Goal: Information Seeking & Learning: Learn about a topic

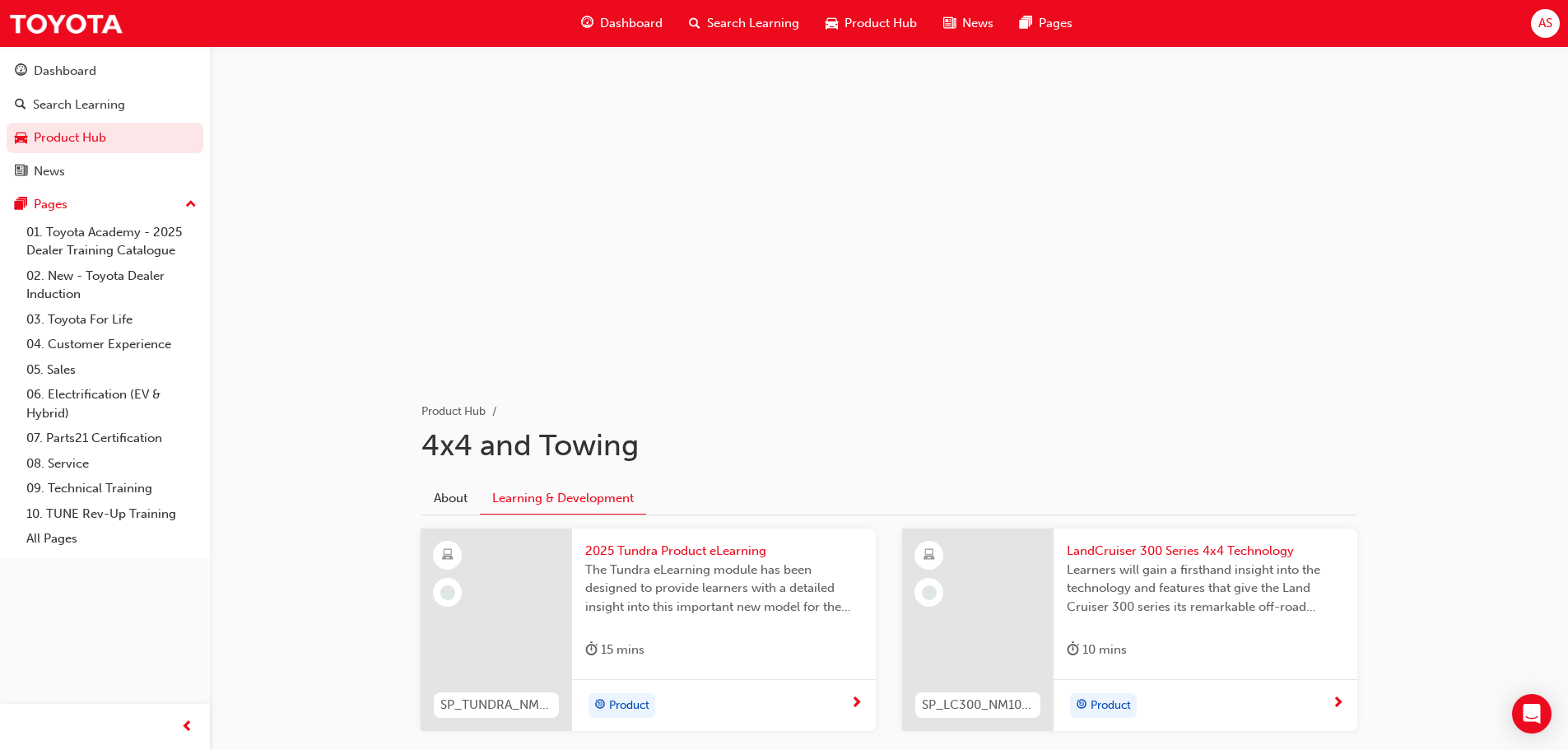
scroll to position [330, 0]
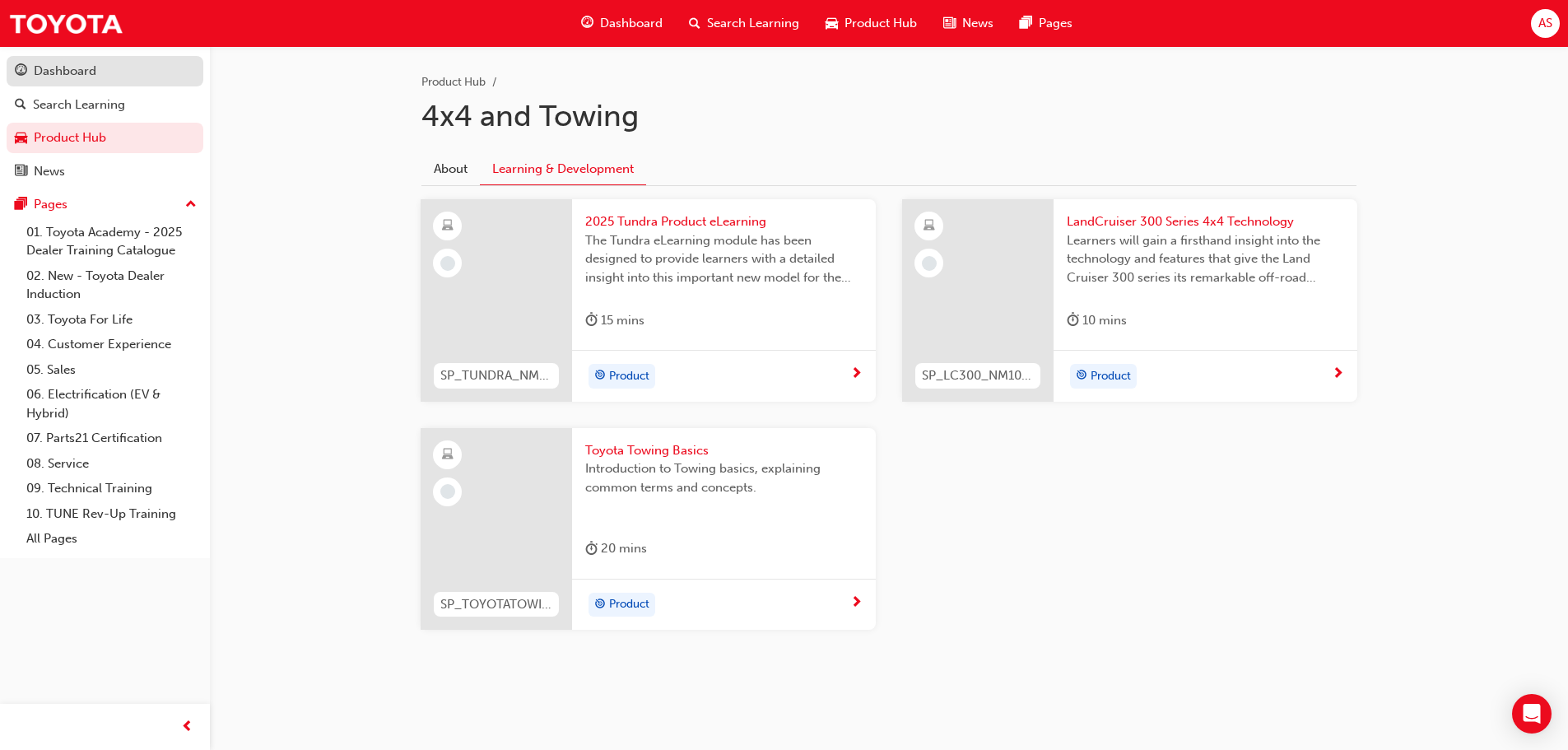
click at [104, 71] on div "Dashboard" at bounding box center [104, 71] width 180 height 21
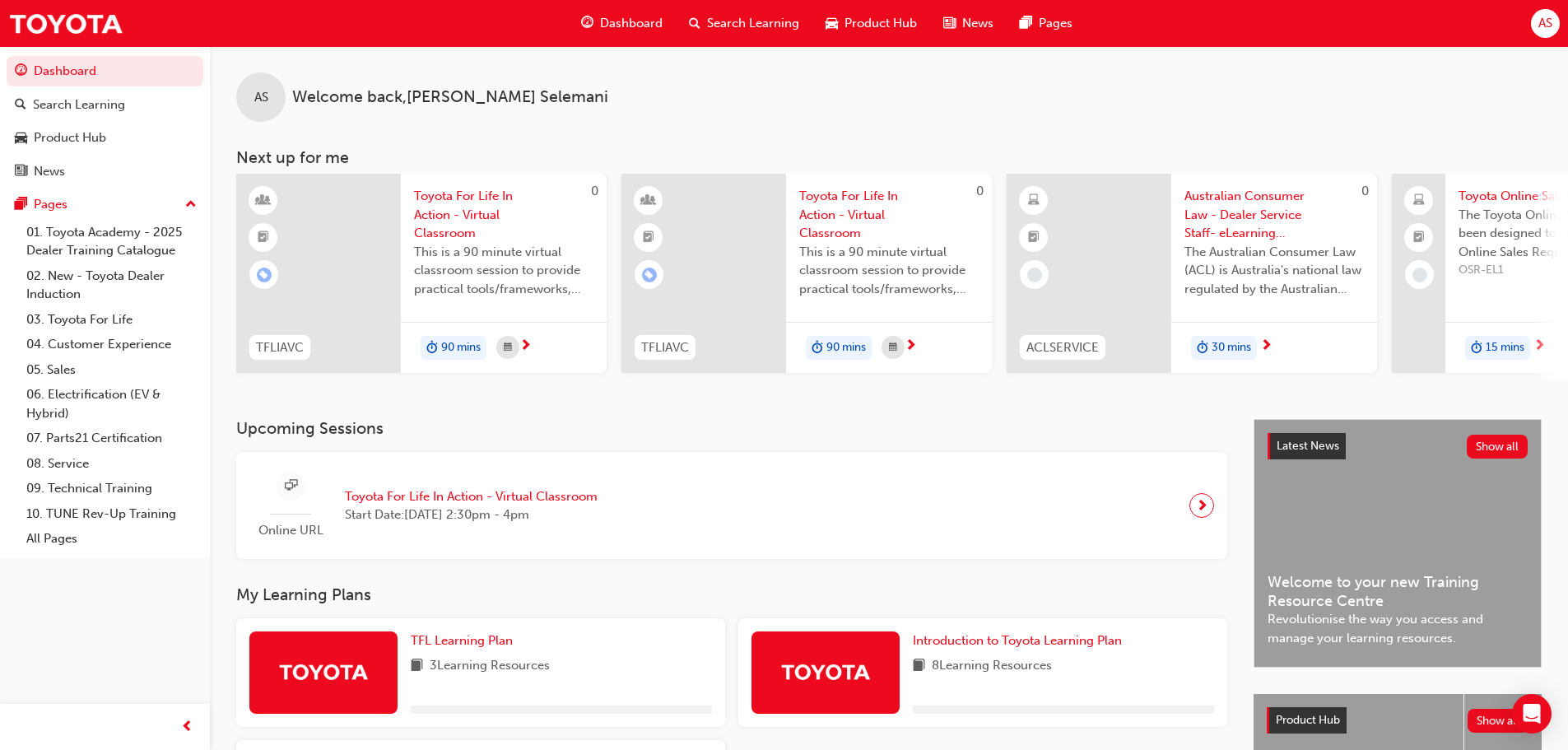
click at [739, 21] on span "Search Learning" at bounding box center [753, 23] width 92 height 19
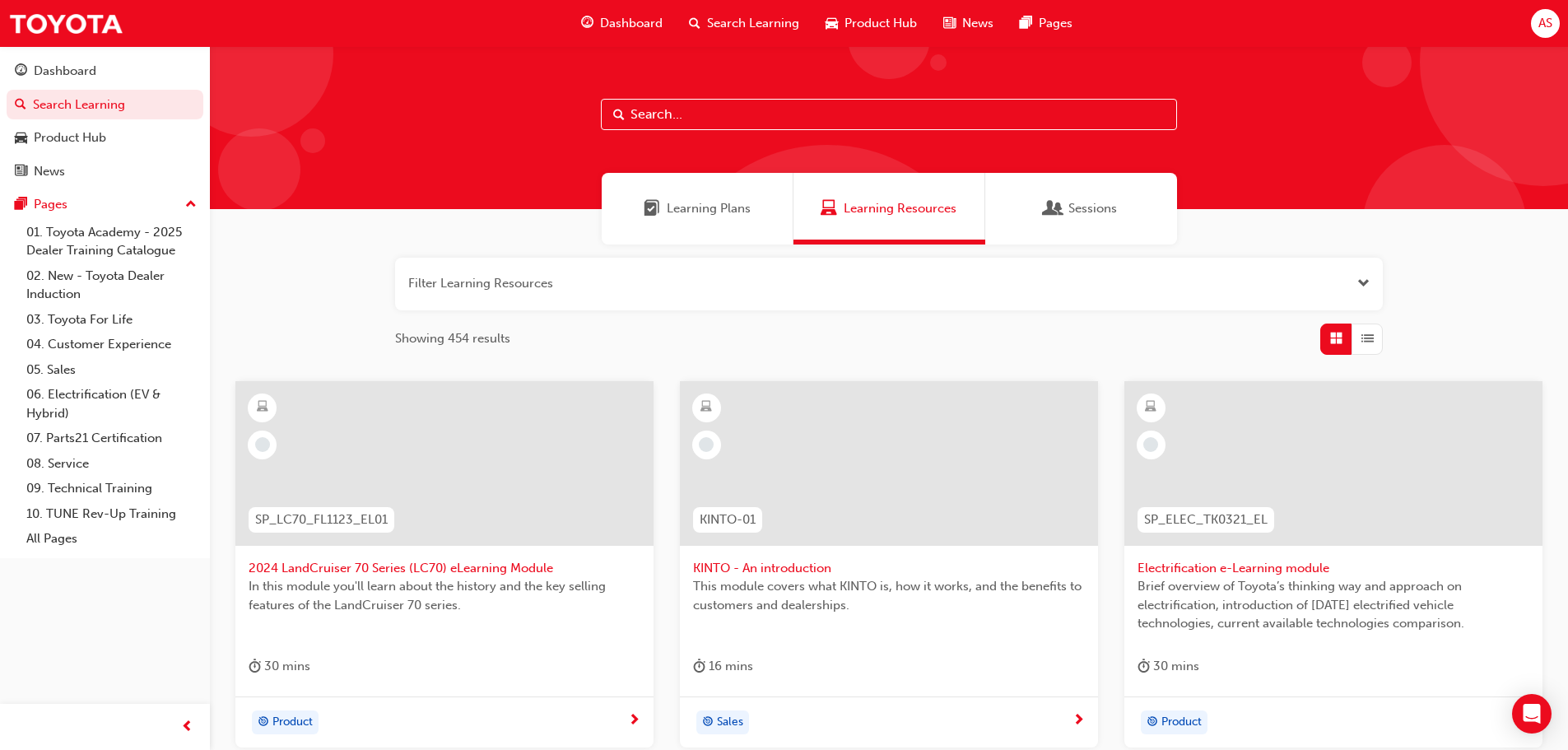
click at [867, 111] on input "text" at bounding box center [889, 114] width 576 height 32
type input "f"
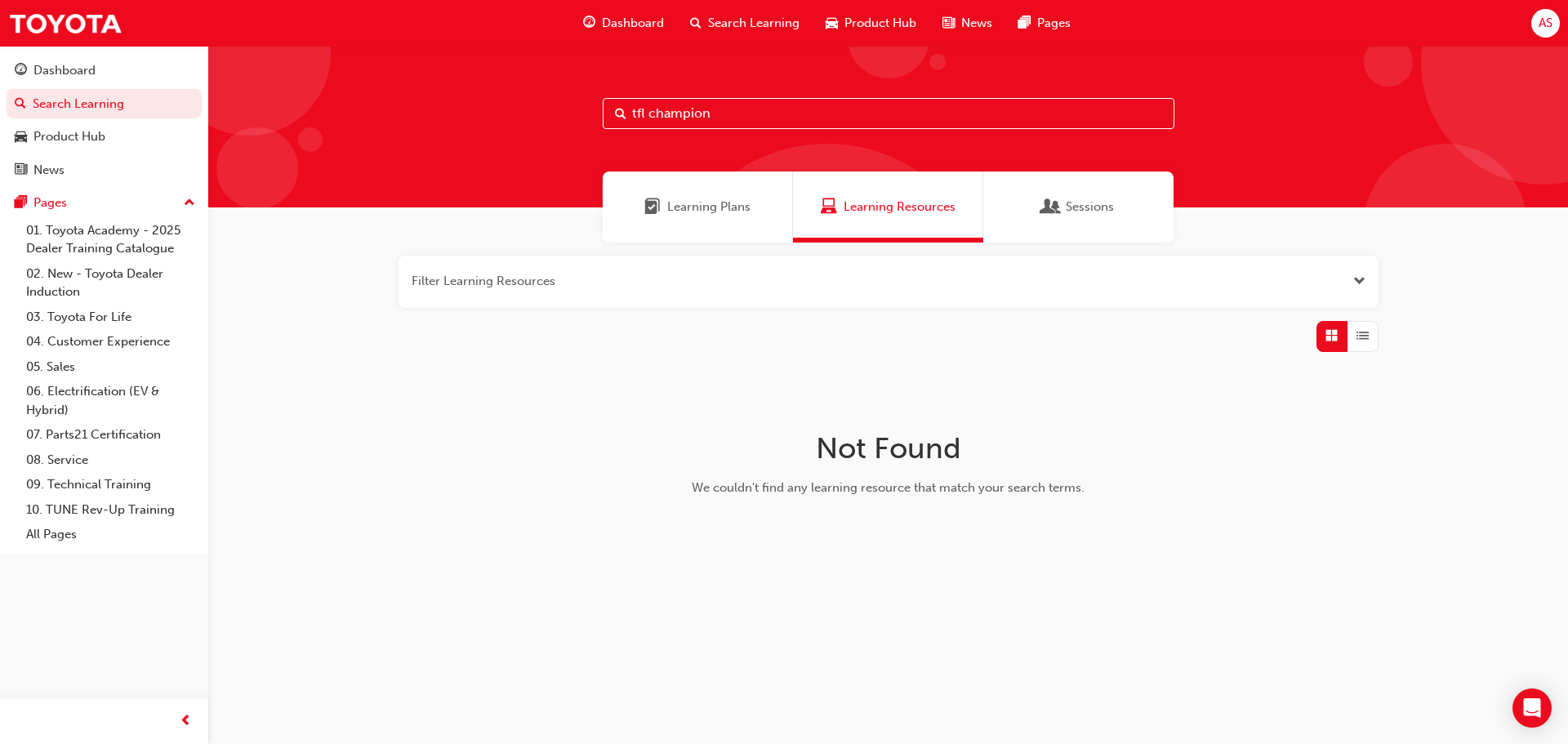
click at [764, 116] on input "tfl champion" at bounding box center [888, 113] width 572 height 31
drag, startPoint x: 731, startPoint y: 109, endPoint x: 657, endPoint y: 109, distance: 74.0
click at [657, 109] on input "tfl champion" at bounding box center [888, 113] width 572 height 31
click at [746, 96] on div "tfl champion" at bounding box center [888, 126] width 1360 height 162
drag, startPoint x: 791, startPoint y: 117, endPoint x: 0, endPoint y: 185, distance: 793.9
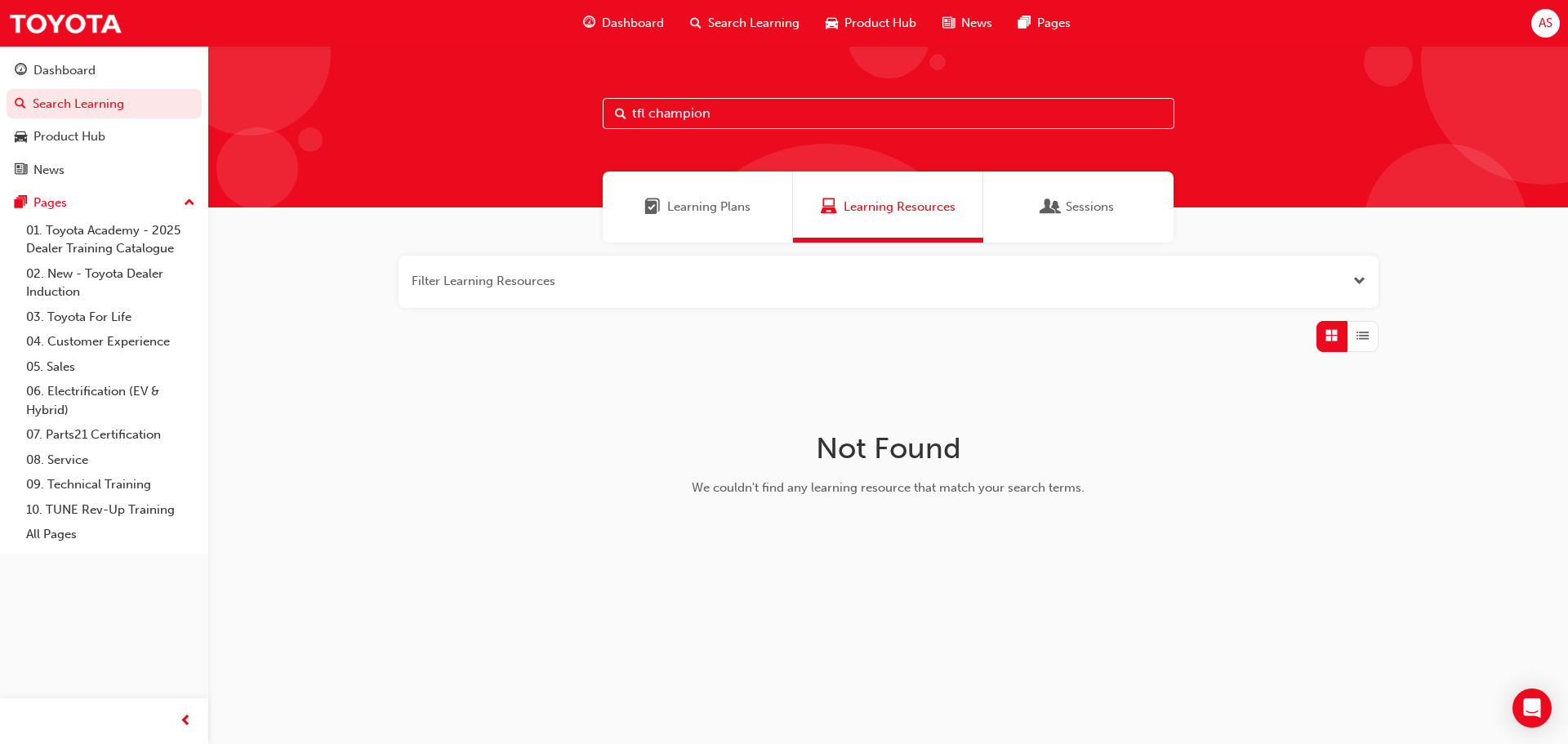
click at [0, 186] on div "Dashboard Search Learning Product Hub News Pages Pages 01. Toyota Academy - 202…" at bounding box center [784, 372] width 1568 height 744
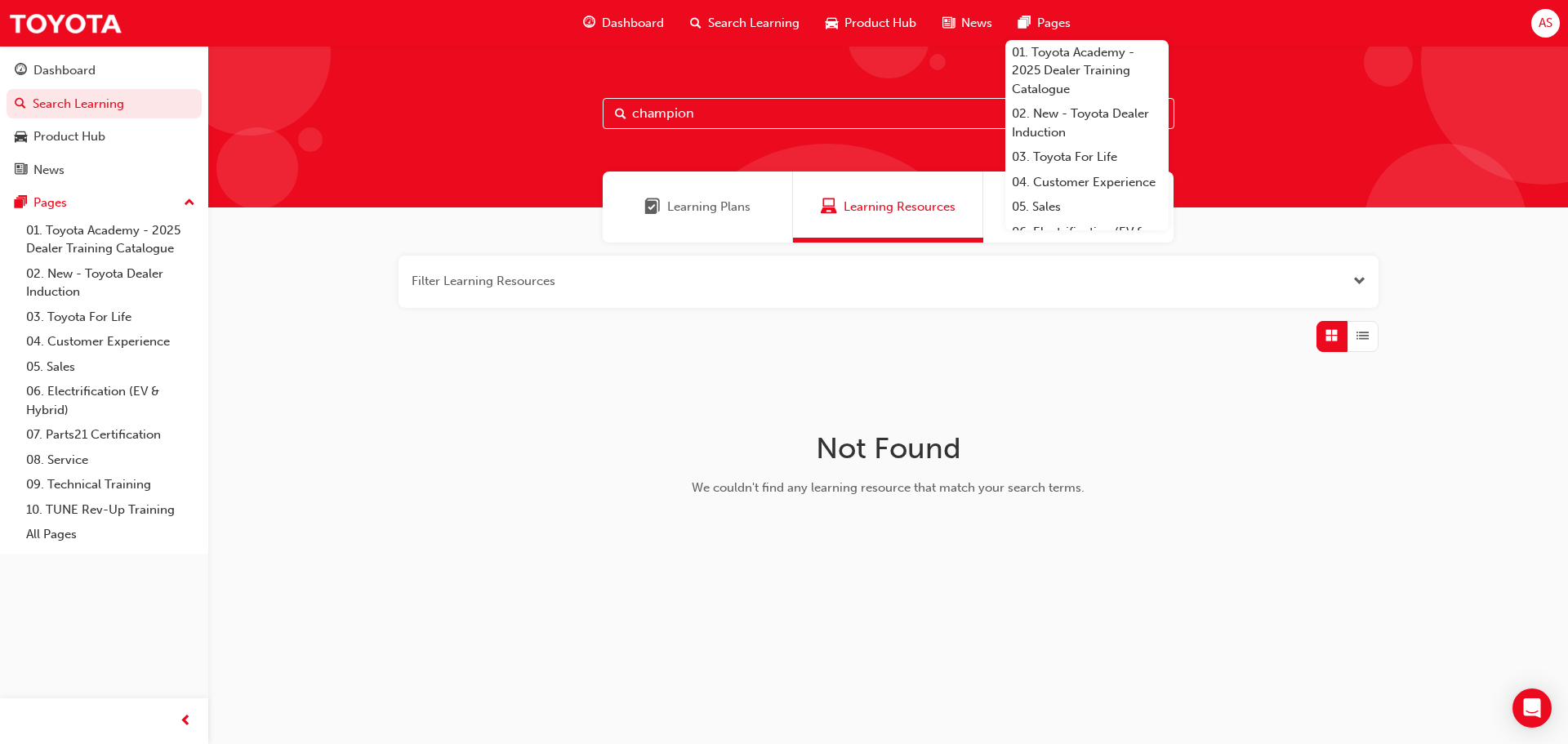
drag, startPoint x: 780, startPoint y: 102, endPoint x: 439, endPoint y: 192, distance: 352.7
click at [484, 187] on div "champion Learning Plans Learning Resources Sessions Filter Learning Resources N…" at bounding box center [888, 337] width 1360 height 582
click at [745, 227] on div "Learning Plans" at bounding box center [697, 207] width 190 height 71
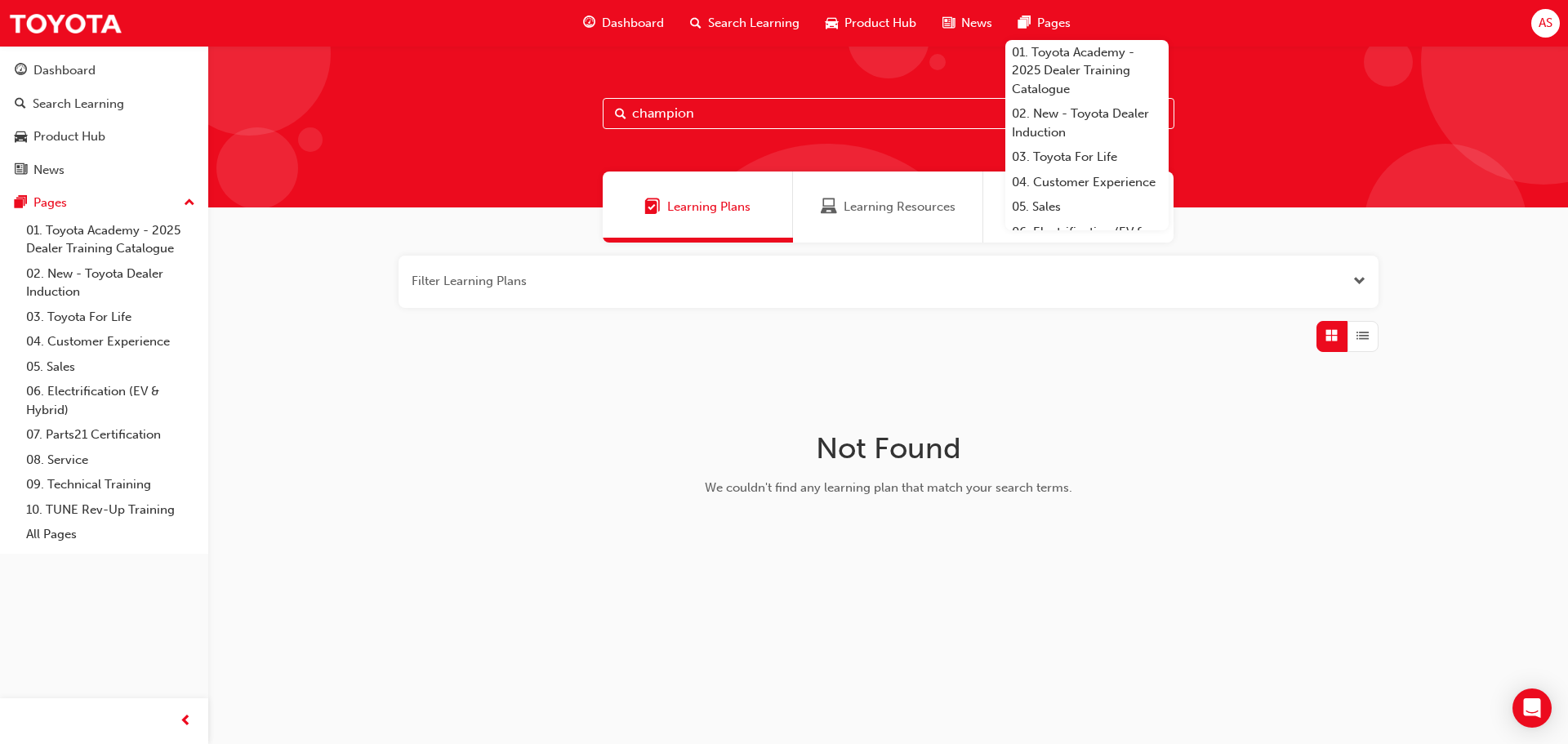
click at [731, 112] on input "champion" at bounding box center [888, 113] width 572 height 31
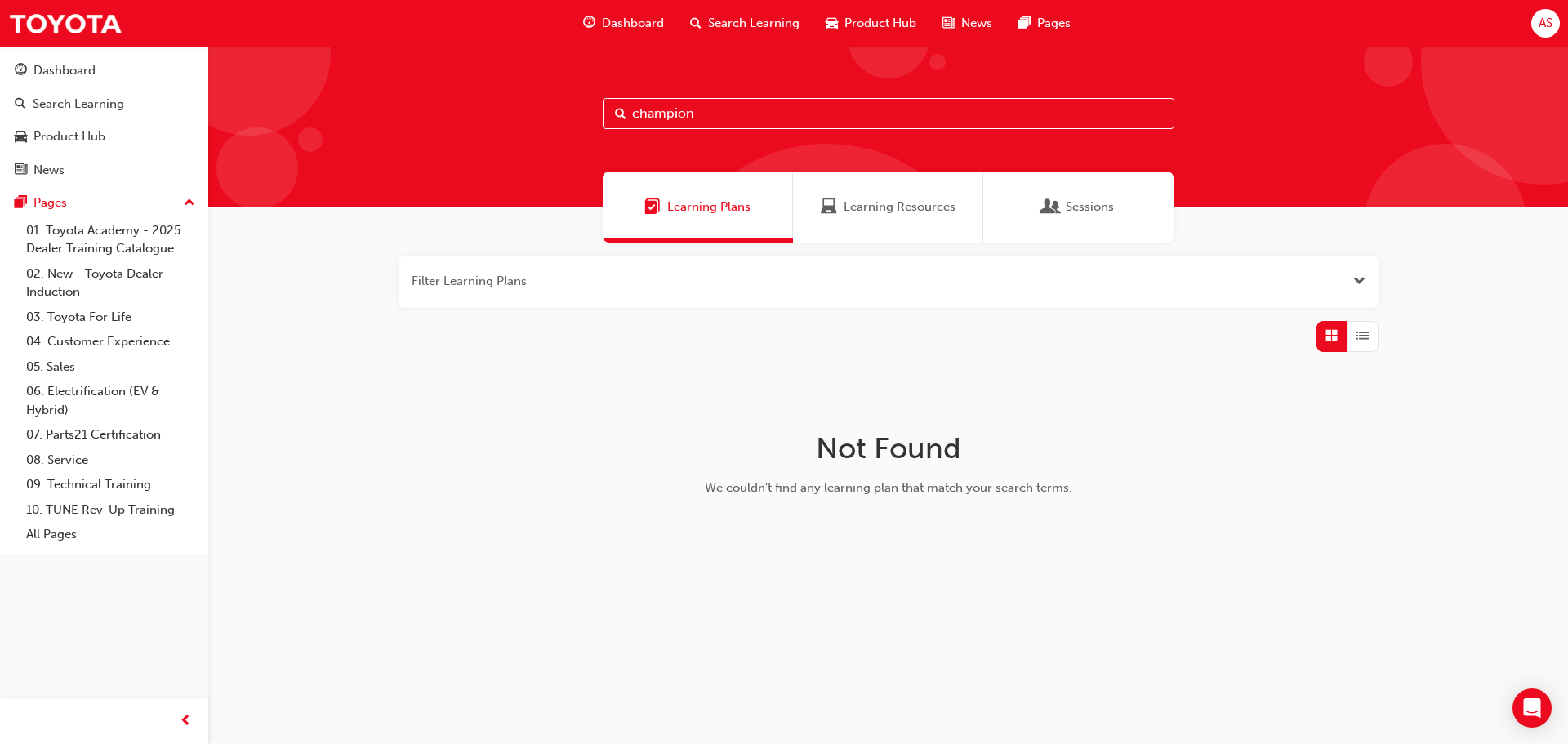
drag, startPoint x: 468, startPoint y: 126, endPoint x: 458, endPoint y: 128, distance: 10.2
click at [459, 128] on div "champion" at bounding box center [888, 126] width 1360 height 162
drag, startPoint x: 381, startPoint y: 146, endPoint x: 523, endPoint y: 142, distance: 142.1
click at [108, 177] on div "Dashboard Search Learning Product Hub News Pages Pages 01. Toyota Academy - 202…" at bounding box center [784, 372] width 1568 height 744
type input "tfl"
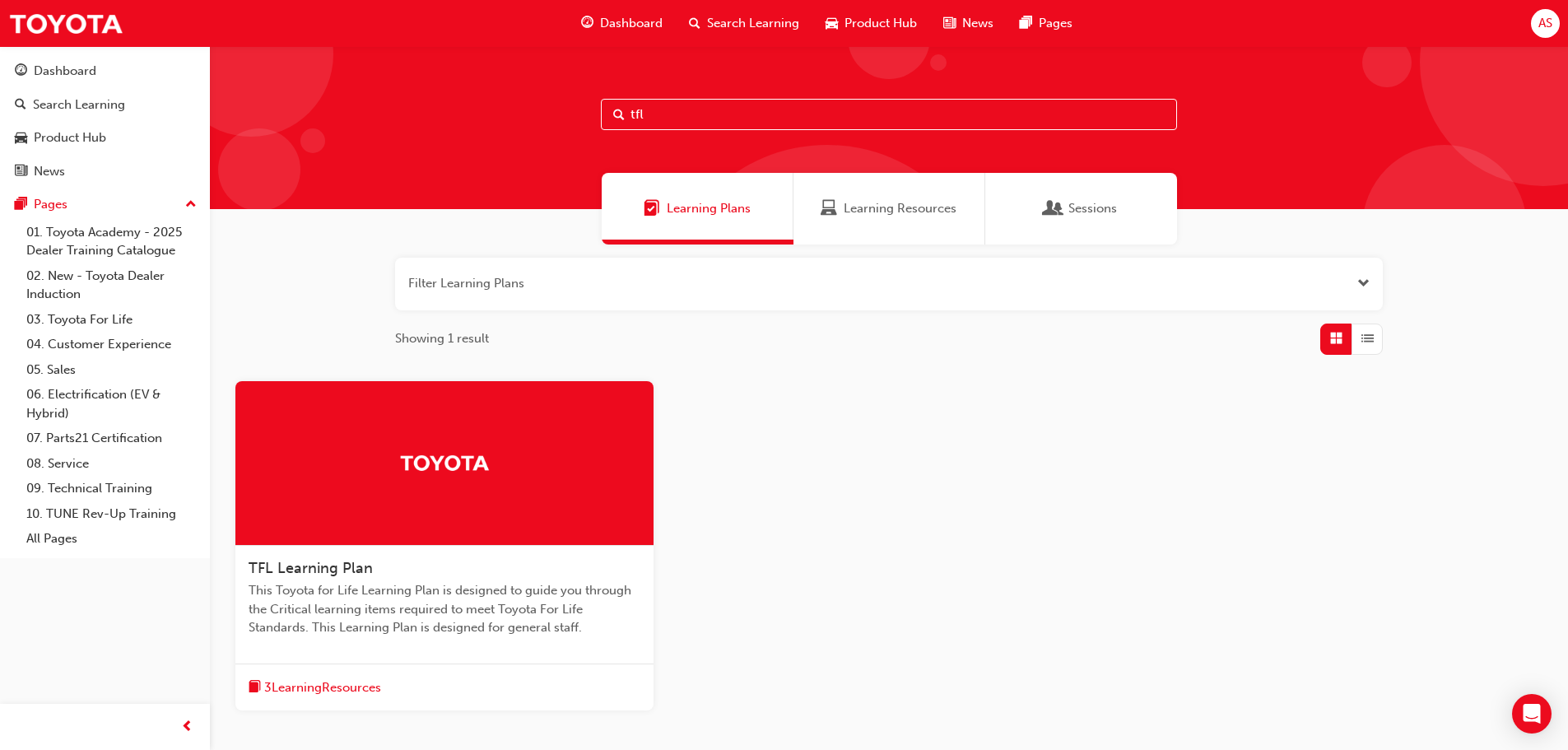
click at [354, 563] on span "TFL Learning Plan" at bounding box center [310, 568] width 124 height 18
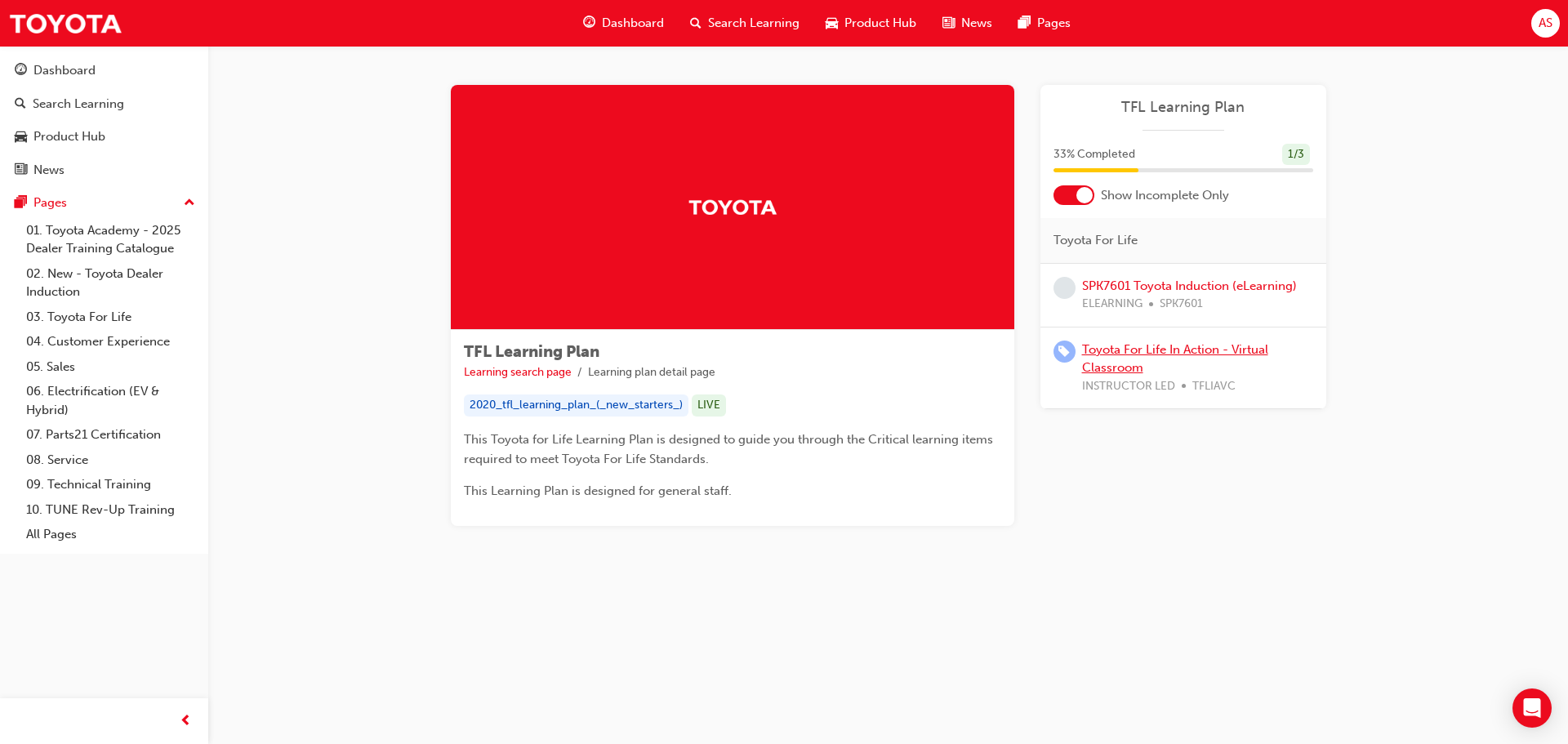
click at [1116, 365] on link "Toyota For Life In Action - Virtual Classroom" at bounding box center [1174, 358] width 186 height 33
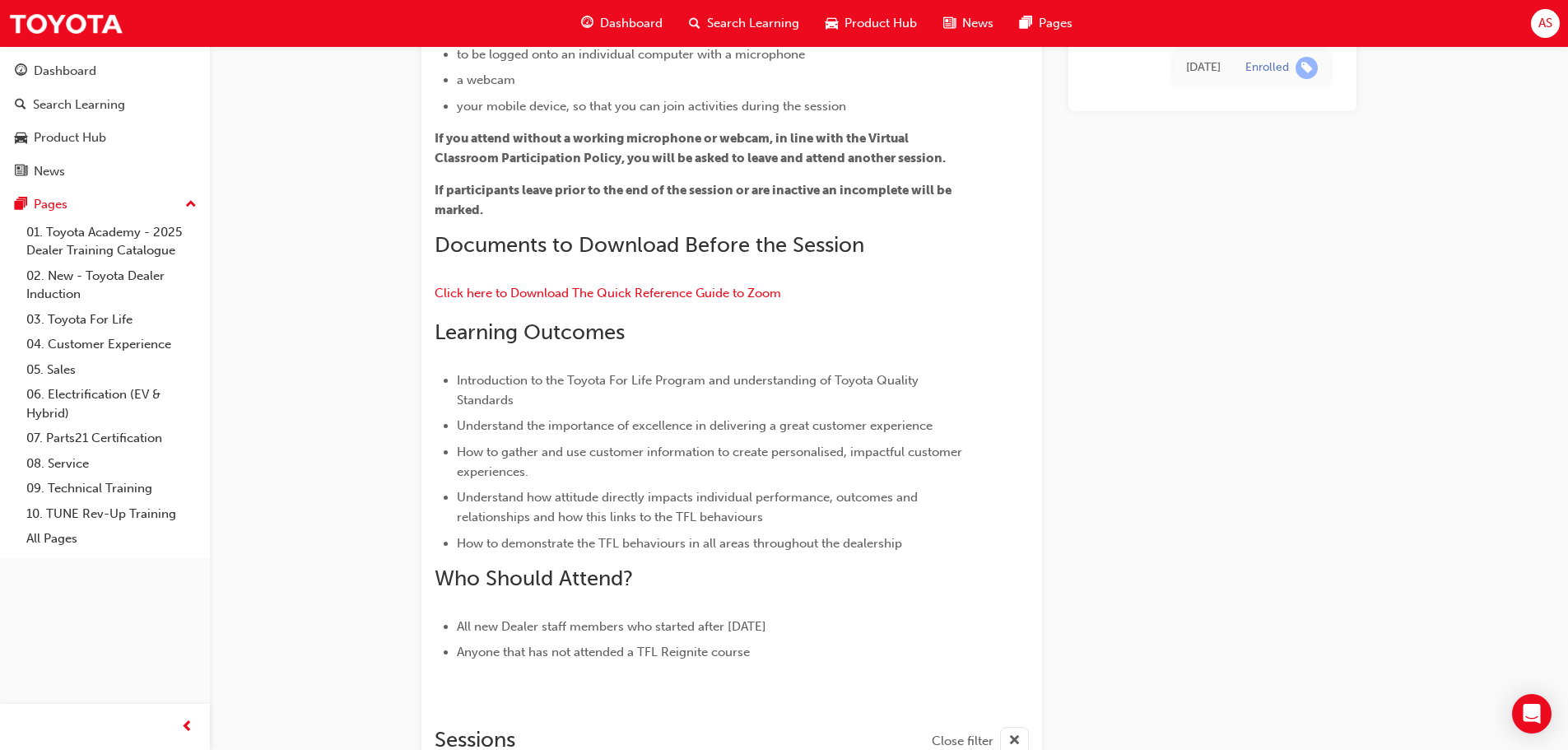
scroll to position [247, 0]
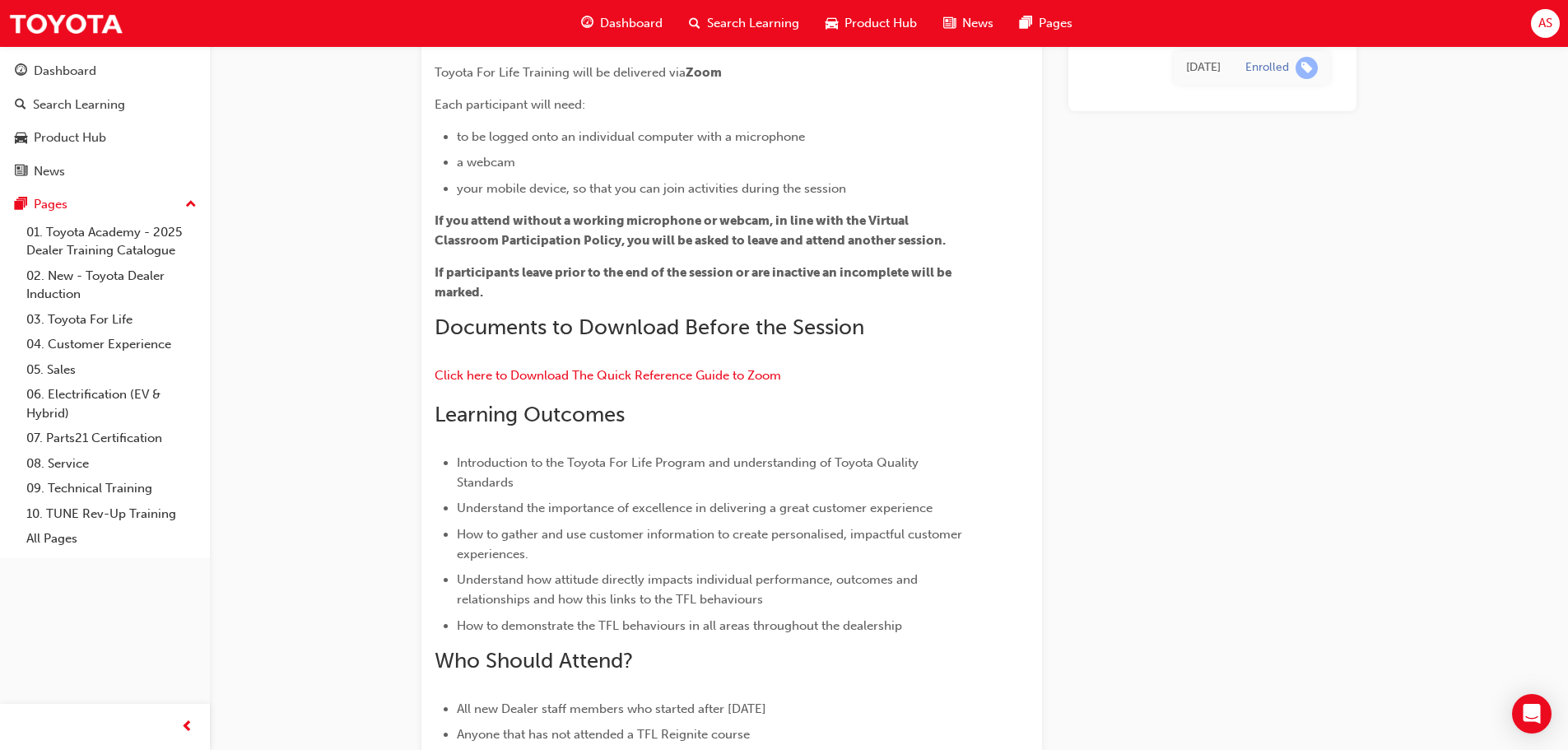
click at [759, 31] on span "Search Learning" at bounding box center [753, 23] width 92 height 19
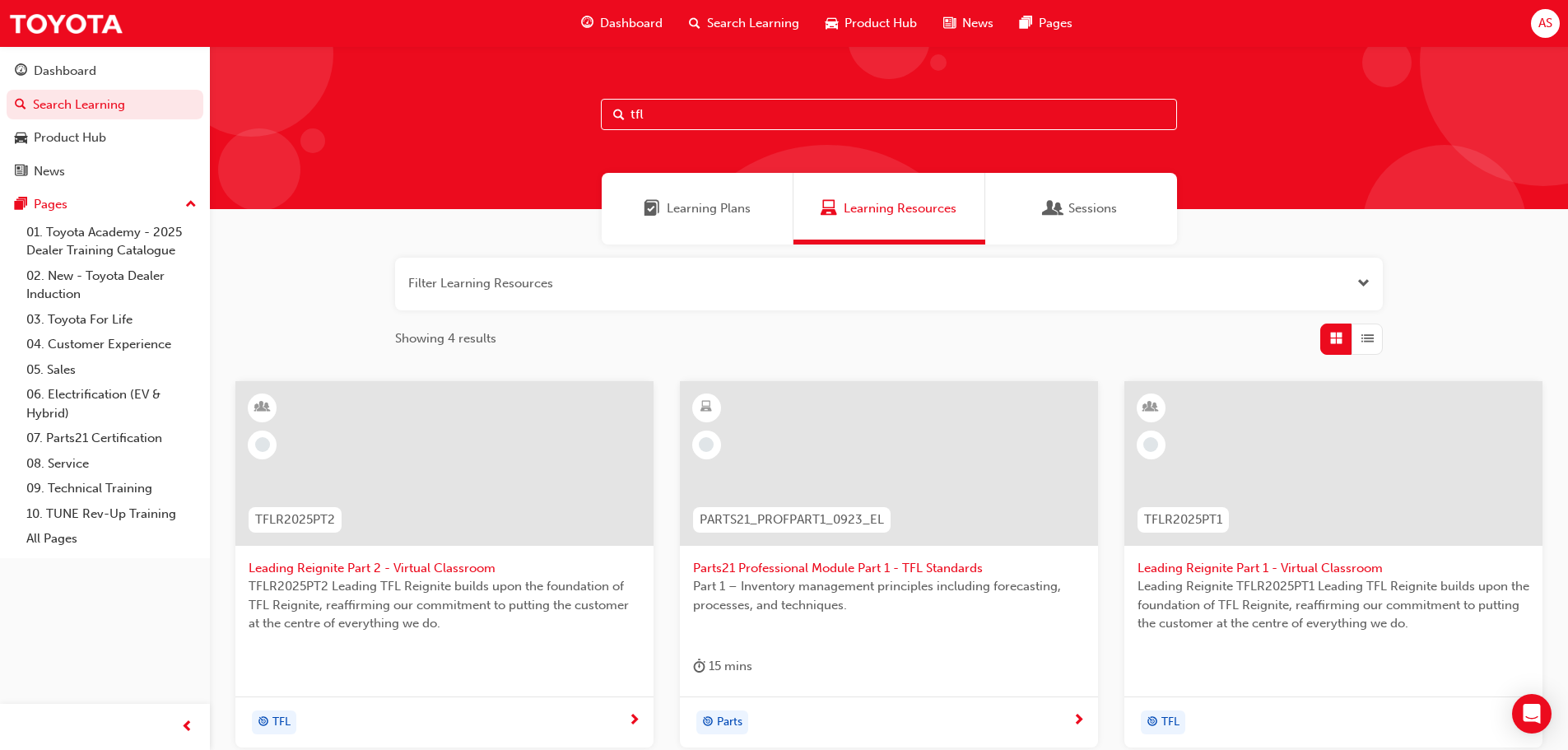
drag, startPoint x: 702, startPoint y: 106, endPoint x: 3, endPoint y: 156, distance: 700.8
click at [0, 154] on div "Dashboard Search Learning Product Hub News Pages Pages 01. Toyota Academy - 202…" at bounding box center [784, 650] width 1568 height 1301
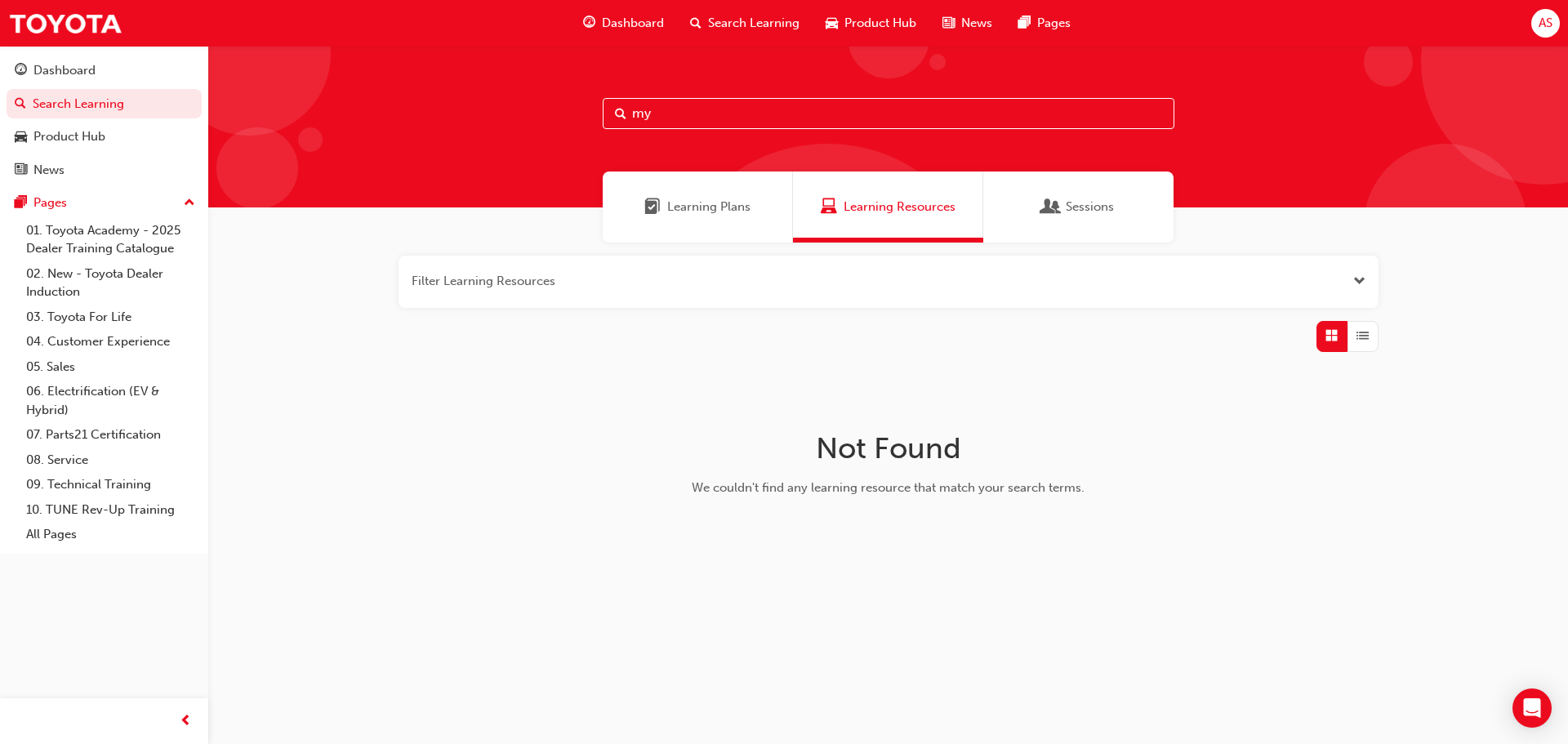
type input "m"
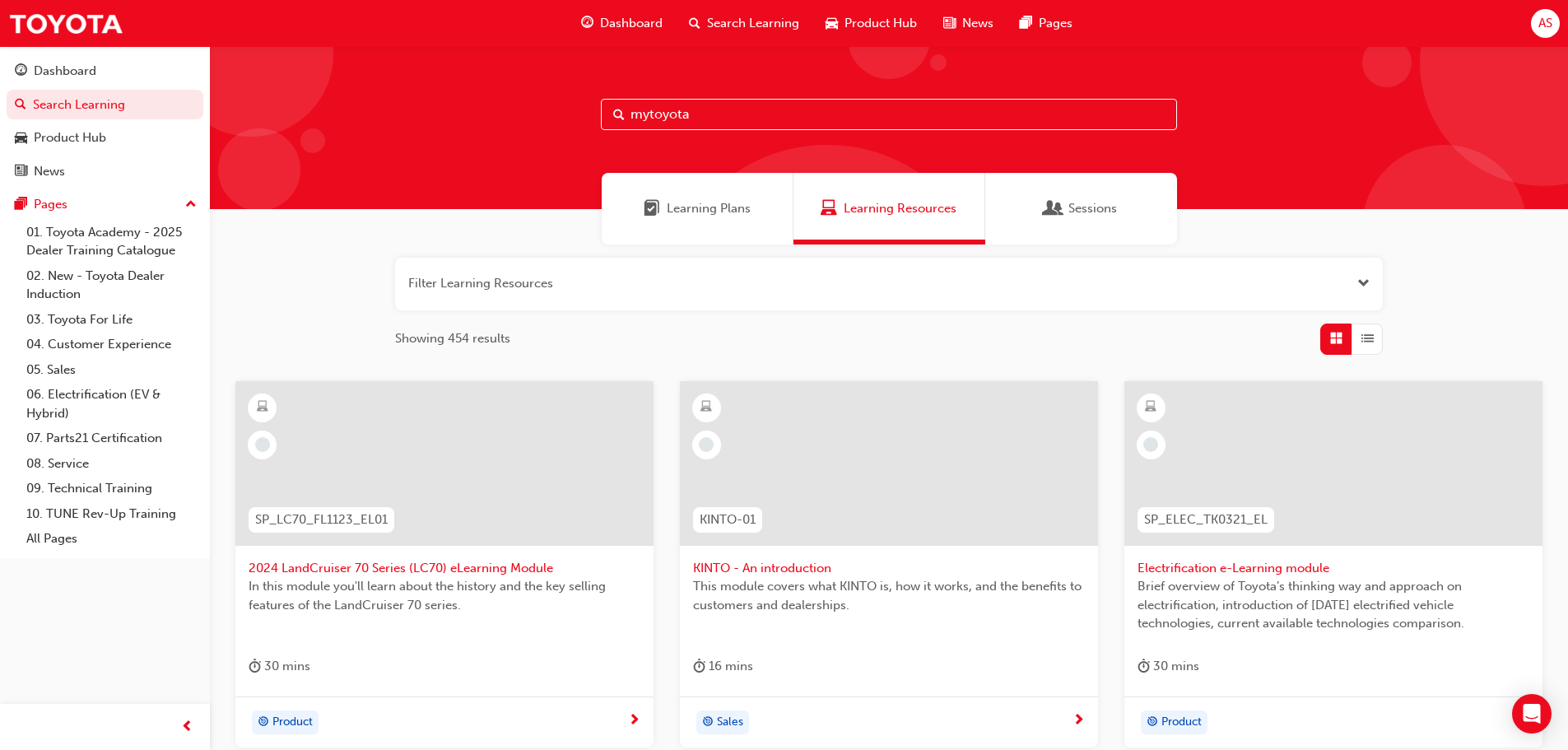
type input "mytoyota"
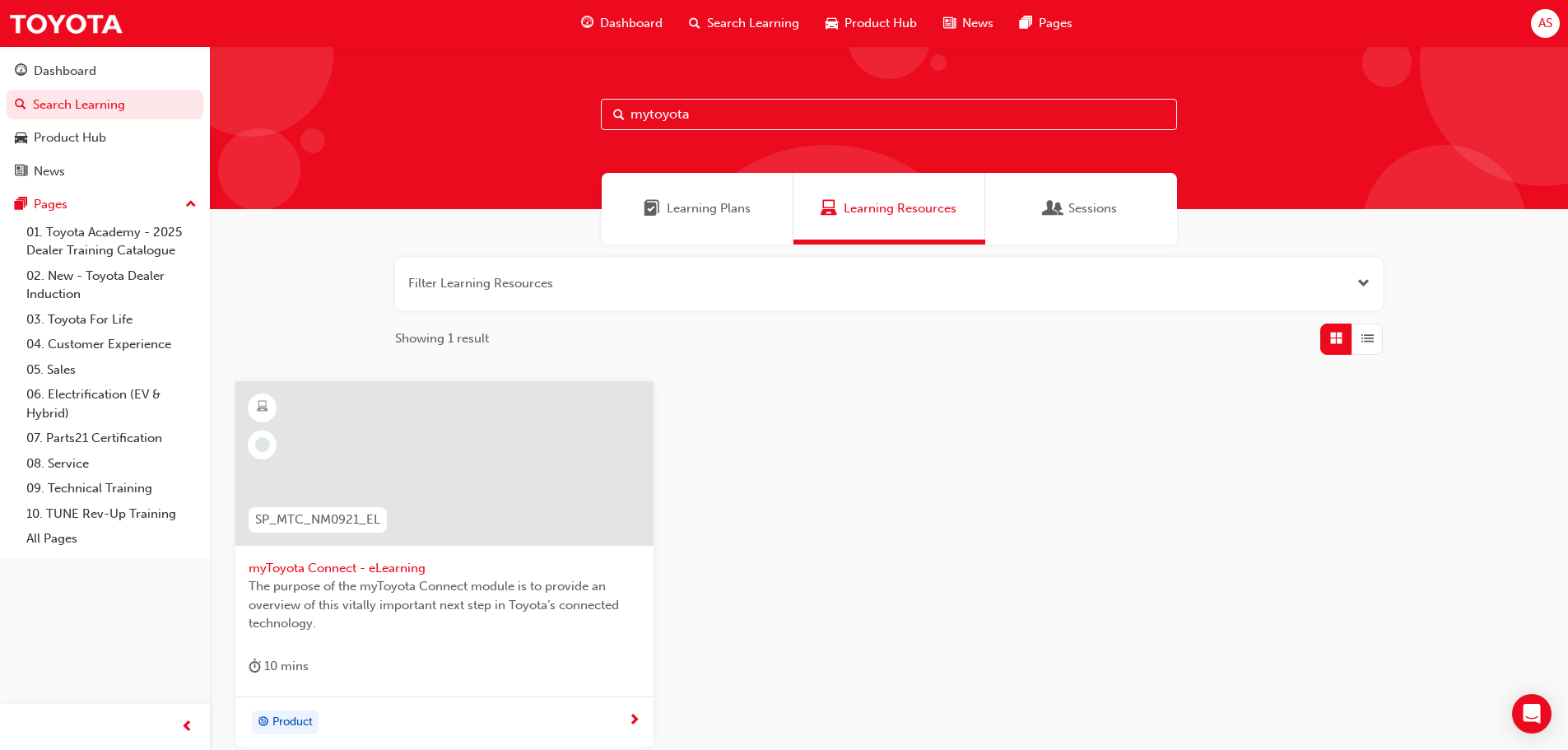
click at [375, 564] on span "myToyota Connect - eLearning" at bounding box center [445, 569] width 392 height 19
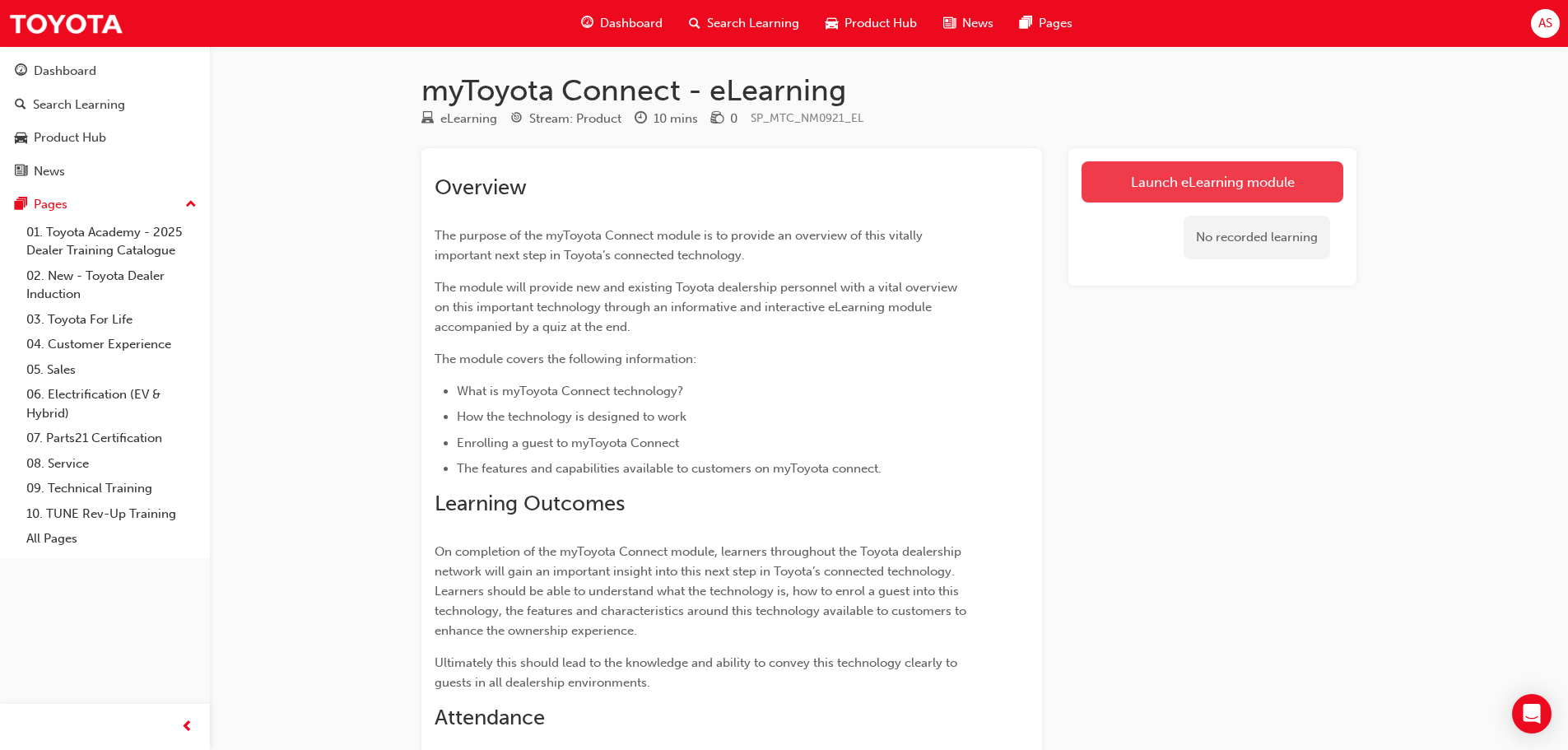
click at [1268, 167] on link "Launch eLearning module" at bounding box center [1212, 182] width 262 height 41
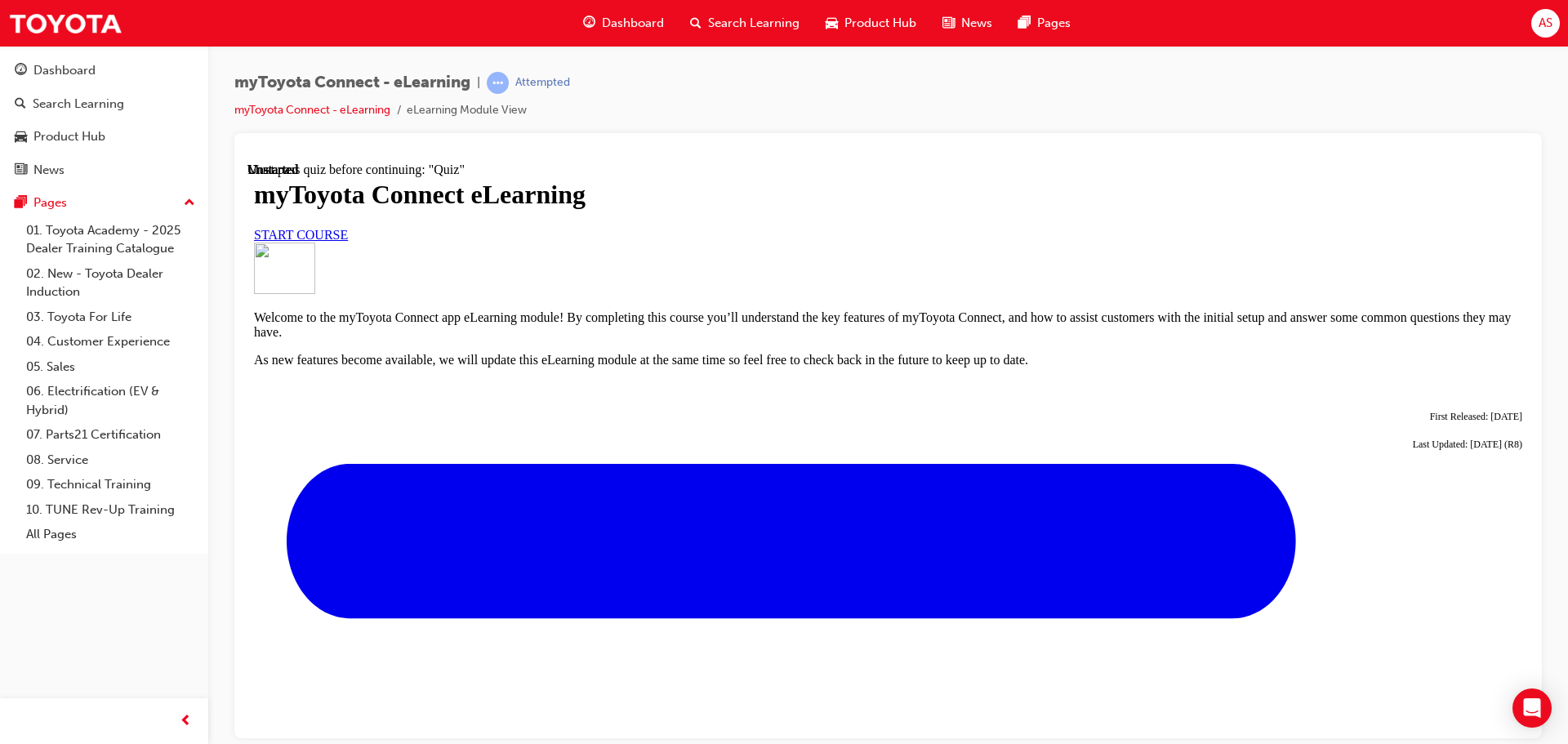
click at [676, 241] on div "myToyota Connect eLearning START COURSE" at bounding box center [888, 210] width 1268 height 62
click at [348, 241] on link "START COURSE" at bounding box center [300, 234] width 94 height 14
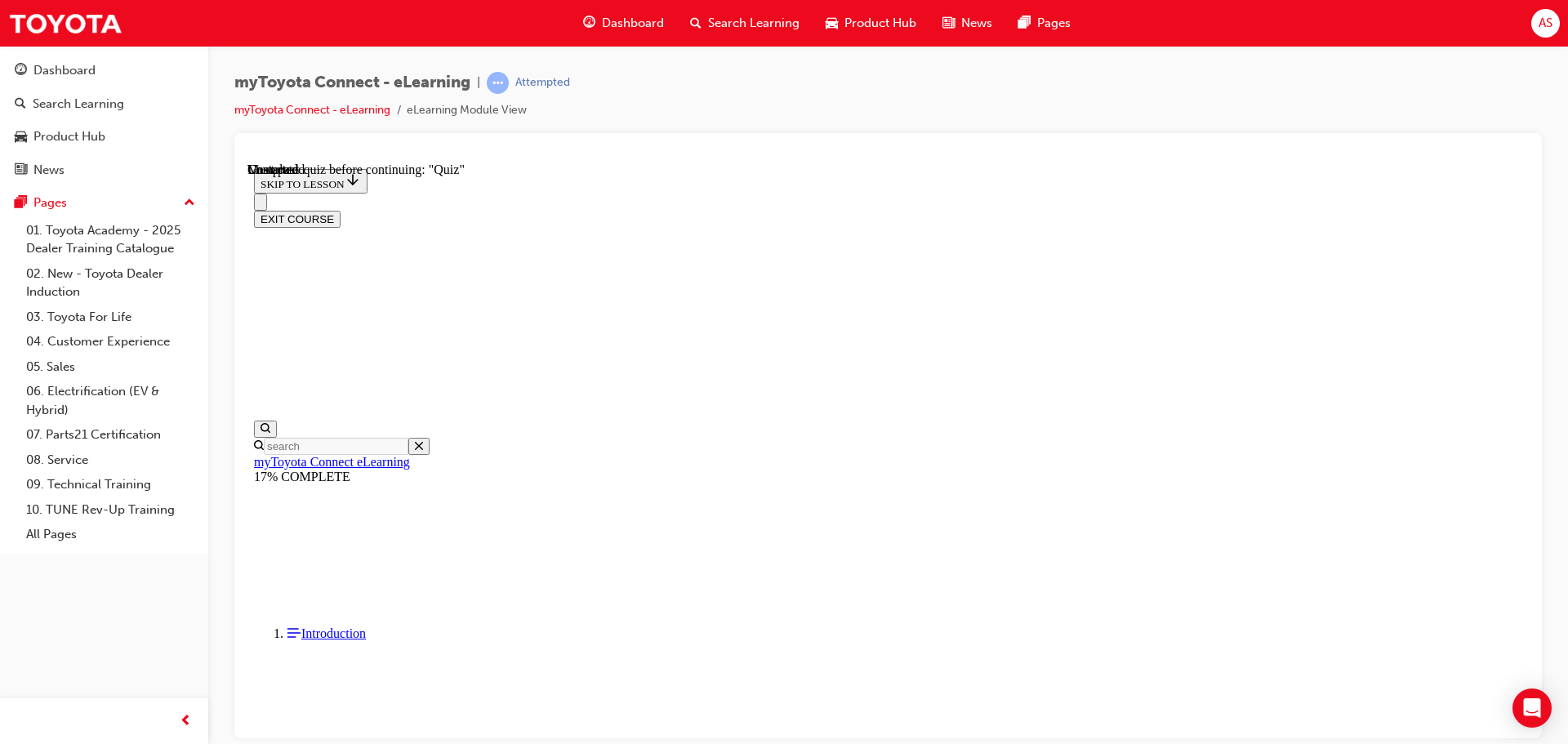
scroll to position [1430, 0]
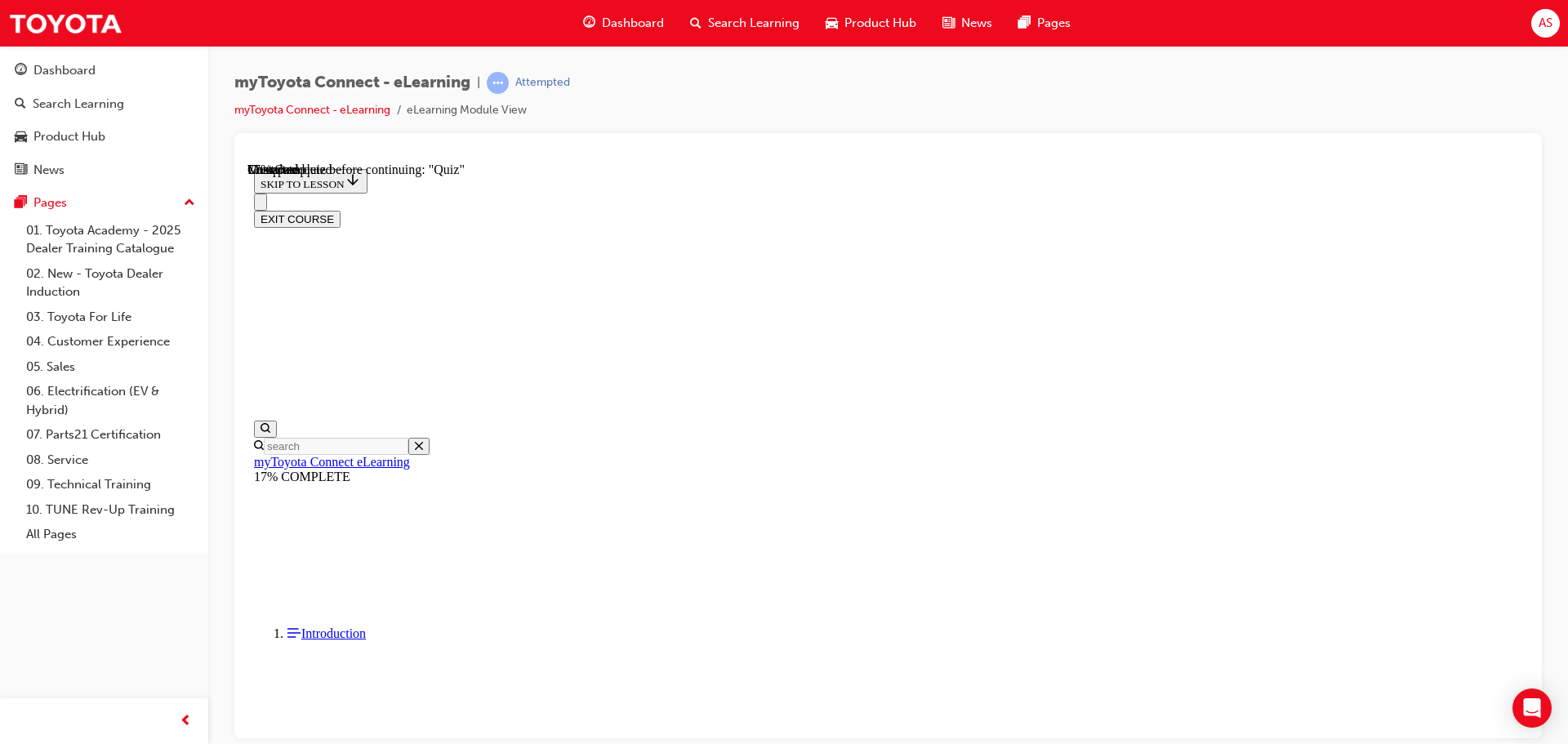
drag, startPoint x: 481, startPoint y: 551, endPoint x: 551, endPoint y: 534, distance: 72.0
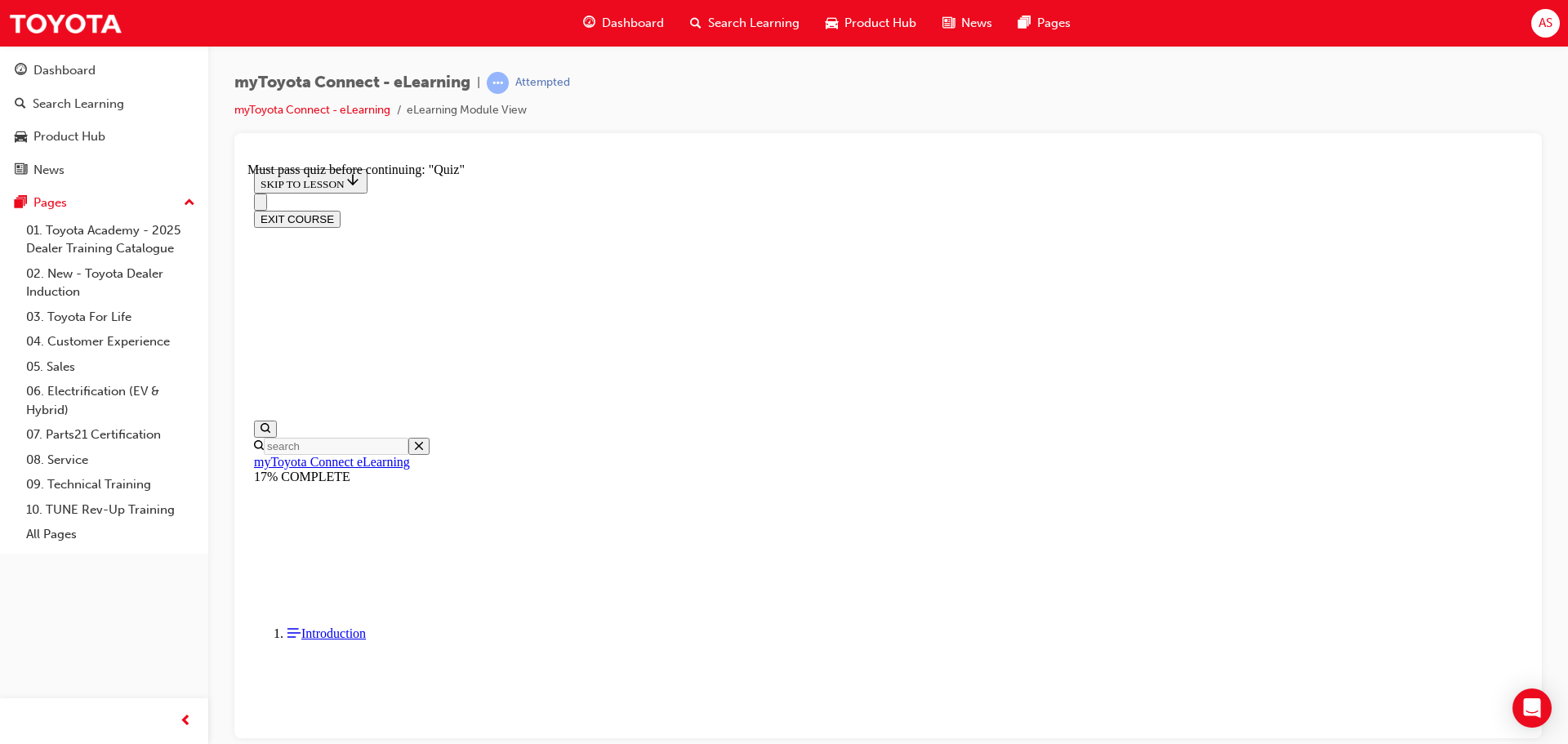
scroll to position [2908, 0]
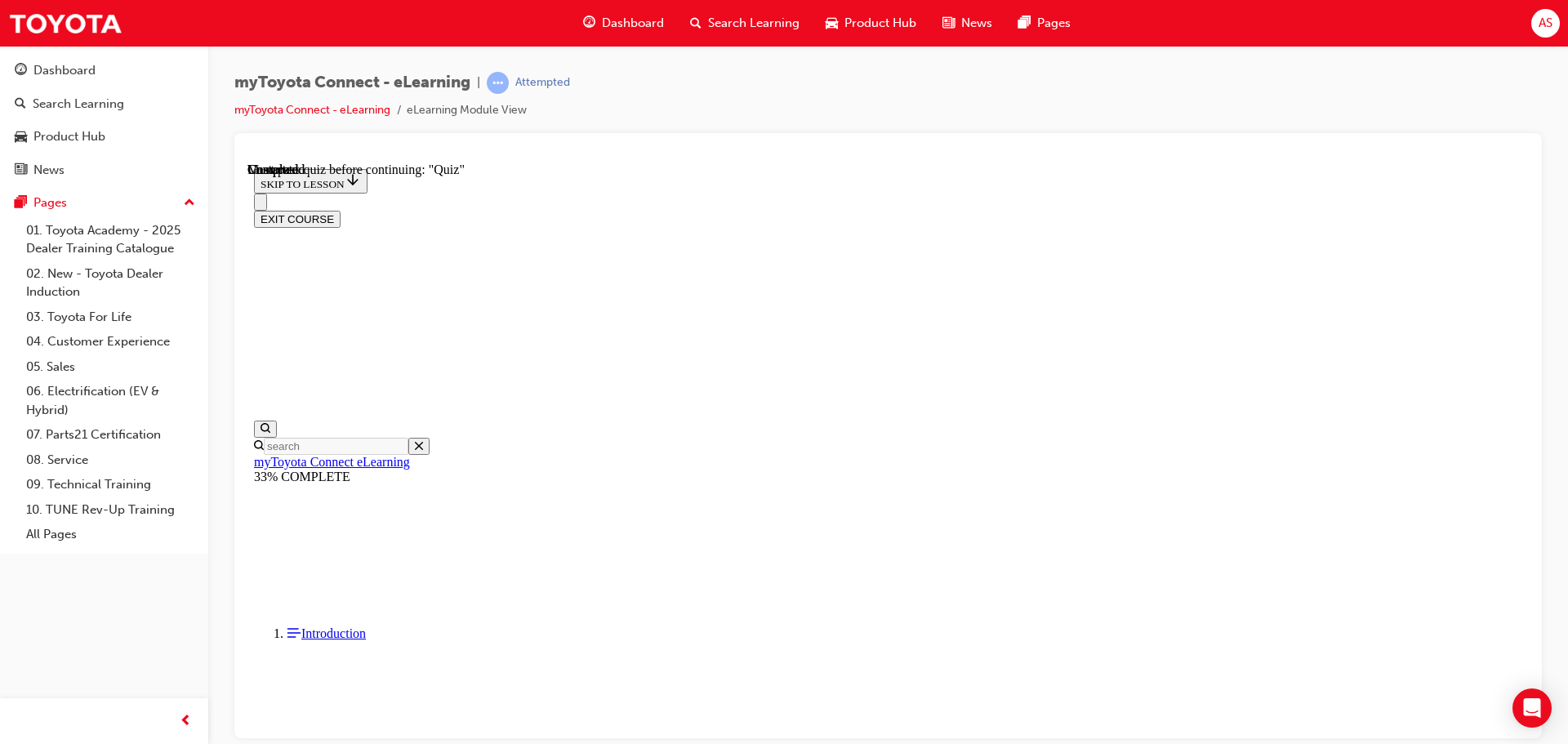
scroll to position [4418, 0]
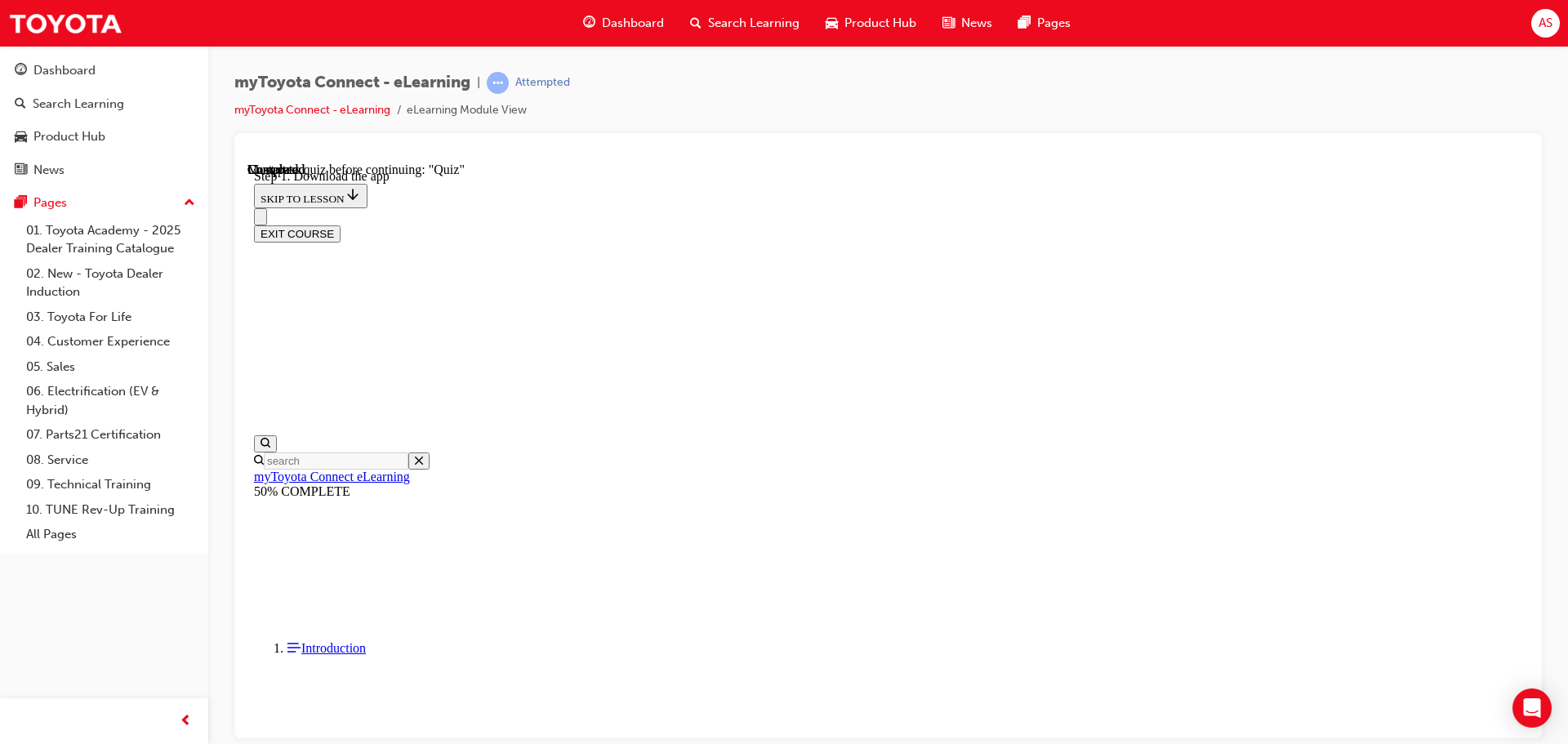
scroll to position [338, 0]
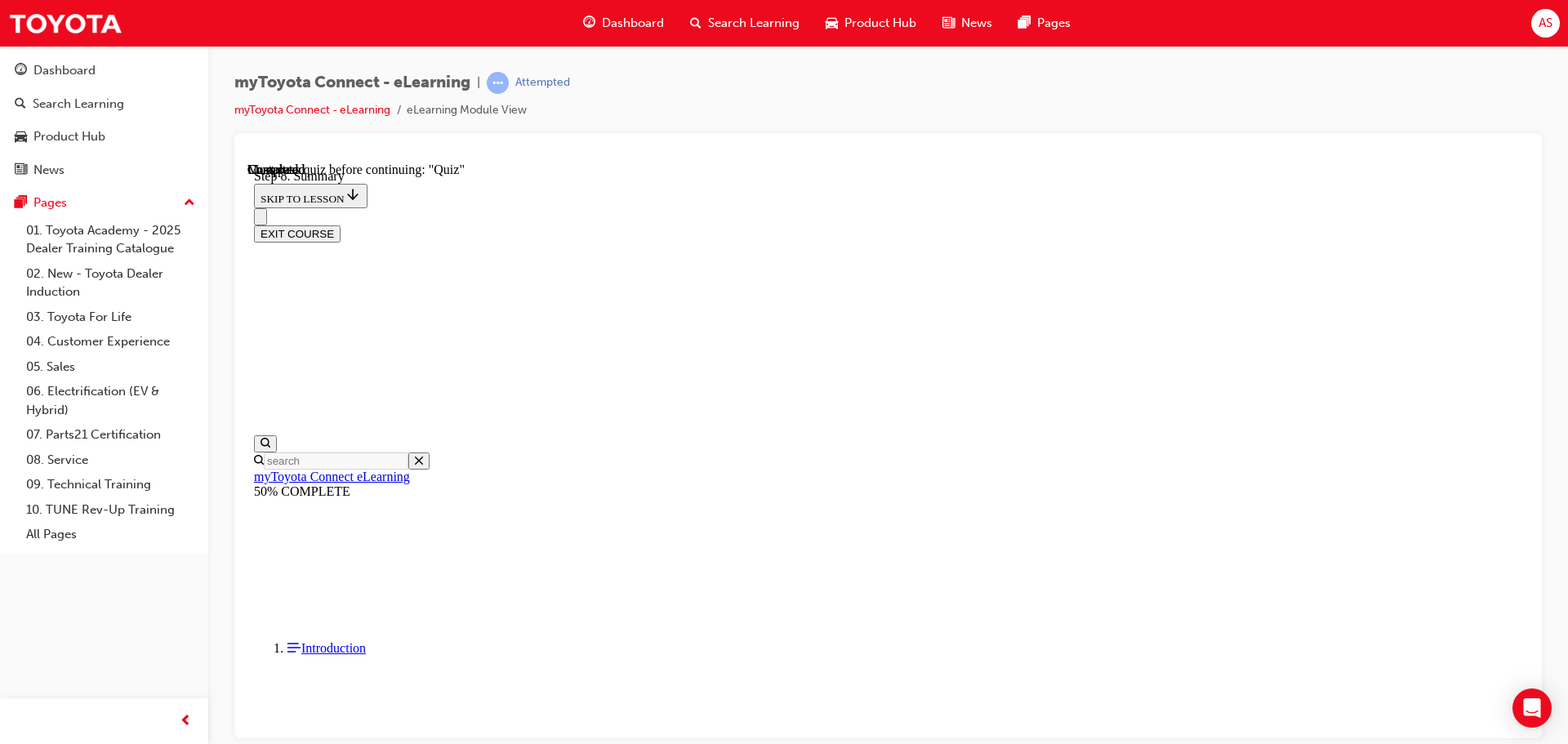
scroll to position [701, 0]
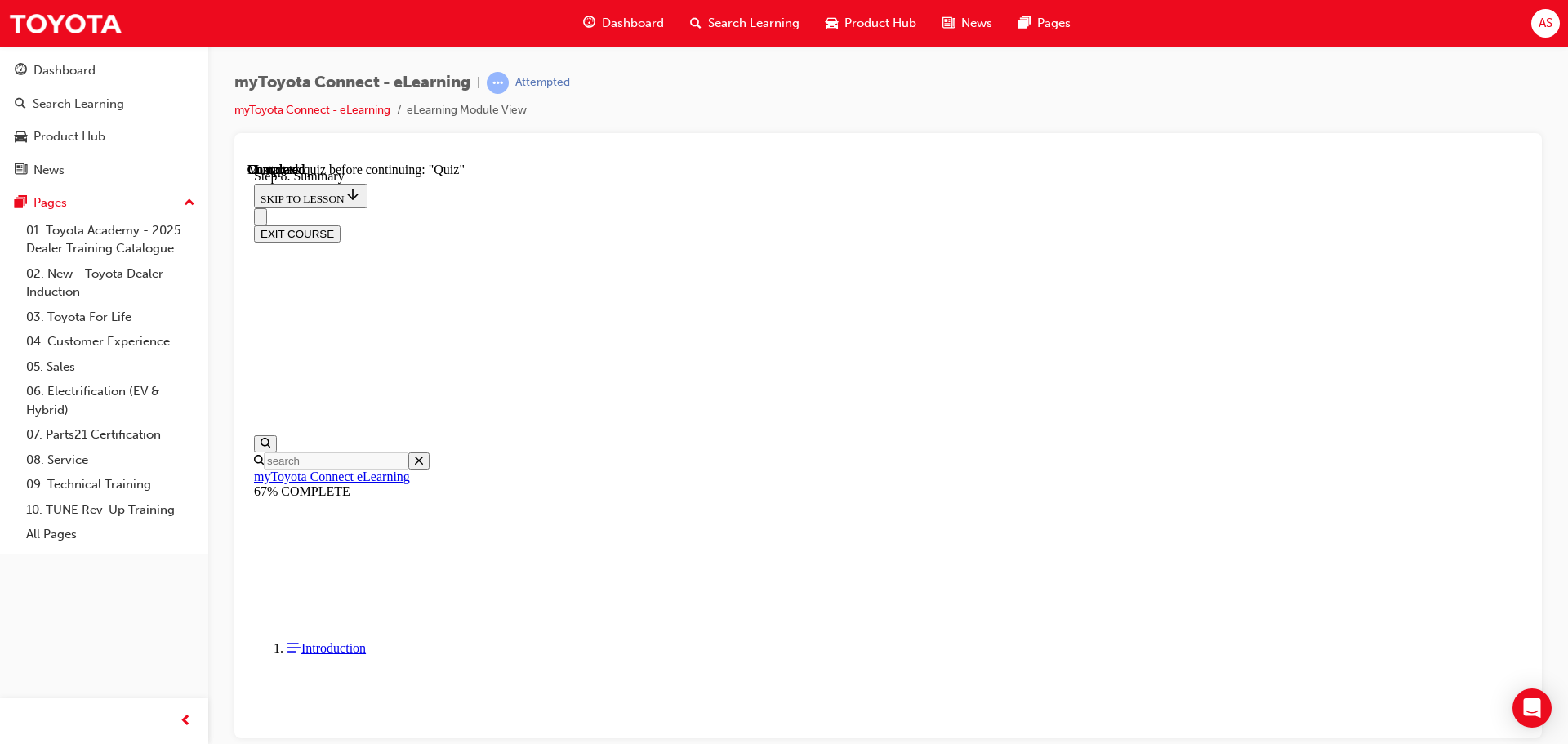
drag, startPoint x: 807, startPoint y: 569, endPoint x: 815, endPoint y: 579, distance: 12.8
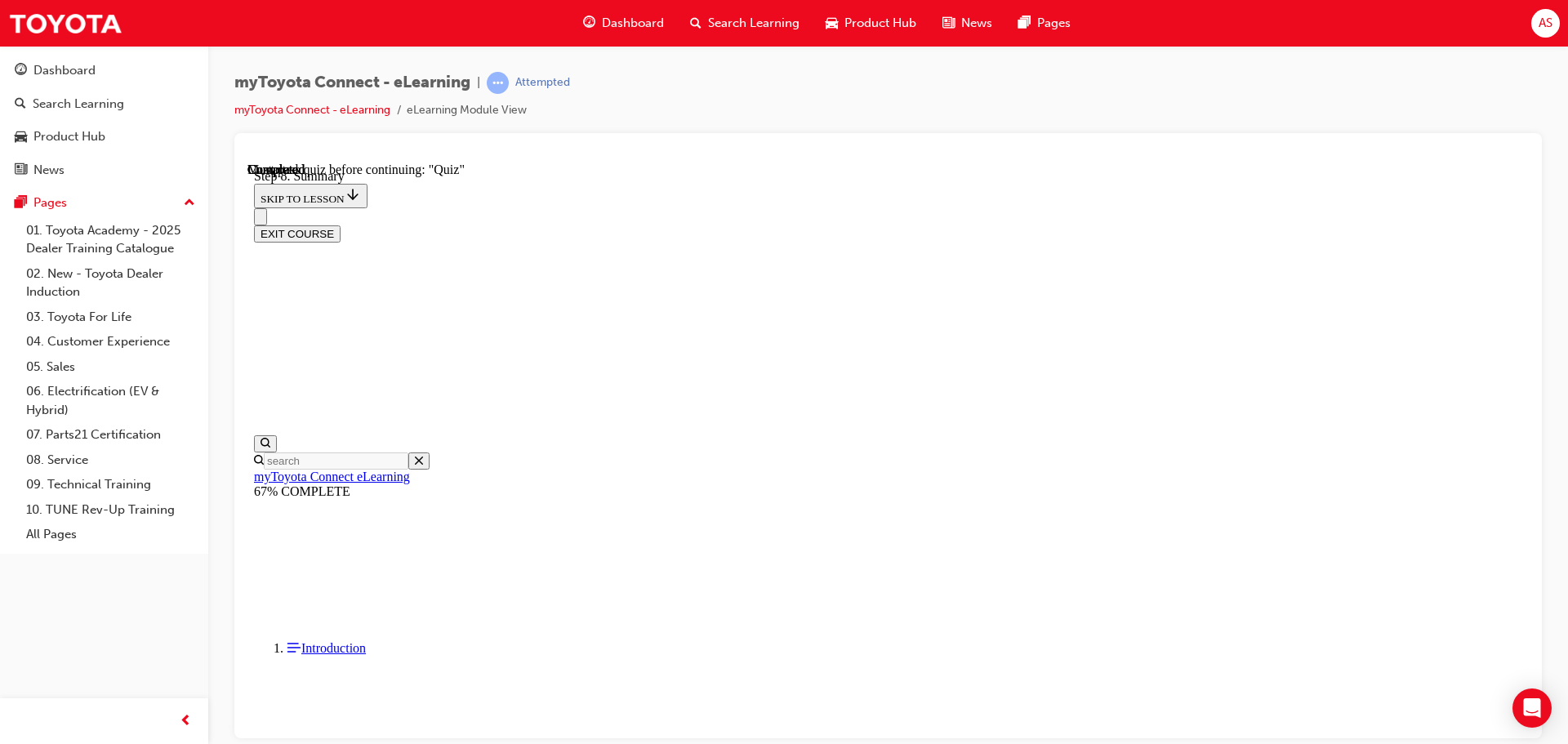
drag, startPoint x: 882, startPoint y: 493, endPoint x: 892, endPoint y: 509, distance: 18.9
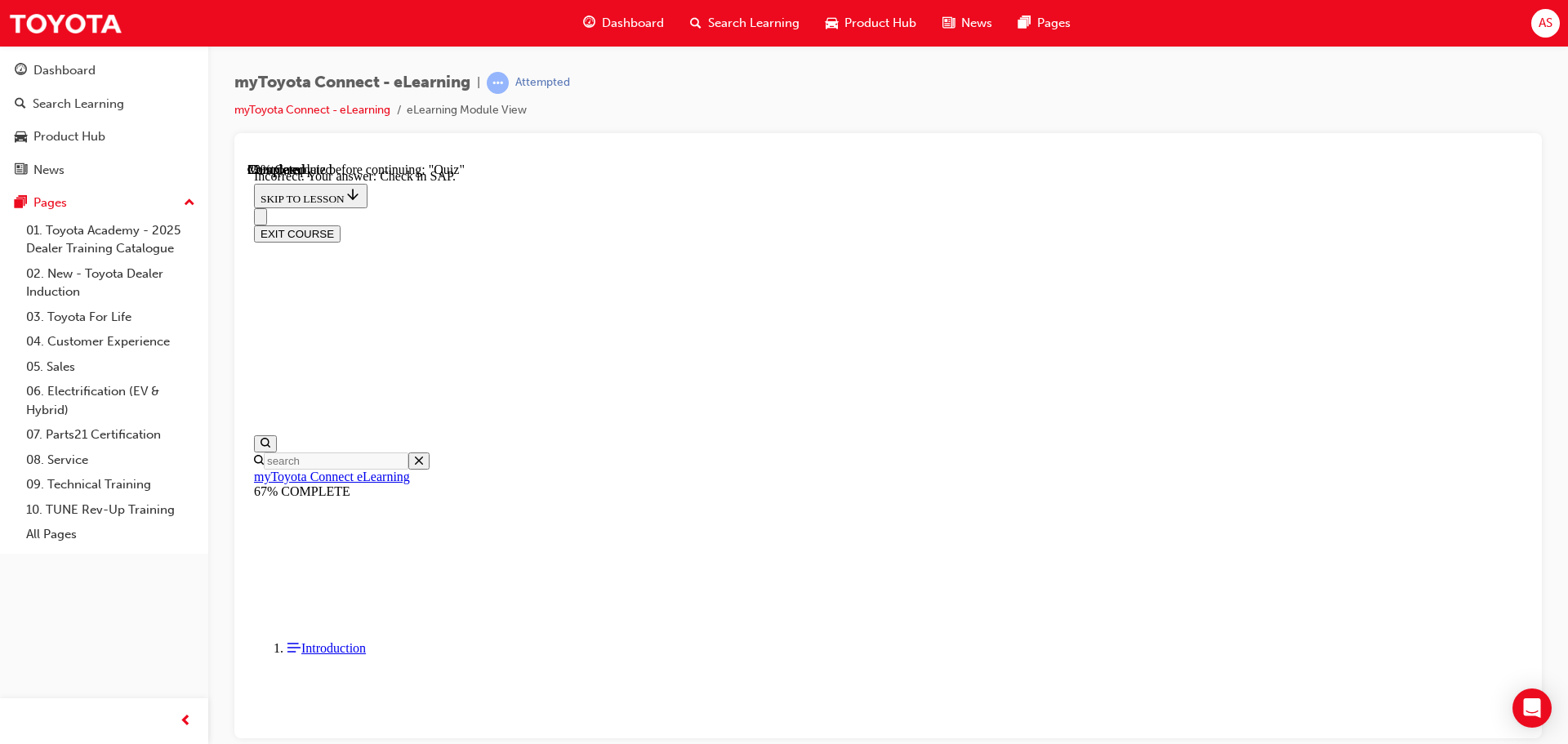
drag, startPoint x: 994, startPoint y: 689, endPoint x: 1000, endPoint y: 674, distance: 16.2
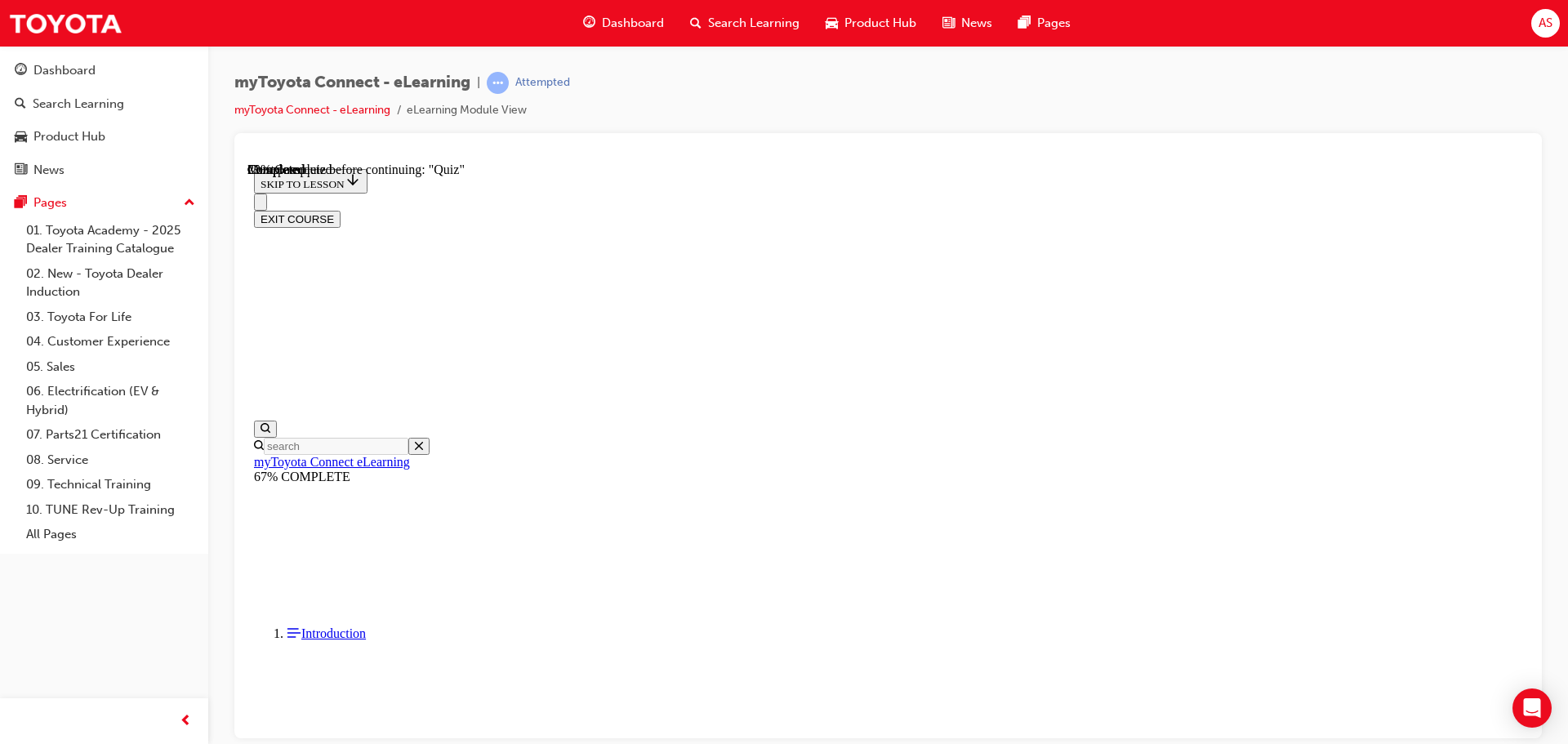
scroll to position [213, 0]
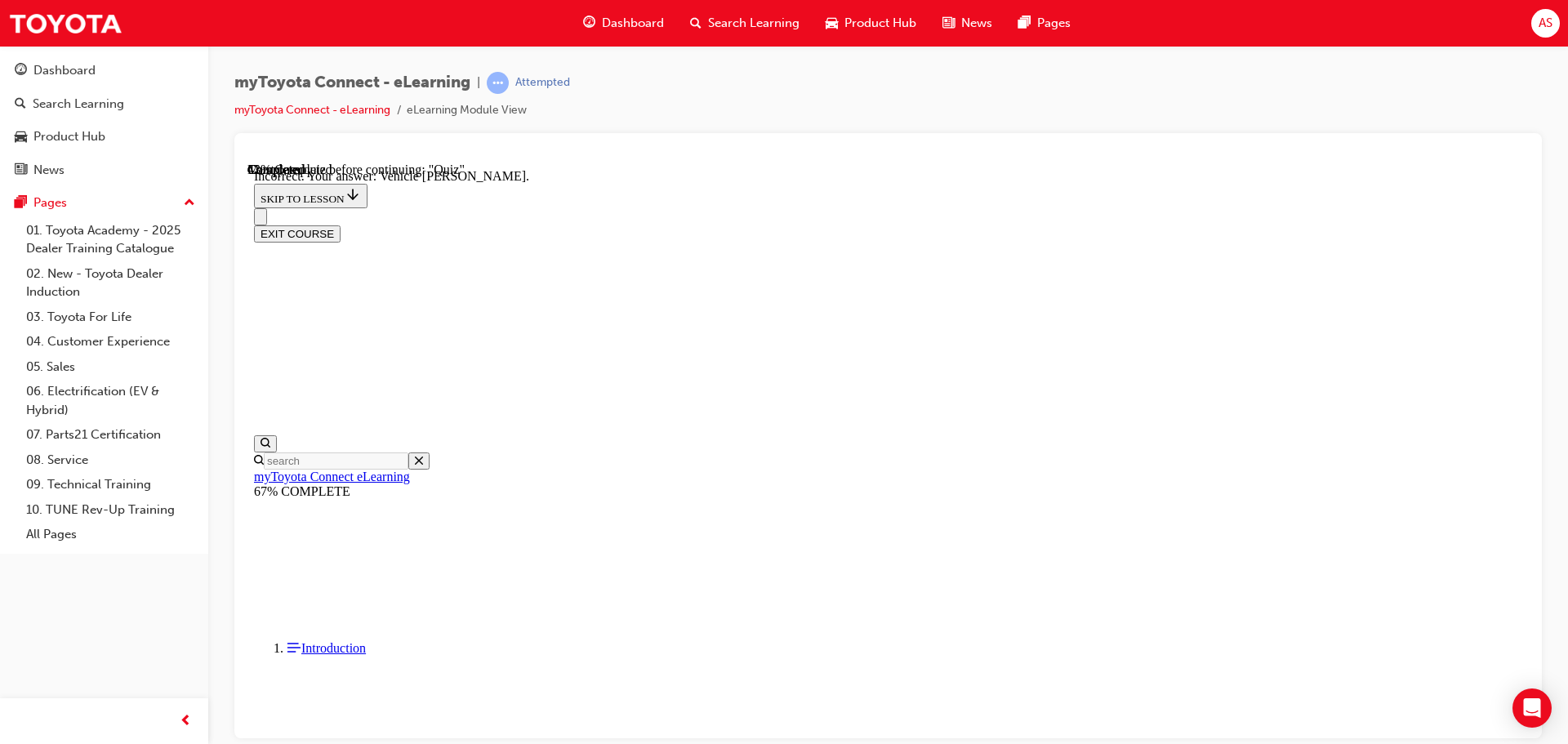
scroll to position [324, 0]
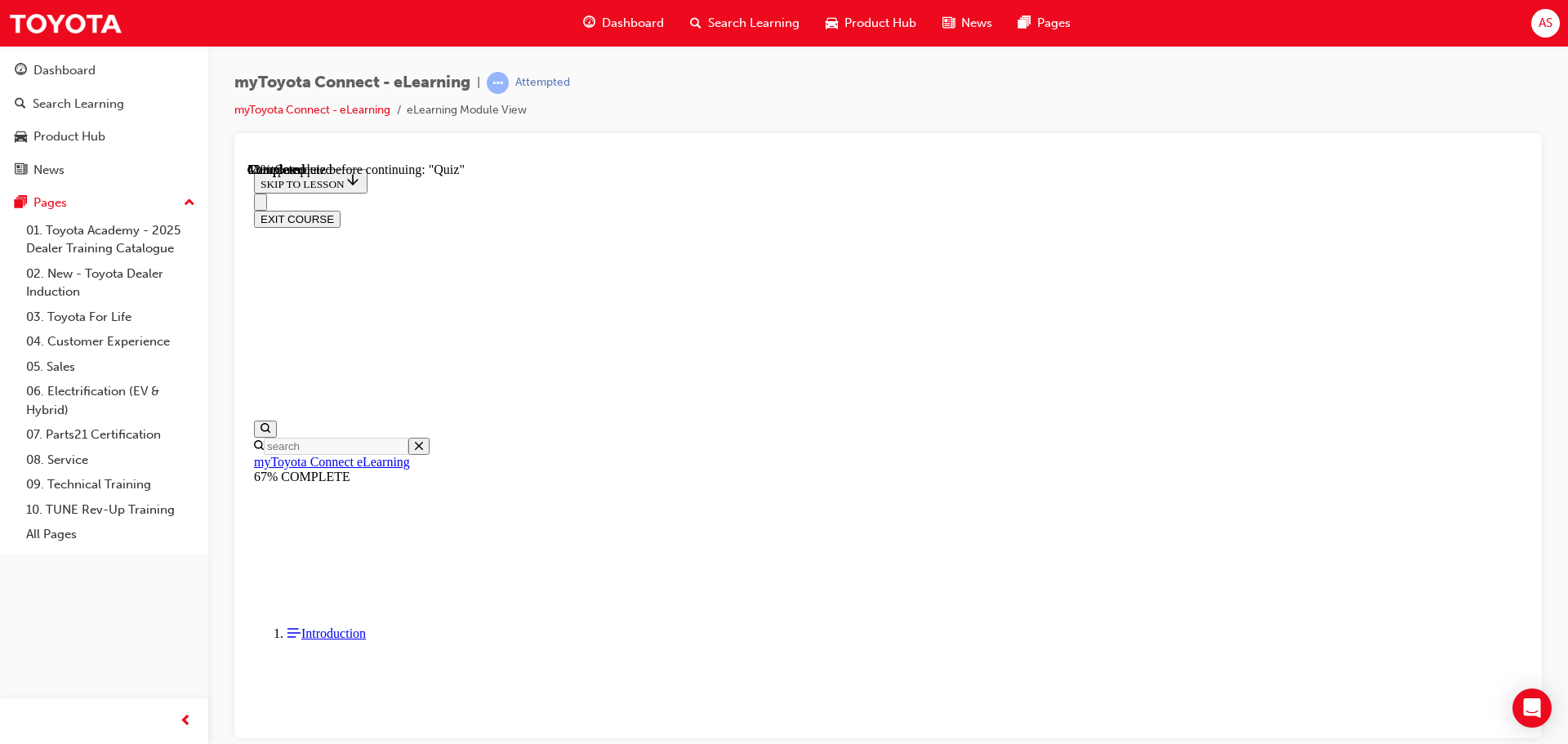
scroll to position [50, 0]
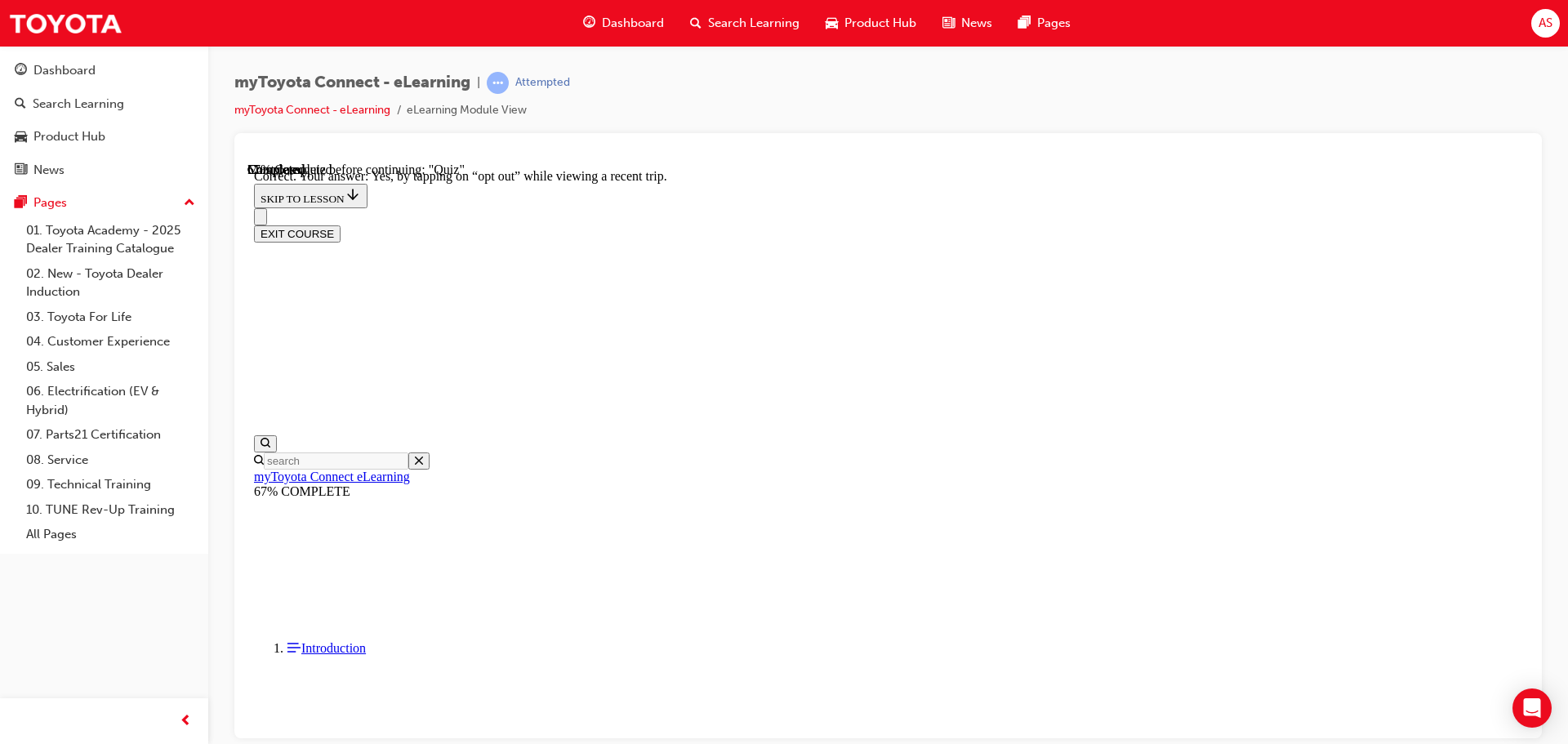
scroll to position [193, 0]
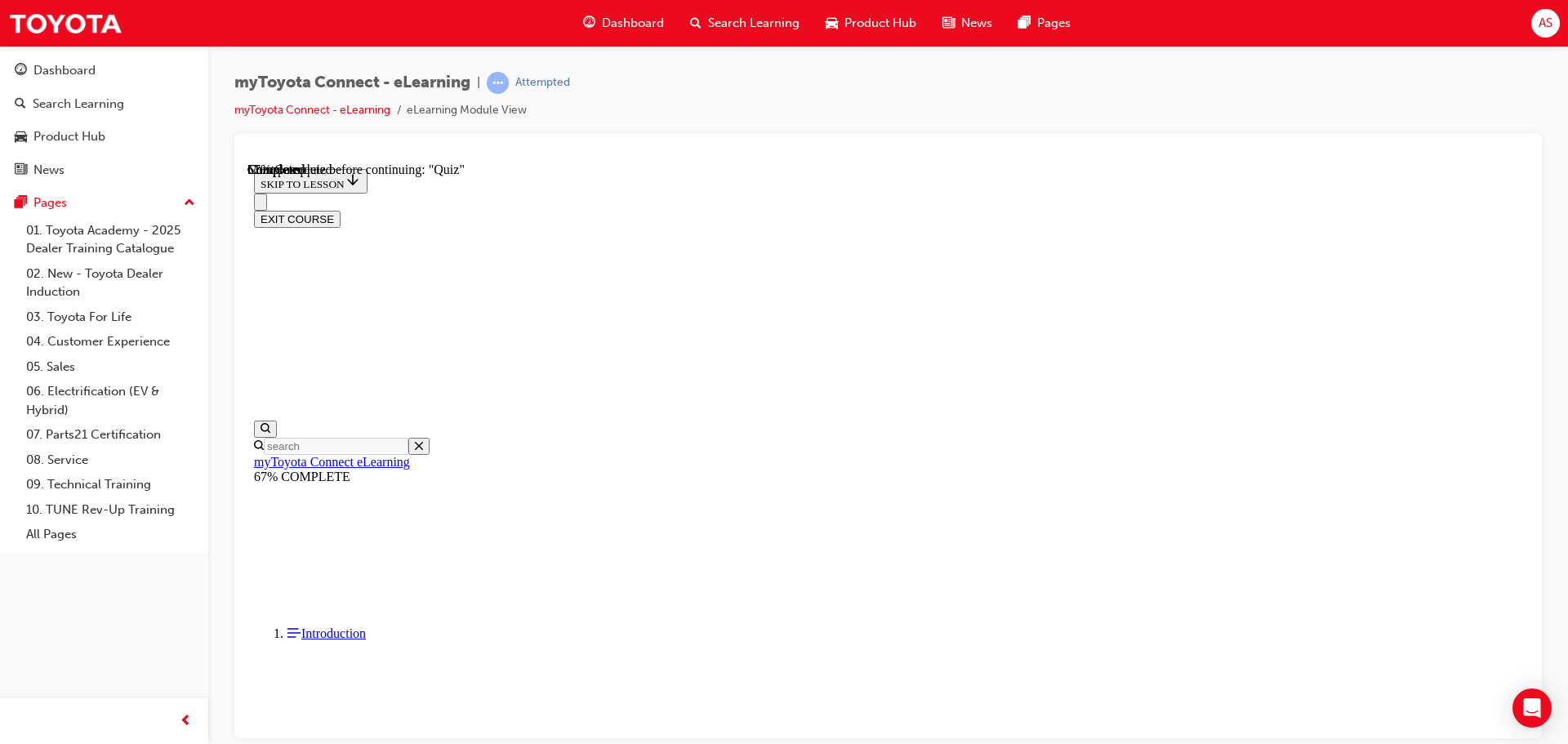
scroll to position [131, 0]
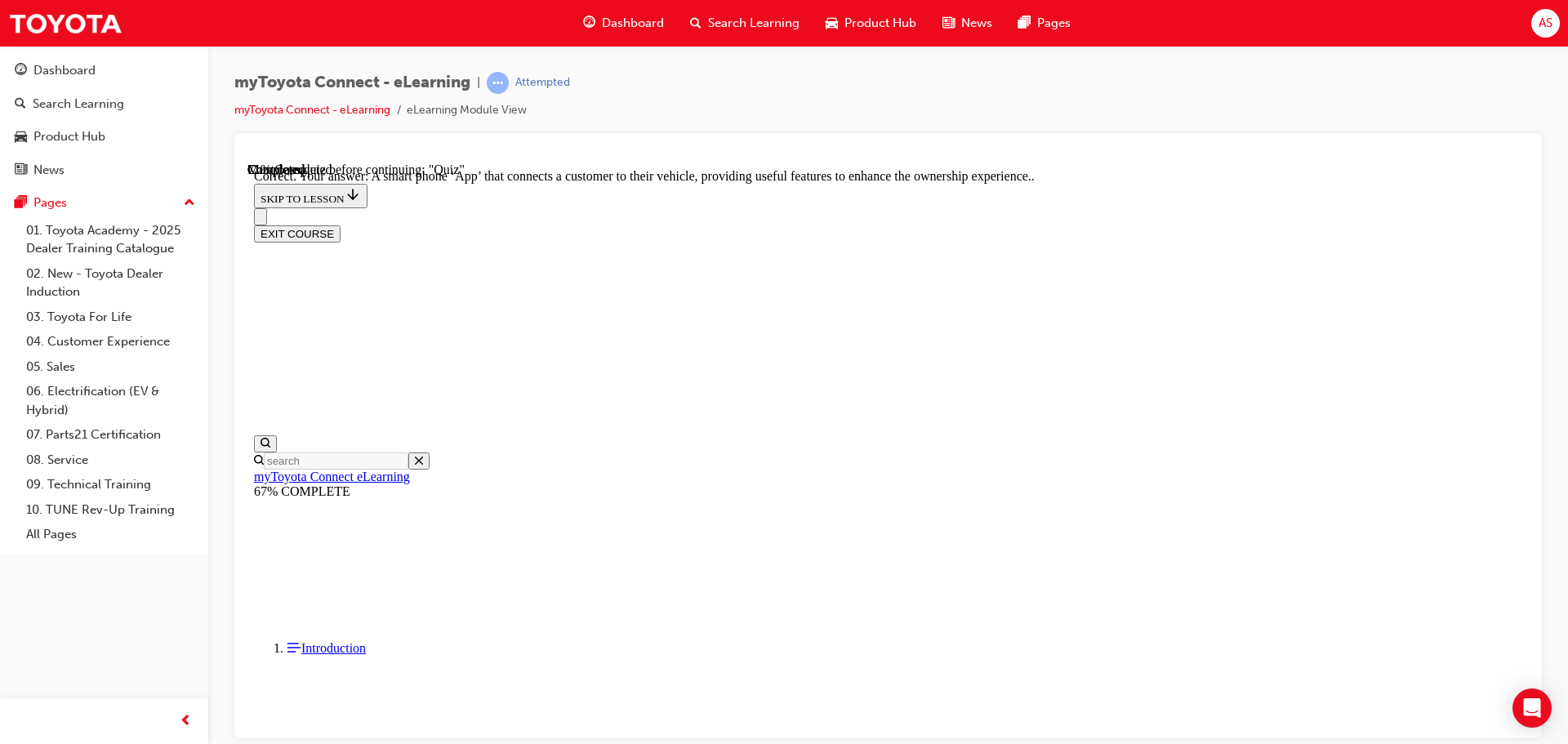
scroll to position [308, 0]
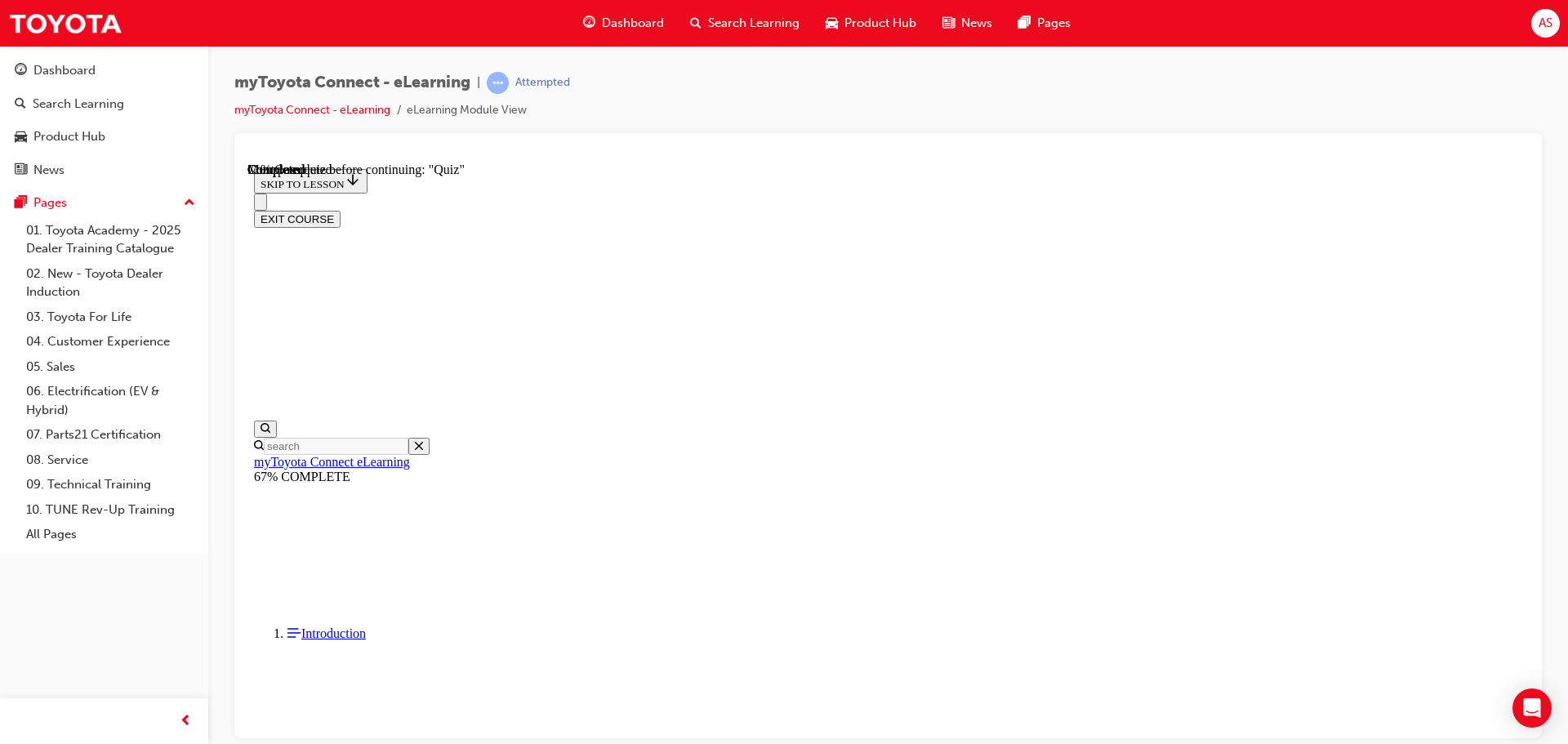
scroll to position [213, 0]
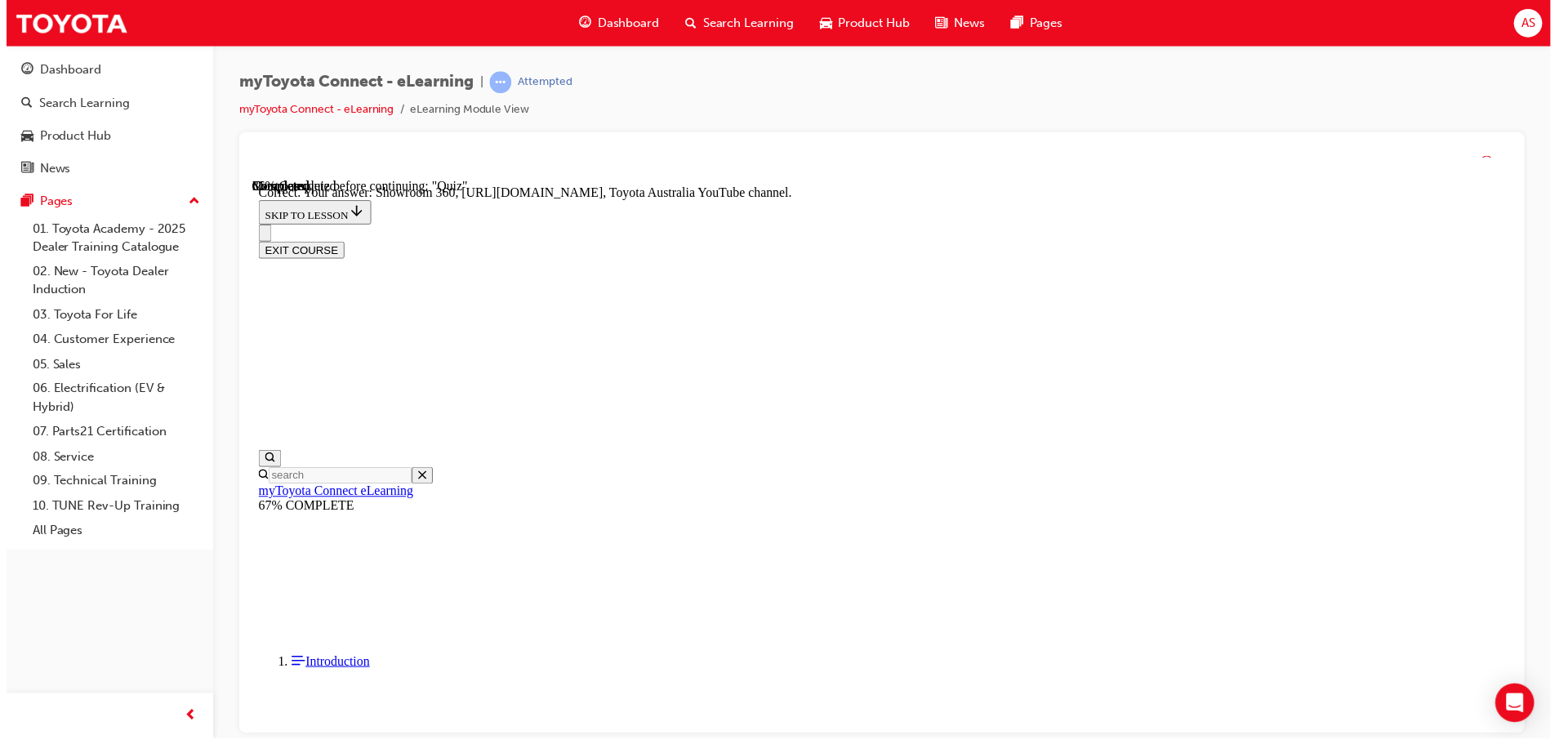
scroll to position [340, 0]
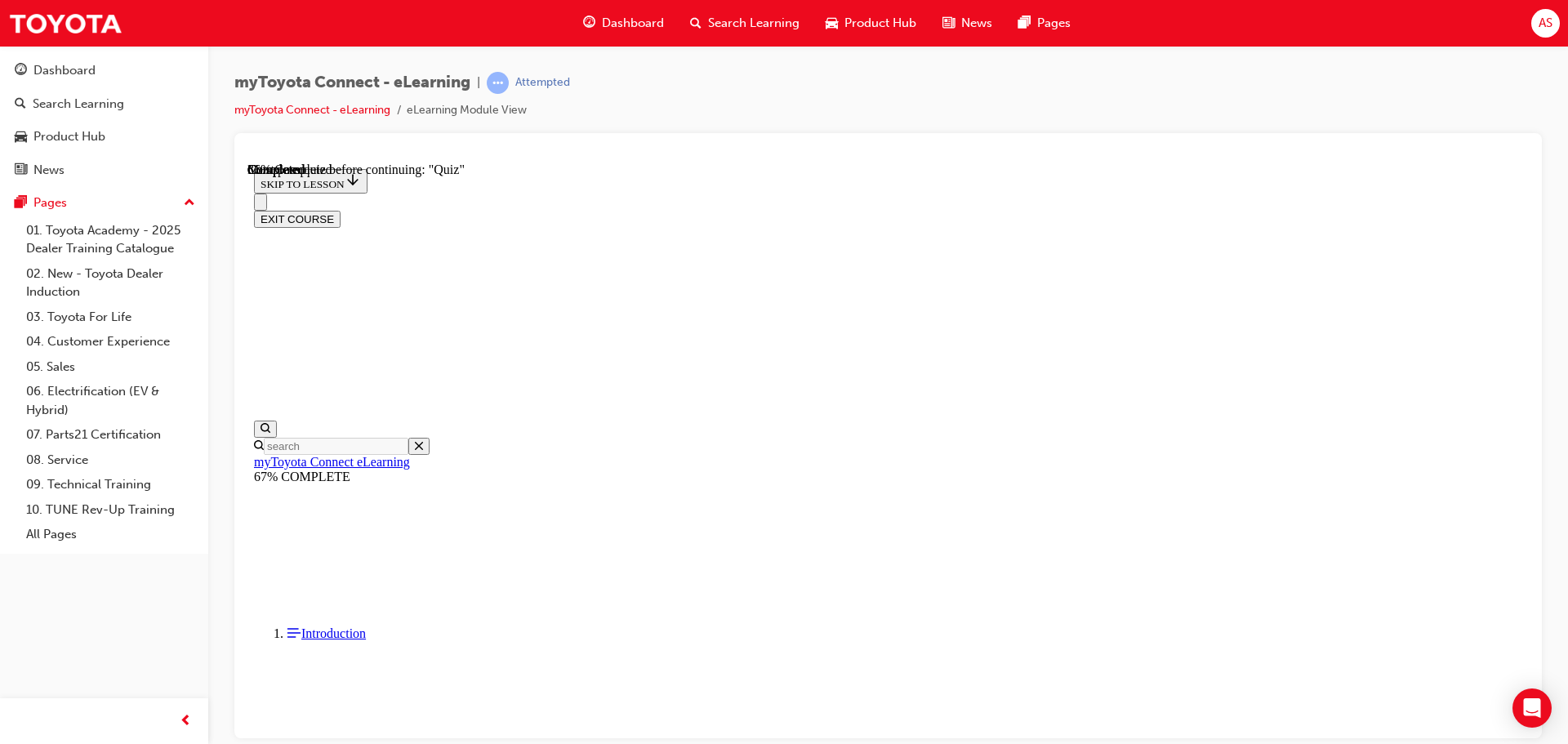
scroll to position [131, 0]
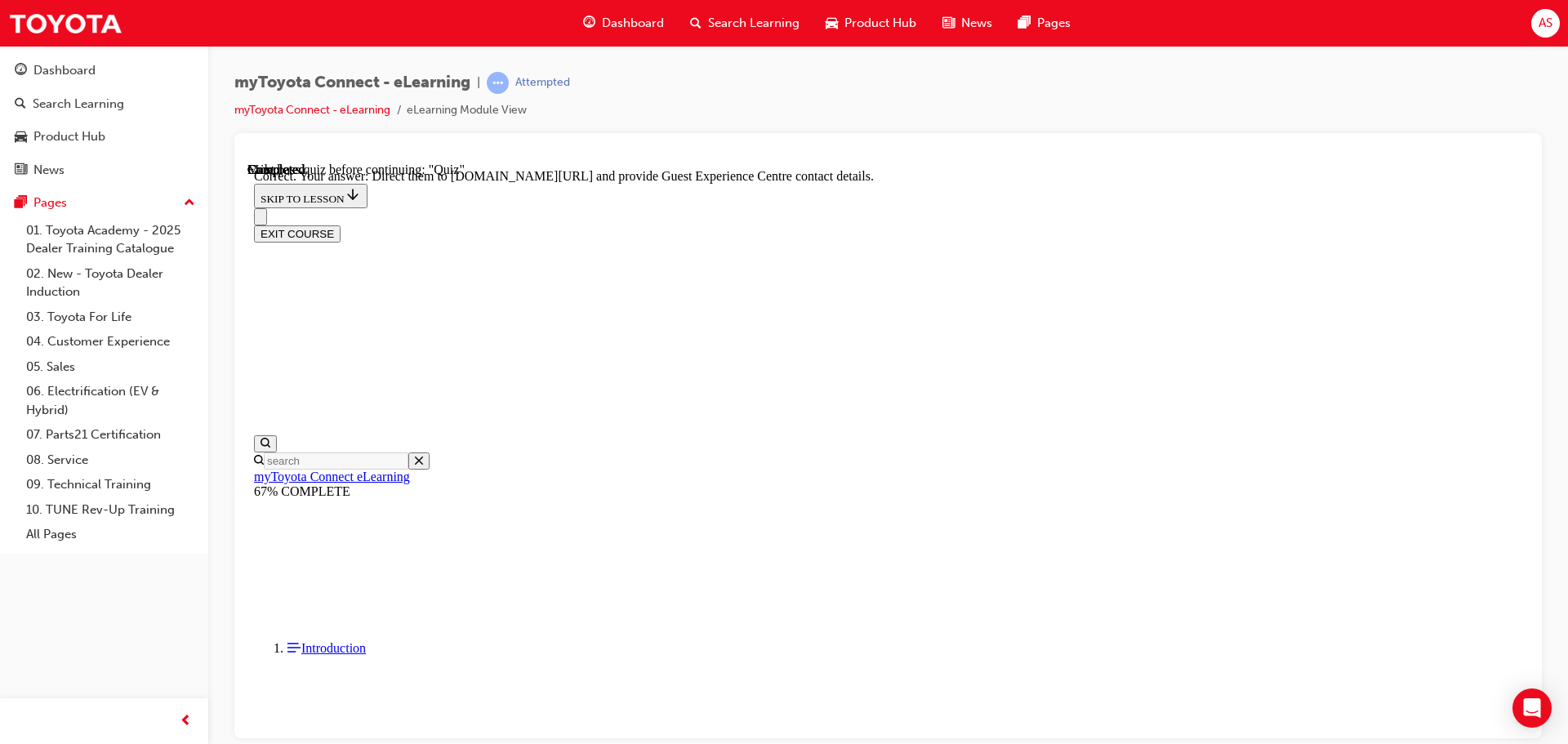
scroll to position [322, 0]
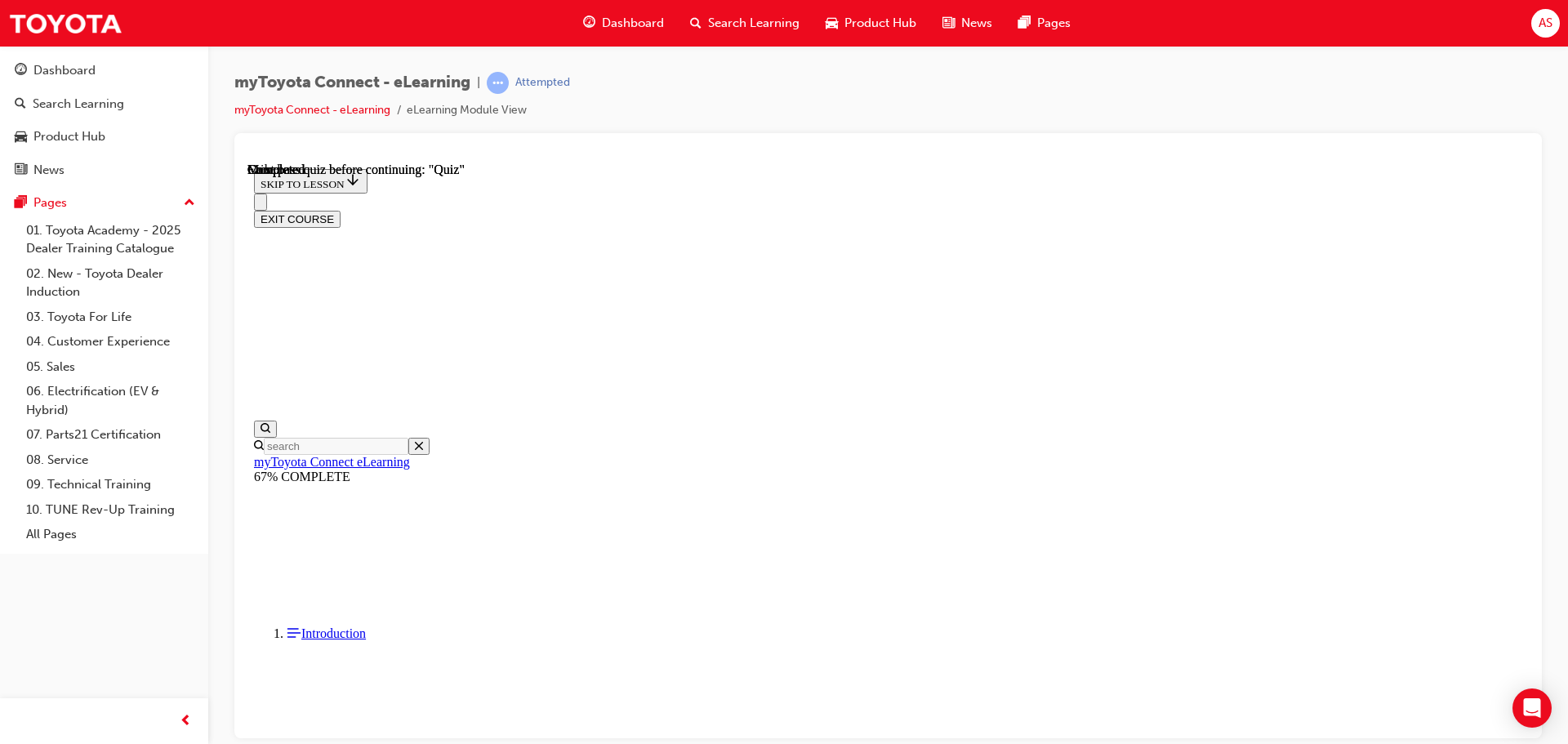
scroll to position [308, 0]
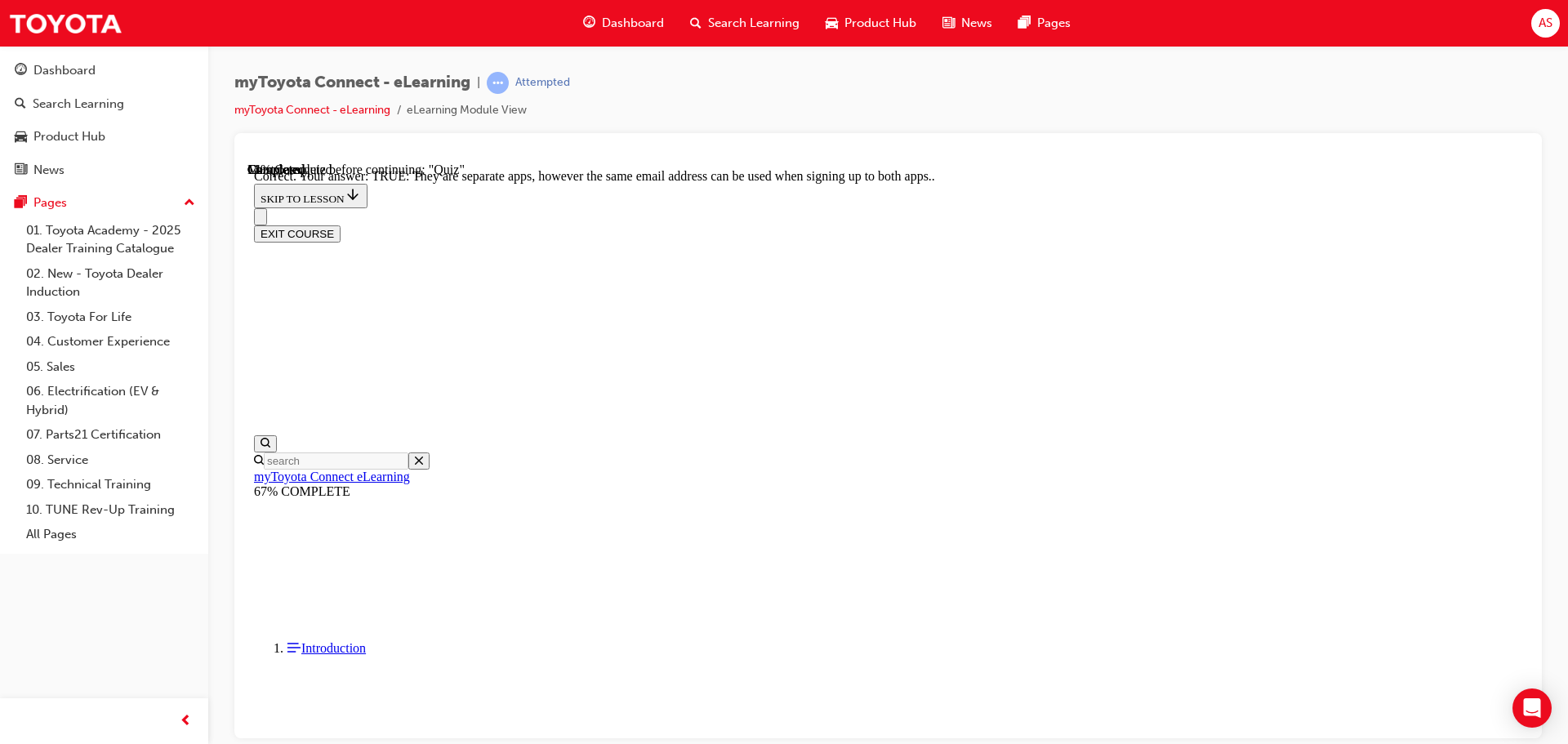
scroll to position [180, 0]
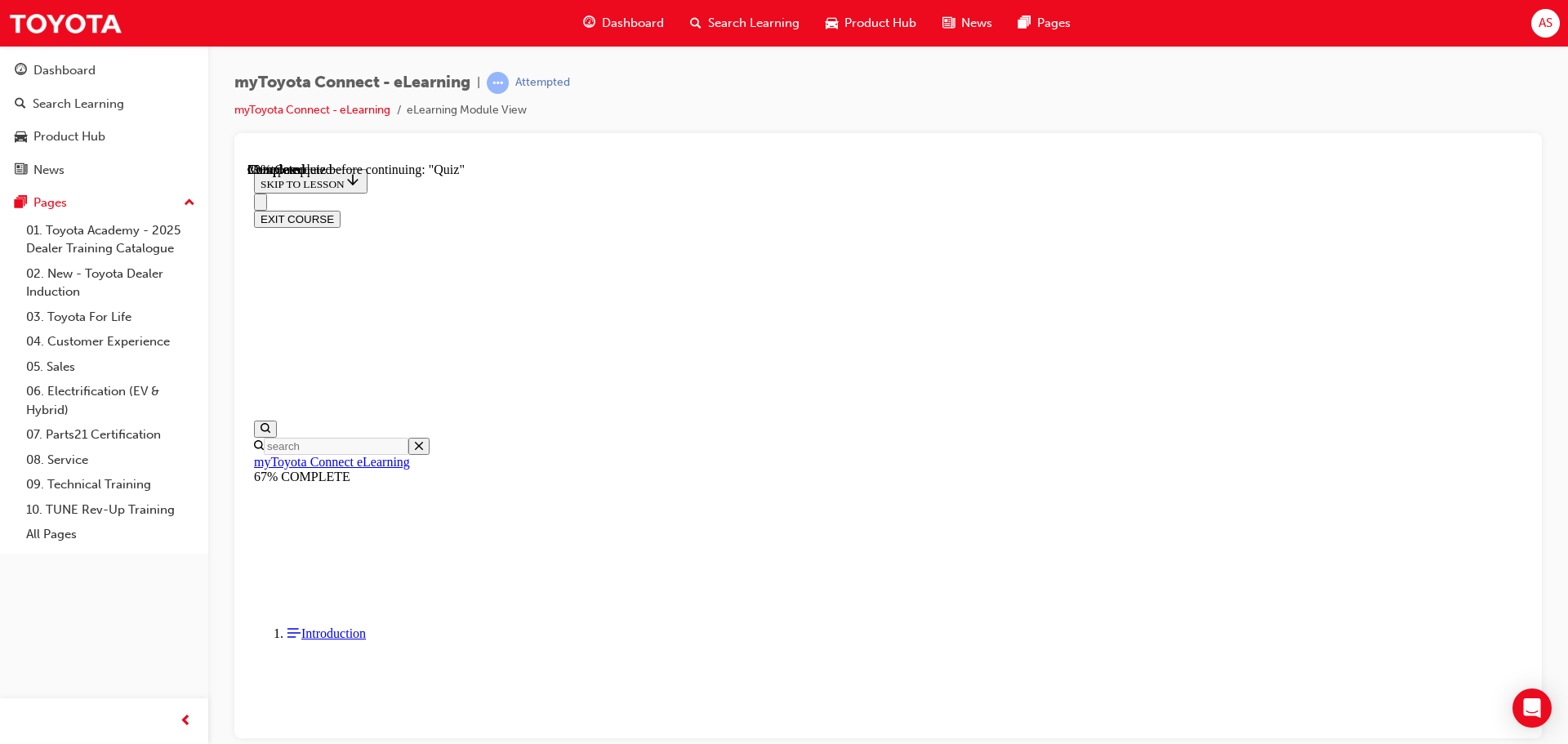
scroll to position [131, 0]
drag, startPoint x: 982, startPoint y: 664, endPoint x: 977, endPoint y: 637, distance: 27.5
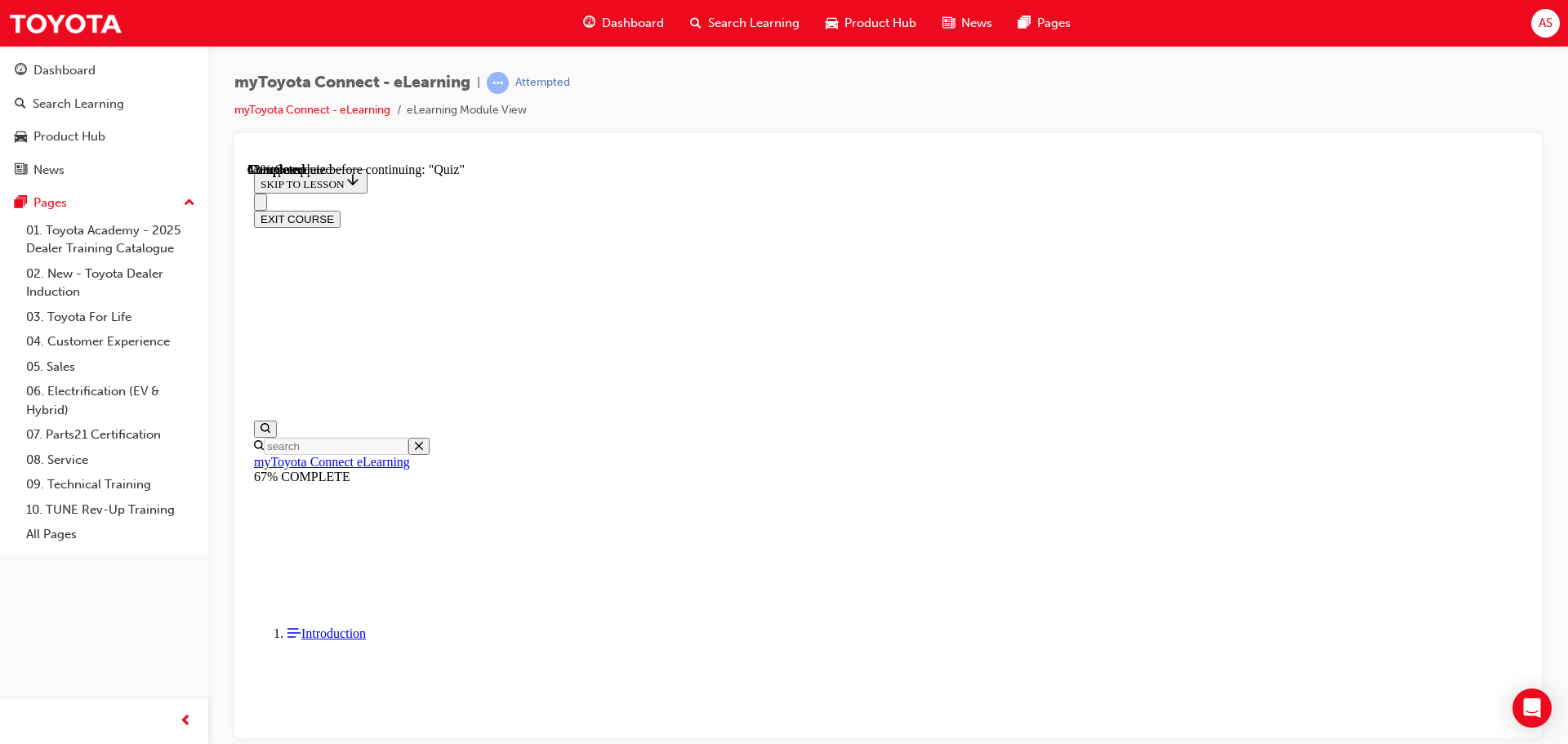
scroll to position [131, 0]
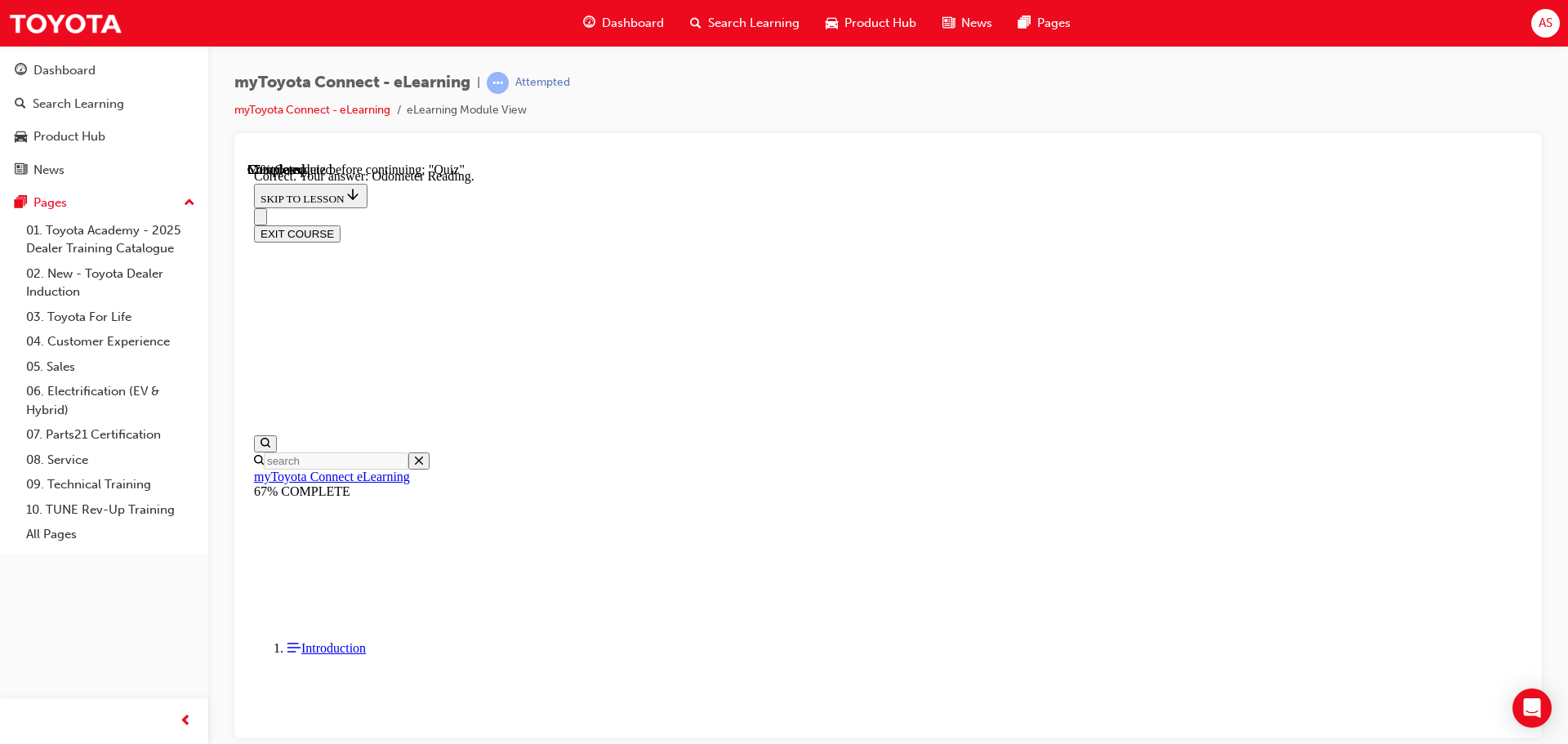
scroll to position [324, 0]
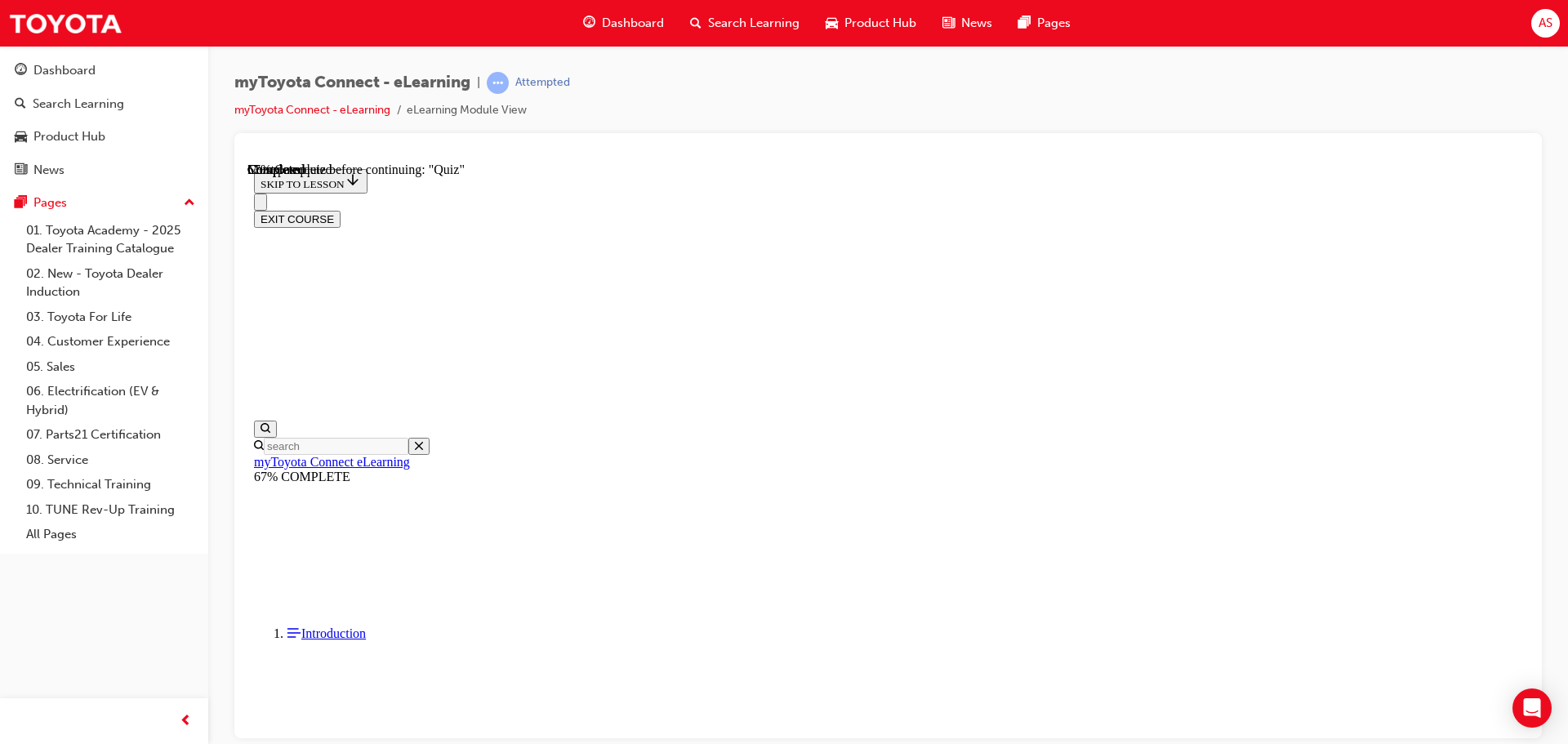
scroll to position [207, 0]
drag, startPoint x: 938, startPoint y: 439, endPoint x: 949, endPoint y: 437, distance: 11.2
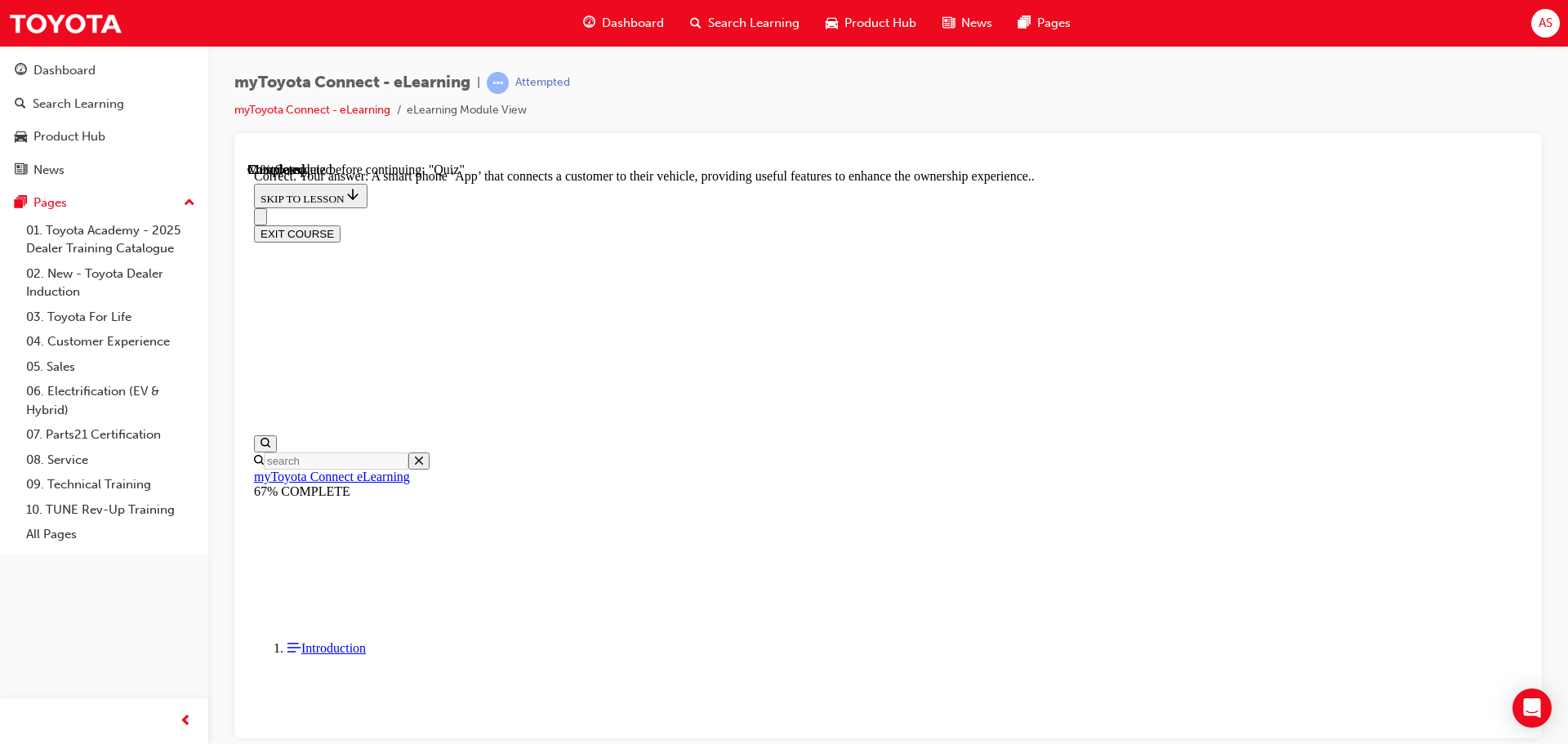
scroll to position [308, 0]
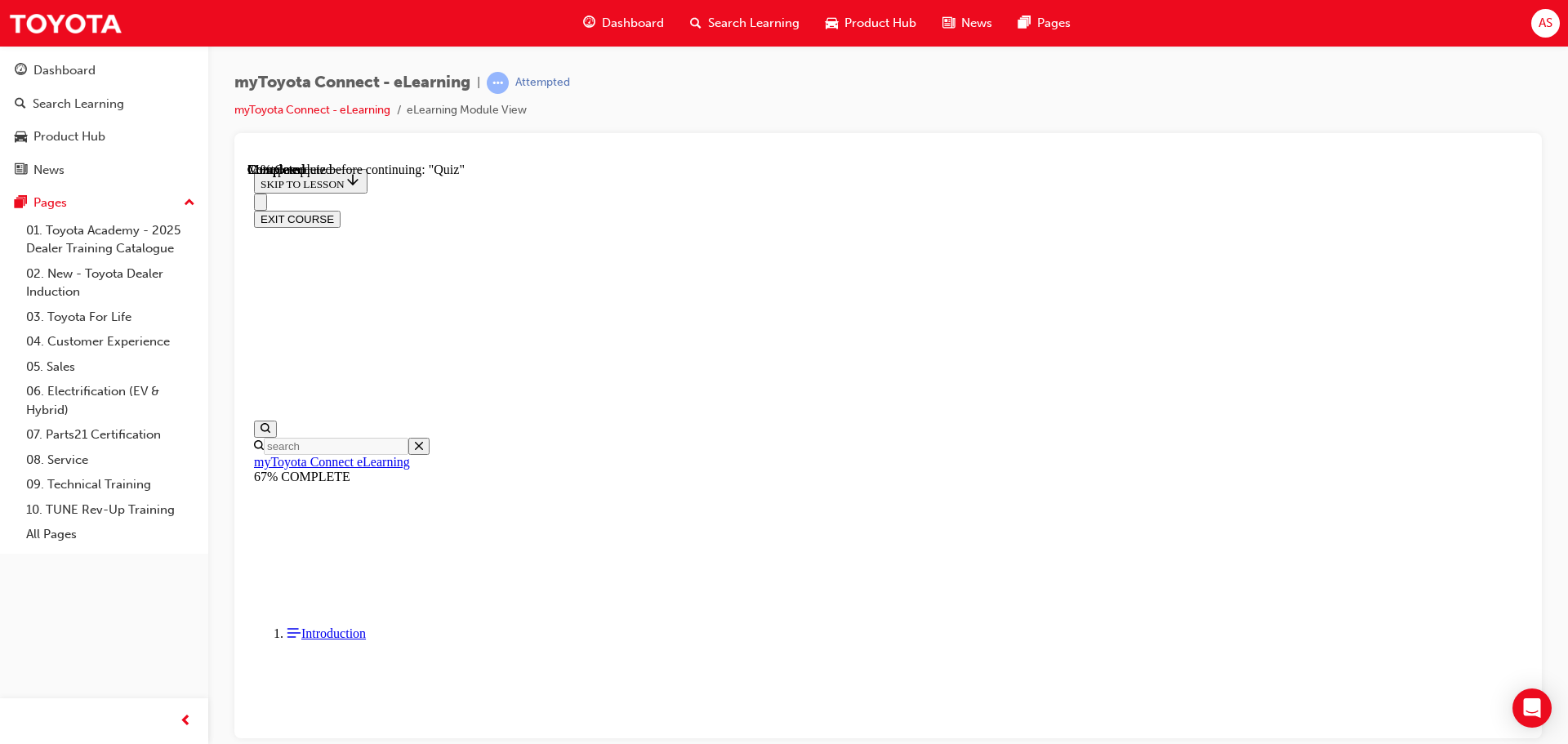
scroll to position [159, 0]
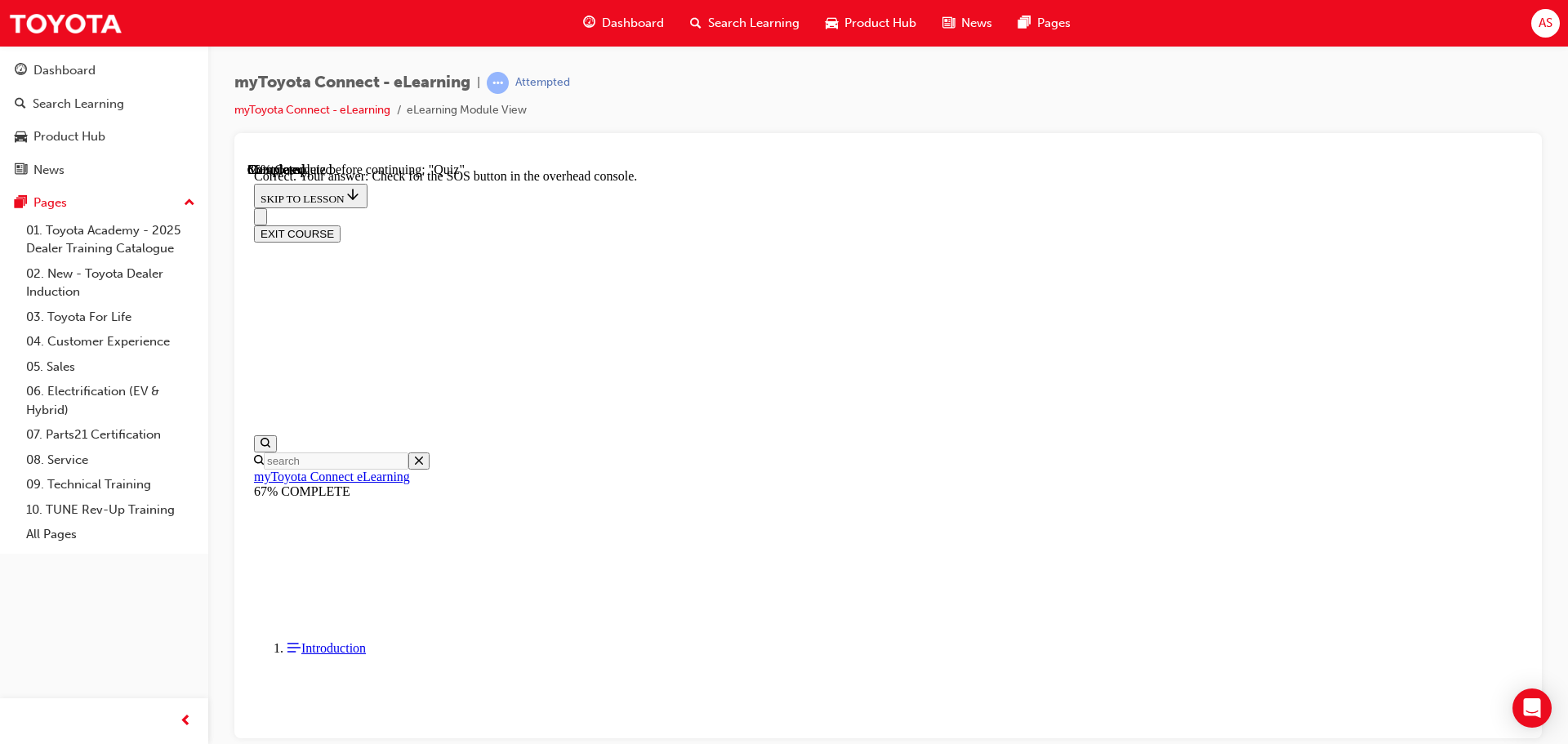
scroll to position [259, 0]
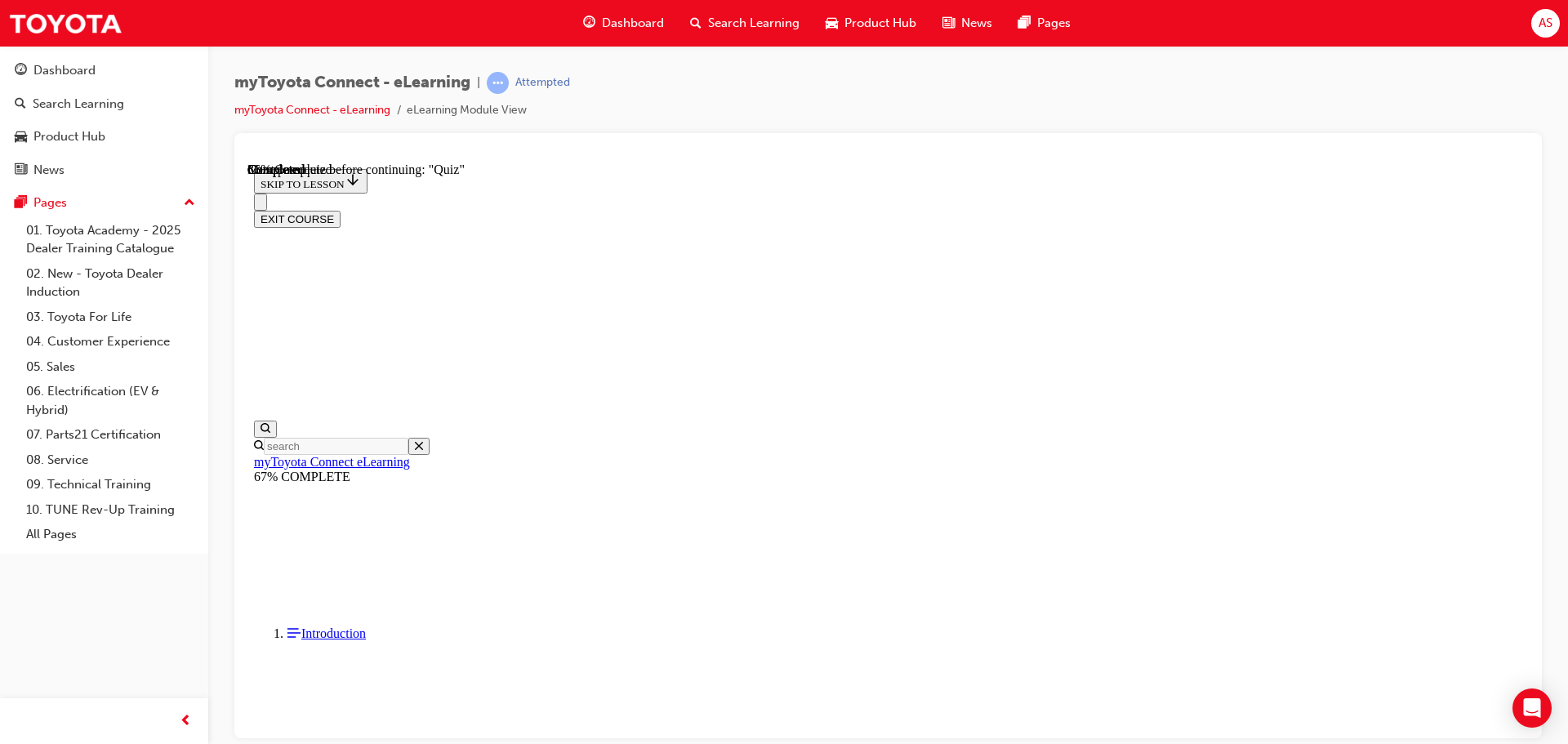
scroll to position [213, 0]
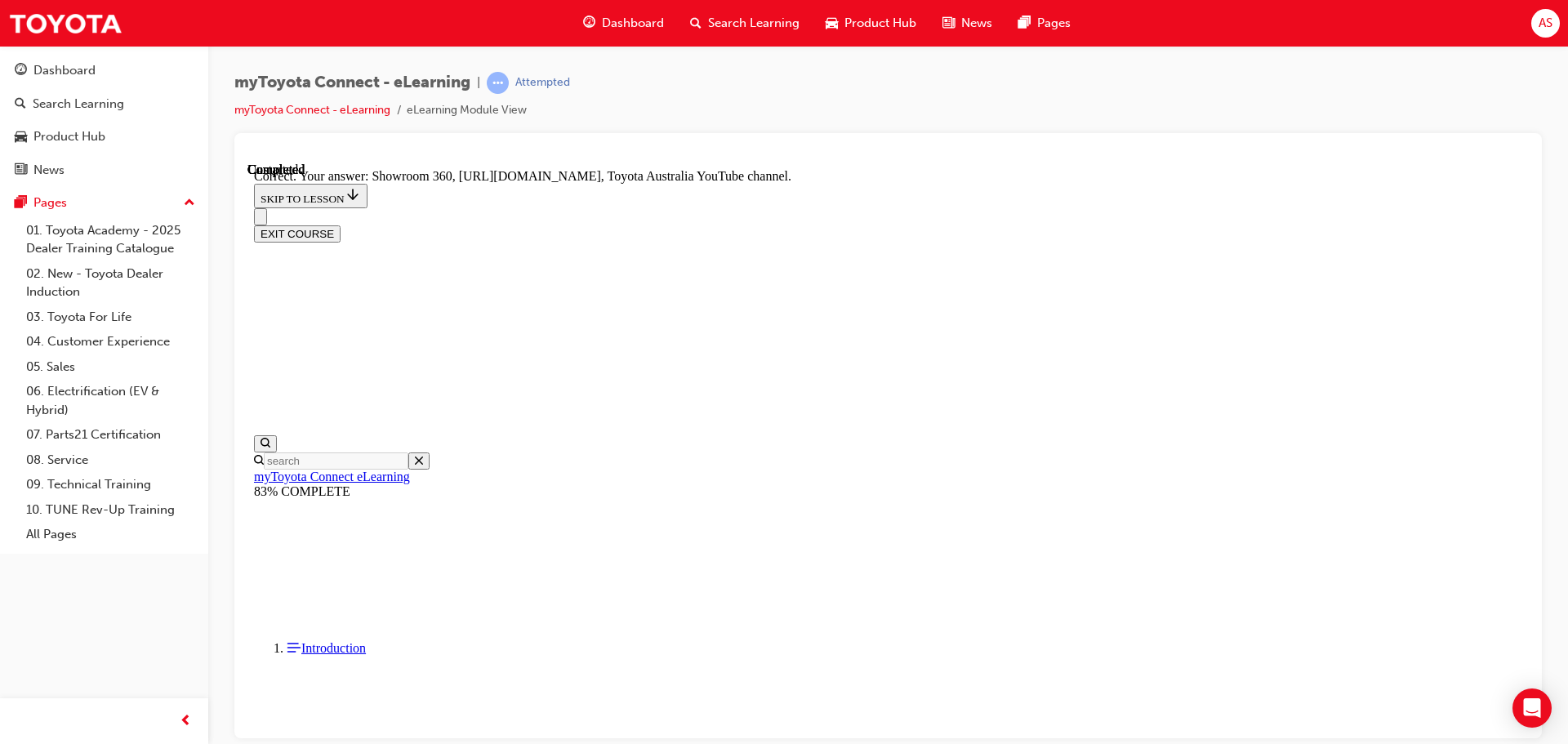
scroll to position [340, 0]
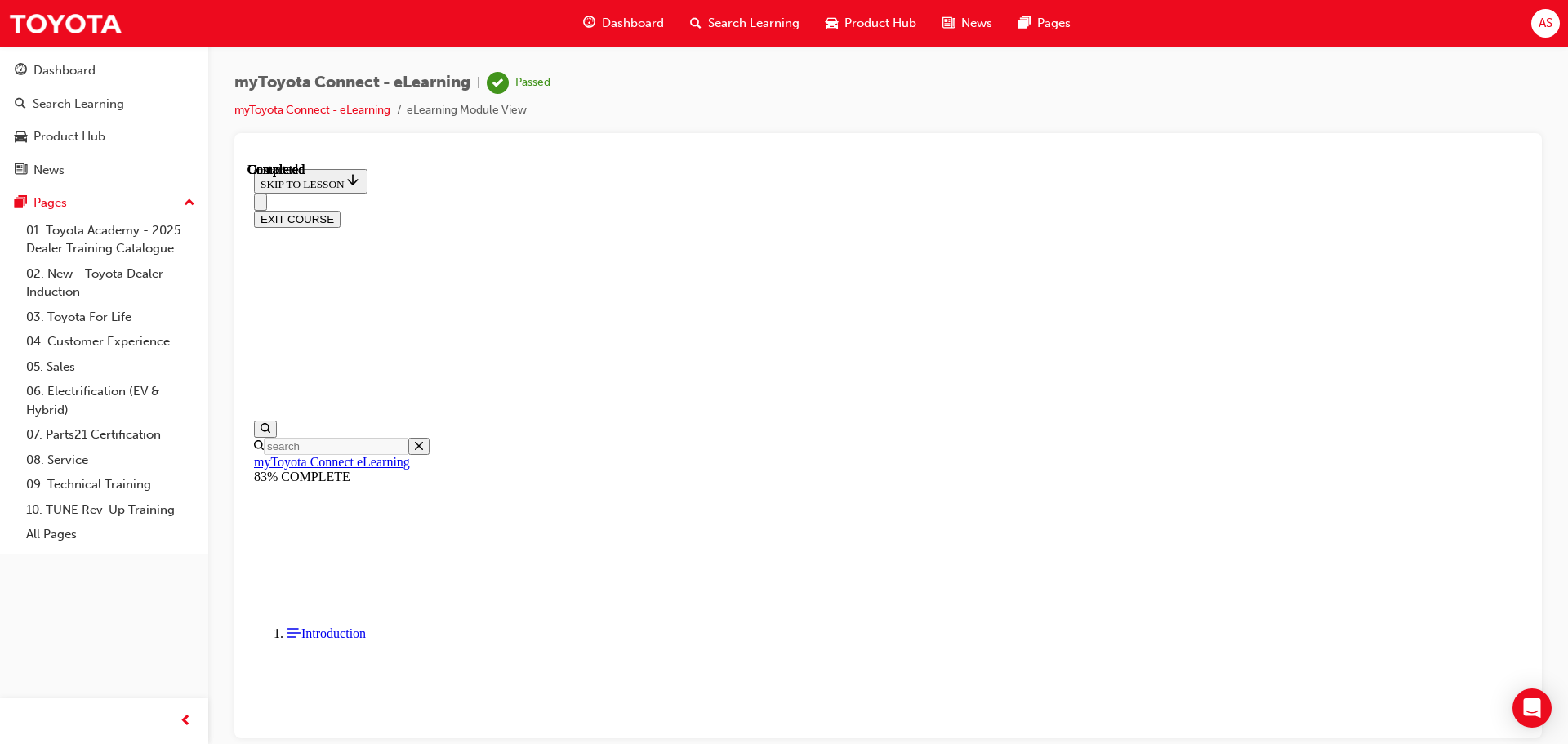
scroll to position [308, 0]
click at [340, 210] on button "EXIT COURSE" at bounding box center [297, 218] width 87 height 17
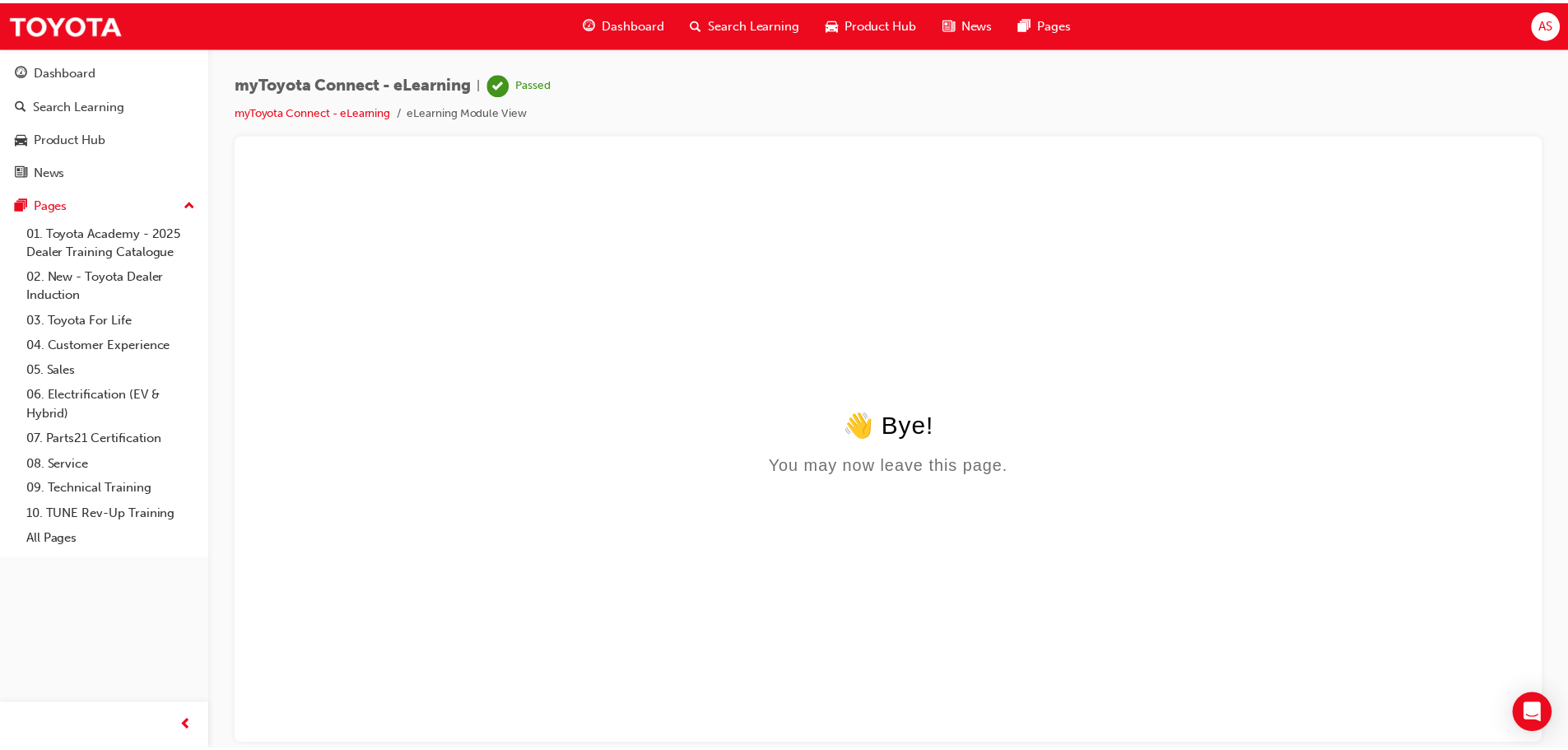
scroll to position [0, 0]
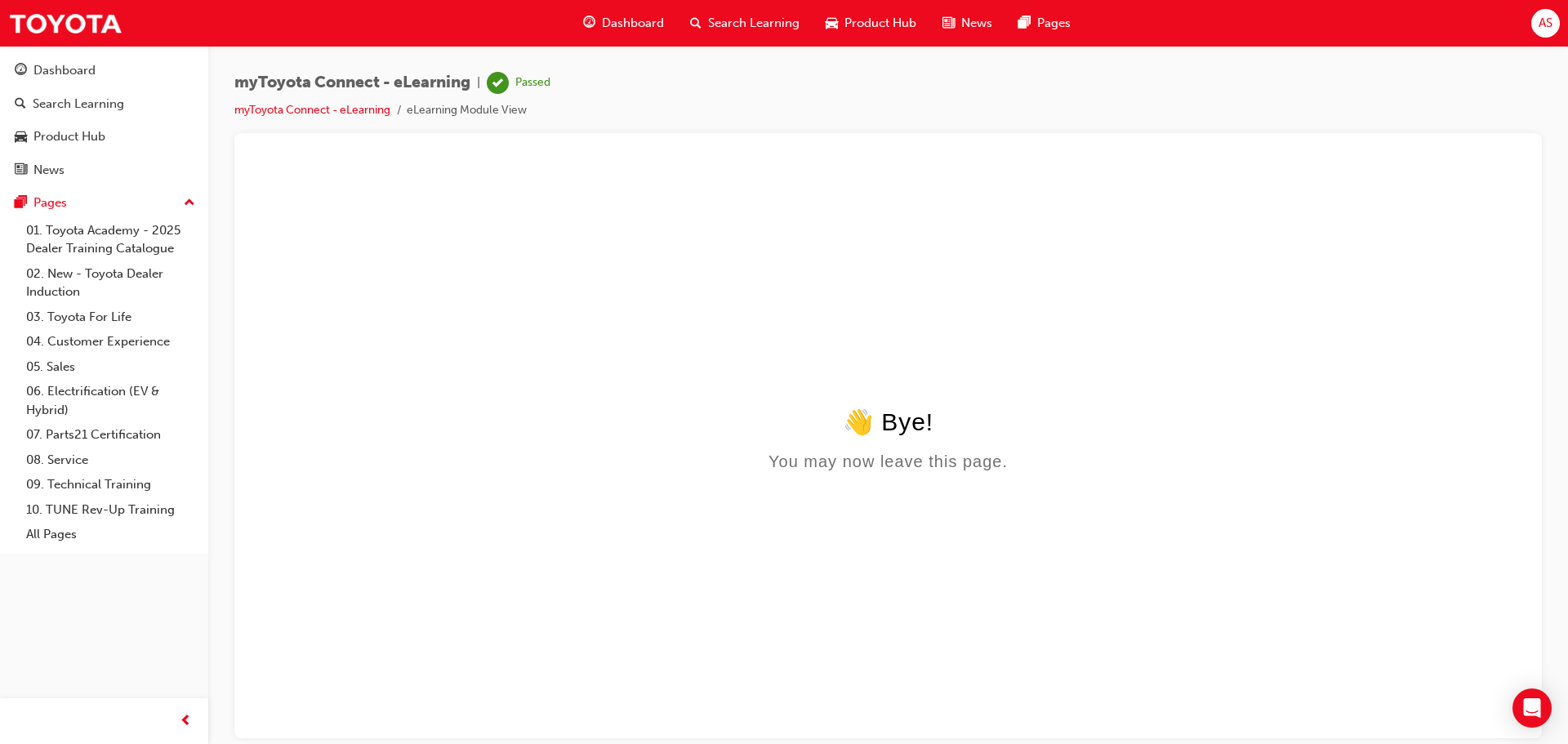
click at [665, 24] on div "Dashboard" at bounding box center [624, 23] width 107 height 33
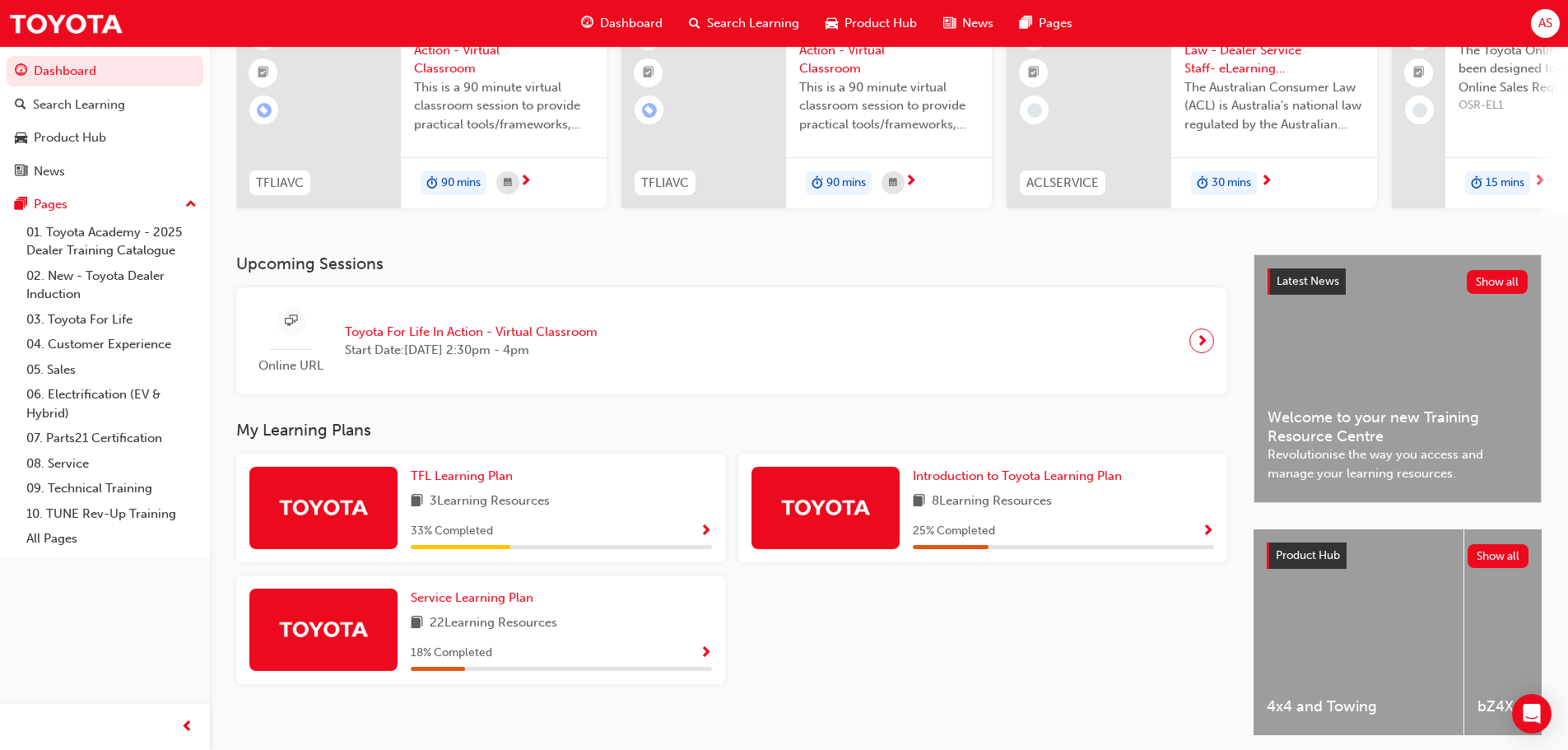
scroll to position [233, 0]
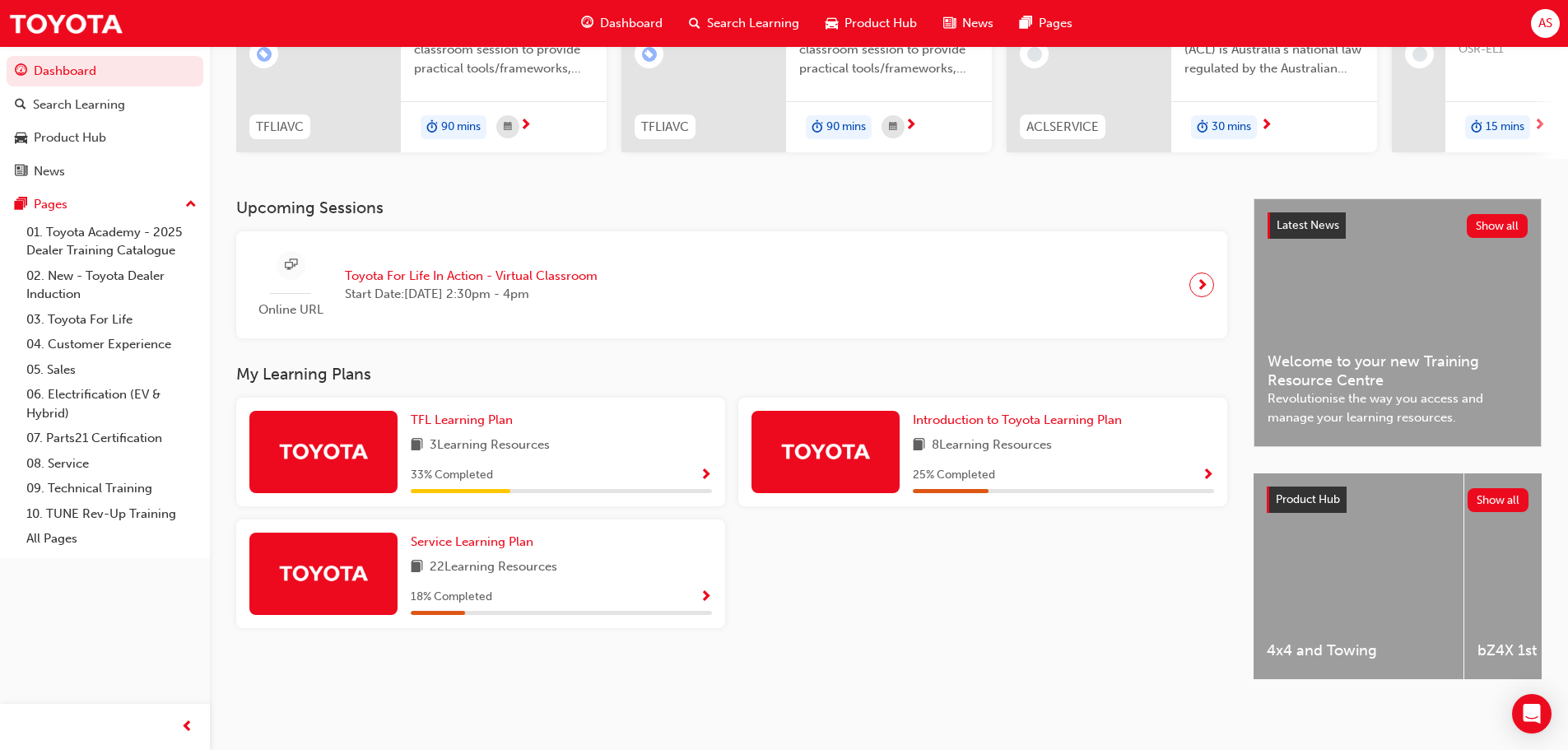
click at [725, 16] on span "Search Learning" at bounding box center [753, 23] width 92 height 19
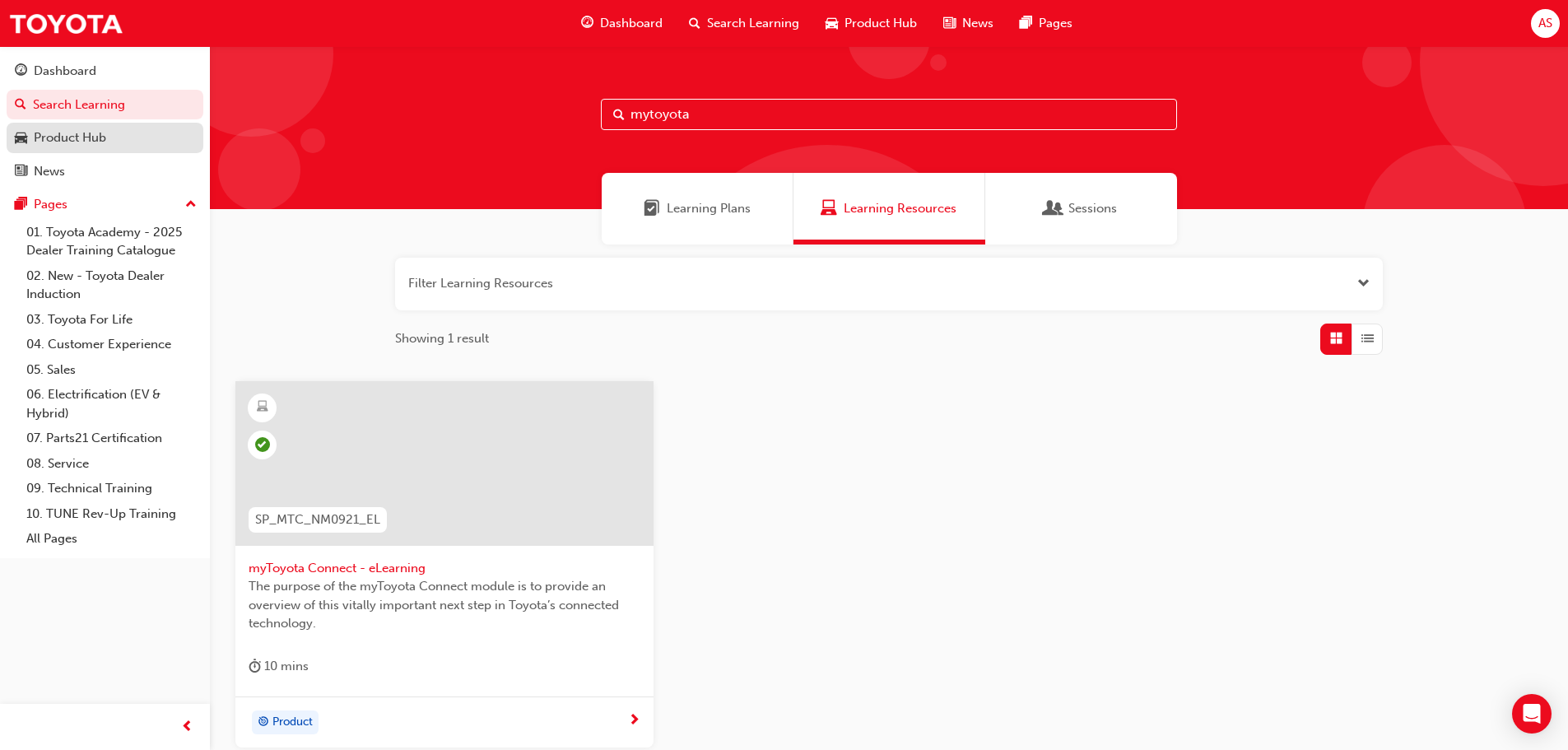
drag, startPoint x: 773, startPoint y: 119, endPoint x: 101, endPoint y: 149, distance: 672.7
click at [91, 151] on div "Dashboard Search Learning Product Hub News Pages Pages 01. Toyota Academy - 202…" at bounding box center [784, 453] width 1568 height 907
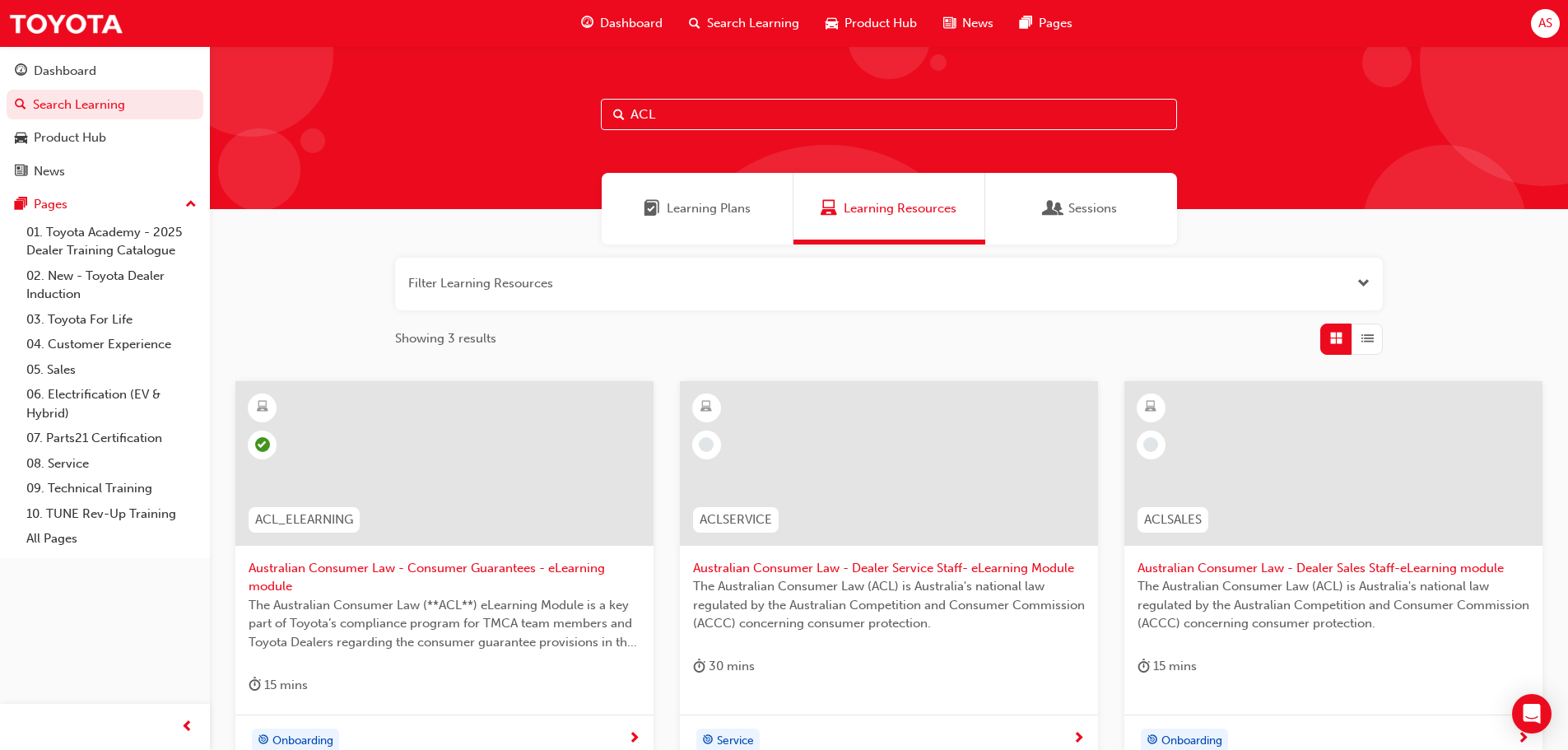
drag, startPoint x: 625, startPoint y: 100, endPoint x: 397, endPoint y: 143, distance: 232.0
click at [384, 128] on div "ACL" at bounding box center [888, 127] width 1358 height 163
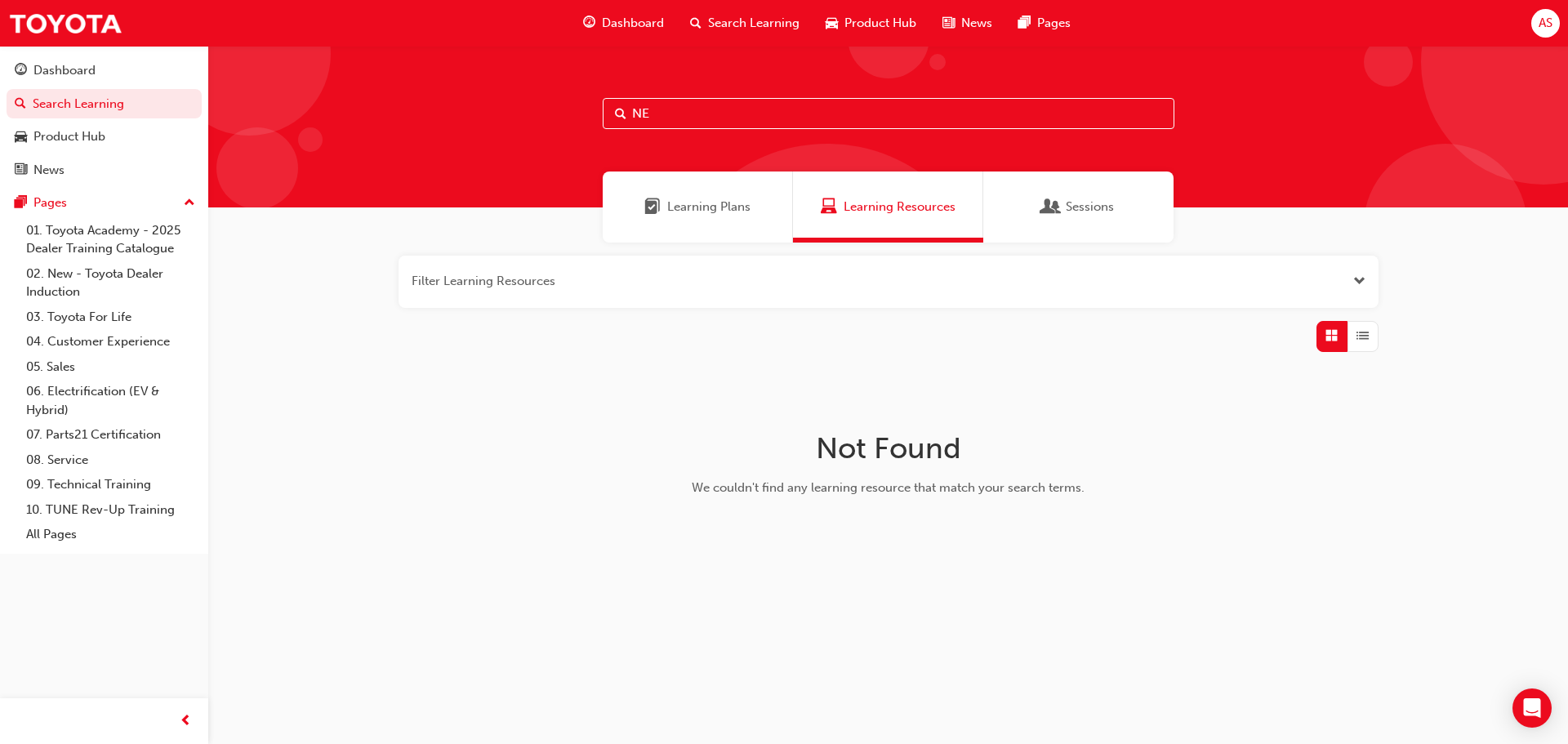
type input "N"
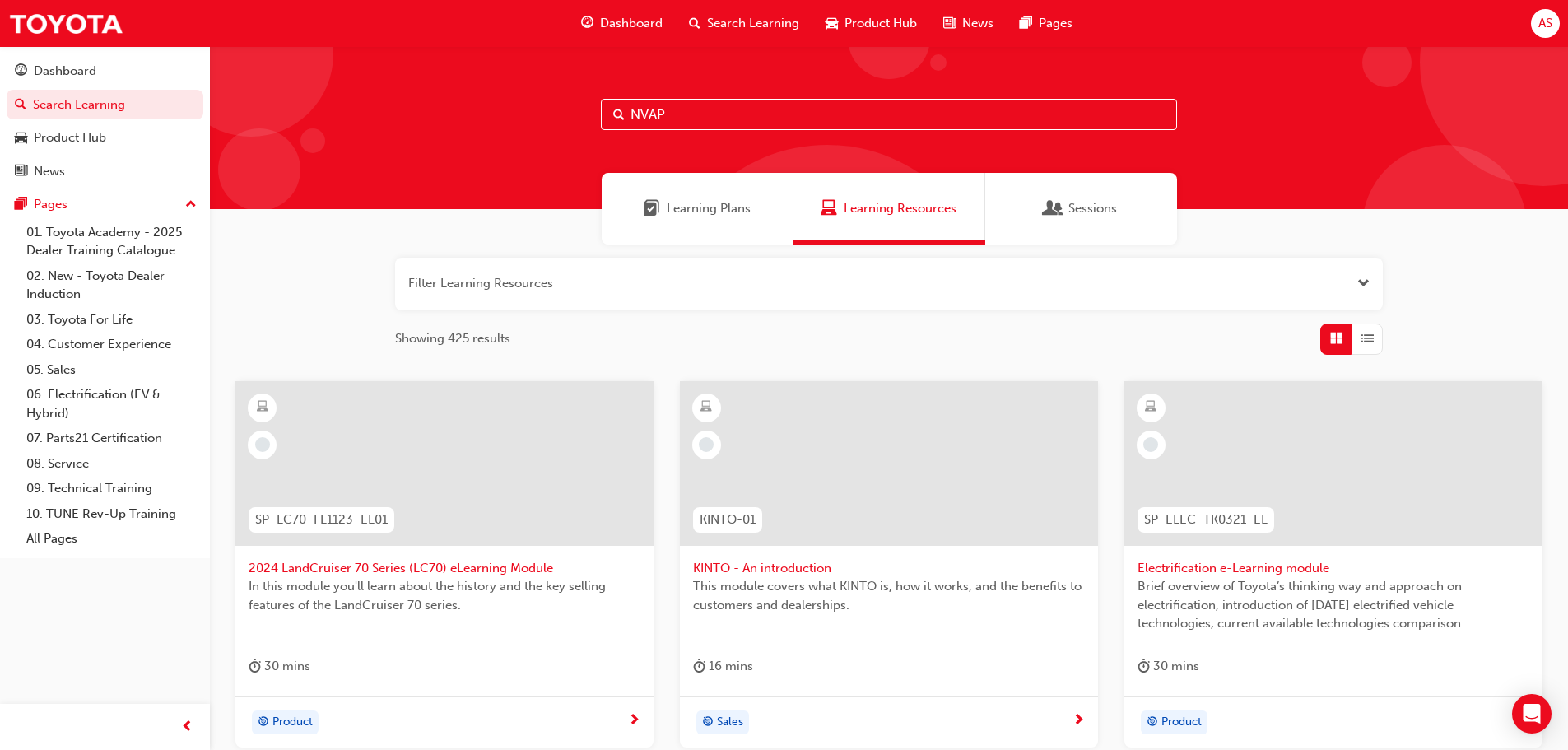
type input "NVAP"
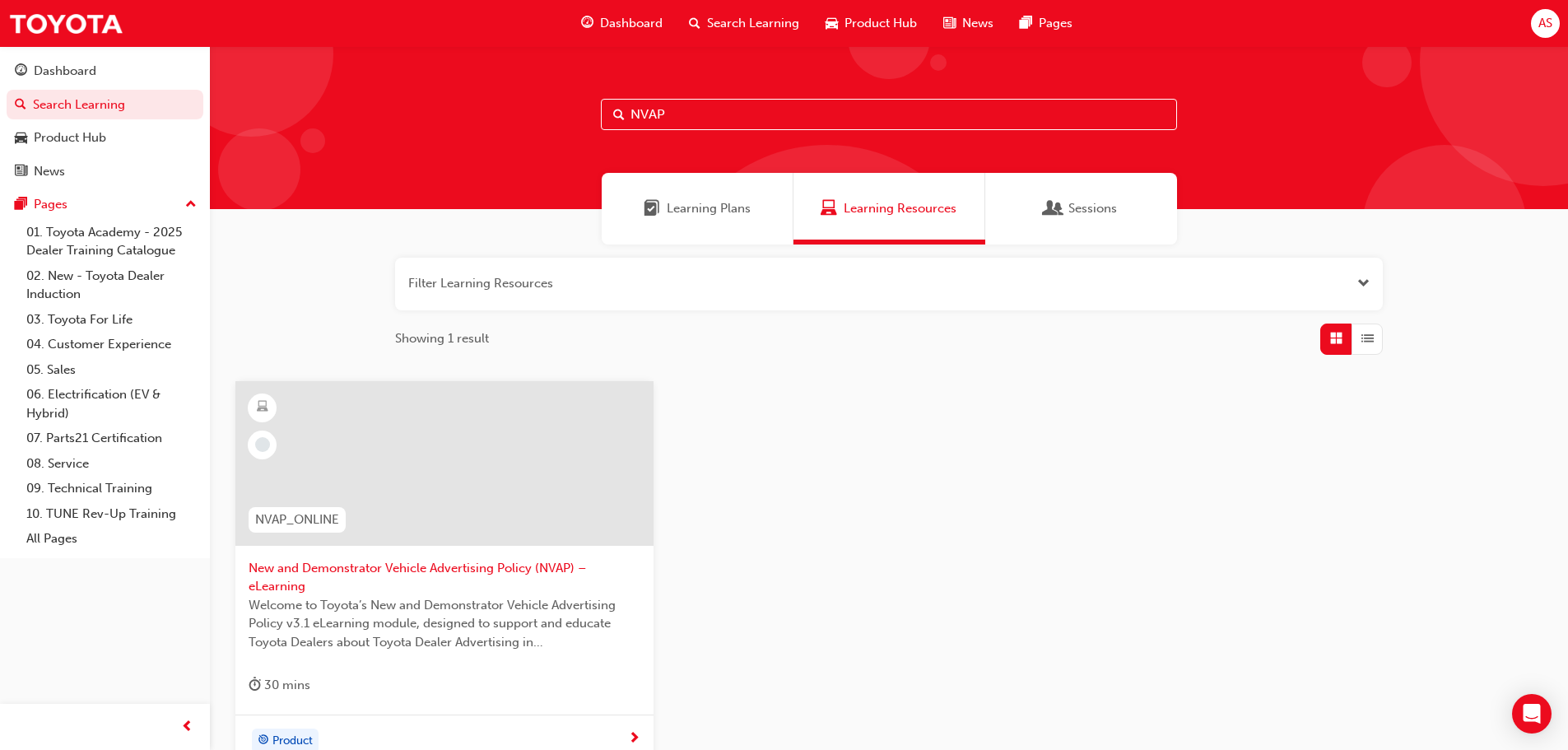
click at [366, 570] on span "New and Demonstrator Vehicle Advertising Policy (NVAP) – eLearning" at bounding box center [445, 577] width 392 height 37
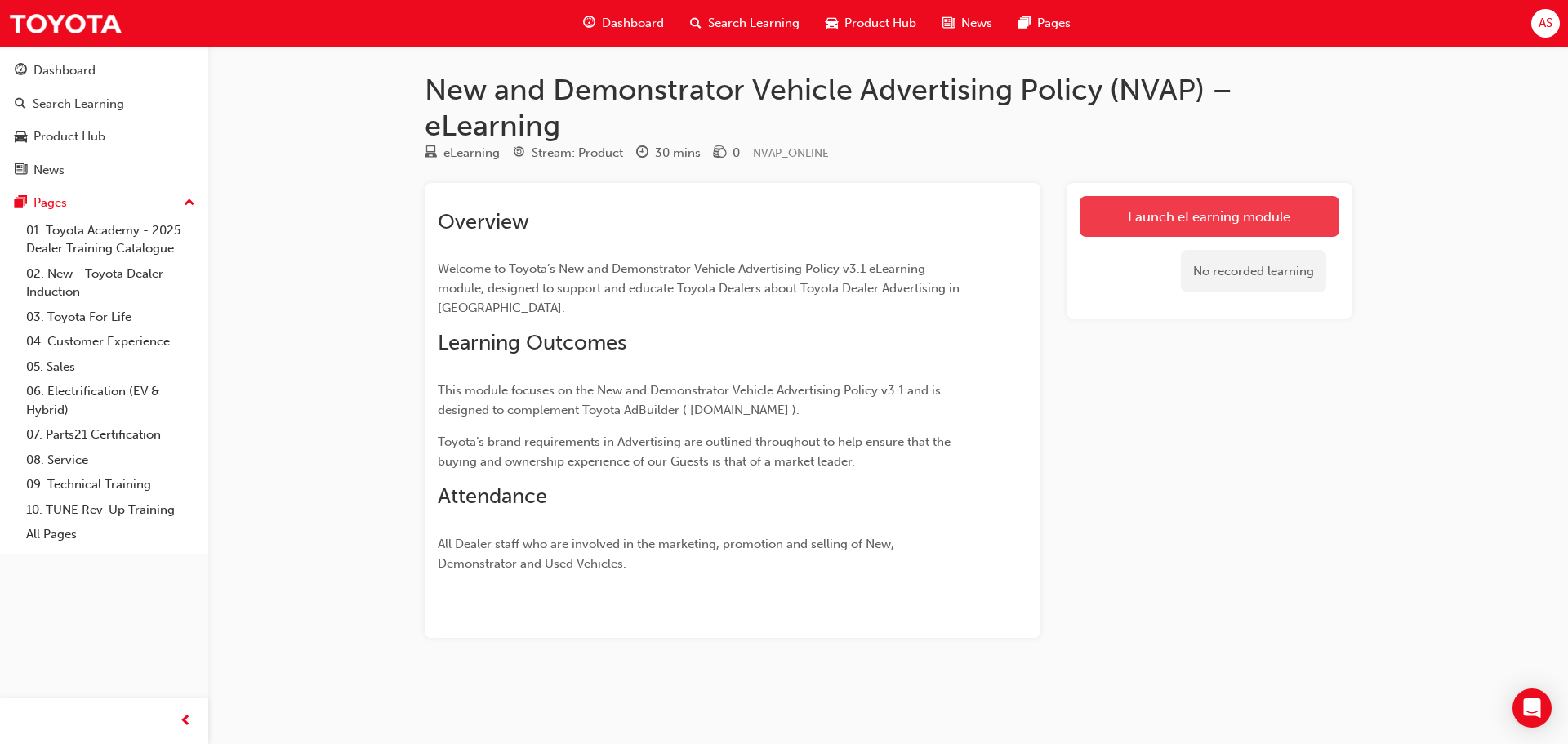
click at [1145, 215] on link "Launch eLearning module" at bounding box center [1209, 216] width 260 height 41
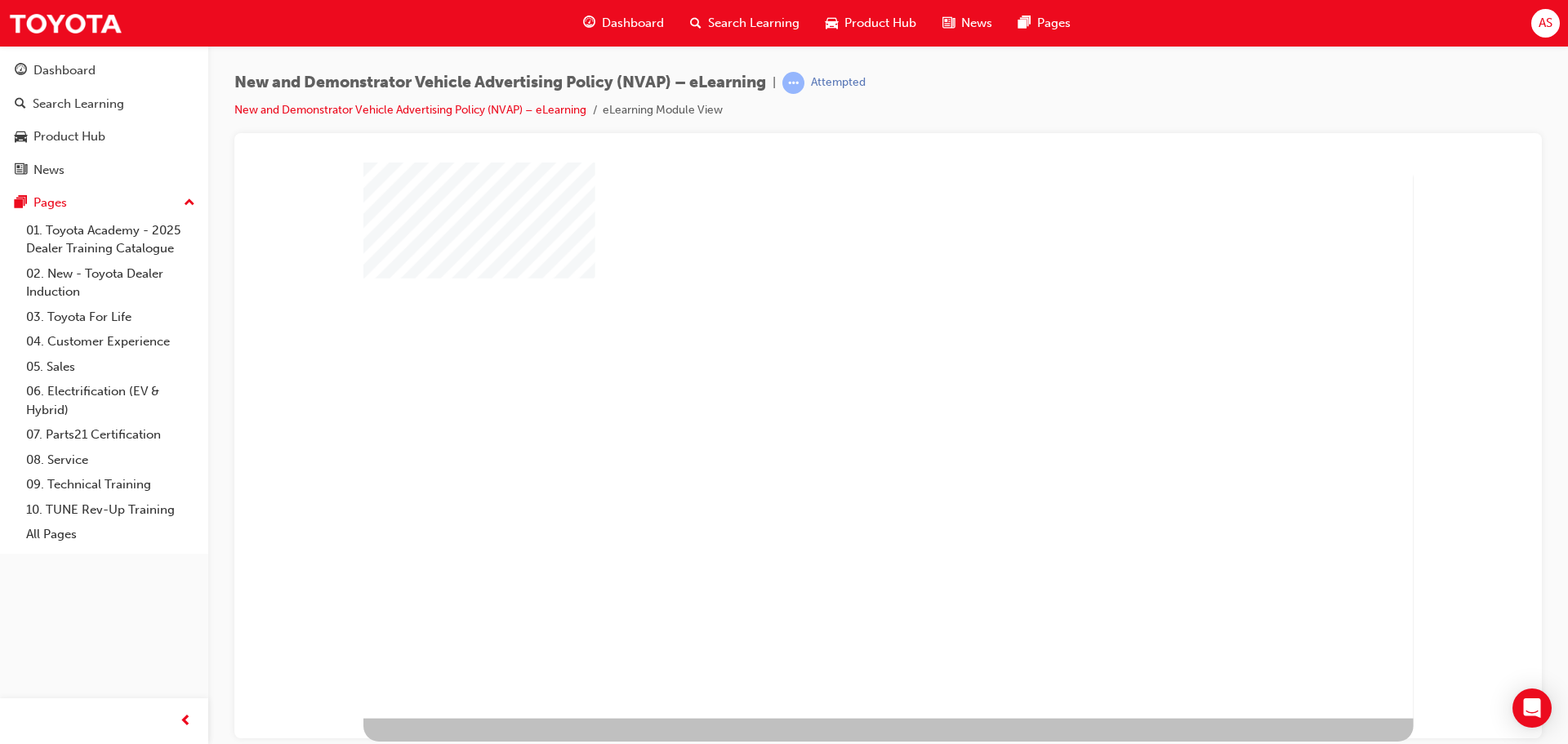
click at [843, 394] on div "play" at bounding box center [843, 394] width 0 height 0
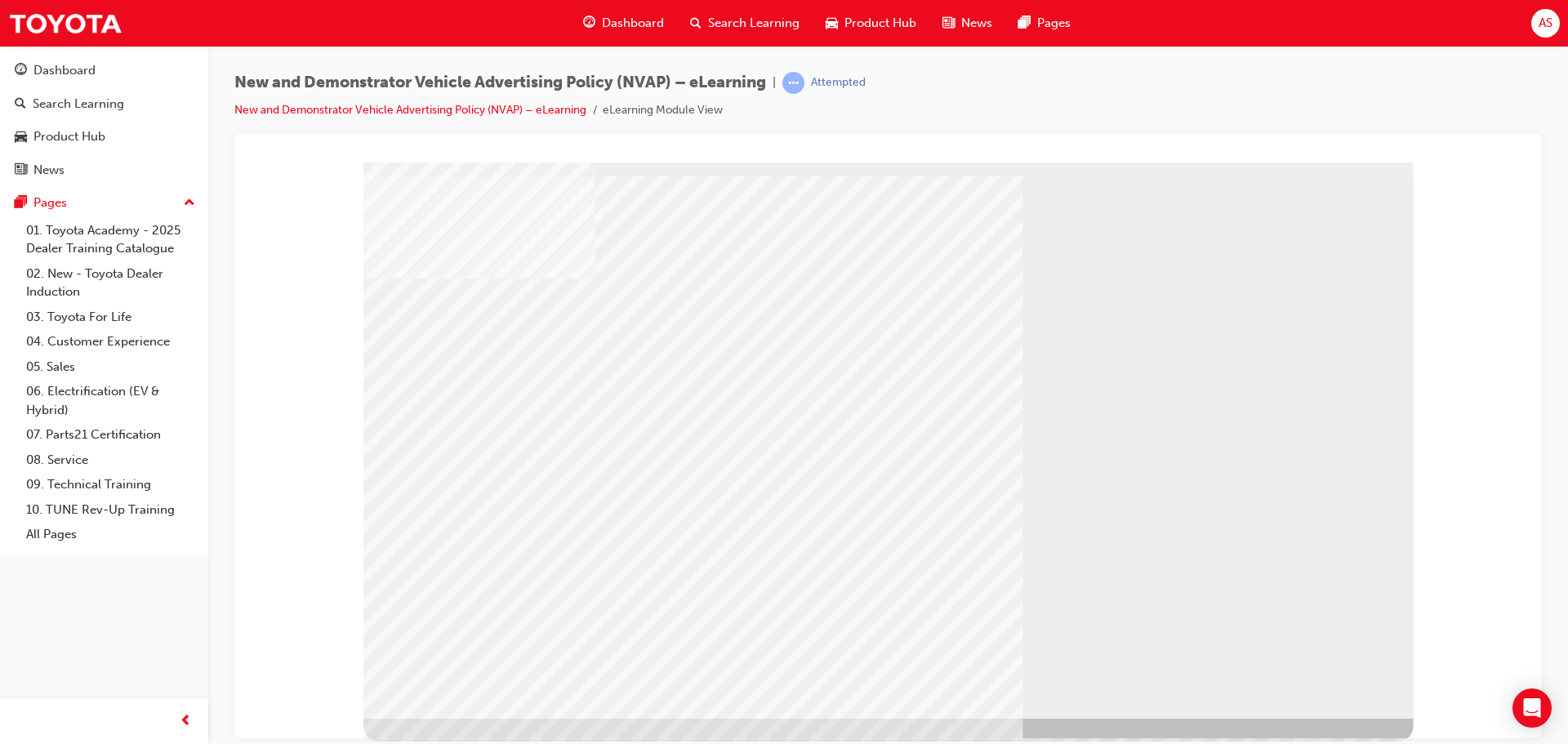
drag, startPoint x: 1013, startPoint y: 491, endPoint x: 973, endPoint y: 568, distance: 86.8
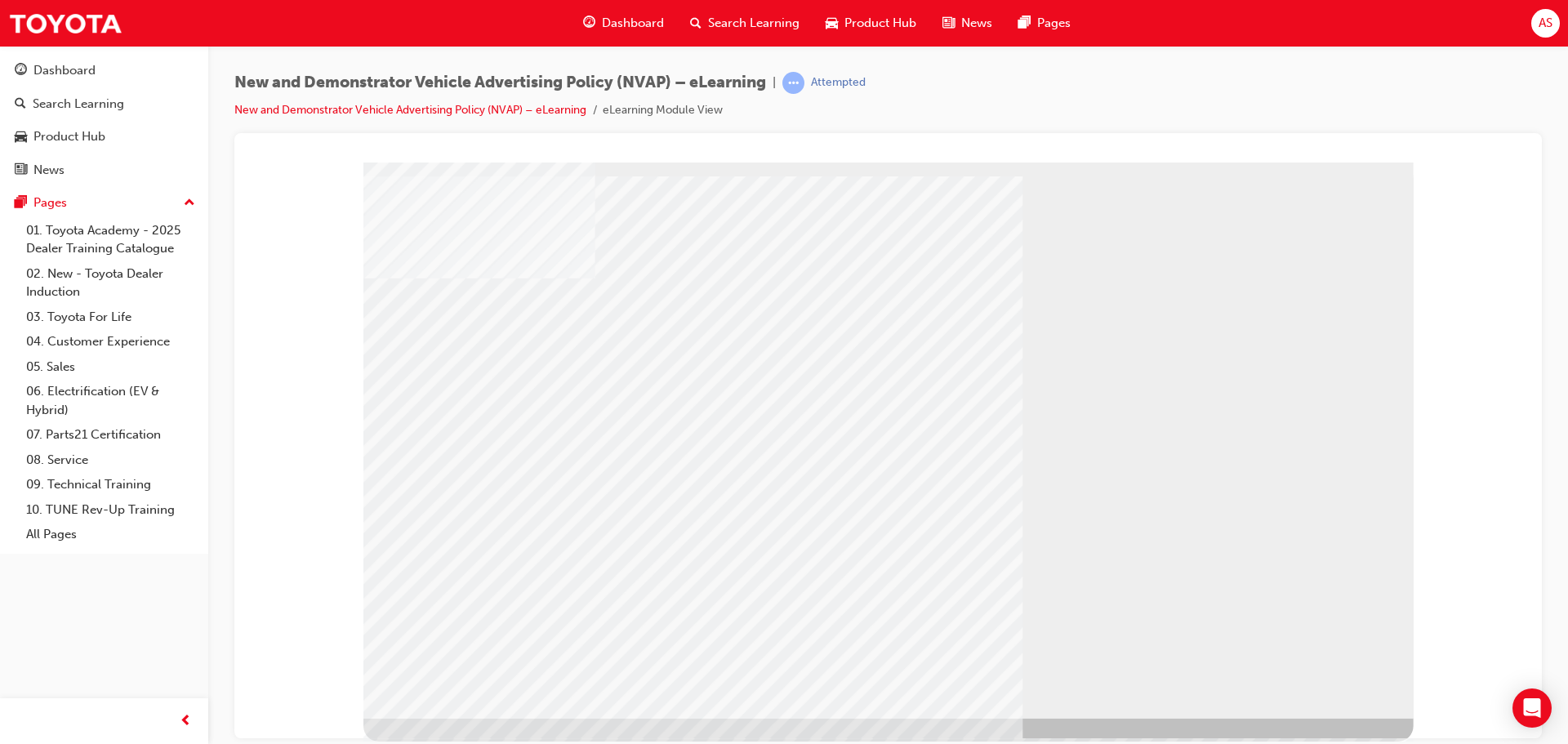
drag, startPoint x: 1277, startPoint y: 455, endPoint x: 1268, endPoint y: 456, distance: 9.1
drag, startPoint x: 1249, startPoint y: 468, endPoint x: 1222, endPoint y: 491, distance: 35.5
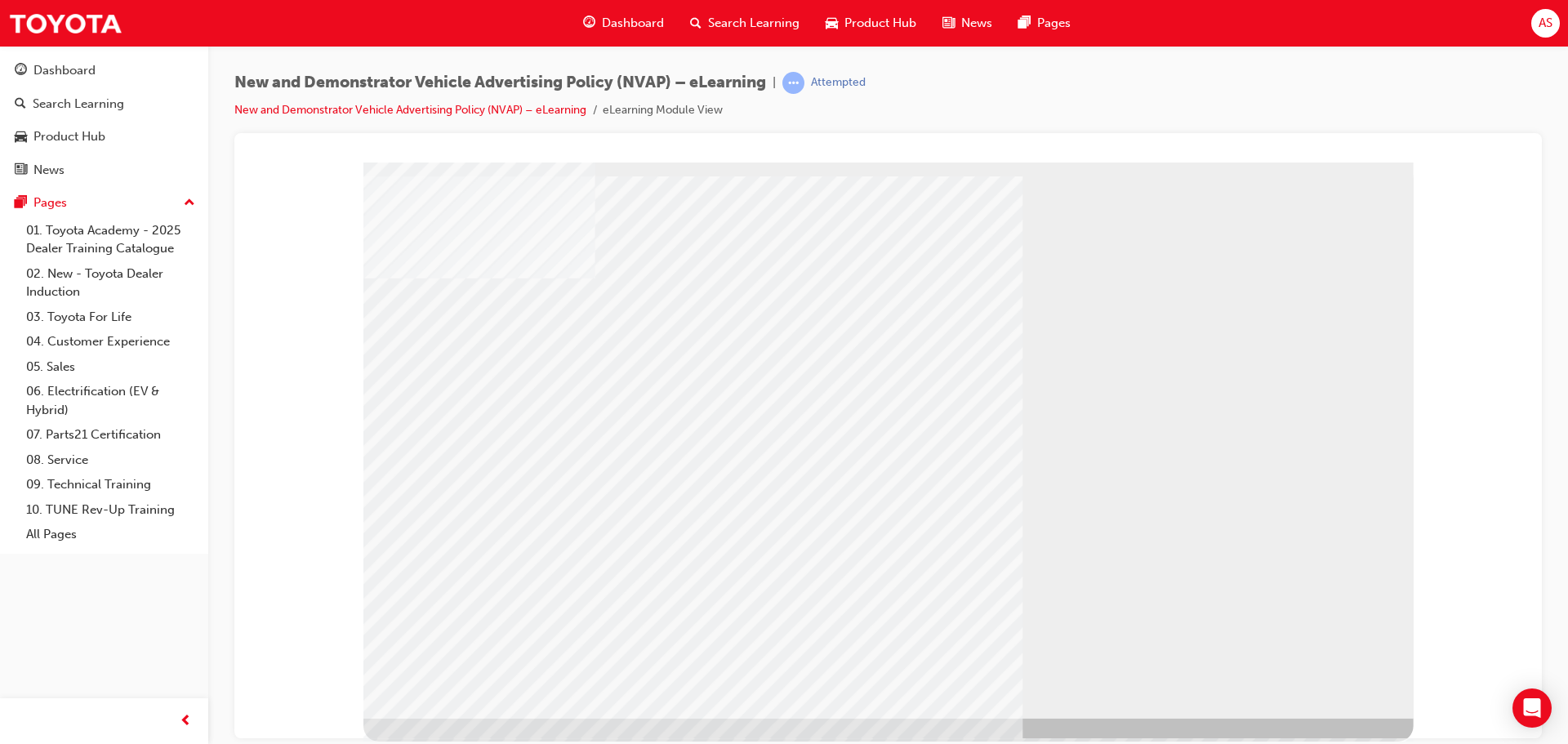
drag, startPoint x: 888, startPoint y: 425, endPoint x: 896, endPoint y: 431, distance: 10.0
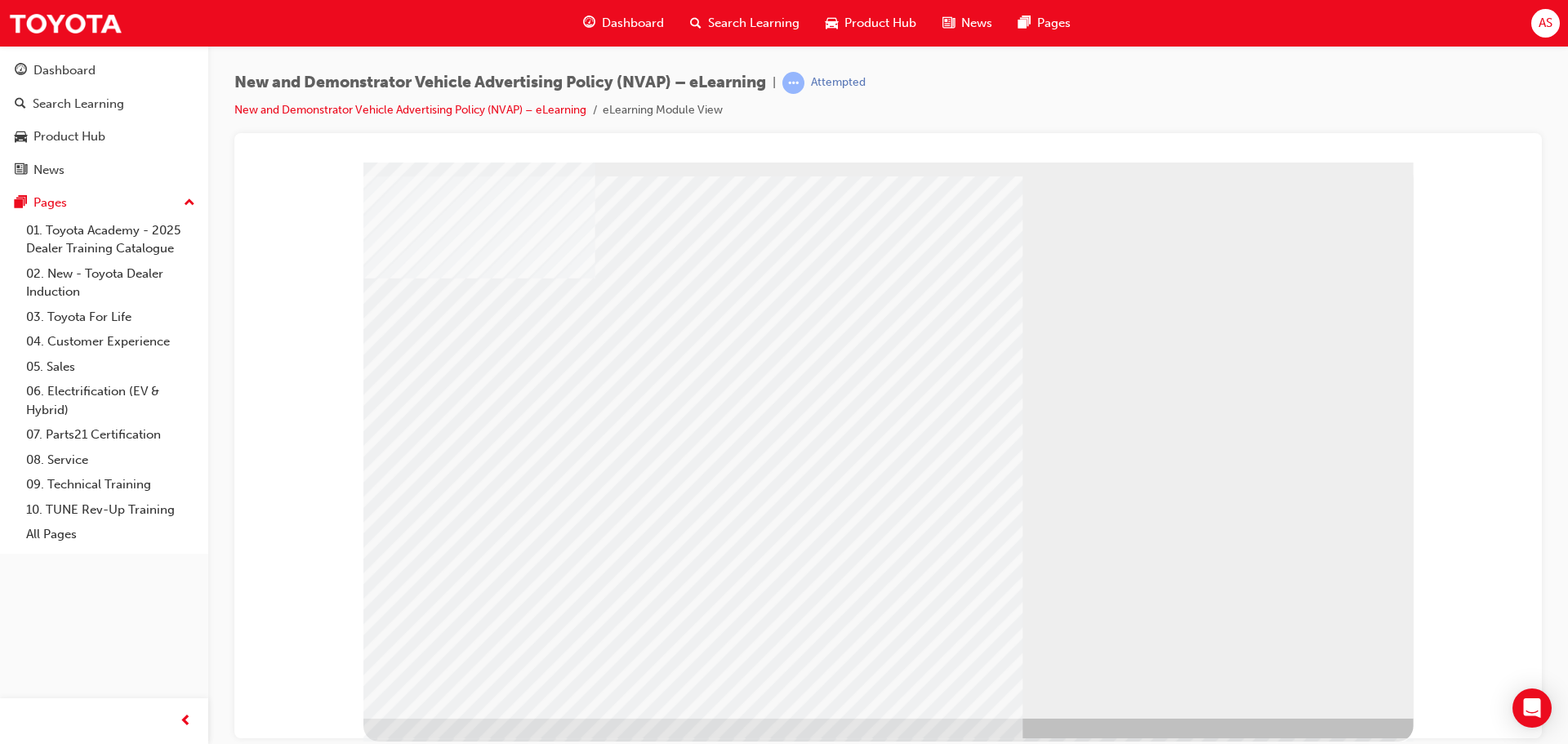
drag, startPoint x: 493, startPoint y: 546, endPoint x: 547, endPoint y: 544, distance: 54.0
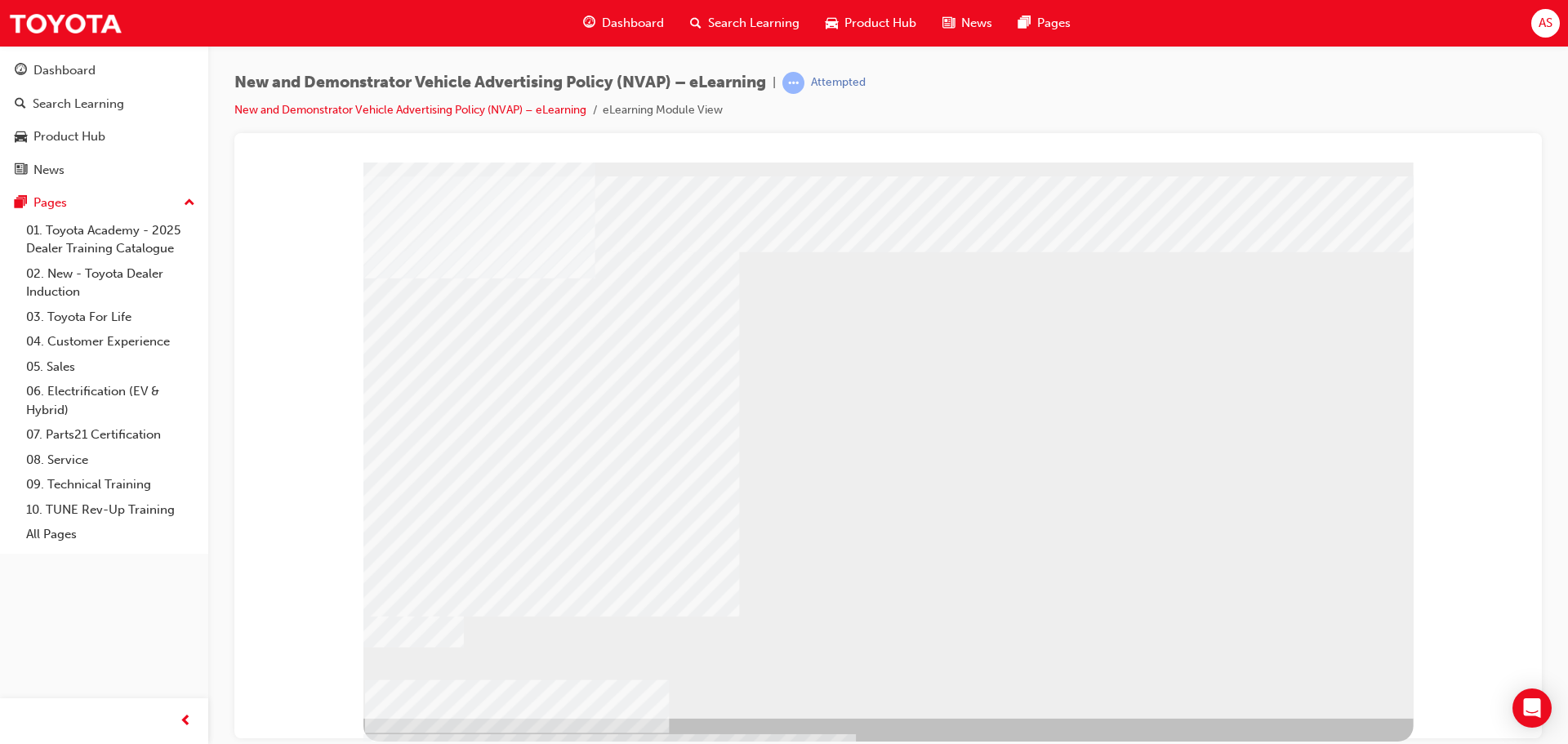
drag, startPoint x: 966, startPoint y: 278, endPoint x: 934, endPoint y: 311, distance: 46.0
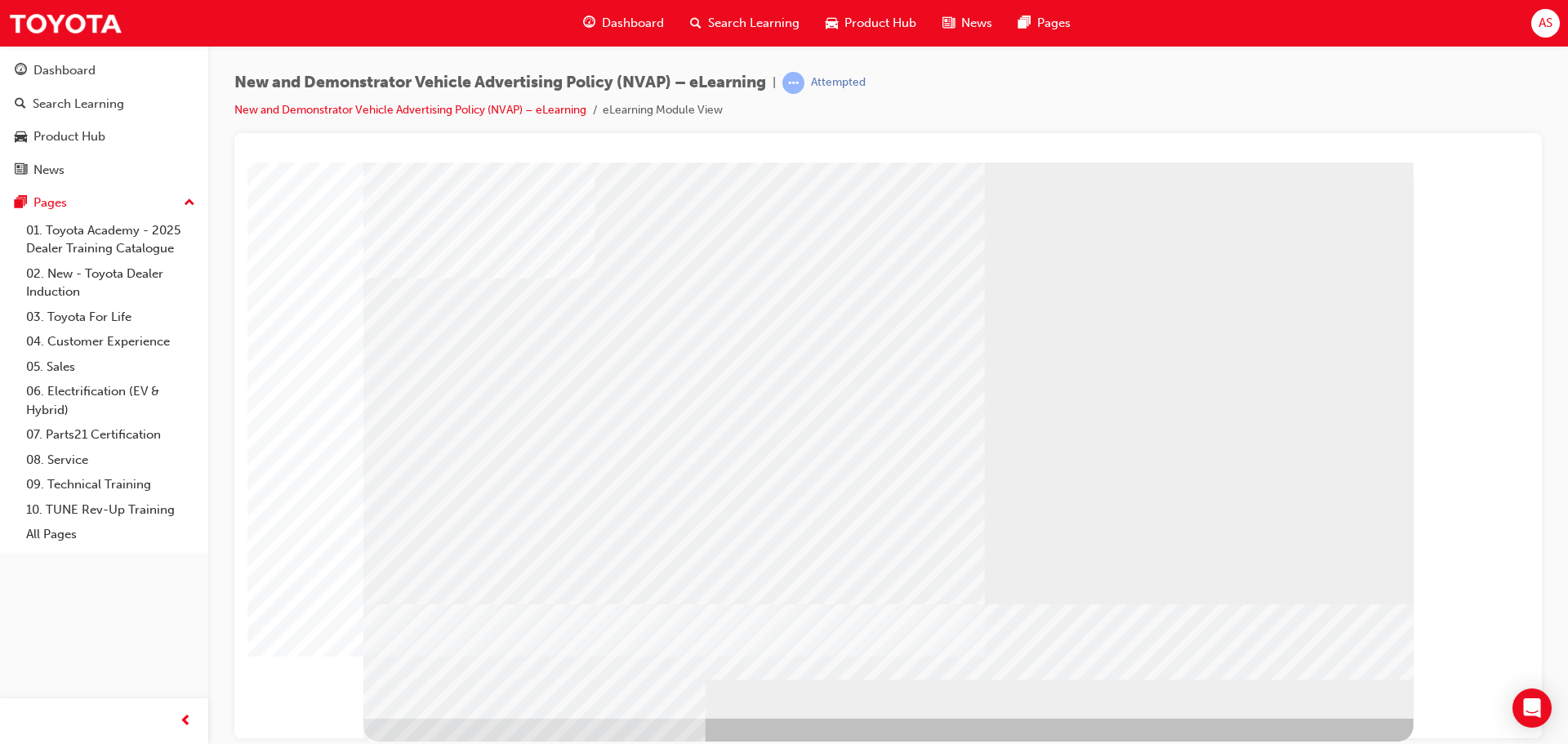
click at [953, 290] on div "multistate" at bounding box center [888, 439] width 1050 height 556
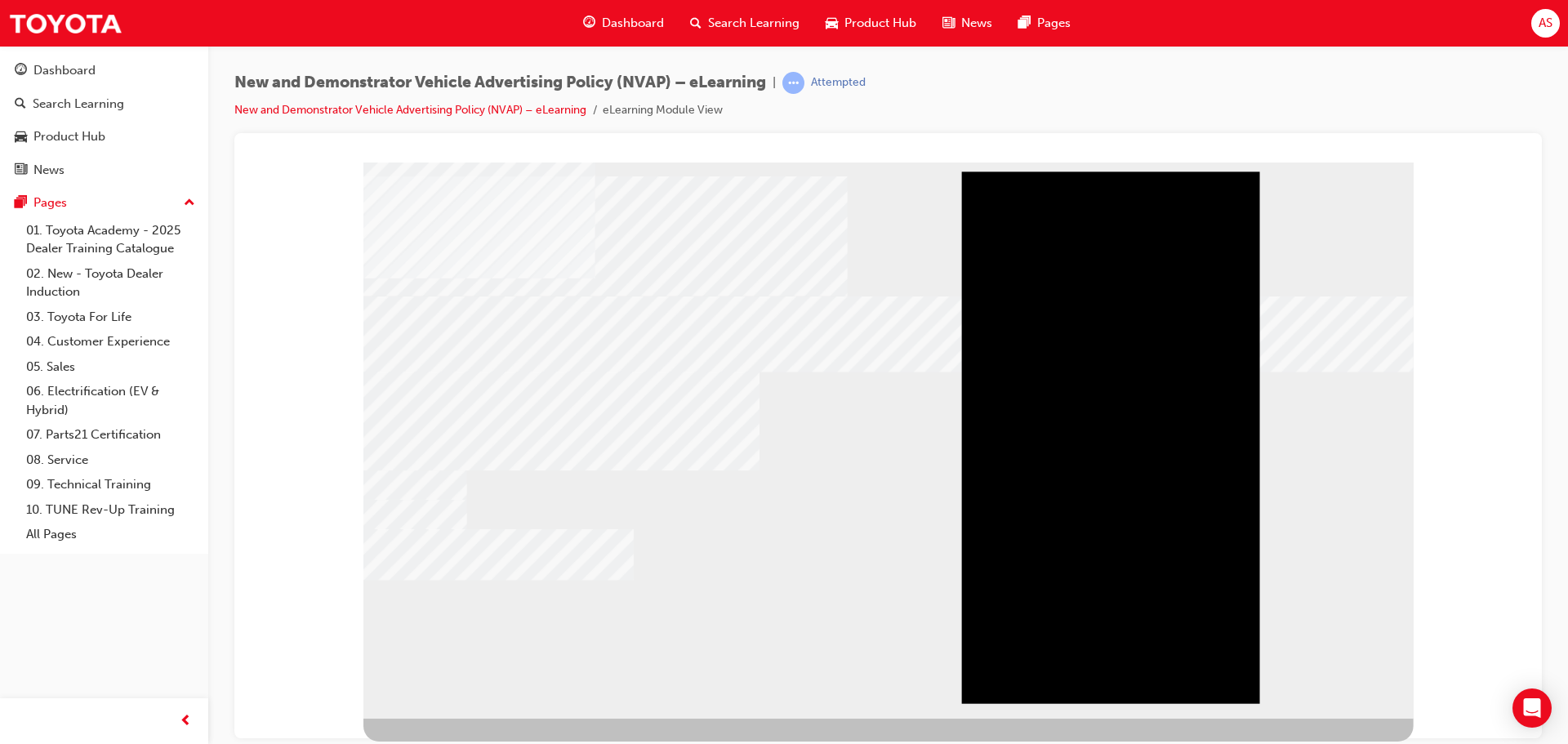
click at [1116, 171] on div "Play" at bounding box center [1111, 171] width 298 height 0
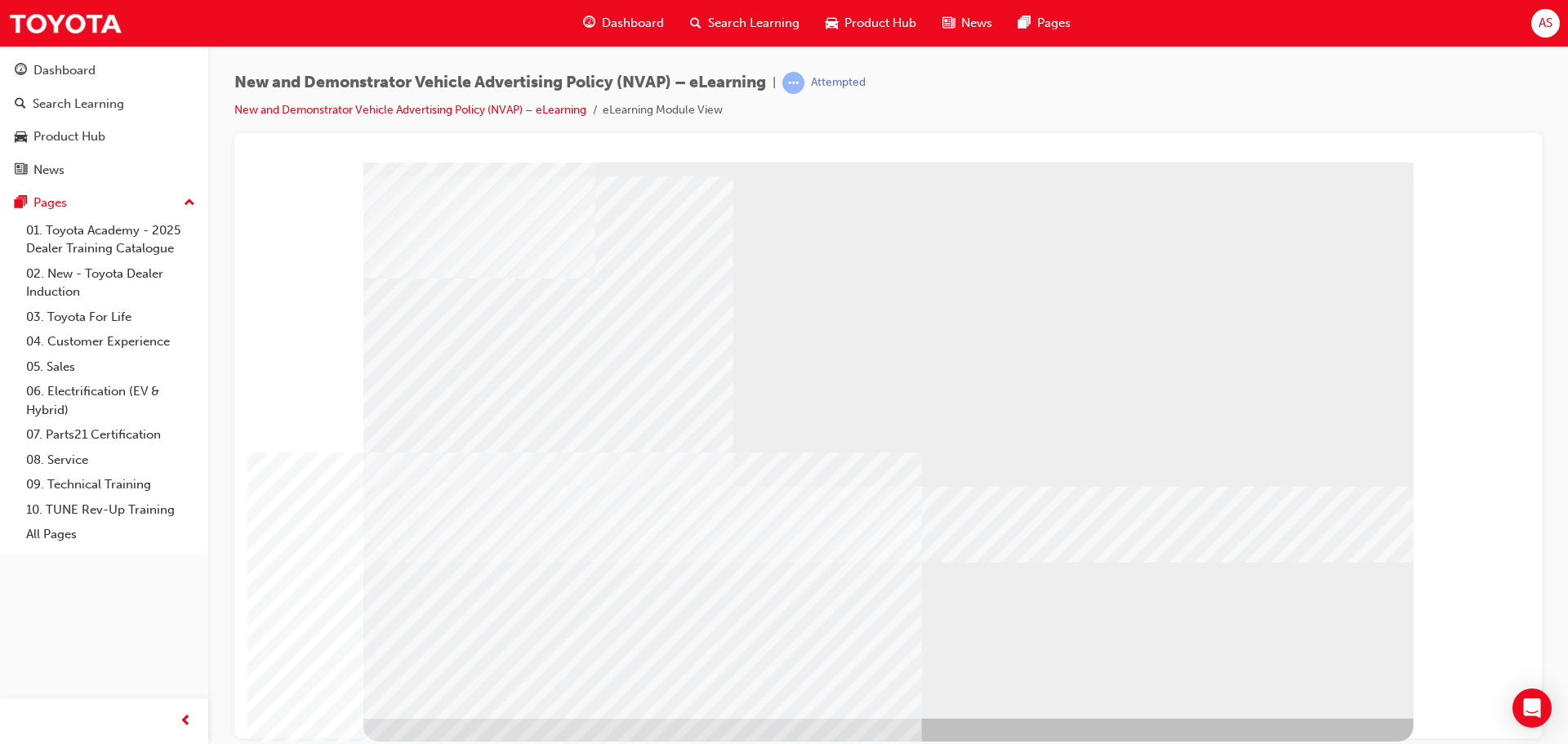
drag, startPoint x: 1347, startPoint y: 689, endPoint x: 1339, endPoint y: 697, distance: 11.3
click at [1340, 696] on div "multistate" at bounding box center [888, 439] width 1050 height 556
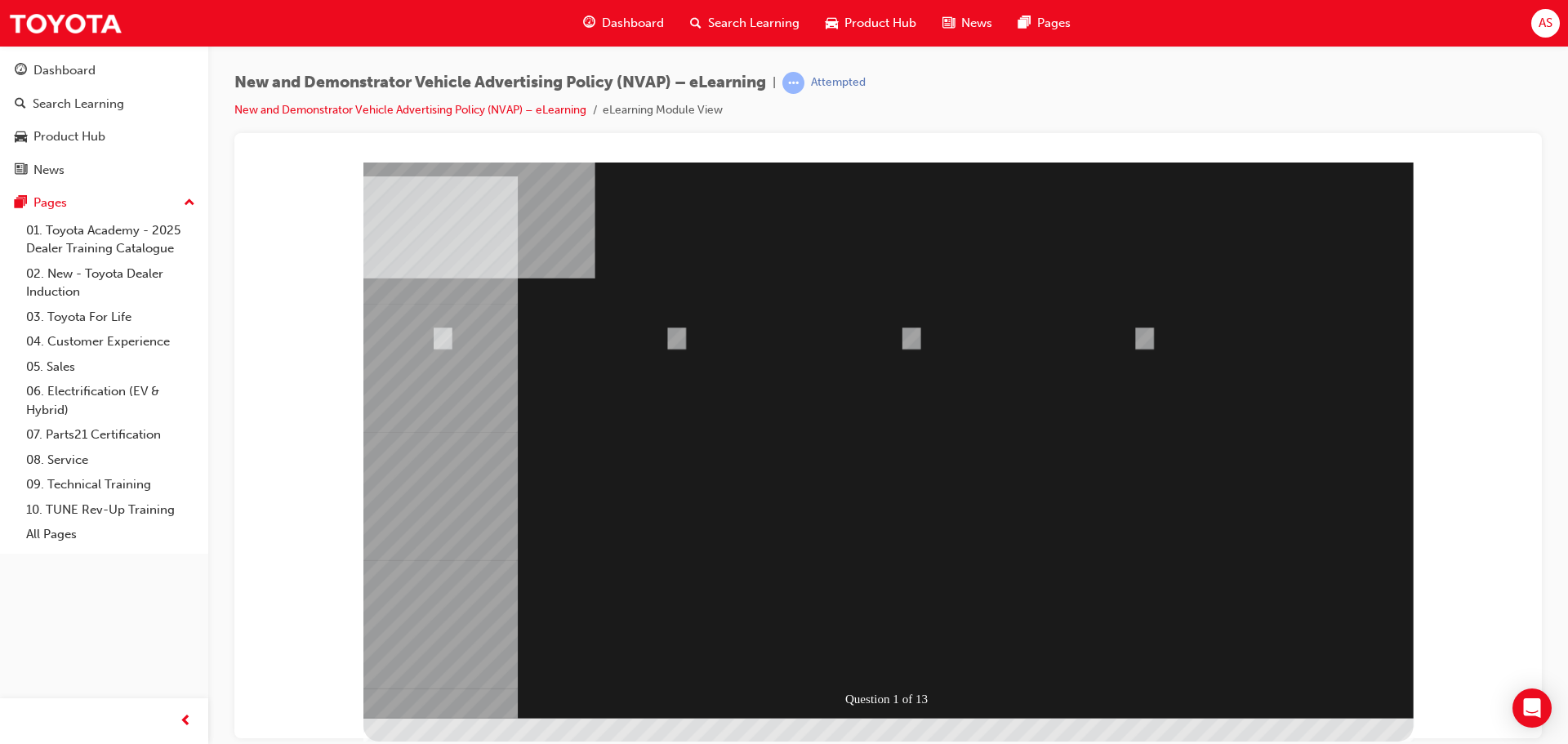
radio input "true"
click at [1145, 333] on div at bounding box center [888, 439] width 1050 height 556
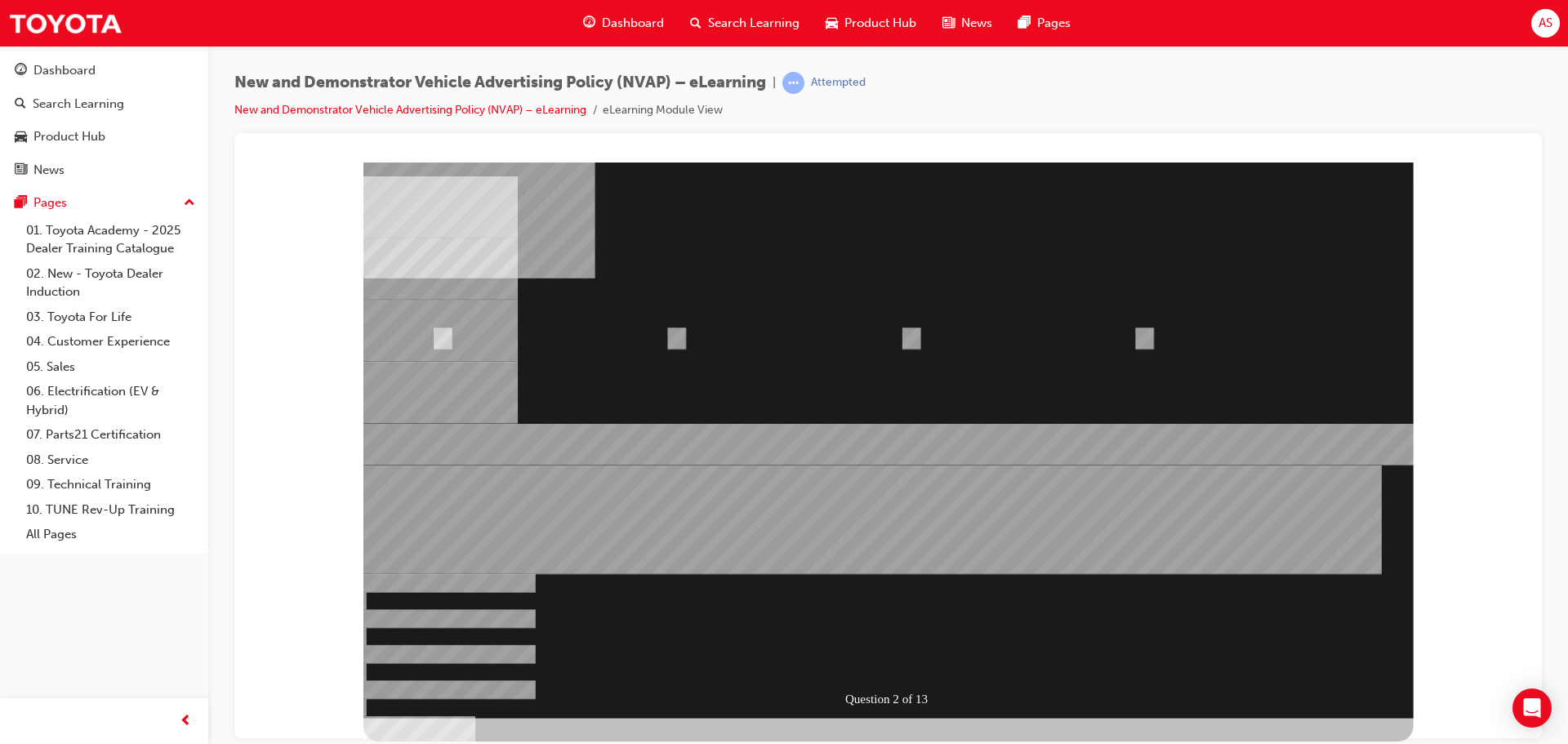
radio input "true"
click at [746, 367] on div at bounding box center [888, 439] width 1050 height 556
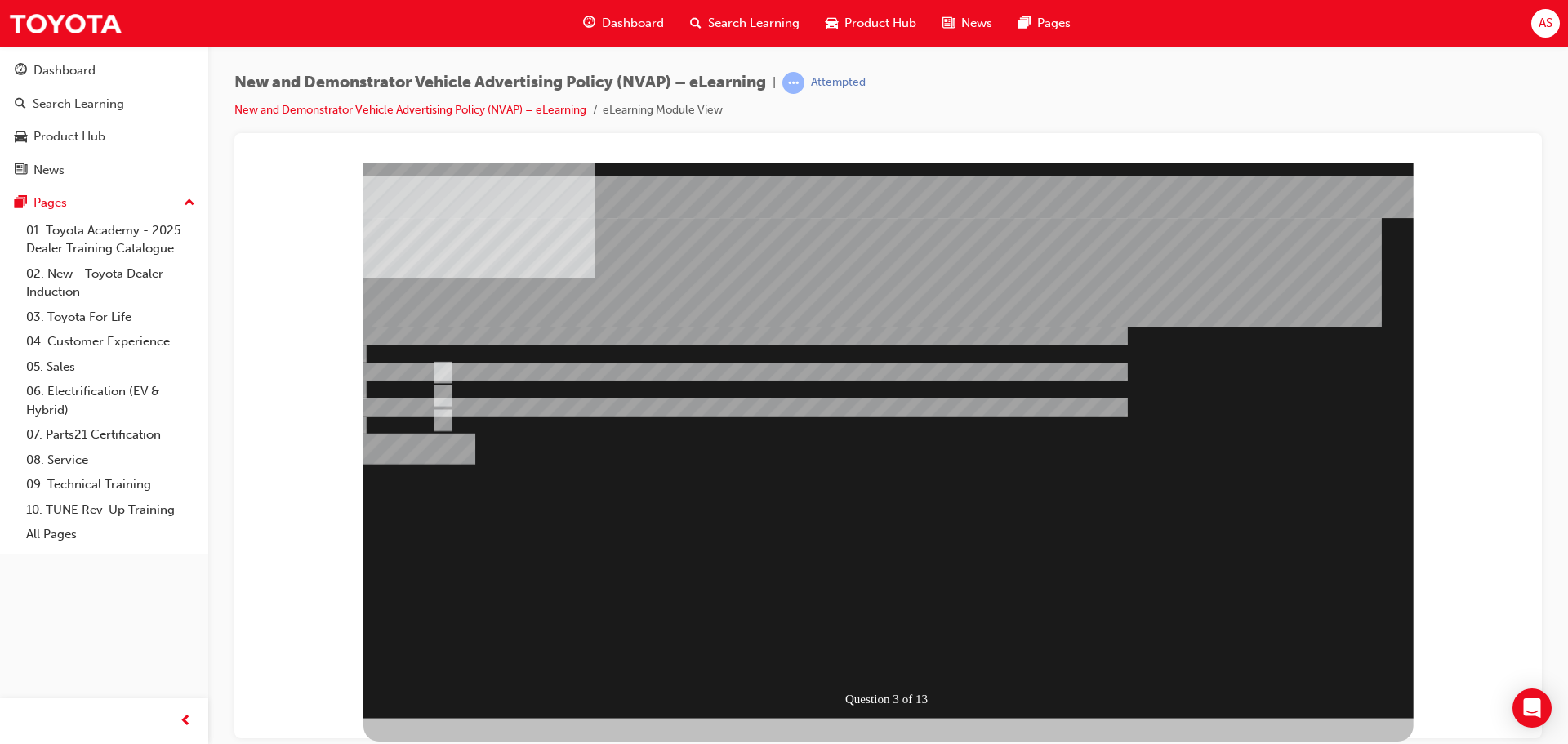
radio input "true"
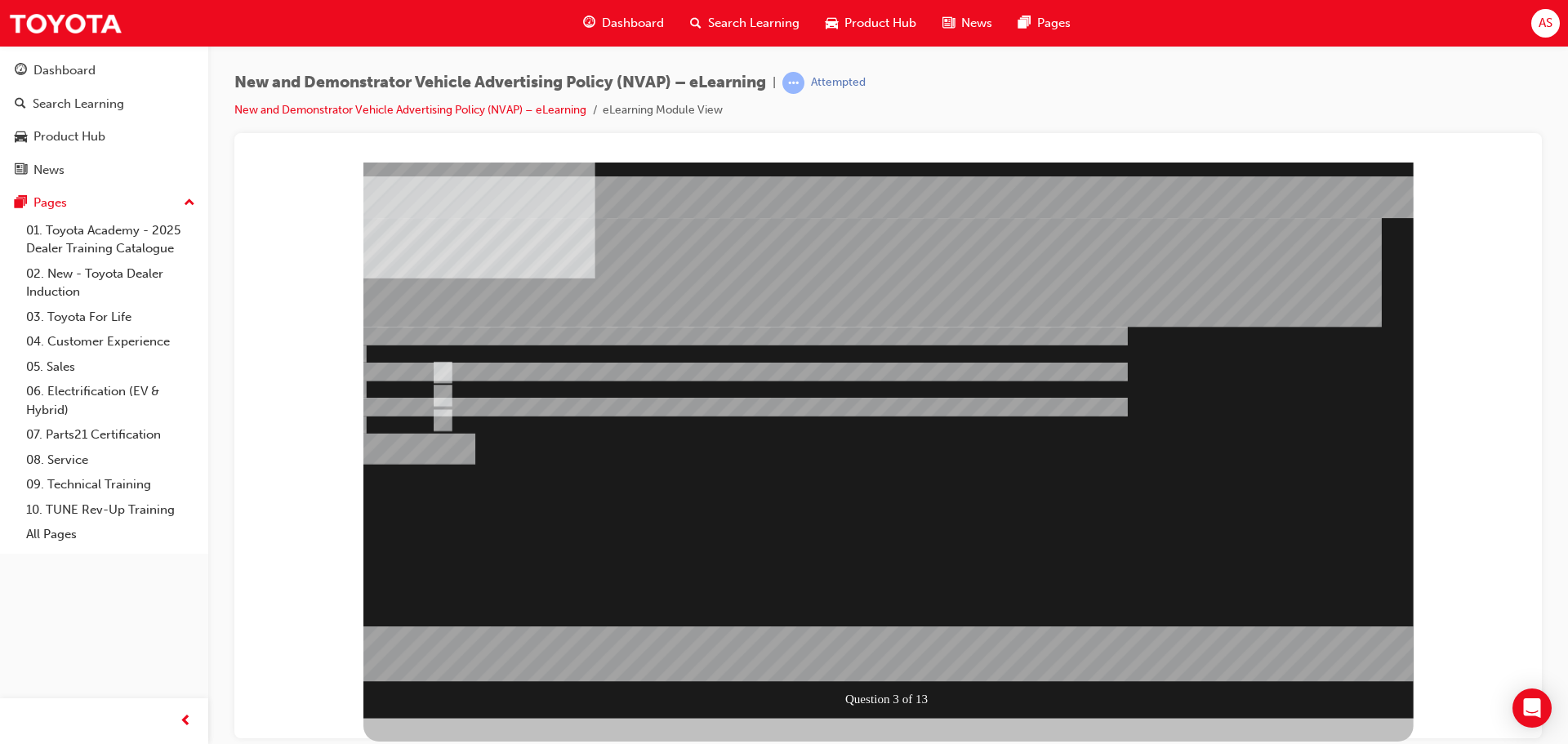
click at [883, 664] on div at bounding box center [888, 439] width 1050 height 556
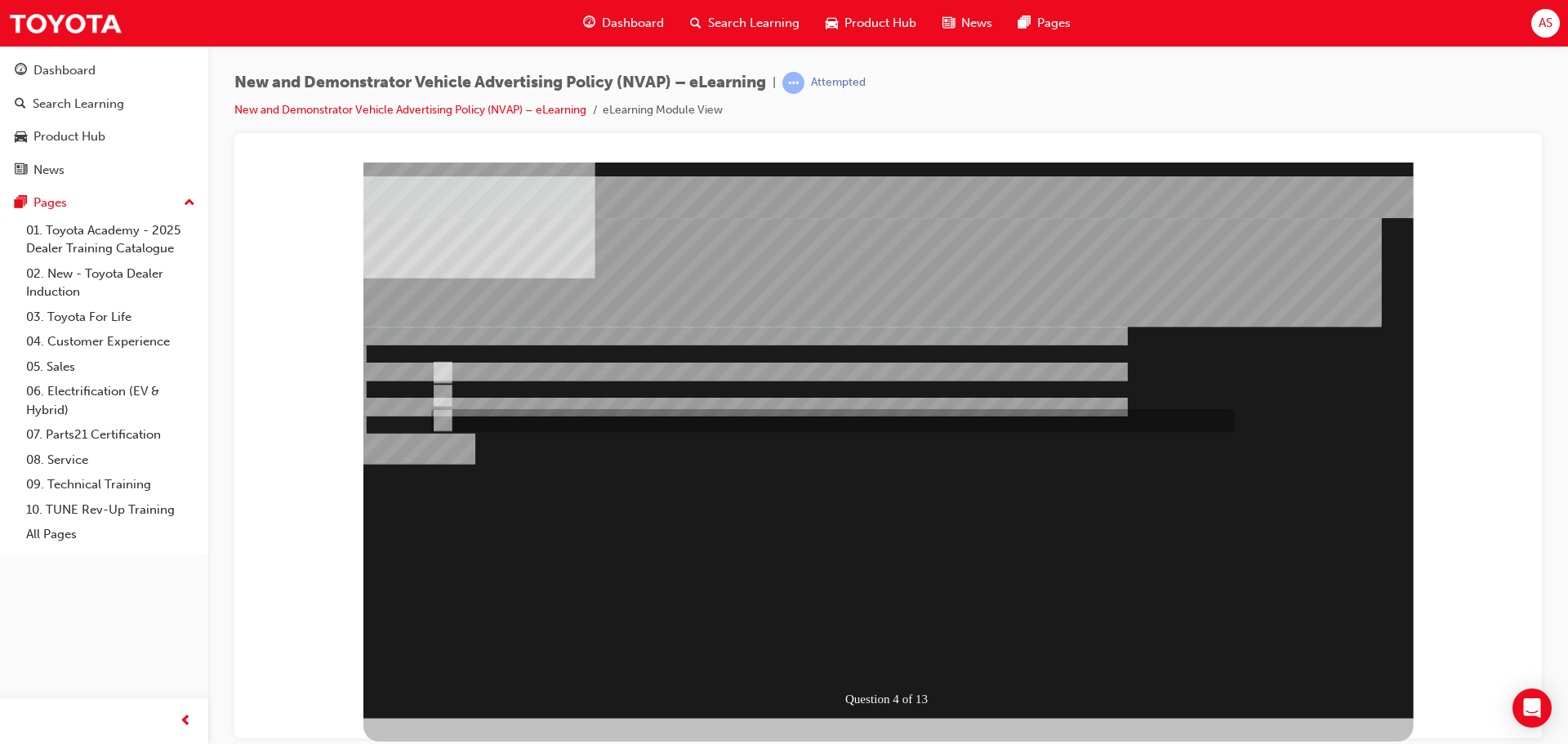
radio input "true"
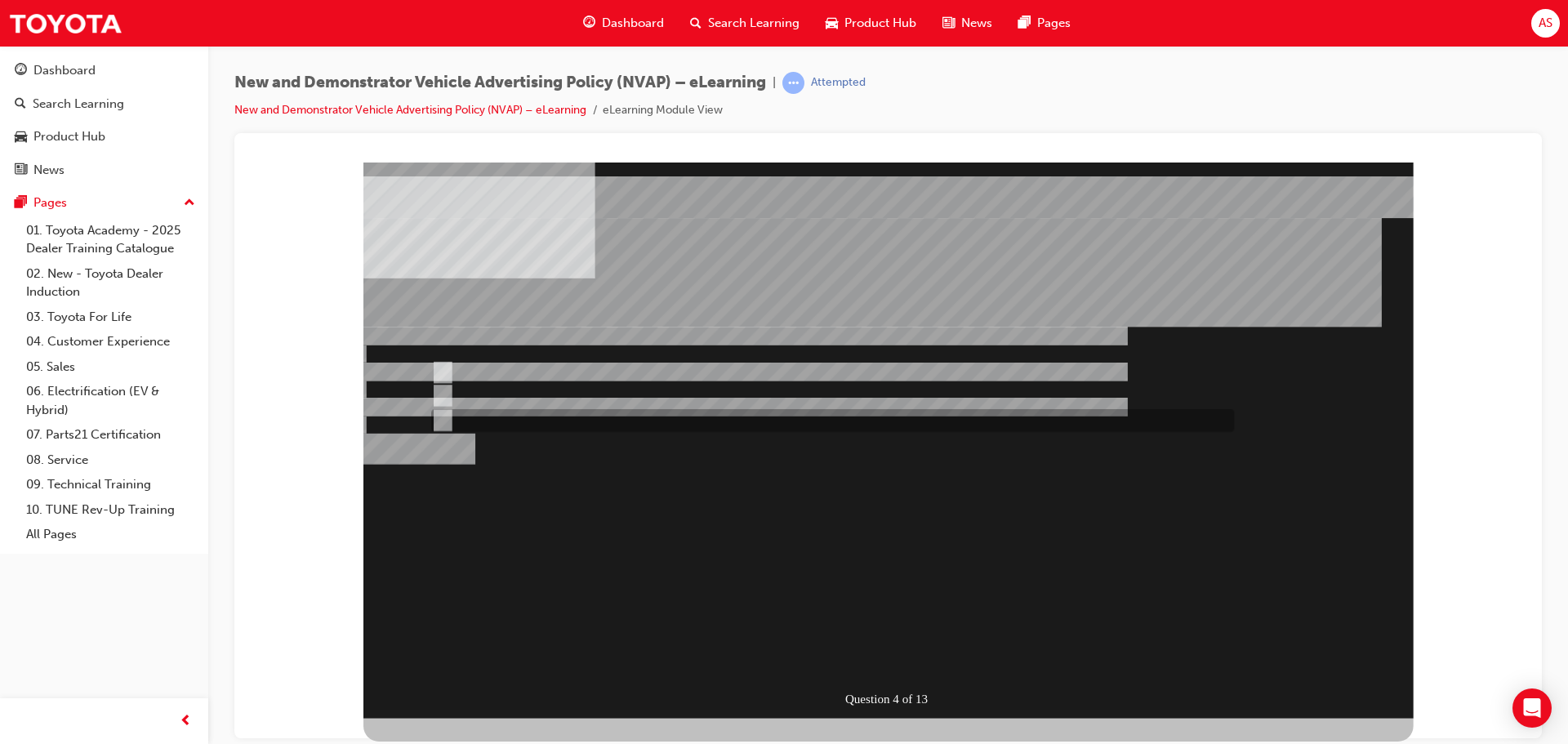
radio input "false"
radio input "true"
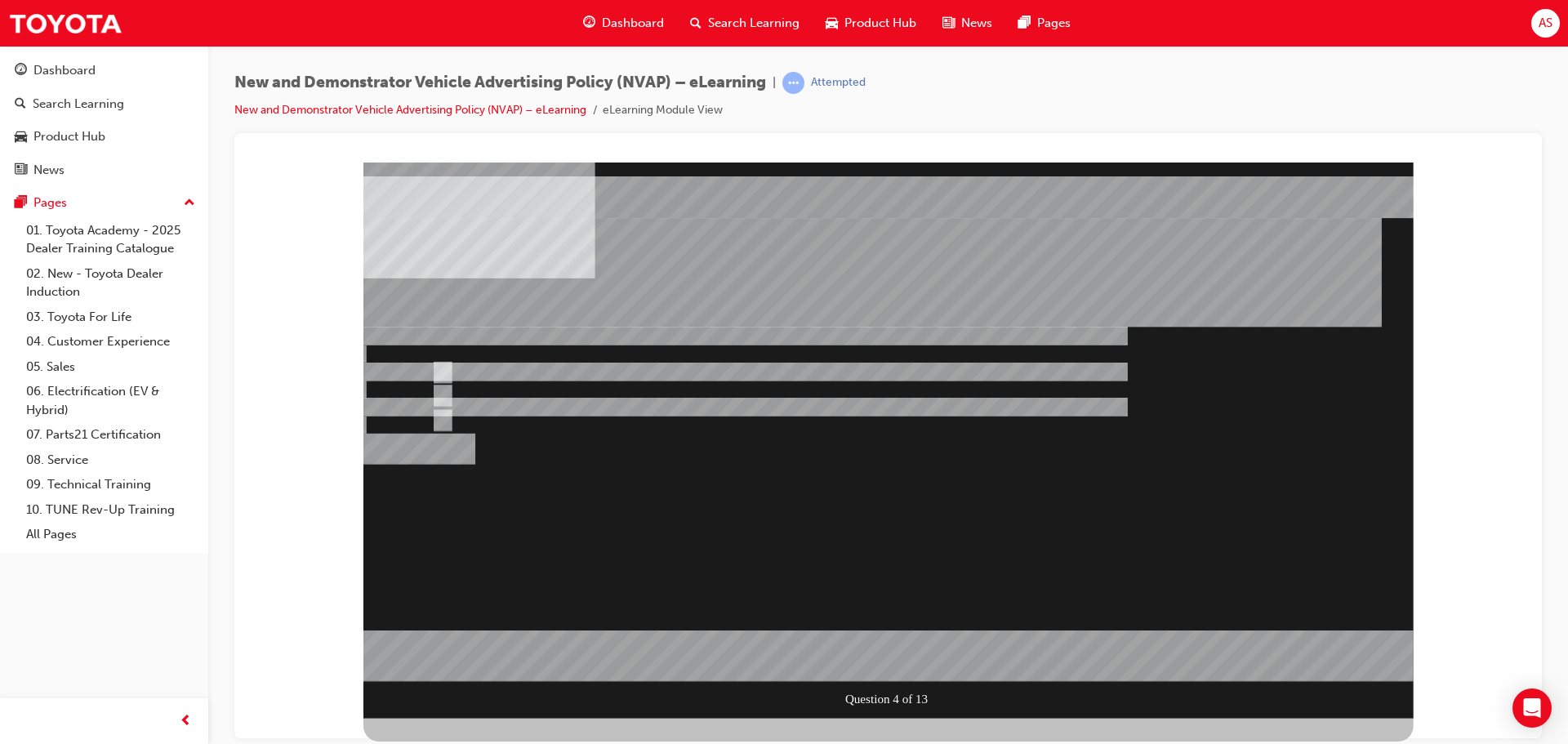
click at [504, 369] on div at bounding box center [888, 439] width 1050 height 556
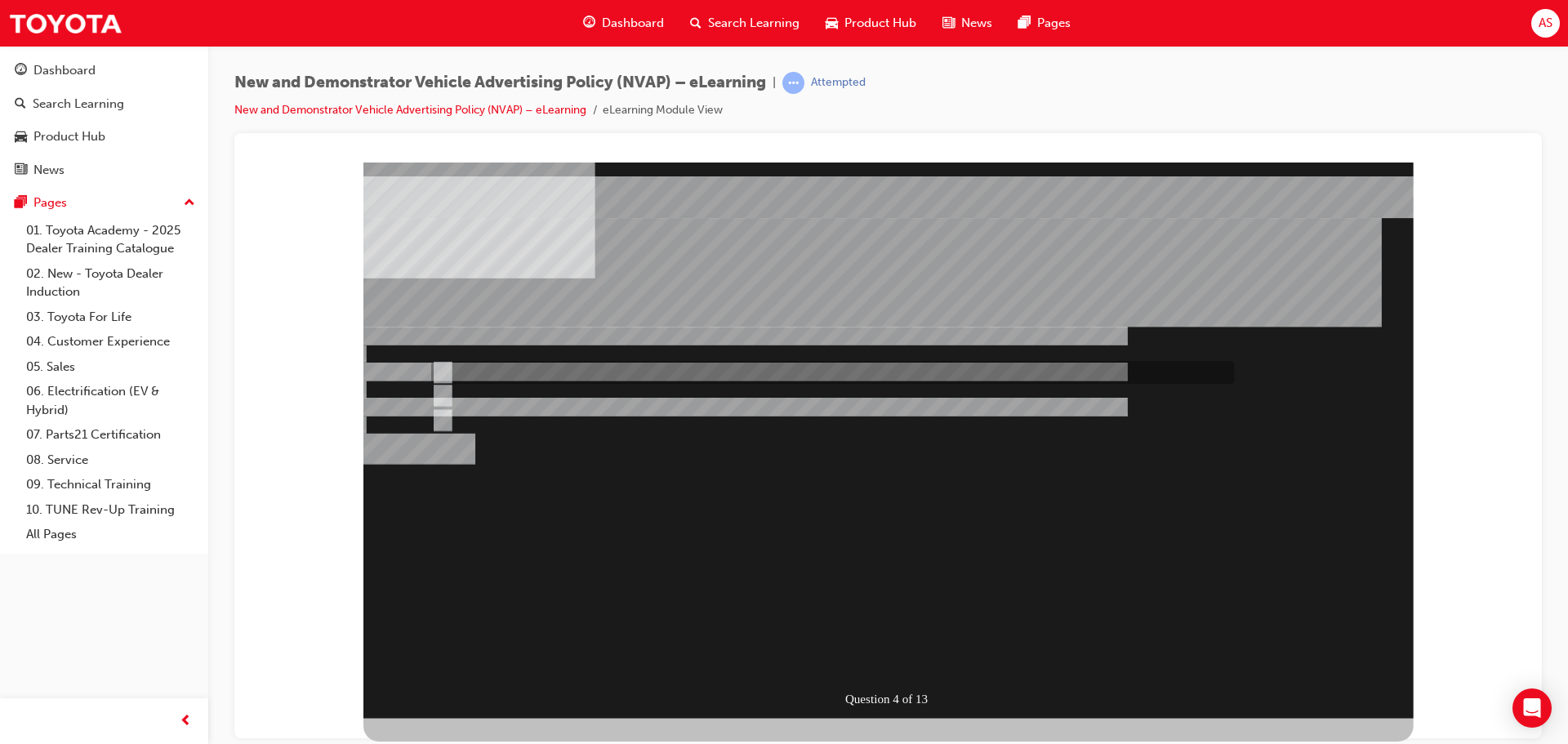
radio input "true"
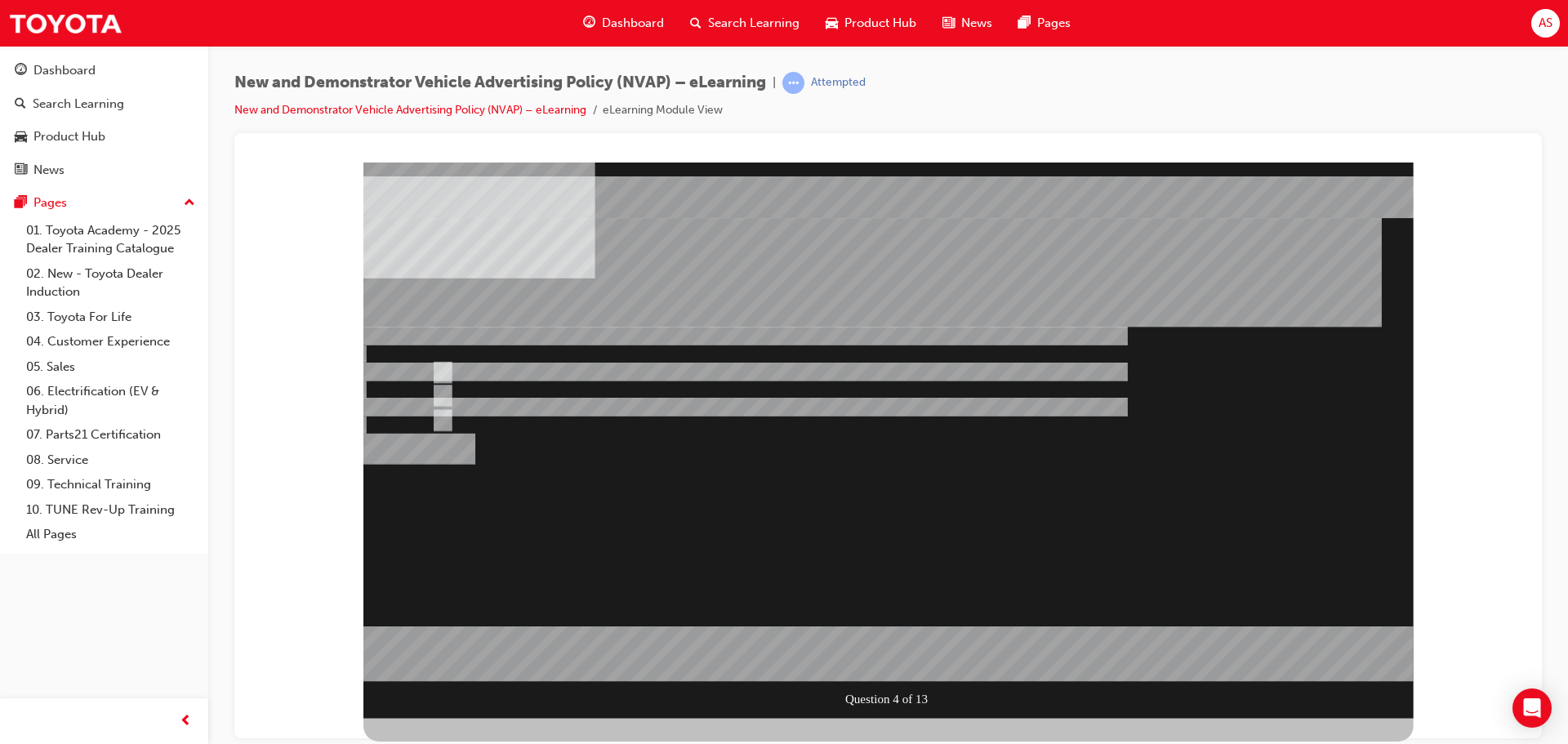
click at [904, 645] on div at bounding box center [888, 439] width 1050 height 556
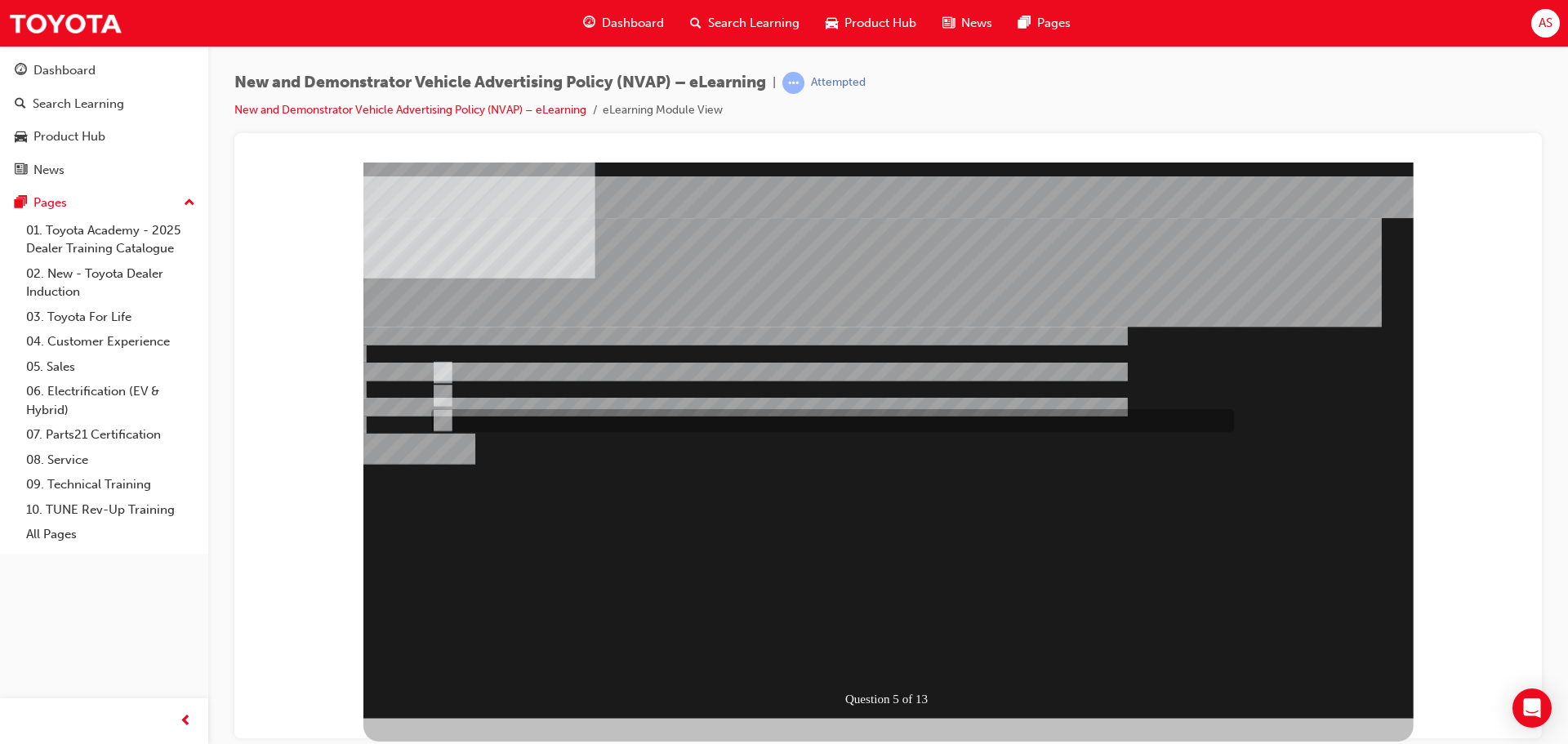
radio input "true"
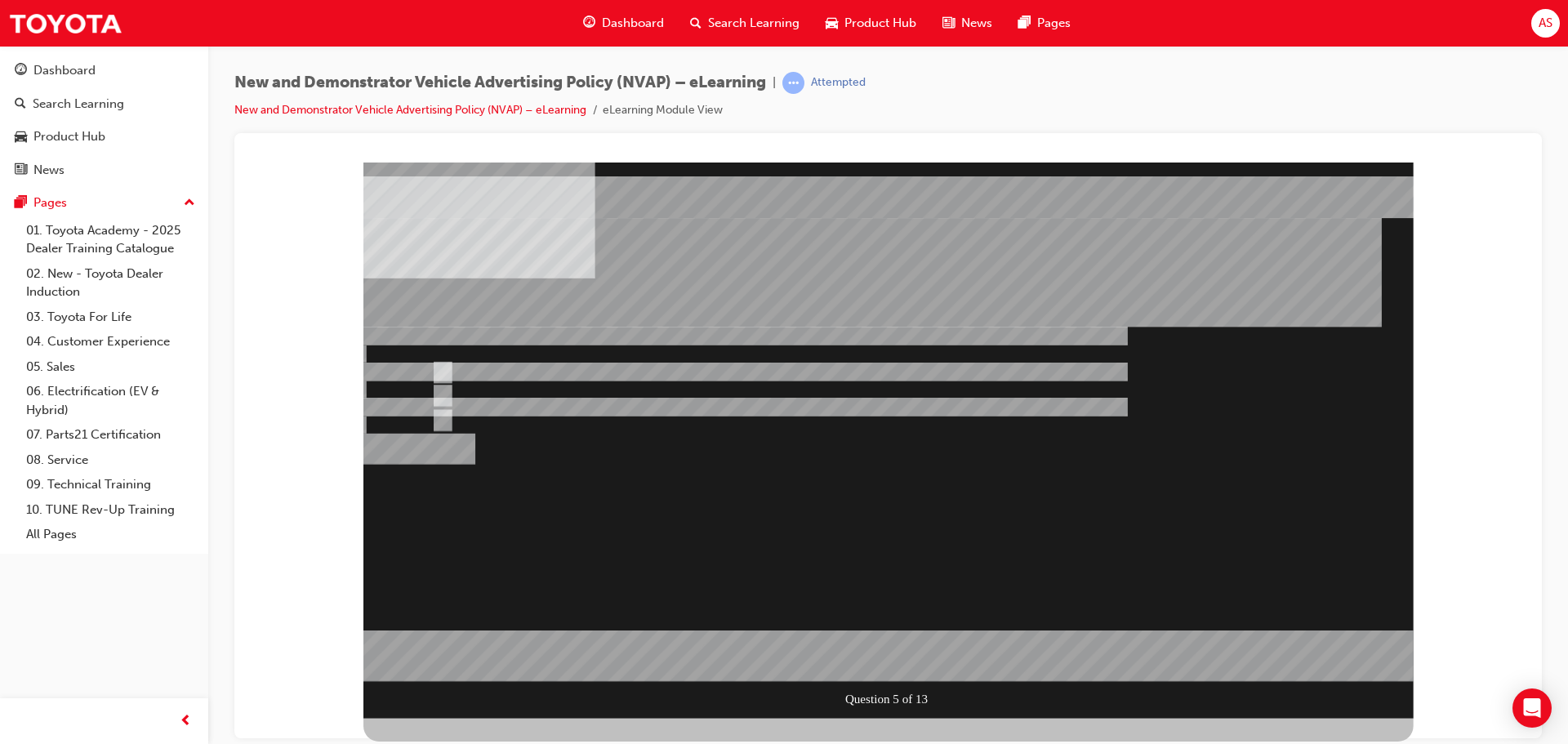
click at [580, 395] on div at bounding box center [888, 439] width 1050 height 556
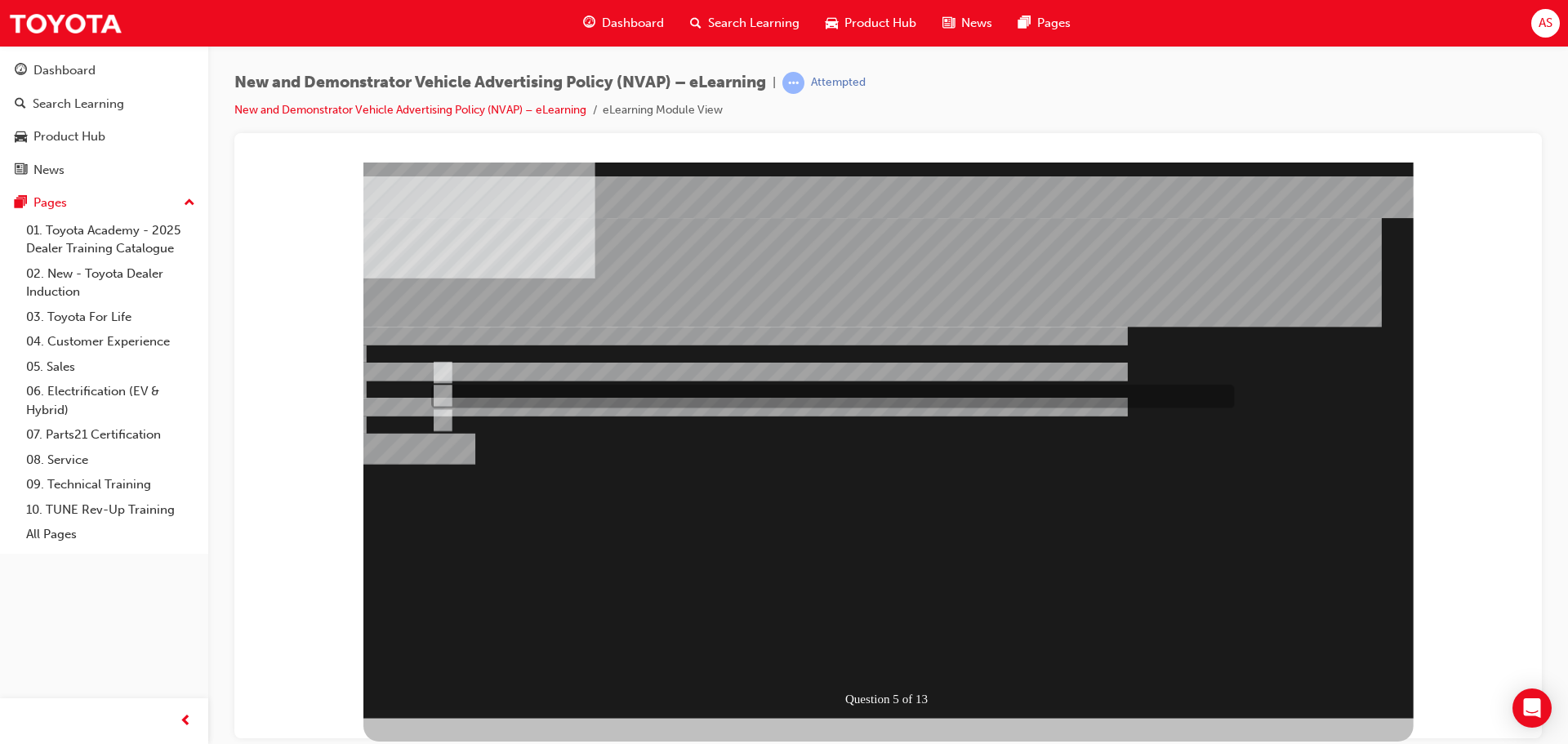
radio input "true"
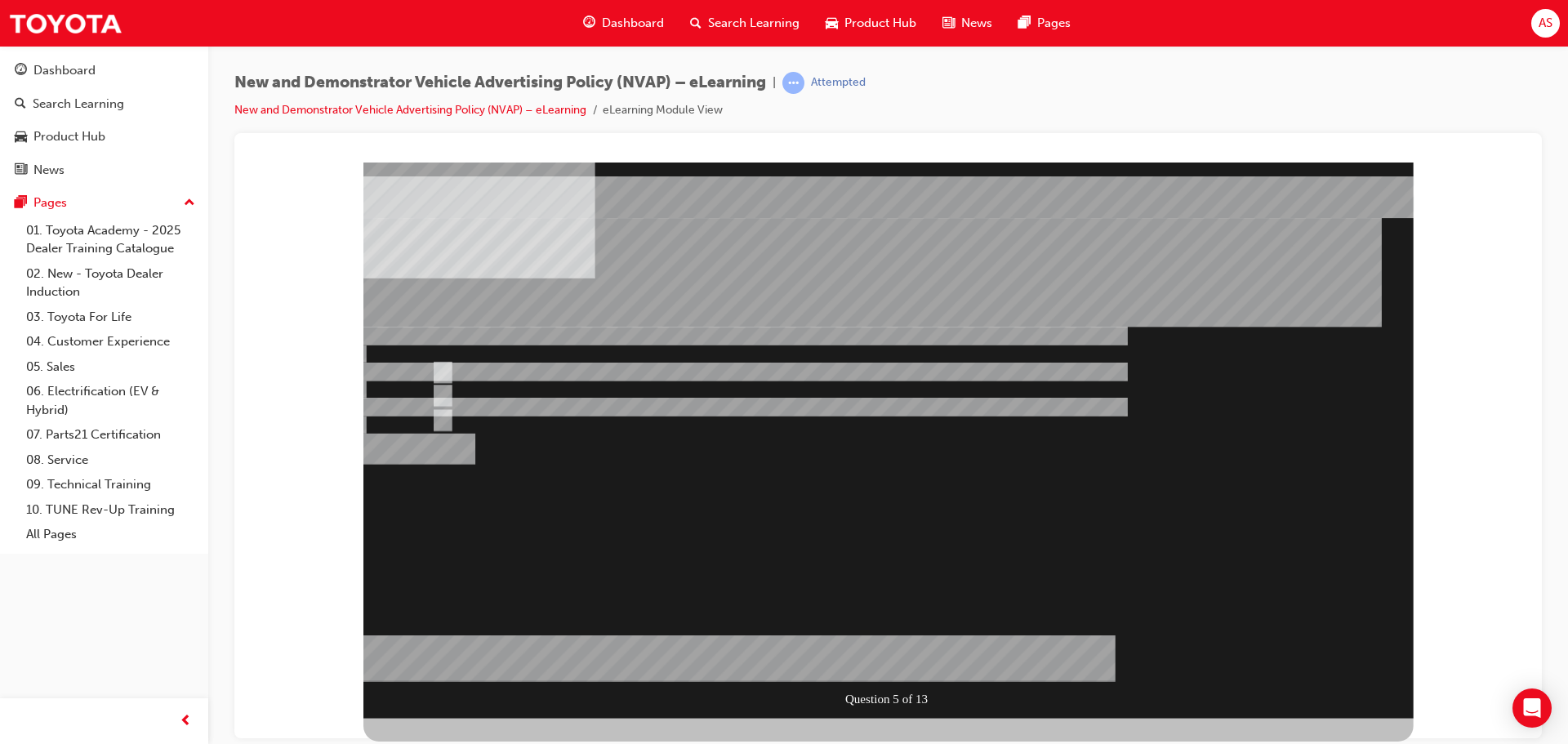
click at [680, 416] on div at bounding box center [888, 439] width 1050 height 556
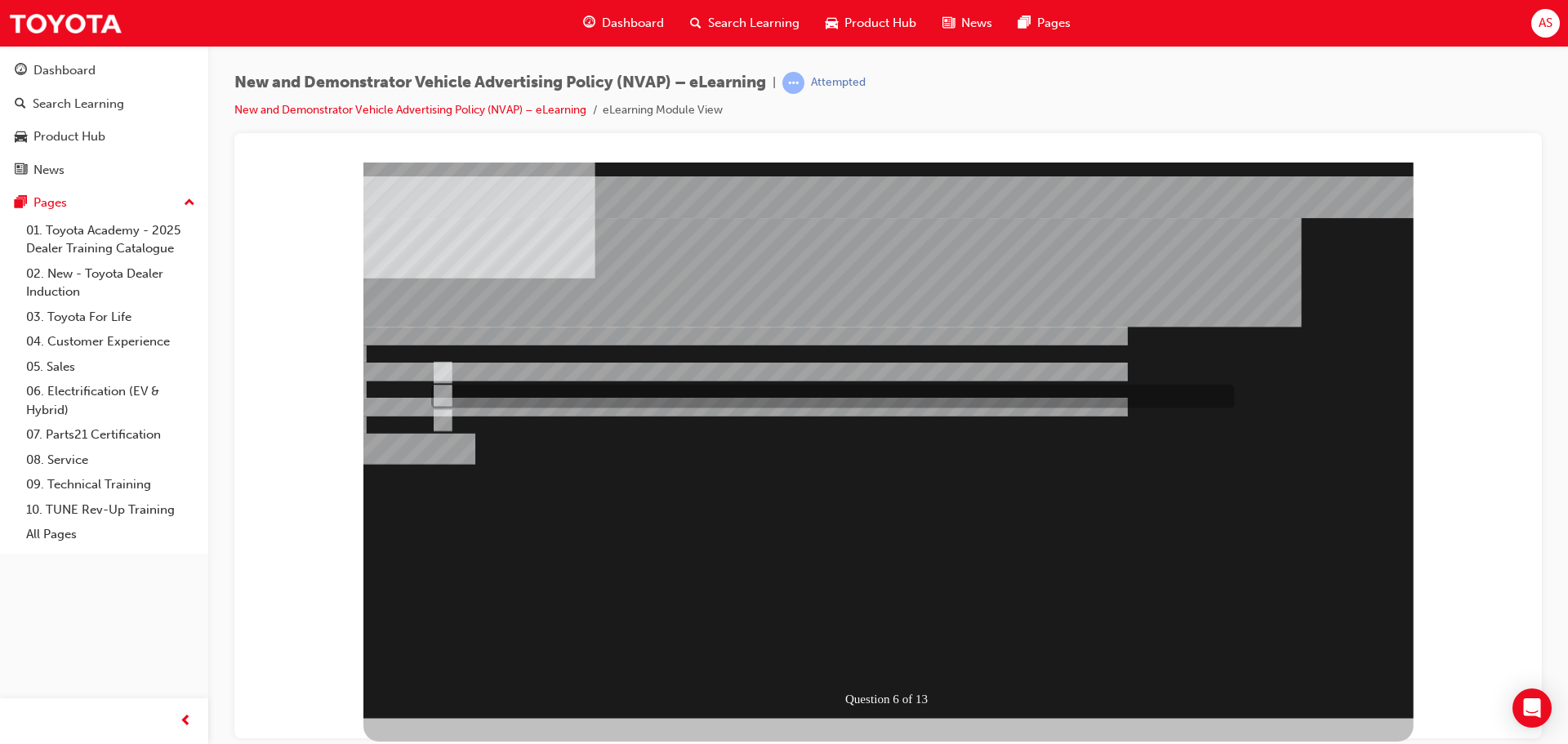
radio input "true"
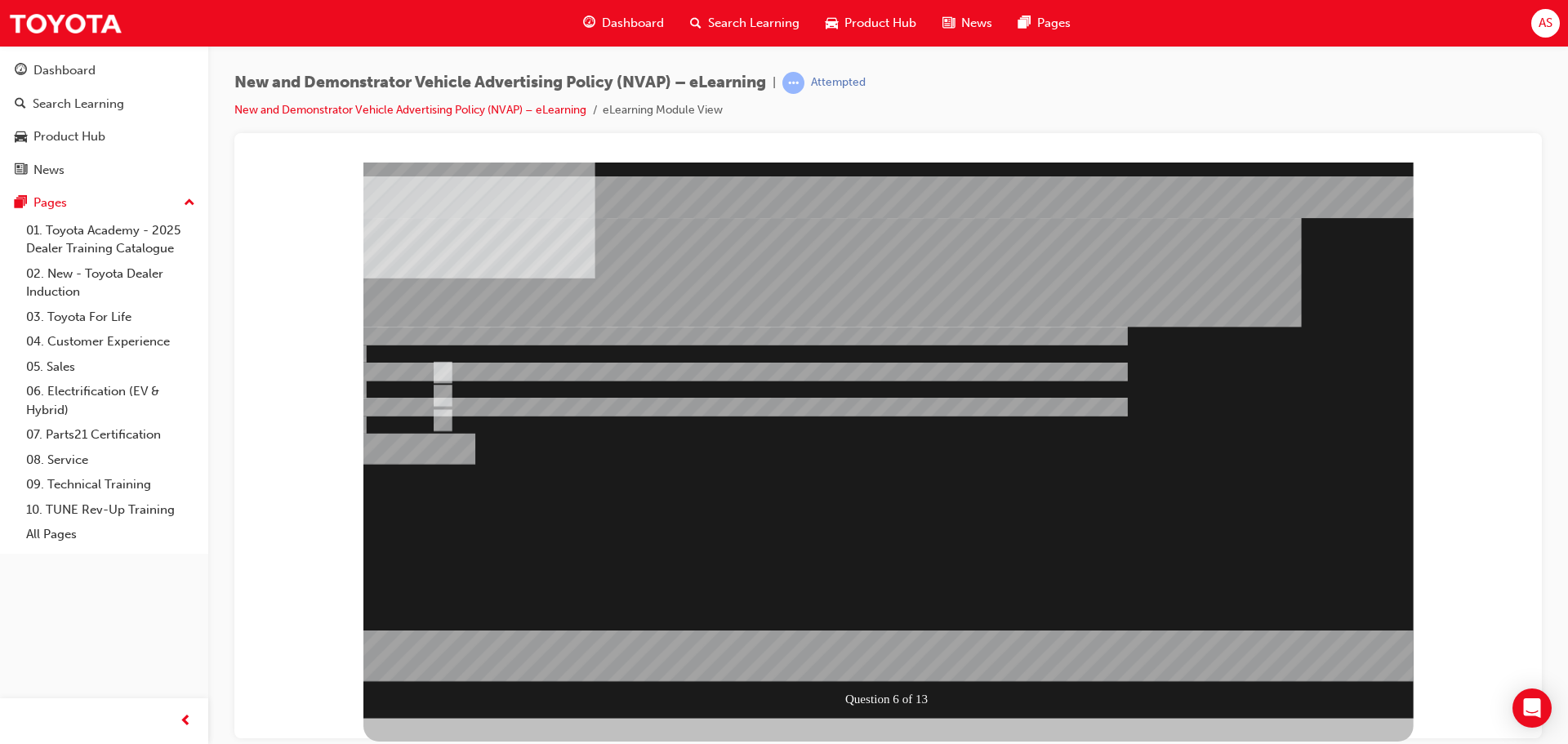
click at [508, 366] on div at bounding box center [888, 439] width 1050 height 556
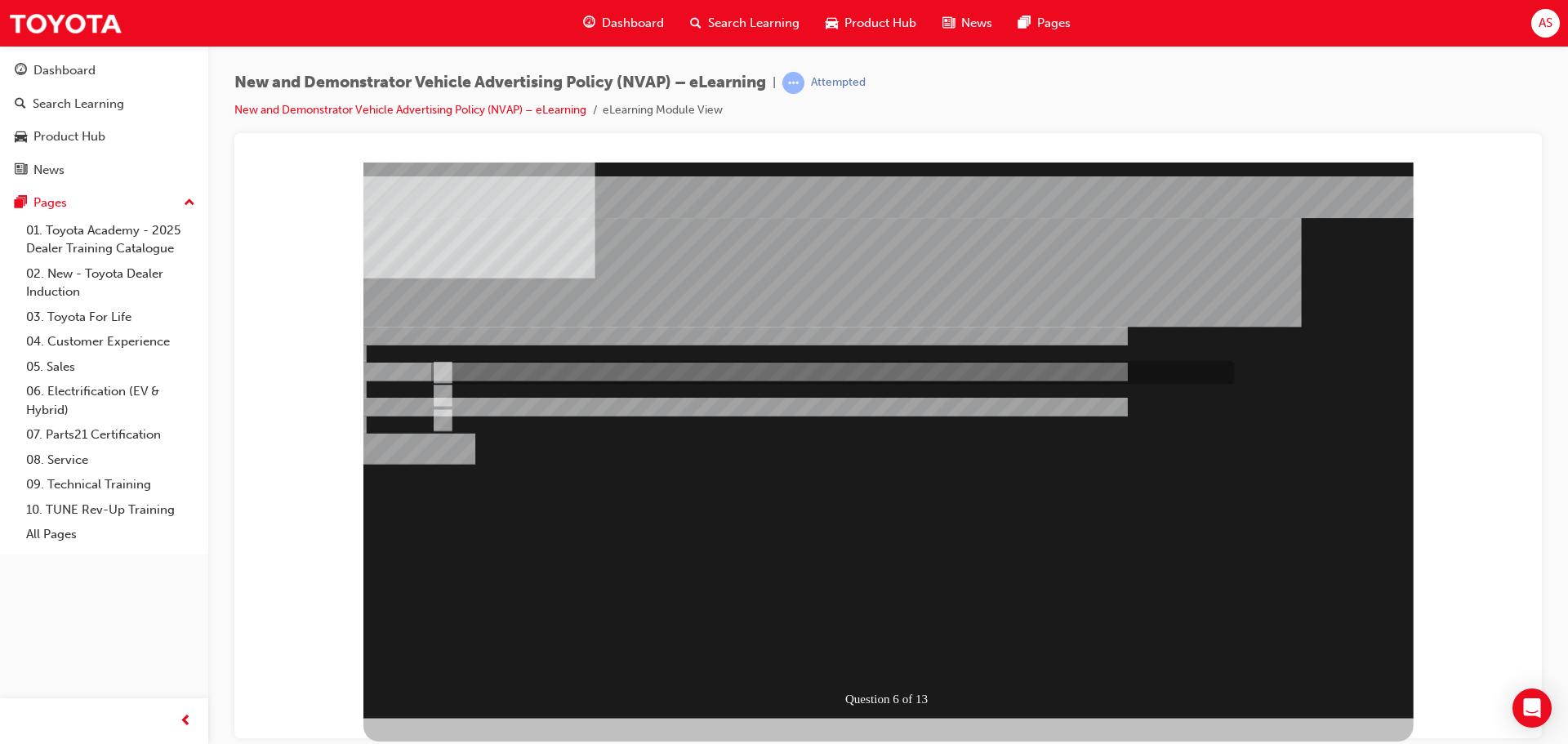
radio input "true"
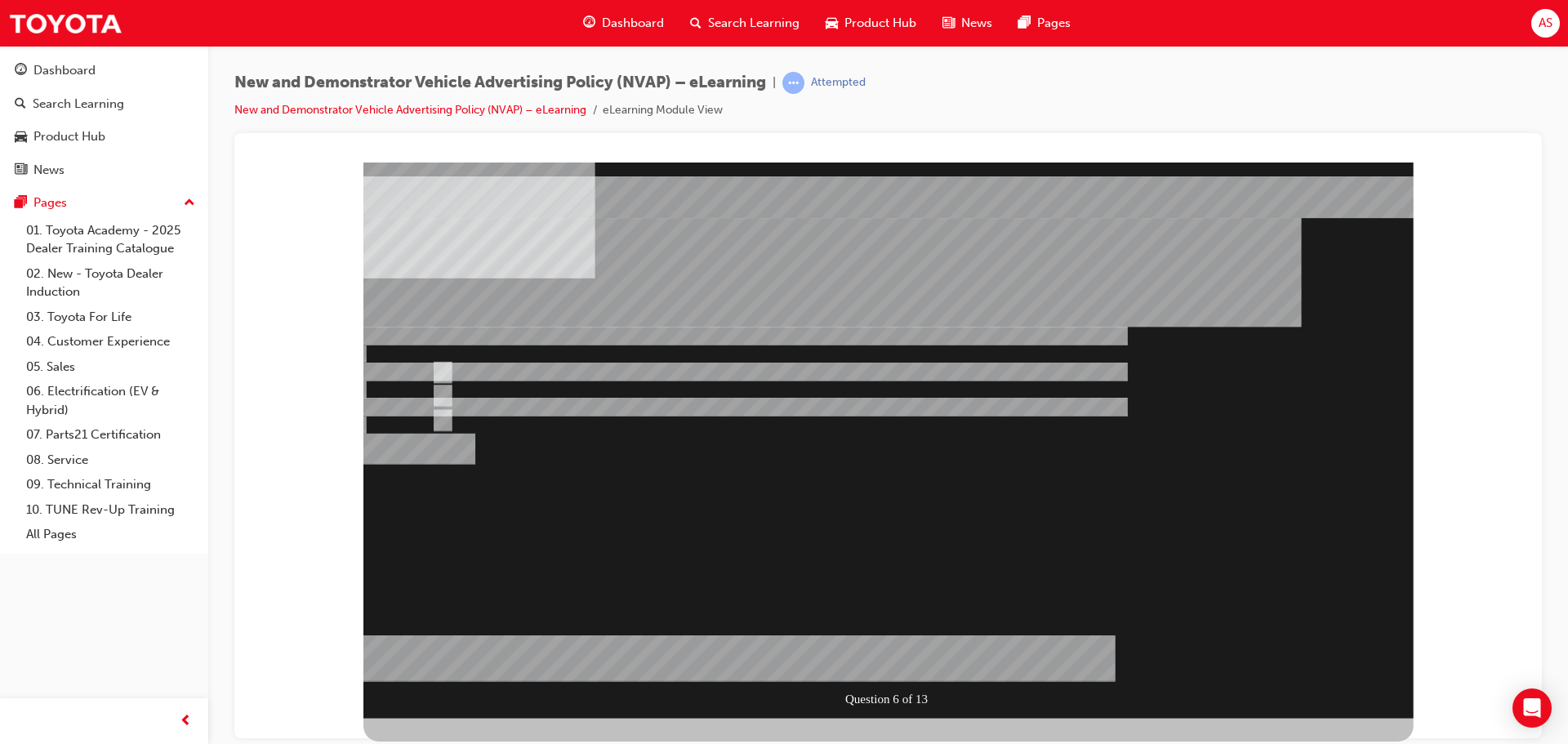
click at [919, 659] on div at bounding box center [888, 439] width 1050 height 556
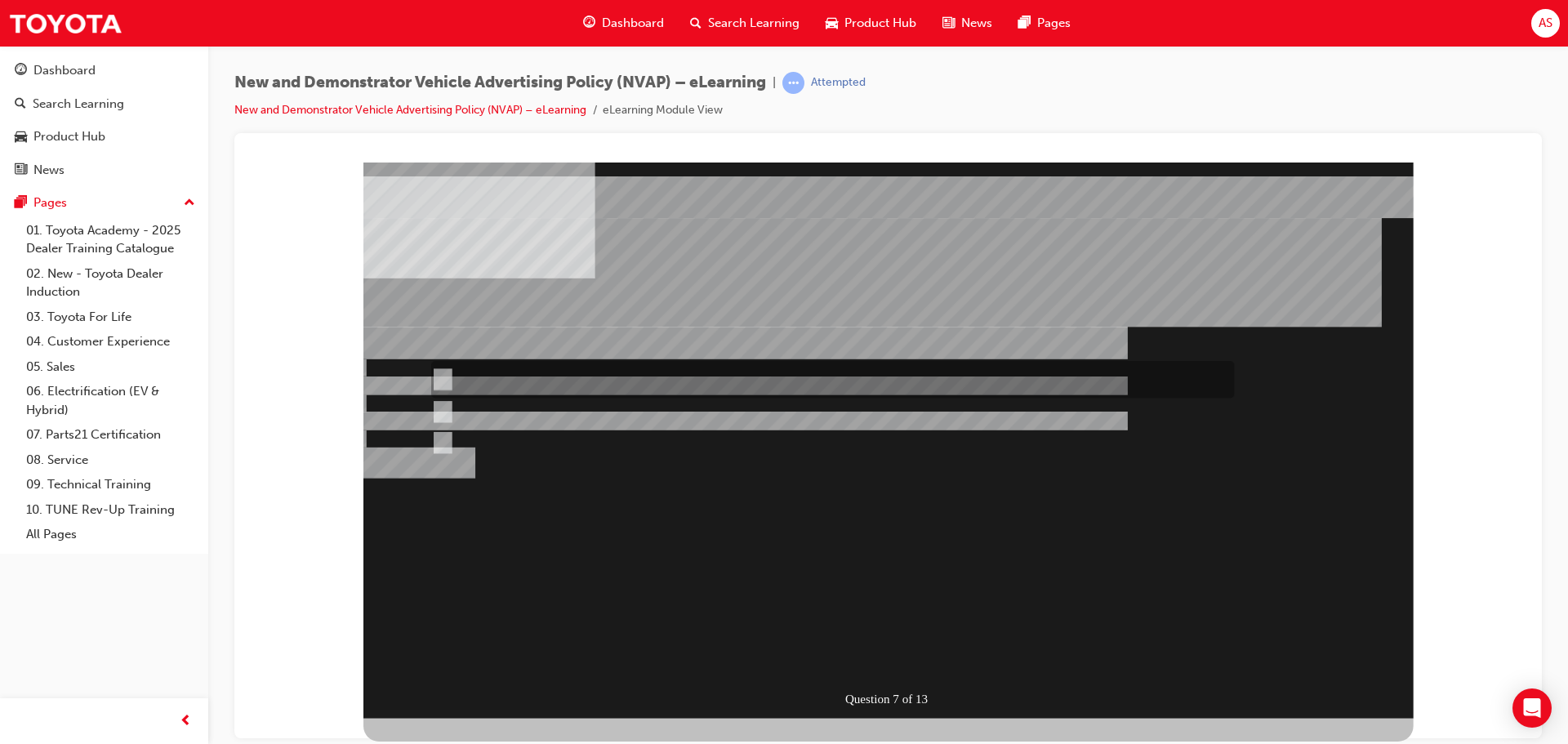
radio input "true"
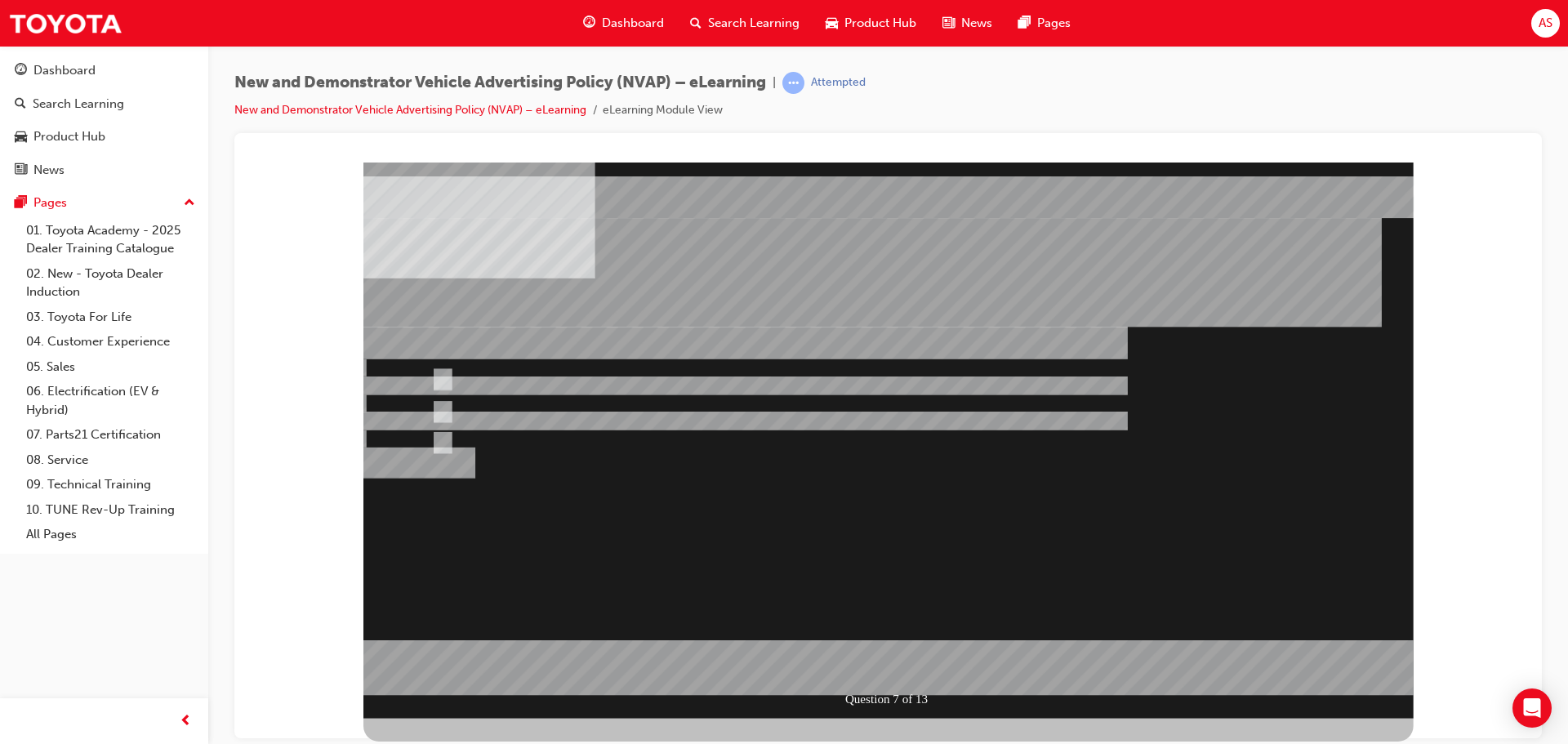
click at [914, 663] on div at bounding box center [888, 439] width 1050 height 556
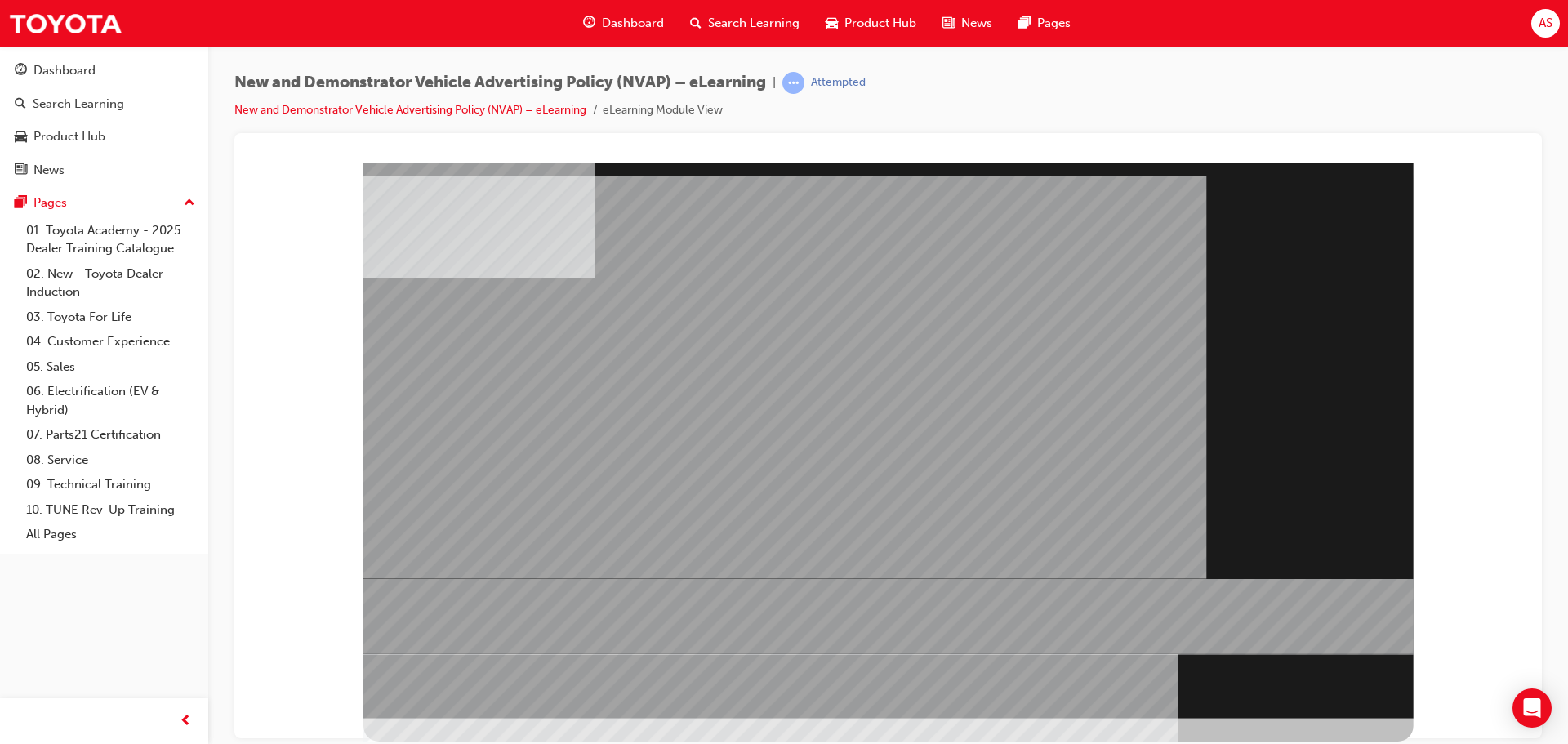
drag, startPoint x: 407, startPoint y: 274, endPoint x: 832, endPoint y: 332, distance: 428.9
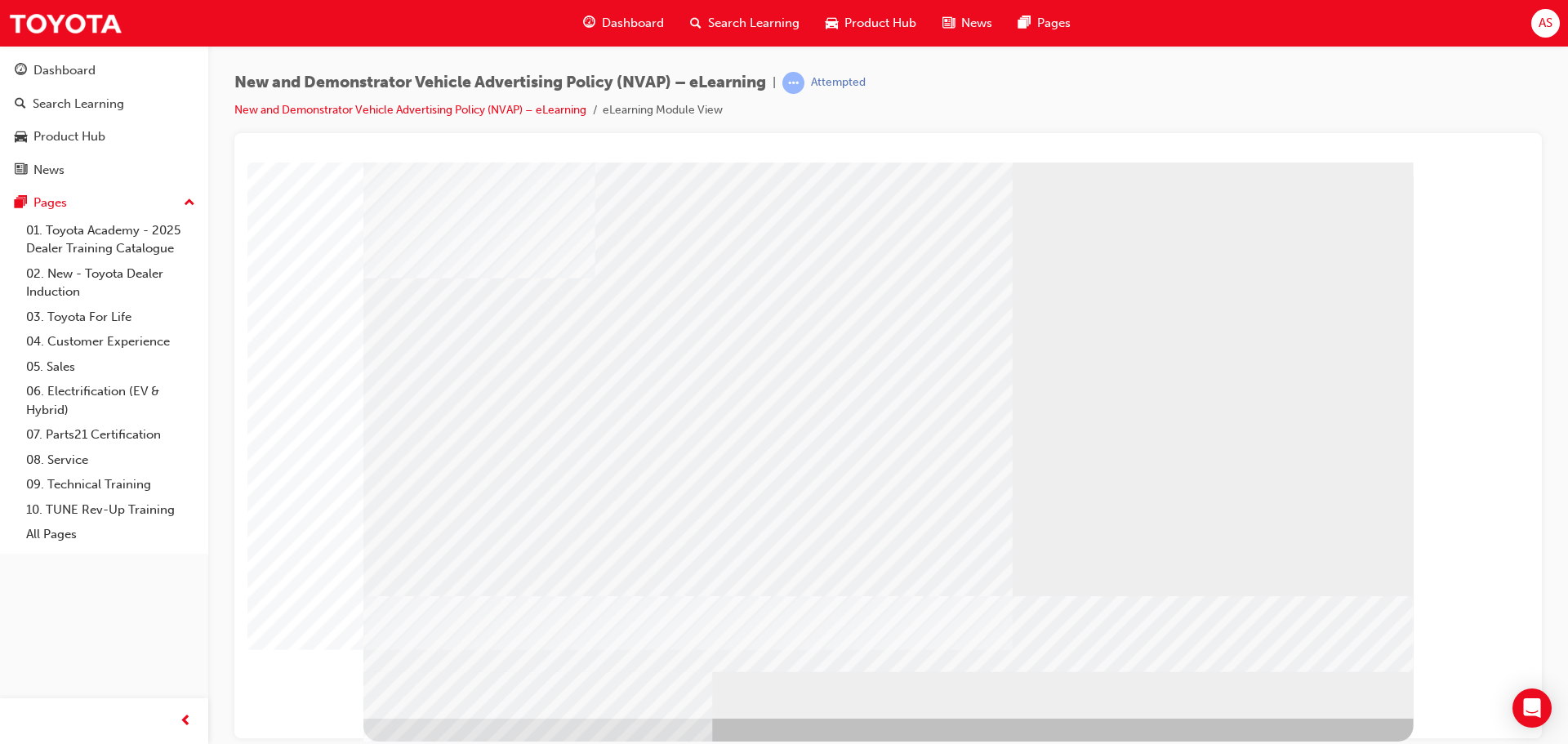
drag, startPoint x: 580, startPoint y: 491, endPoint x: 753, endPoint y: 486, distance: 173.1
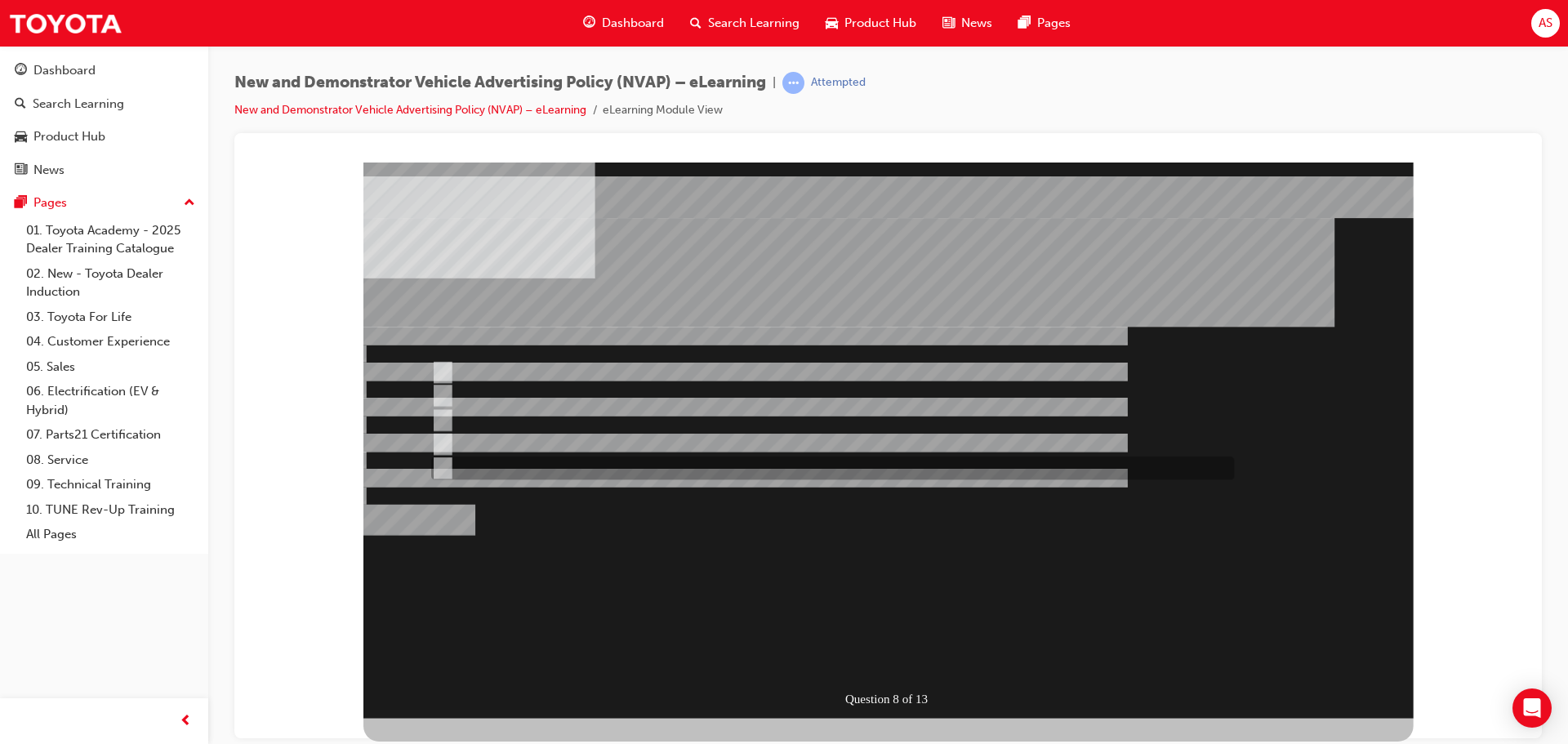
checkbox input "true"
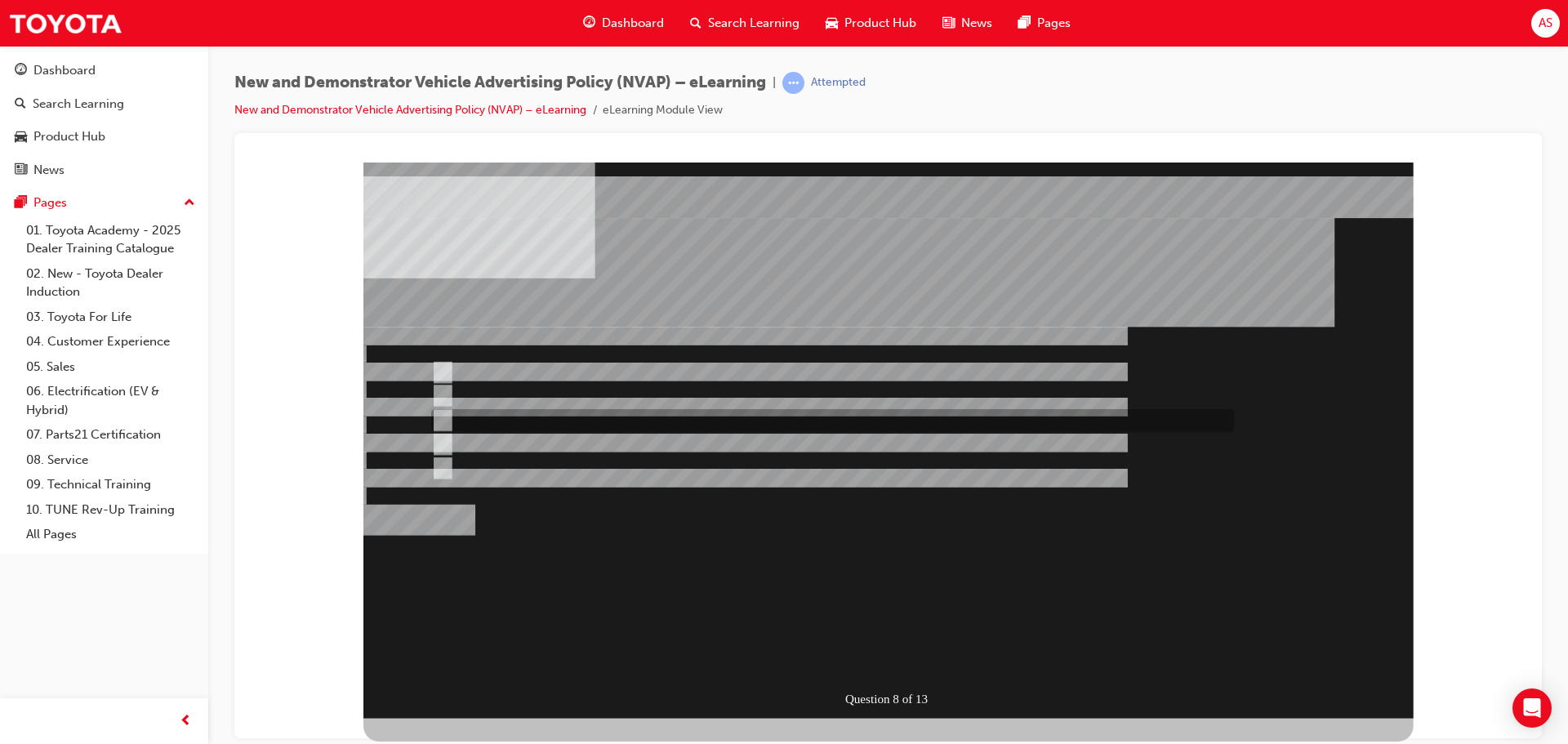
checkbox input "true"
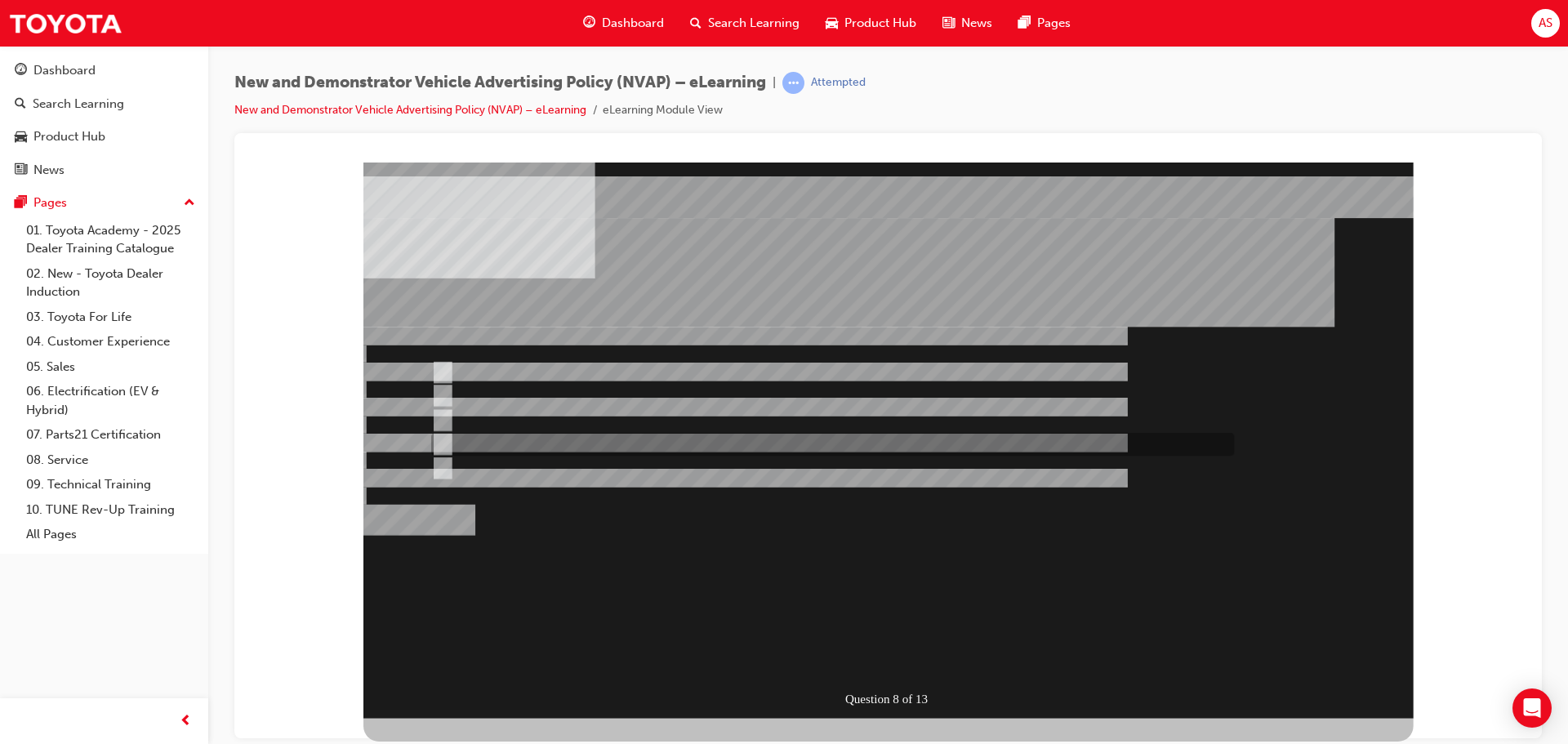
checkbox input "true"
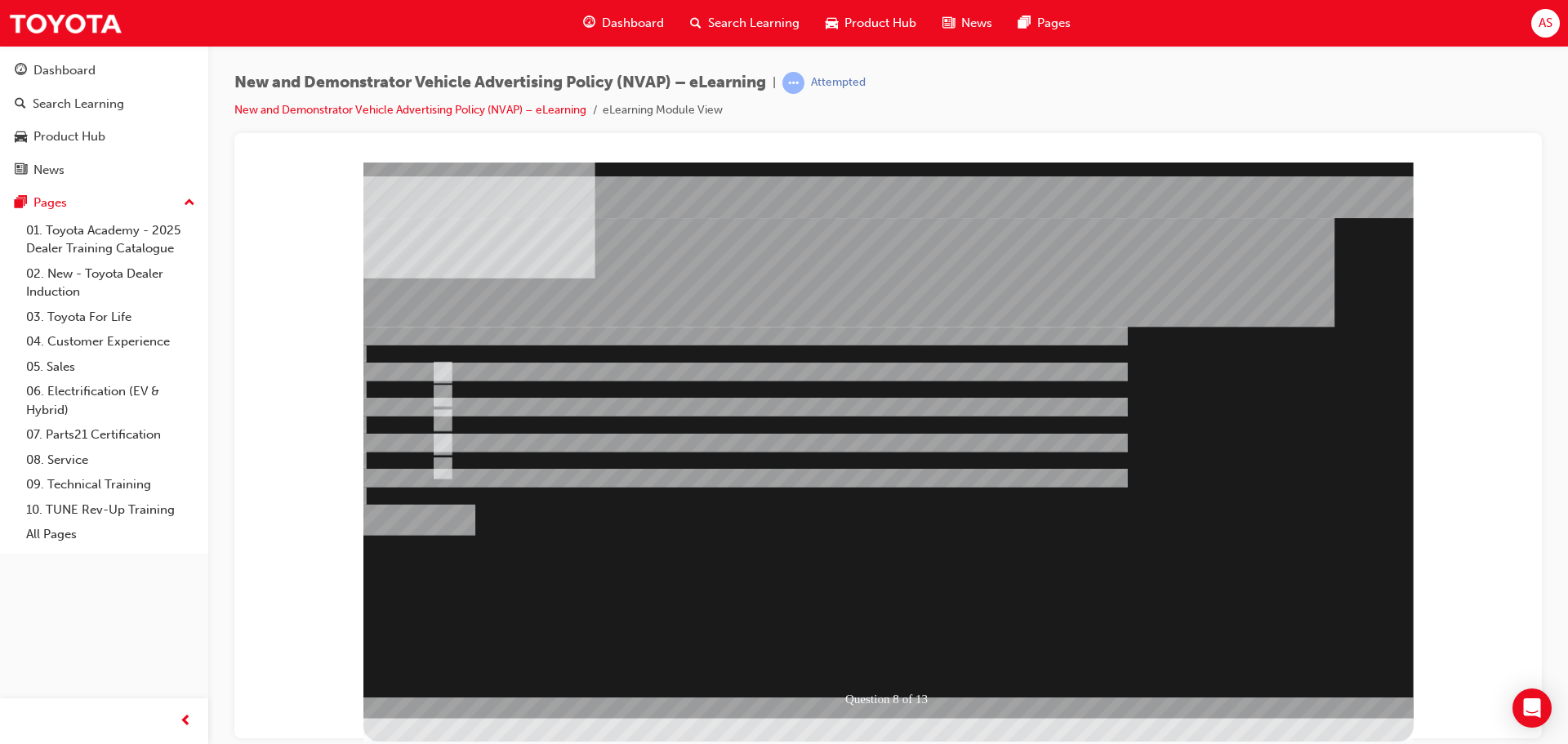
drag, startPoint x: 959, startPoint y: 589, endPoint x: 951, endPoint y: 603, distance: 16.1
click at [955, 599] on div at bounding box center [888, 439] width 1050 height 556
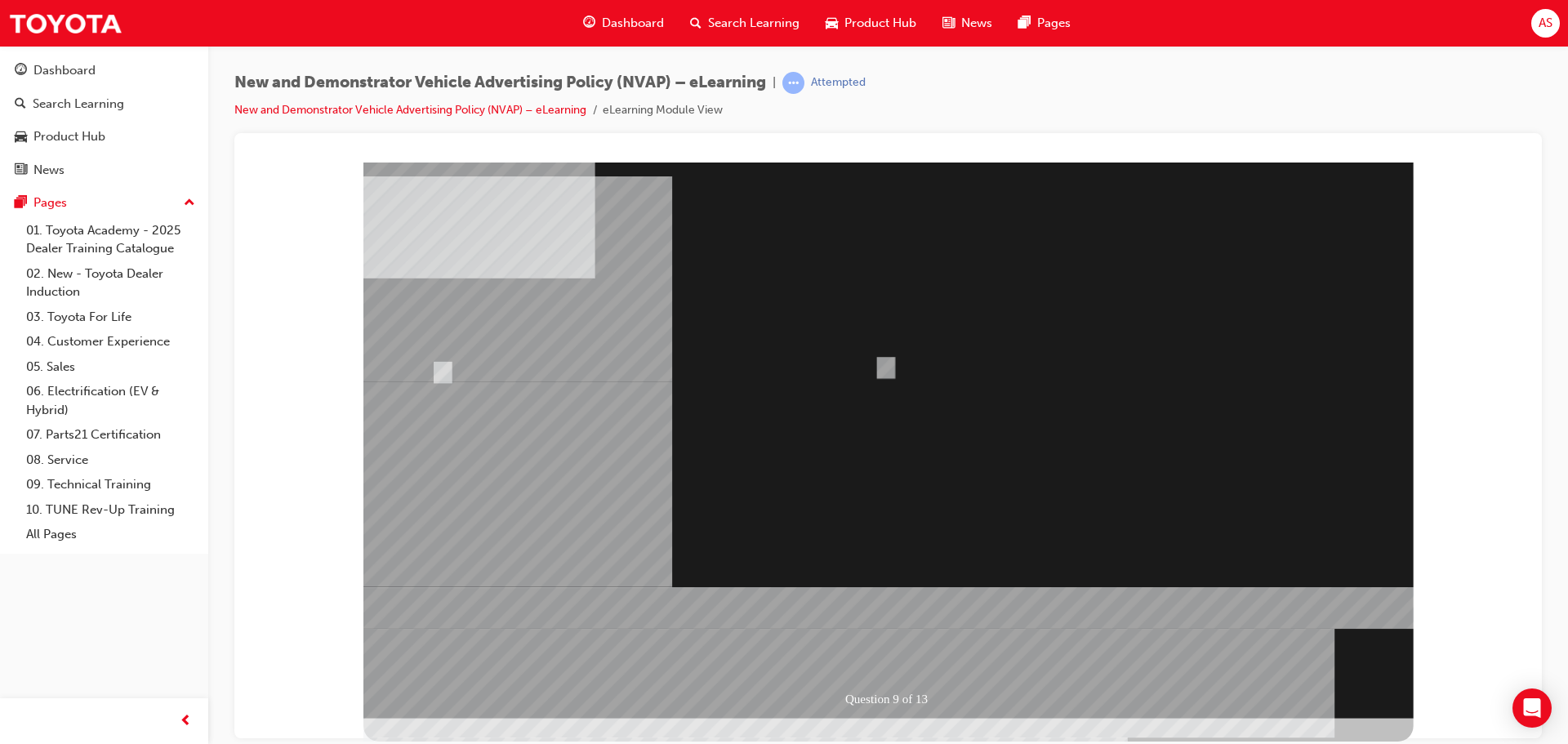
radio input "true"
click at [895, 650] on div at bounding box center [888, 439] width 1050 height 556
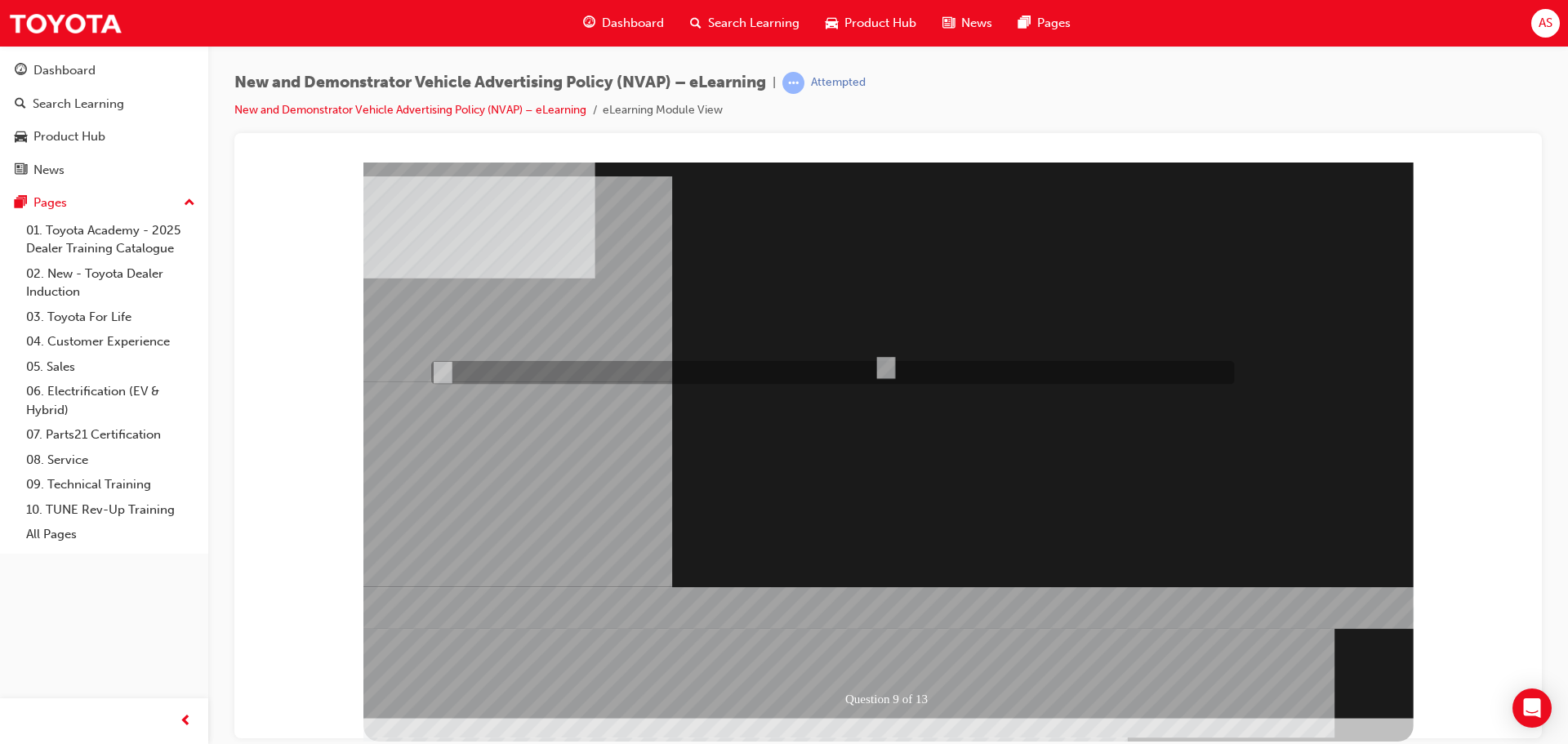
radio input "true"
click at [898, 651] on div at bounding box center [888, 439] width 1050 height 556
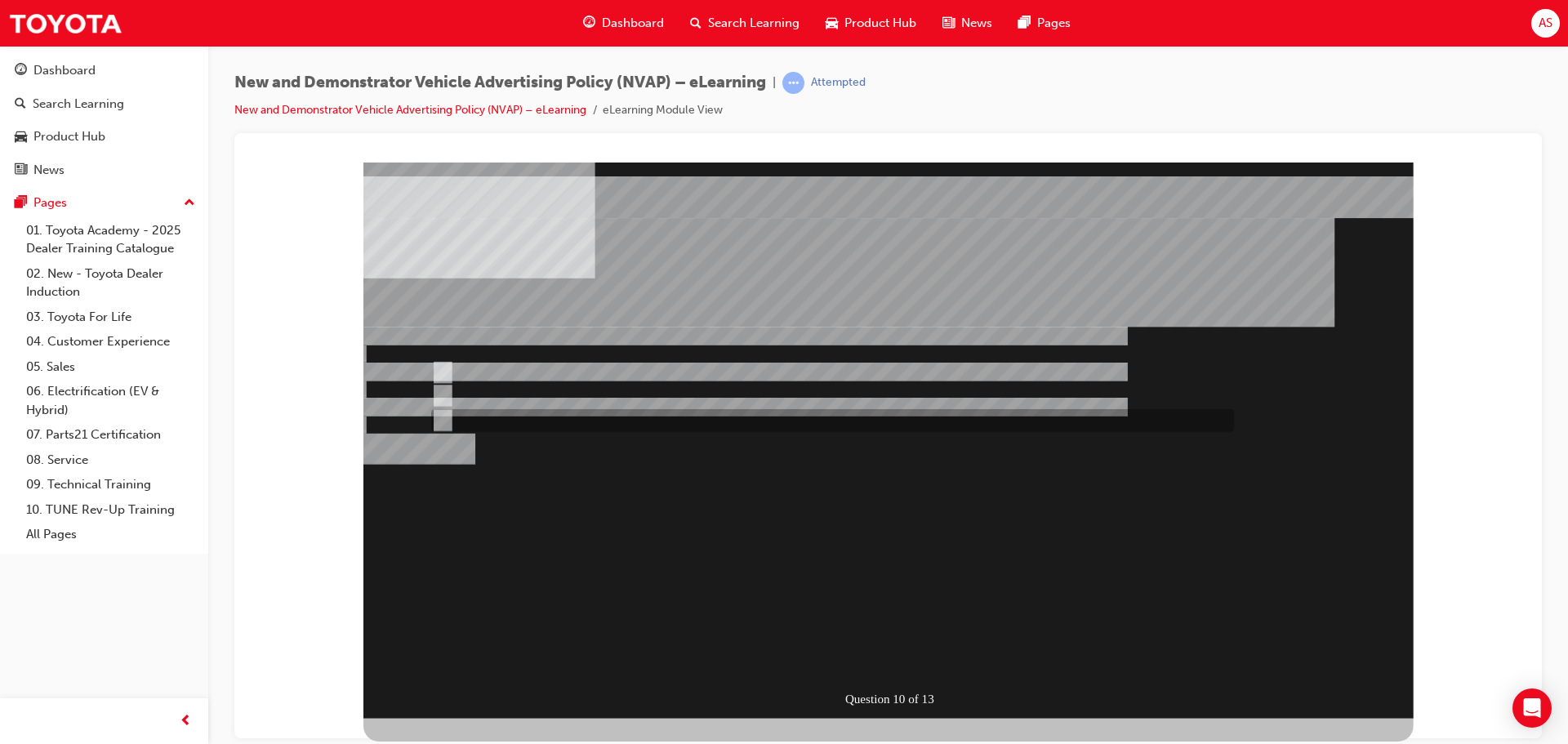
radio input "true"
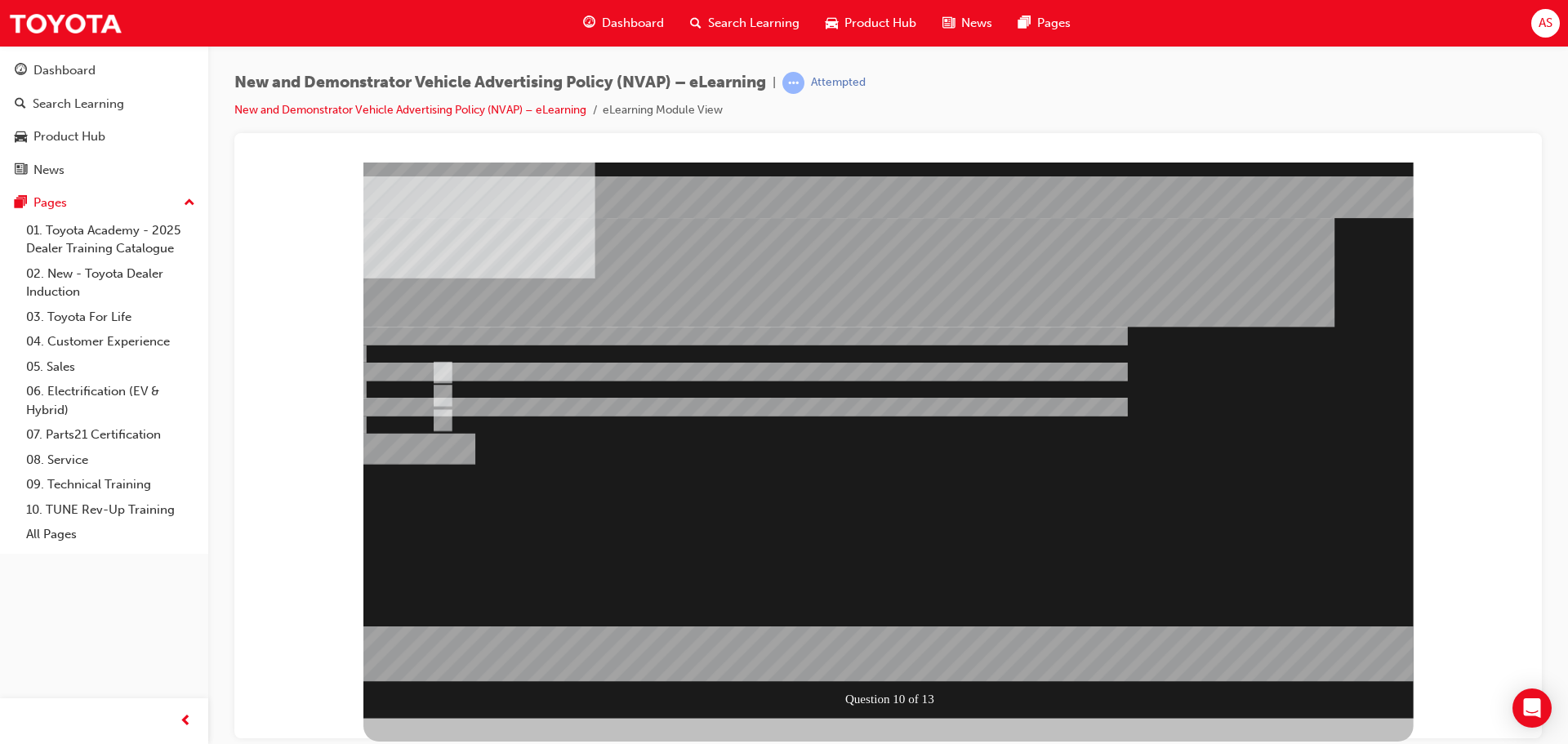
click at [900, 660] on div at bounding box center [888, 439] width 1050 height 556
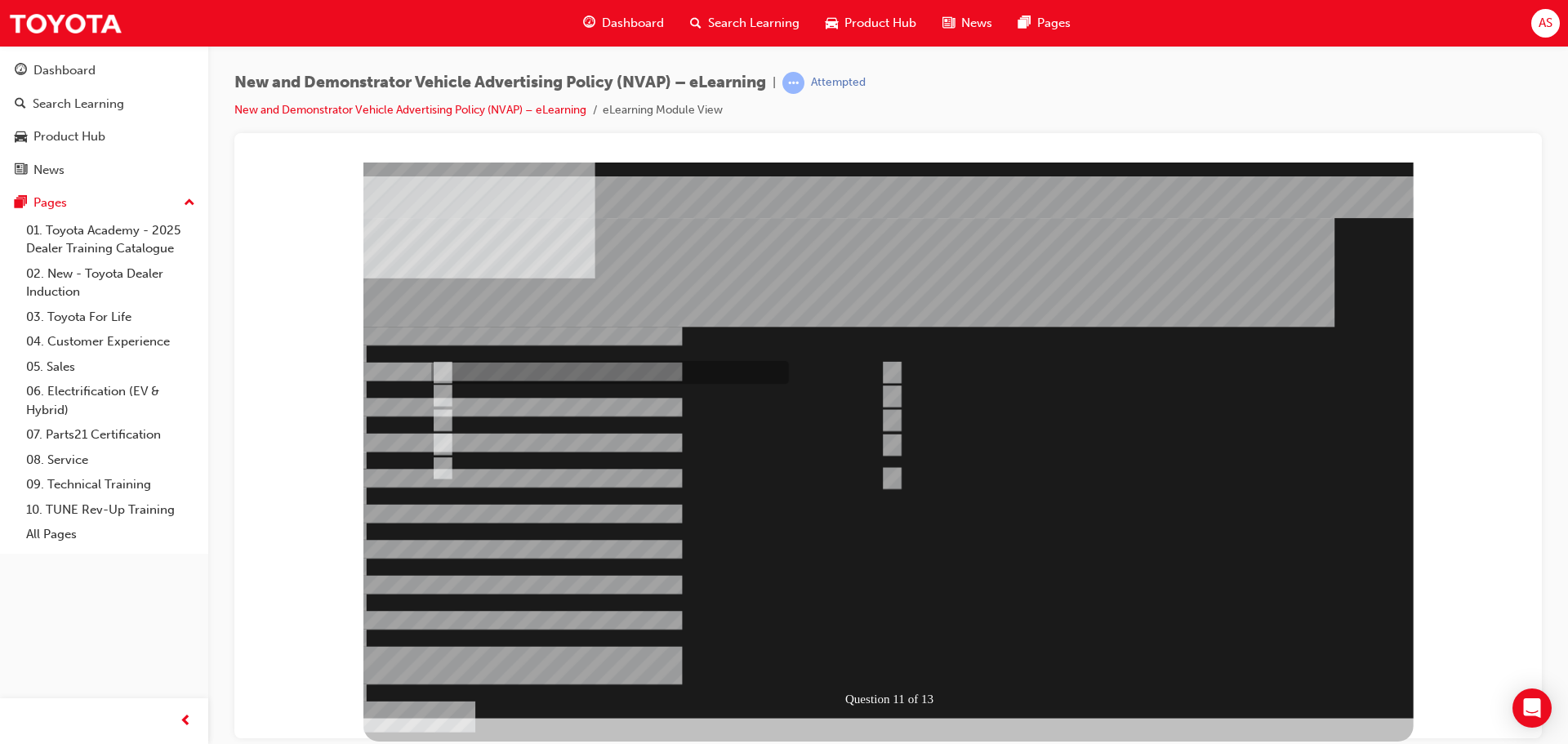
checkbox input "true"
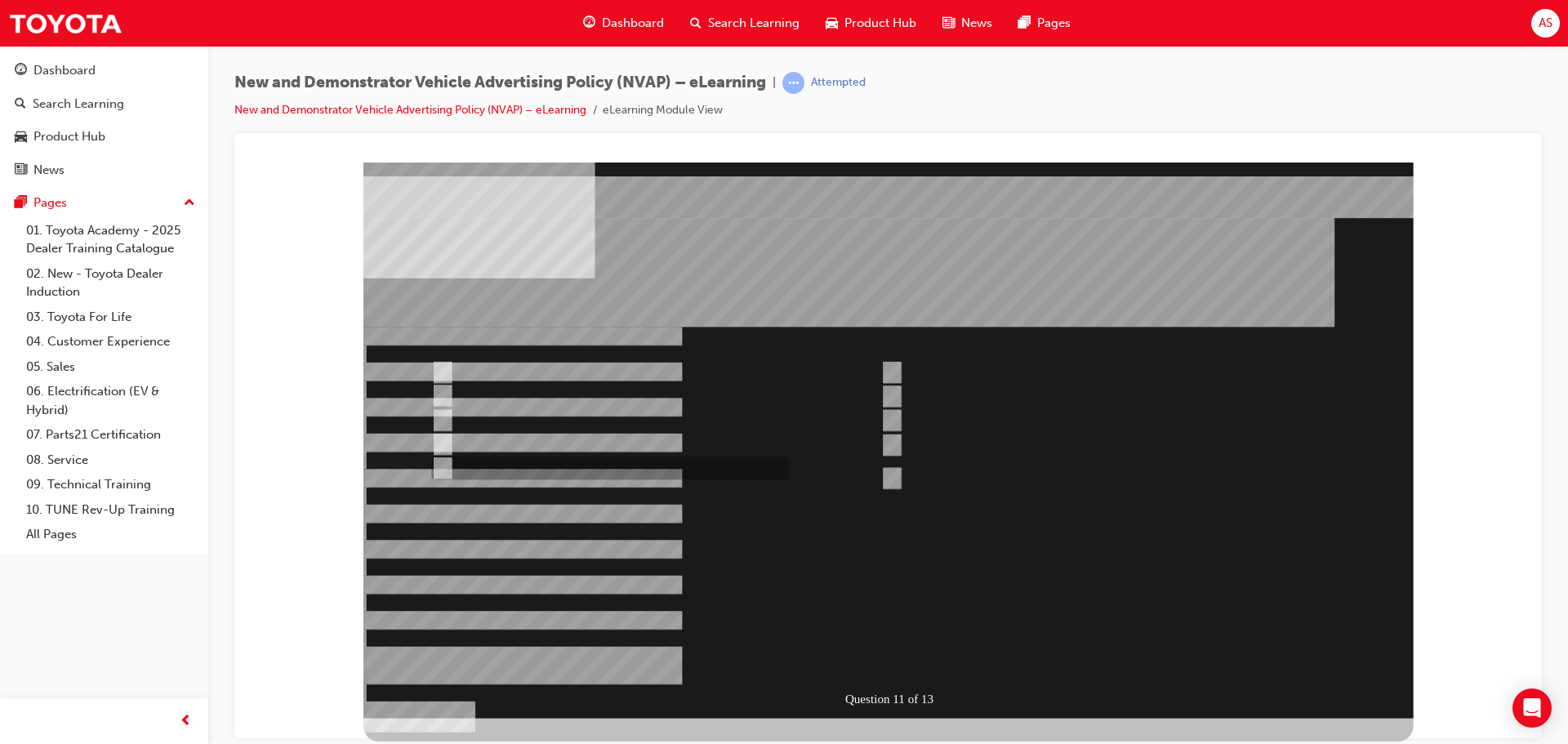
checkbox input "true"
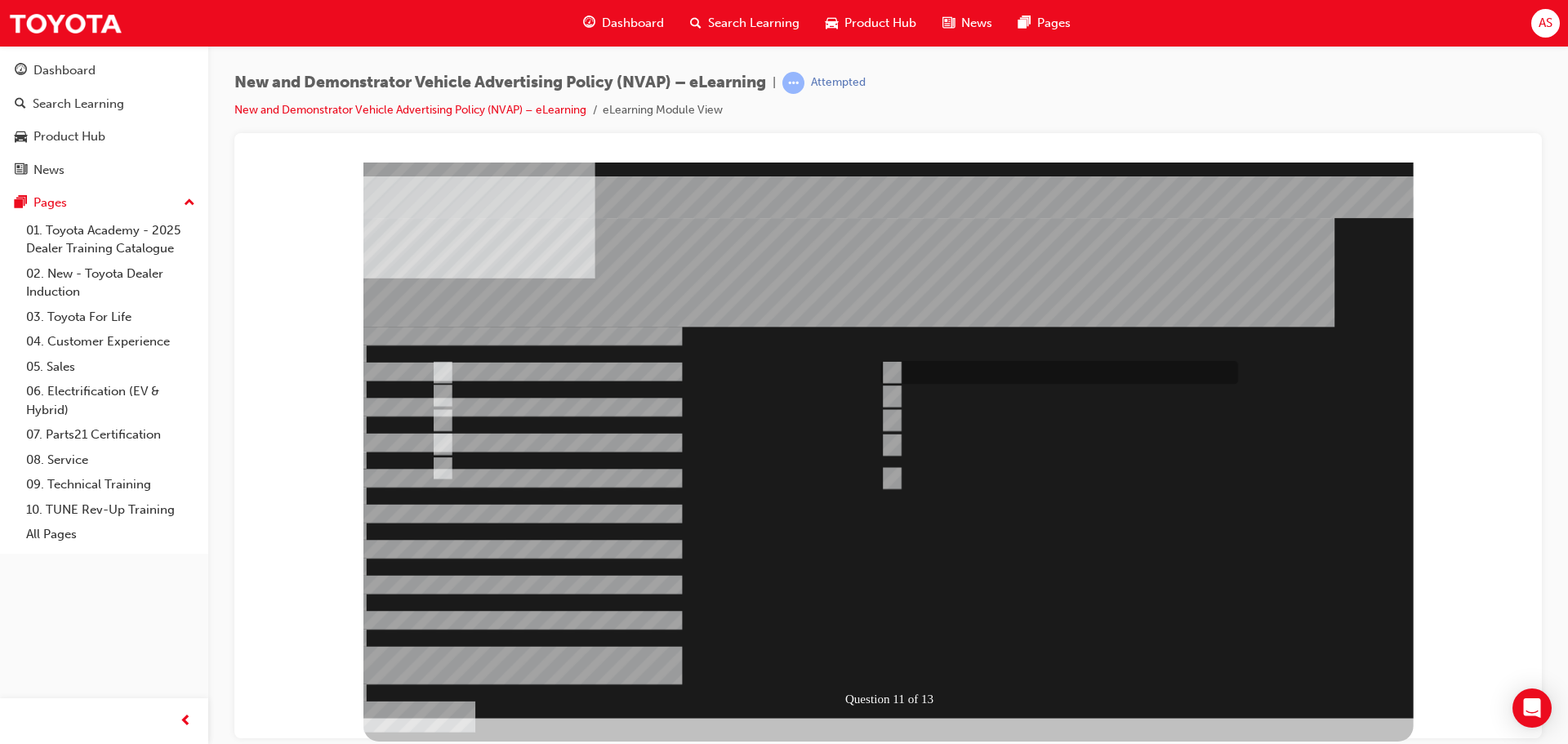
drag, startPoint x: 921, startPoint y: 376, endPoint x: 949, endPoint y: 371, distance: 28.4
checkbox input "true"
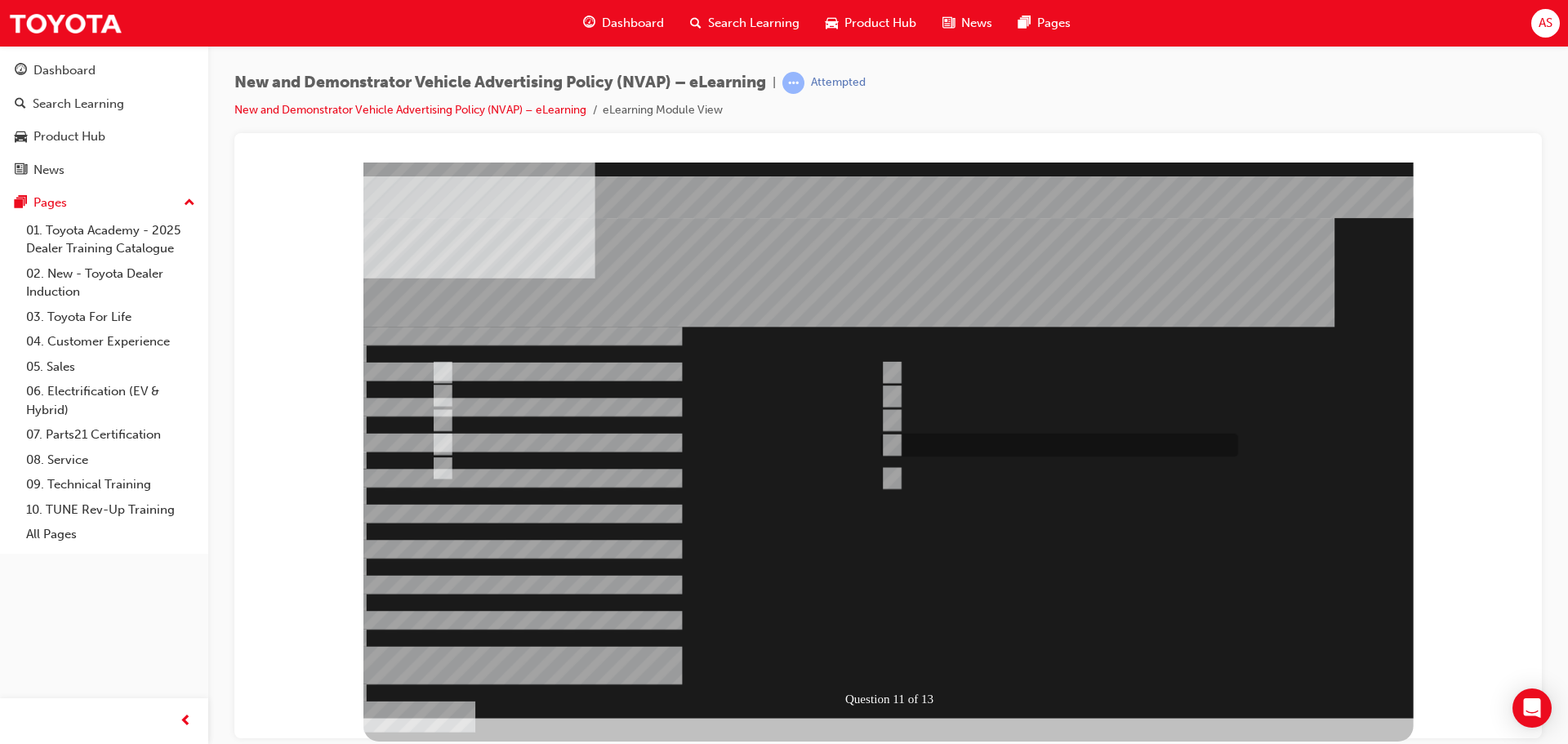
checkbox input "true"
click at [899, 391] on div at bounding box center [888, 439] width 1050 height 556
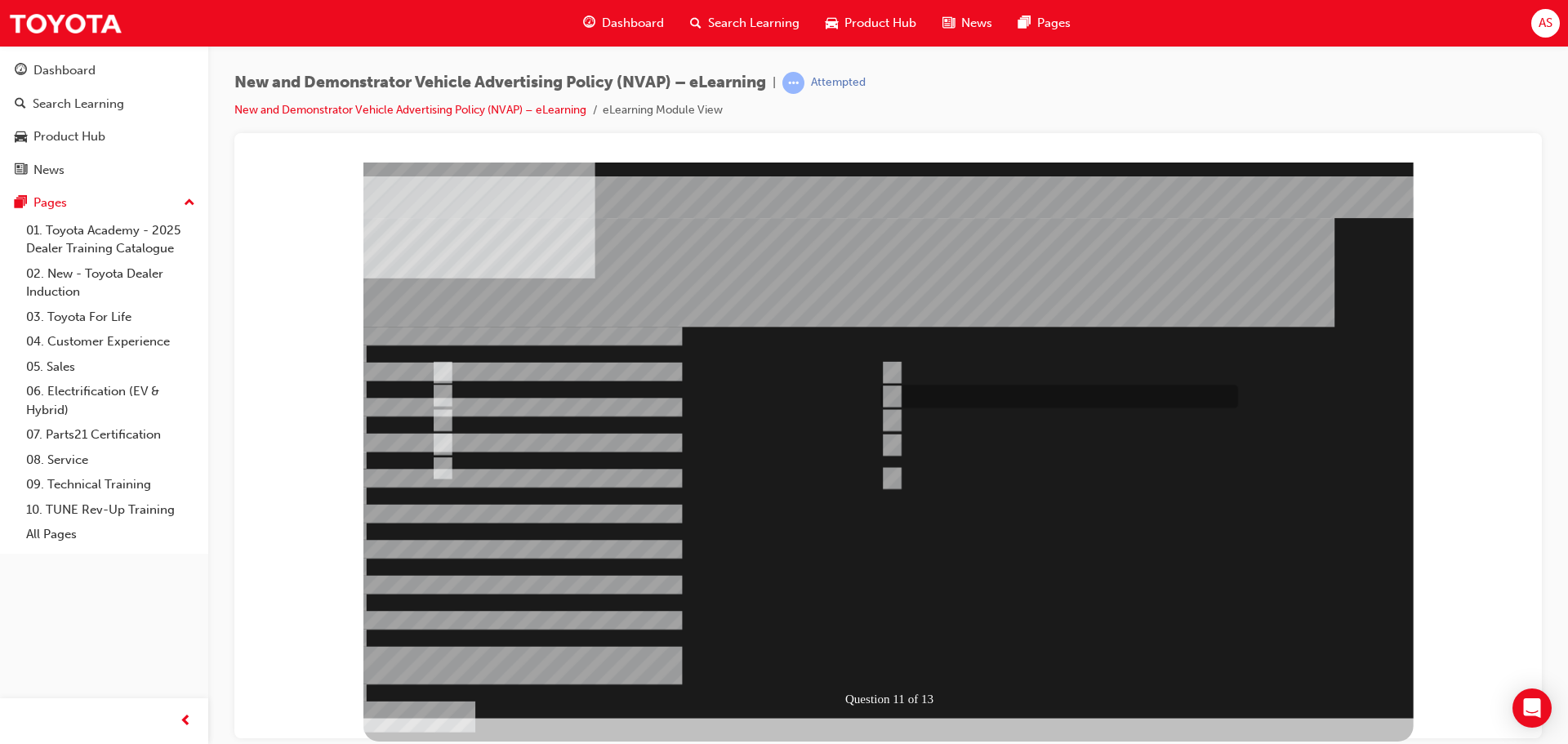
checkbox input "true"
click at [894, 654] on div at bounding box center [888, 439] width 1050 height 556
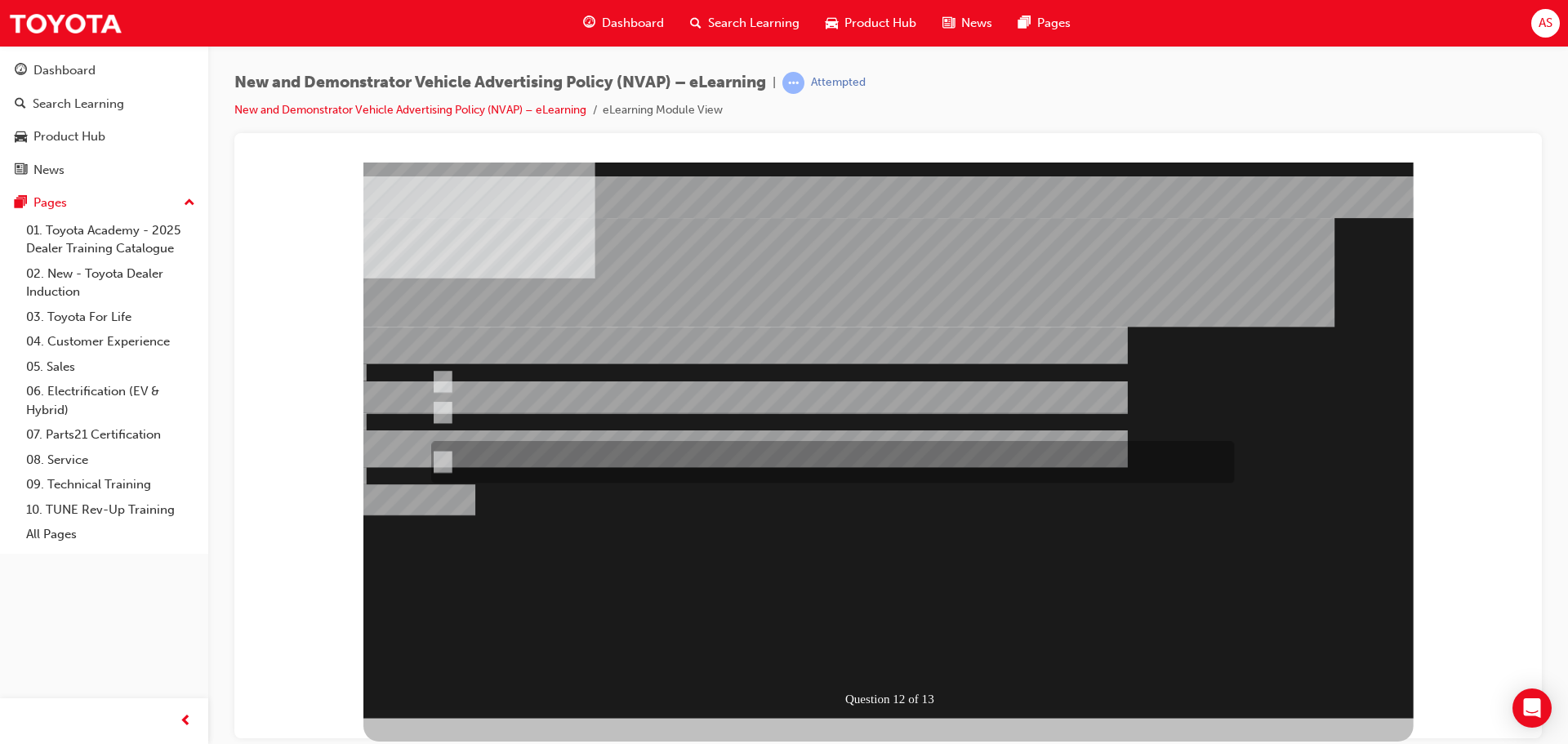
radio input "true"
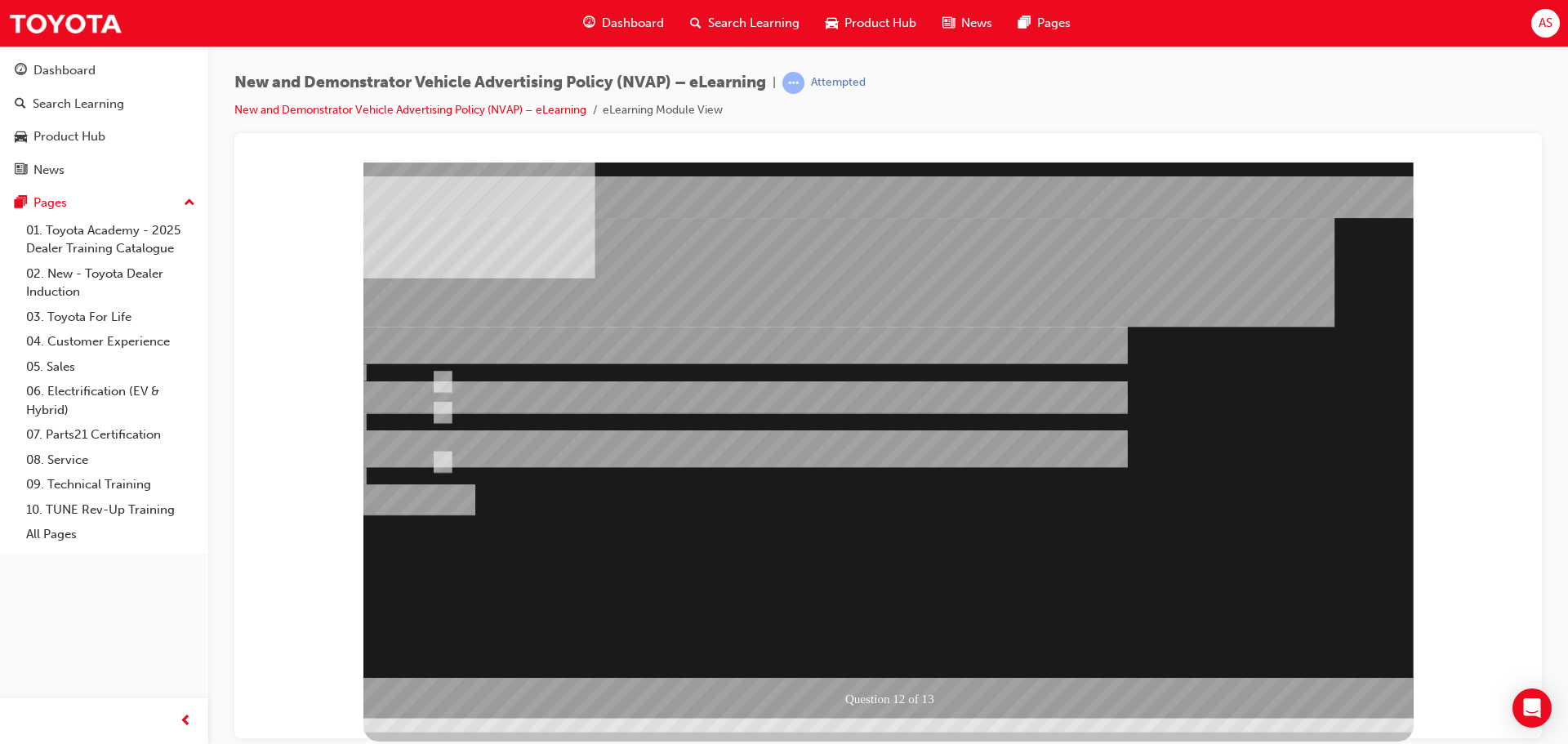
click at [919, 657] on div at bounding box center [888, 439] width 1050 height 556
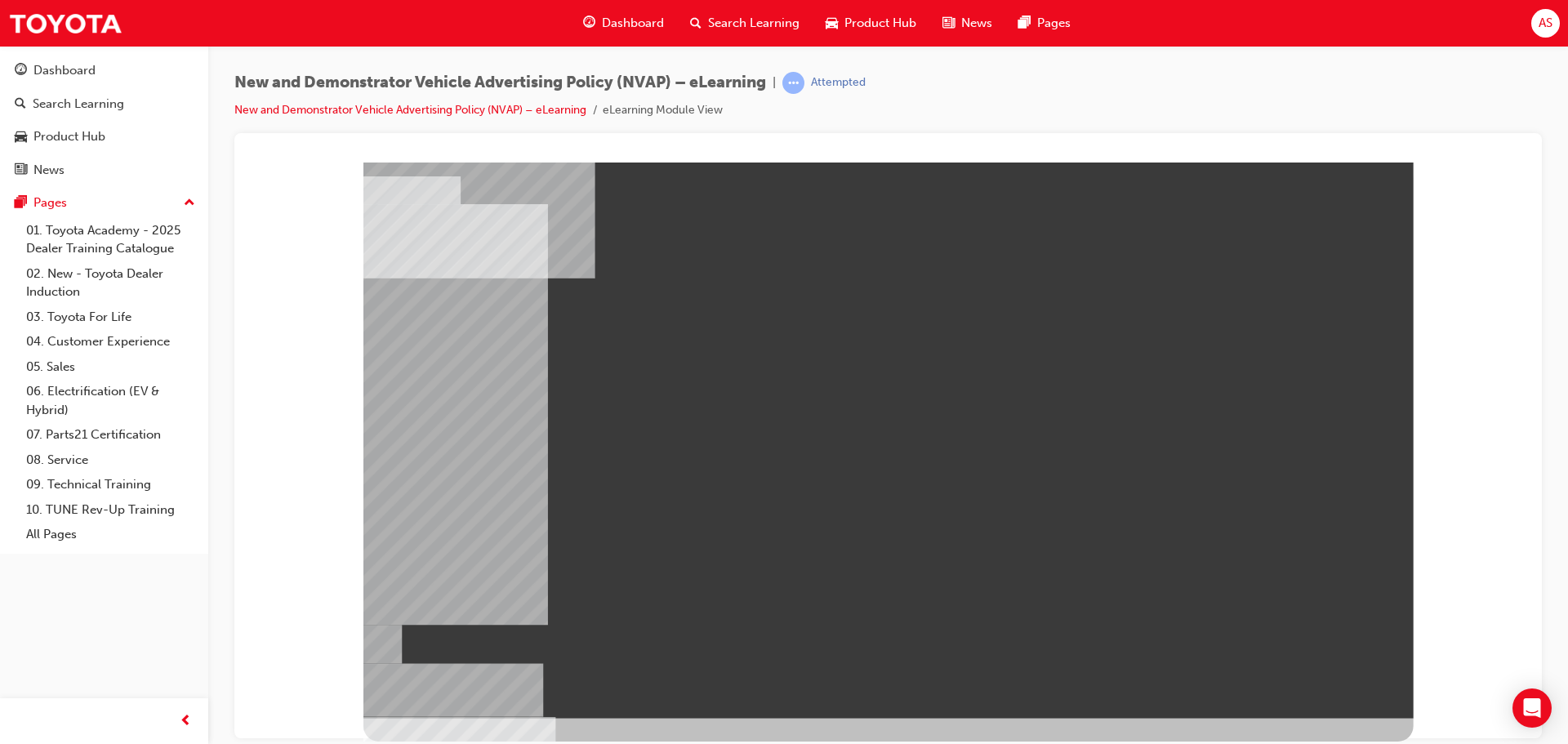
drag, startPoint x: 1183, startPoint y: 289, endPoint x: 983, endPoint y: 325, distance: 203.2
click at [954, 325] on div at bounding box center [888, 439] width 1050 height 556
drag, startPoint x: 424, startPoint y: 294, endPoint x: 1226, endPoint y: 302, distance: 802.0
click at [1227, 304] on div at bounding box center [888, 439] width 1050 height 556
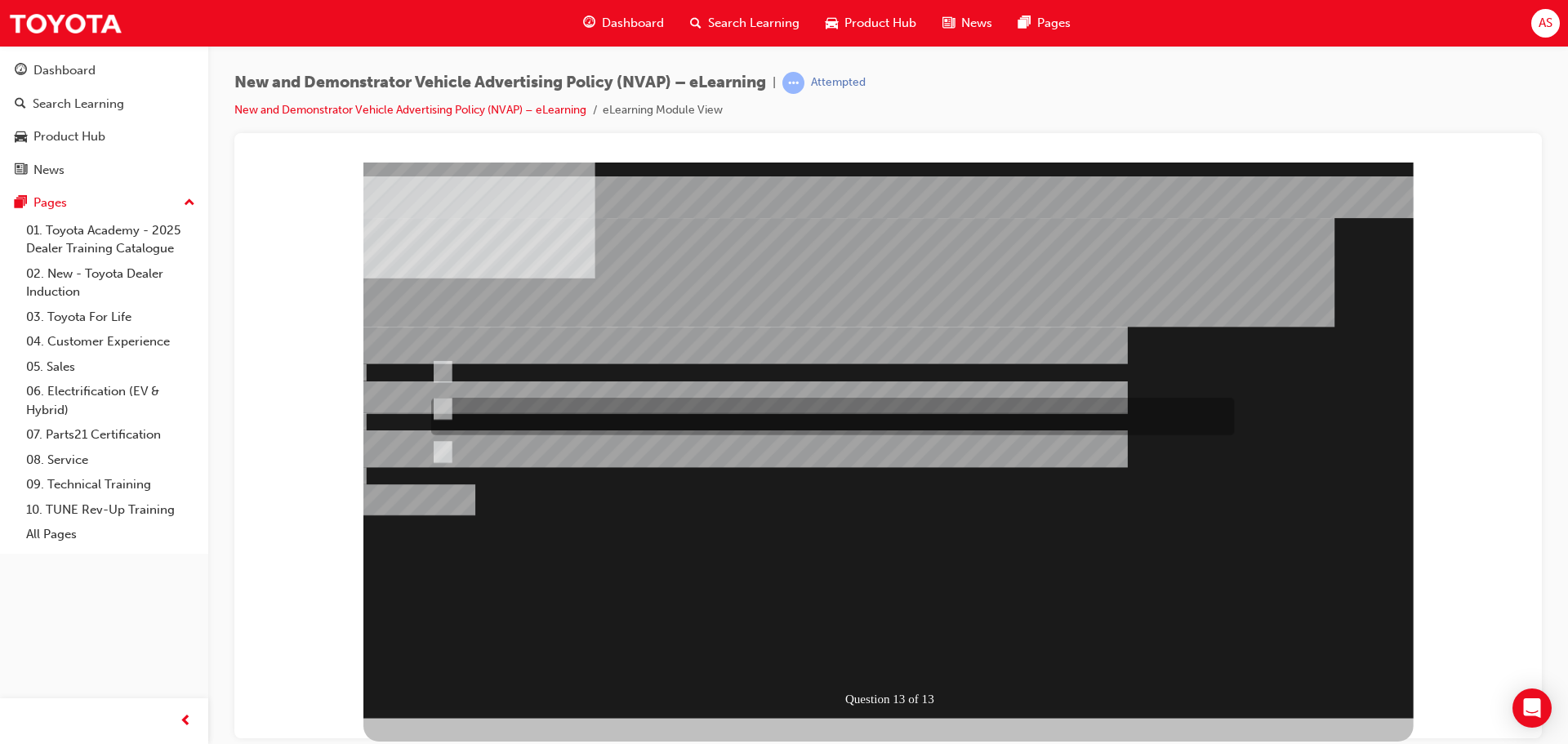
radio input "true"
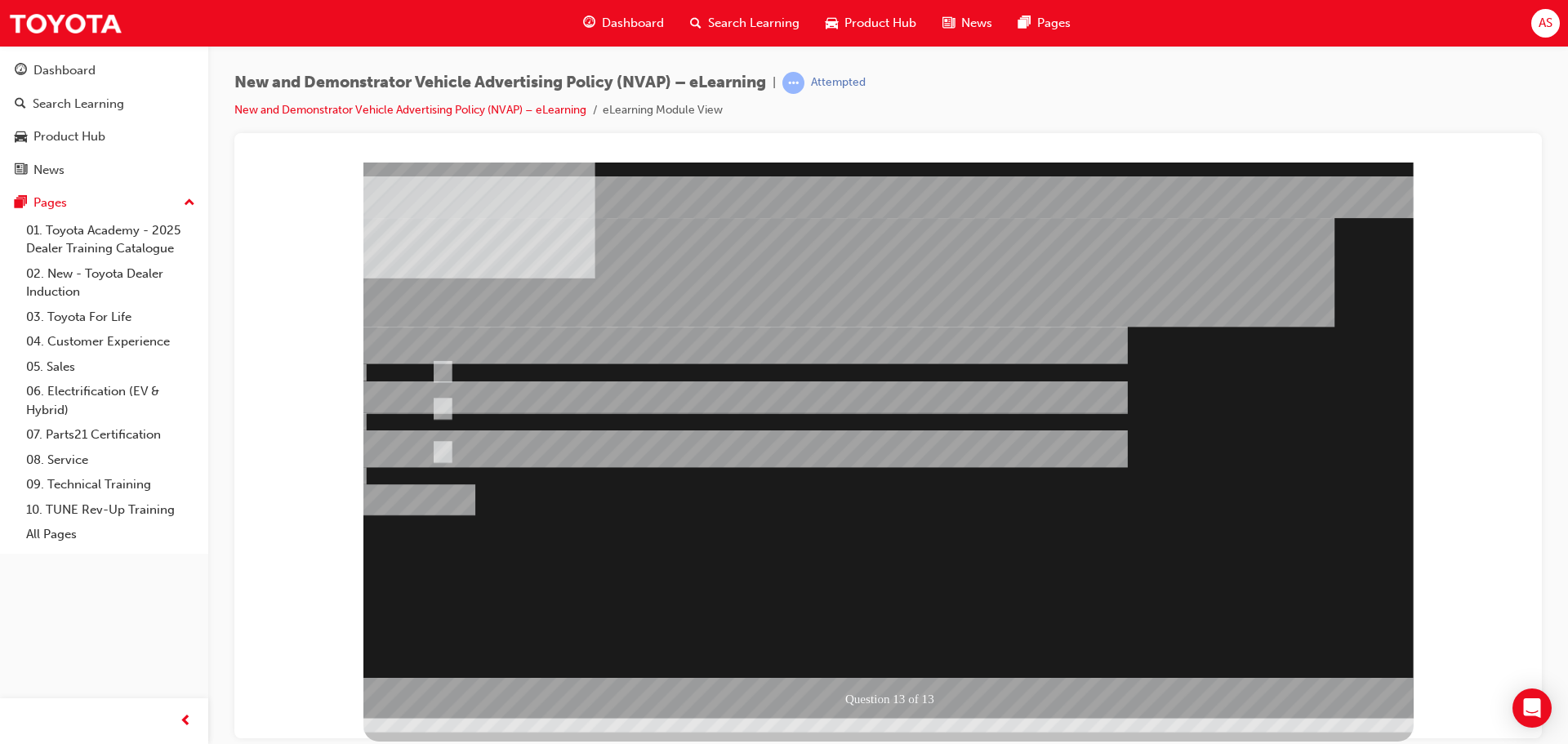
click at [909, 657] on div at bounding box center [888, 439] width 1050 height 556
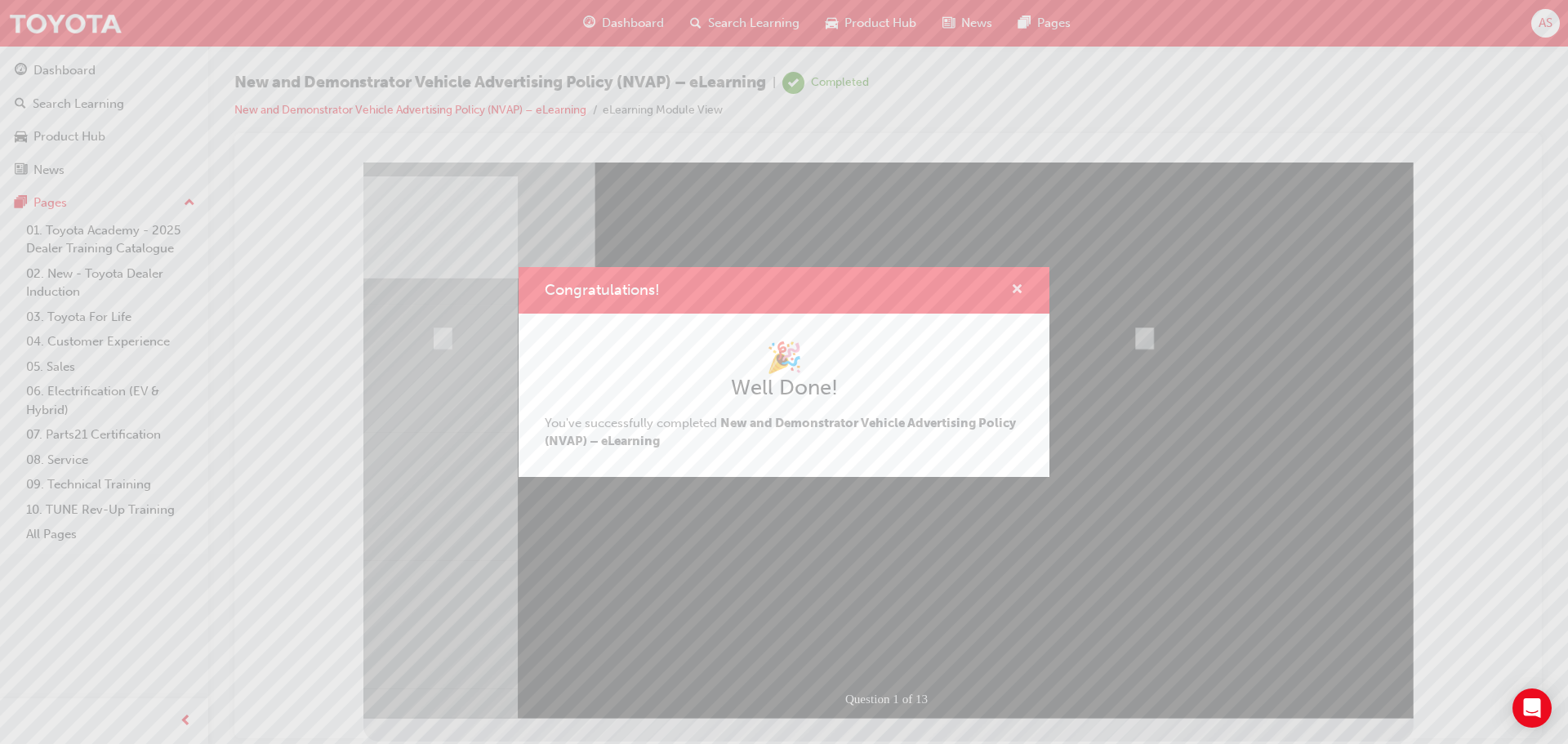
click at [1016, 283] on span "cross-icon" at bounding box center [1017, 290] width 12 height 14
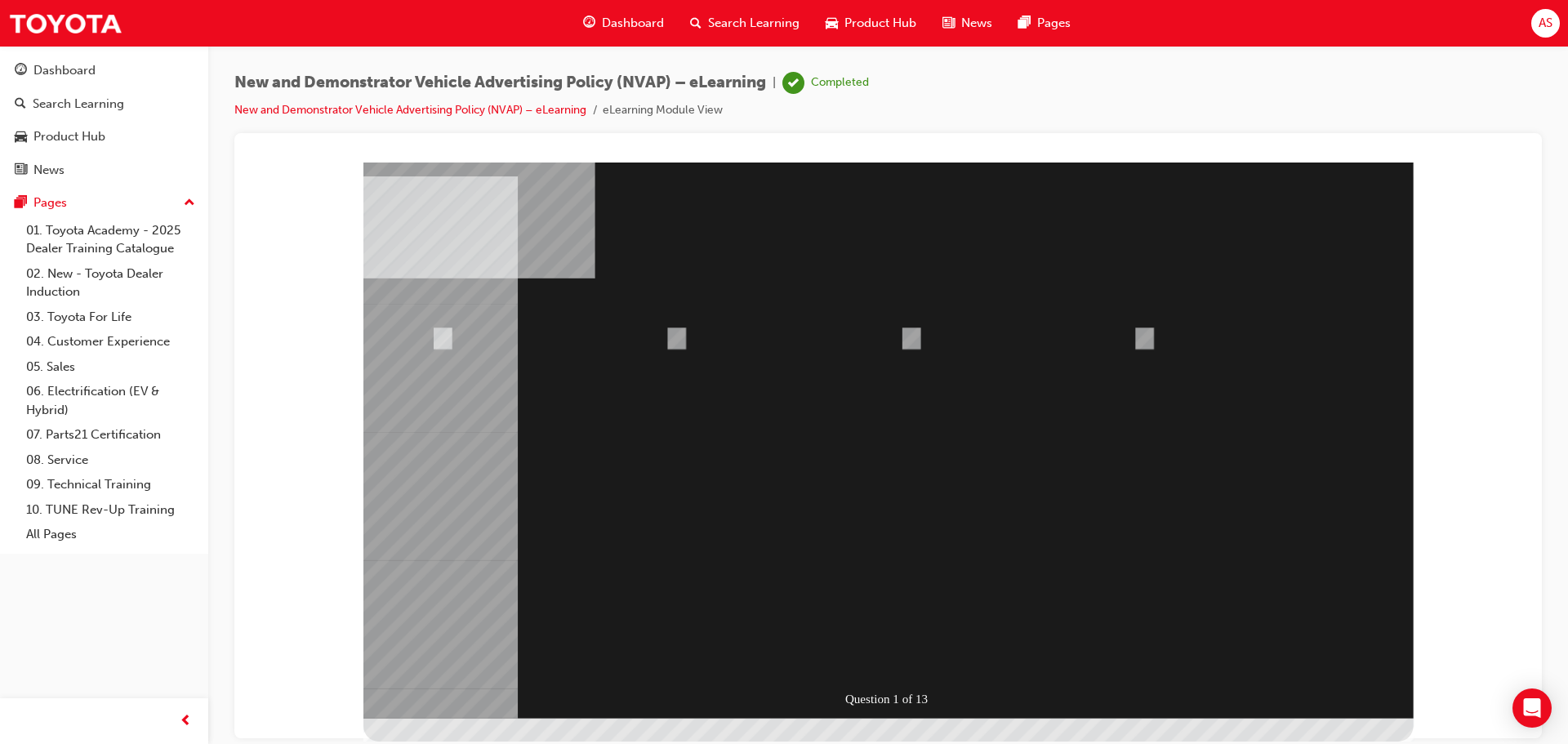
click at [731, 14] on span "Search Learning" at bounding box center [753, 23] width 92 height 19
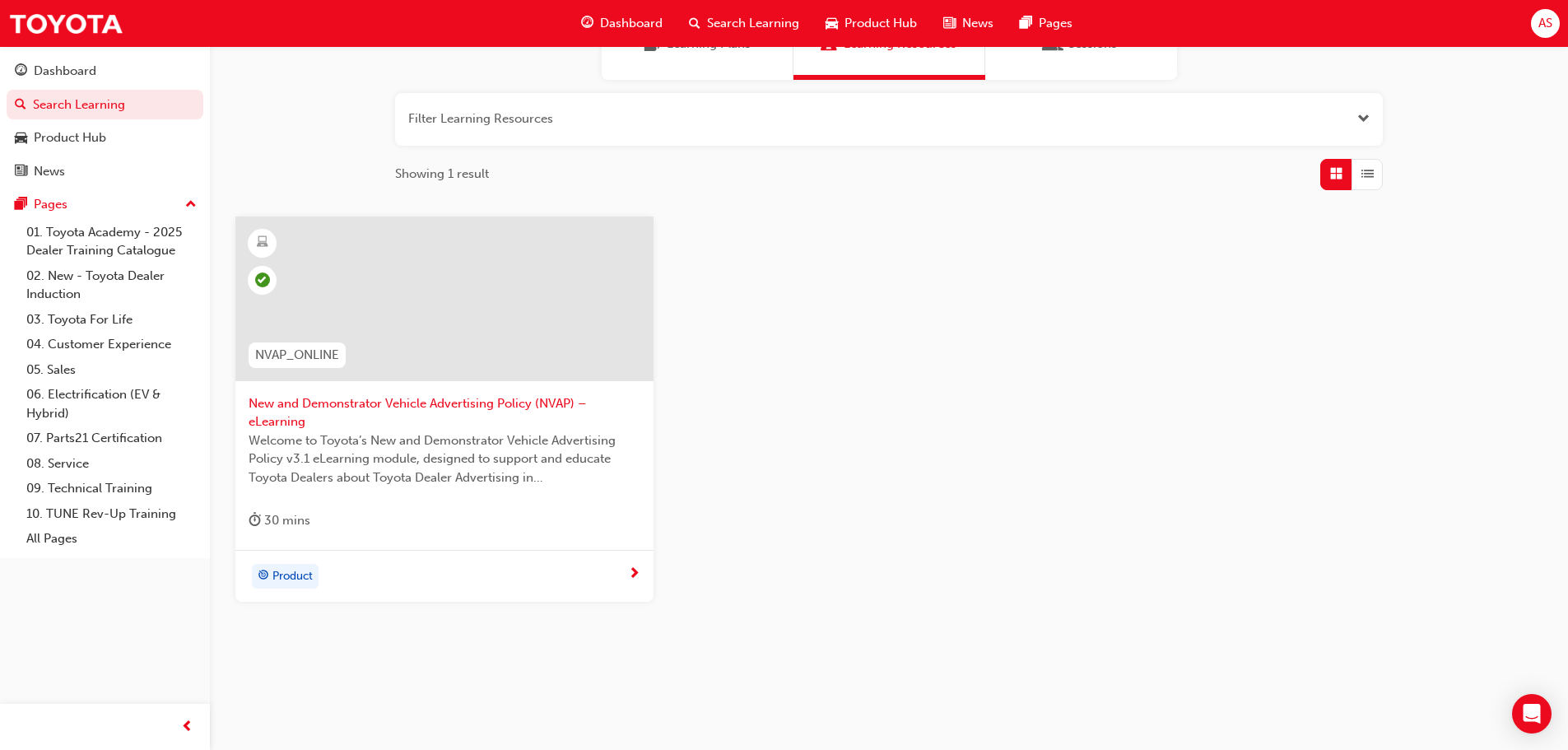
scroll to position [176, 0]
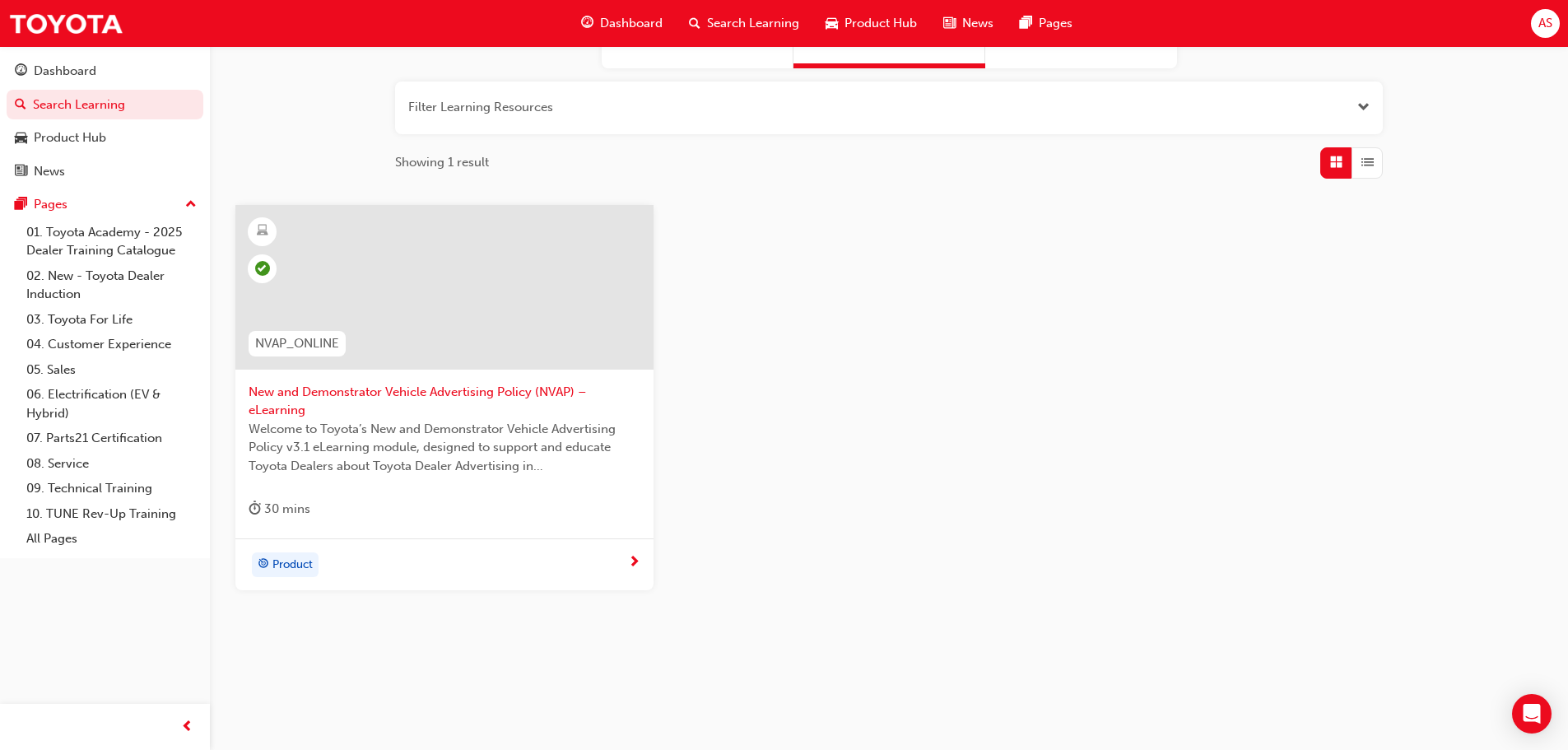
click at [780, 21] on span "Search Learning" at bounding box center [753, 23] width 92 height 19
click at [737, 30] on span "Search Learning" at bounding box center [753, 23] width 92 height 19
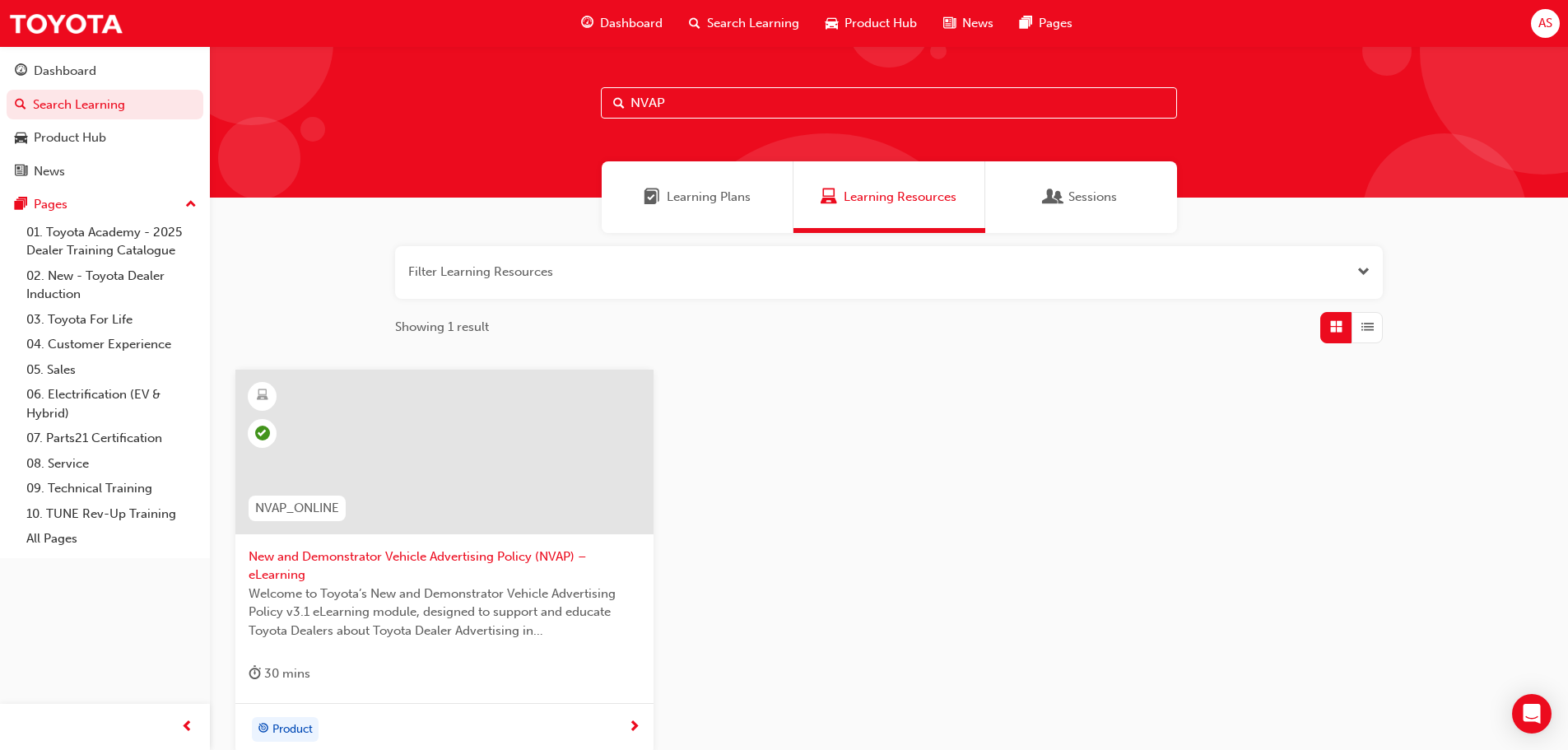
drag, startPoint x: 734, startPoint y: 98, endPoint x: 215, endPoint y: 137, distance: 520.5
click at [218, 137] on div "NVAP" at bounding box center [888, 115] width 1358 height 163
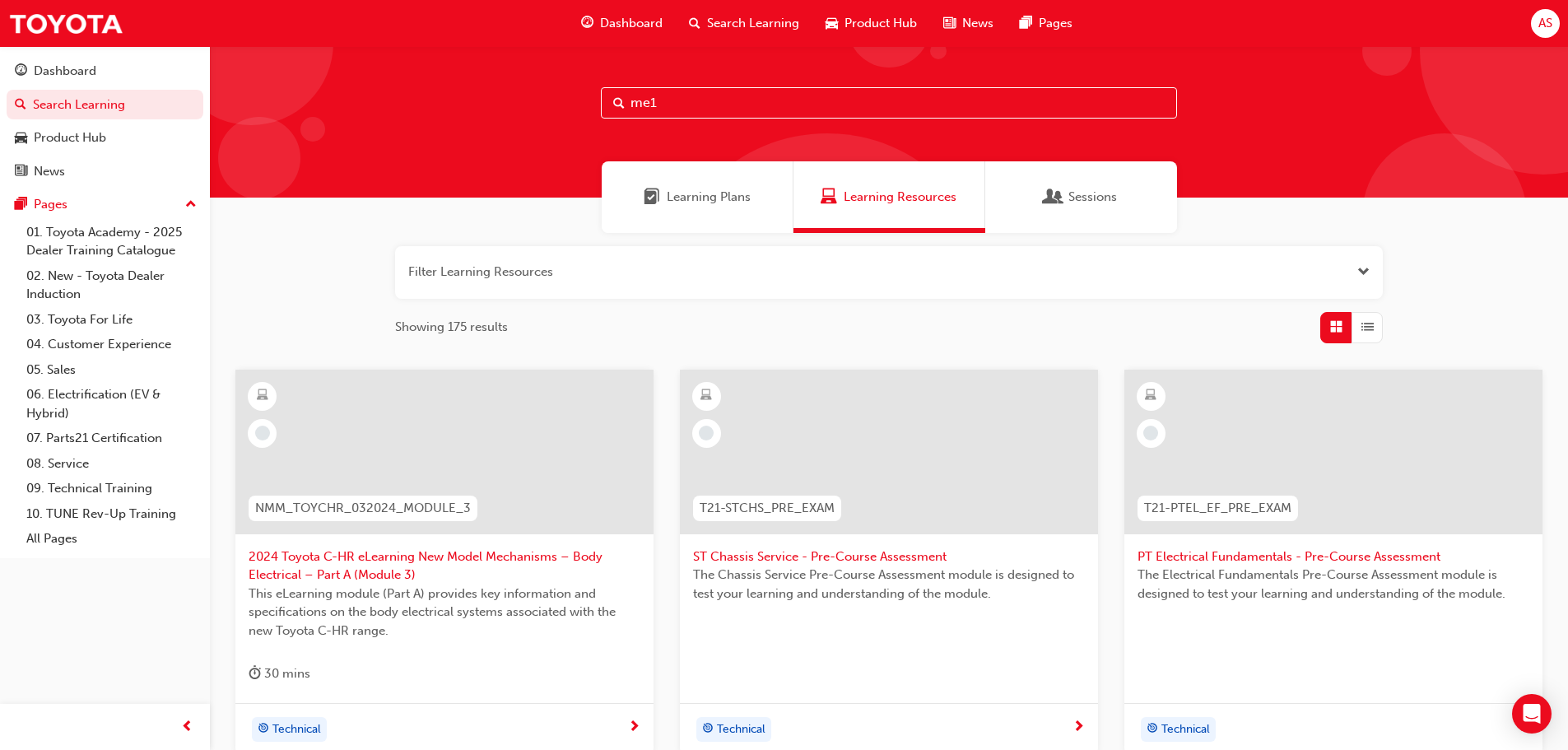
type input "me1"
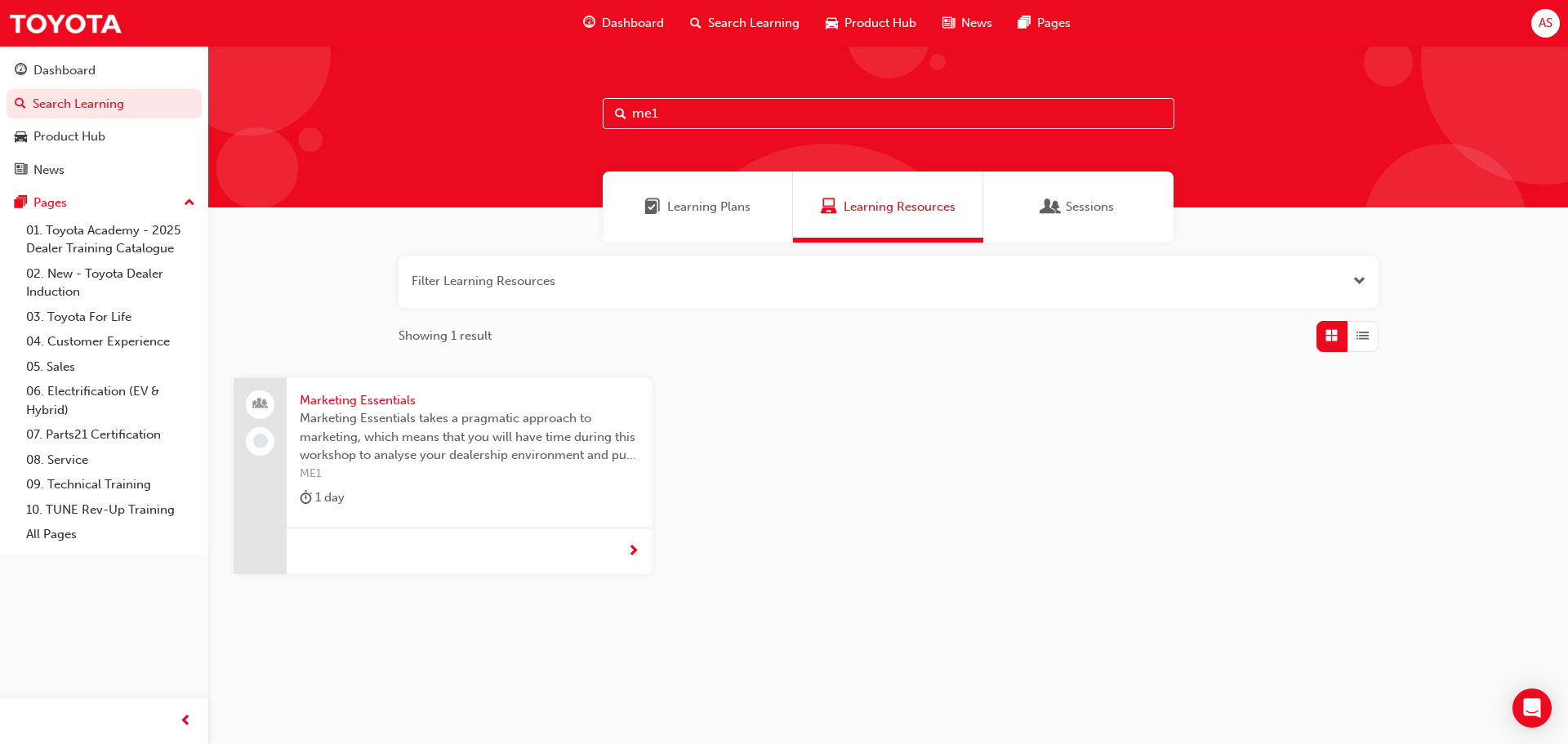
click at [603, 548] on div at bounding box center [469, 551] width 366 height 48
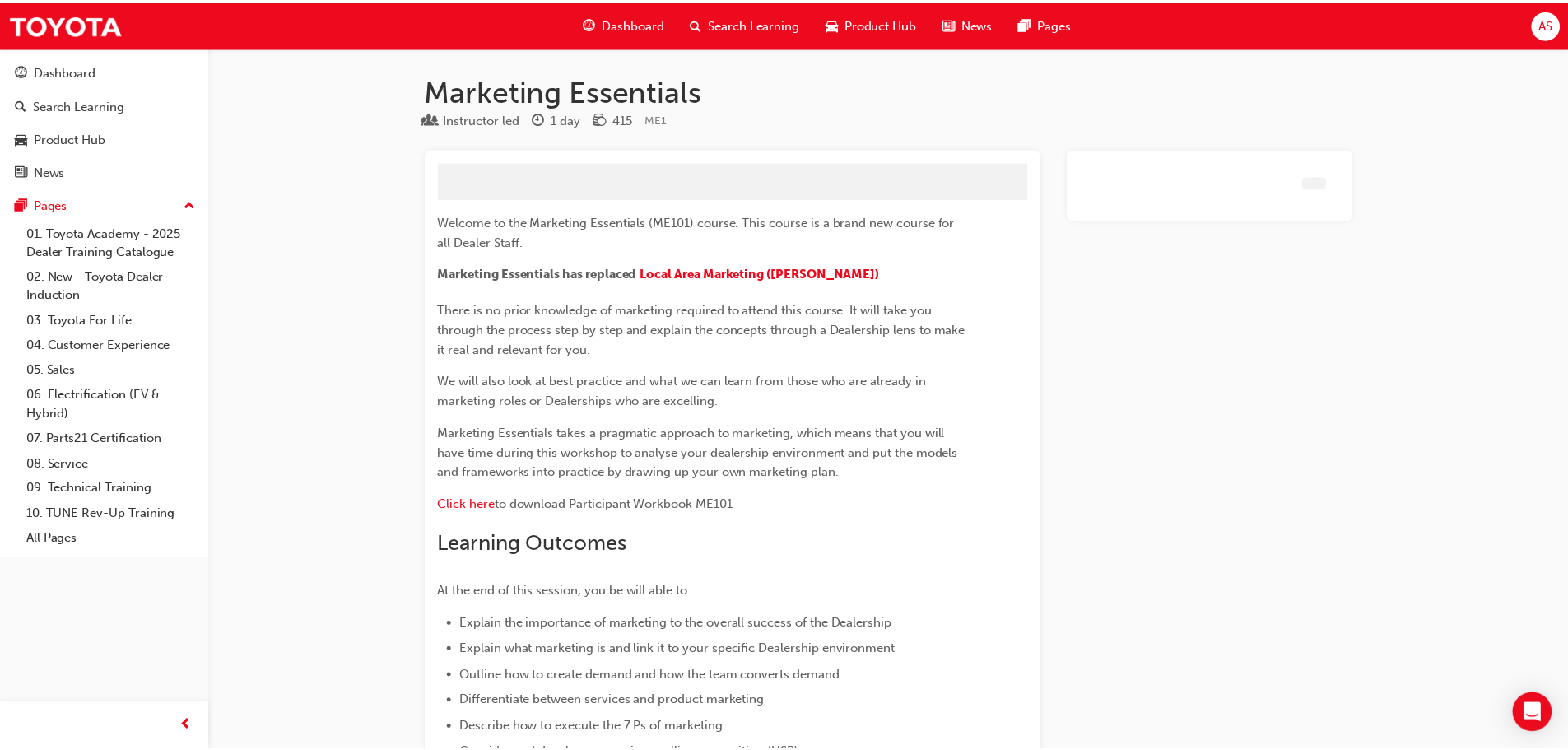
scroll to position [842, 0]
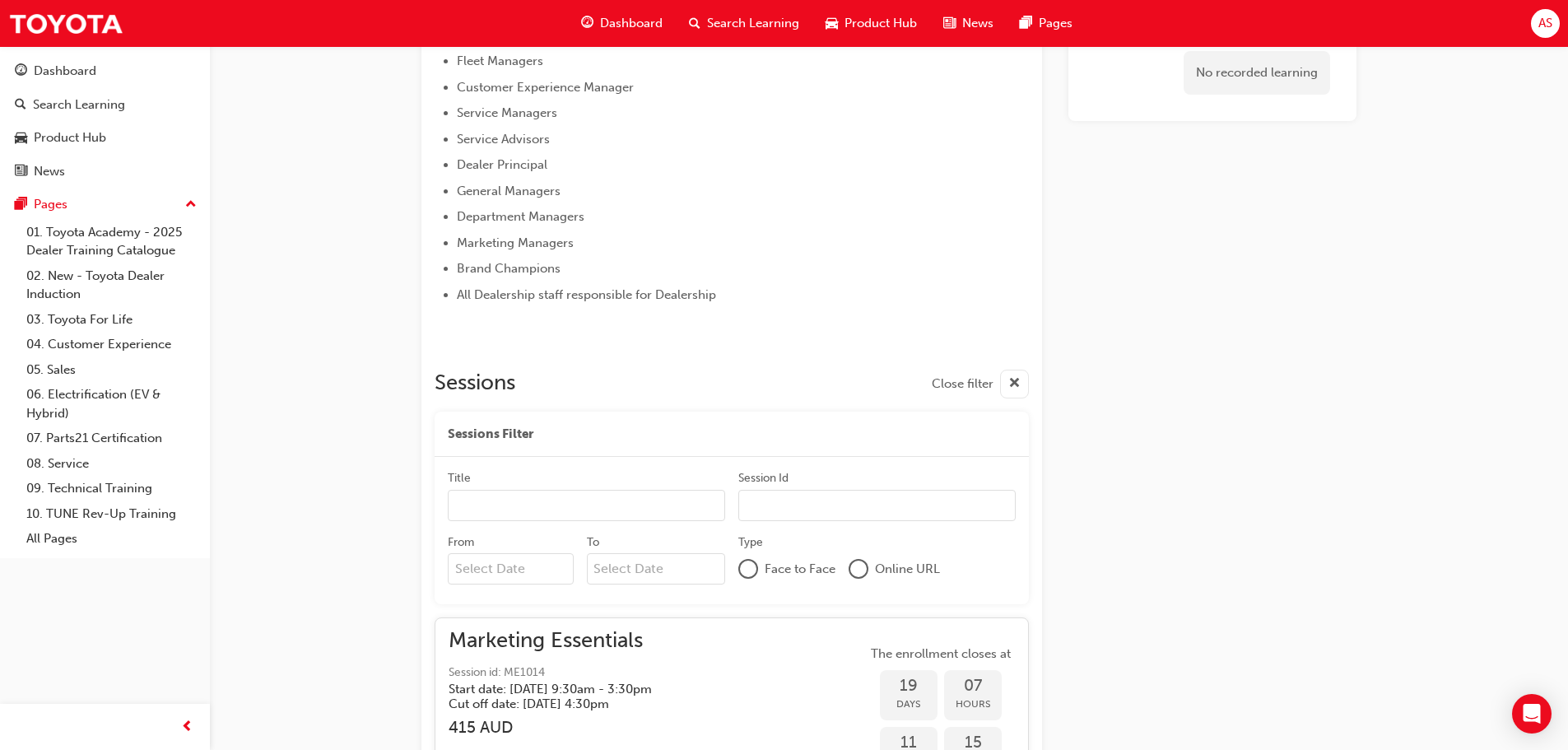
click at [764, 12] on div "Search Learning" at bounding box center [744, 23] width 137 height 33
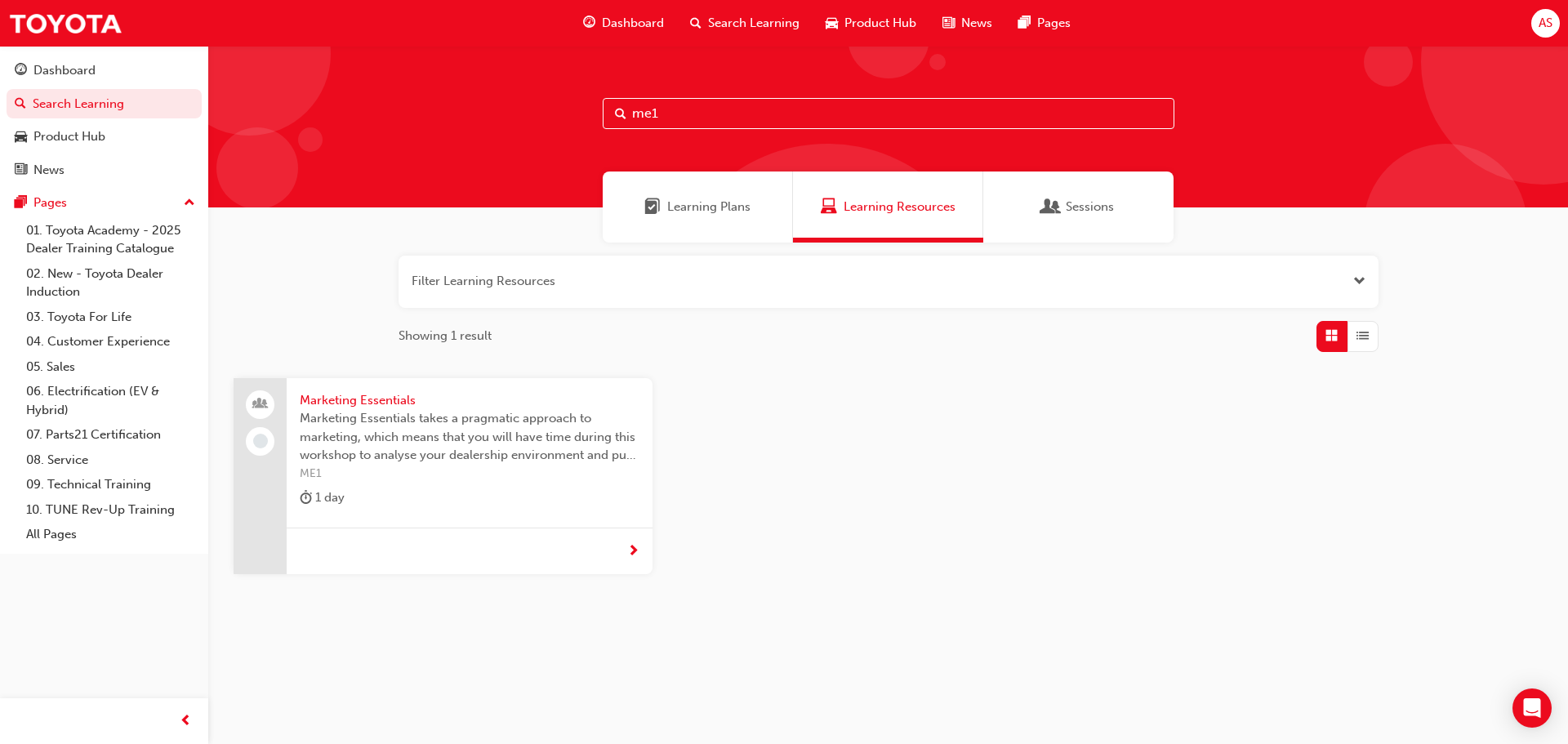
drag, startPoint x: 894, startPoint y: 99, endPoint x: 0, endPoint y: -25, distance: 902.6
click at [0, 0] on html "Your version of Internet Explorer is outdated and not supported. Please upgrade…" at bounding box center [784, 372] width 1568 height 744
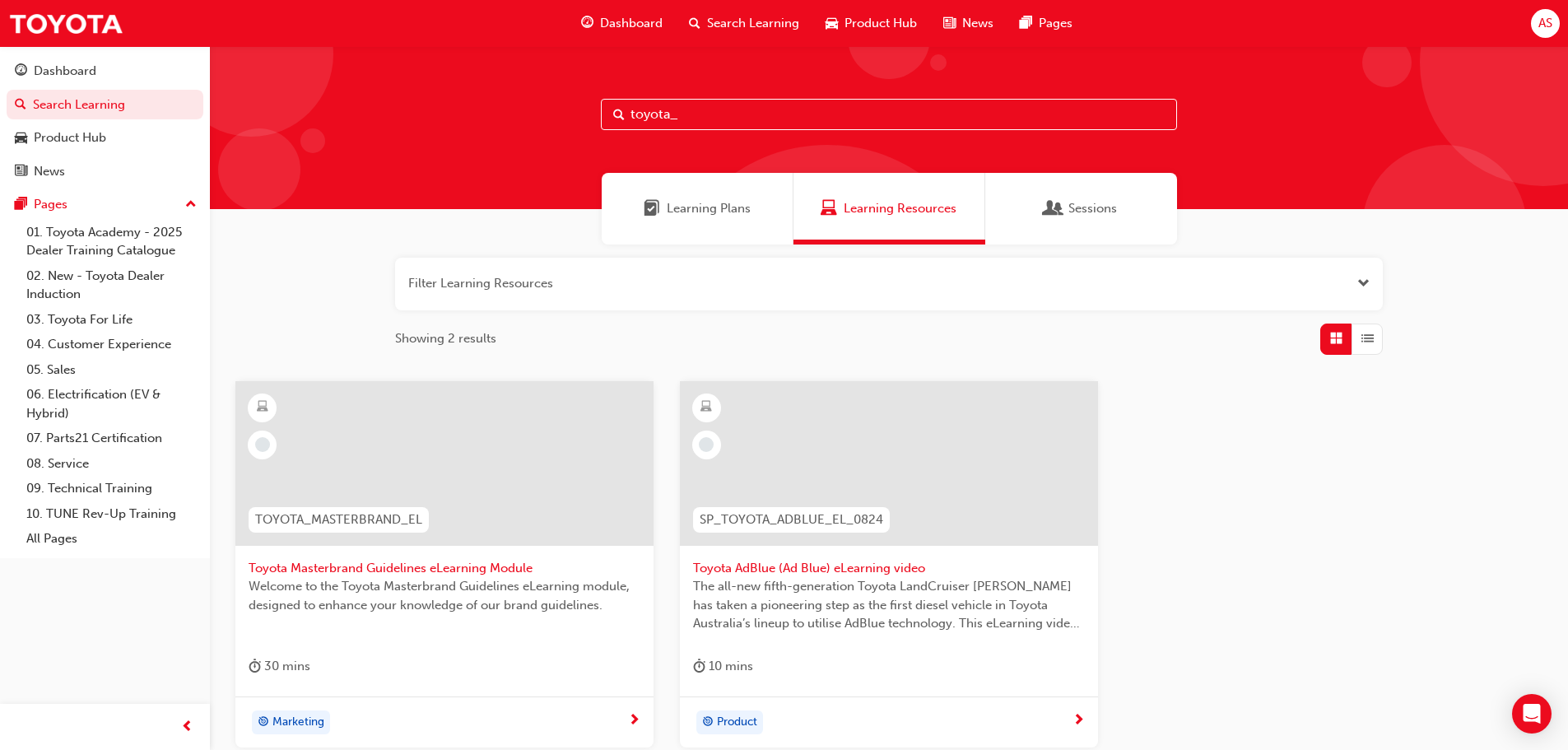
type input "toyota_"
click at [395, 505] on div "TOYOTA_MASTERBRAND_EL" at bounding box center [339, 519] width 207 height 52
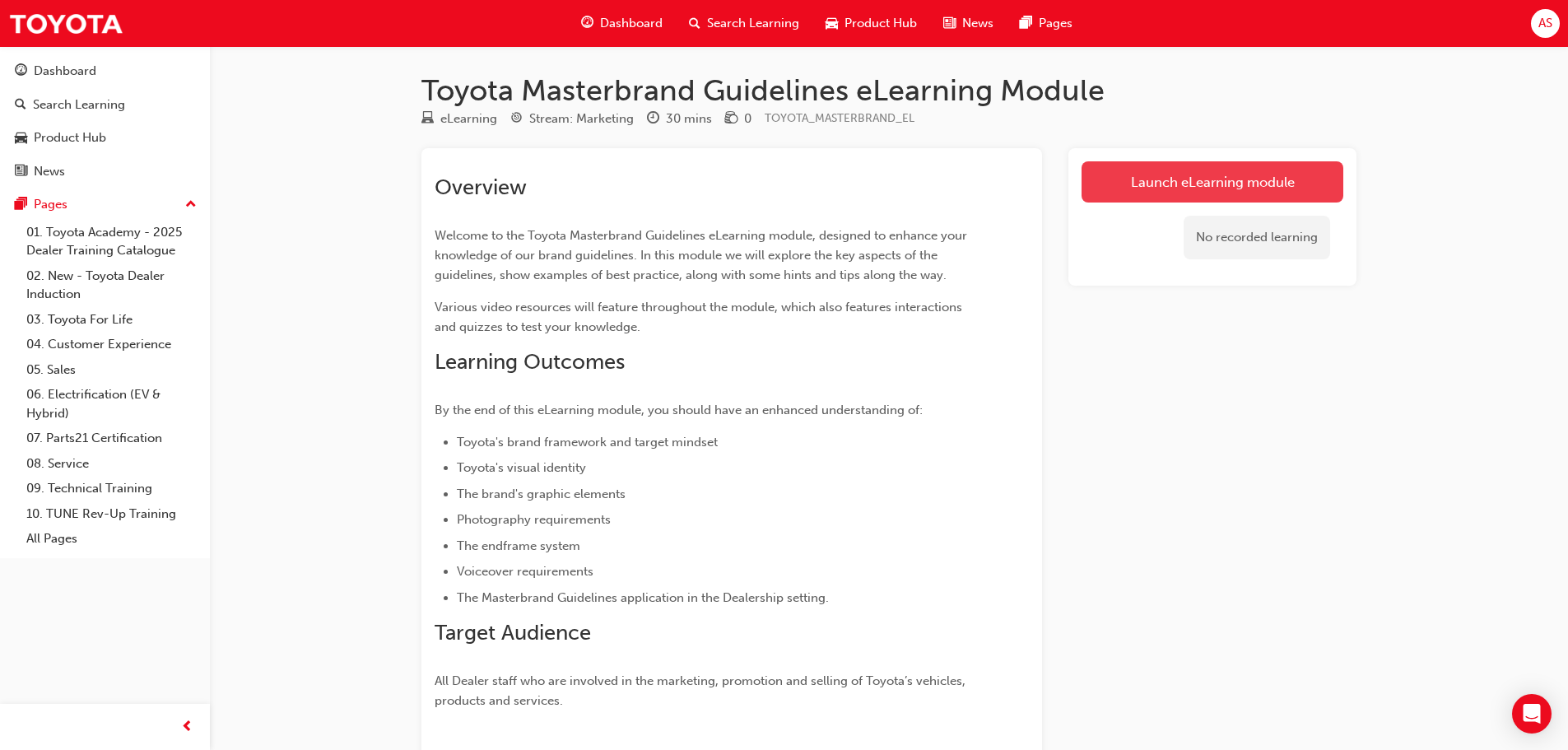
click at [1229, 184] on link "Launch eLearning module" at bounding box center [1212, 182] width 262 height 41
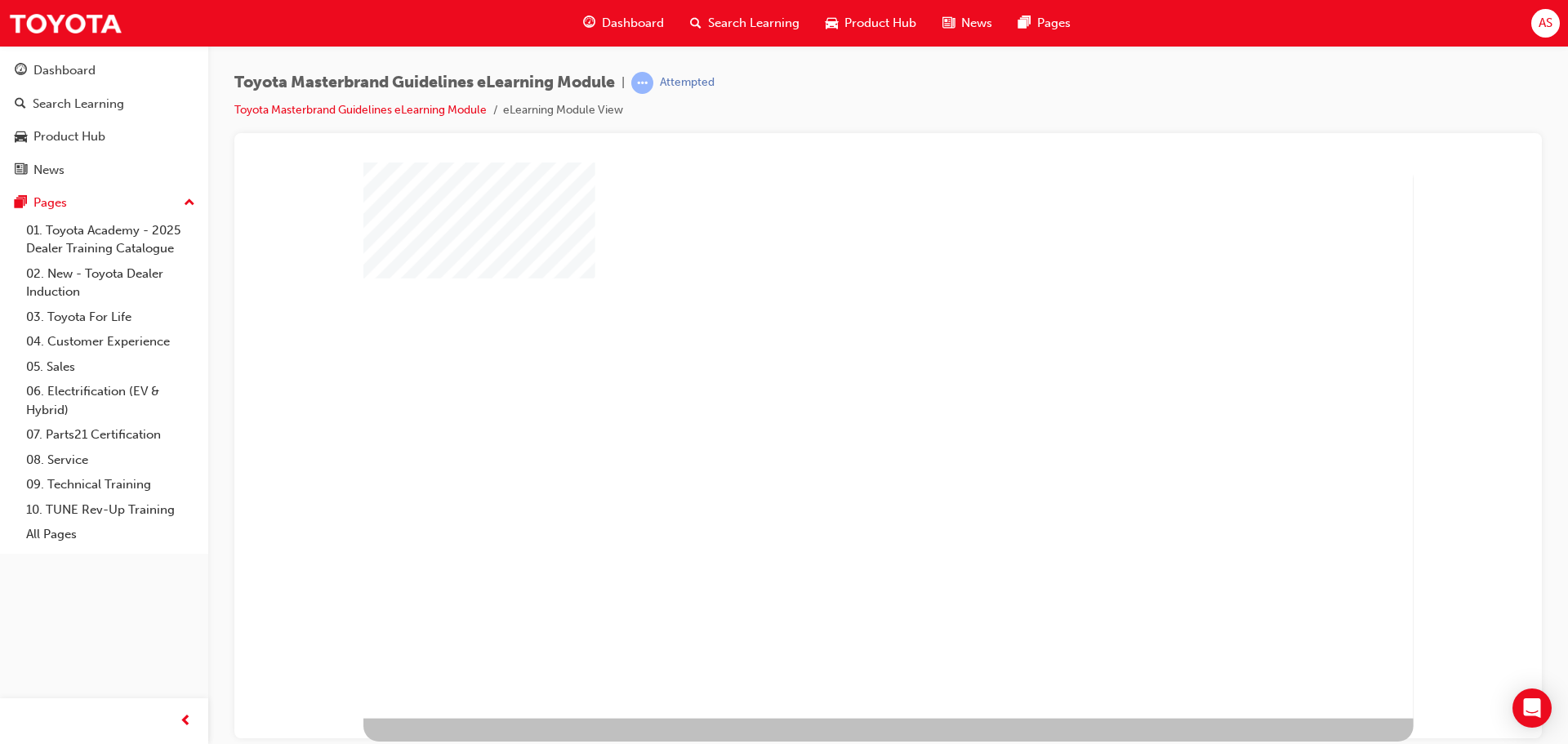
click at [843, 394] on div "play" at bounding box center [843, 394] width 0 height 0
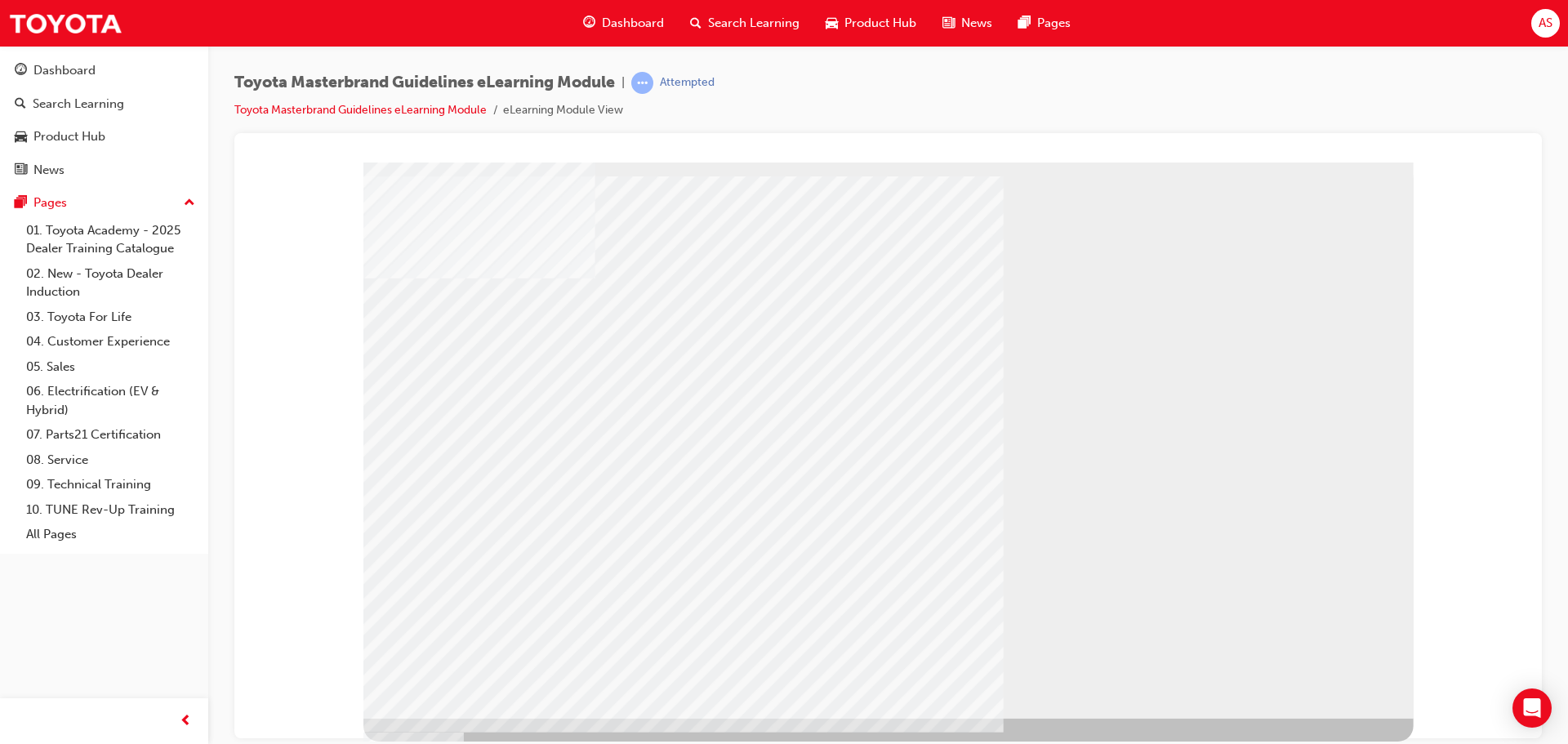
drag, startPoint x: 1063, startPoint y: 335, endPoint x: 1056, endPoint y: 353, distance: 19.3
drag, startPoint x: 1022, startPoint y: 617, endPoint x: 1036, endPoint y: 603, distance: 19.8
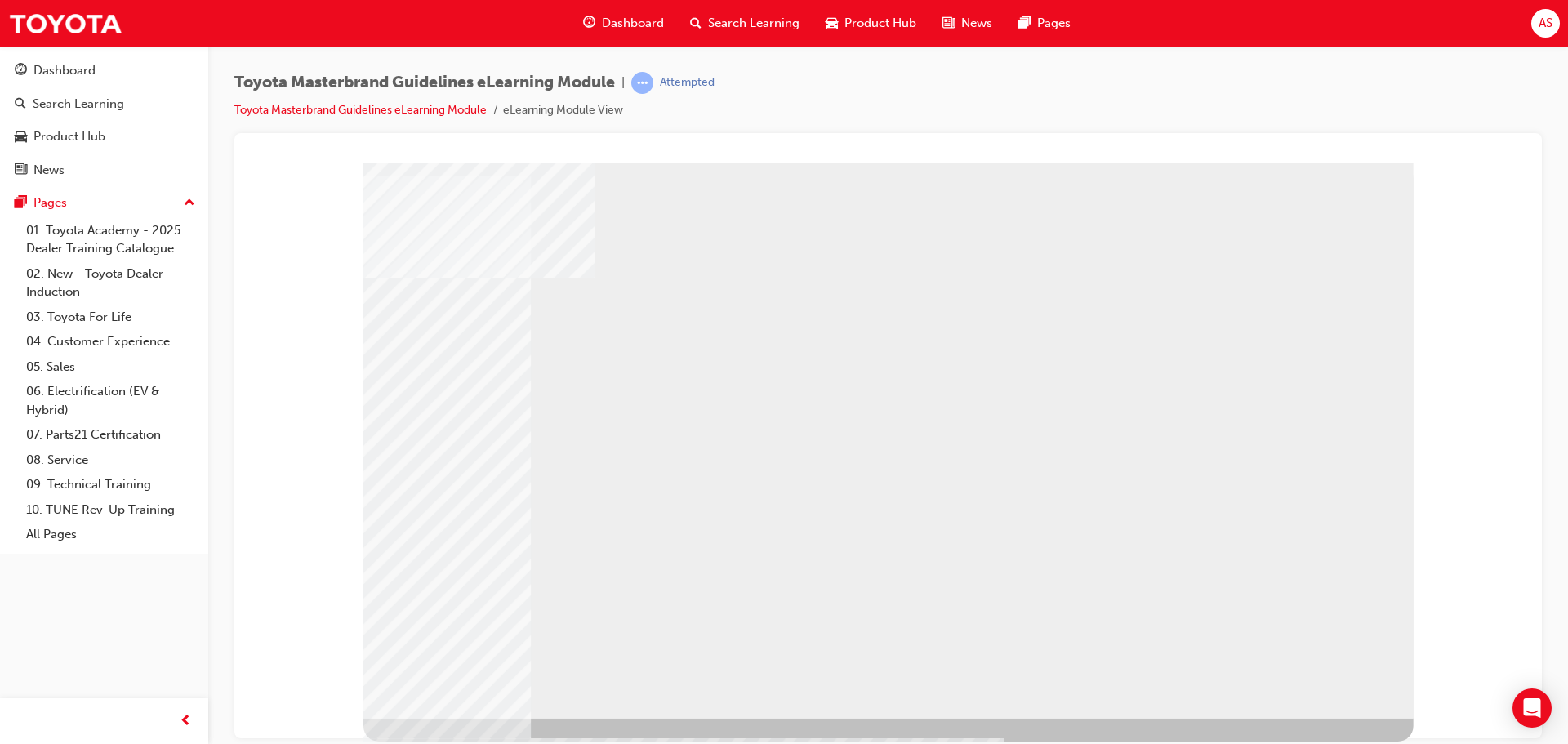
click at [746, 40] on div "Dashboard Search Learning Product Hub News Pages" at bounding box center [826, 23] width 527 height 47
click at [741, 20] on span "Search Learning" at bounding box center [753, 23] width 92 height 19
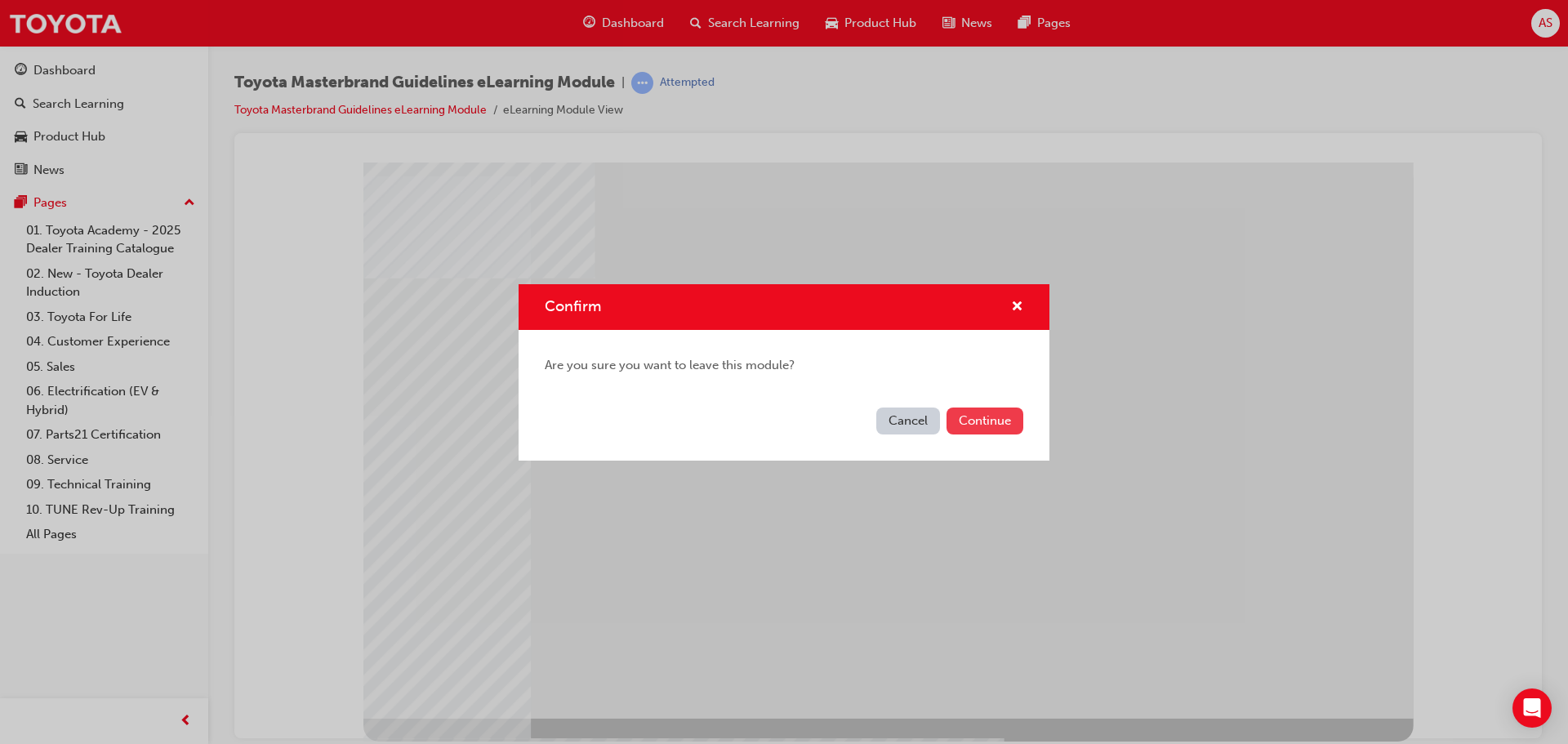
click at [973, 412] on button "Continue" at bounding box center [985, 421] width 76 height 27
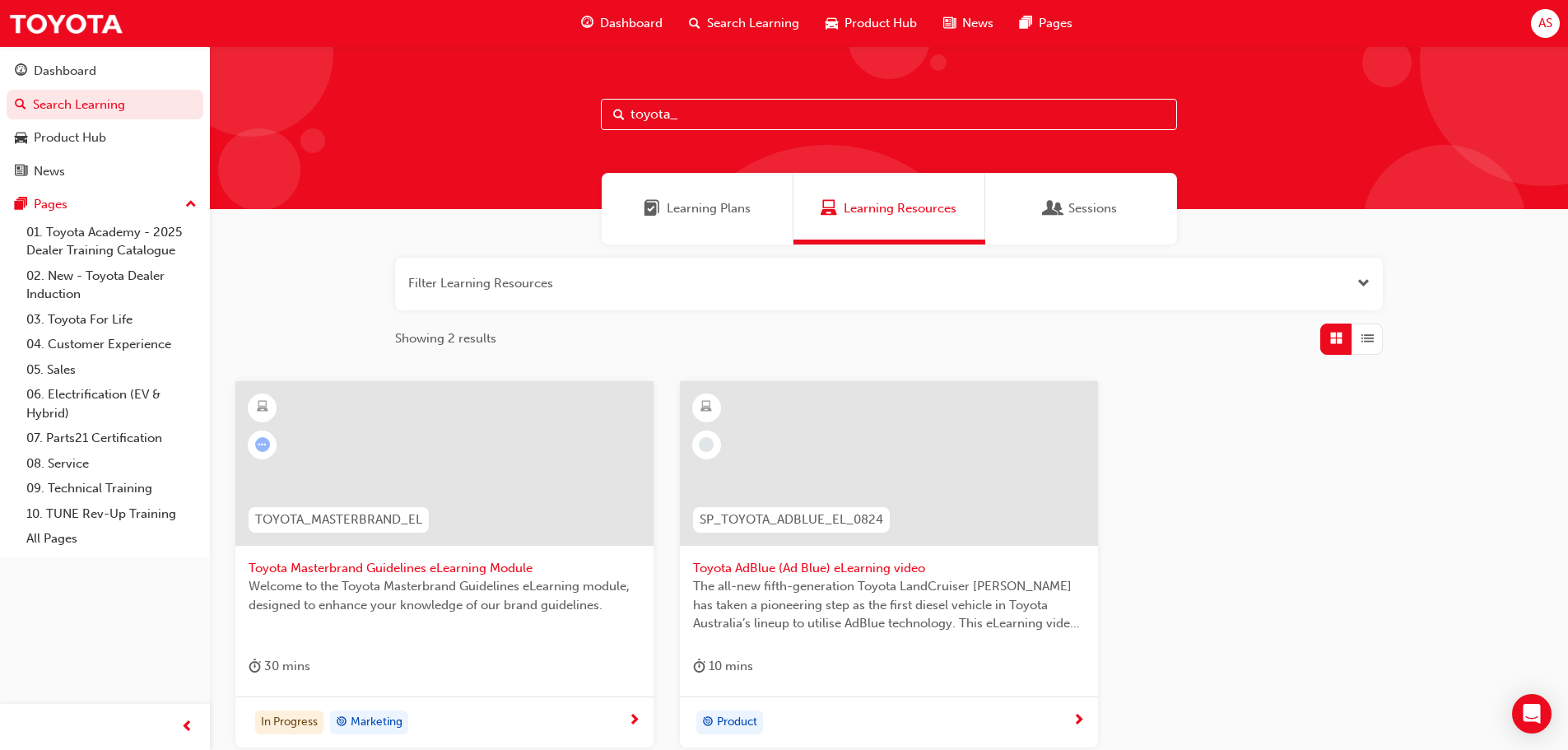
drag, startPoint x: 682, startPoint y: 104, endPoint x: 225, endPoint y: 98, distance: 457.0
click at [225, 98] on div "toyota_" at bounding box center [888, 127] width 1358 height 163
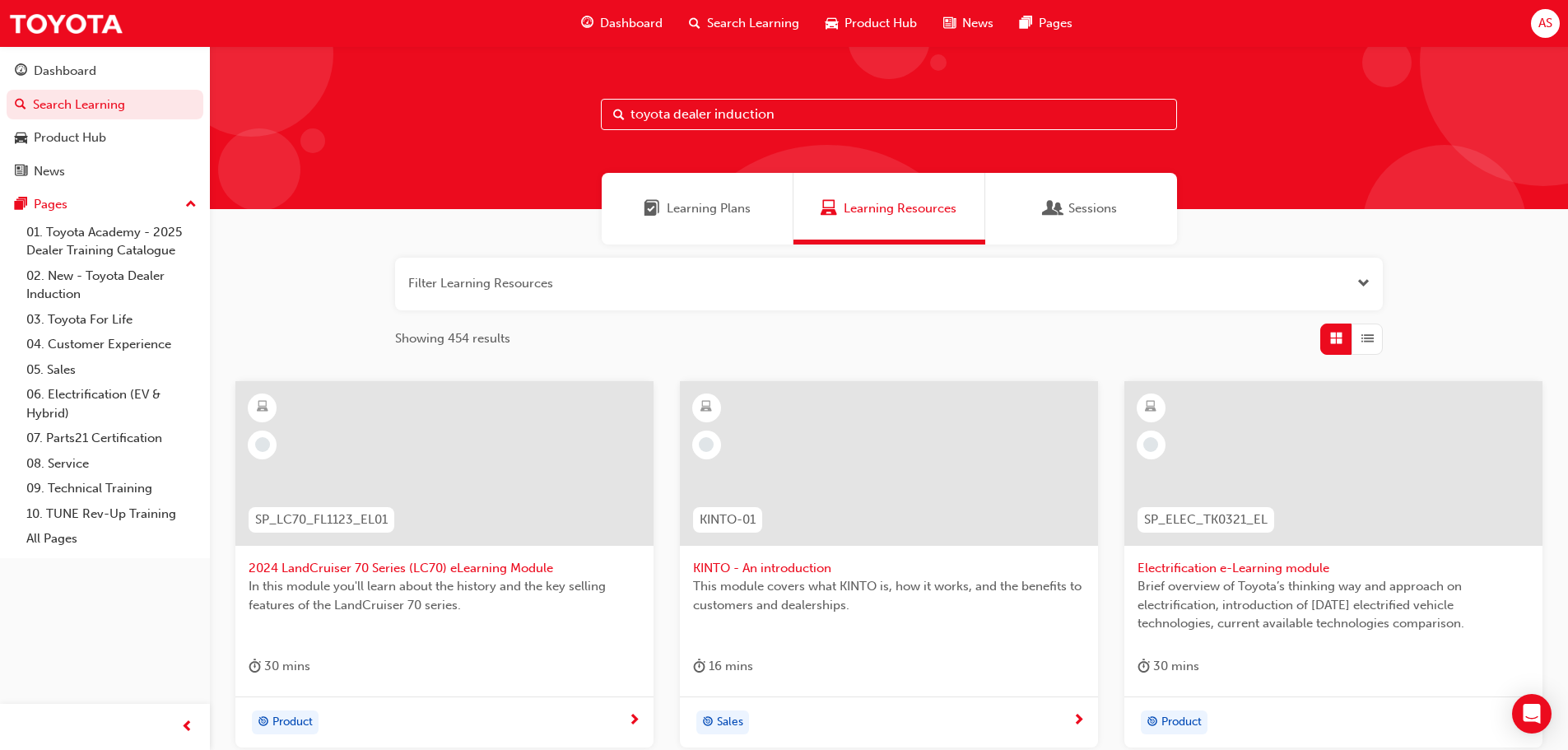
type input "toyota dealer induction"
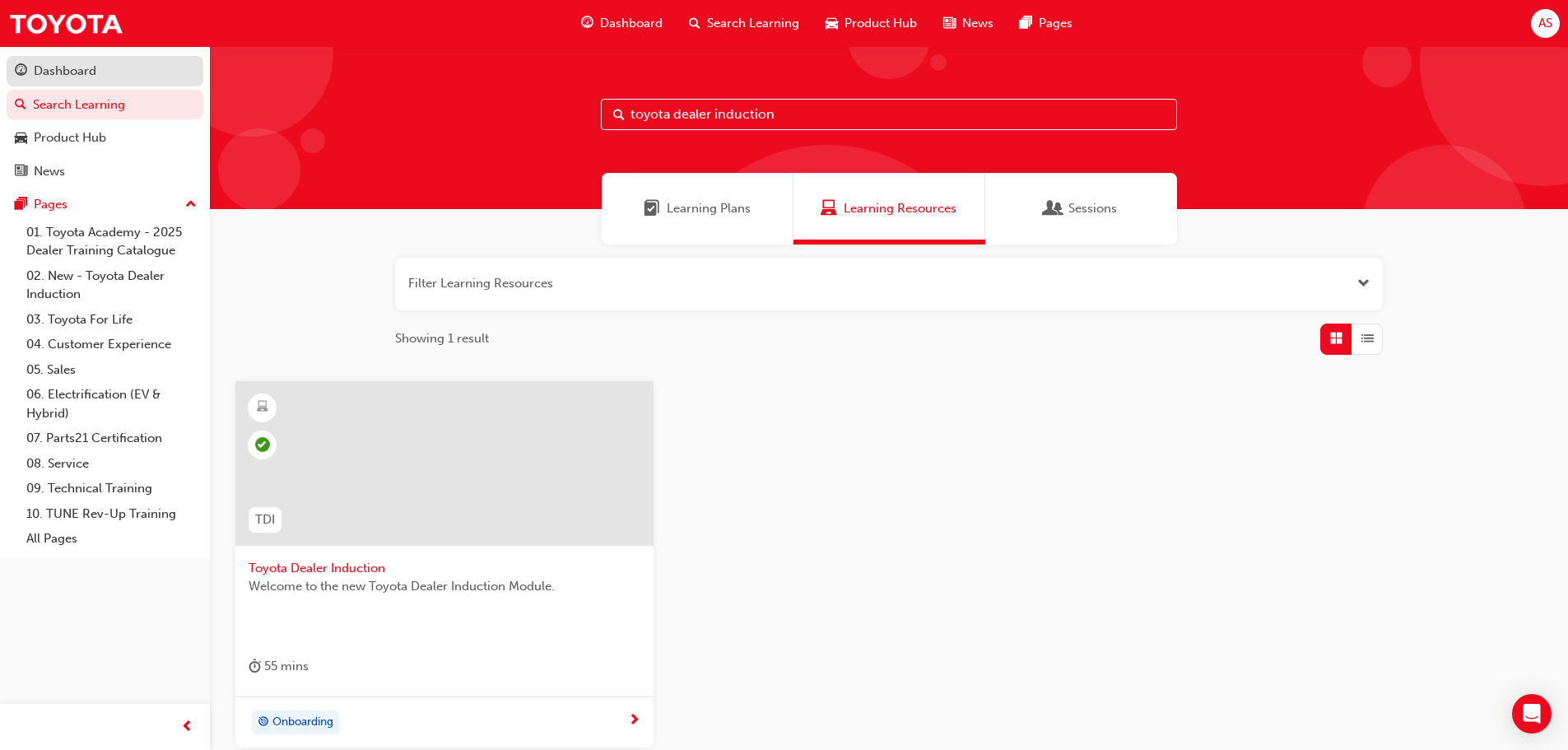
click at [127, 72] on div "Dashboard" at bounding box center [104, 71] width 180 height 21
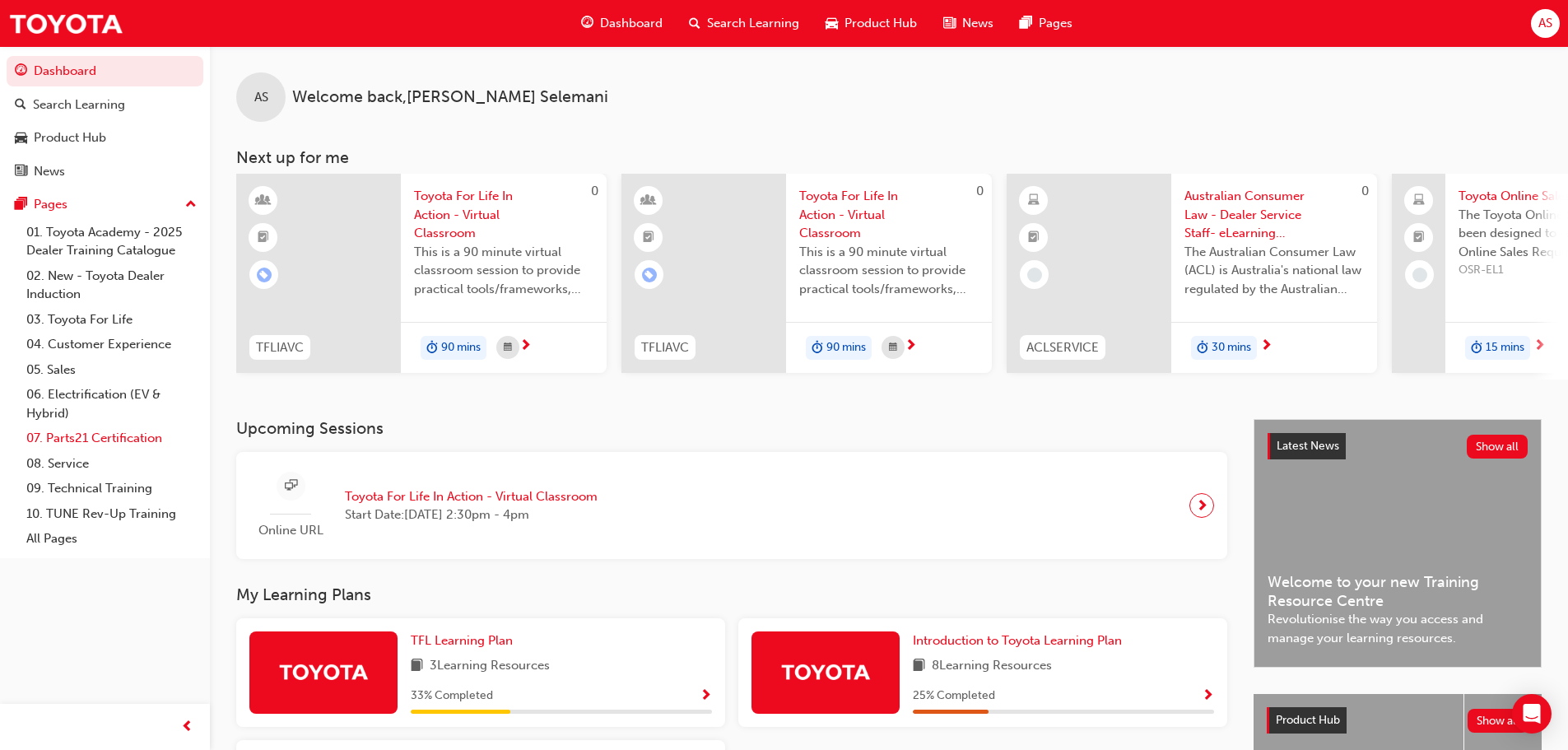
click at [92, 450] on link "07. Parts21 Certification" at bounding box center [111, 439] width 184 height 26
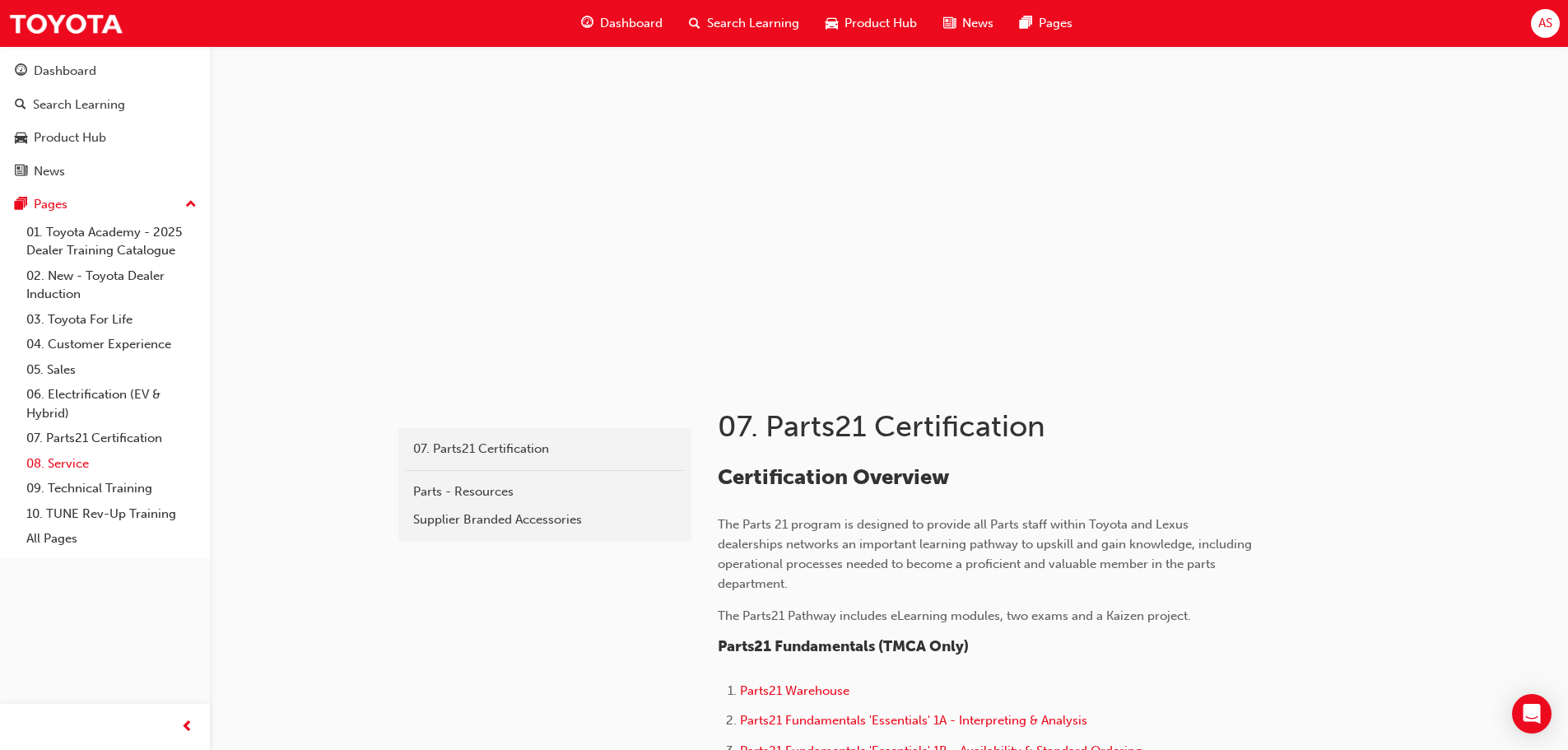
click at [77, 467] on link "08. Service" at bounding box center [111, 464] width 184 height 26
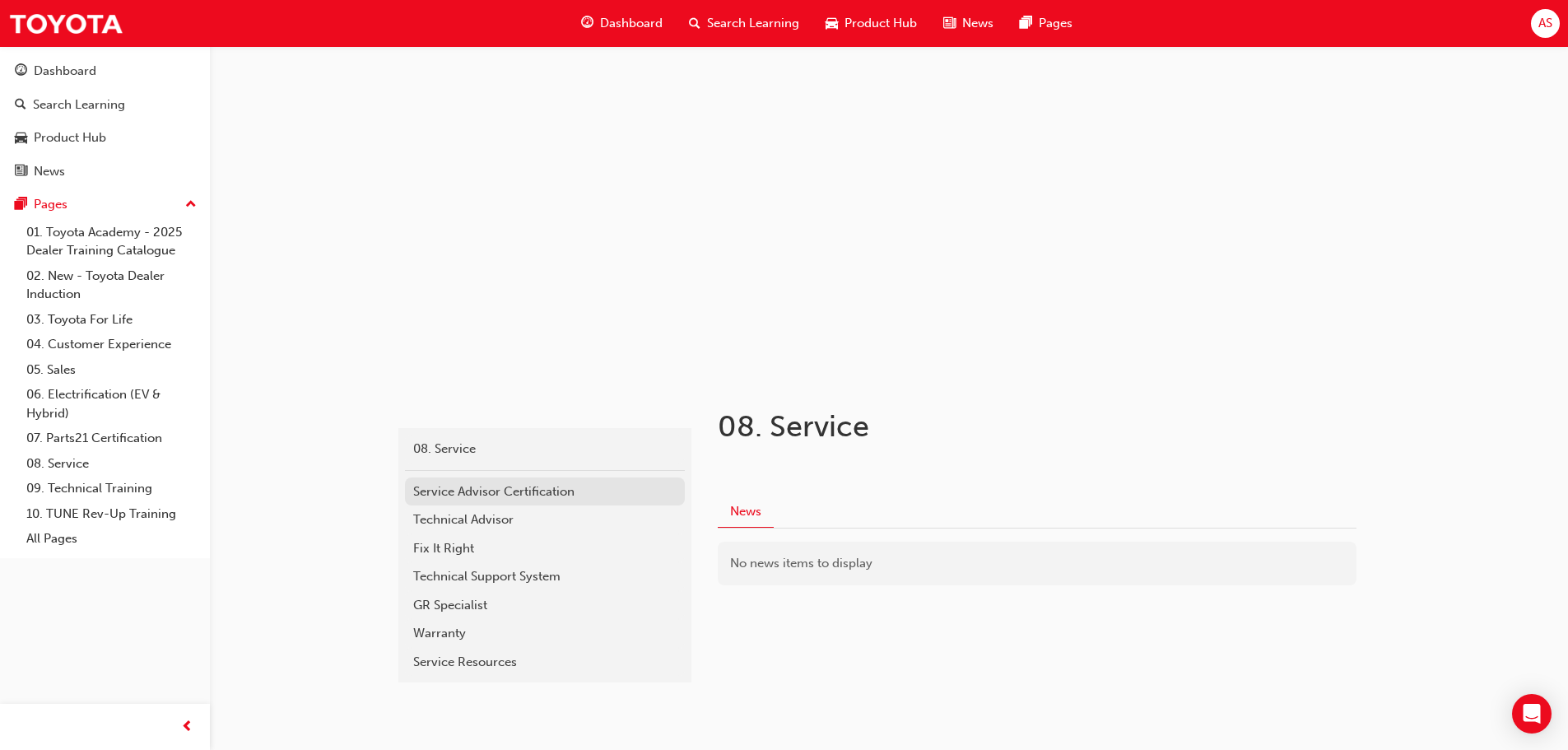
scroll to position [39, 0]
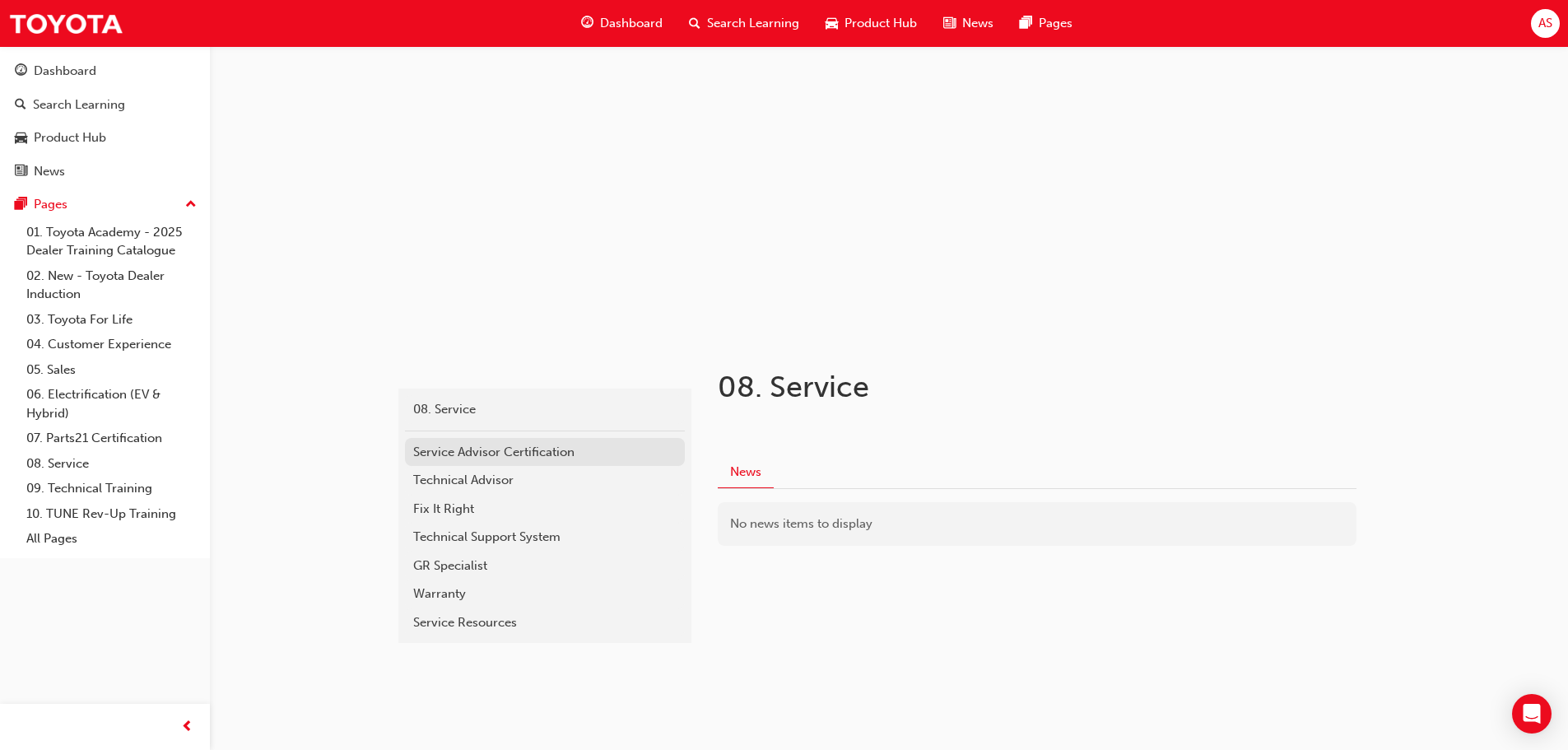
click at [594, 458] on div "Service Advisor Certification" at bounding box center [545, 452] width 263 height 19
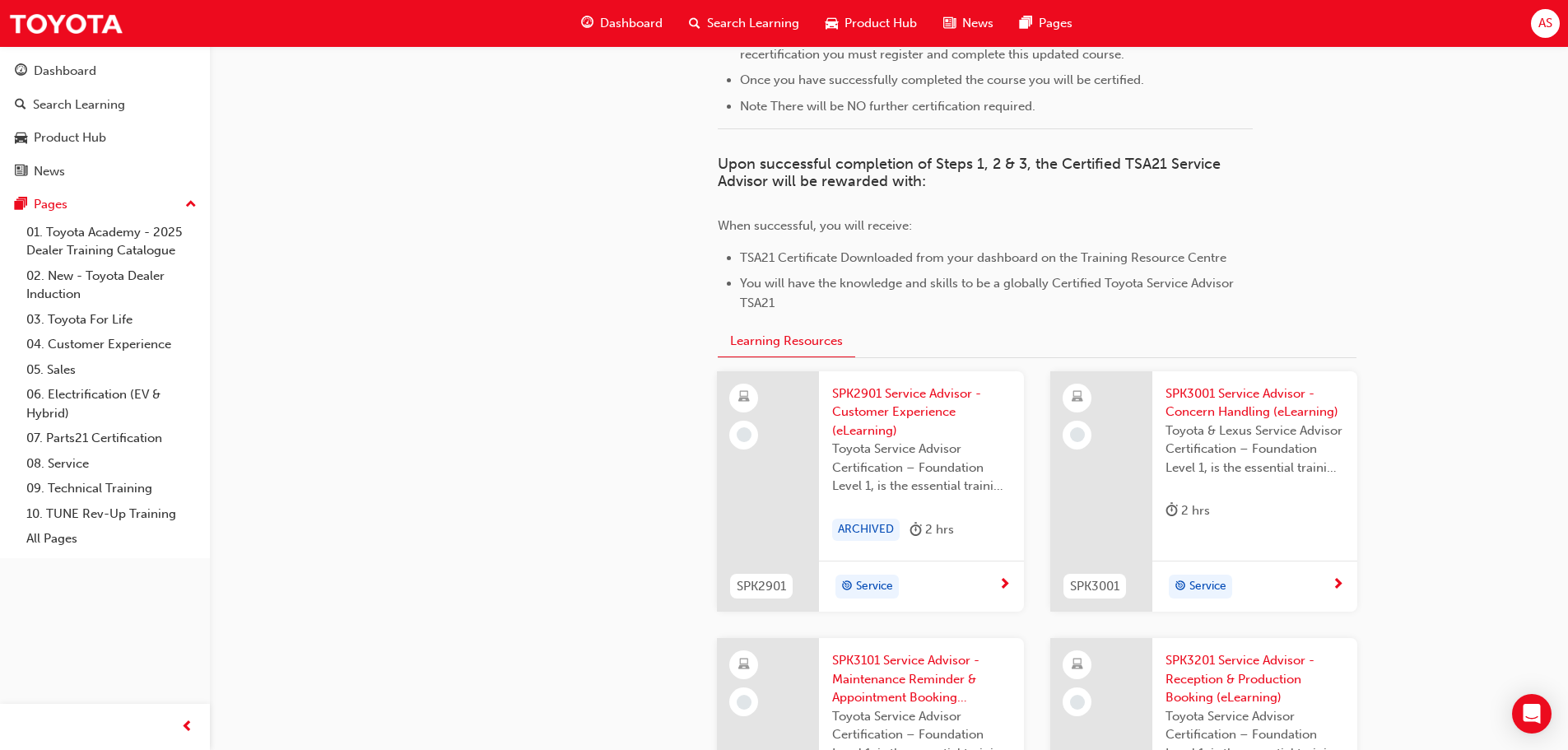
scroll to position [1643, 0]
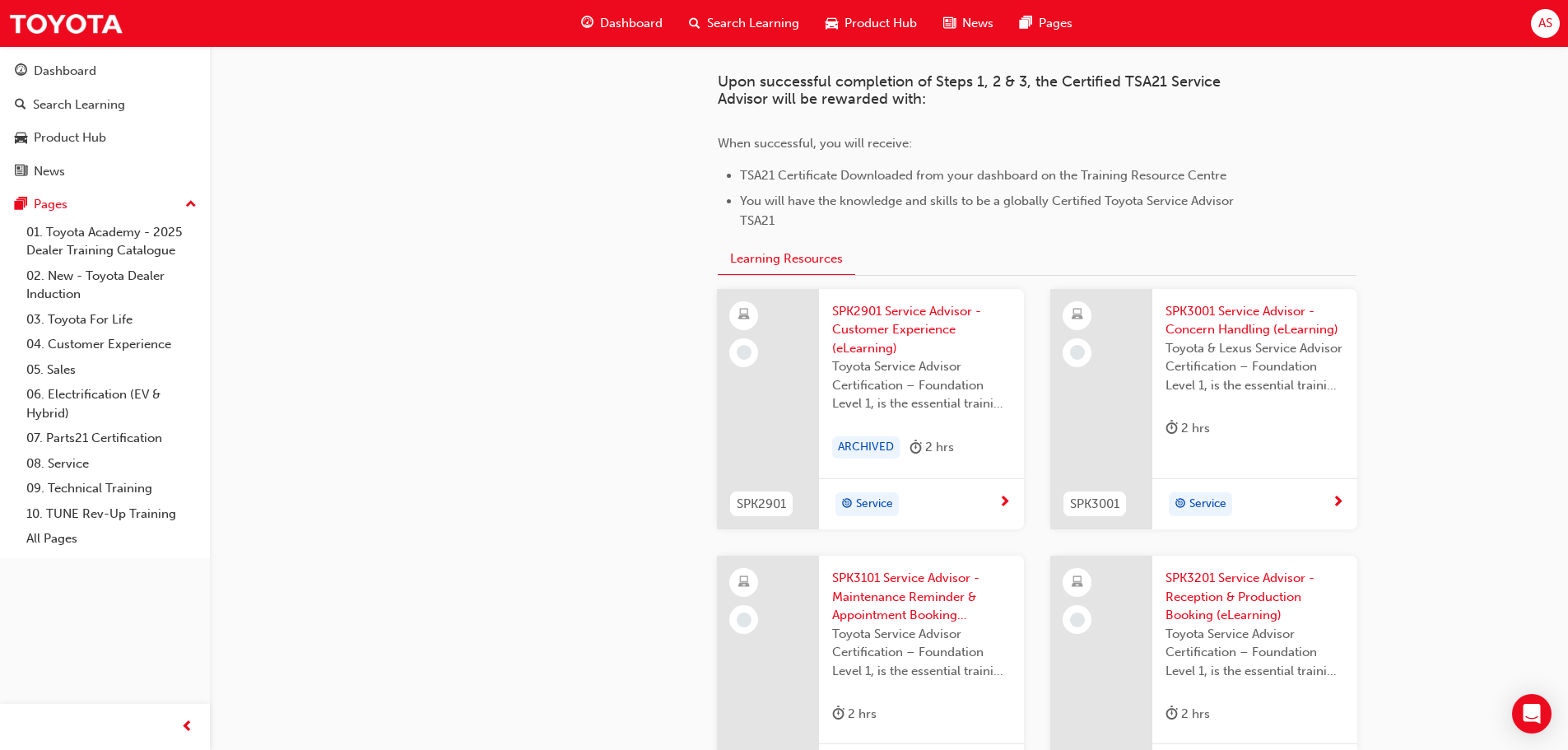
click at [866, 317] on span "SPK2901 Service Advisor - Customer Experience (eLearning)" at bounding box center [921, 329] width 179 height 56
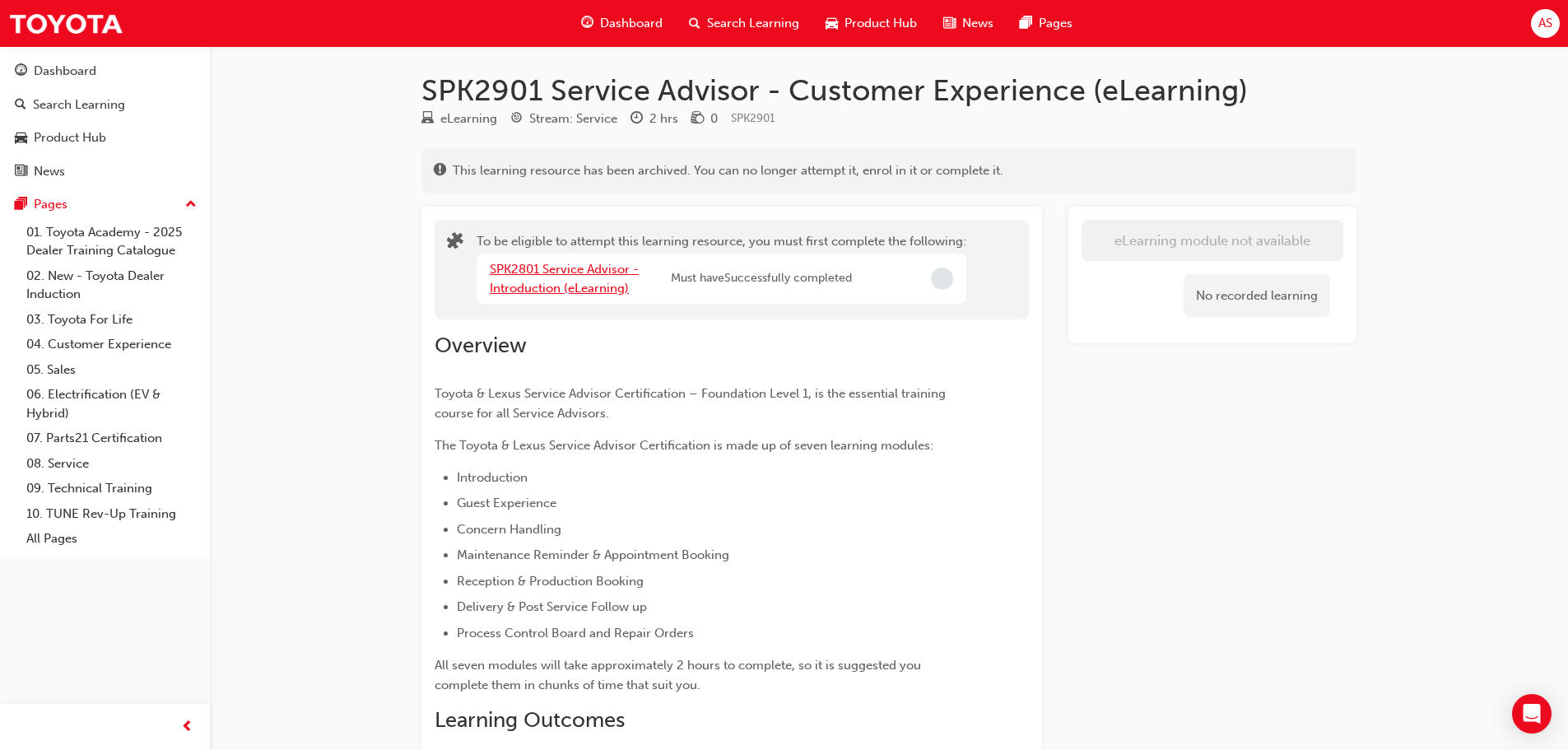
click at [516, 269] on link "SPK2801 Service Advisor - Introduction (eLearning)" at bounding box center [564, 278] width 149 height 33
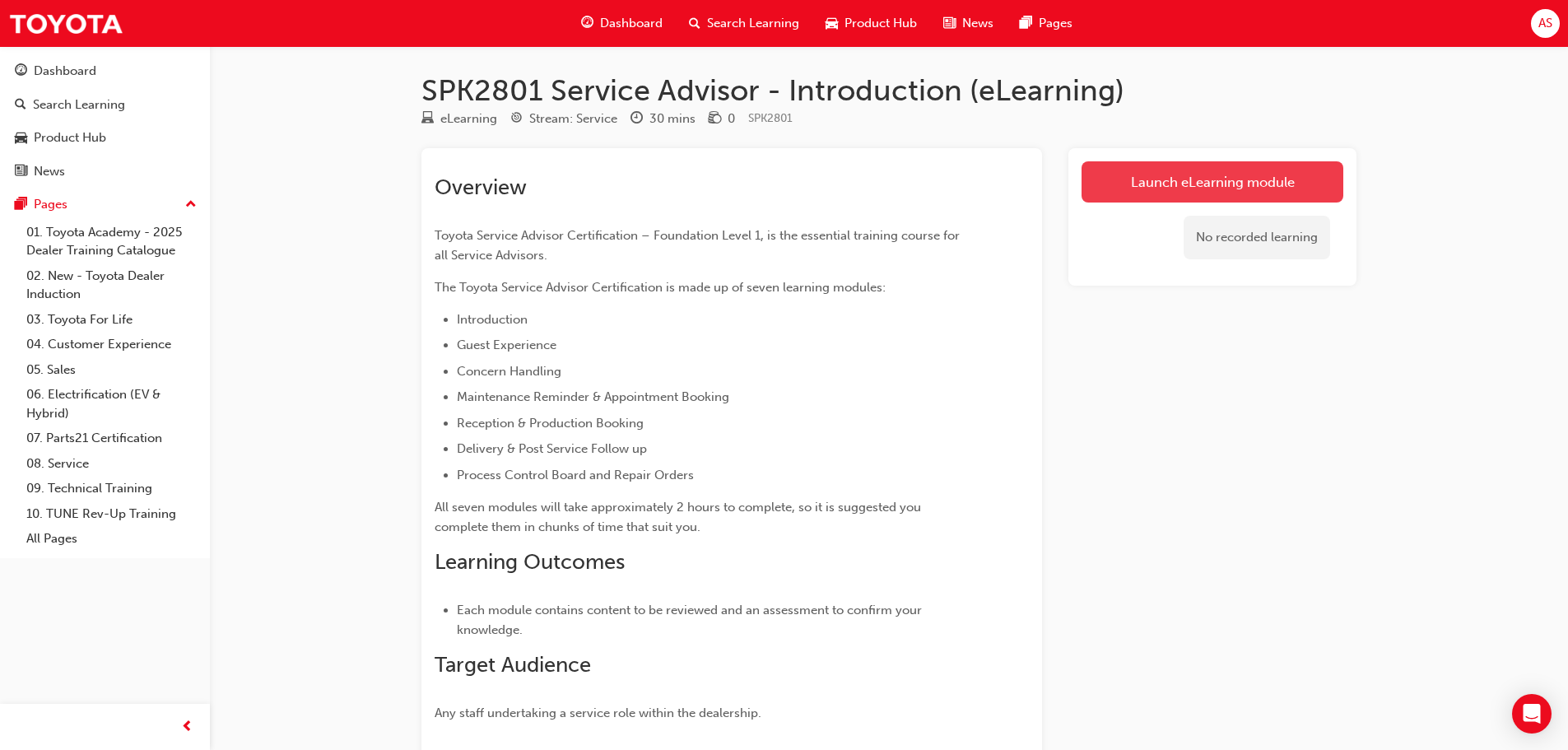
click at [1262, 186] on link "Launch eLearning module" at bounding box center [1212, 182] width 262 height 41
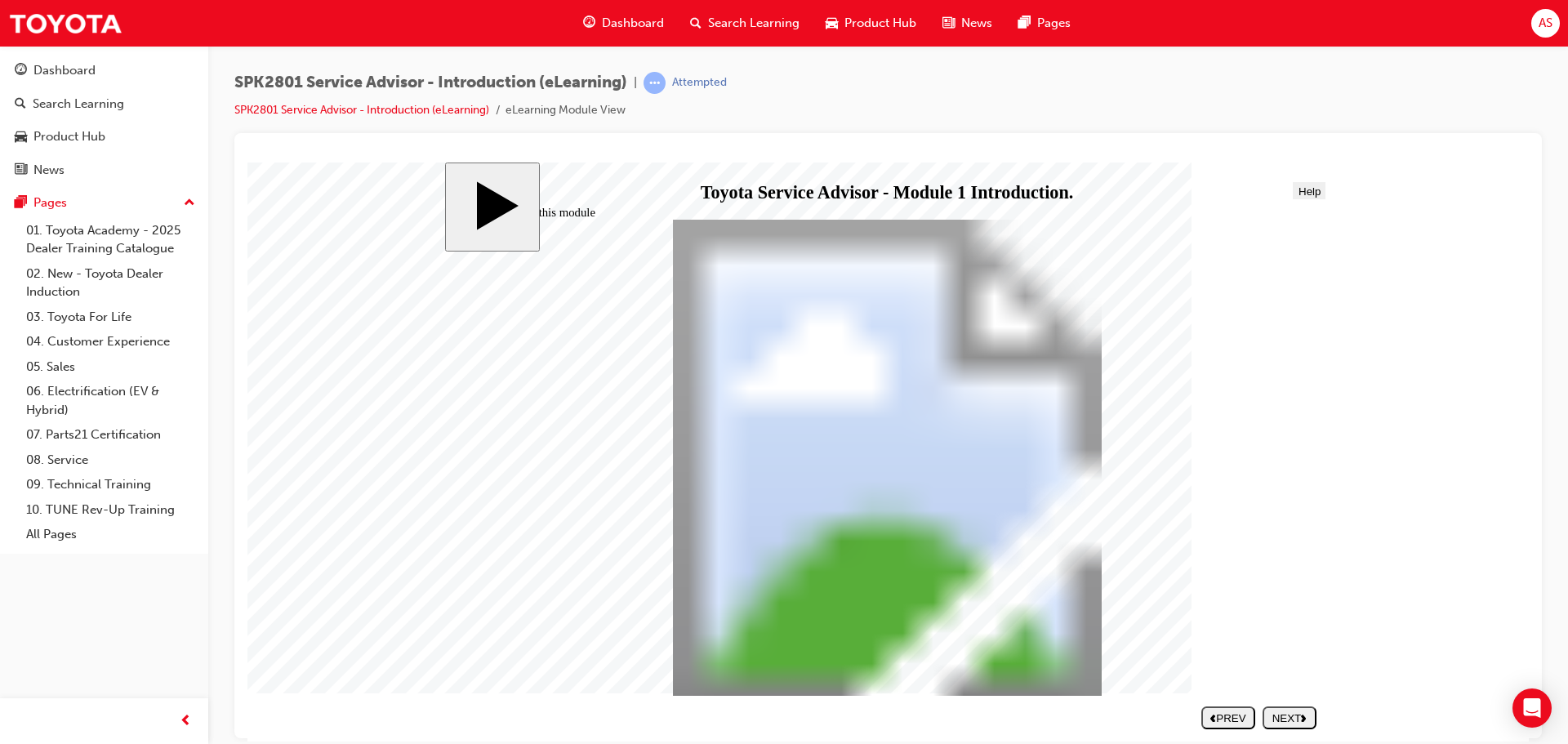
click at [1294, 720] on div "NEXT" at bounding box center [1290, 717] width 41 height 12
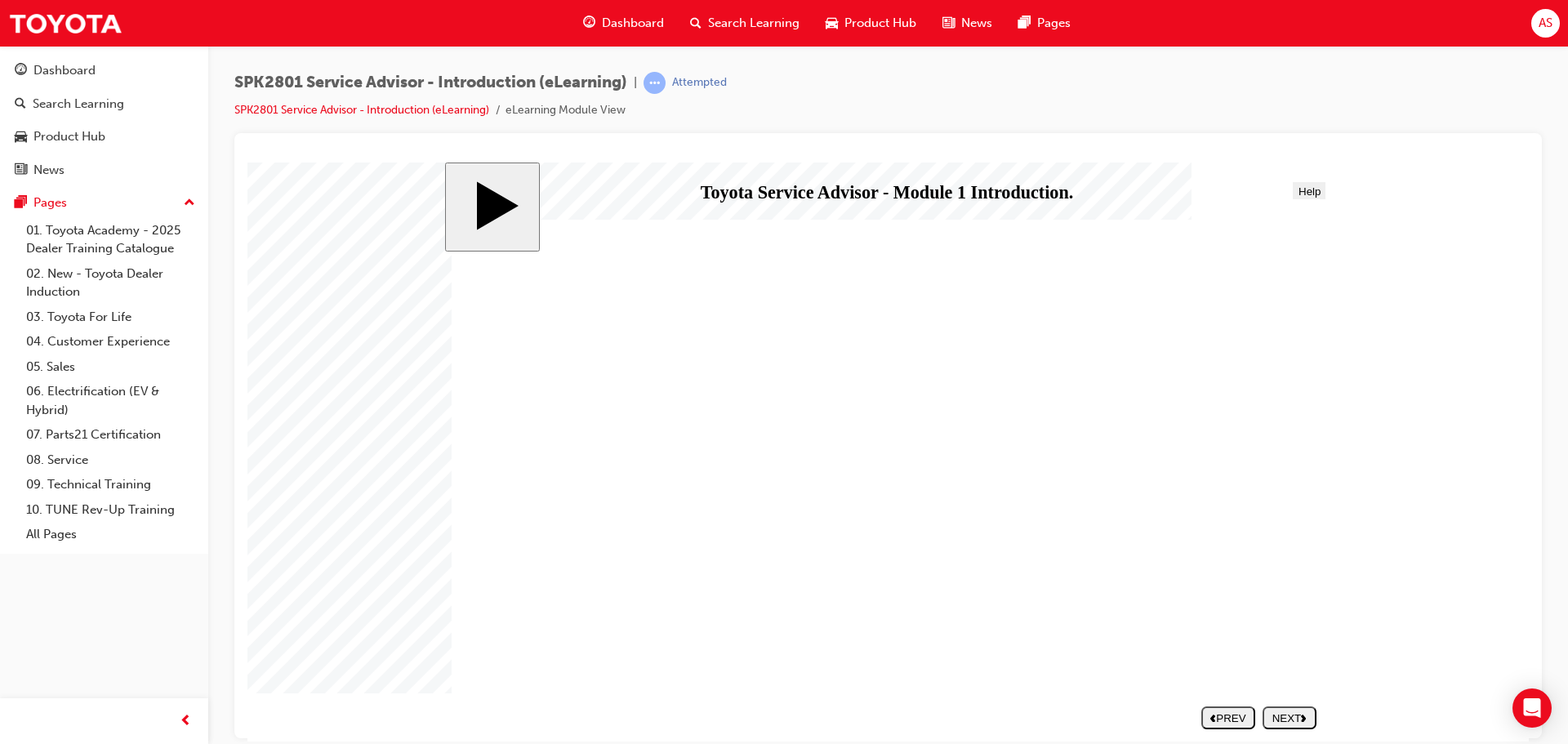
click at [1281, 717] on div "NEXT" at bounding box center [1290, 717] width 41 height 12
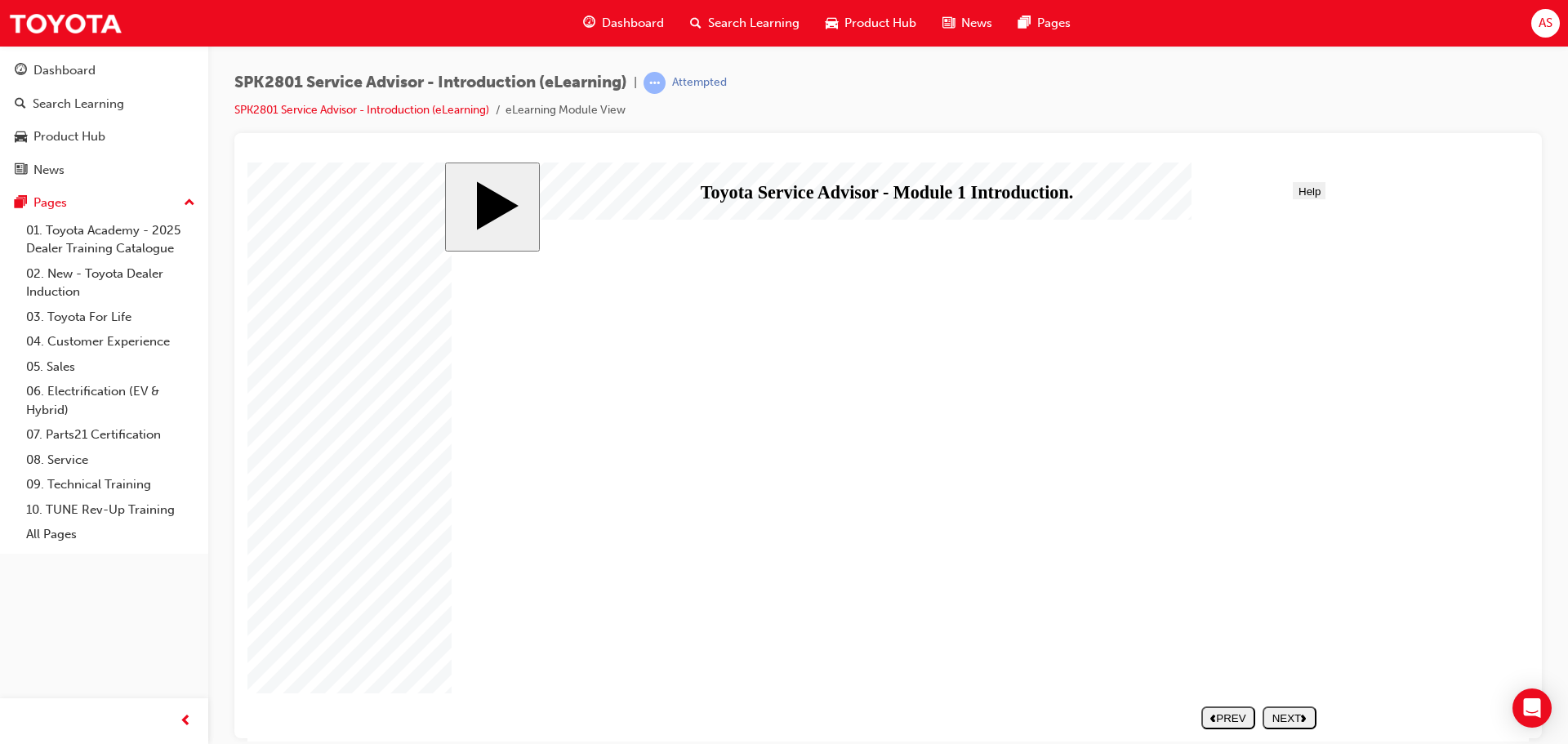
click at [1300, 714] on div "NEXT" at bounding box center [1290, 717] width 41 height 12
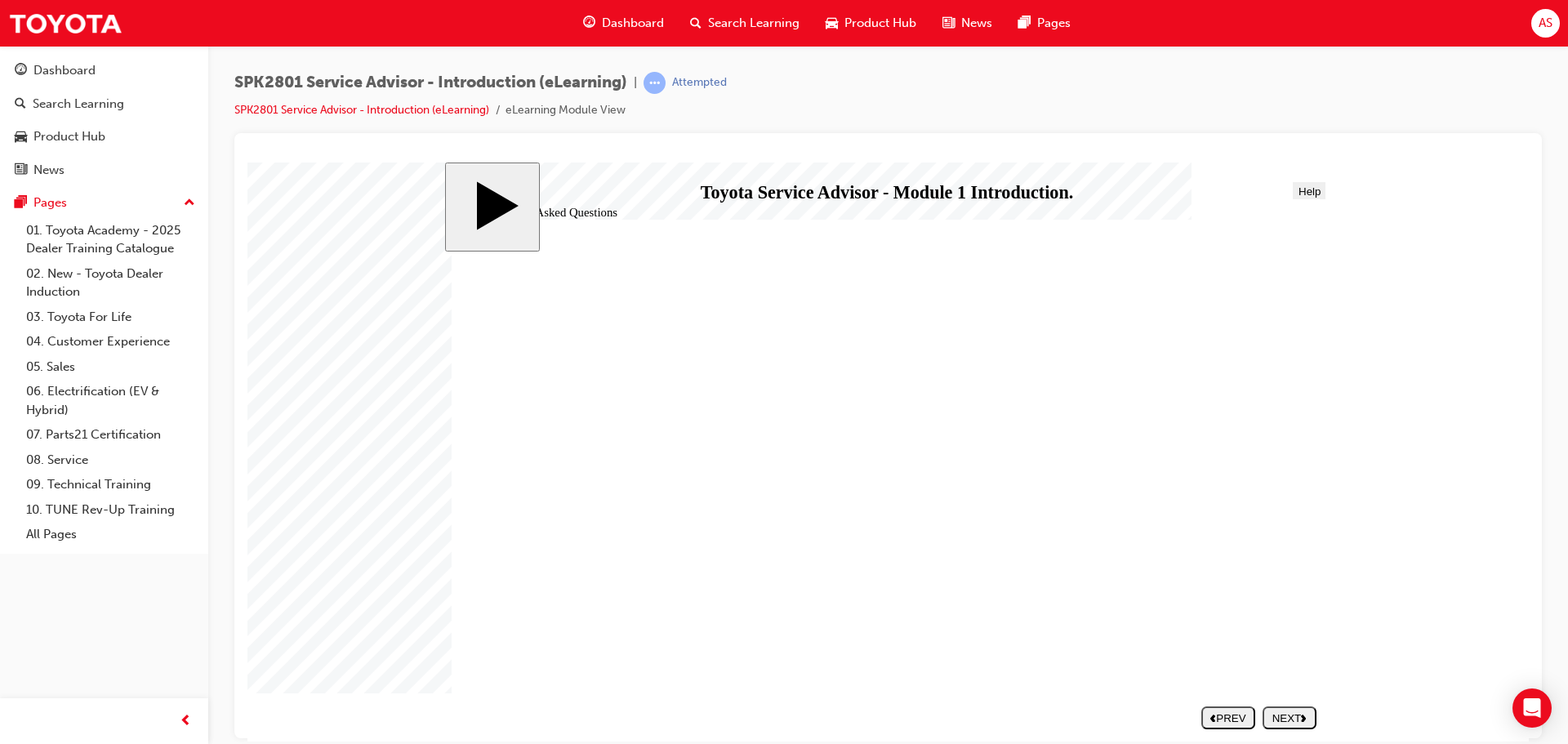
click at [1307, 714] on icon "next" at bounding box center [1303, 717] width 6 height 8
click at [1291, 722] on div "NEXT" at bounding box center [1290, 717] width 41 height 12
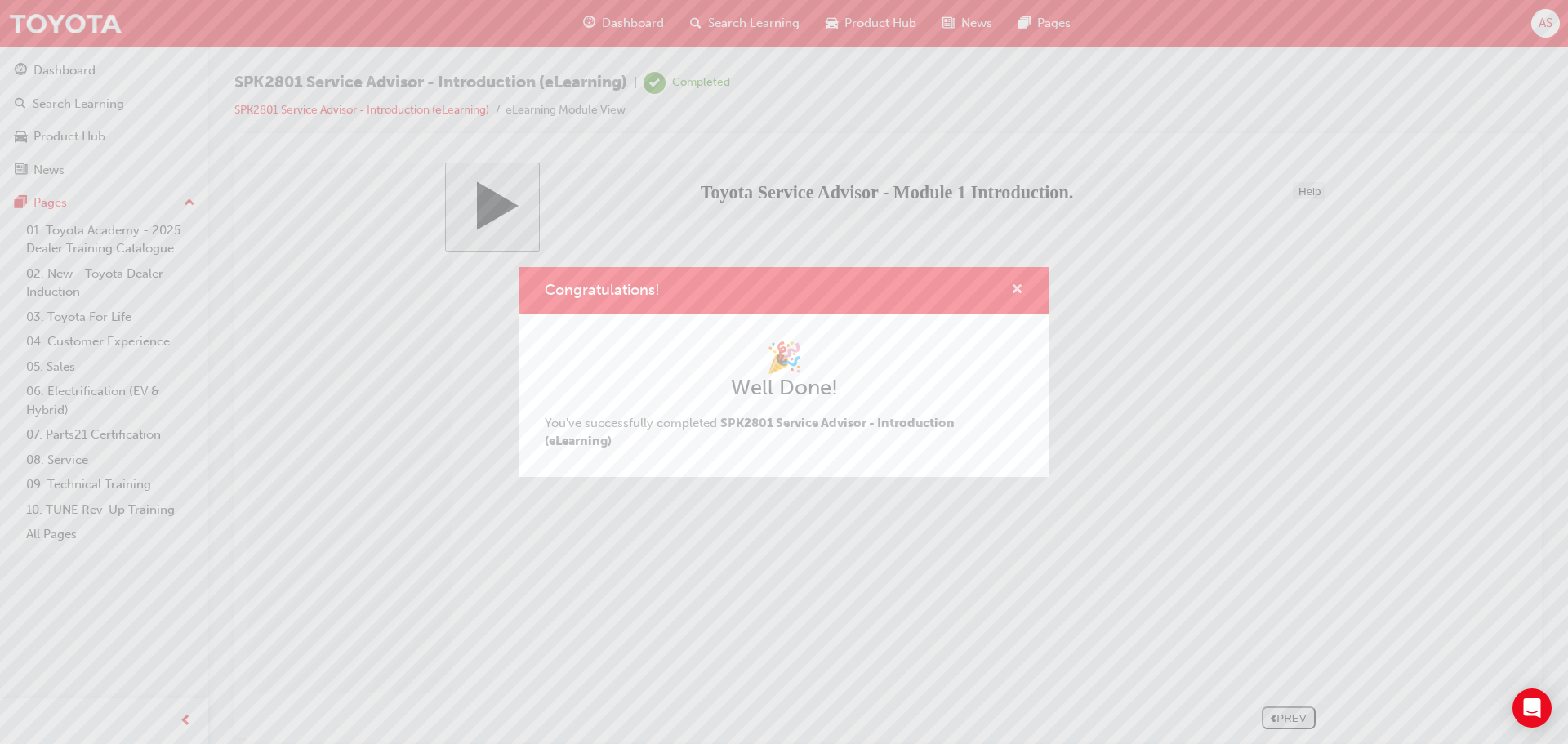
click at [1018, 289] on span "cross-icon" at bounding box center [1017, 290] width 12 height 14
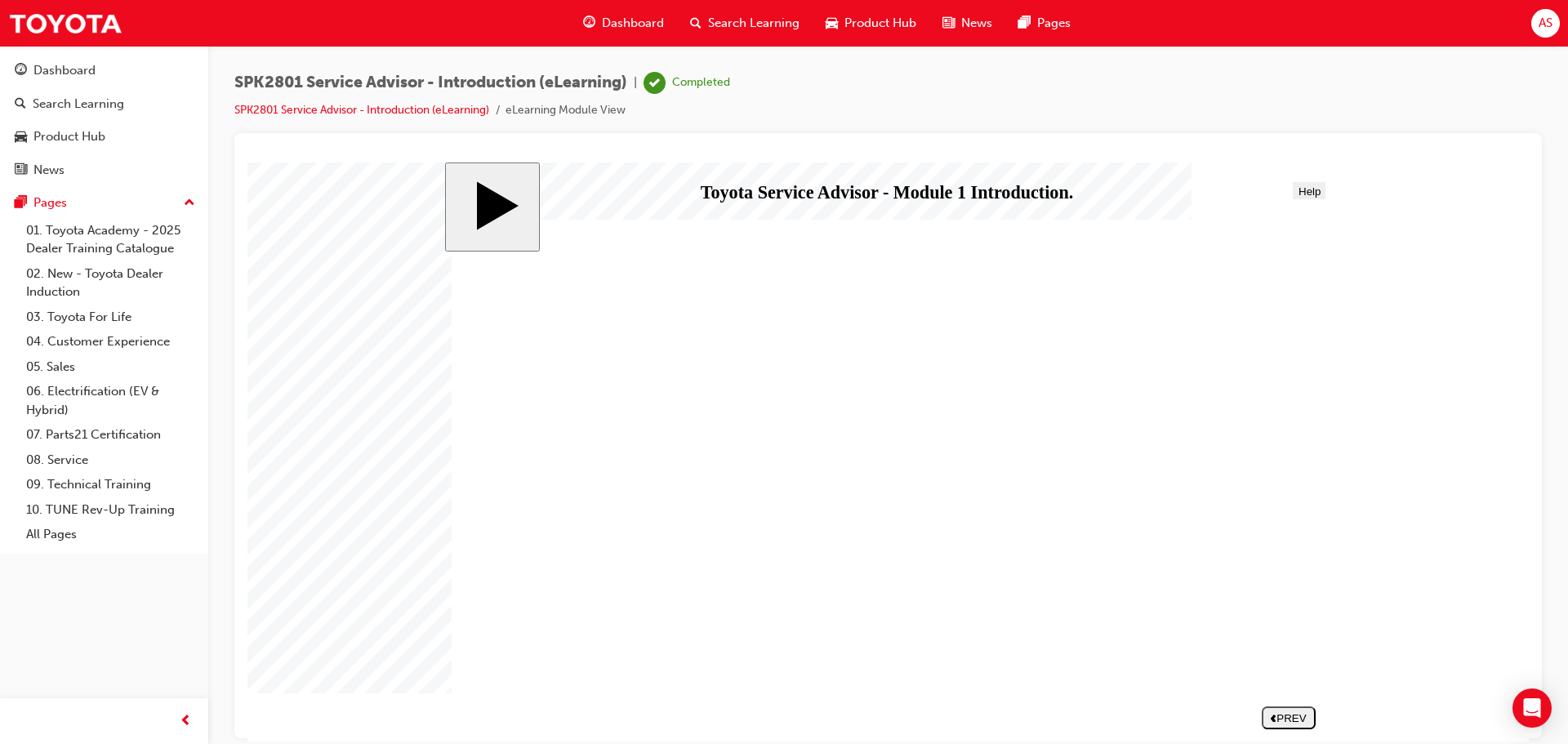
click at [432, 108] on link "SPK2801 Service Advisor - Introduction (eLearning)" at bounding box center [361, 109] width 255 height 14
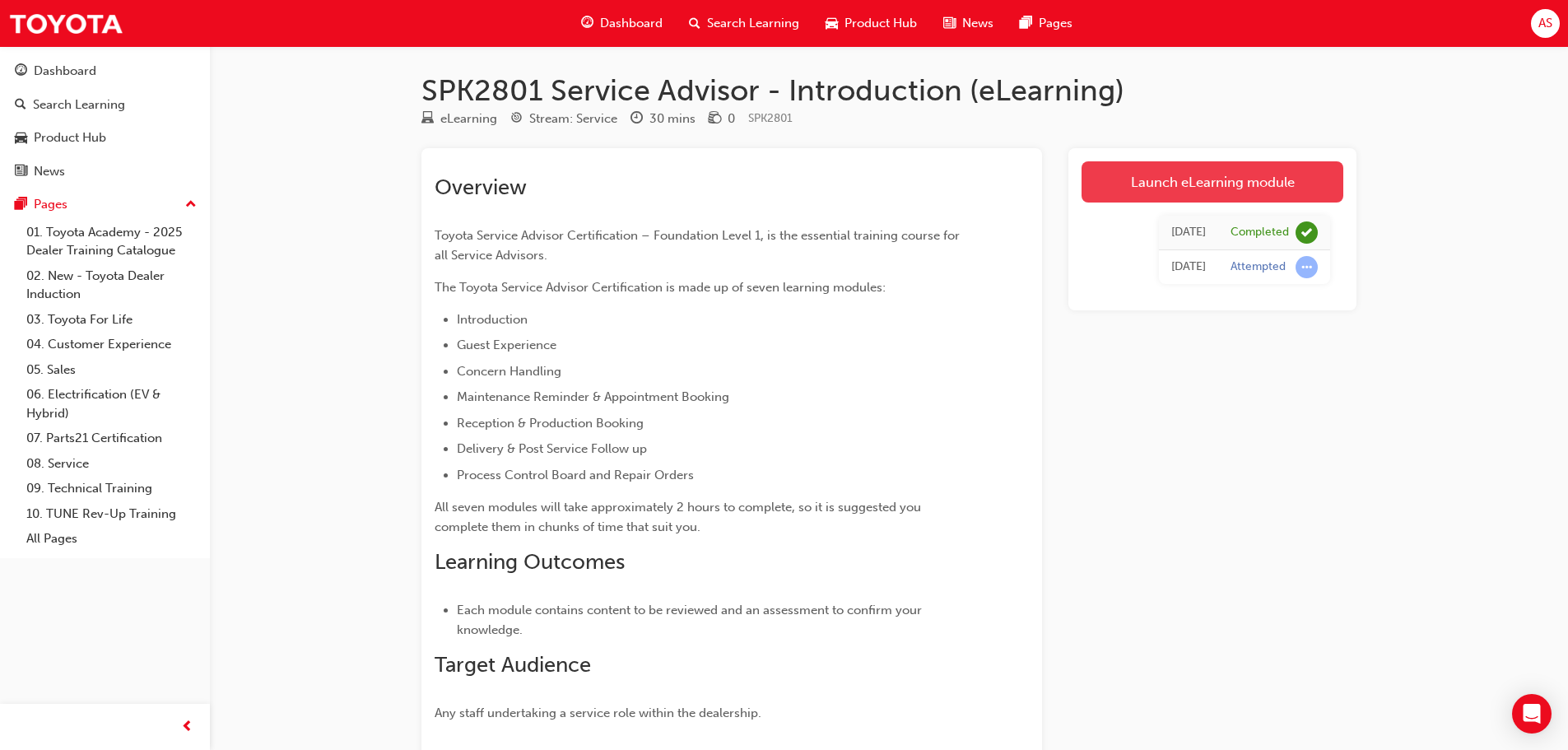
scroll to position [82, 0]
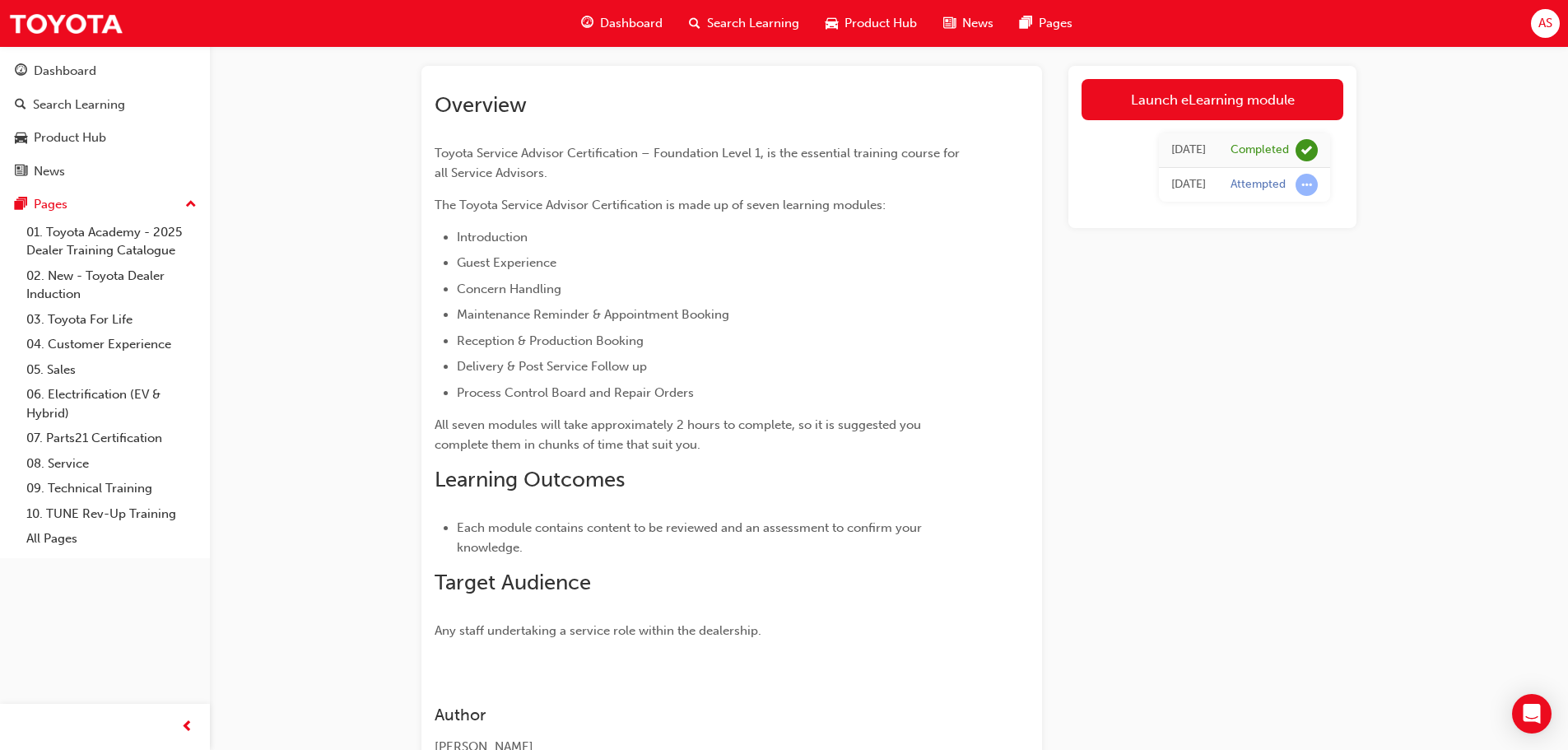
click at [1263, 186] on div "Attempted" at bounding box center [1258, 185] width 55 height 15
click at [1306, 183] on span "learningRecordVerb_ATTEMPT-icon" at bounding box center [1306, 185] width 22 height 22
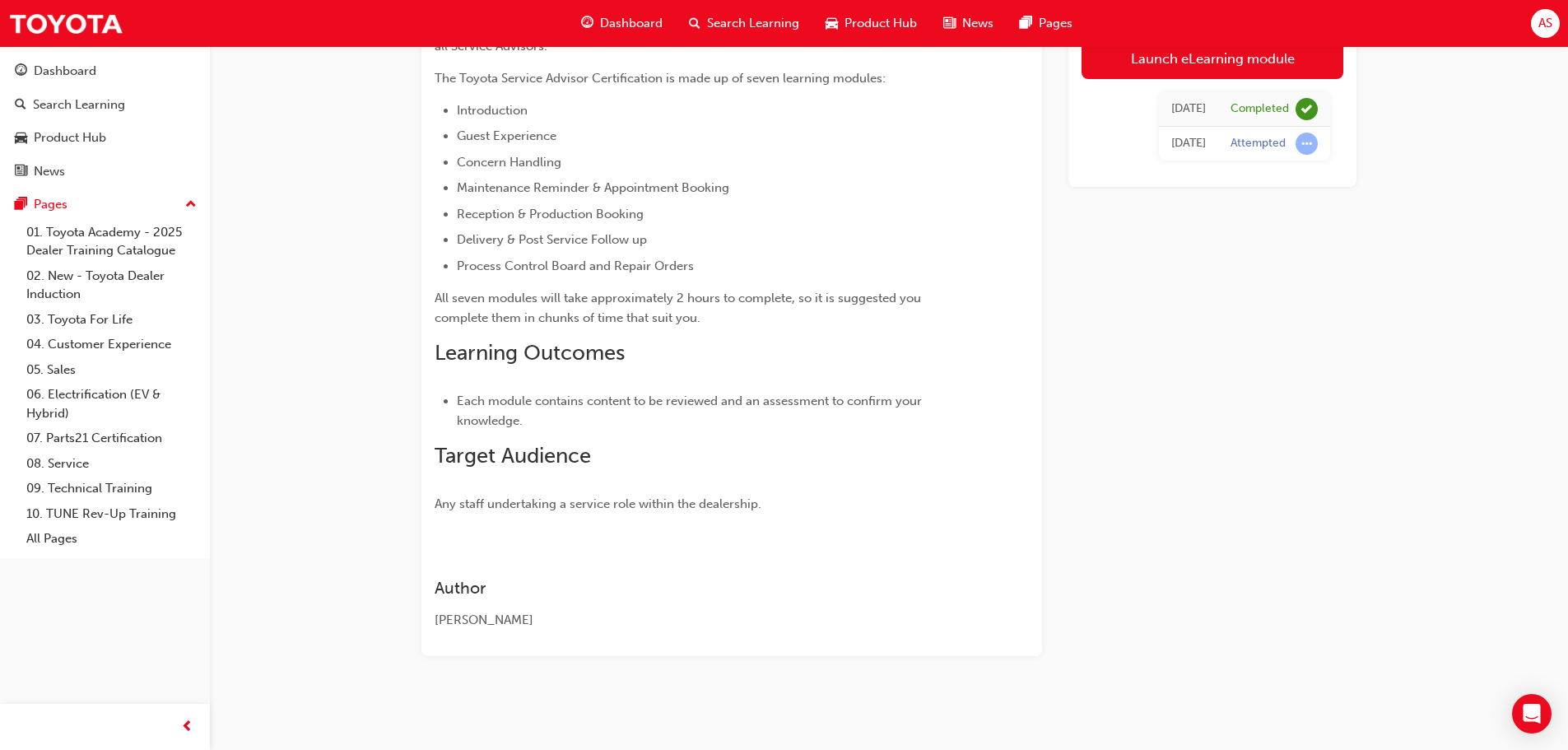
scroll to position [0, 0]
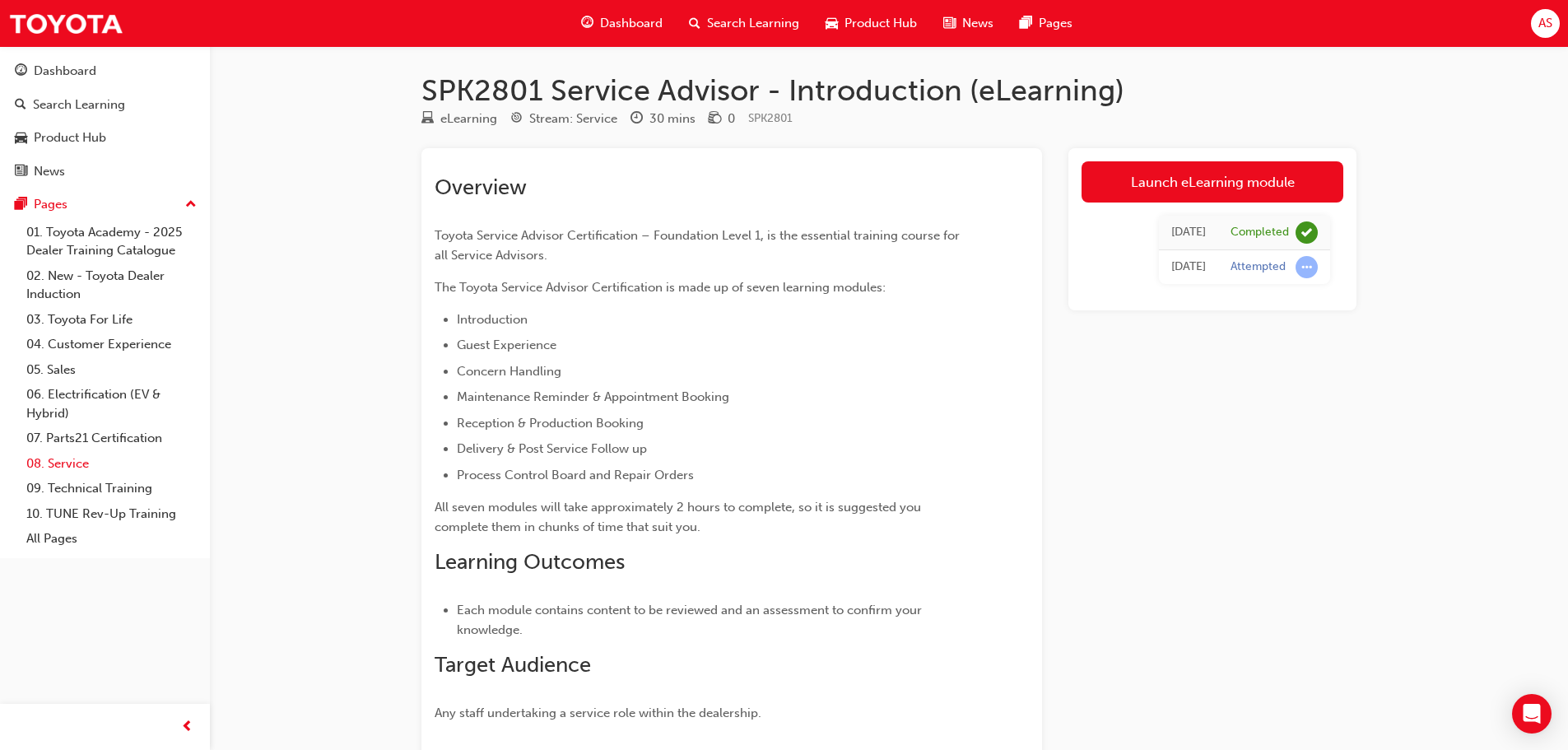
click at [105, 465] on link "08. Service" at bounding box center [111, 464] width 184 height 26
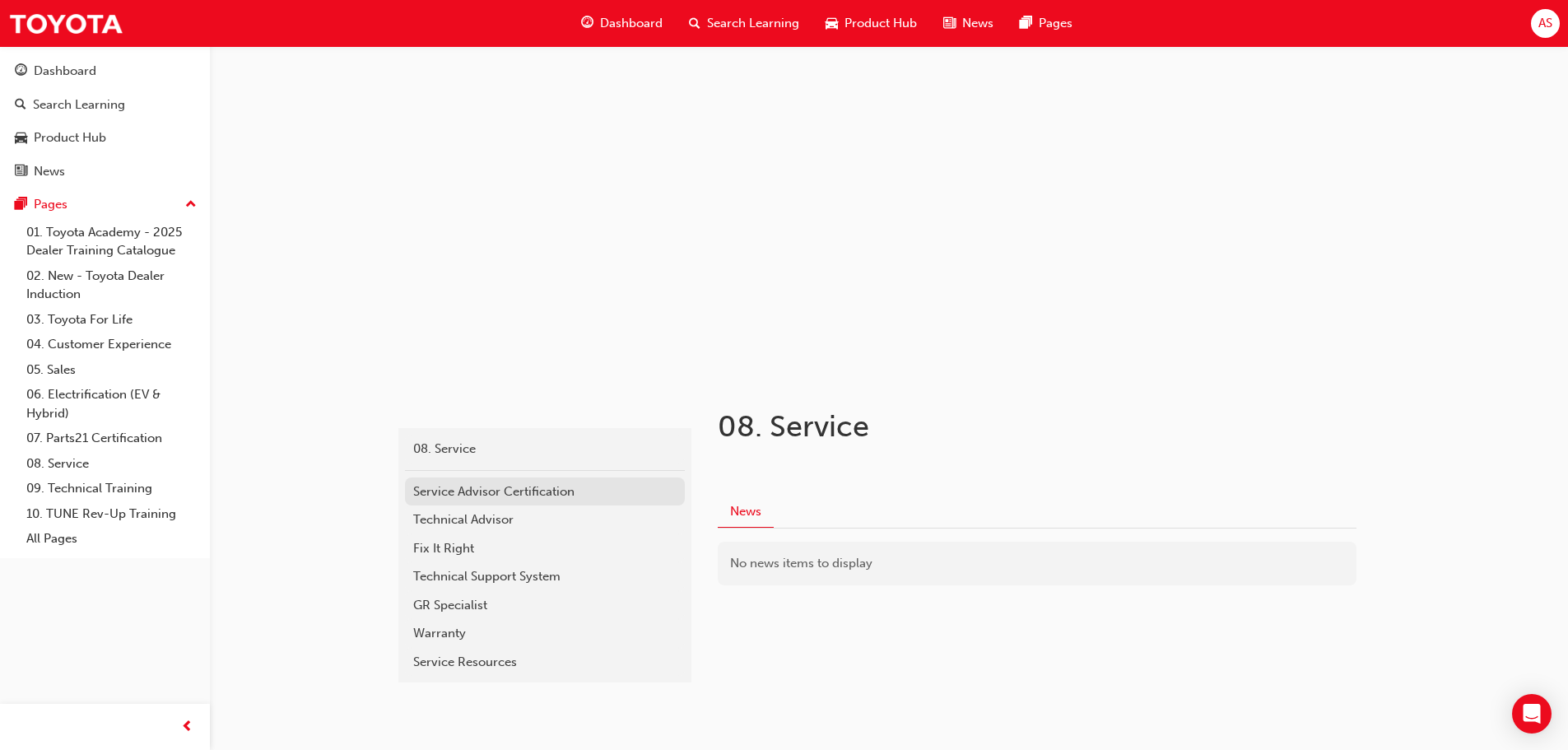
scroll to position [39, 0]
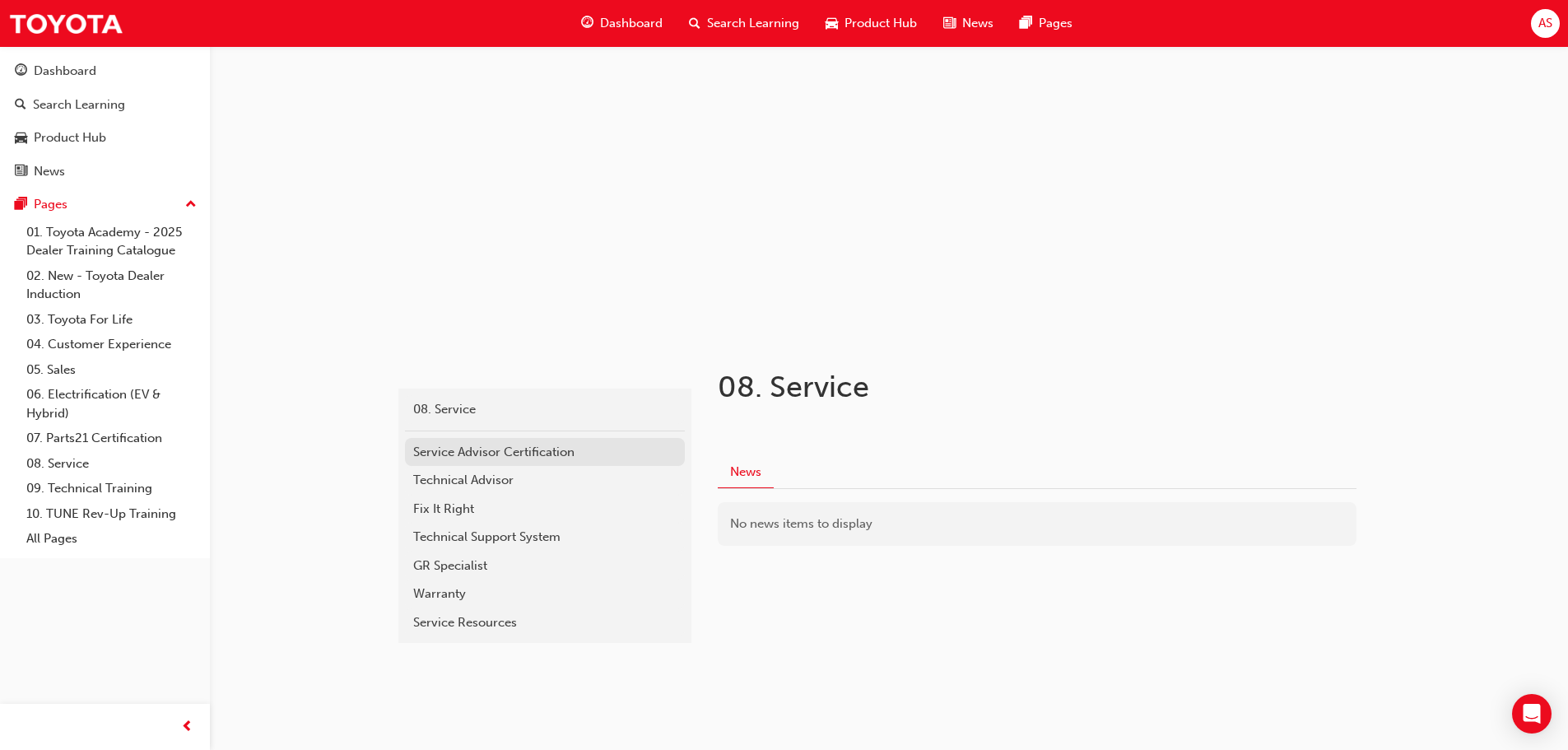
click at [578, 455] on div "Service Advisor Certification" at bounding box center [545, 452] width 263 height 19
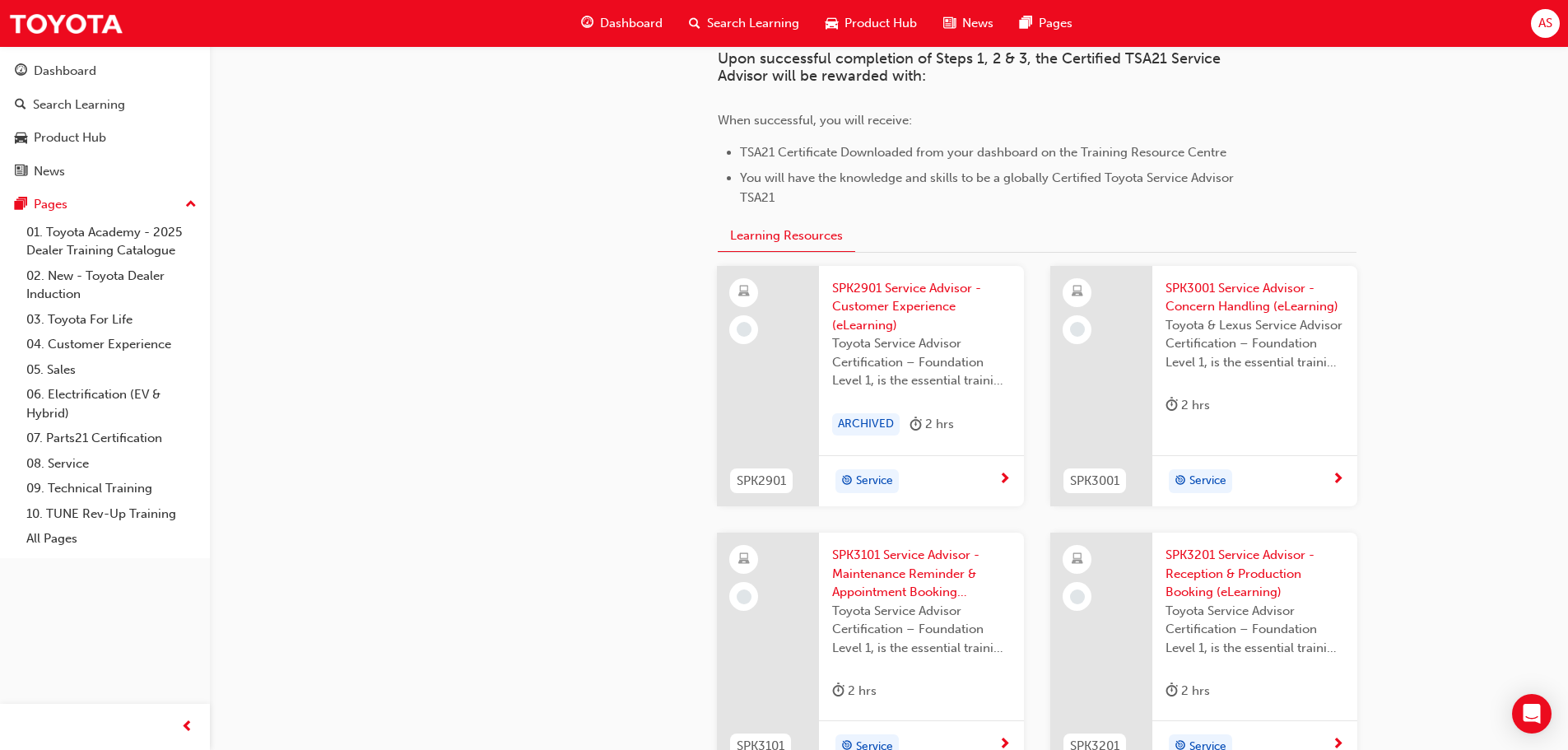
scroll to position [1580, 0]
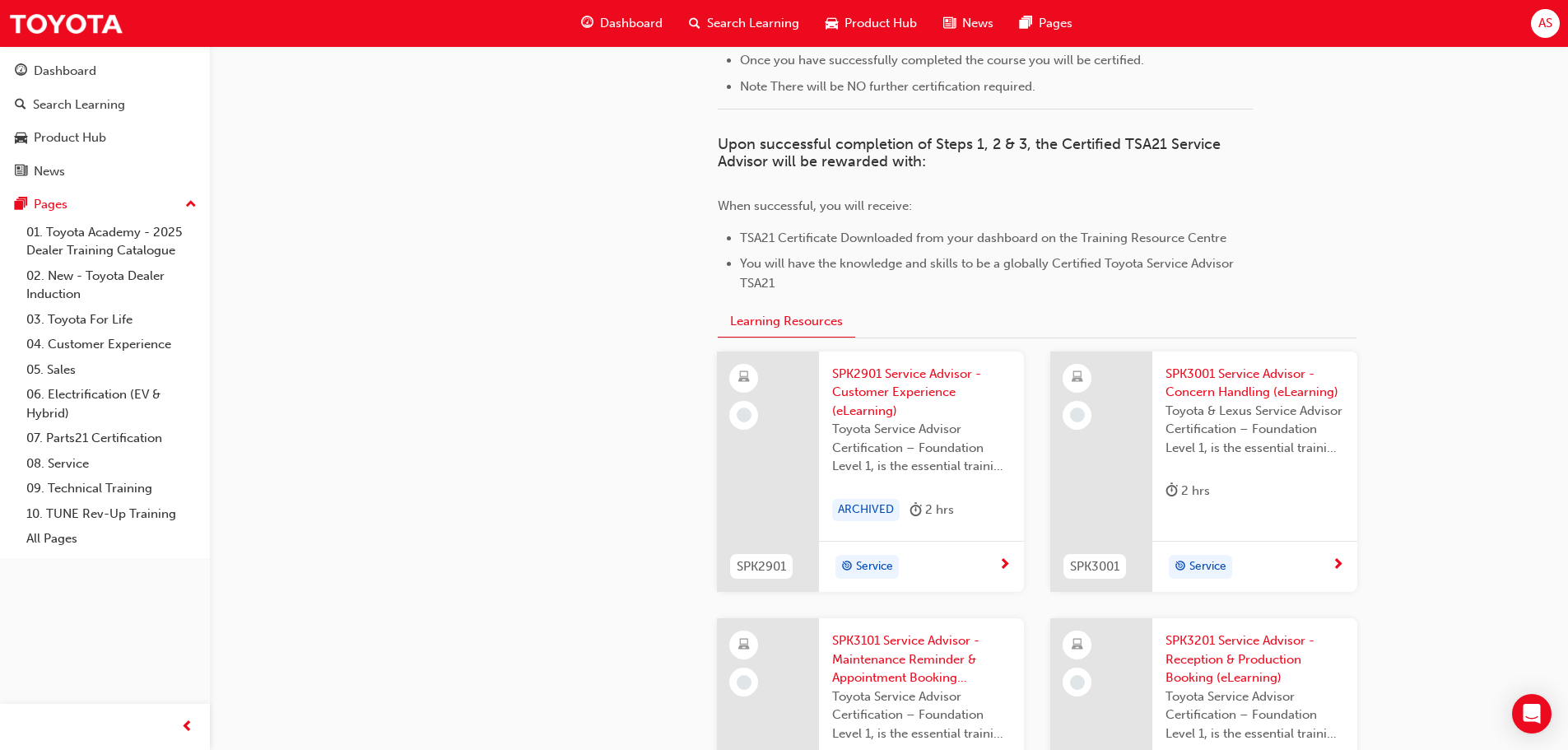
click at [952, 575] on div "Service" at bounding box center [915, 567] width 166 height 25
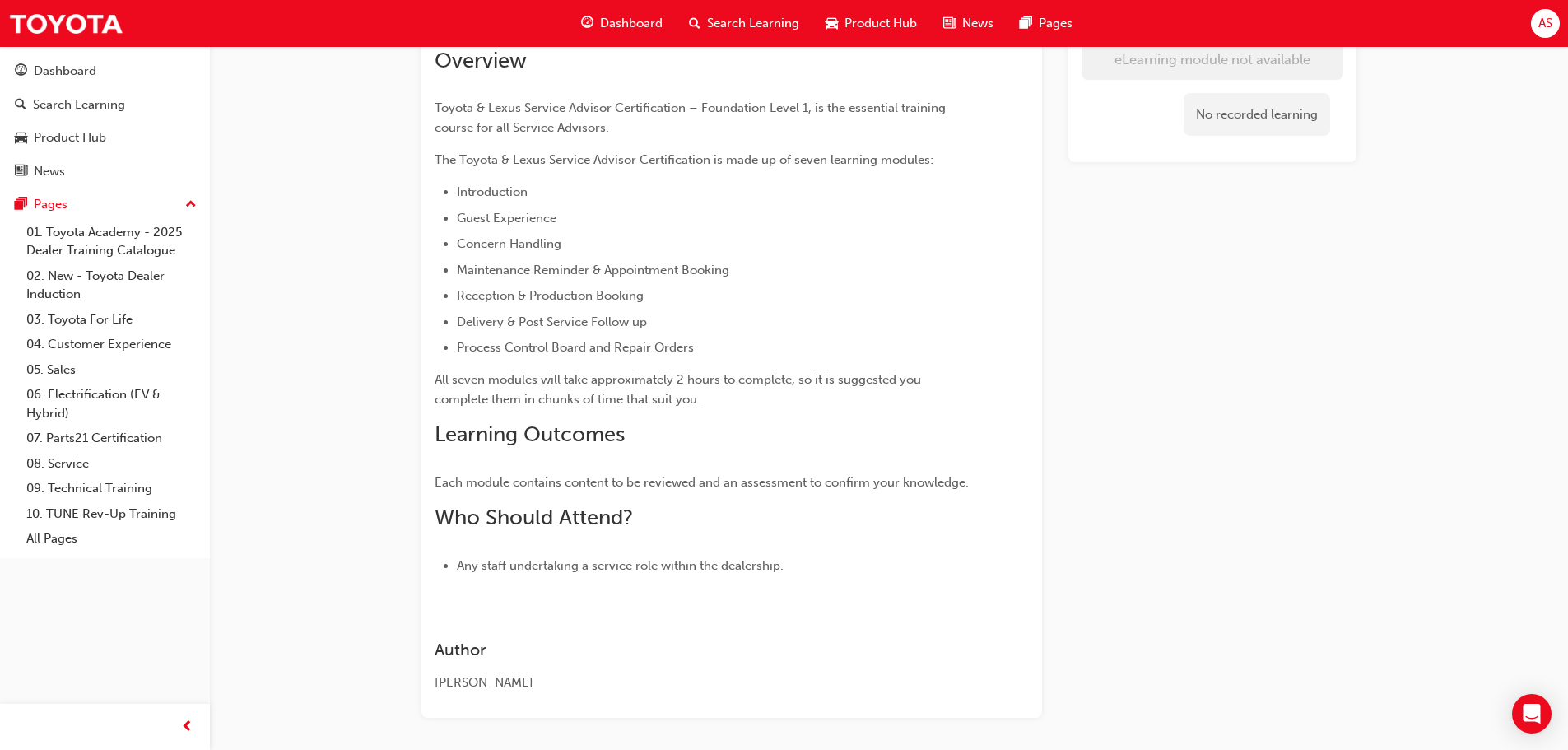
scroll to position [328, 0]
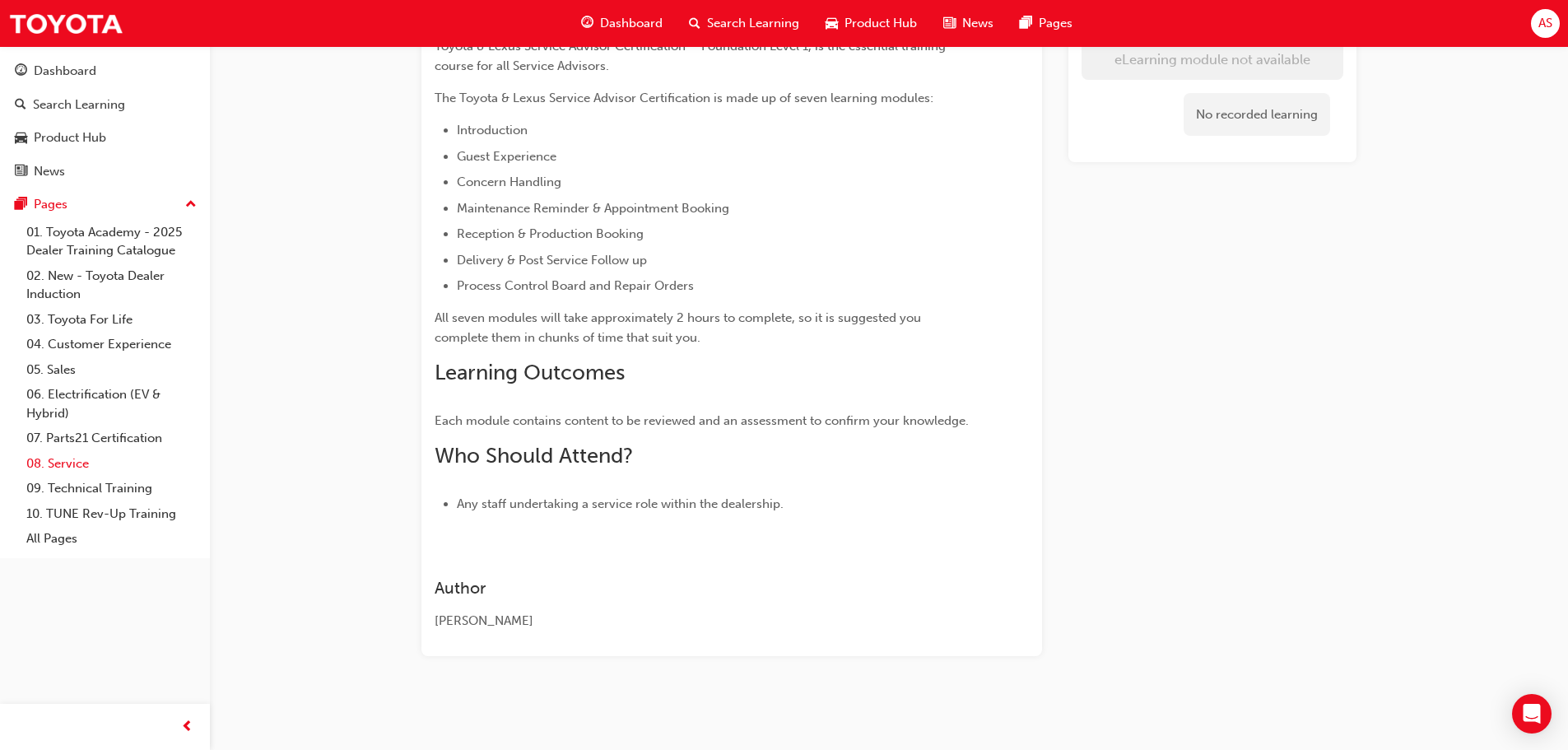
click at [111, 458] on link "08. Service" at bounding box center [111, 464] width 184 height 26
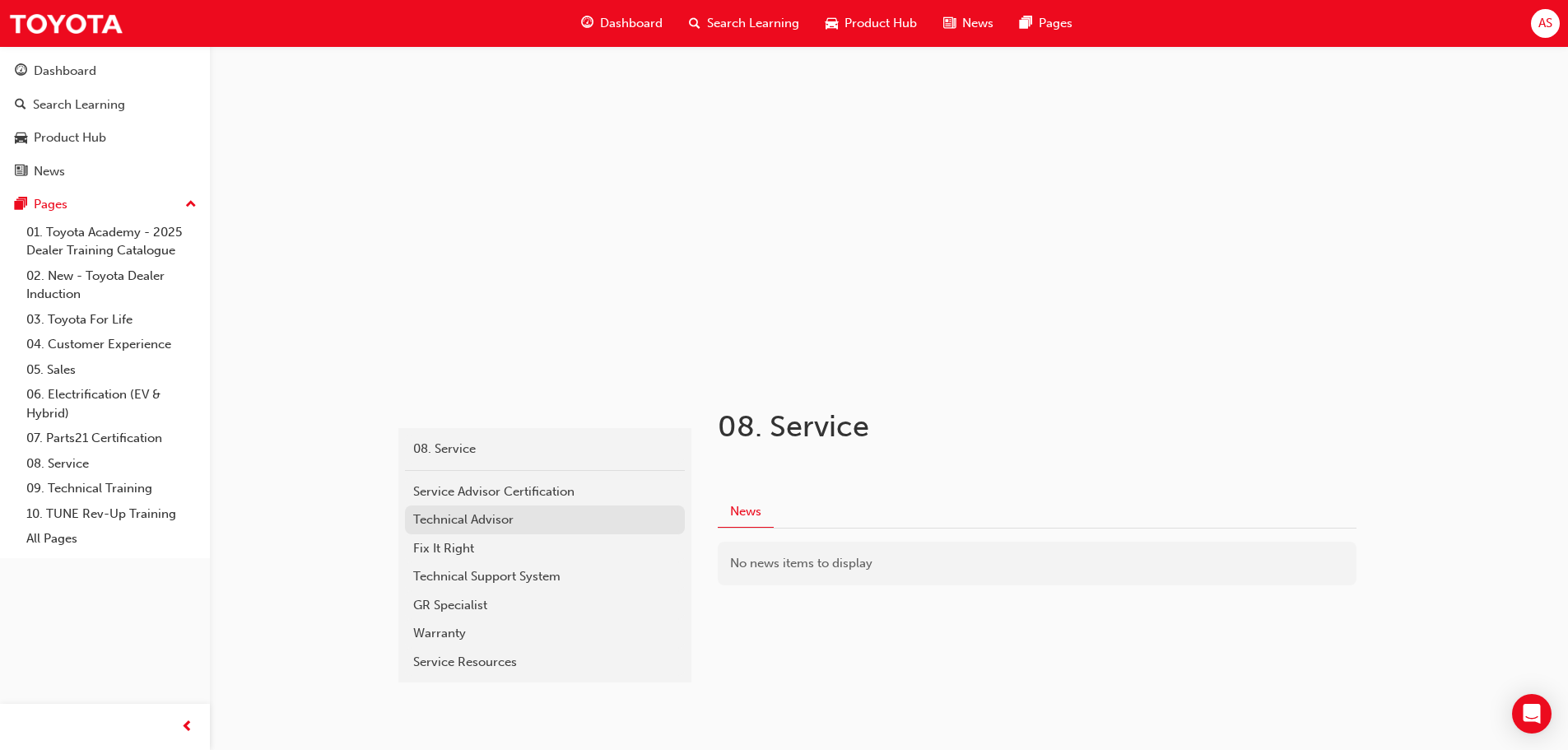
scroll to position [39, 0]
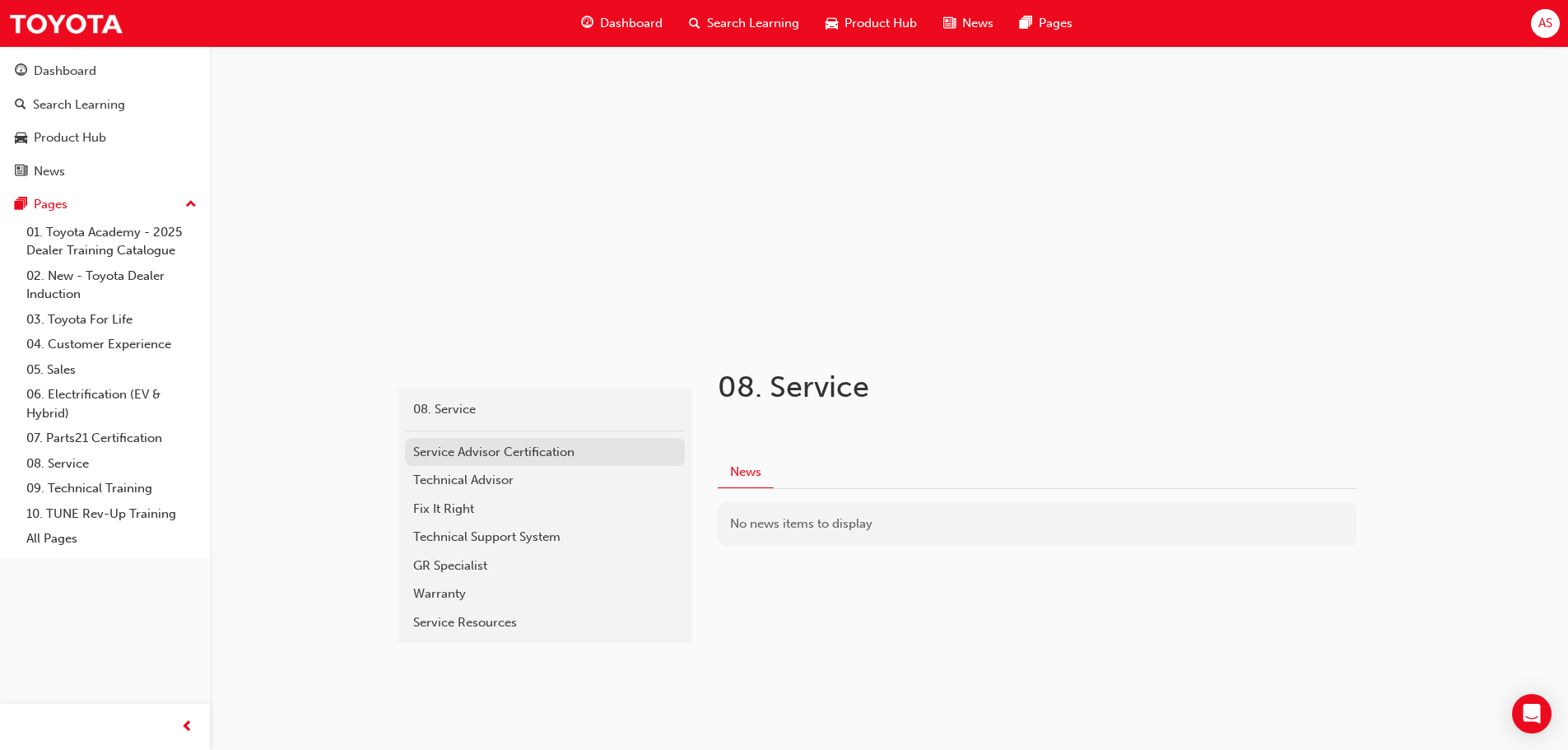
click at [483, 456] on div "Service Advisor Certification" at bounding box center [545, 452] width 263 height 19
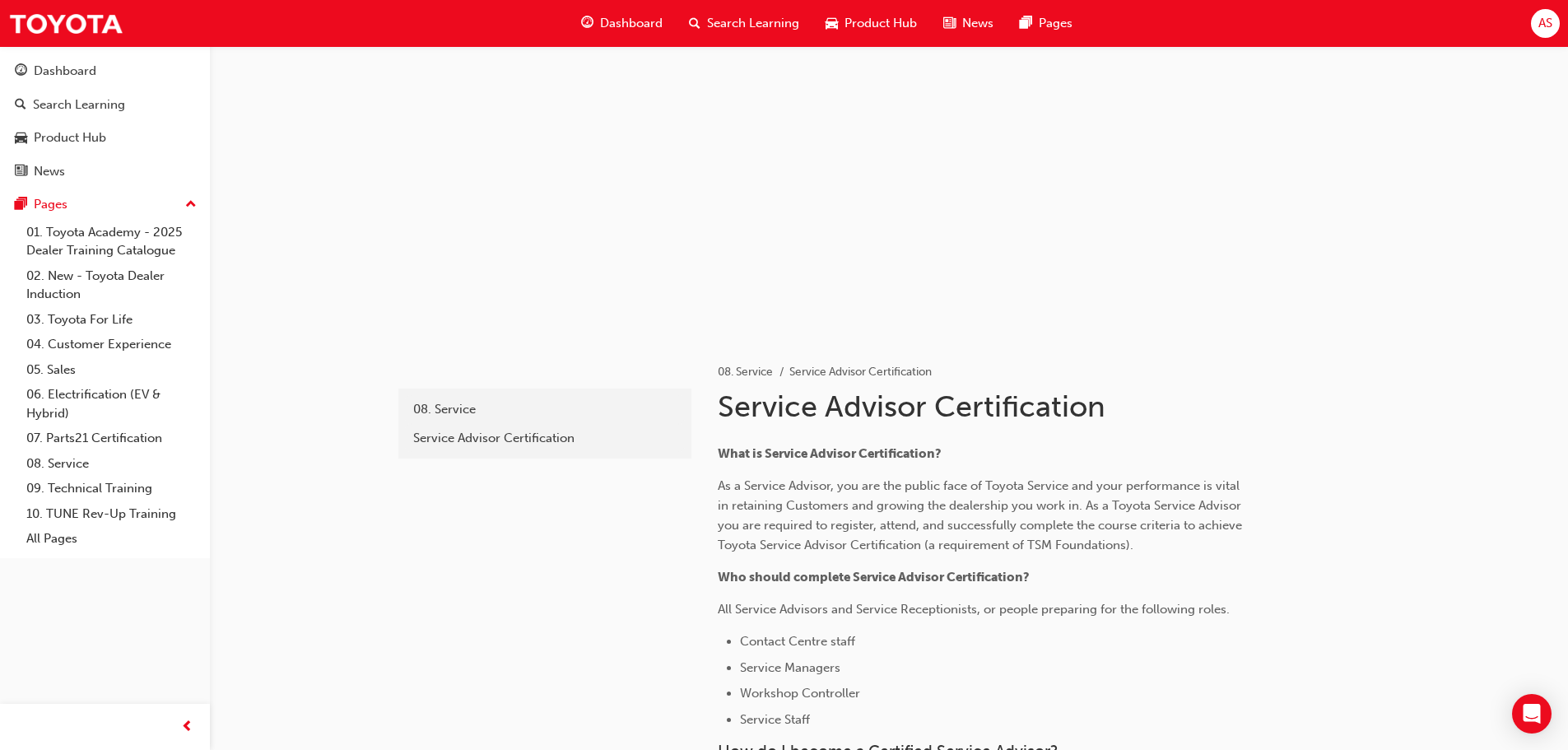
scroll to position [451, 0]
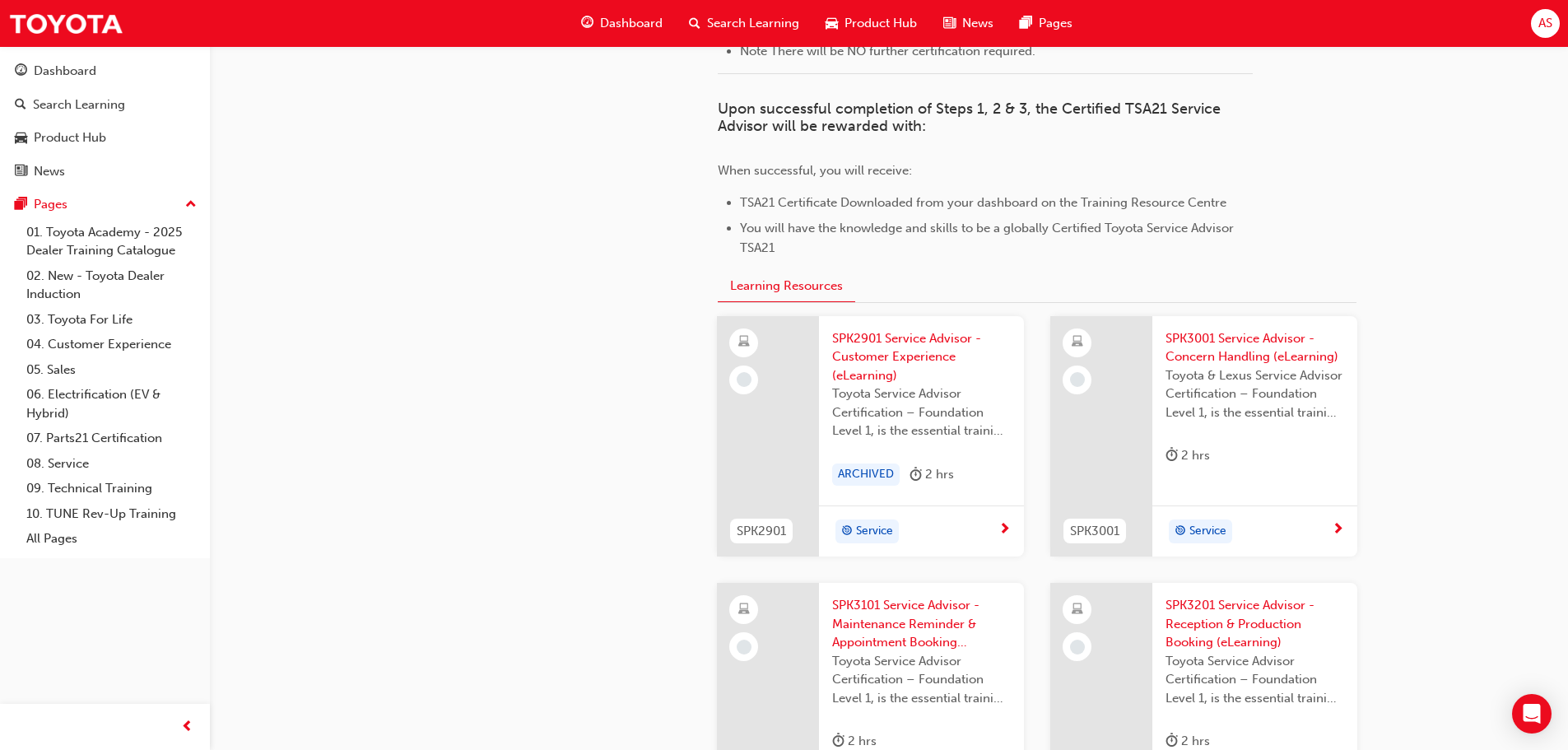
click at [1306, 537] on div "Service" at bounding box center [1248, 531] width 166 height 25
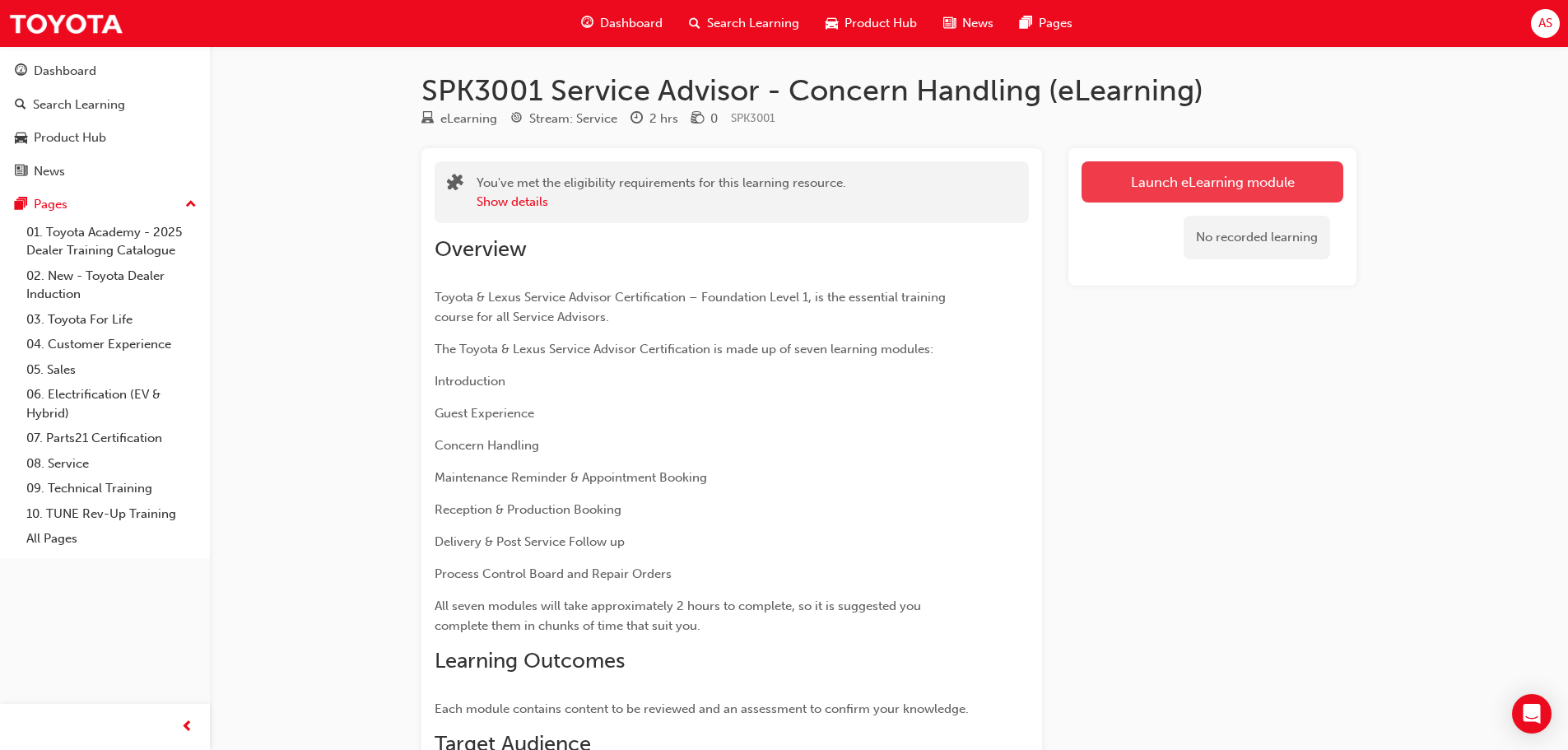
click at [1194, 171] on link "Launch eLearning module" at bounding box center [1212, 182] width 262 height 41
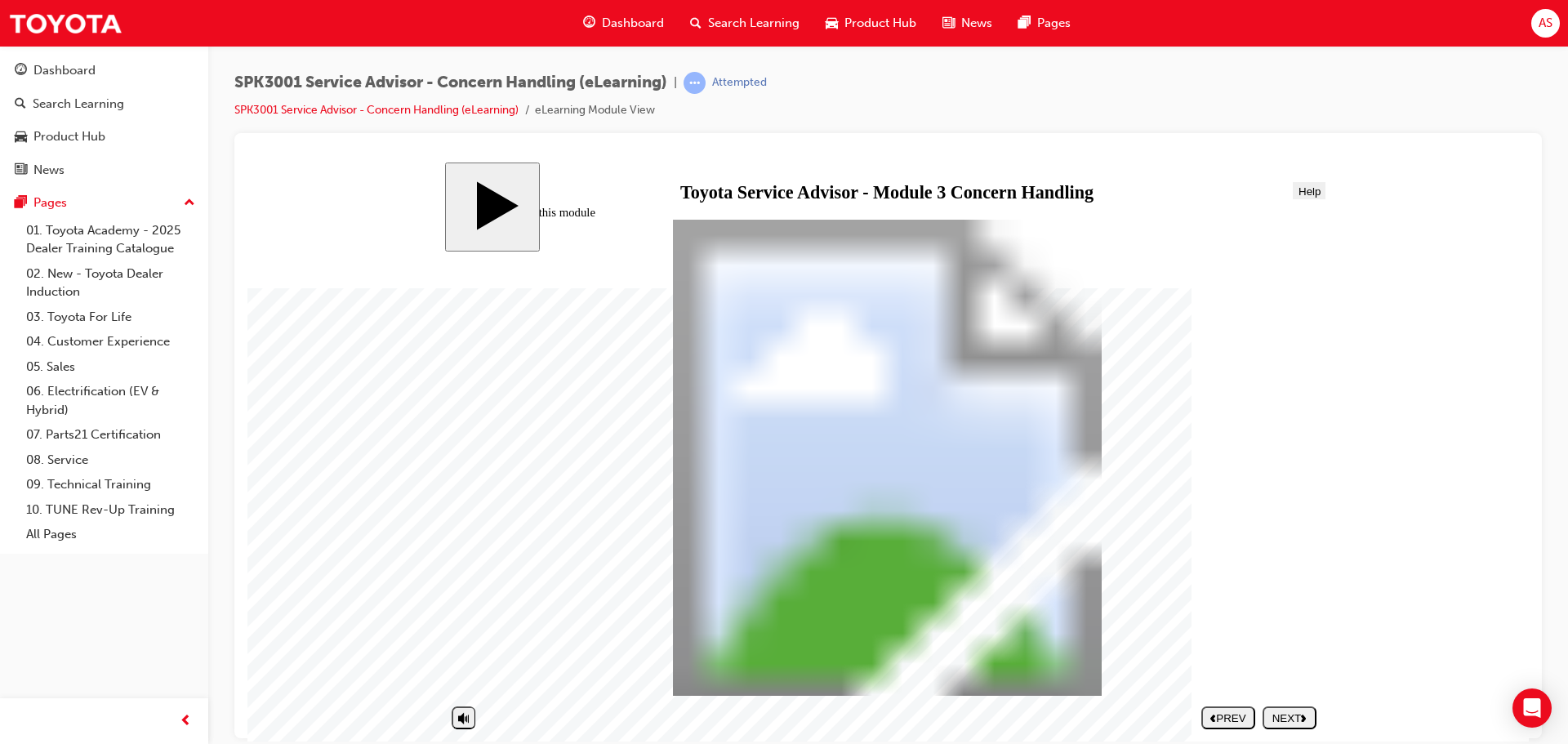
click at [1280, 714] on div "NEXT" at bounding box center [1290, 717] width 41 height 12
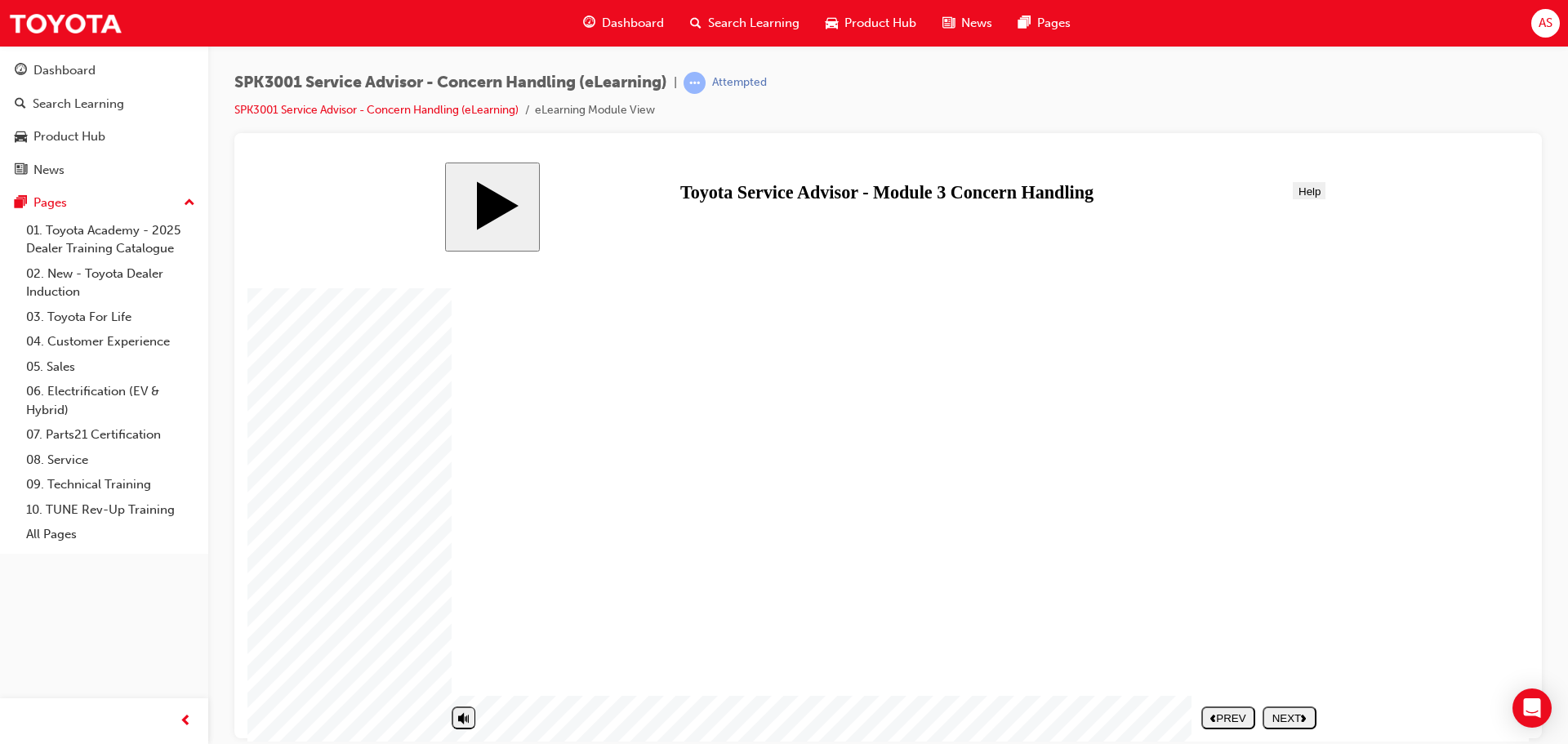
click at [1280, 714] on div "NEXT" at bounding box center [1290, 717] width 41 height 12
drag, startPoint x: 901, startPoint y: 364, endPoint x: 913, endPoint y: 374, distance: 15.6
drag, startPoint x: 938, startPoint y: 495, endPoint x: 1230, endPoint y: 499, distance: 292.0
drag, startPoint x: 892, startPoint y: 610, endPoint x: 997, endPoint y: 405, distance: 230.3
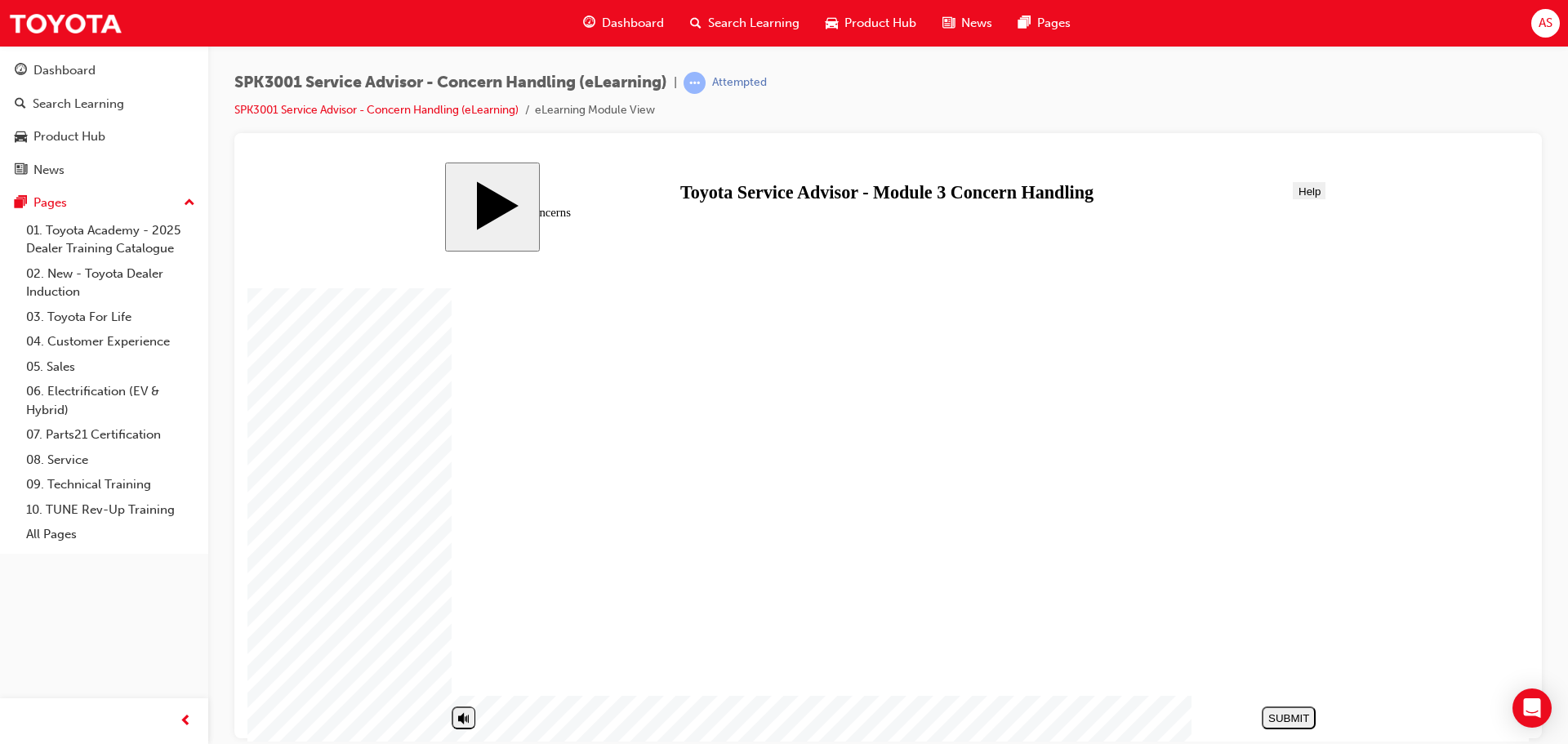
drag, startPoint x: 903, startPoint y: 365, endPoint x: 1171, endPoint y: 606, distance: 360.4
drag, startPoint x: 1213, startPoint y: 636, endPoint x: 1214, endPoint y: 565, distance: 71.0
drag, startPoint x: 1203, startPoint y: 601, endPoint x: 958, endPoint y: 551, distance: 250.0
drag, startPoint x: 906, startPoint y: 348, endPoint x: 1173, endPoint y: 594, distance: 363.0
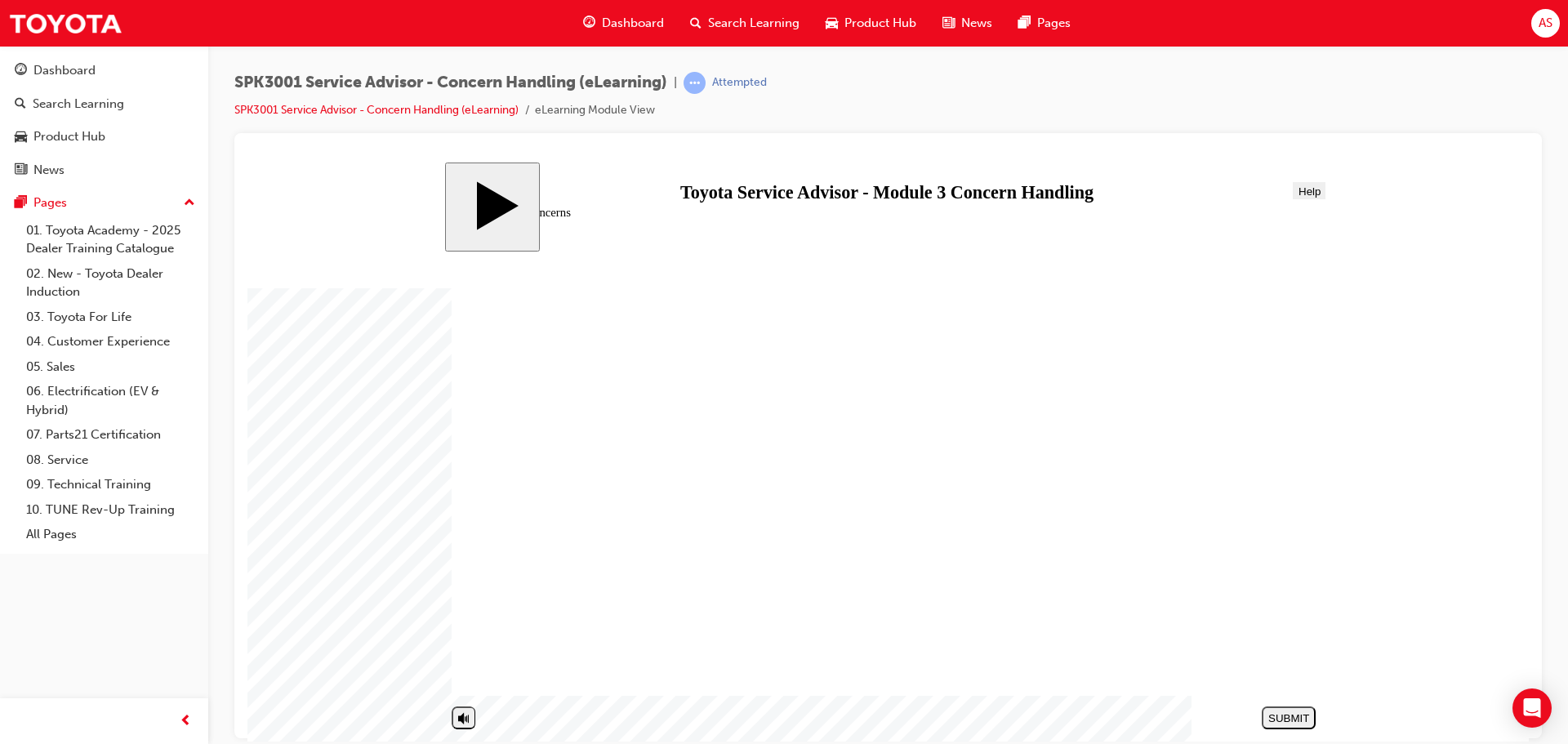
drag, startPoint x: 927, startPoint y: 455, endPoint x: 1201, endPoint y: 481, distance: 275.2
drag, startPoint x: 1196, startPoint y: 484, endPoint x: 951, endPoint y: 486, distance: 245.0
drag, startPoint x: 1151, startPoint y: 348, endPoint x: 1150, endPoint y: 358, distance: 10.0
drag, startPoint x: 1154, startPoint y: 599, endPoint x: 1133, endPoint y: 483, distance: 117.9
drag, startPoint x: 872, startPoint y: 495, endPoint x: 1137, endPoint y: 607, distance: 287.7
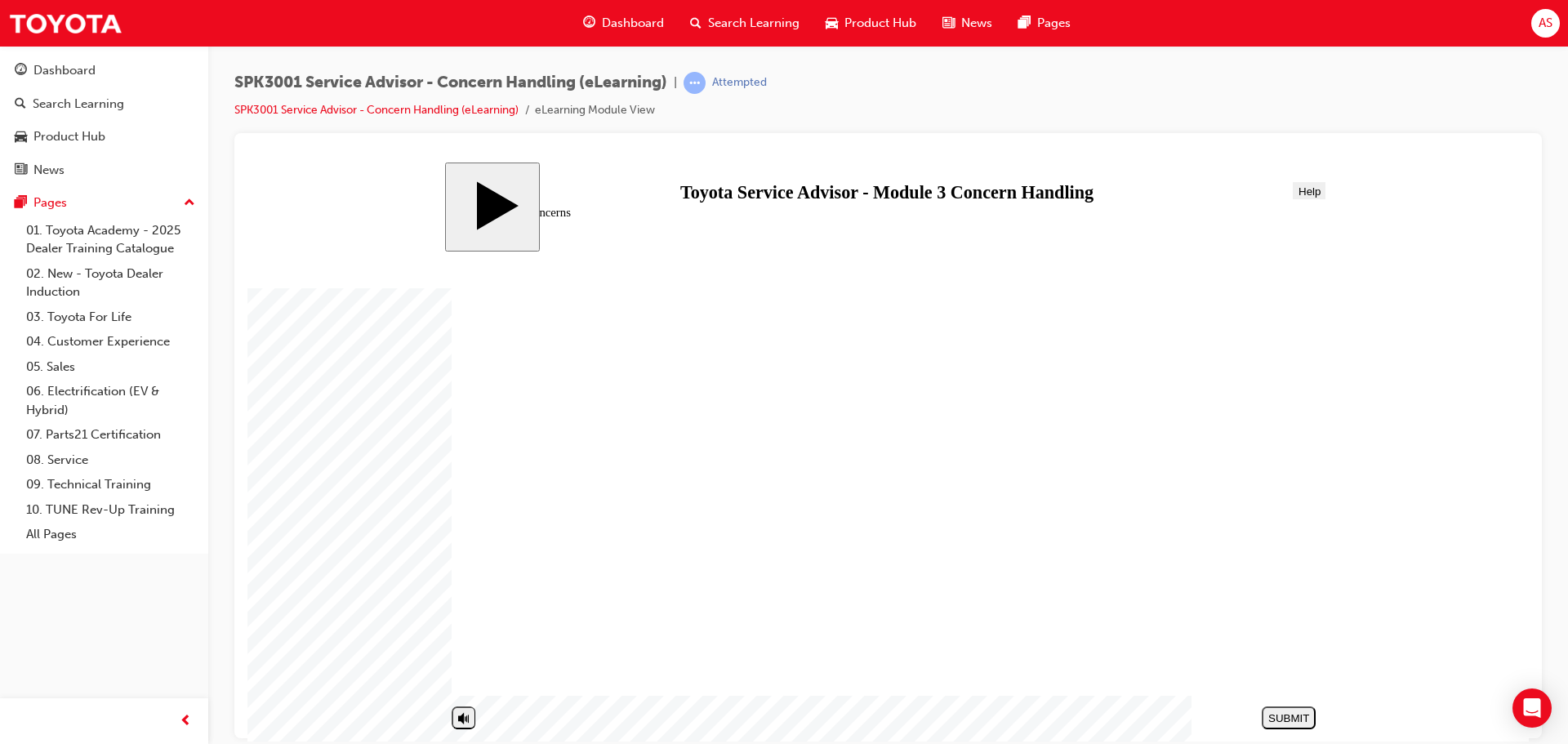
click at [1301, 715] on nav "SUBMIT NEXT PREV" at bounding box center [1285, 717] width 61 height 34
click at [1301, 717] on div "NEXT" at bounding box center [1290, 717] width 41 height 12
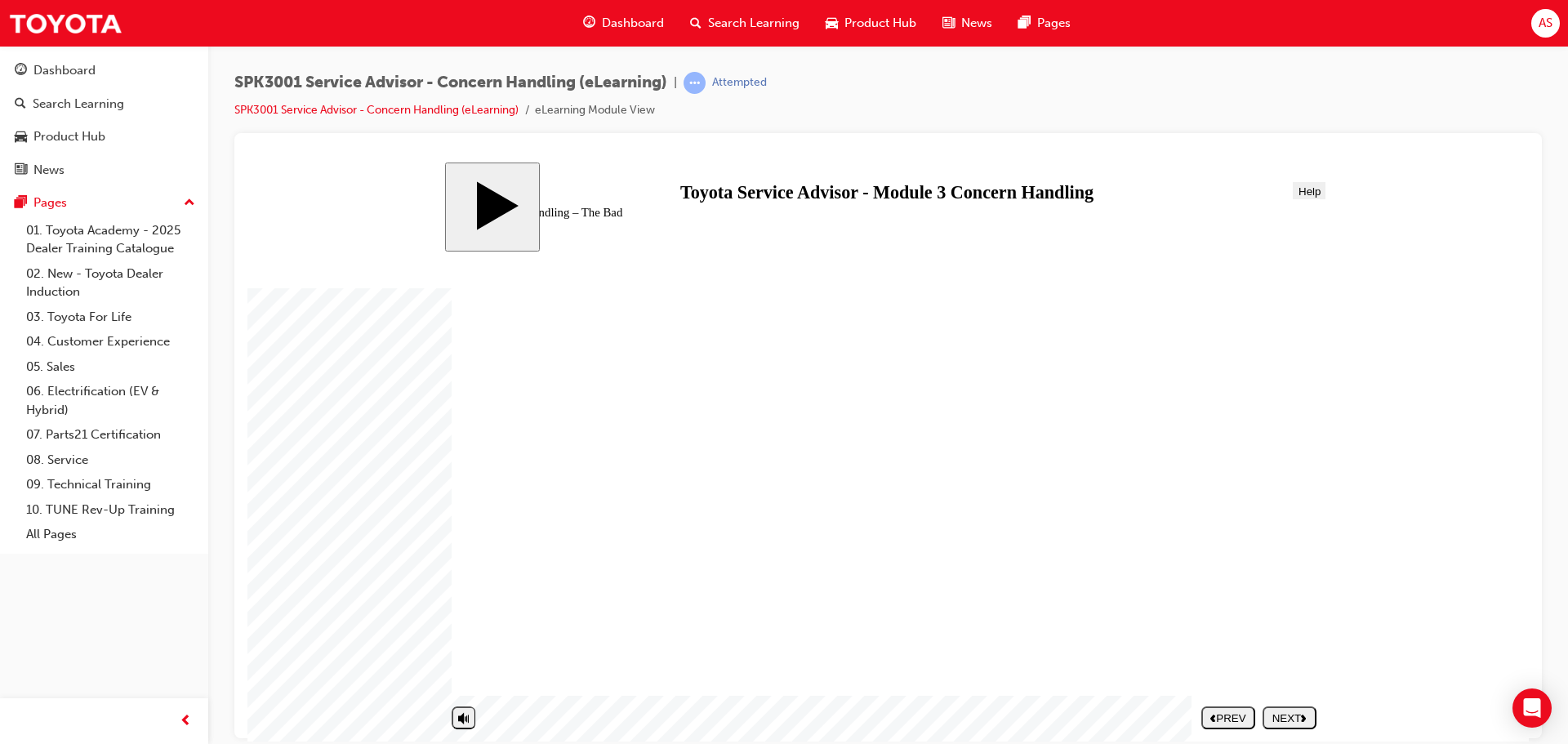
click at [1294, 718] on div "NEXT" at bounding box center [1290, 717] width 41 height 12
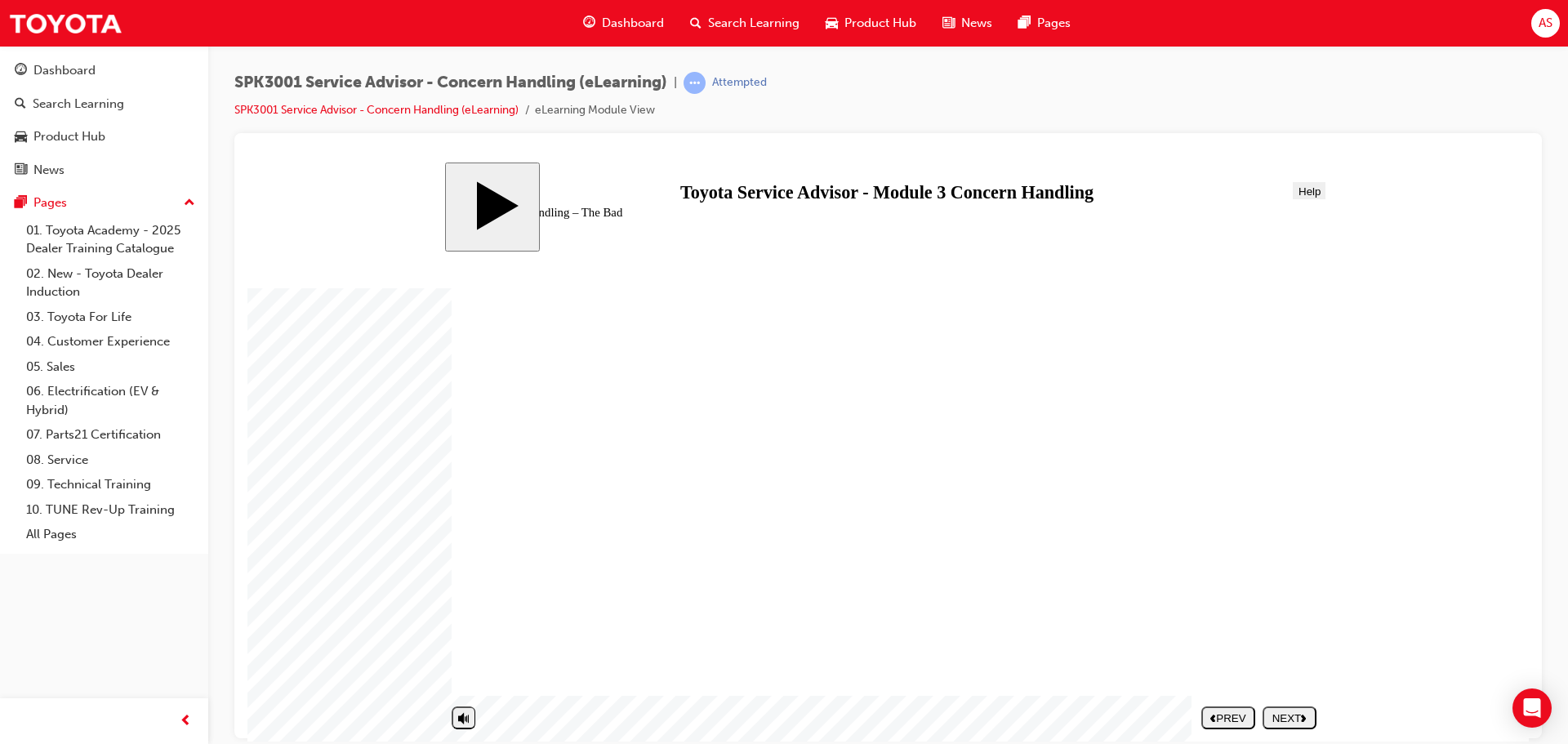
click at [1308, 721] on div "NEXT" at bounding box center [1290, 717] width 41 height 12
click at [1294, 709] on button "NEXT" at bounding box center [1290, 717] width 54 height 23
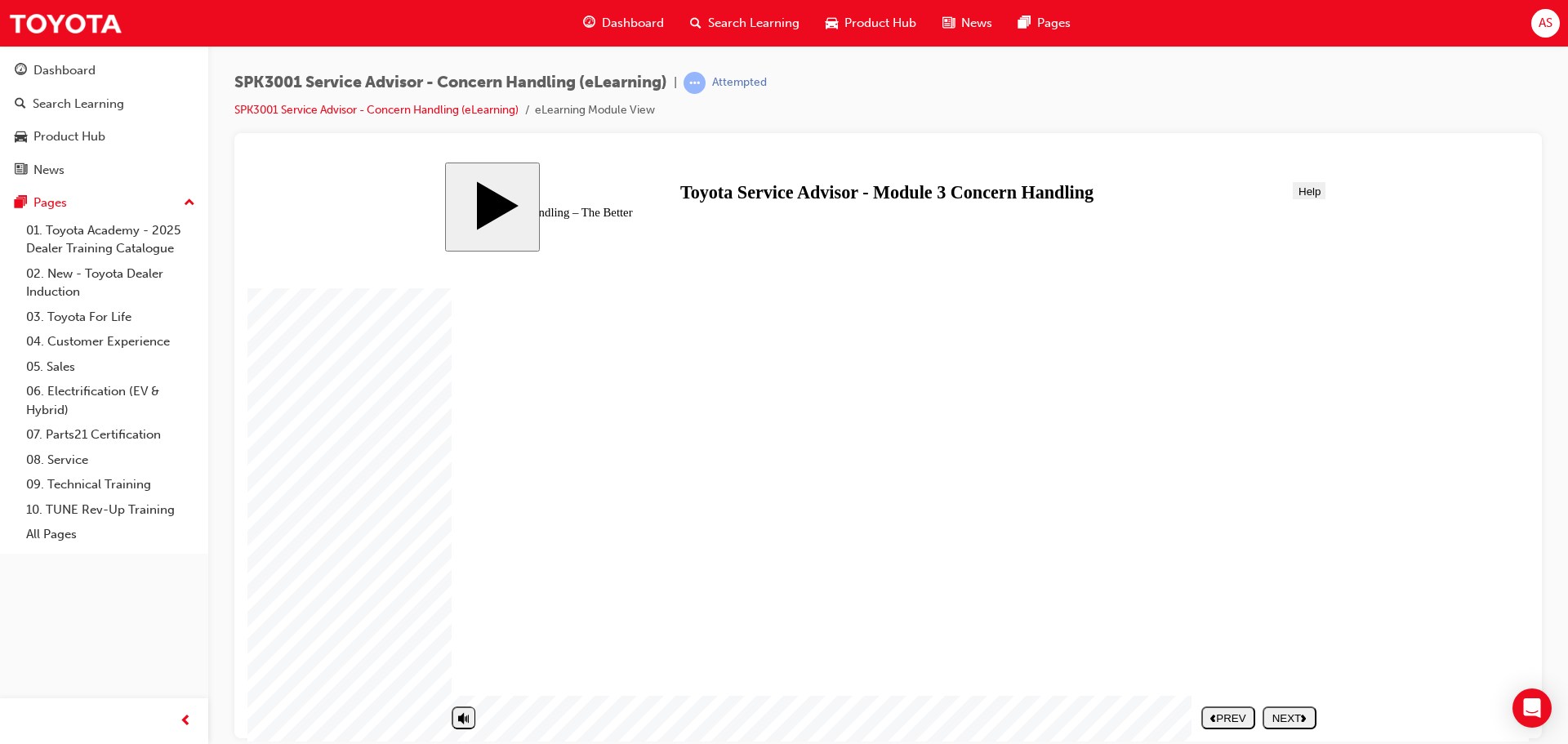
drag, startPoint x: 1036, startPoint y: 460, endPoint x: 1012, endPoint y: 394, distance: 70.2
drag, startPoint x: 1196, startPoint y: 486, endPoint x: 1221, endPoint y: 457, distance: 38.3
drag, startPoint x: 746, startPoint y: 502, endPoint x: 759, endPoint y: 498, distance: 13.6
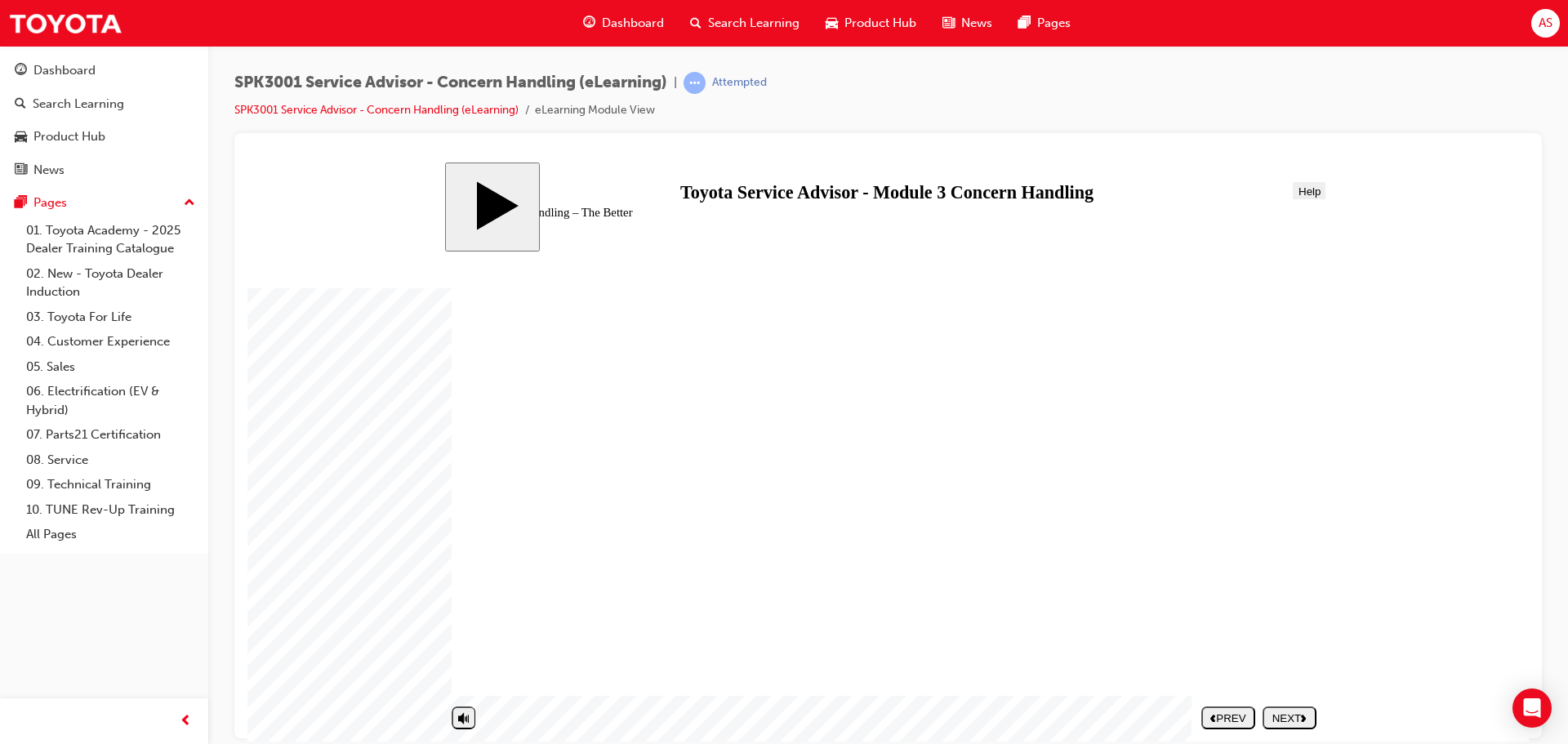
click at [1305, 715] on polygon "next" at bounding box center [1303, 717] width 5 height 8
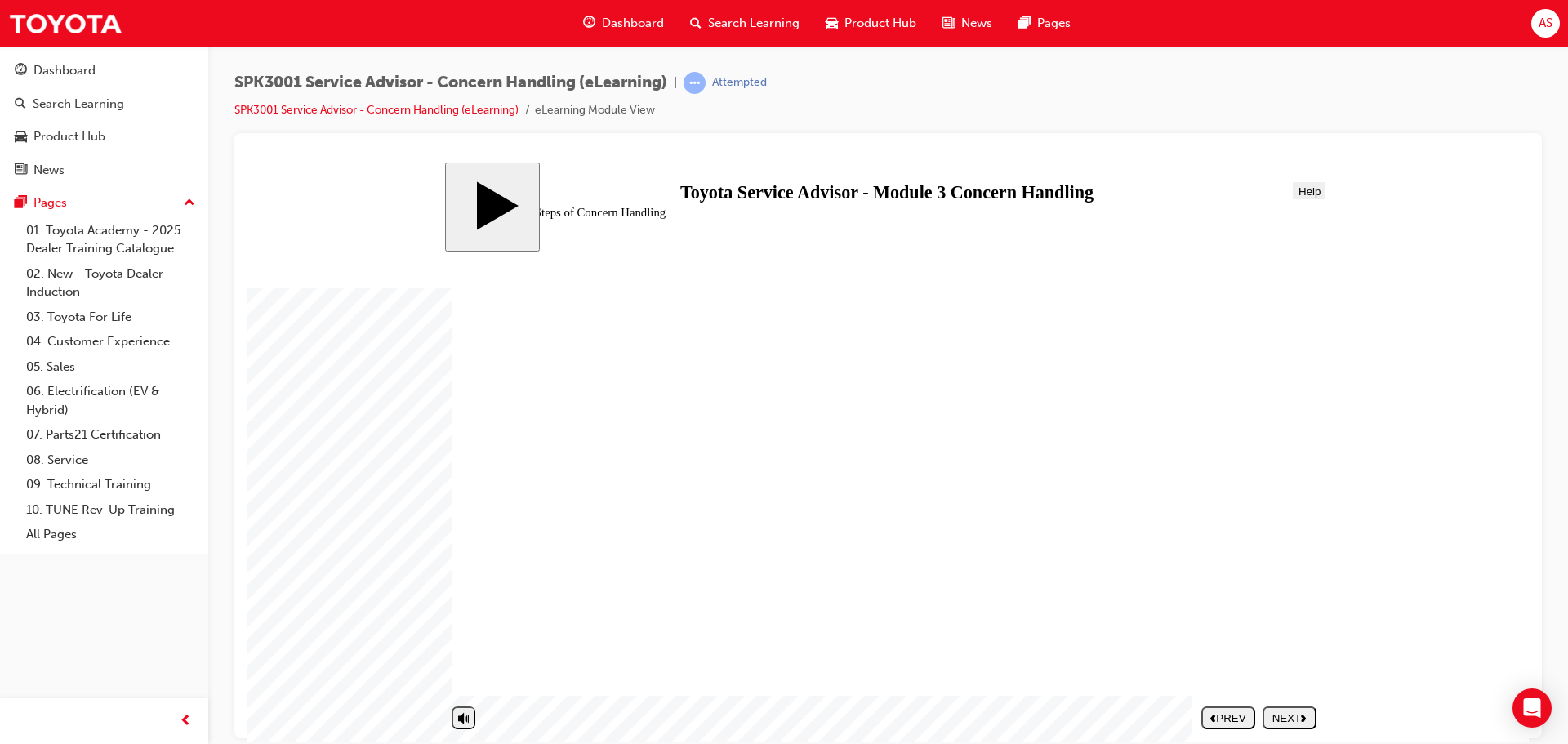
click at [1296, 718] on div "NEXT" at bounding box center [1290, 717] width 41 height 12
drag, startPoint x: 576, startPoint y: 626, endPoint x: 585, endPoint y: 559, distance: 67.6
drag, startPoint x: 639, startPoint y: 516, endPoint x: 1027, endPoint y: 348, distance: 422.8
drag, startPoint x: 615, startPoint y: 627, endPoint x: 1059, endPoint y: 410, distance: 494.2
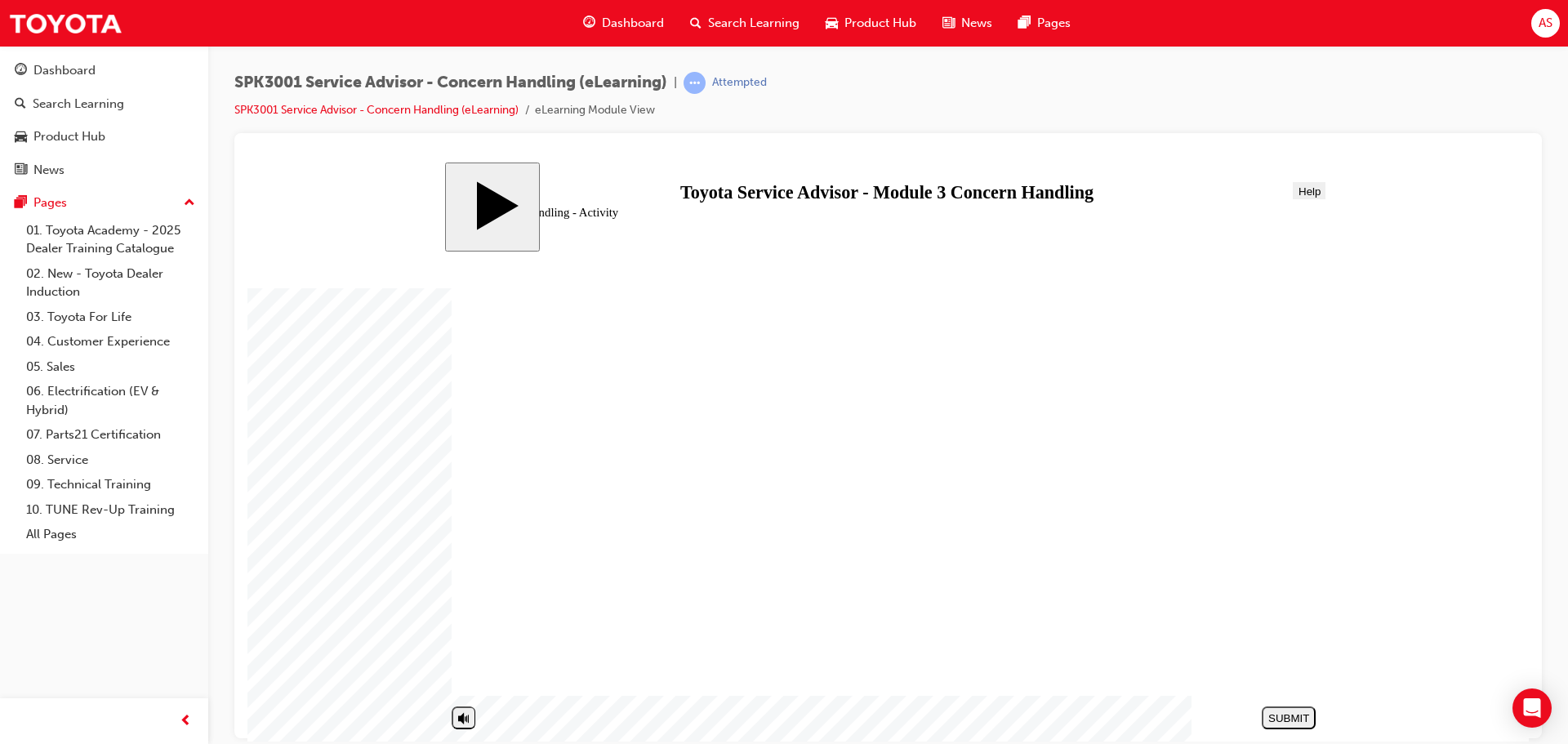
drag, startPoint x: 628, startPoint y: 523, endPoint x: 994, endPoint y: 465, distance: 370.6
drag, startPoint x: 720, startPoint y: 455, endPoint x: 1165, endPoint y: 502, distance: 447.5
drag, startPoint x: 702, startPoint y: 584, endPoint x: 708, endPoint y: 560, distance: 24.7
drag, startPoint x: 670, startPoint y: 583, endPoint x: 1072, endPoint y: 479, distance: 415.2
drag, startPoint x: 634, startPoint y: 441, endPoint x: 1091, endPoint y: 529, distance: 465.4
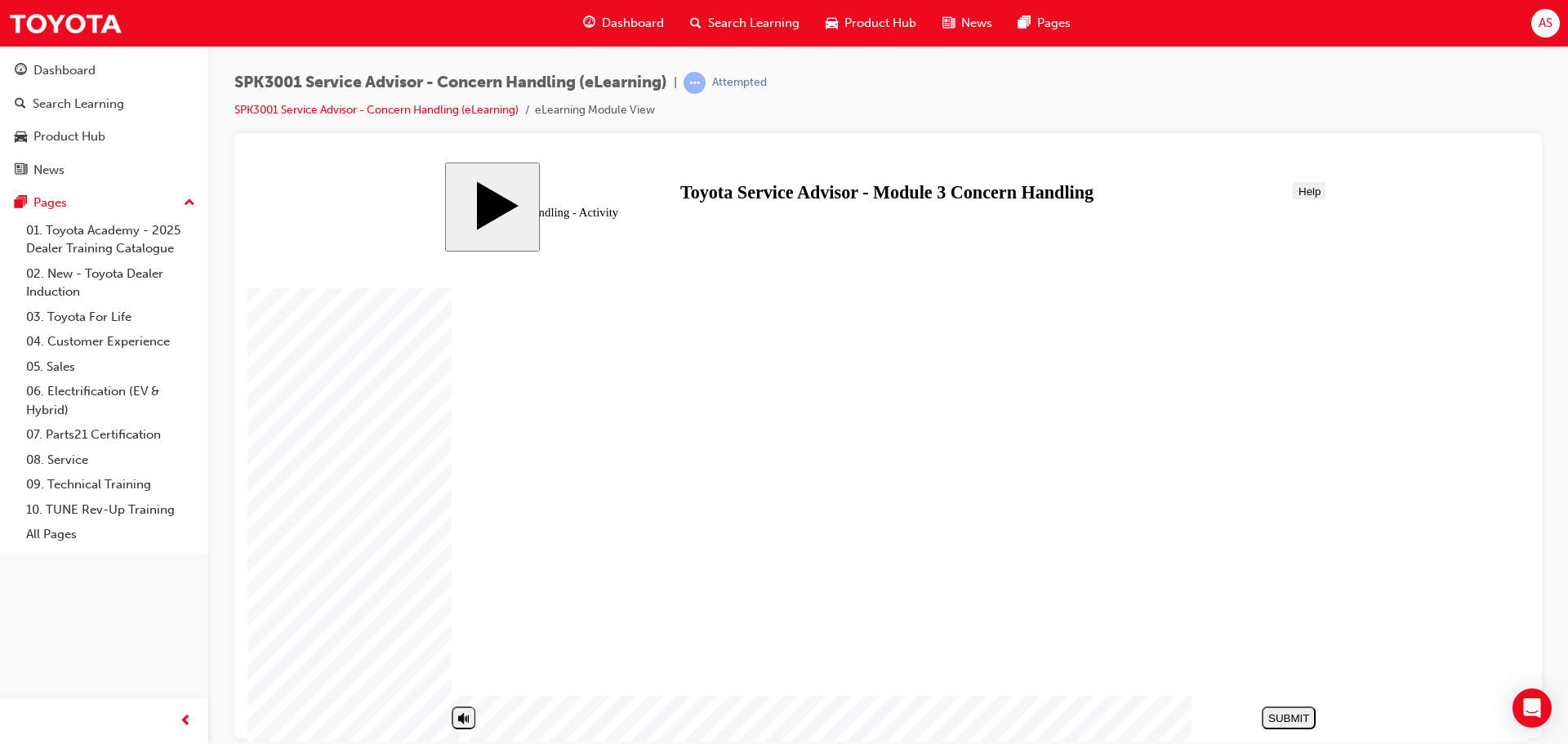
drag, startPoint x: 580, startPoint y: 653, endPoint x: 1028, endPoint y: 525, distance: 465.9
drag, startPoint x: 605, startPoint y: 475, endPoint x: 1042, endPoint y: 568, distance: 446.8
drag, startPoint x: 742, startPoint y: 453, endPoint x: 1213, endPoint y: 627, distance: 502.1
click at [1278, 712] on div "SUBMIT" at bounding box center [1289, 717] width 41 height 12
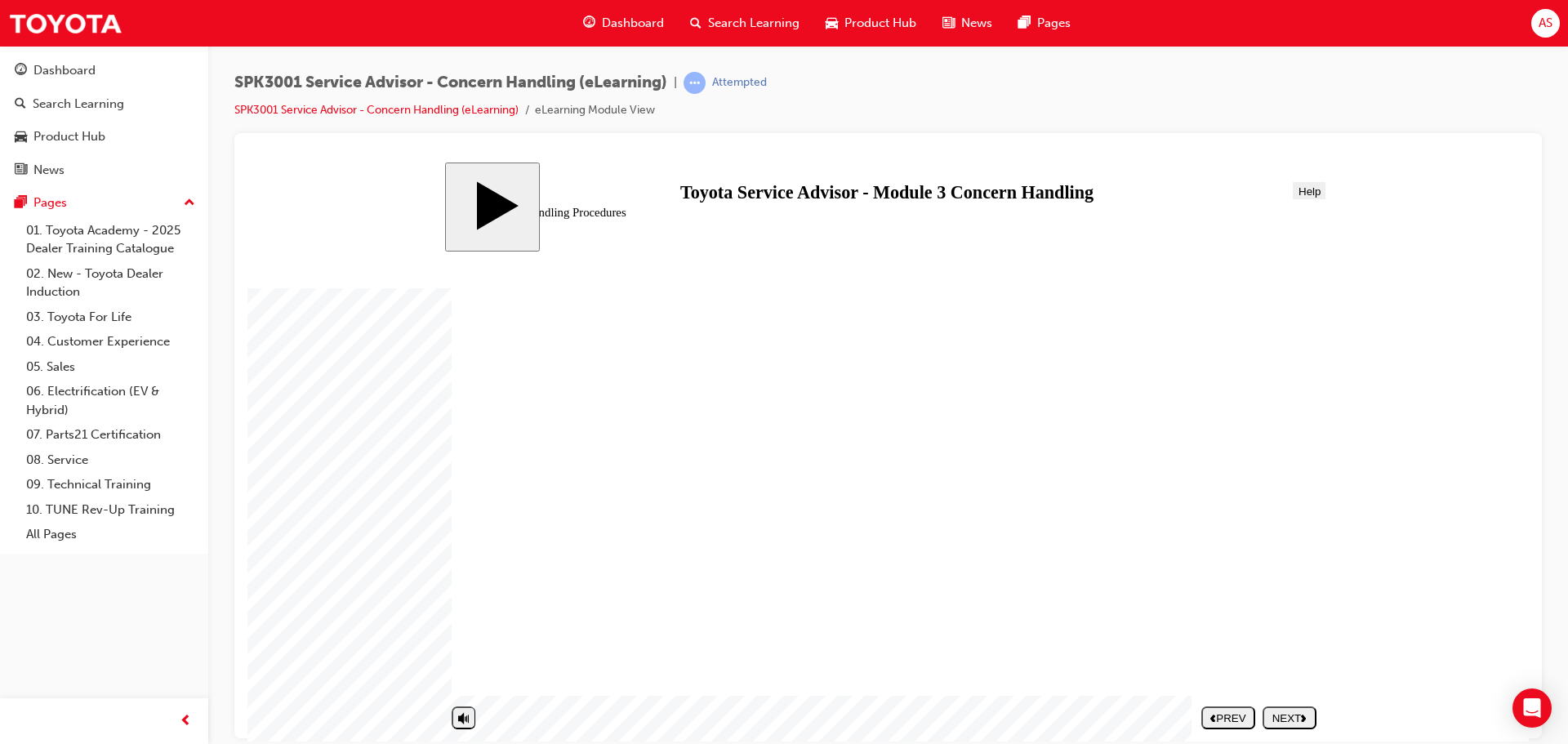
click at [1280, 715] on div "NEXT" at bounding box center [1290, 717] width 41 height 12
radio input "true"
click at [1308, 719] on div "SUBMIT" at bounding box center [1289, 717] width 41 height 12
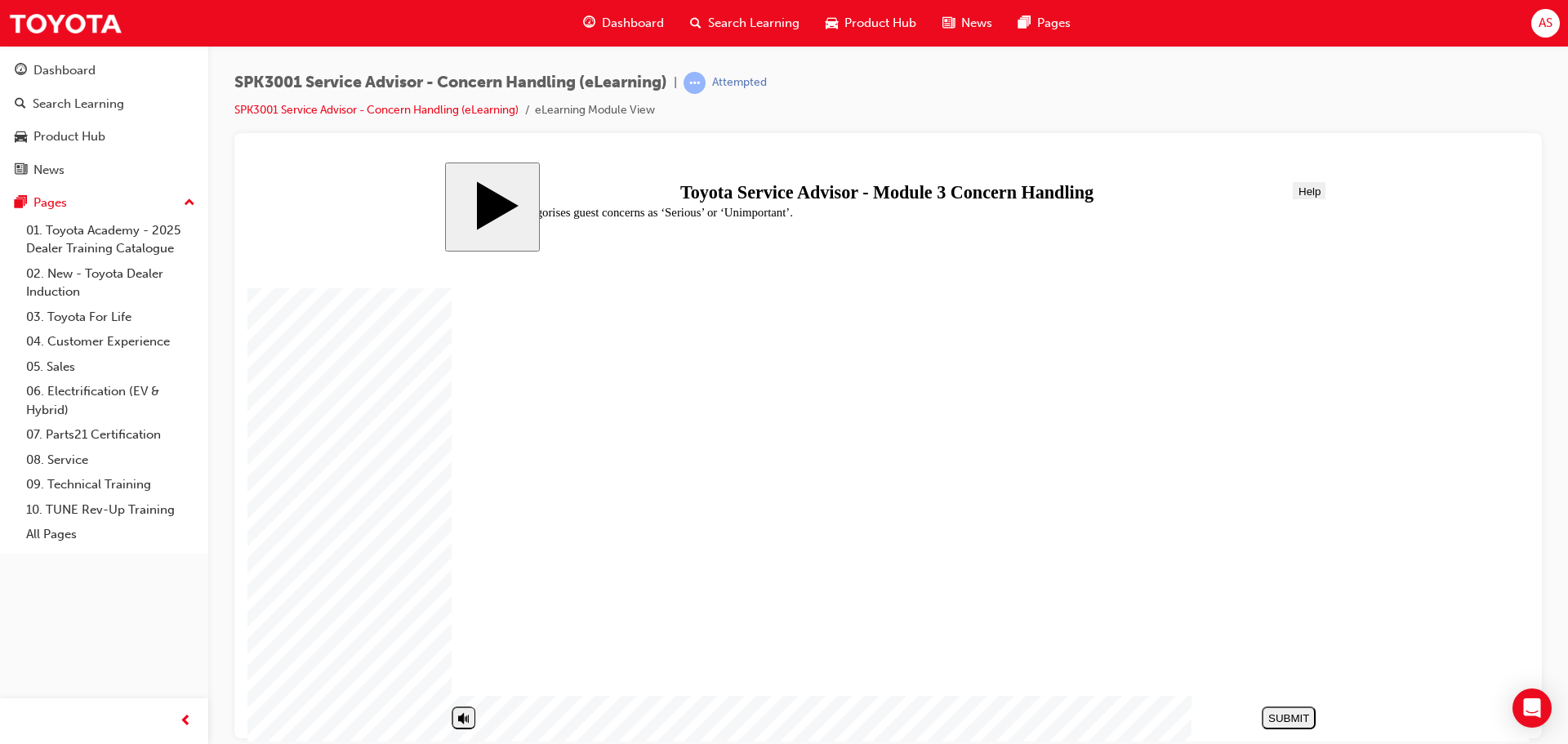
drag, startPoint x: 828, startPoint y: 632, endPoint x: 826, endPoint y: 642, distance: 10.2
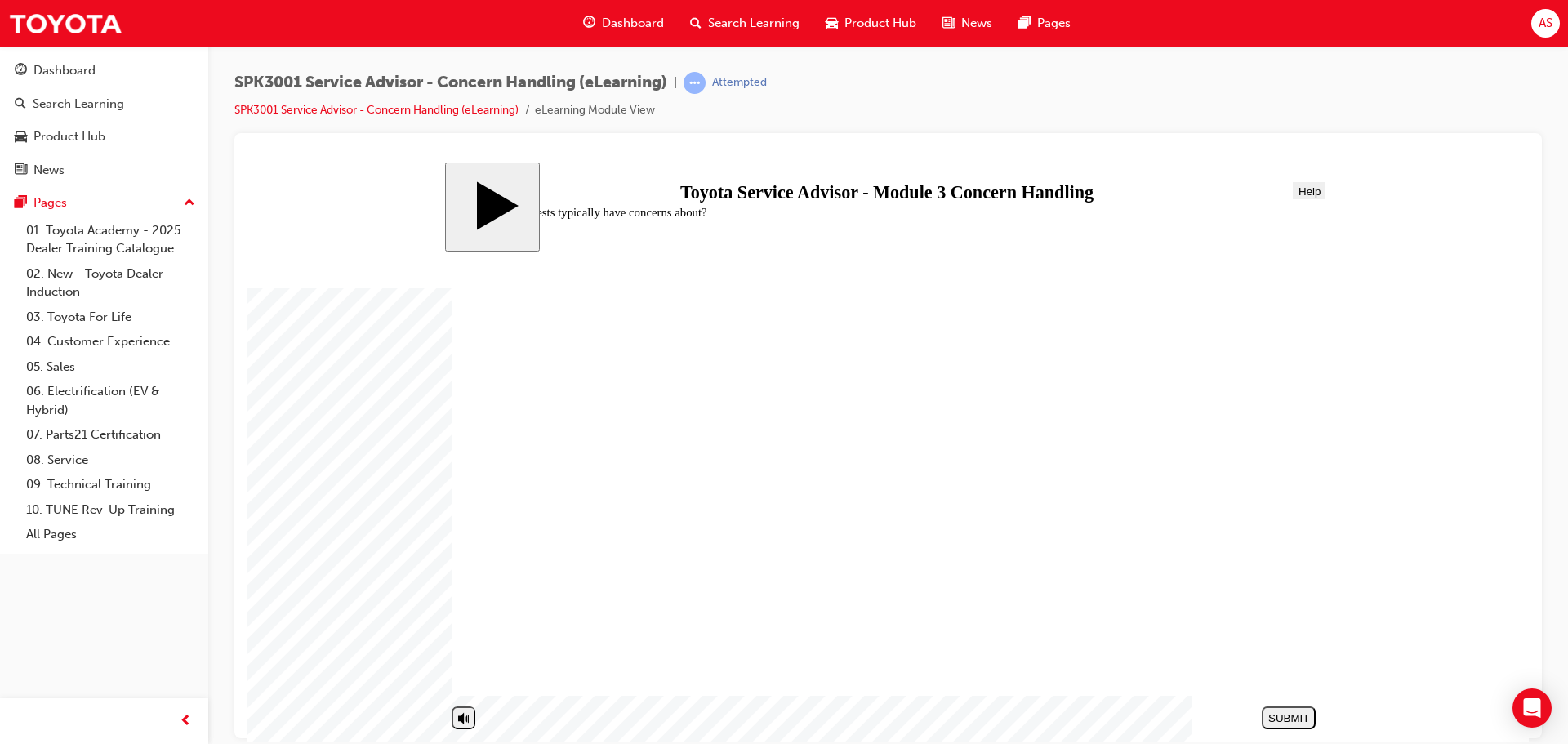
radio input "false"
drag, startPoint x: 688, startPoint y: 497, endPoint x: 954, endPoint y: 562, distance: 273.8
radio input "false"
radio input "true"
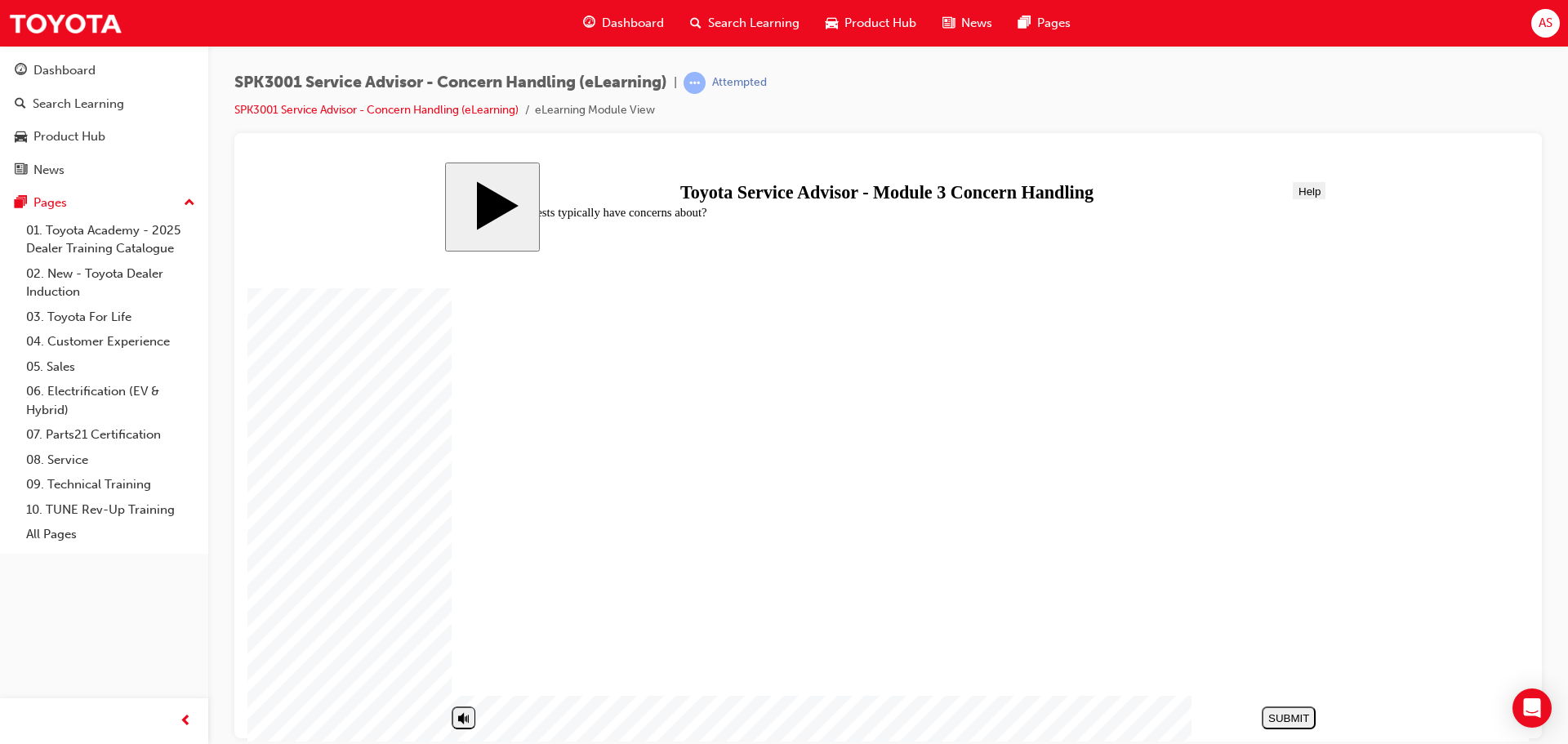
click at [1297, 719] on div "SUBMIT" at bounding box center [1289, 717] width 41 height 12
radio input "true"
click at [1280, 717] on div "SUBMIT" at bounding box center [1289, 717] width 41 height 12
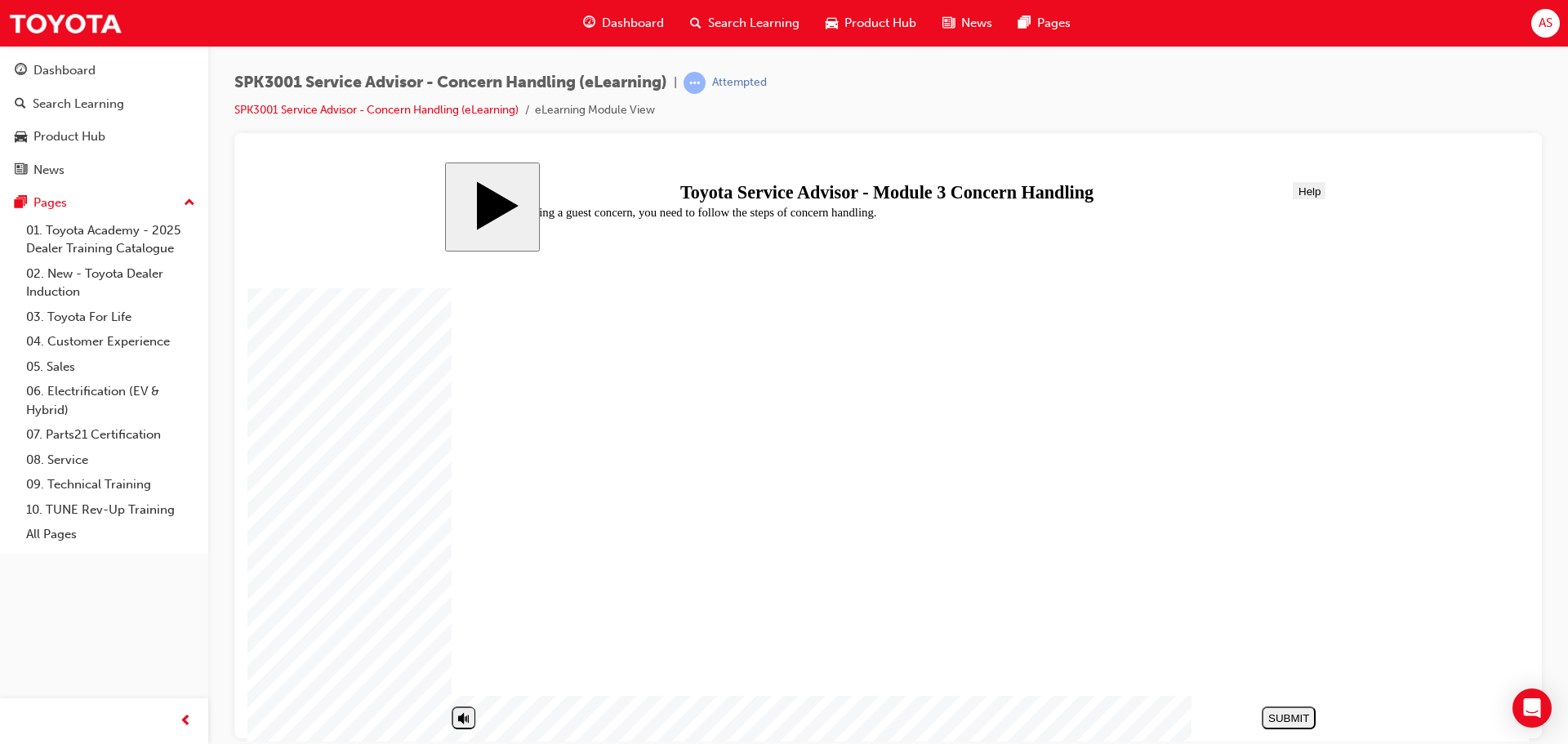
radio input "true"
click at [1291, 708] on button "SUBMIT" at bounding box center [1289, 717] width 54 height 23
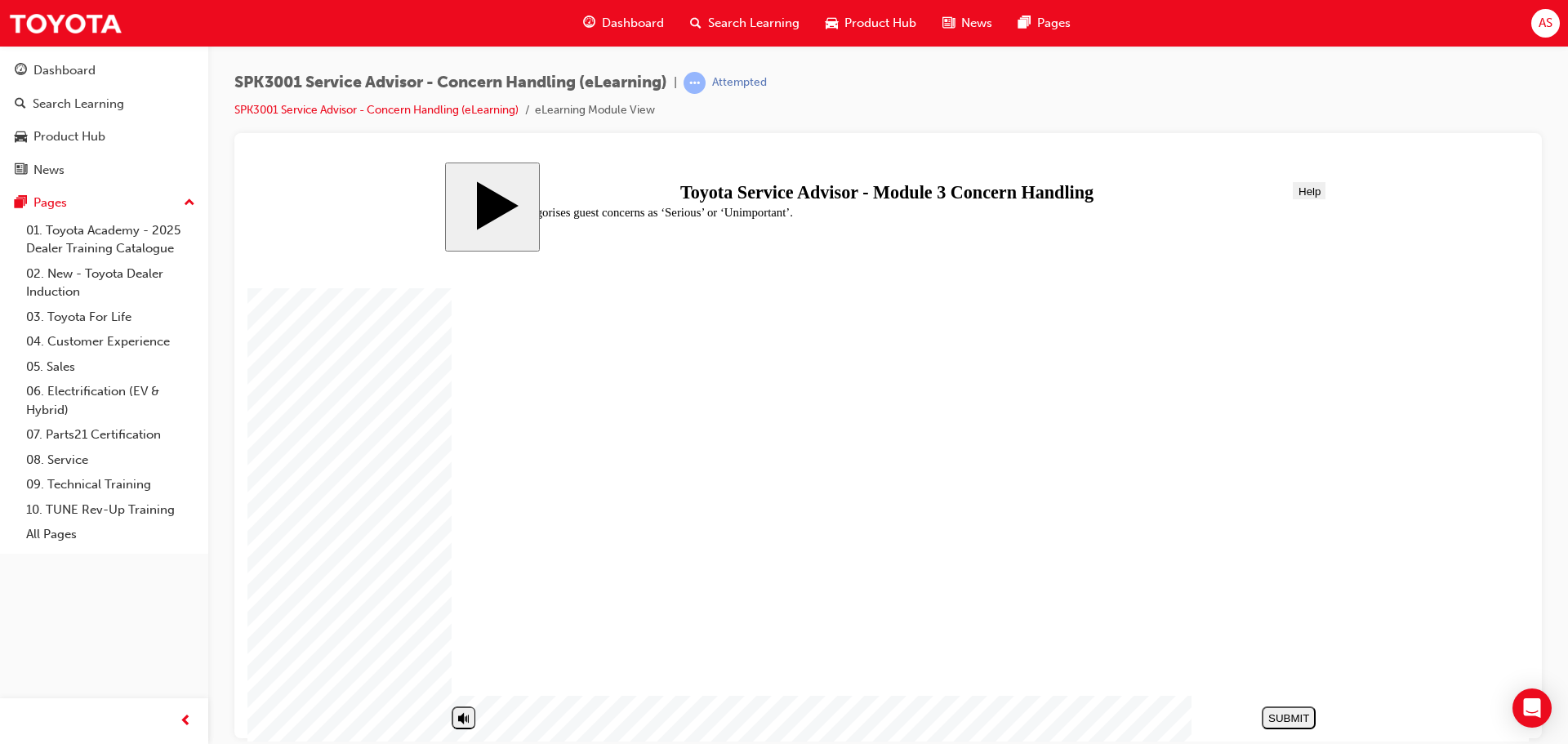
radio input "false"
radio input "true"
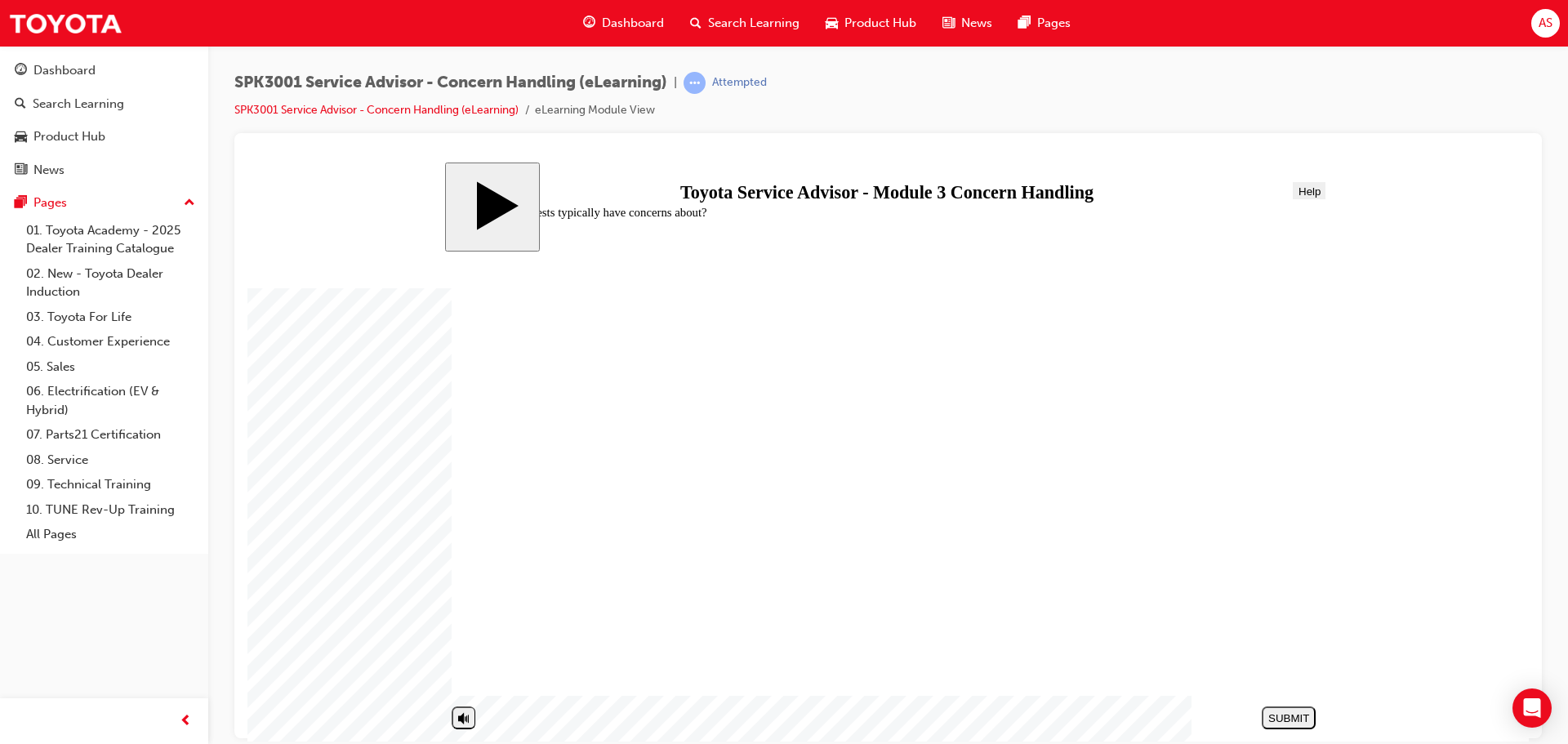
click at [1274, 716] on div "SUBMIT" at bounding box center [1289, 717] width 41 height 12
drag, startPoint x: 835, startPoint y: 613, endPoint x: 823, endPoint y: 638, distance: 27.7
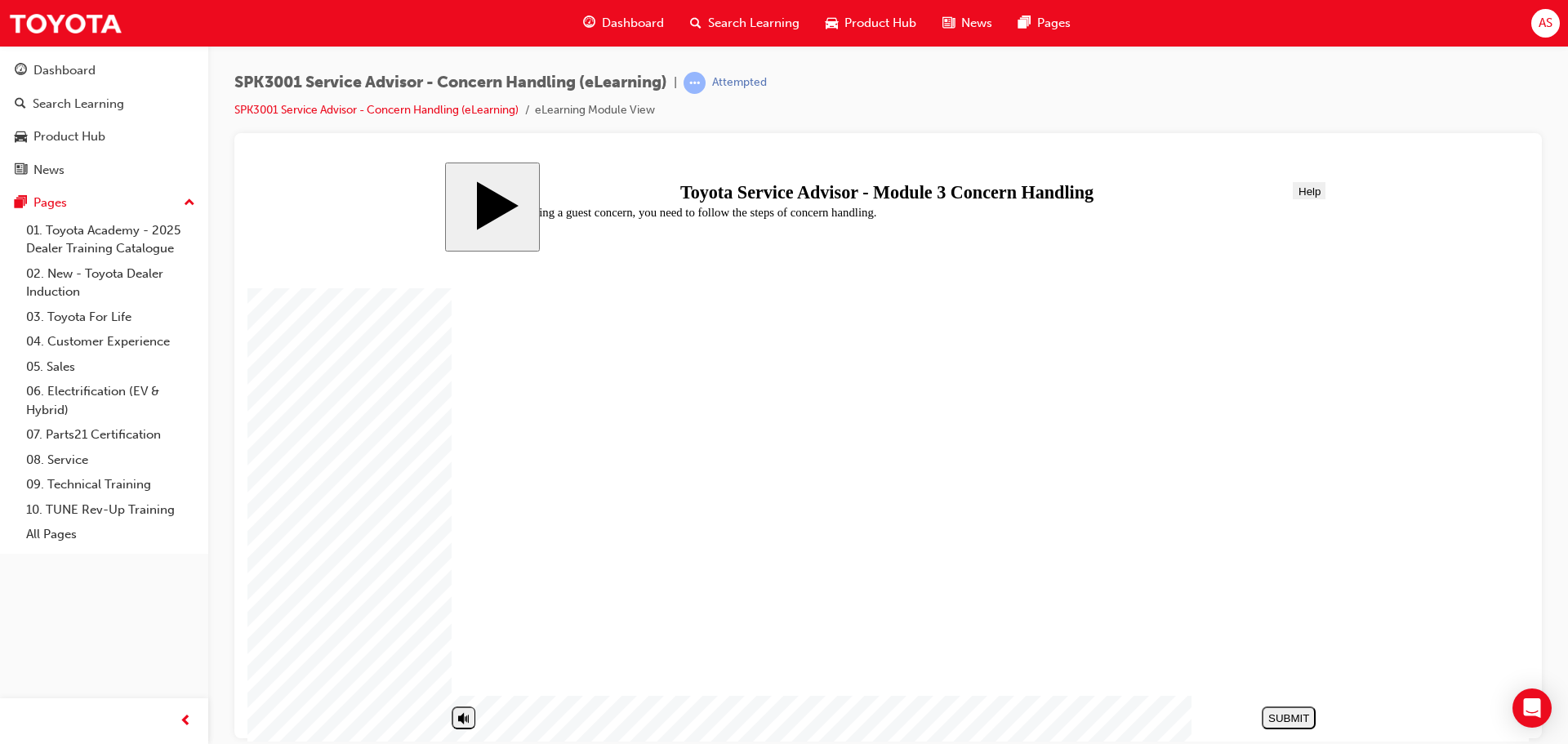
radio input "true"
drag, startPoint x: 556, startPoint y: 435, endPoint x: 687, endPoint y: 446, distance: 131.5
radio input "true"
click at [1301, 707] on button "SUBMIT" at bounding box center [1289, 717] width 54 height 23
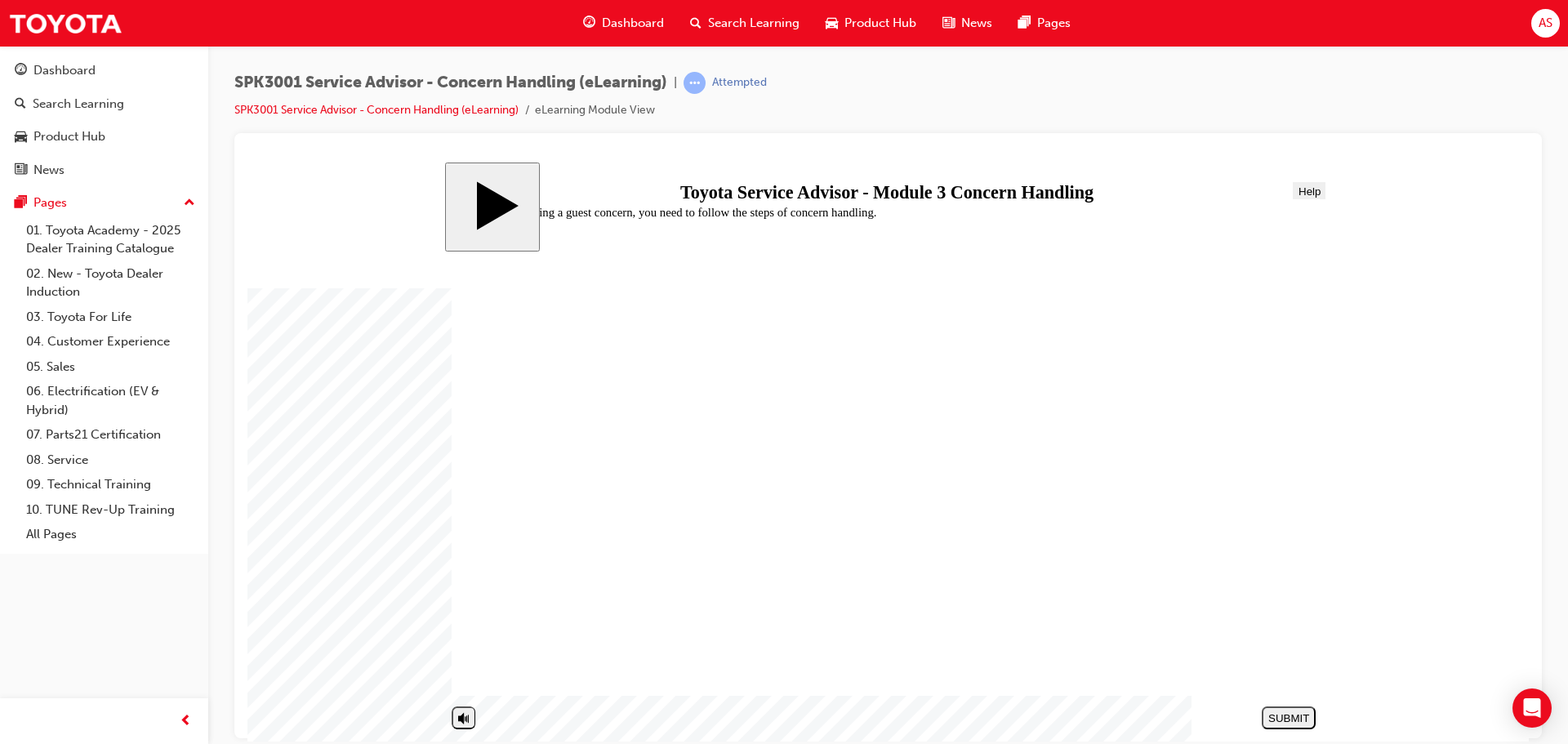
click at [1039, 626] on div "Unfortunately you have failed to meet the 80% pass score. Please select the Ret…" at bounding box center [887, 463] width 871 height 489
click at [1279, 724] on button "PREV" at bounding box center [1289, 717] width 54 height 23
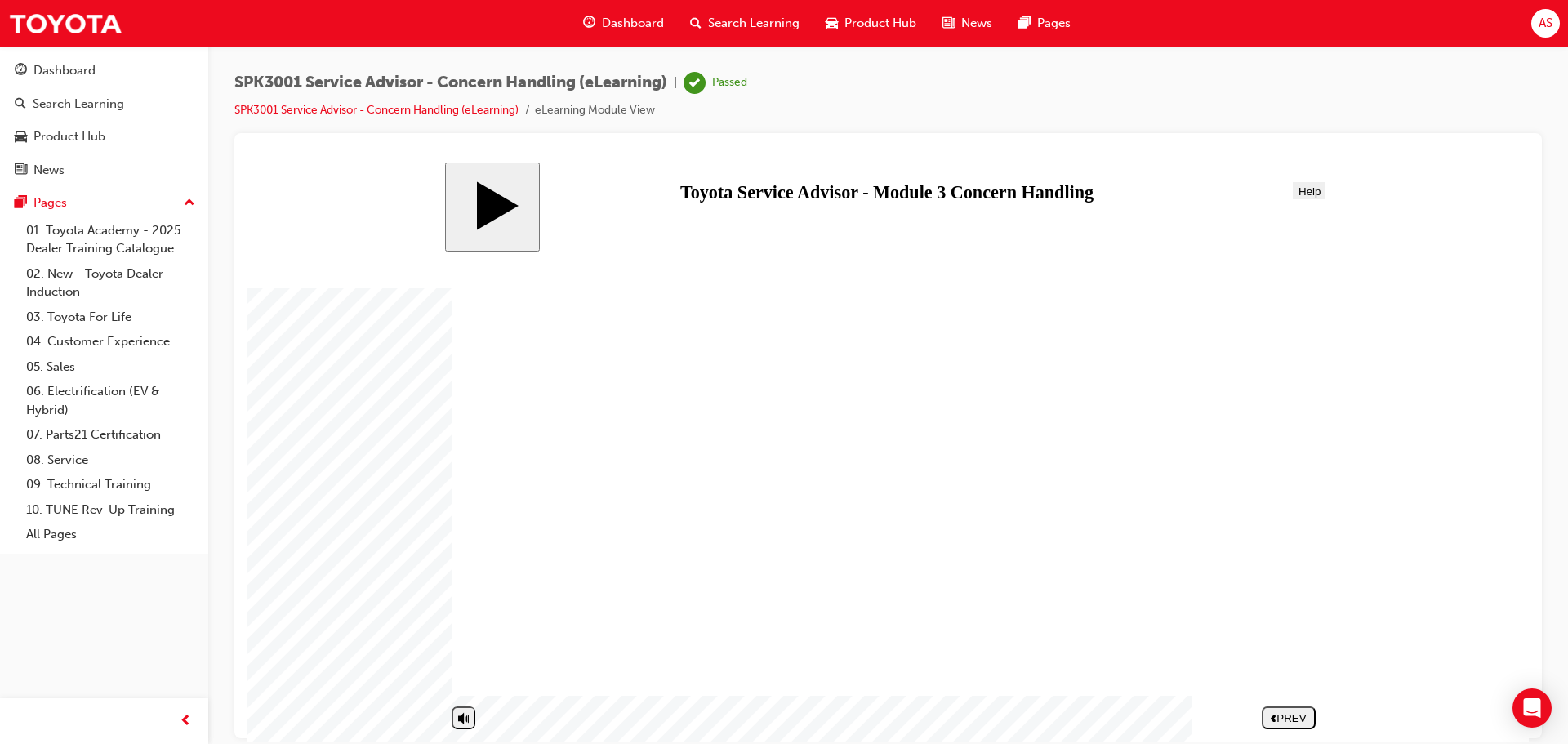
drag, startPoint x: 1239, startPoint y: 560, endPoint x: 1225, endPoint y: 550, distance: 17.2
drag, startPoint x: 576, startPoint y: 407, endPoint x: 575, endPoint y: 383, distance: 24.0
drag, startPoint x: 546, startPoint y: 431, endPoint x: 659, endPoint y: 446, distance: 114.0
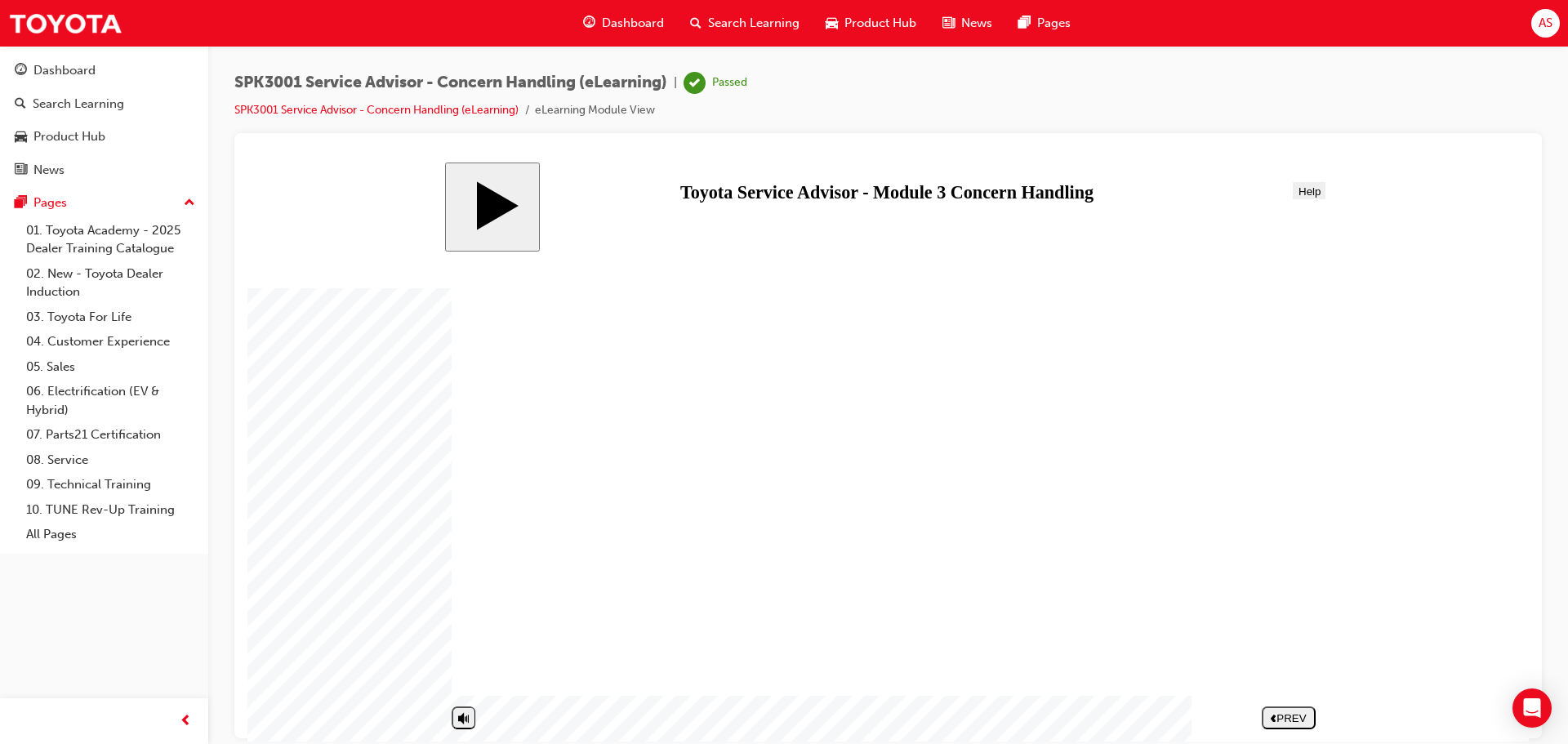
click at [398, 107] on link "SPK3001 Service Advisor - Concern Handling (eLearning)" at bounding box center [376, 109] width 284 height 14
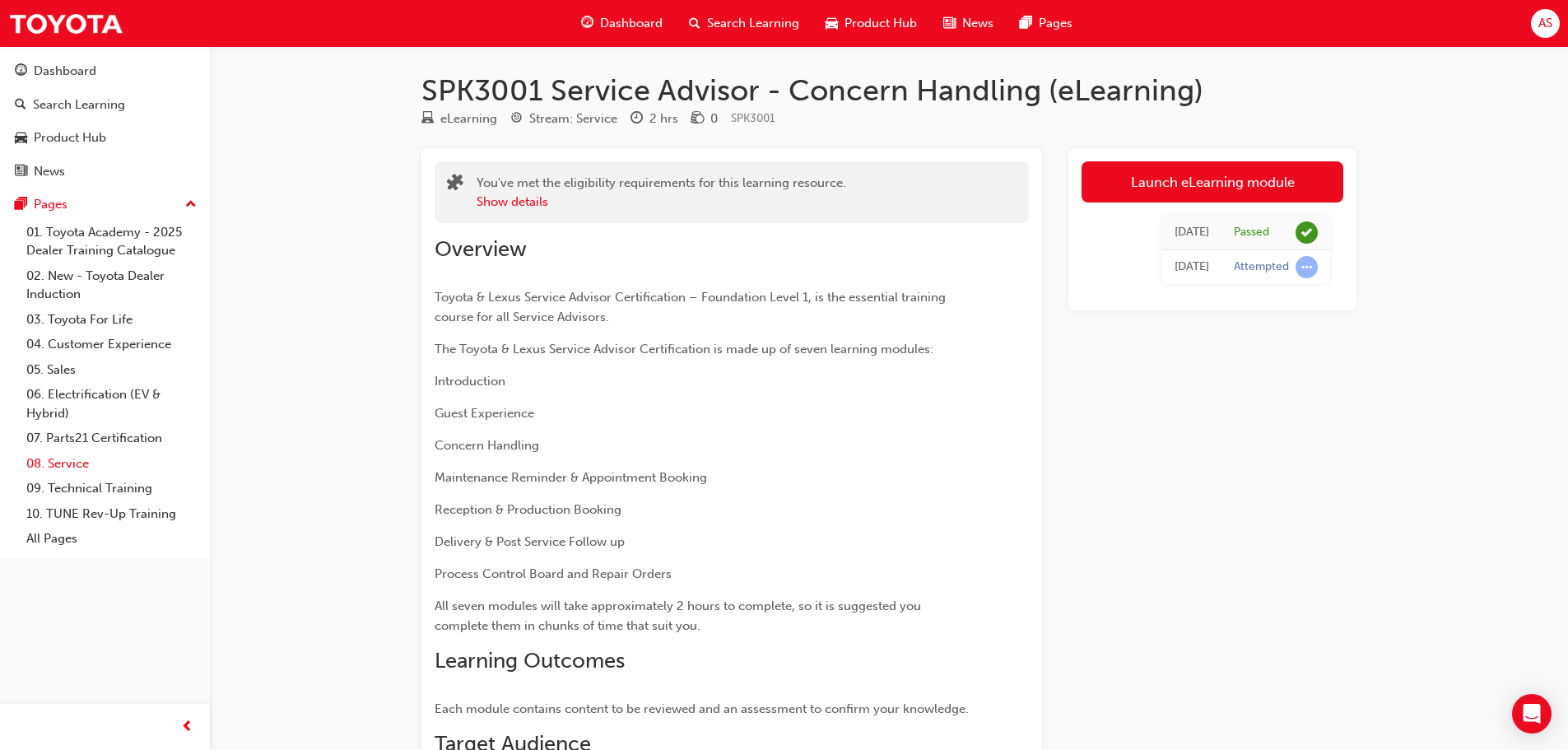
click at [92, 469] on link "08. Service" at bounding box center [111, 464] width 184 height 26
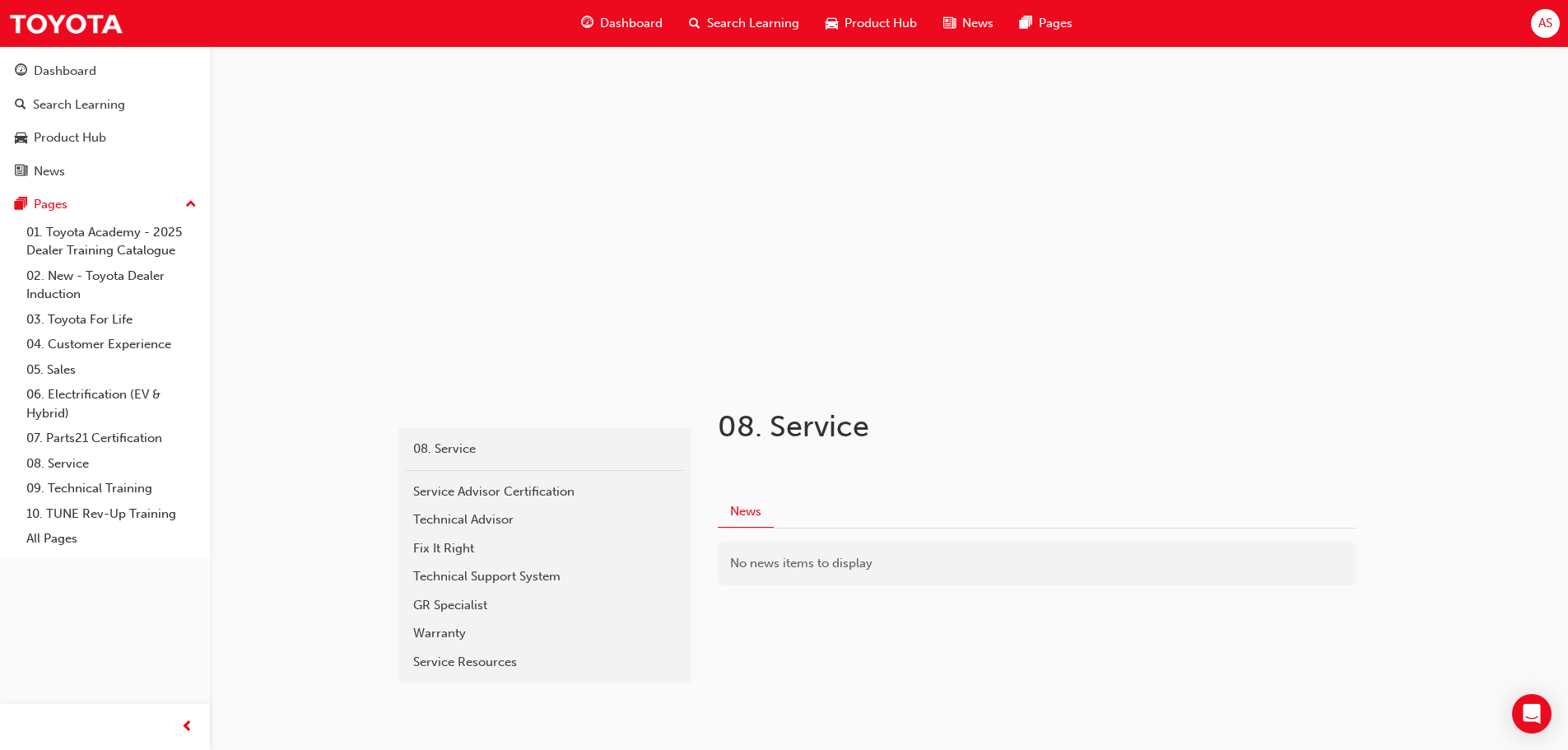
scroll to position [39, 0]
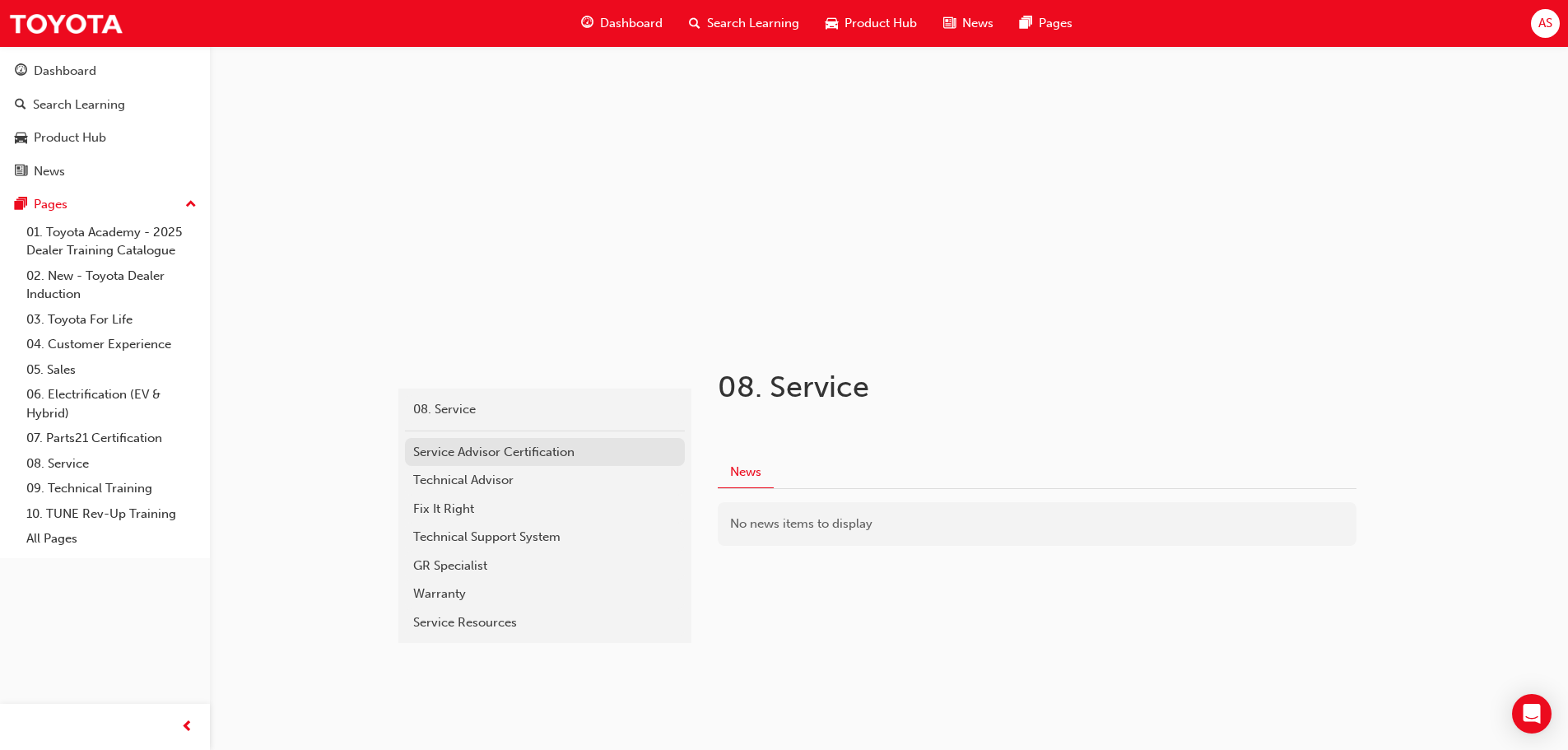
click at [468, 452] on div "Service Advisor Certification" at bounding box center [545, 452] width 263 height 19
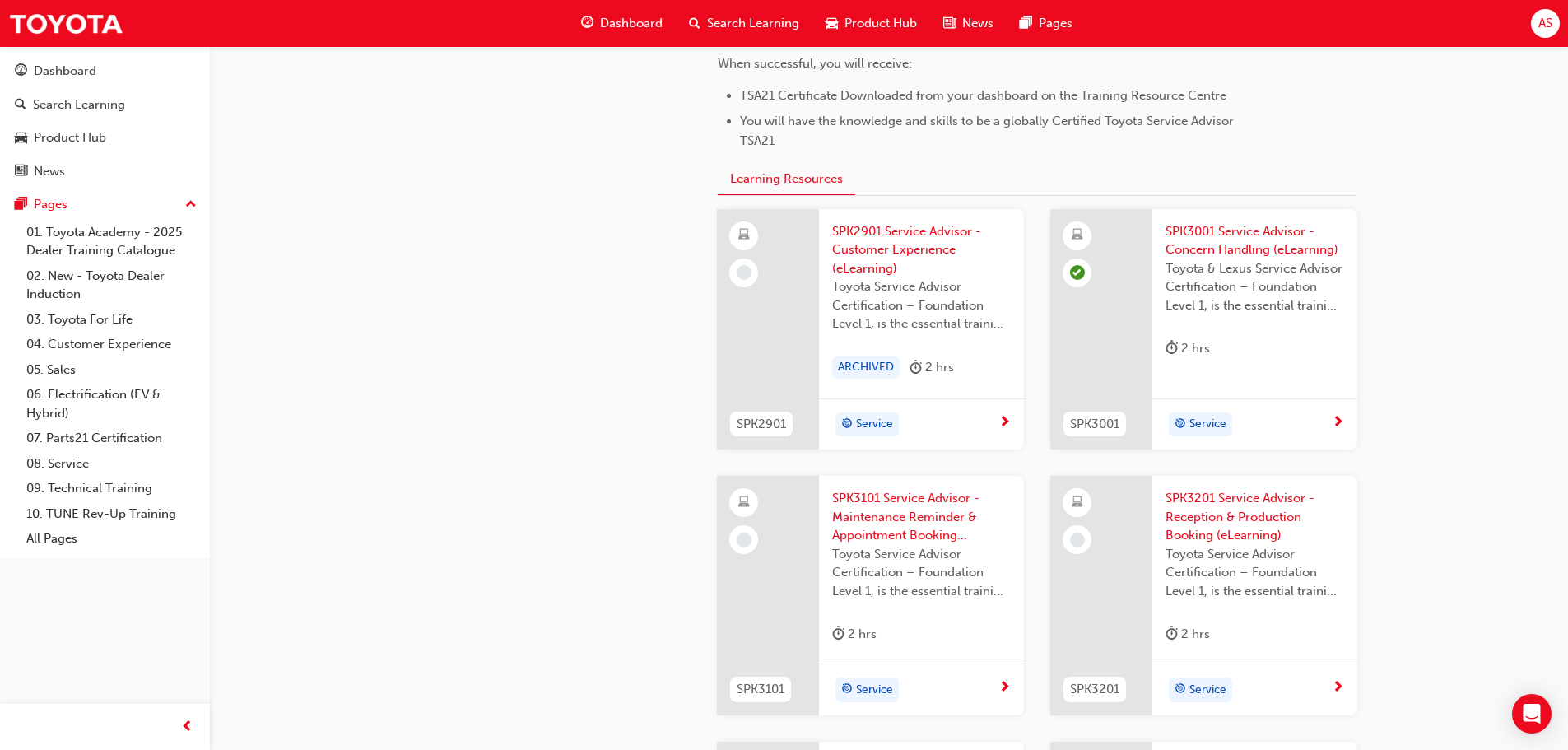
scroll to position [1805, 0]
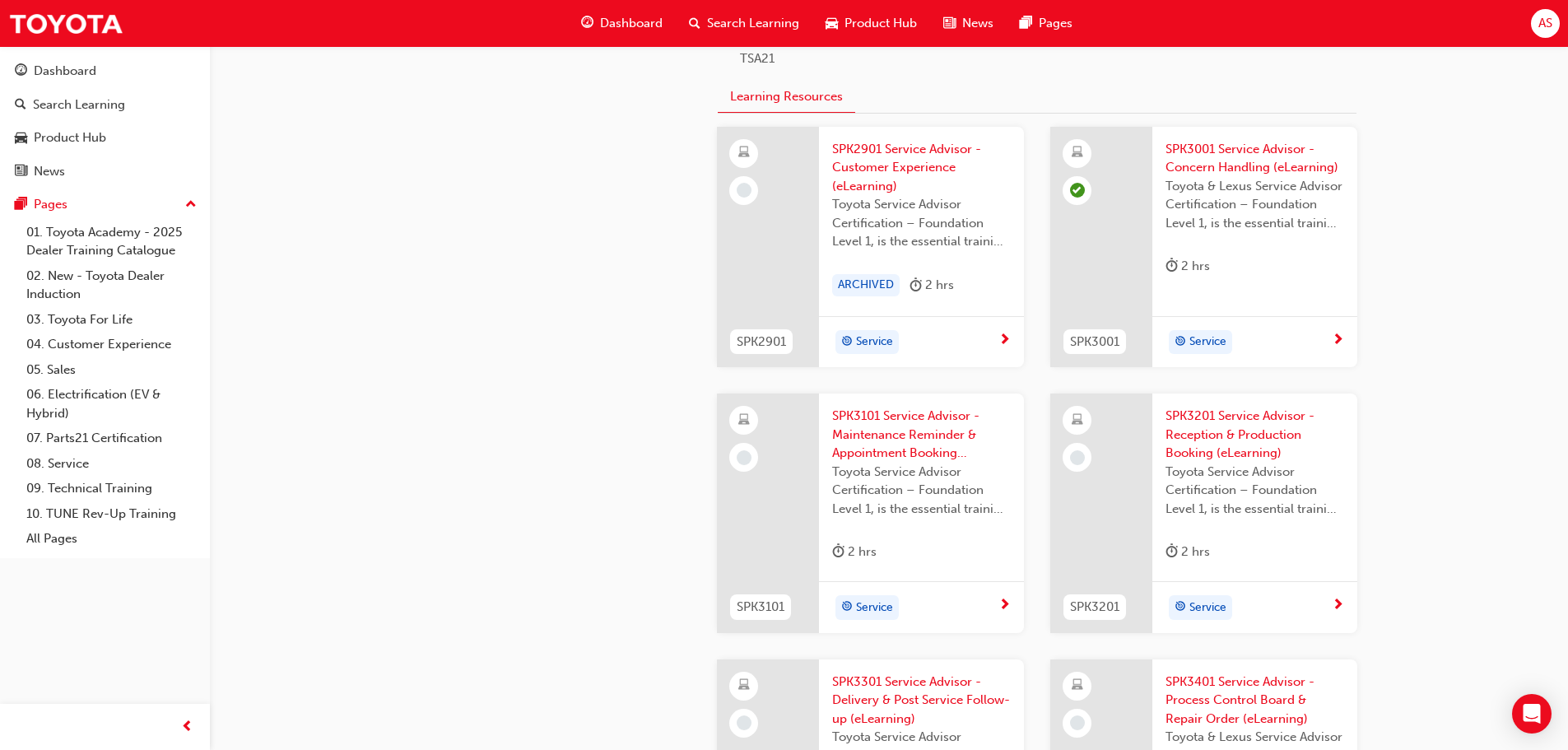
click at [941, 547] on div "2 hrs" at bounding box center [921, 555] width 179 height 27
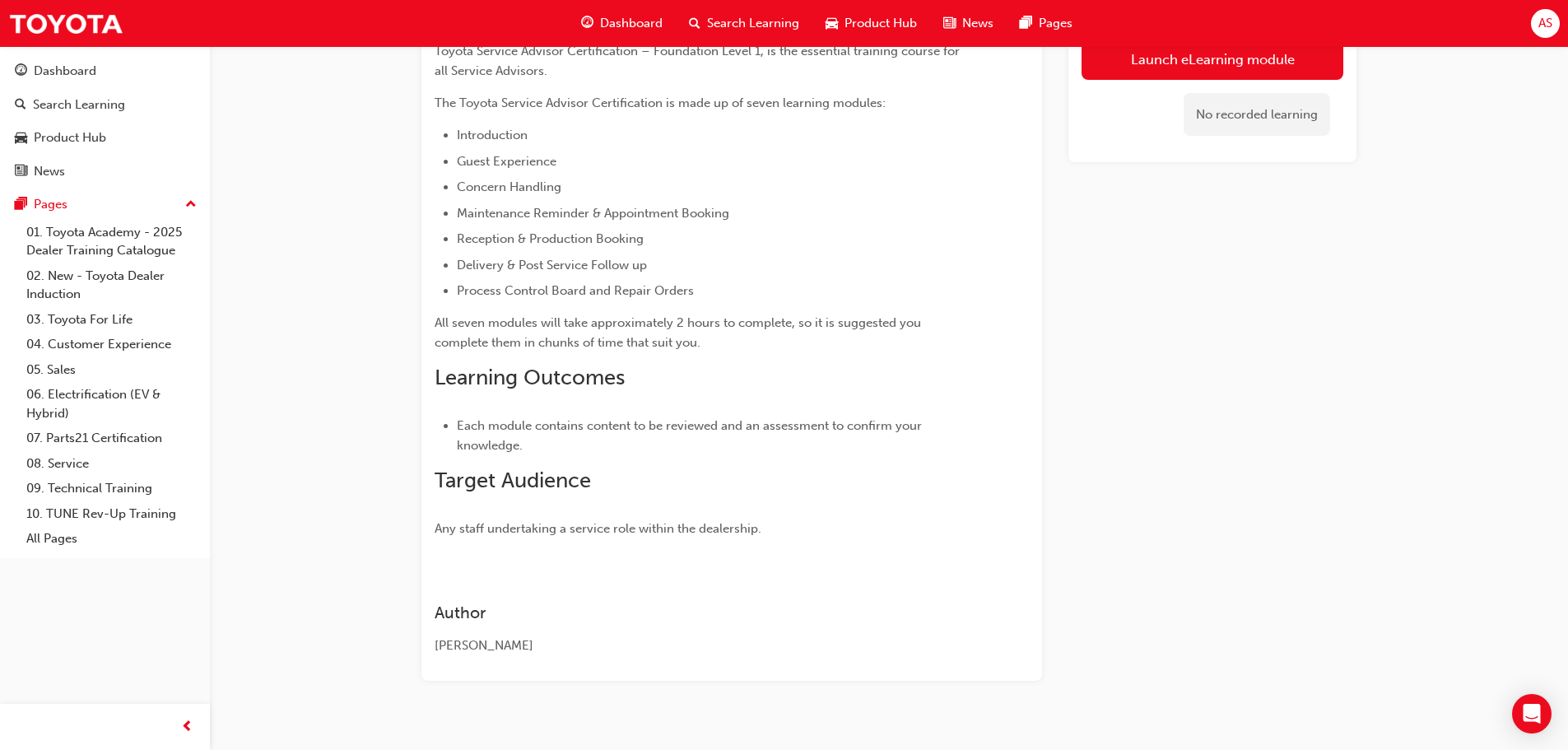
scroll to position [306, 0]
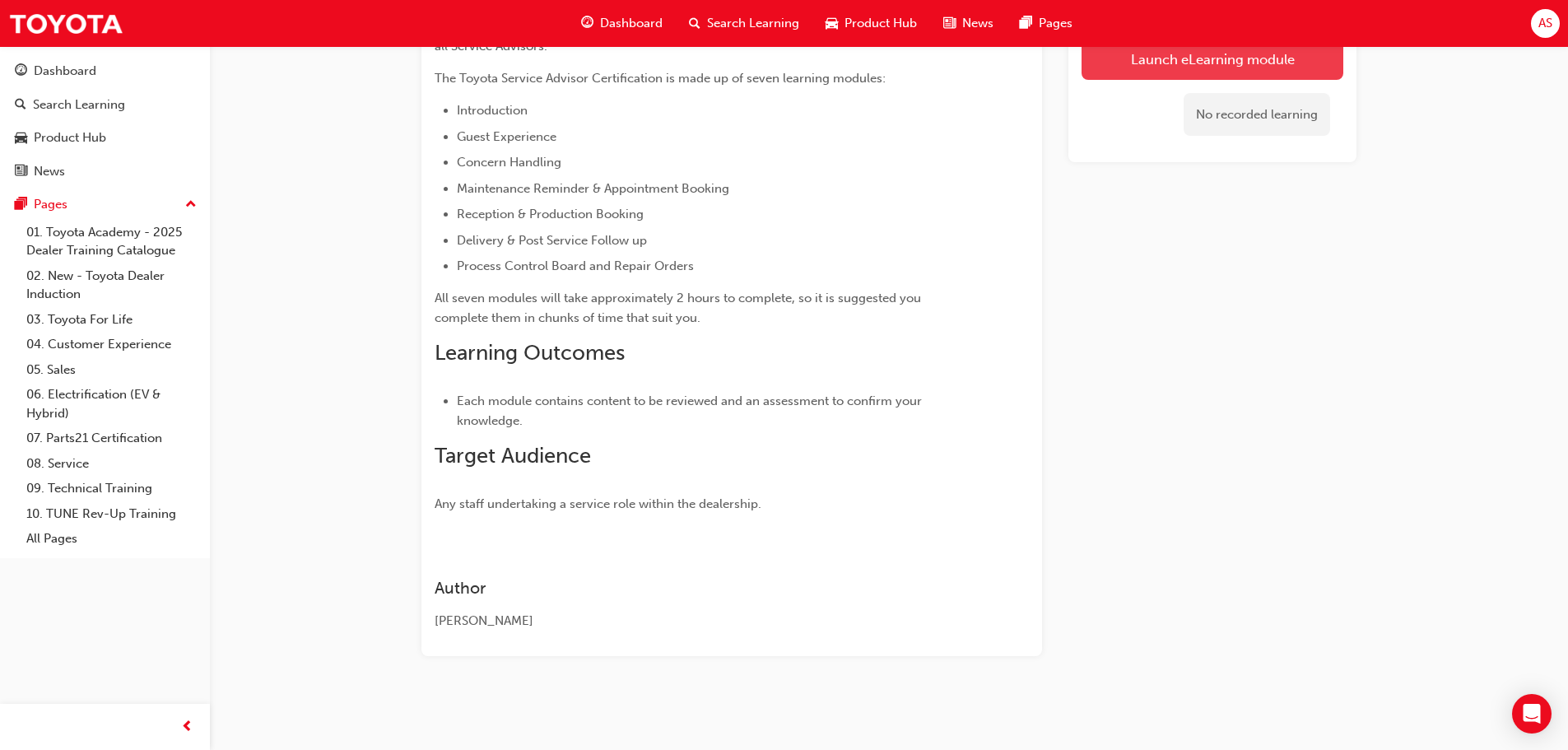
click at [1177, 62] on link "Launch eLearning module" at bounding box center [1212, 58] width 262 height 41
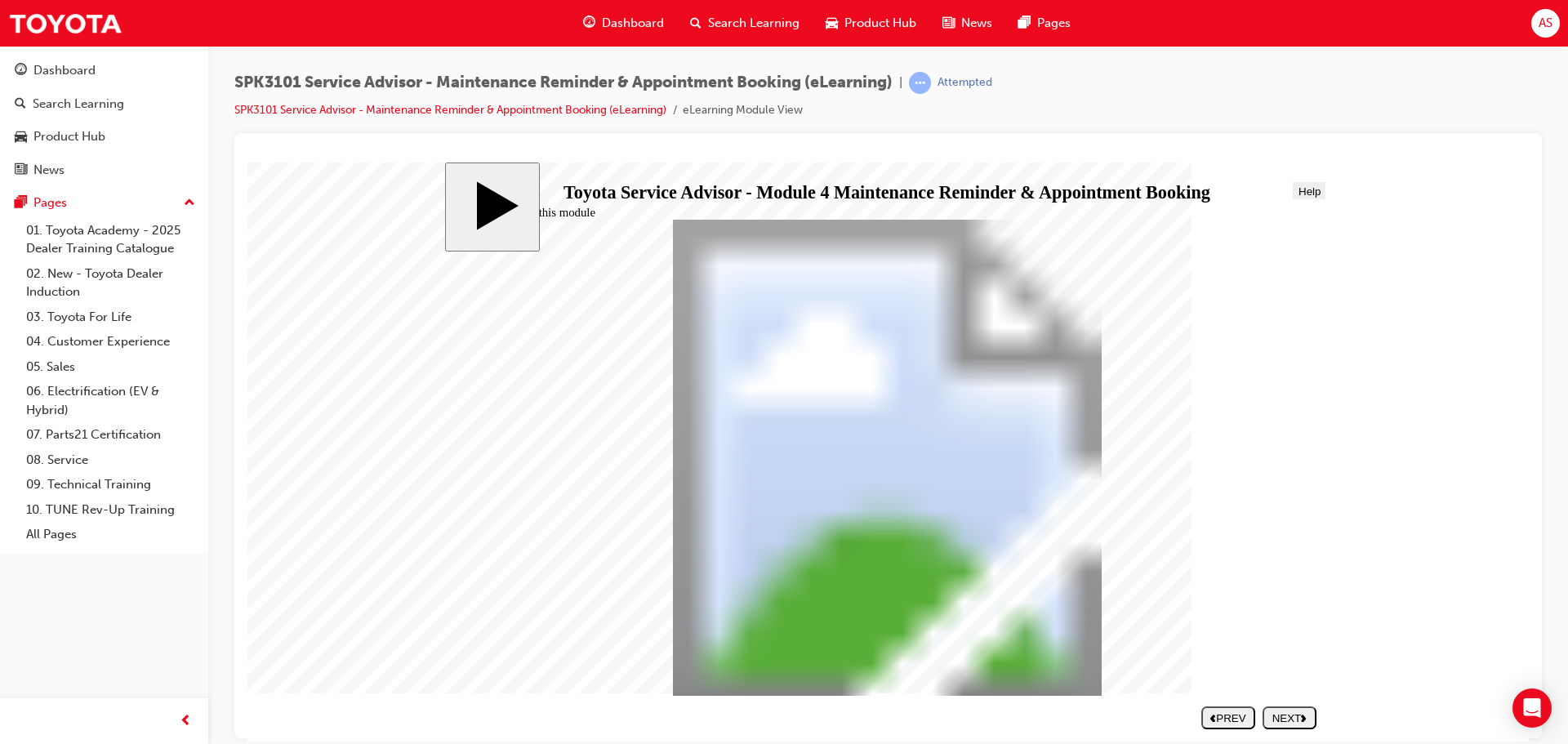
click at [1306, 717] on polygon "next" at bounding box center [1303, 717] width 5 height 8
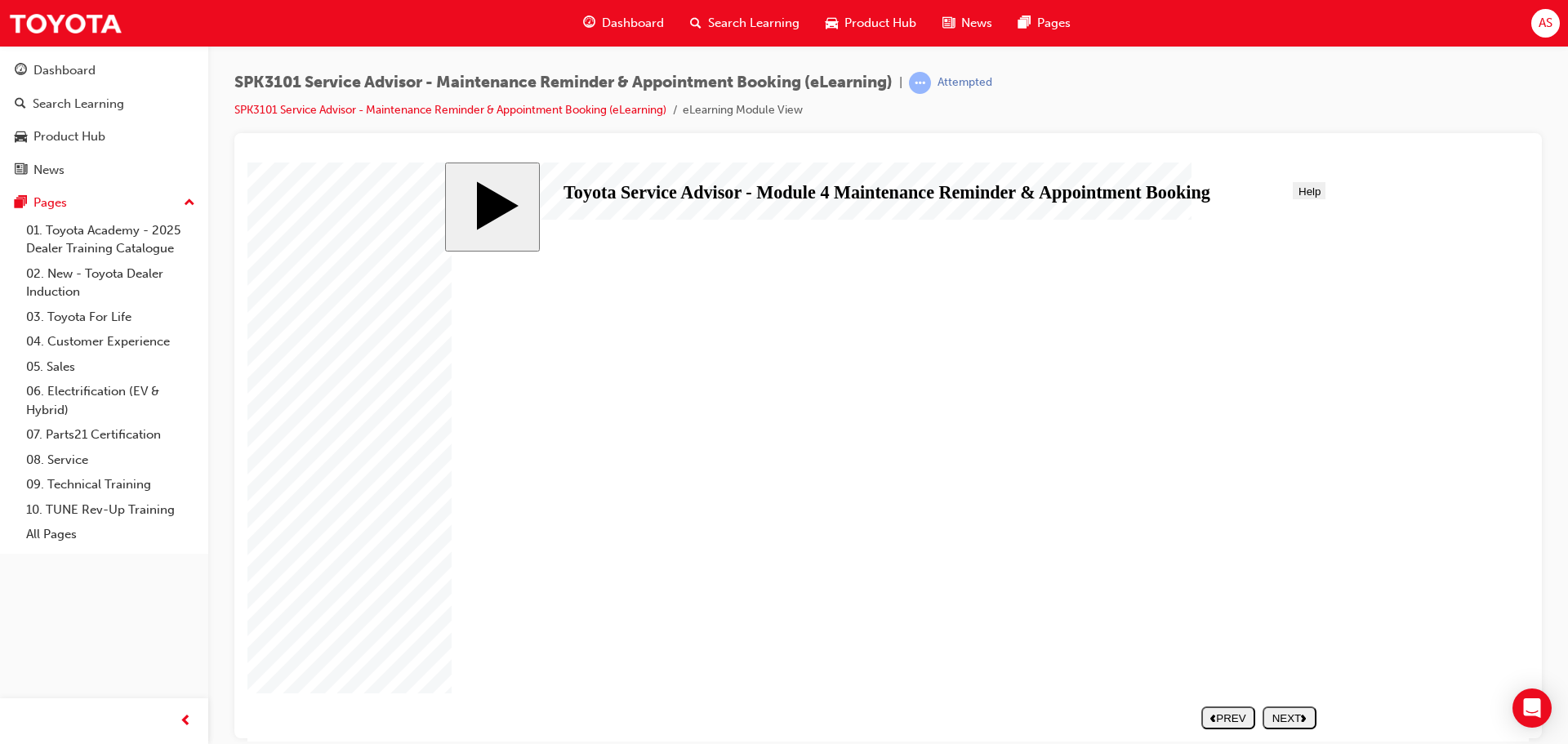
click at [1275, 708] on button "NEXT" at bounding box center [1290, 717] width 54 height 23
click at [1280, 719] on div "NEXT" at bounding box center [1290, 717] width 41 height 12
click at [1310, 713] on div "NEXT" at bounding box center [1290, 717] width 41 height 12
click at [1293, 722] on div "NEXT" at bounding box center [1290, 717] width 41 height 12
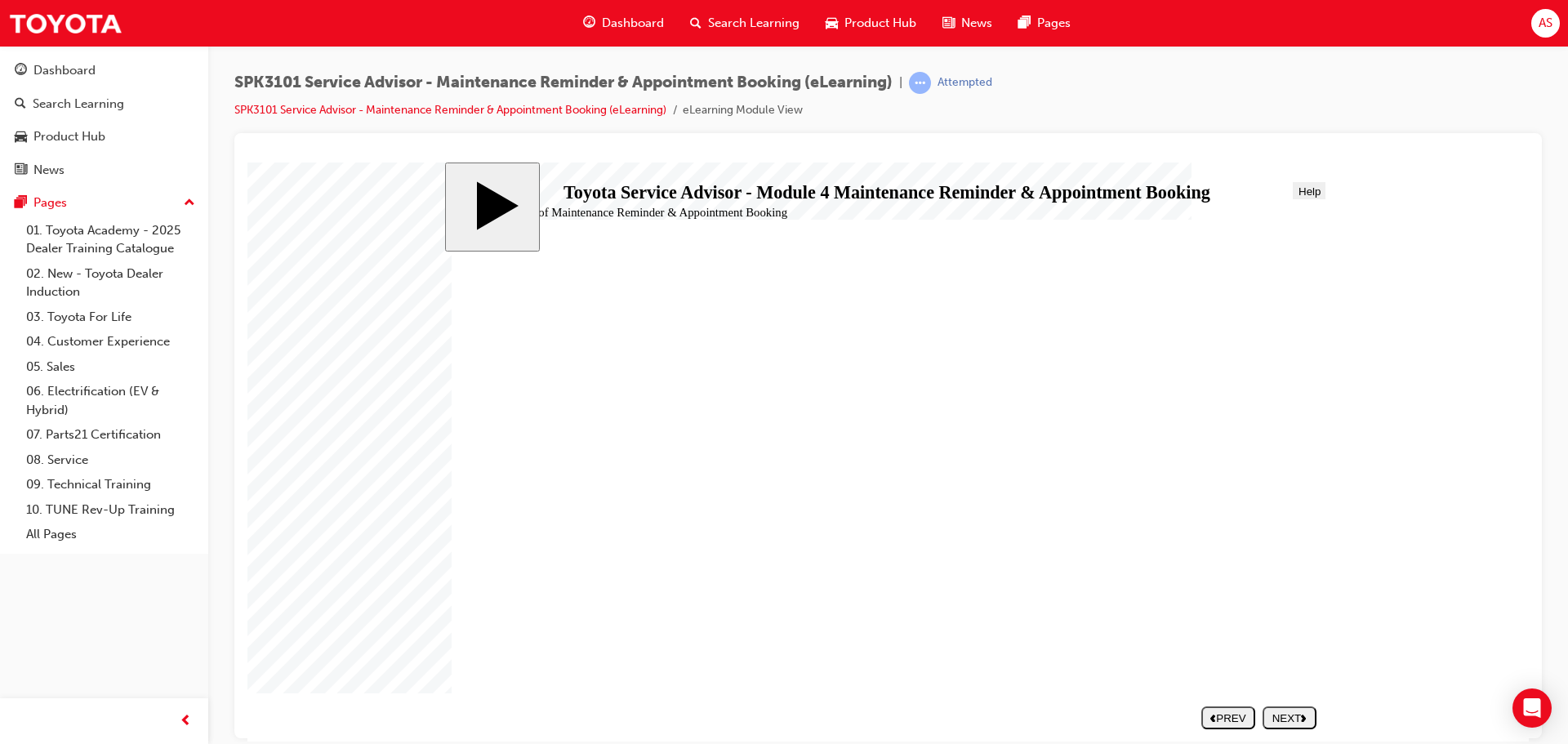
click at [1292, 713] on div "NEXT" at bounding box center [1290, 717] width 41 height 12
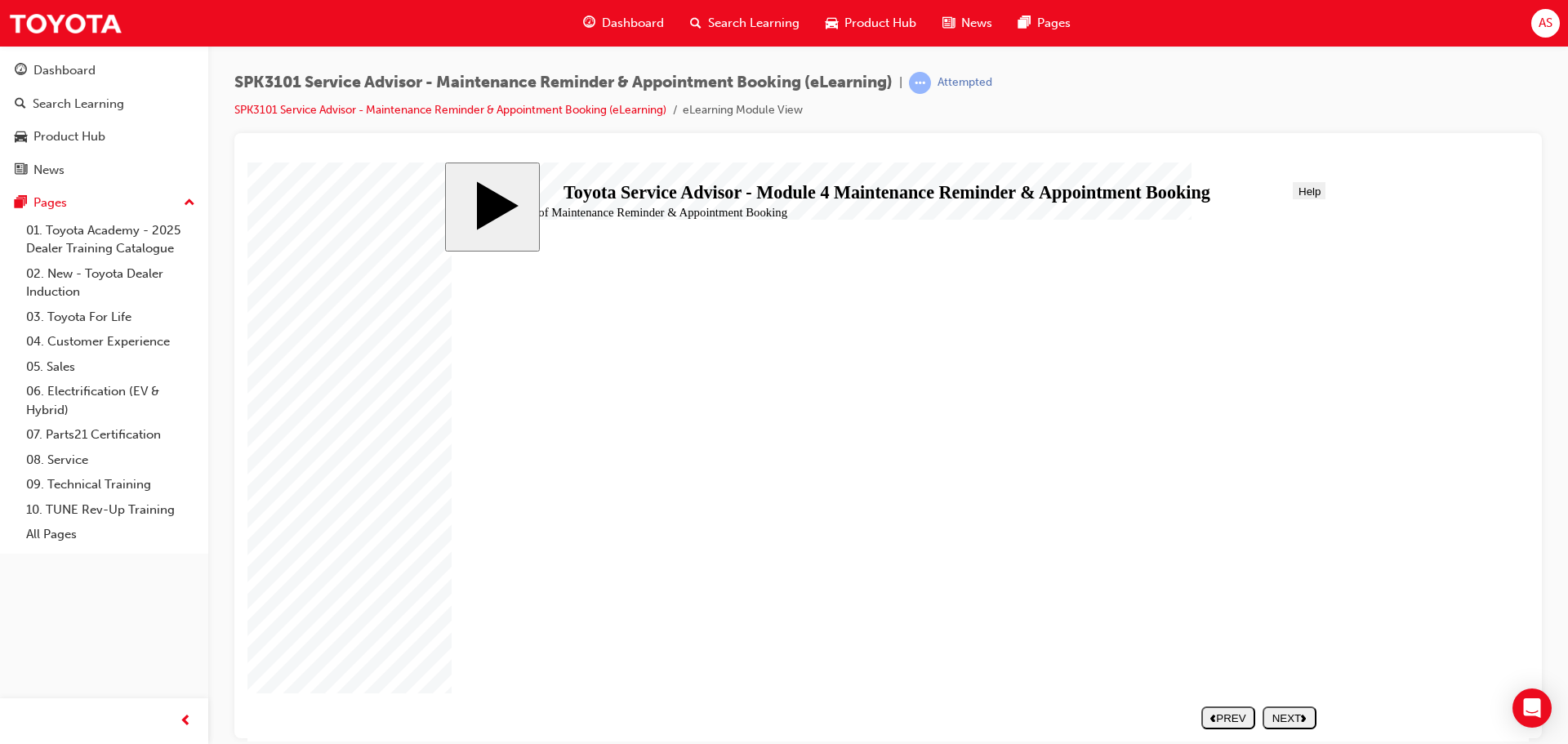
click at [1294, 716] on div "NEXT" at bounding box center [1290, 717] width 41 height 12
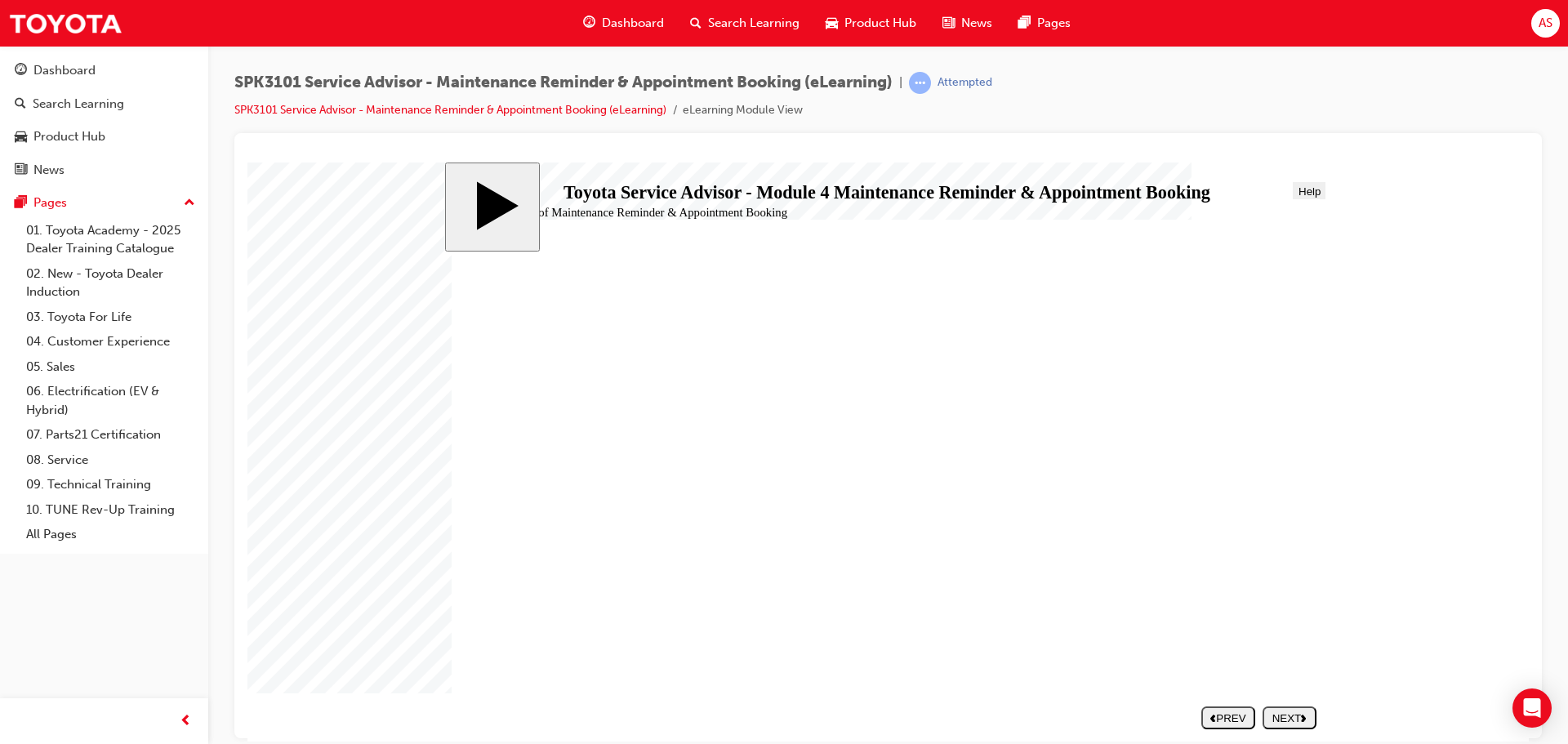
drag, startPoint x: 985, startPoint y: 464, endPoint x: 1000, endPoint y: 446, distance: 23.4
drag, startPoint x: 1000, startPoint y: 445, endPoint x: 995, endPoint y: 455, distance: 11.2
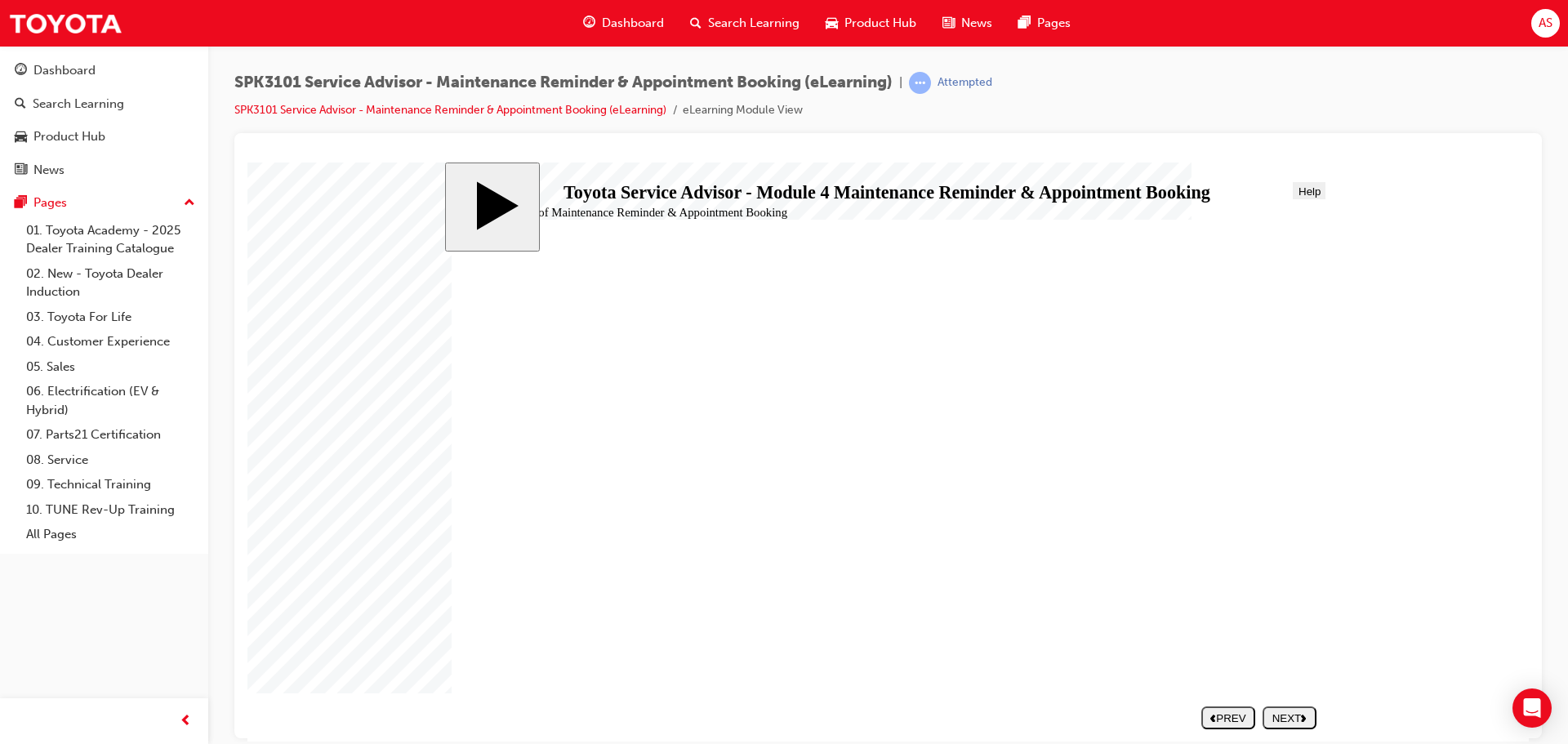
click at [1285, 713] on div "NEXT" at bounding box center [1290, 717] width 41 height 12
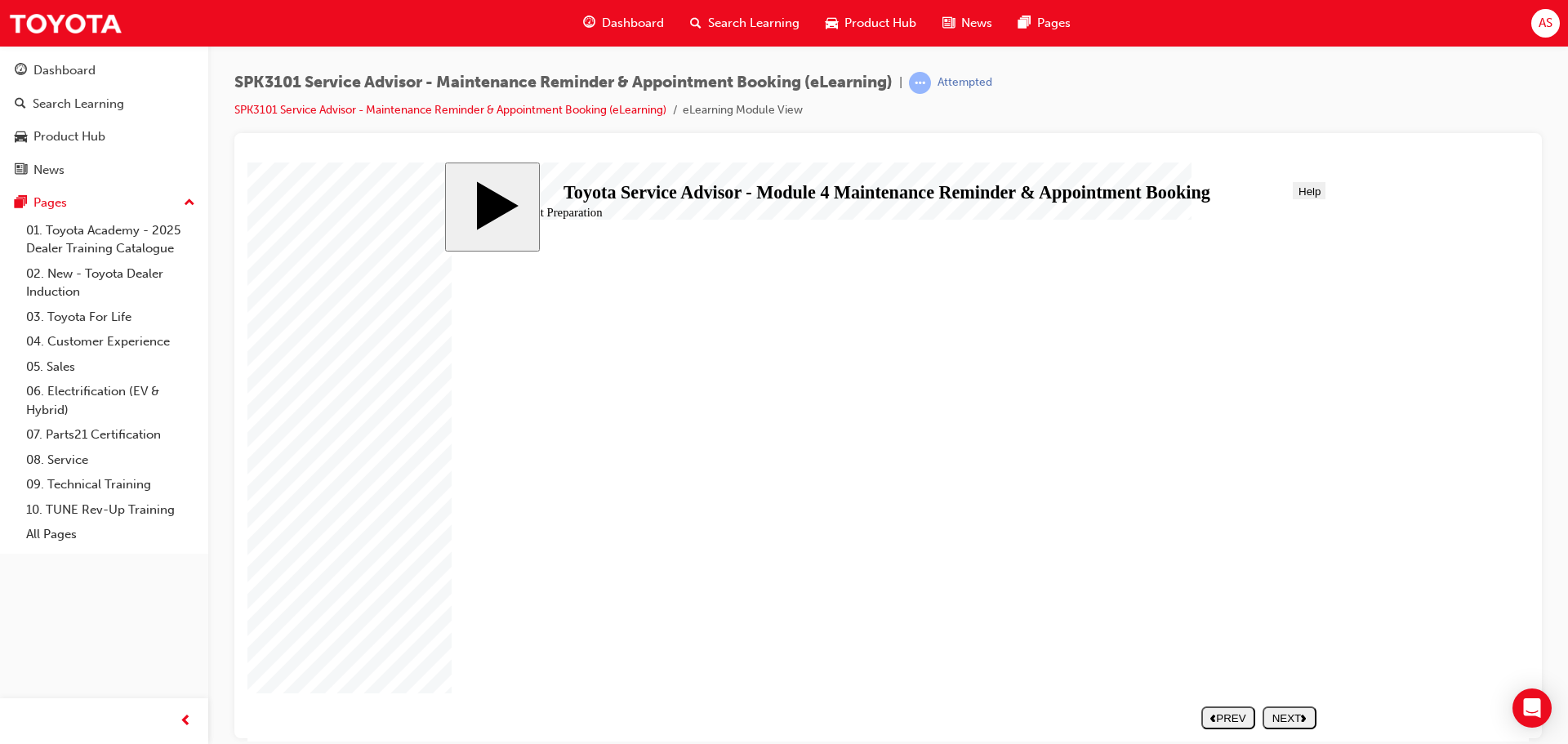
click at [1285, 713] on div "NEXT" at bounding box center [1290, 717] width 41 height 12
drag, startPoint x: 599, startPoint y: 529, endPoint x: 644, endPoint y: 529, distance: 45.0
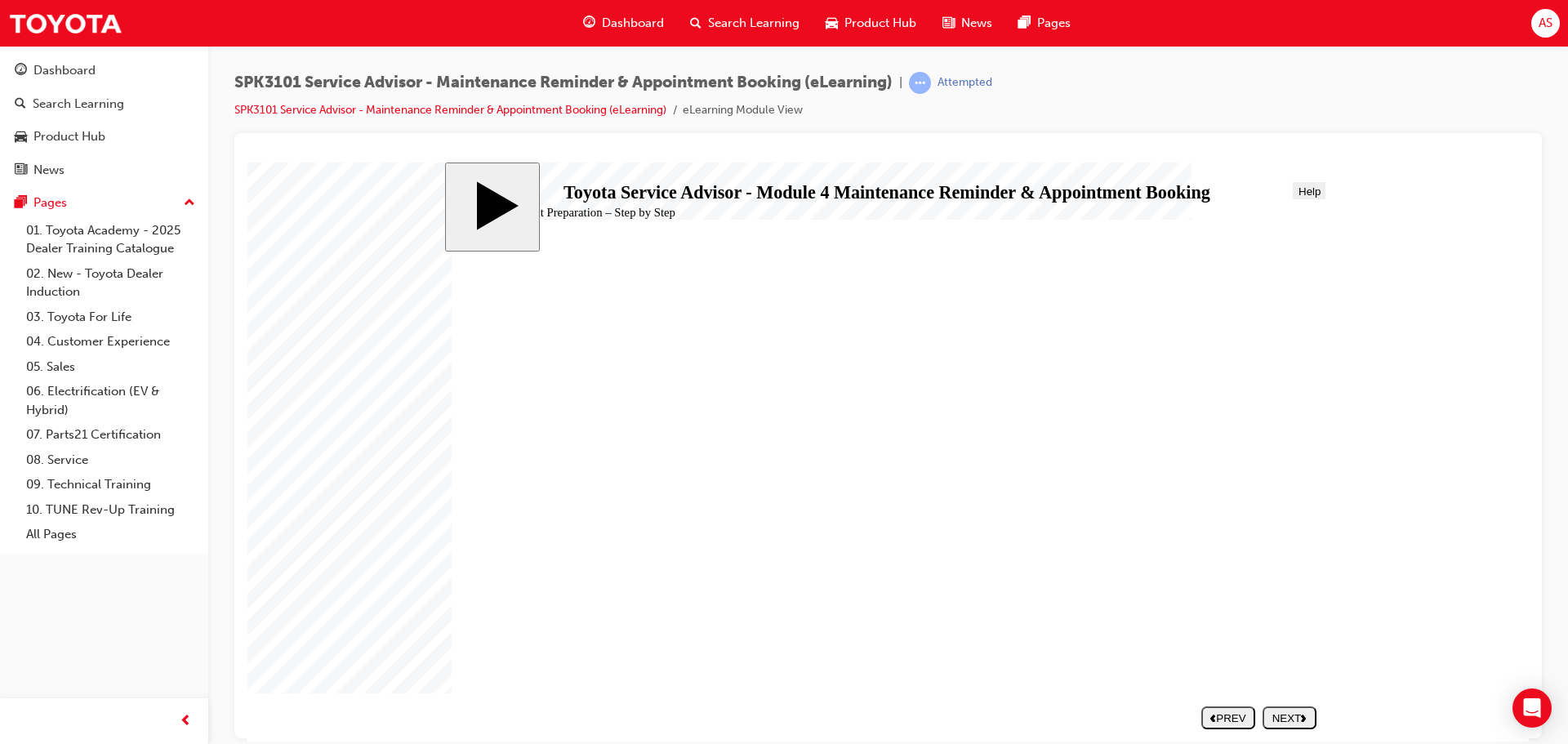
click at [1298, 708] on button "NEXT" at bounding box center [1290, 717] width 54 height 23
radio input "true"
click at [1305, 711] on div "SUBMIT" at bounding box center [1289, 717] width 41 height 12
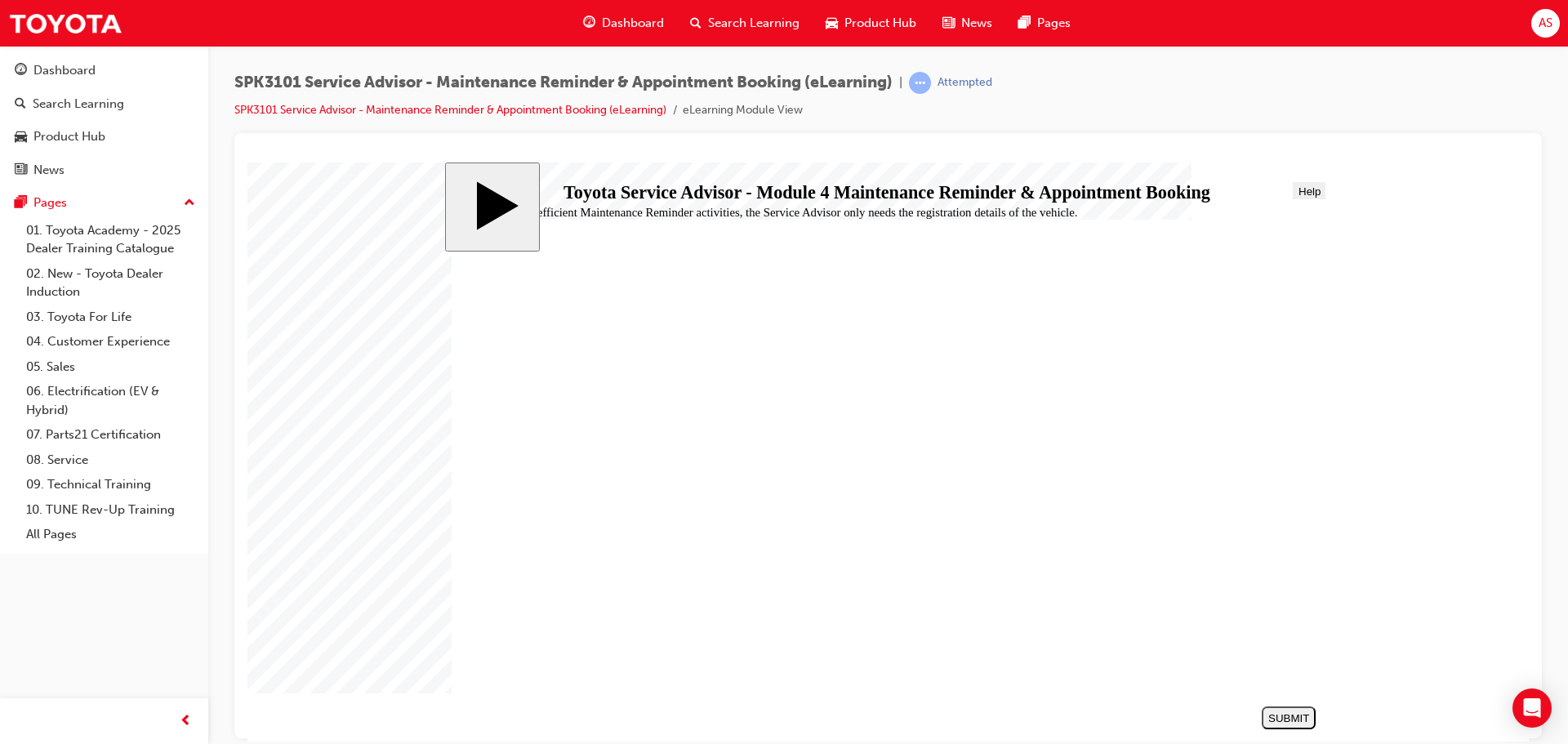
drag, startPoint x: 577, startPoint y: 473, endPoint x: 649, endPoint y: 455, distance: 74.2
radio input "true"
click at [1285, 712] on div "SUBMIT" at bounding box center [1289, 717] width 41 height 12
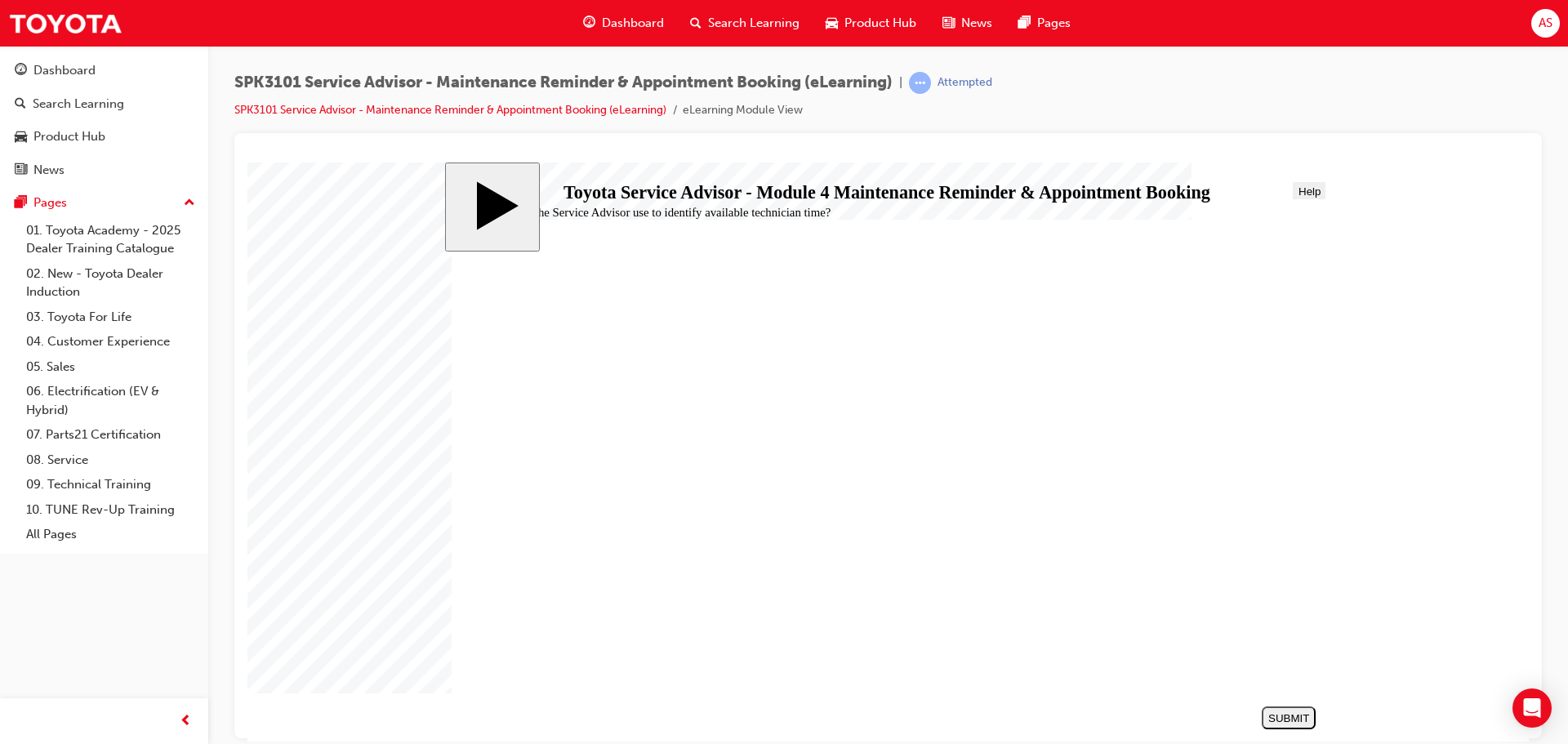
radio input "true"
click at [1291, 711] on div "SUBMIT" at bounding box center [1289, 717] width 41 height 12
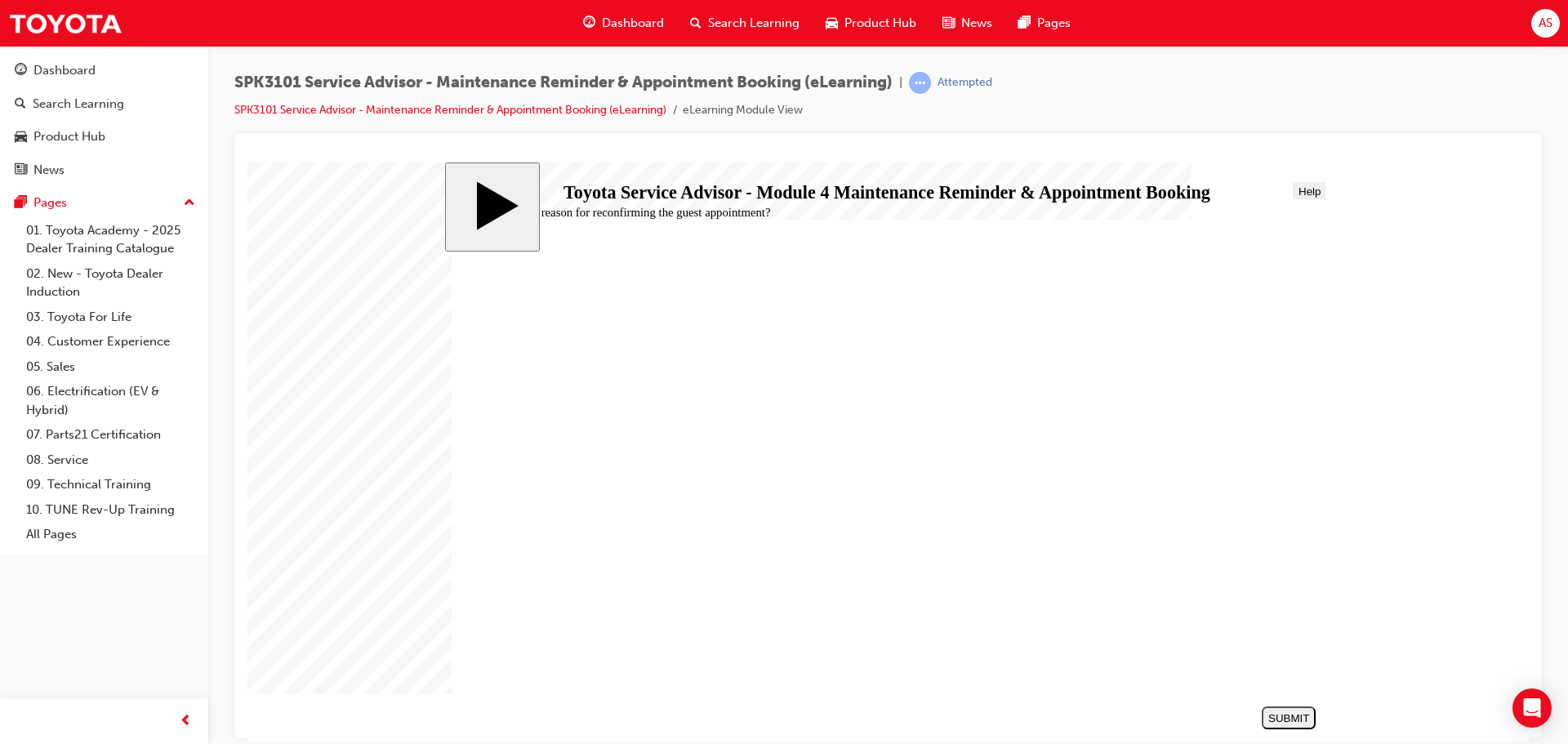
radio input "false"
radio input "true"
drag, startPoint x: 701, startPoint y: 494, endPoint x: 691, endPoint y: 482, distance: 15.6
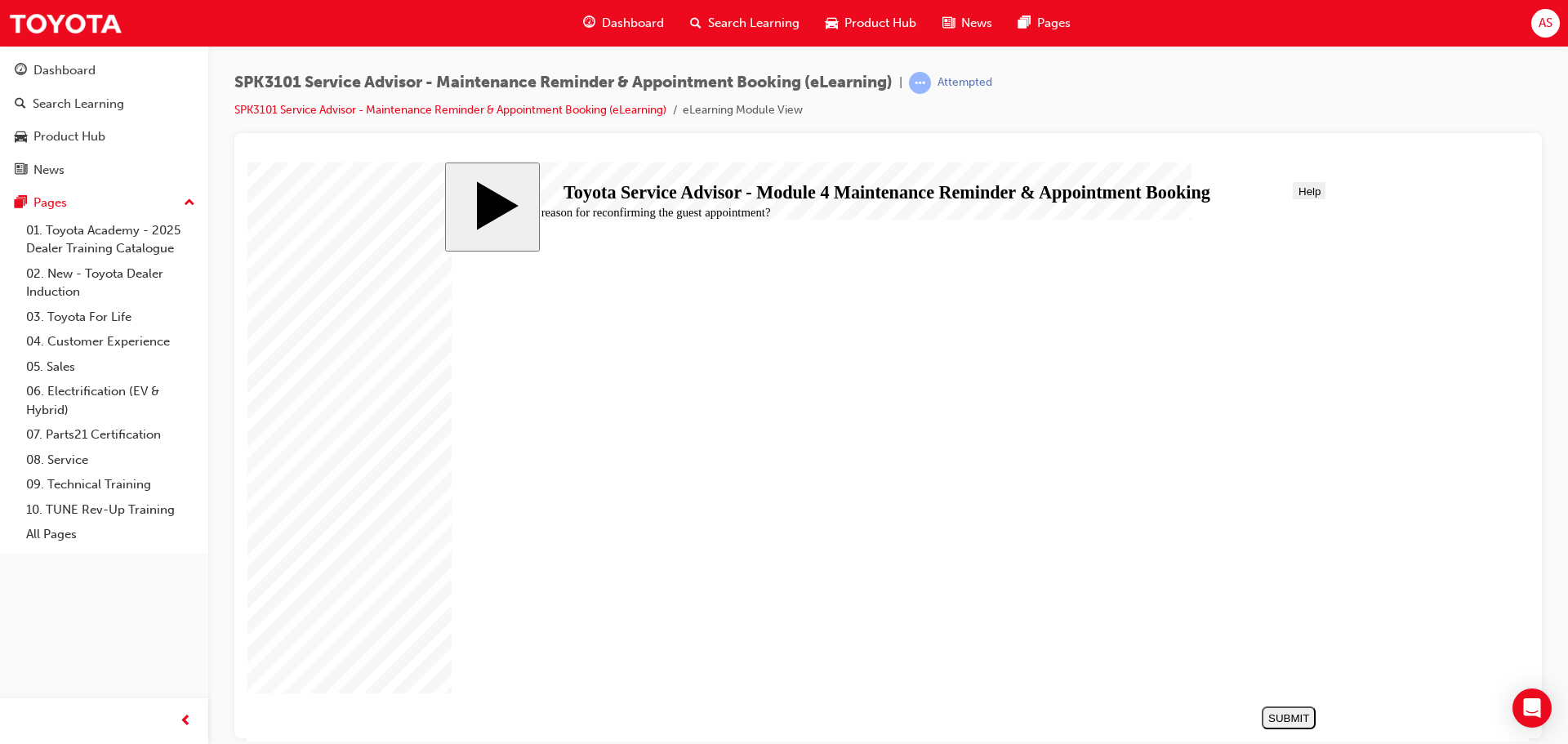
radio input "true"
click at [1286, 718] on div "SUBMIT" at bounding box center [1289, 717] width 41 height 12
drag, startPoint x: 772, startPoint y: 602, endPoint x: 773, endPoint y: 620, distance: 18.0
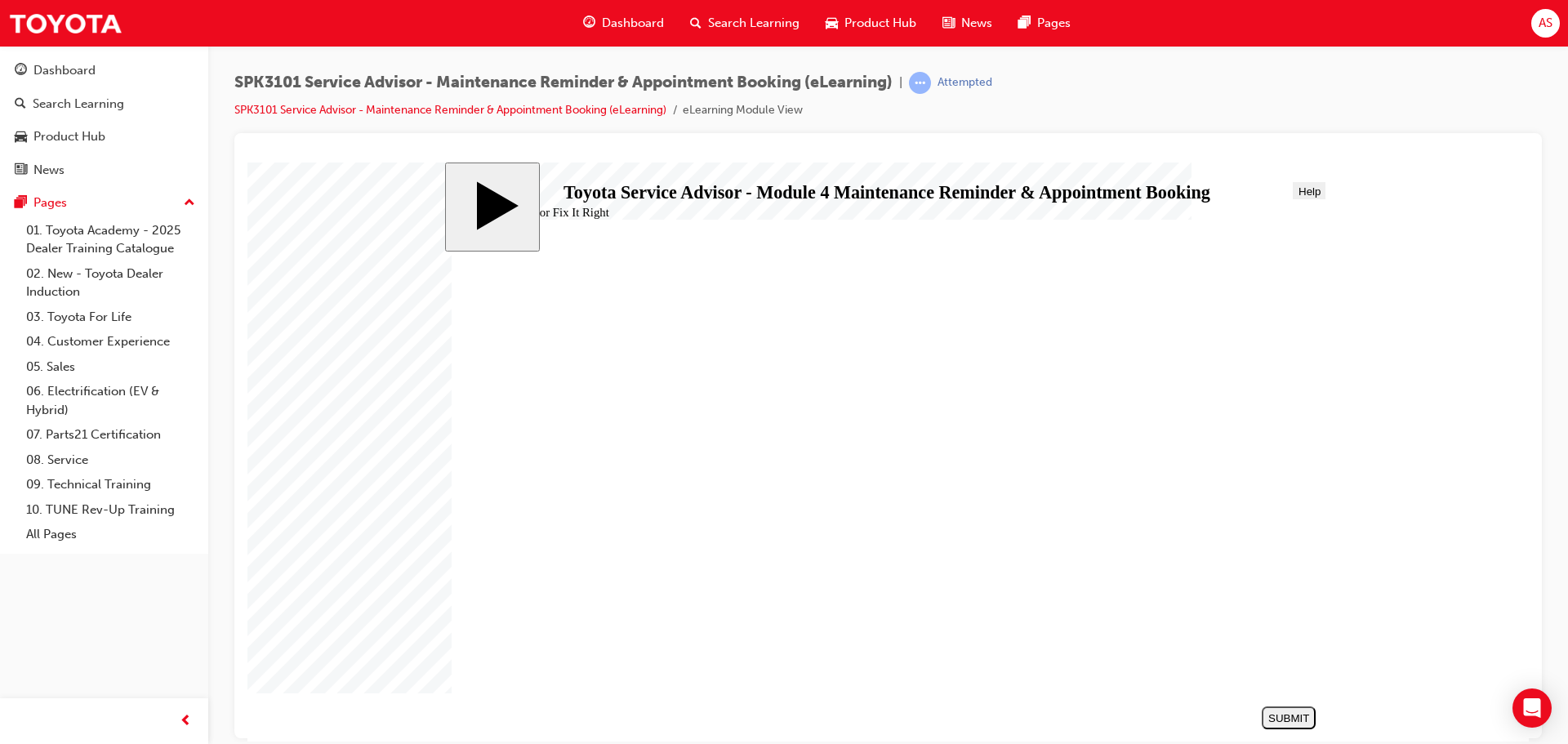
radio input "true"
click at [1304, 711] on div "SUBMIT" at bounding box center [1289, 717] width 41 height 12
drag, startPoint x: 677, startPoint y: 489, endPoint x: 775, endPoint y: 523, distance: 103.7
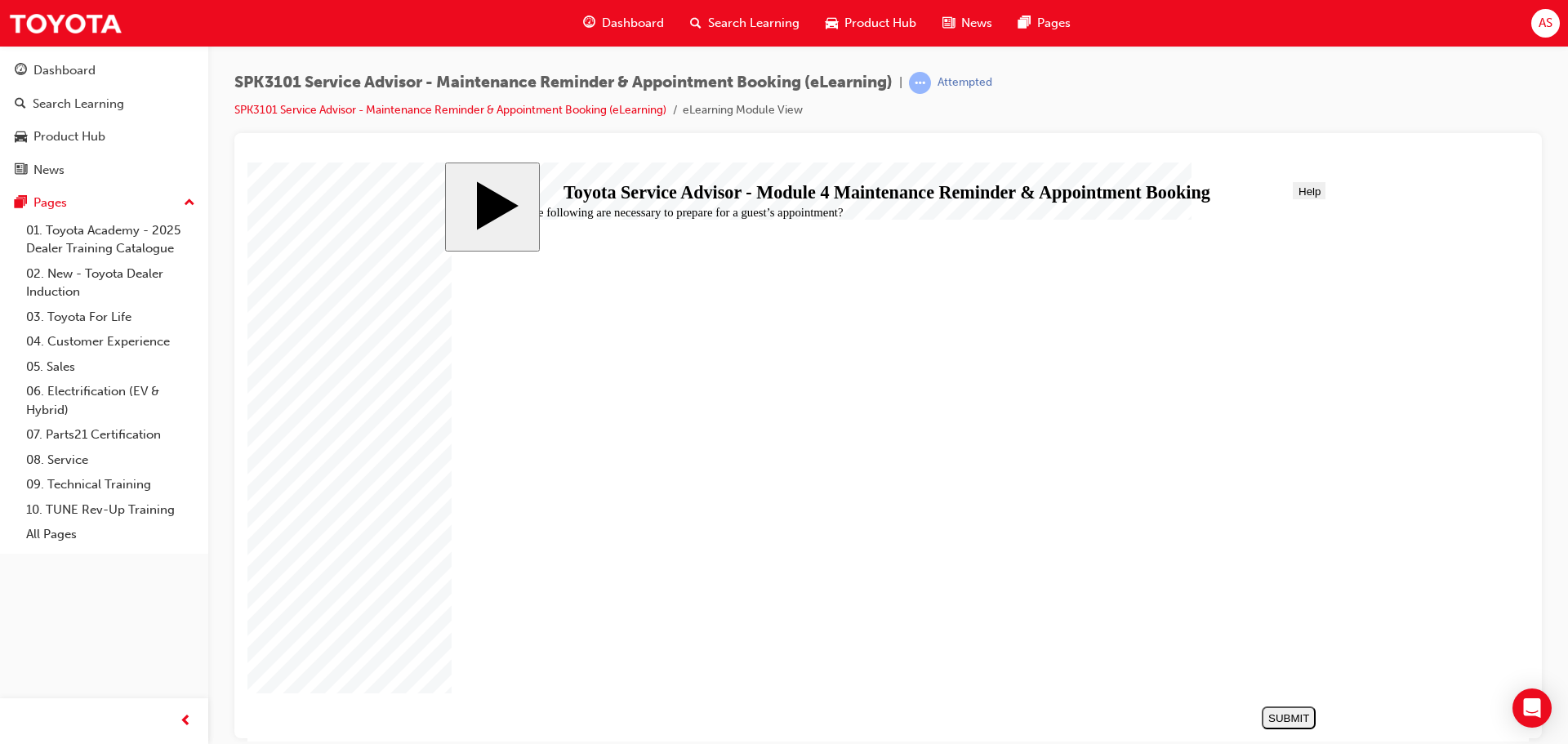
radio input "true"
click at [1290, 719] on div "SUBMIT" at bounding box center [1289, 717] width 41 height 12
drag, startPoint x: 751, startPoint y: 596, endPoint x: 750, endPoint y: 608, distance: 12.0
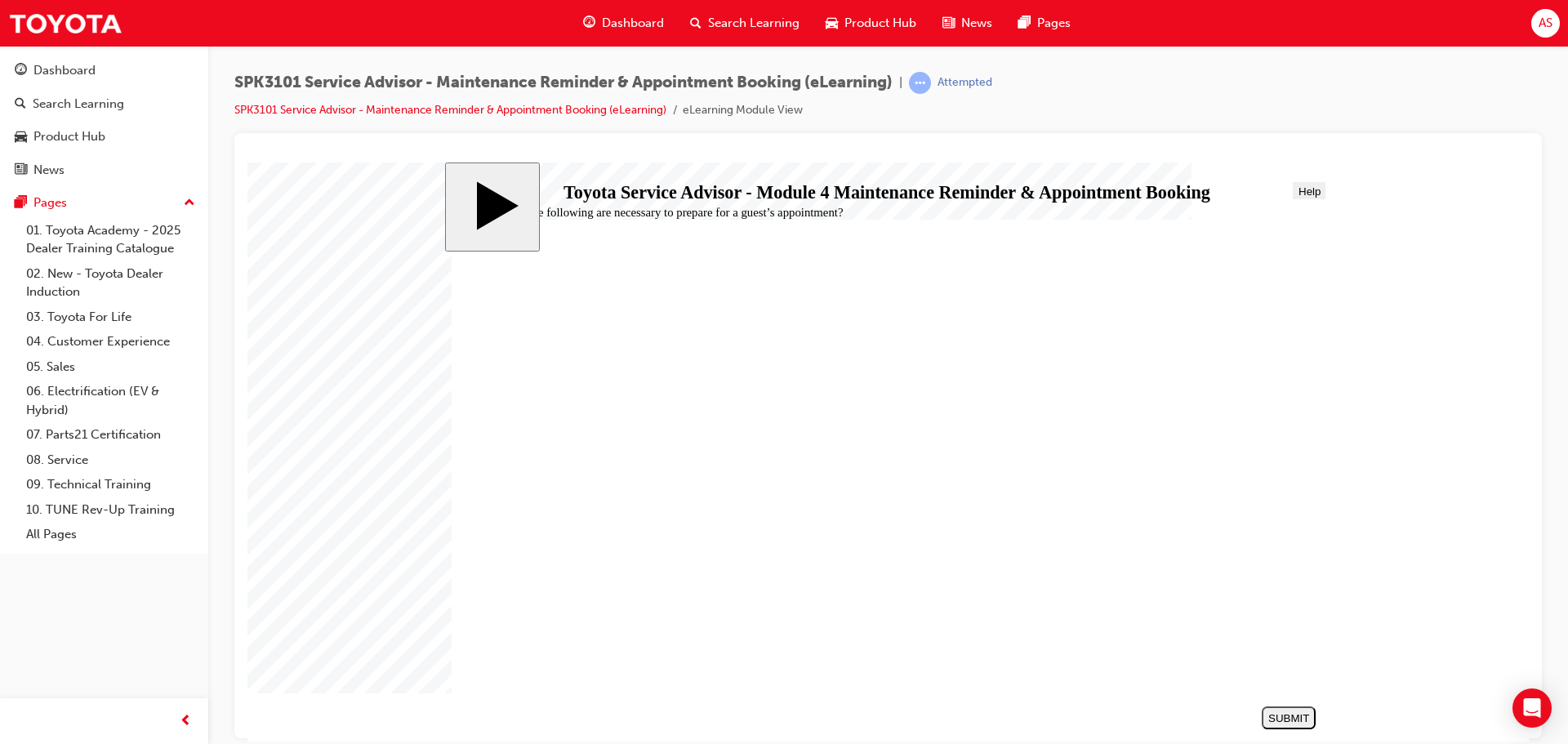
click at [59, 459] on link "08. Service" at bounding box center [110, 460] width 182 height 25
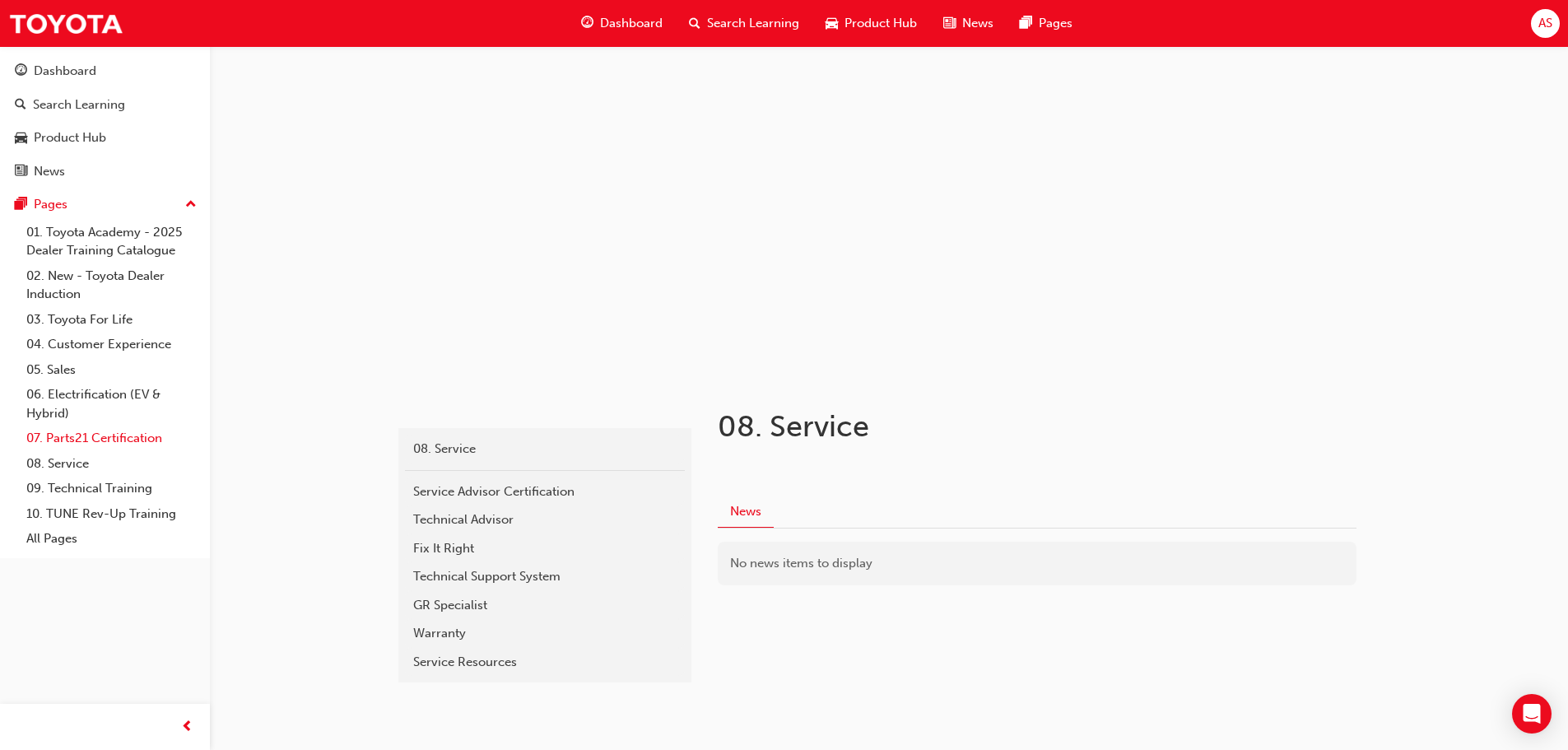
click at [168, 433] on link "07. Parts21 Certification" at bounding box center [111, 439] width 184 height 26
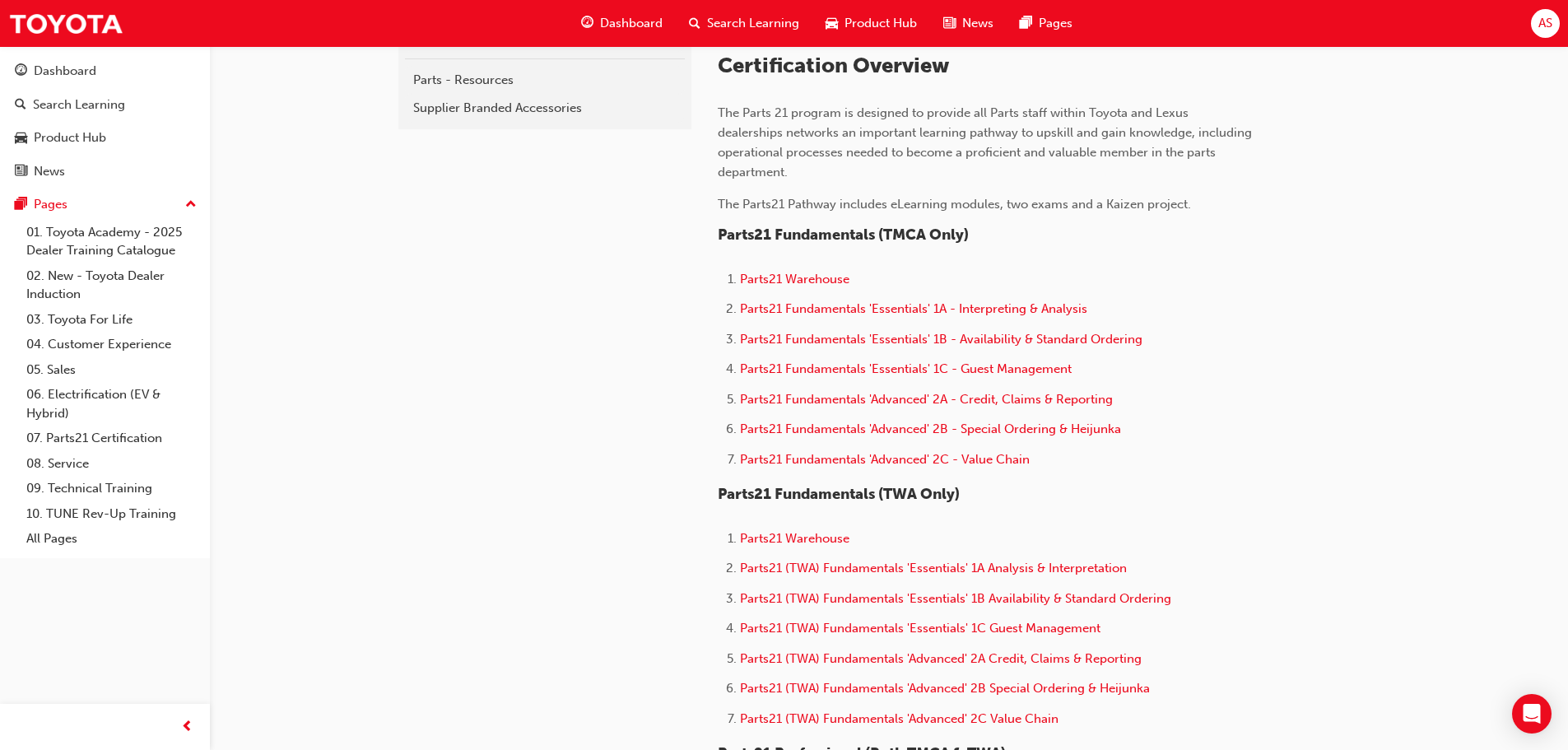
scroll to position [576, 0]
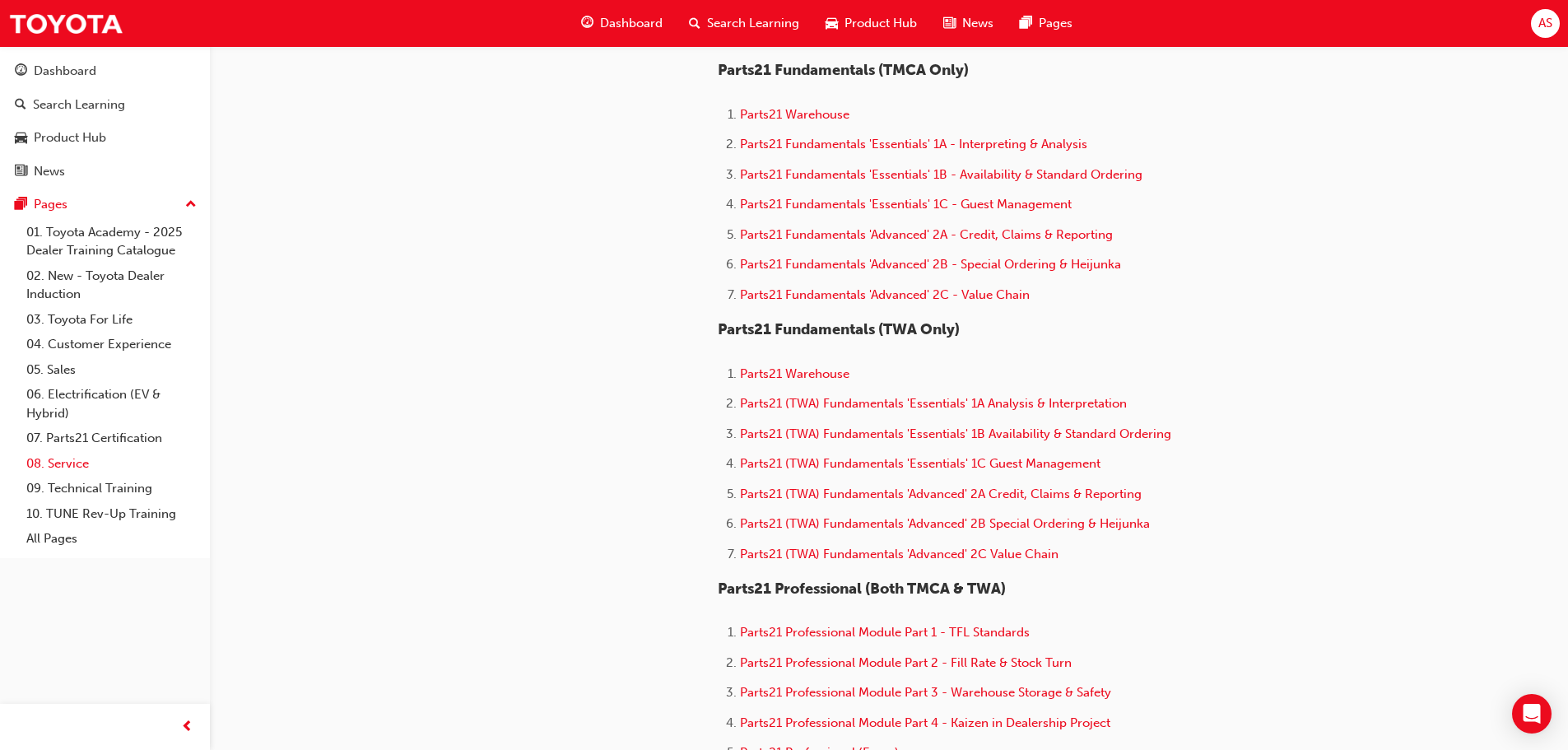
click at [139, 464] on link "08. Service" at bounding box center [111, 464] width 184 height 26
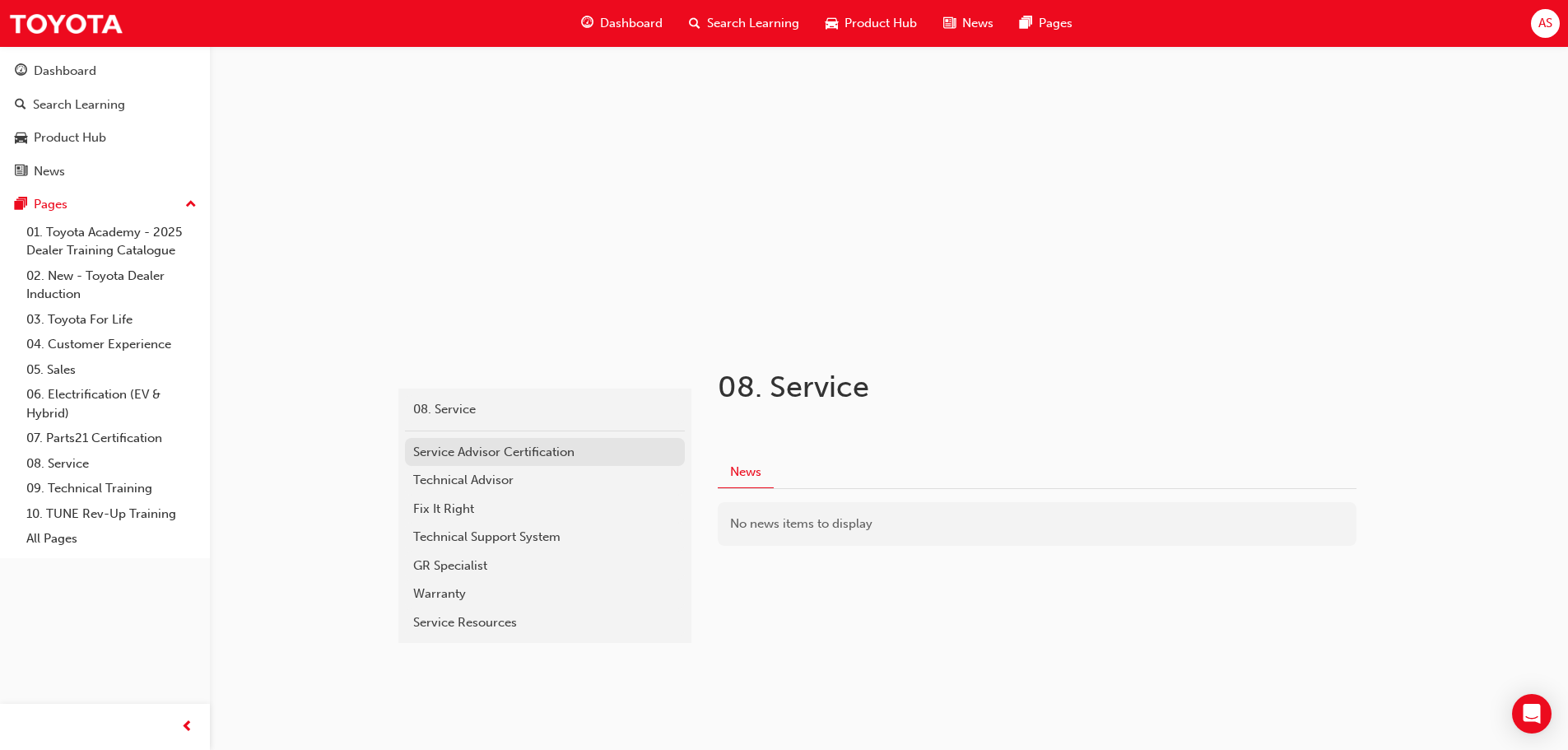
click at [521, 450] on div "Service Advisor Certification" at bounding box center [545, 452] width 263 height 19
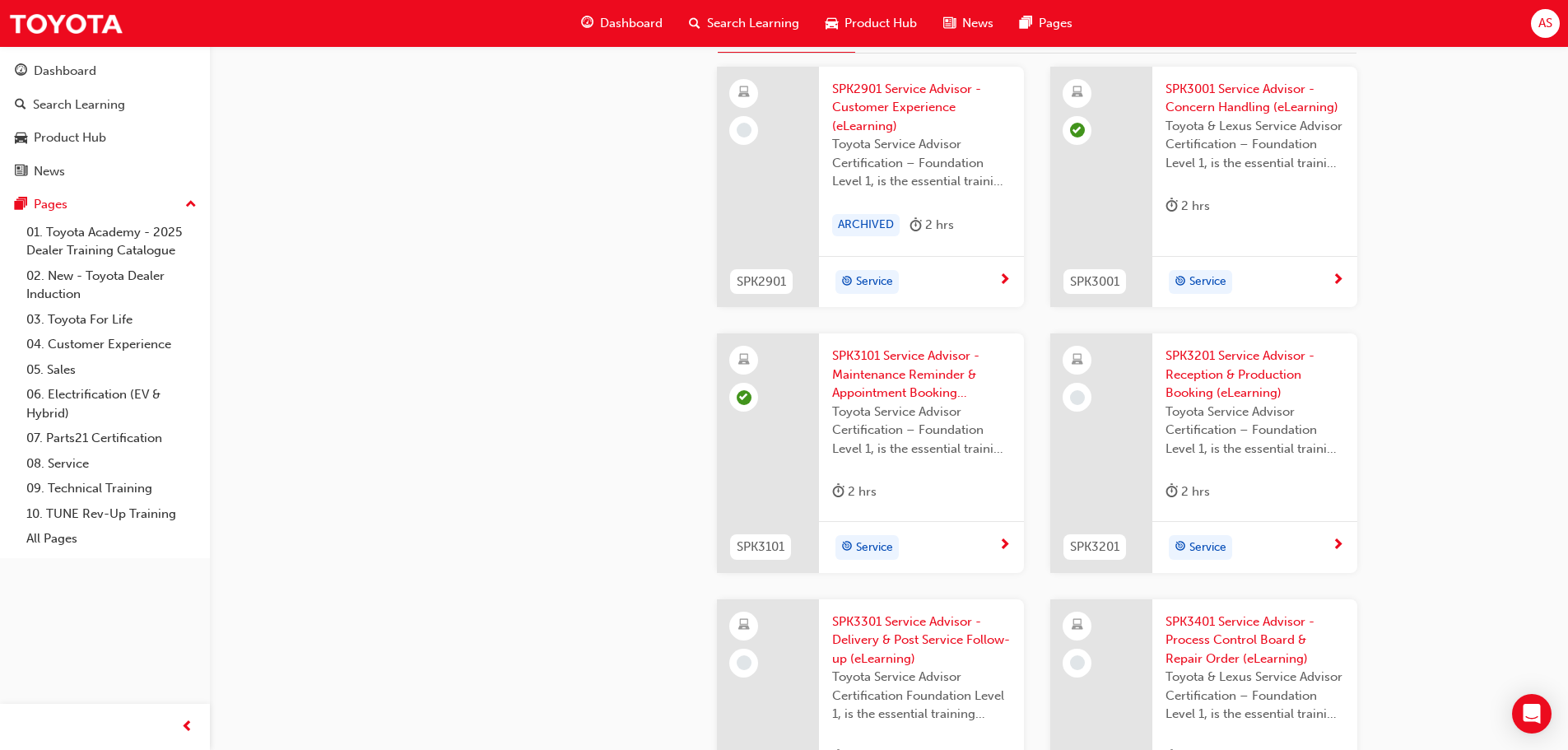
scroll to position [1861, 0]
click at [1215, 384] on span "SPK3201 Service Advisor - Reception & Production Booking (eLearning)" at bounding box center [1254, 378] width 179 height 56
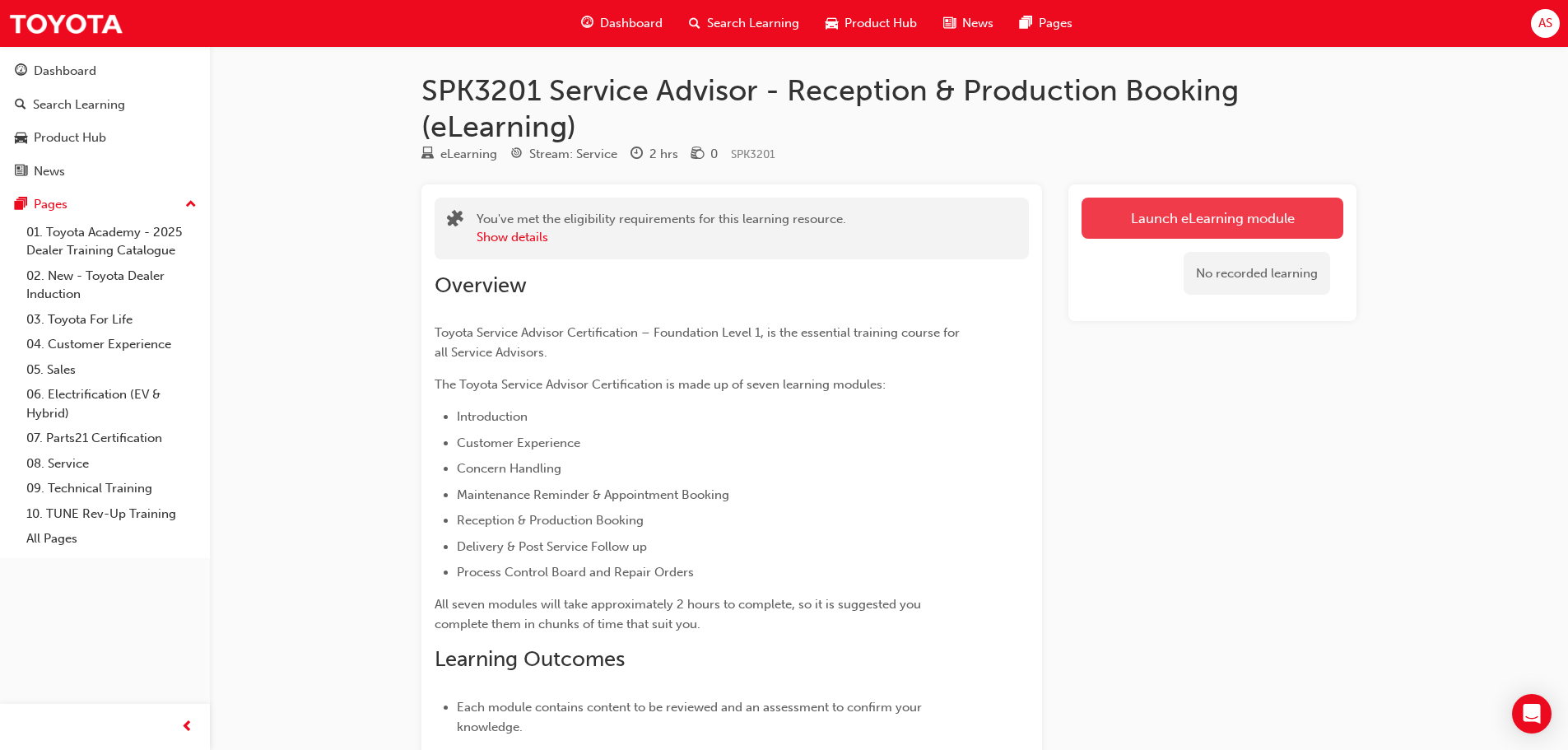
click at [1267, 227] on link "Launch eLearning module" at bounding box center [1212, 218] width 262 height 41
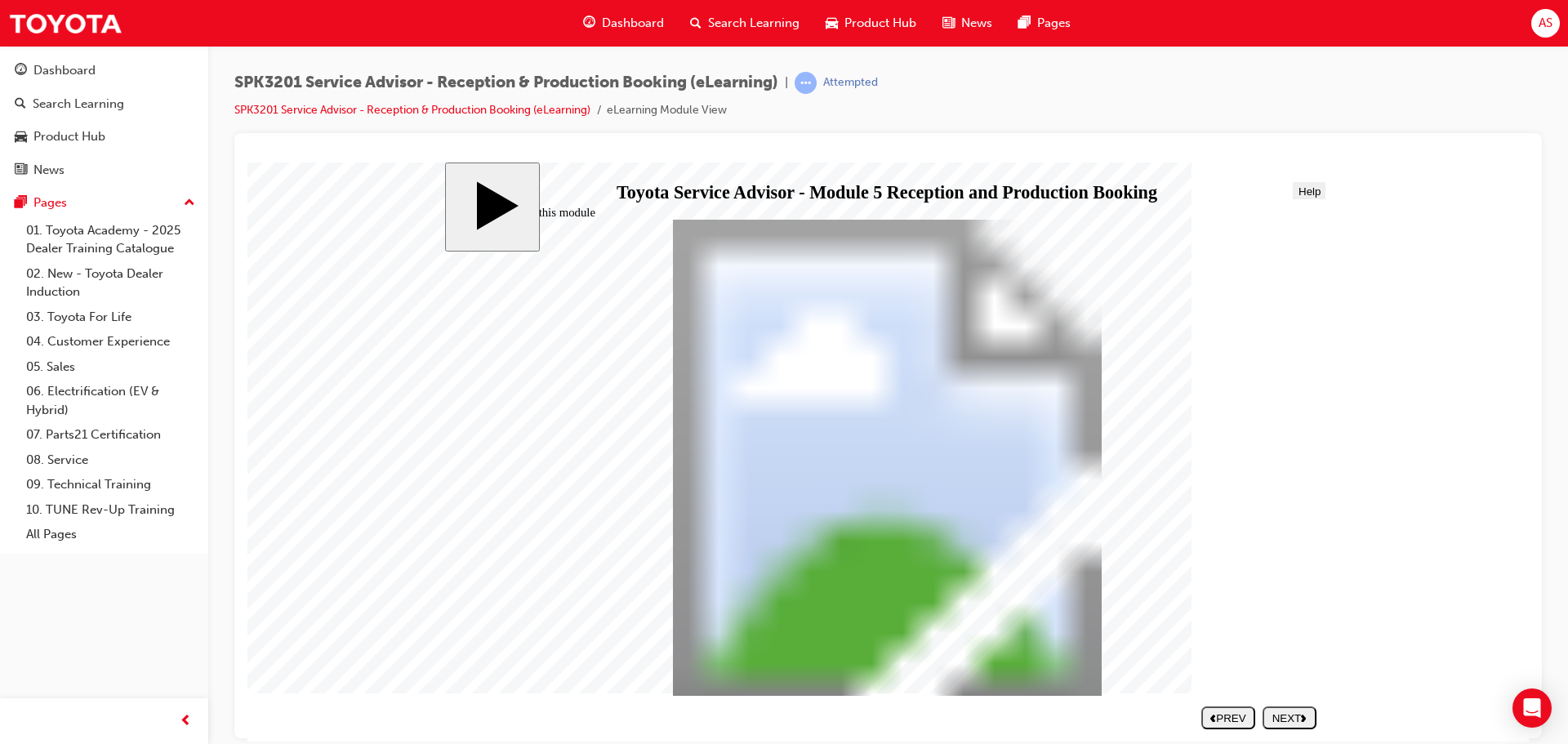
click at [1304, 708] on button "NEXT" at bounding box center [1290, 717] width 54 height 23
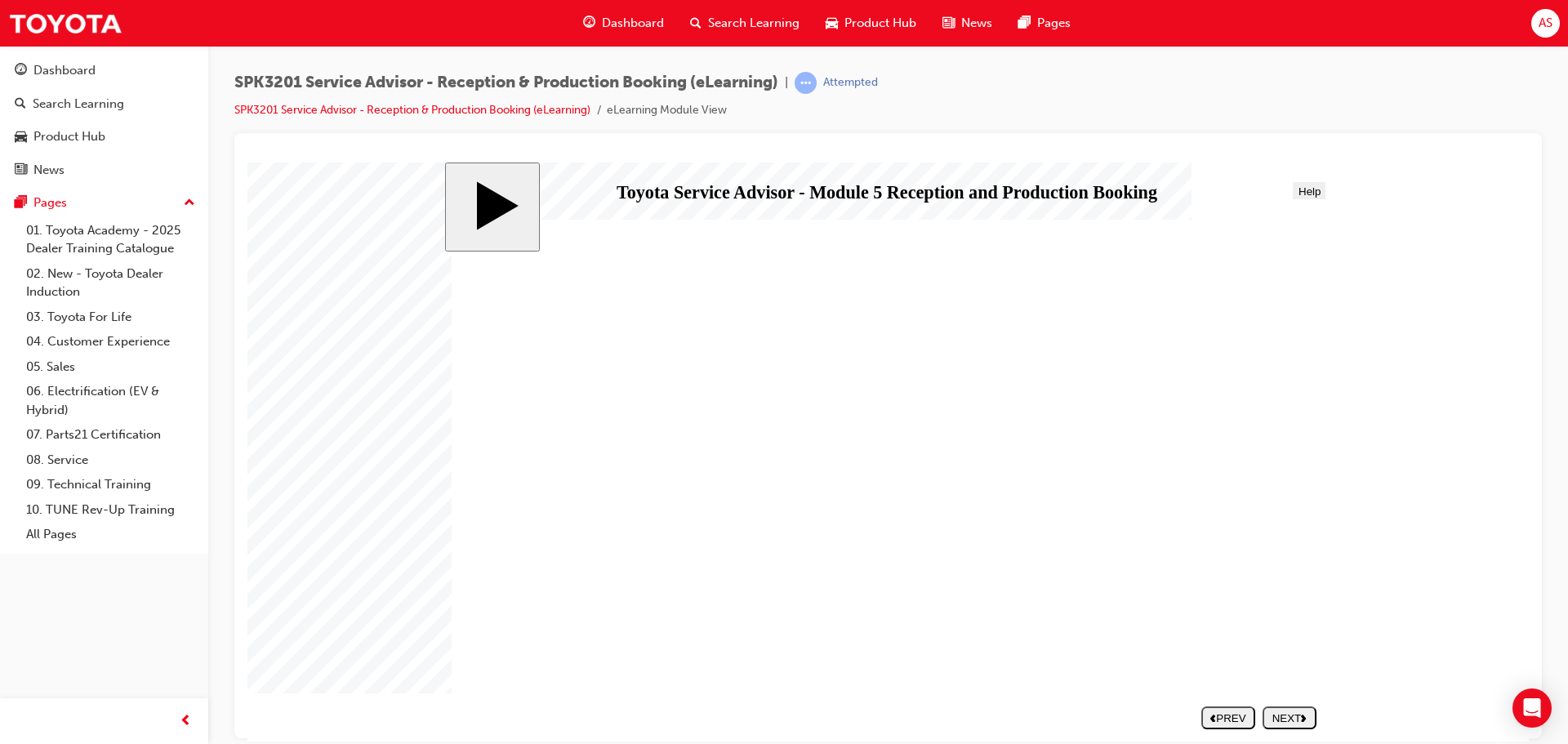
click at [1274, 716] on div "NEXT" at bounding box center [1290, 717] width 41 height 12
click at [1300, 714] on div "NEXT" at bounding box center [1290, 717] width 41 height 12
click at [1303, 706] on button "NEXT" at bounding box center [1290, 717] width 54 height 23
click at [1303, 715] on polygon "next" at bounding box center [1303, 717] width 5 height 8
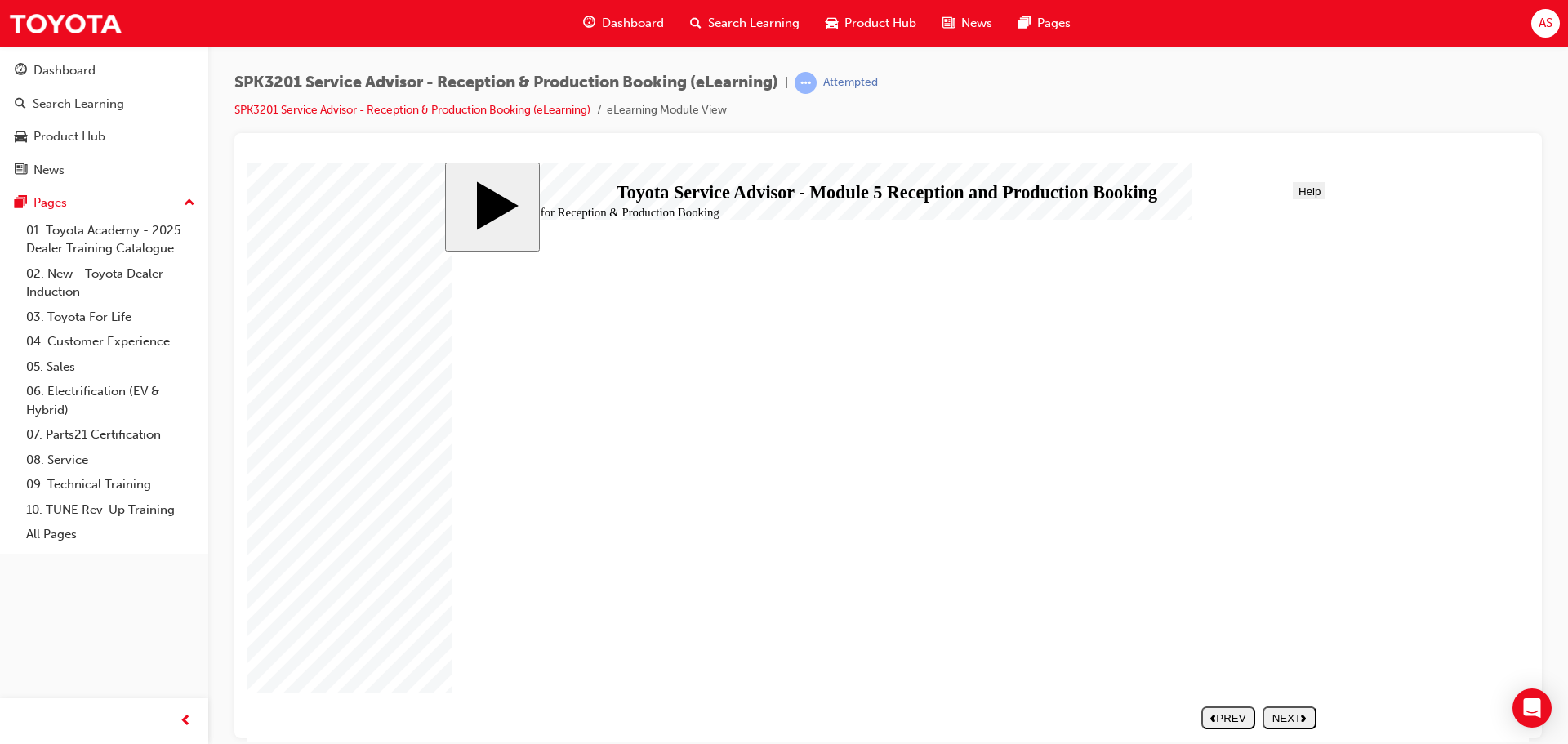
click at [1303, 715] on polygon "next" at bounding box center [1303, 717] width 5 height 8
drag, startPoint x: 603, startPoint y: 595, endPoint x: 1072, endPoint y: 421, distance: 500.2
drag, startPoint x: 673, startPoint y: 435, endPoint x: 1028, endPoint y: 473, distance: 357.0
drag, startPoint x: 841, startPoint y: 403, endPoint x: 1066, endPoint y: 454, distance: 230.7
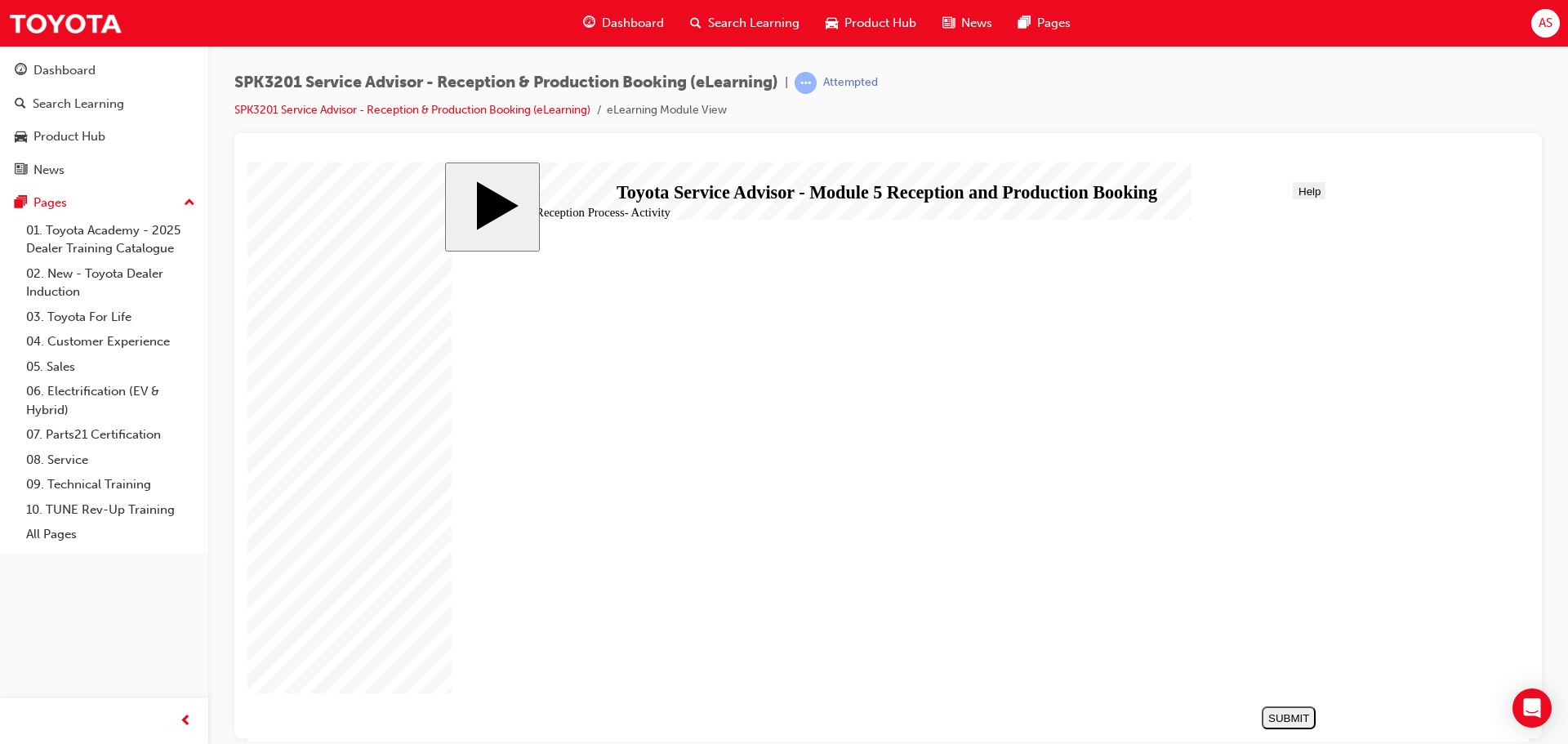
drag, startPoint x: 597, startPoint y: 555, endPoint x: 1053, endPoint y: 467, distance: 464.4
drag, startPoint x: 593, startPoint y: 501, endPoint x: 1033, endPoint y: 457, distance: 442.2
drag, startPoint x: 559, startPoint y: 412, endPoint x: 1007, endPoint y: 492, distance: 455.1
drag, startPoint x: 667, startPoint y: 547, endPoint x: 1101, endPoint y: 539, distance: 434.1
drag, startPoint x: 793, startPoint y: 458, endPoint x: 1242, endPoint y: 595, distance: 469.4
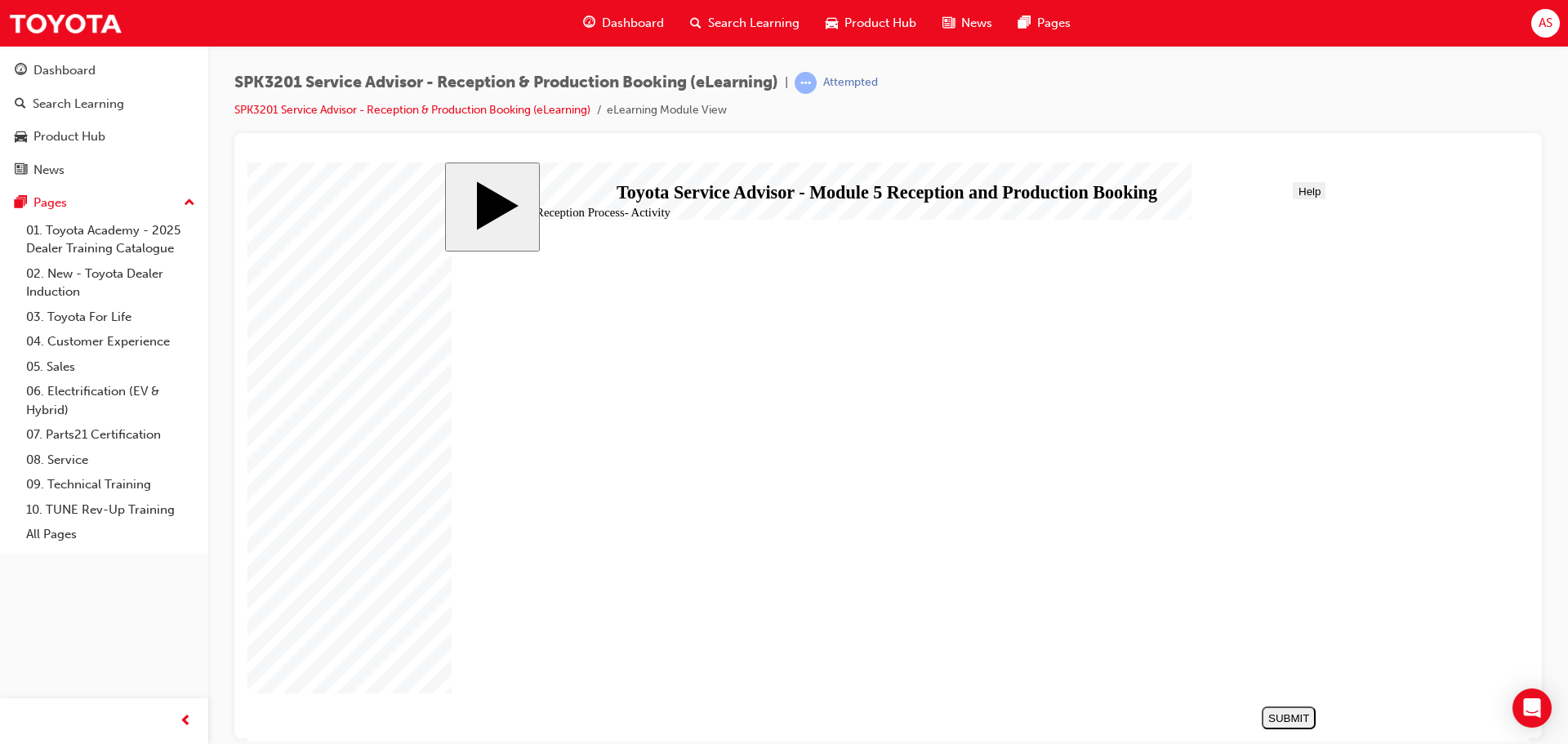
click at [1300, 717] on div "SUBMIT" at bounding box center [1289, 717] width 41 height 12
drag, startPoint x: 1271, startPoint y: 715, endPoint x: 1290, endPoint y: 708, distance: 20.2
click at [1272, 715] on div "NEXT" at bounding box center [1290, 717] width 41 height 12
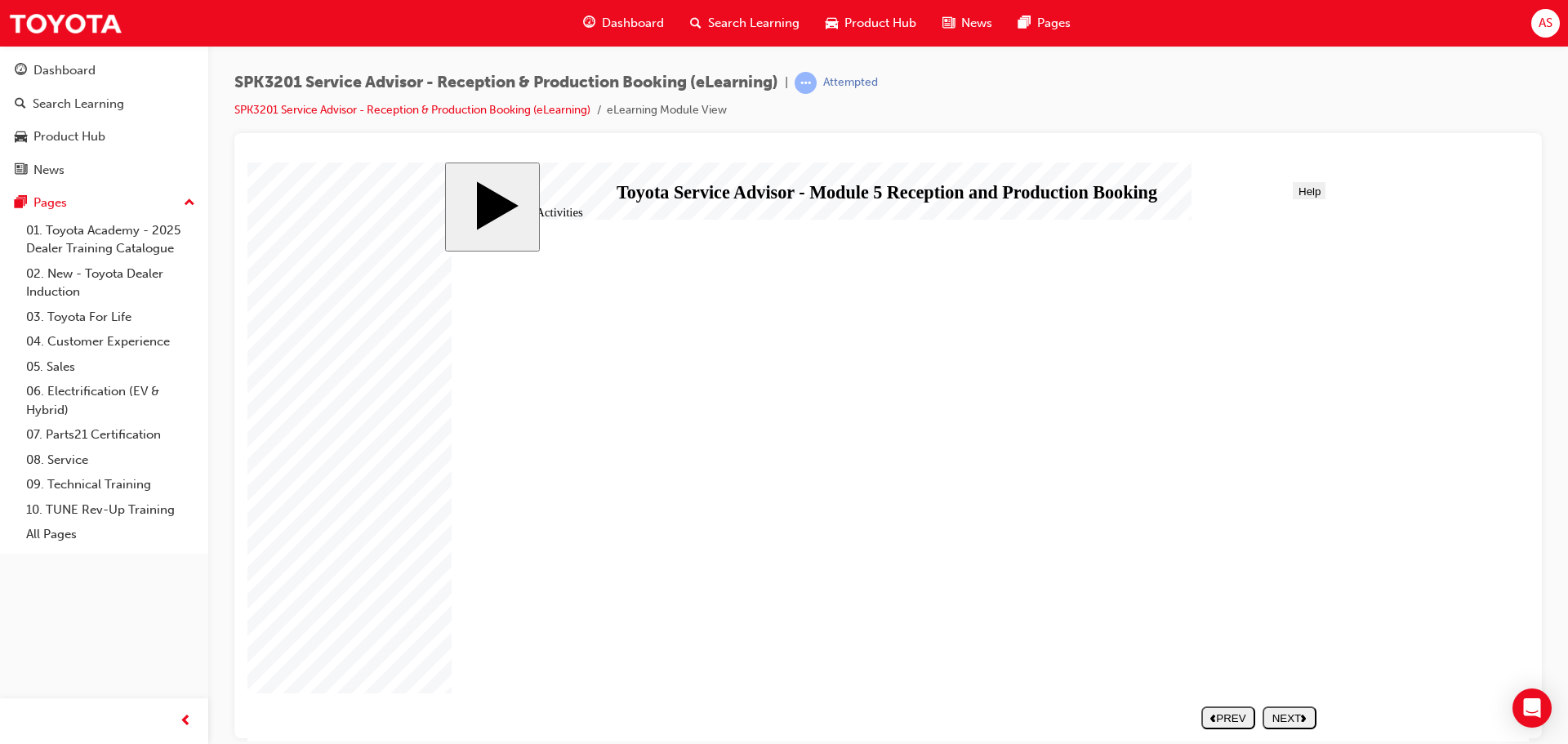
click at [1286, 713] on div "NEXT" at bounding box center [1290, 717] width 41 height 12
radio input "true"
click at [1290, 708] on button "SUBMIT" at bounding box center [1289, 717] width 54 height 23
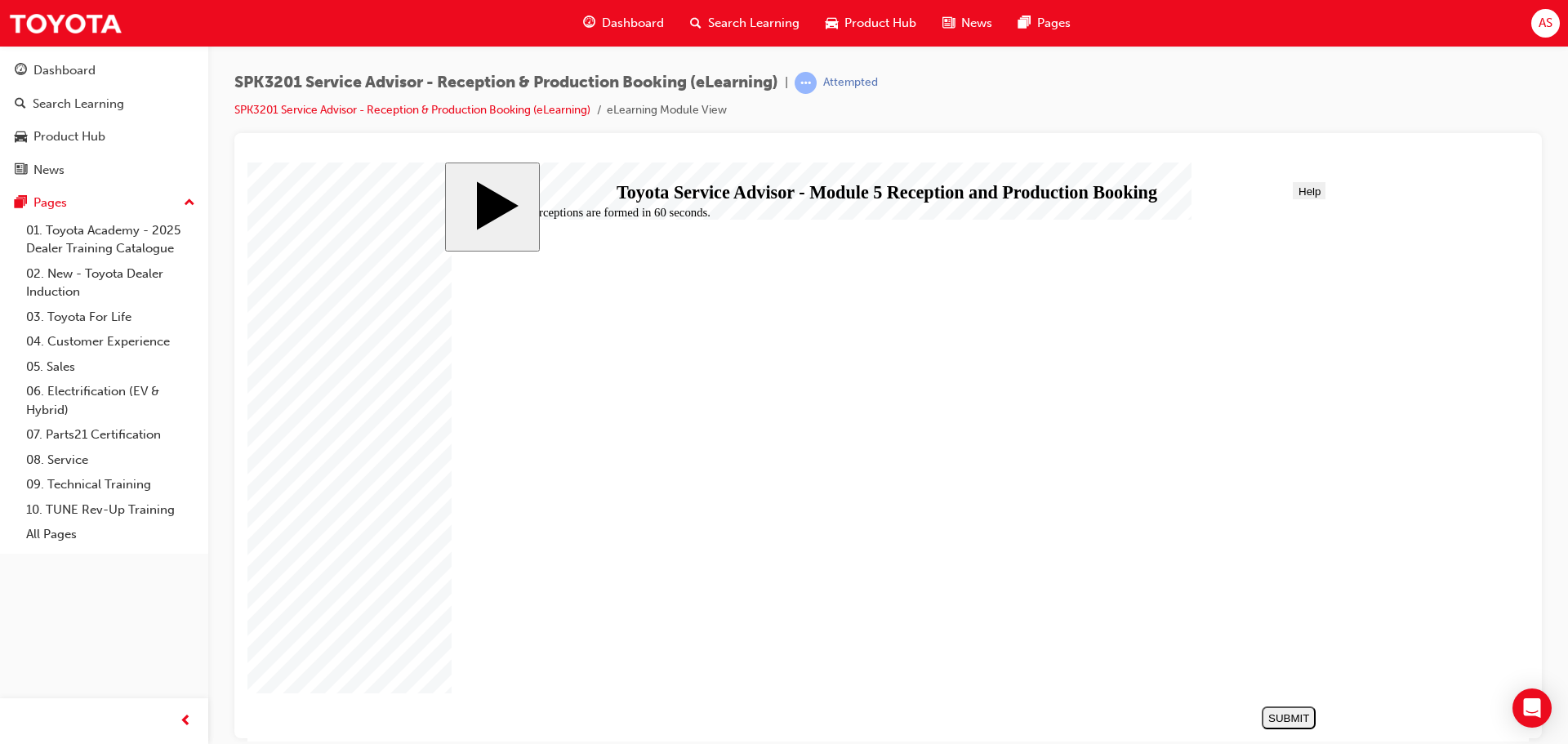
radio input "true"
click at [1278, 713] on div "SUBMIT" at bounding box center [1289, 717] width 41 height 12
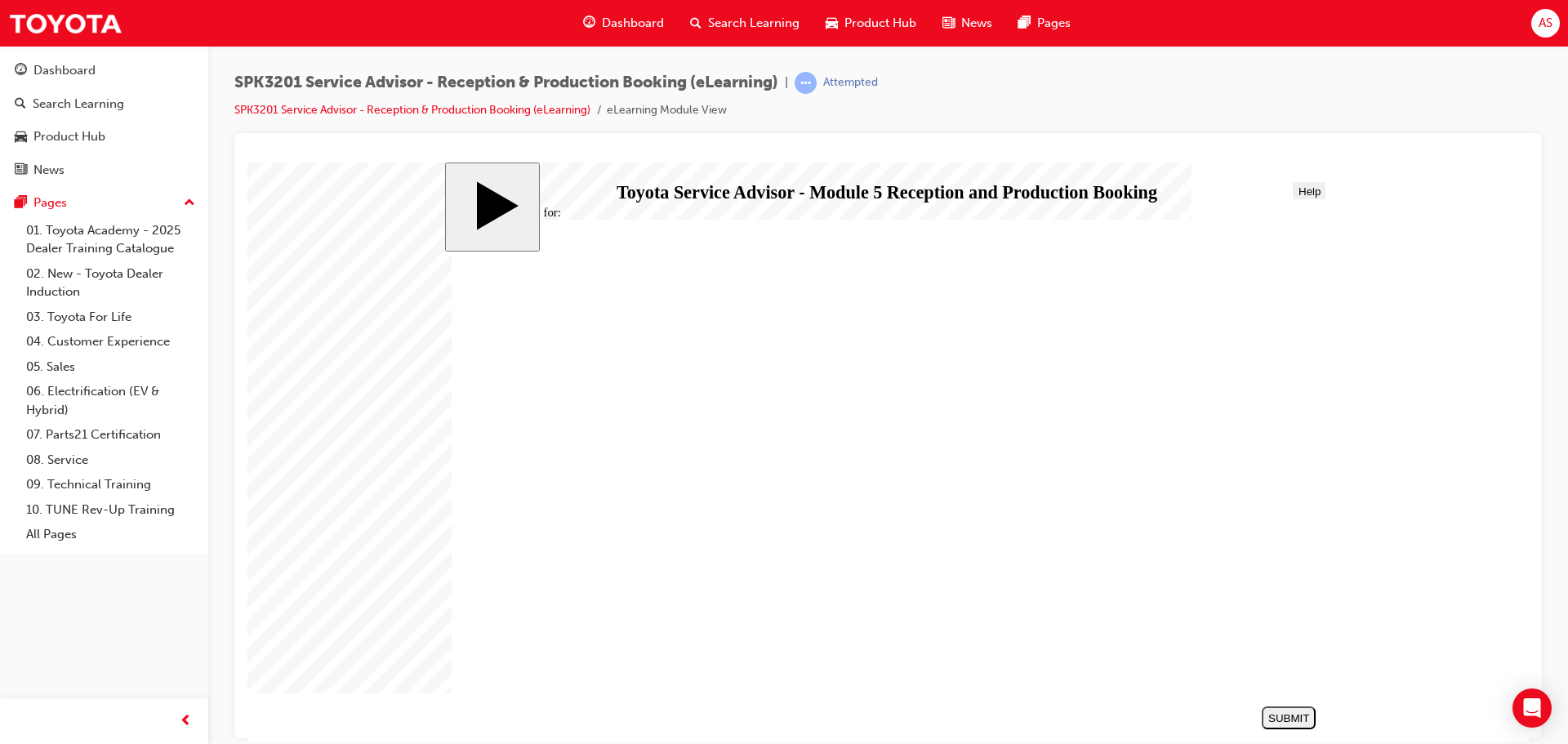
radio input "true"
click at [1285, 718] on div "SUBMIT" at bounding box center [1289, 717] width 41 height 12
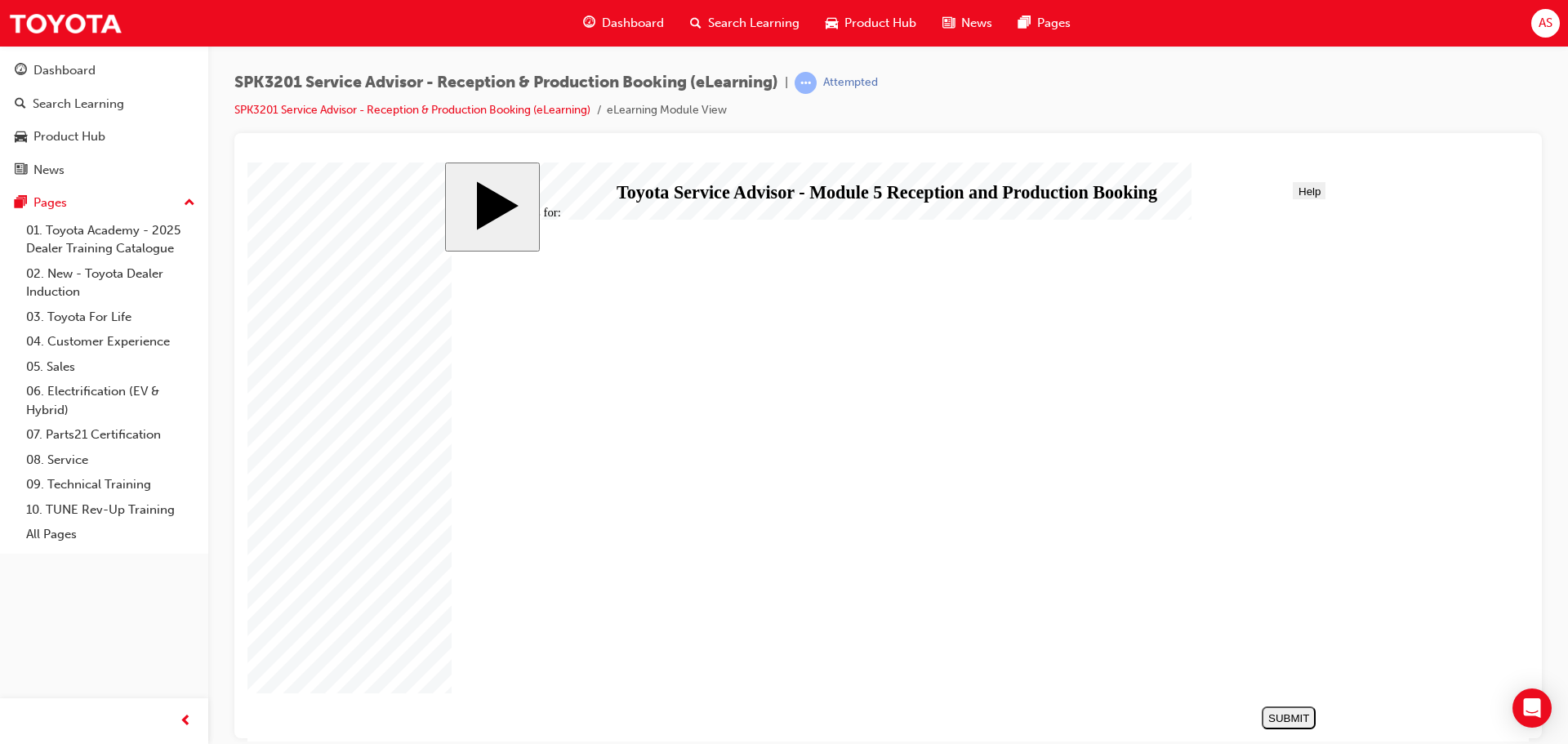
radio input "true"
click at [1308, 709] on button "SUBMIT" at bounding box center [1289, 717] width 54 height 23
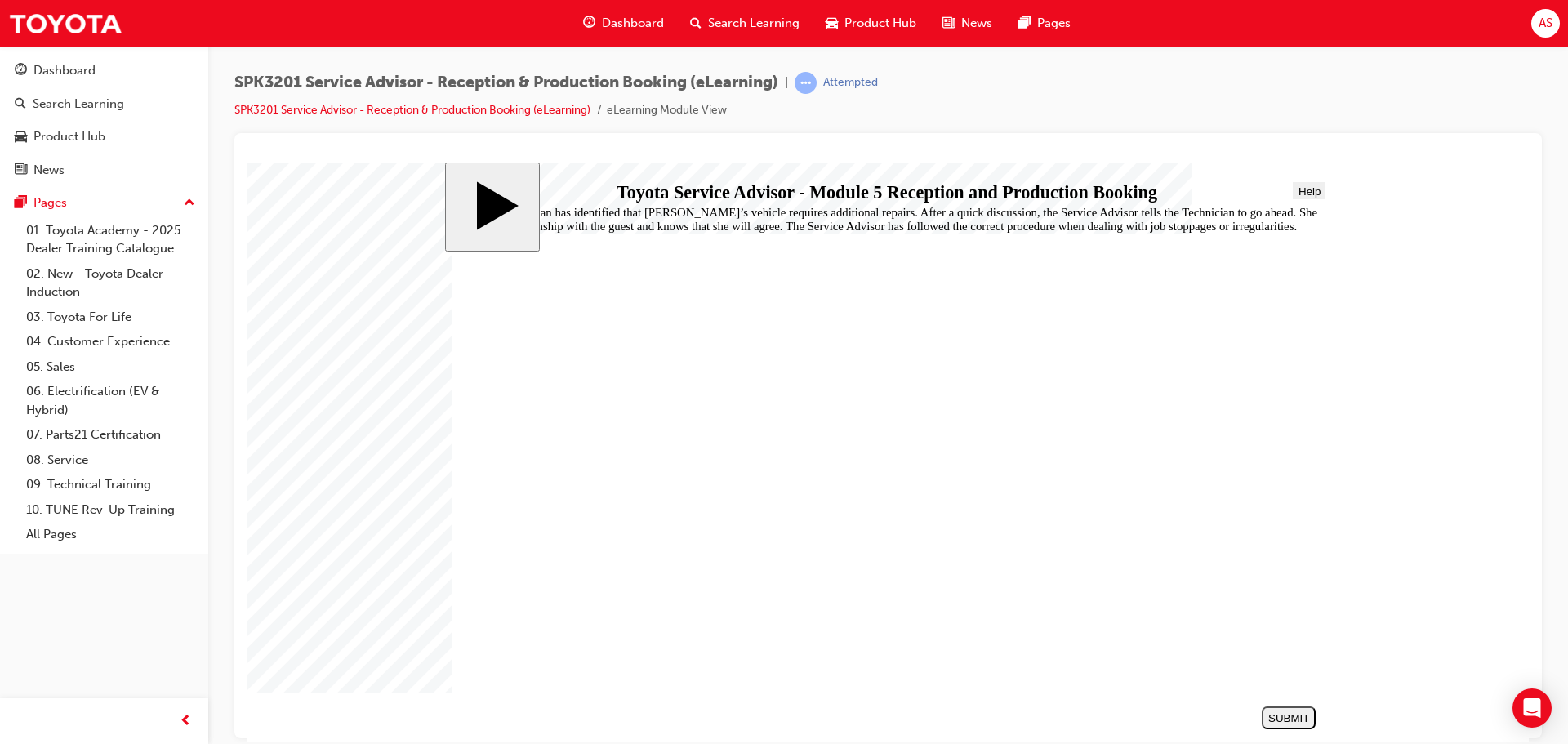
radio input "true"
click at [1275, 717] on div "SUBMIT" at bounding box center [1289, 717] width 41 height 12
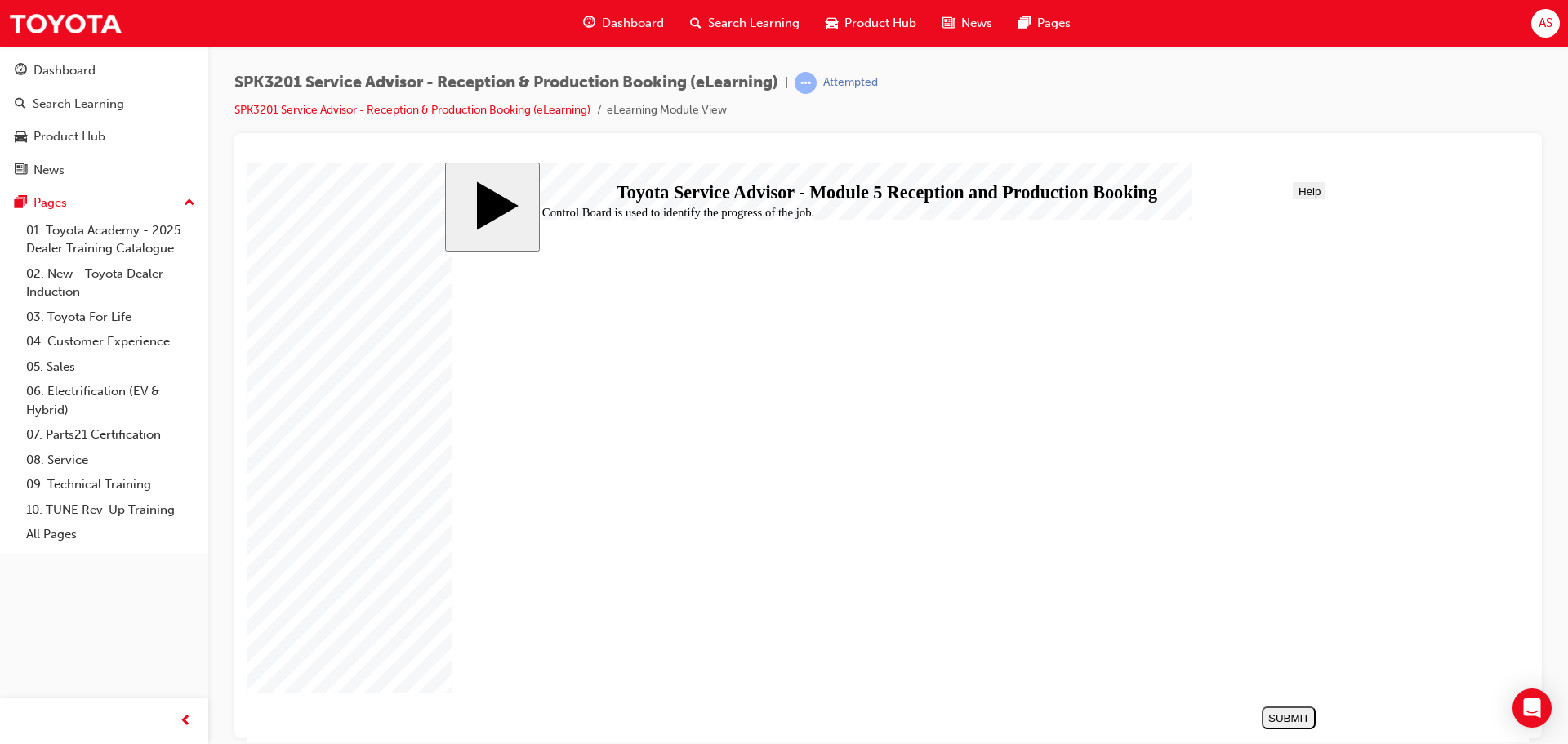
radio input "true"
click at [1289, 708] on button "SUBMIT" at bounding box center [1289, 717] width 54 height 23
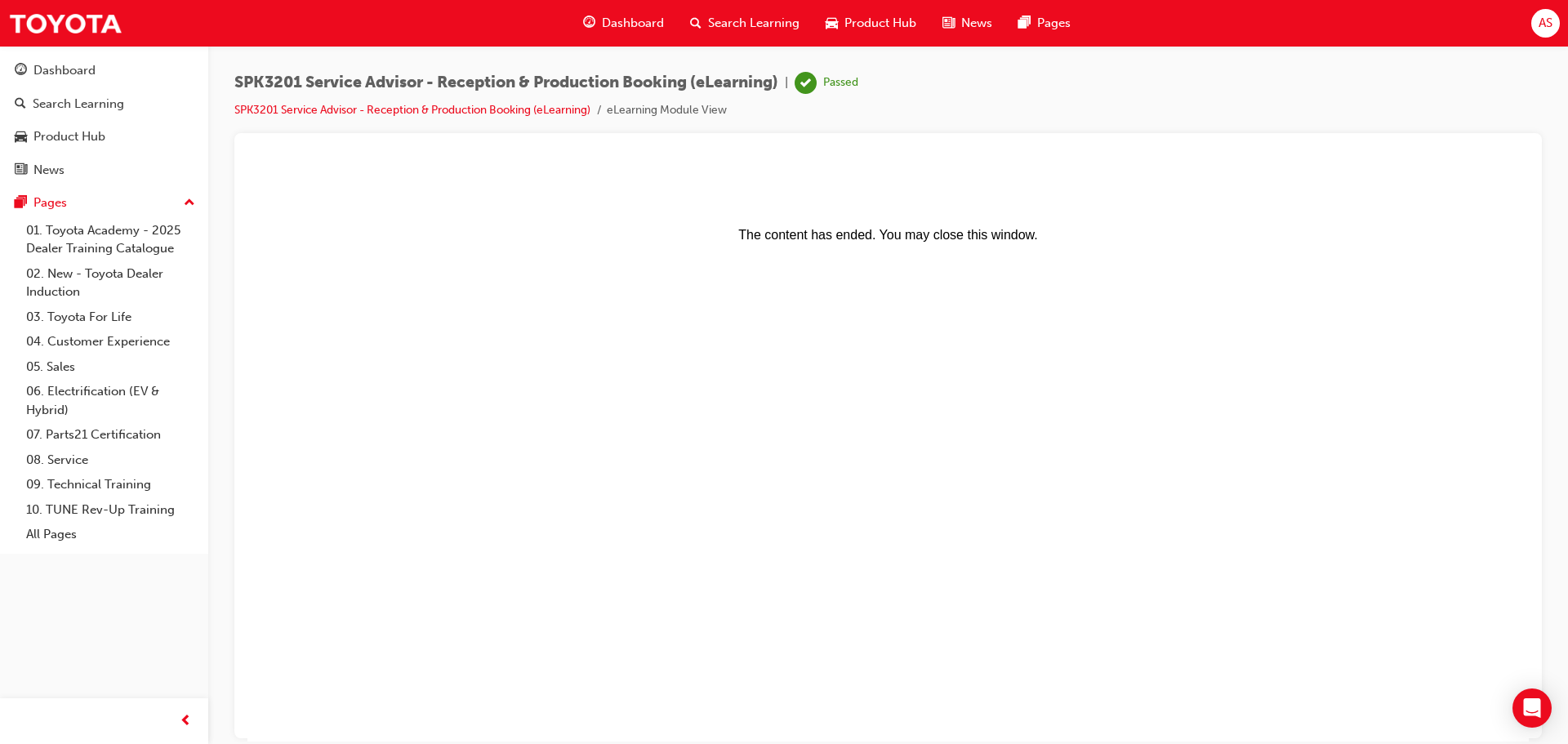
click at [493, 118] on li "SPK3201 Service Advisor - Reception & Production Booking (eLearning)" at bounding box center [420, 110] width 372 height 19
click at [493, 107] on link "SPK3201 Service Advisor - Reception & Production Booking (eLearning)" at bounding box center [412, 109] width 356 height 14
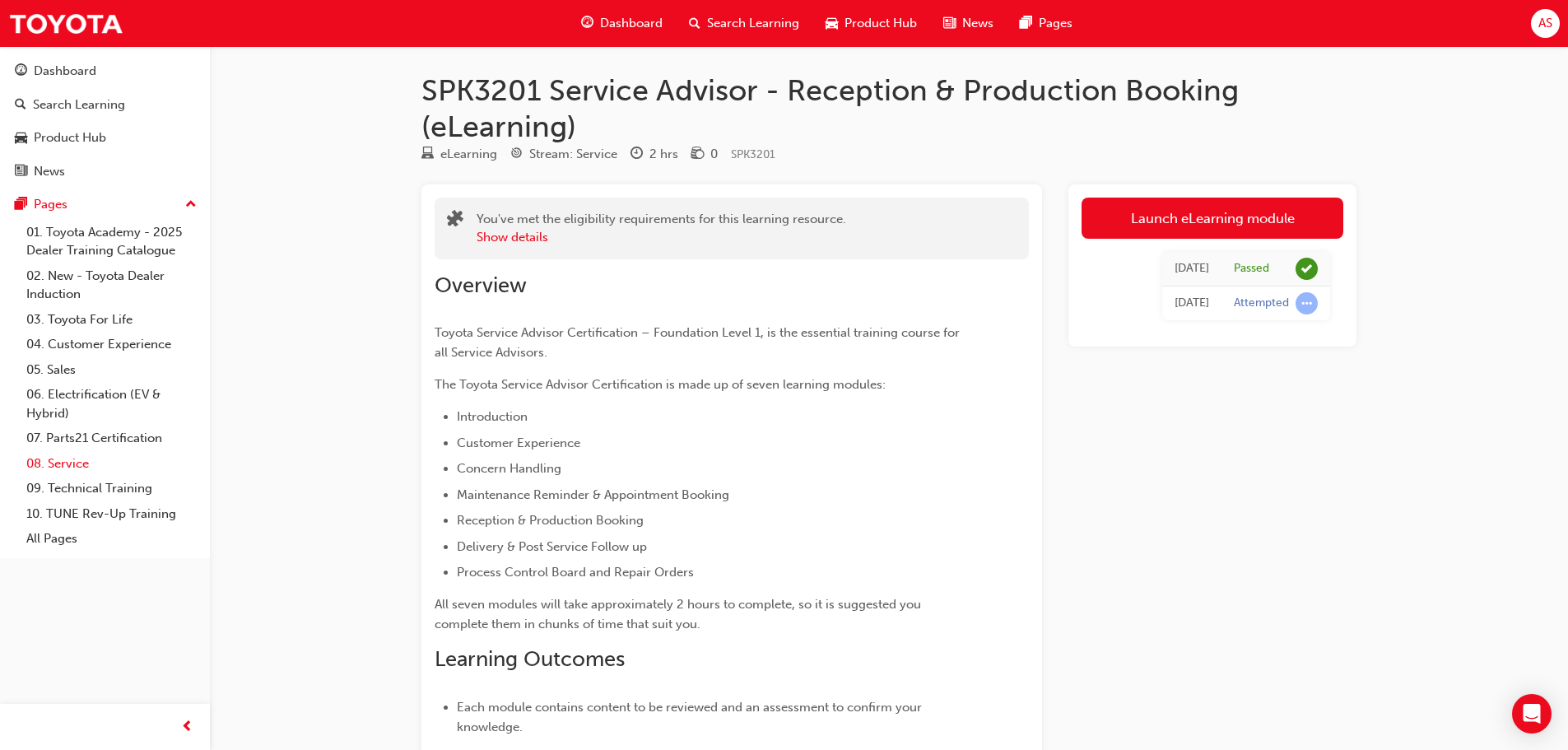
click at [79, 465] on link "08. Service" at bounding box center [111, 464] width 184 height 26
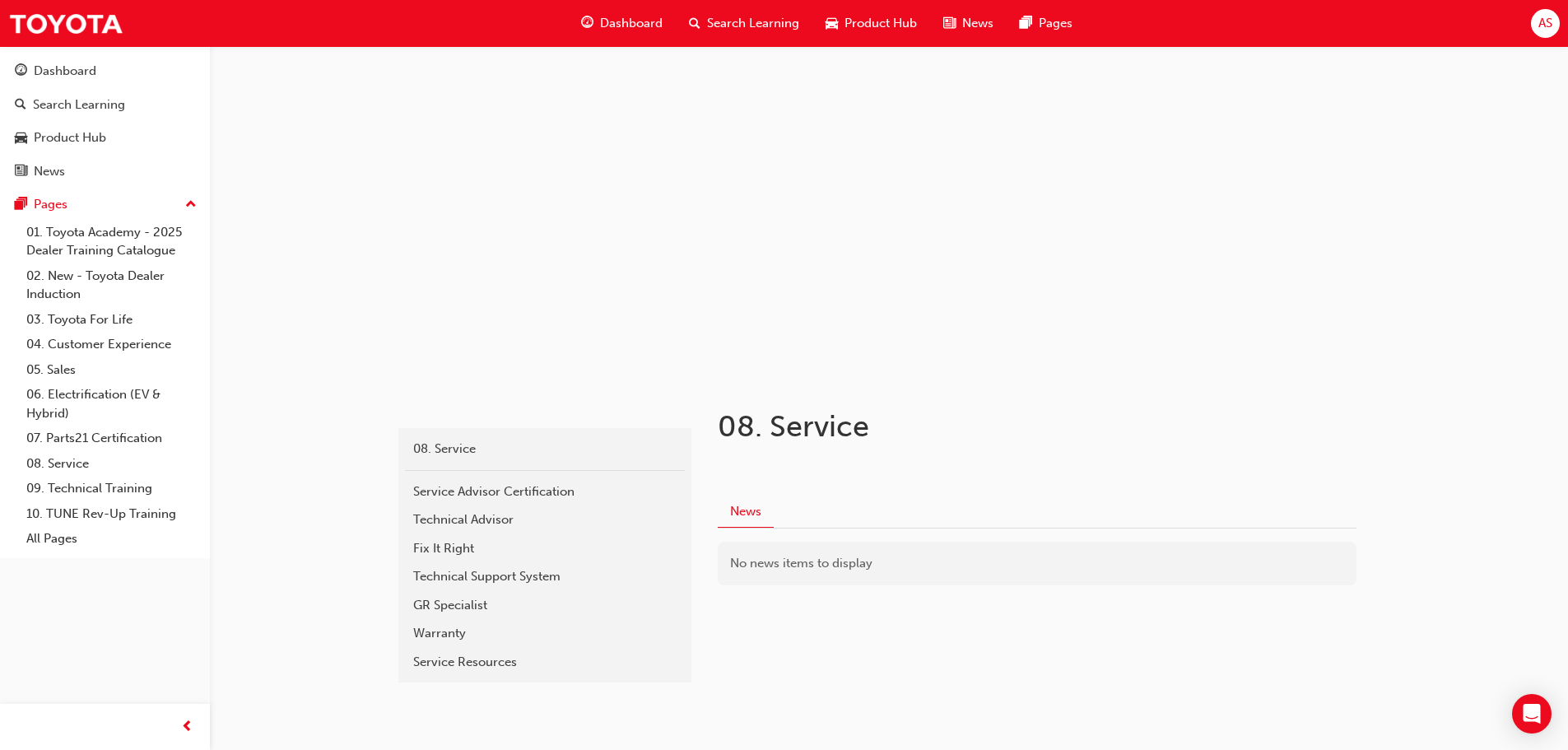
scroll to position [39, 0]
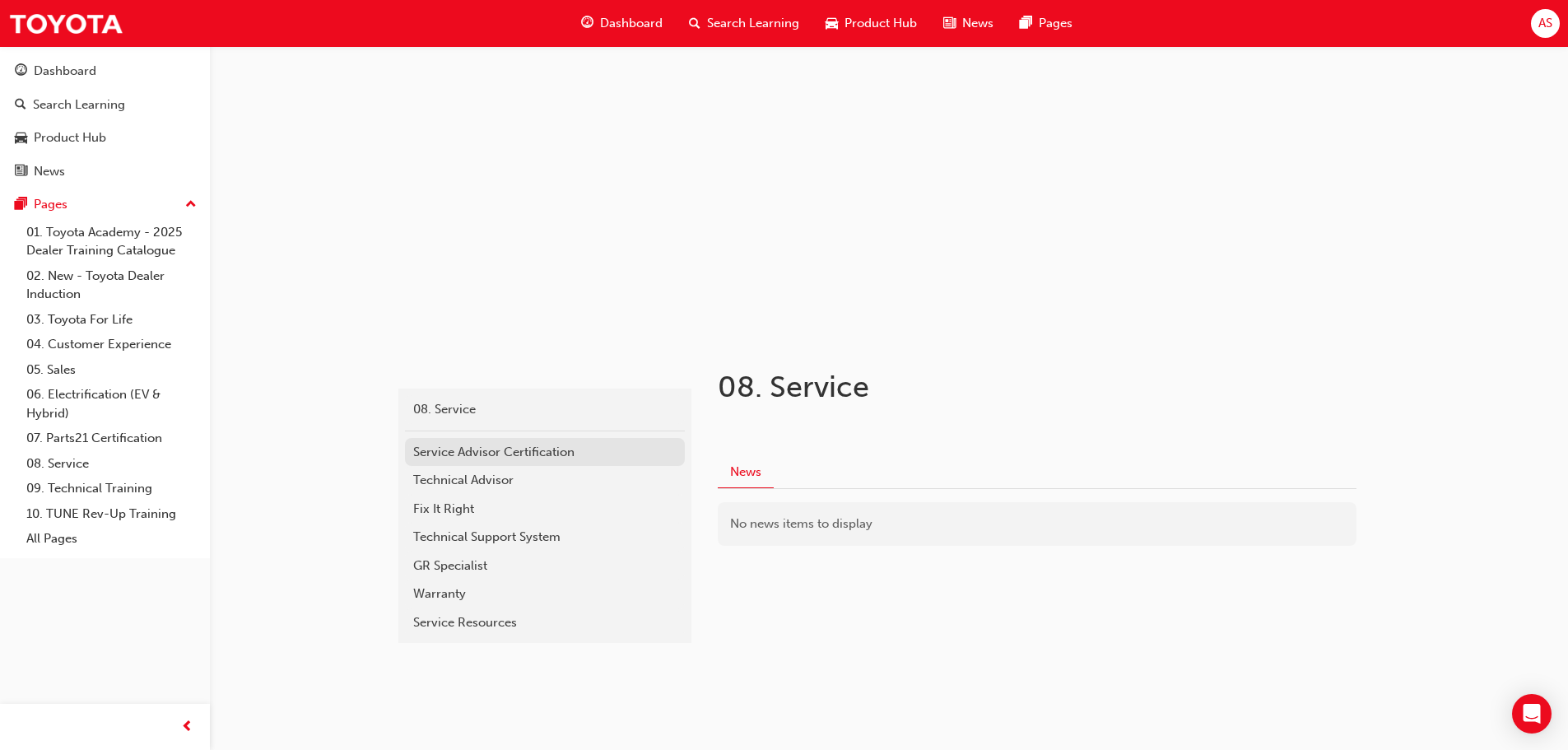
click at [507, 452] on div "Service Advisor Certification" at bounding box center [545, 452] width 263 height 19
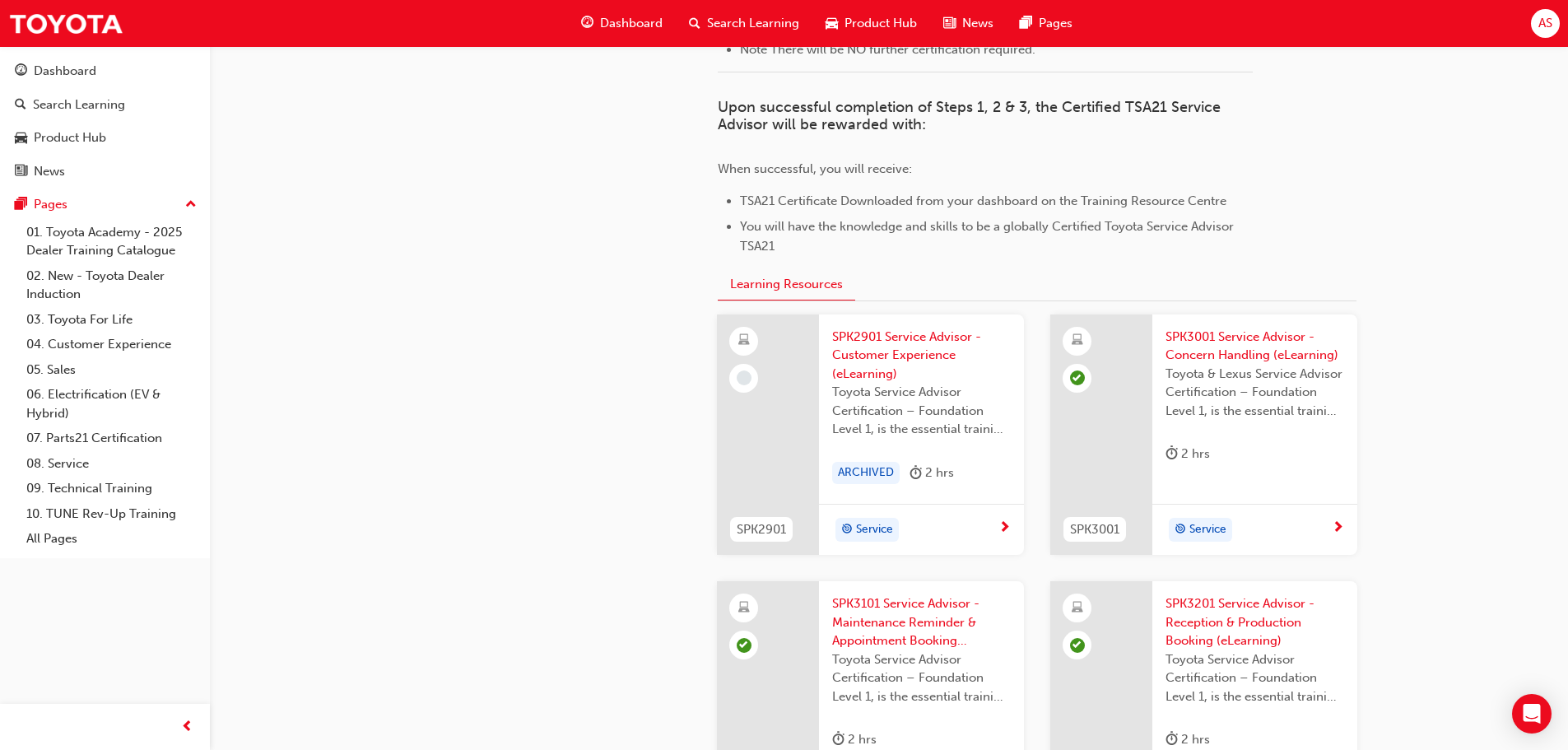
scroll to position [1980, 0]
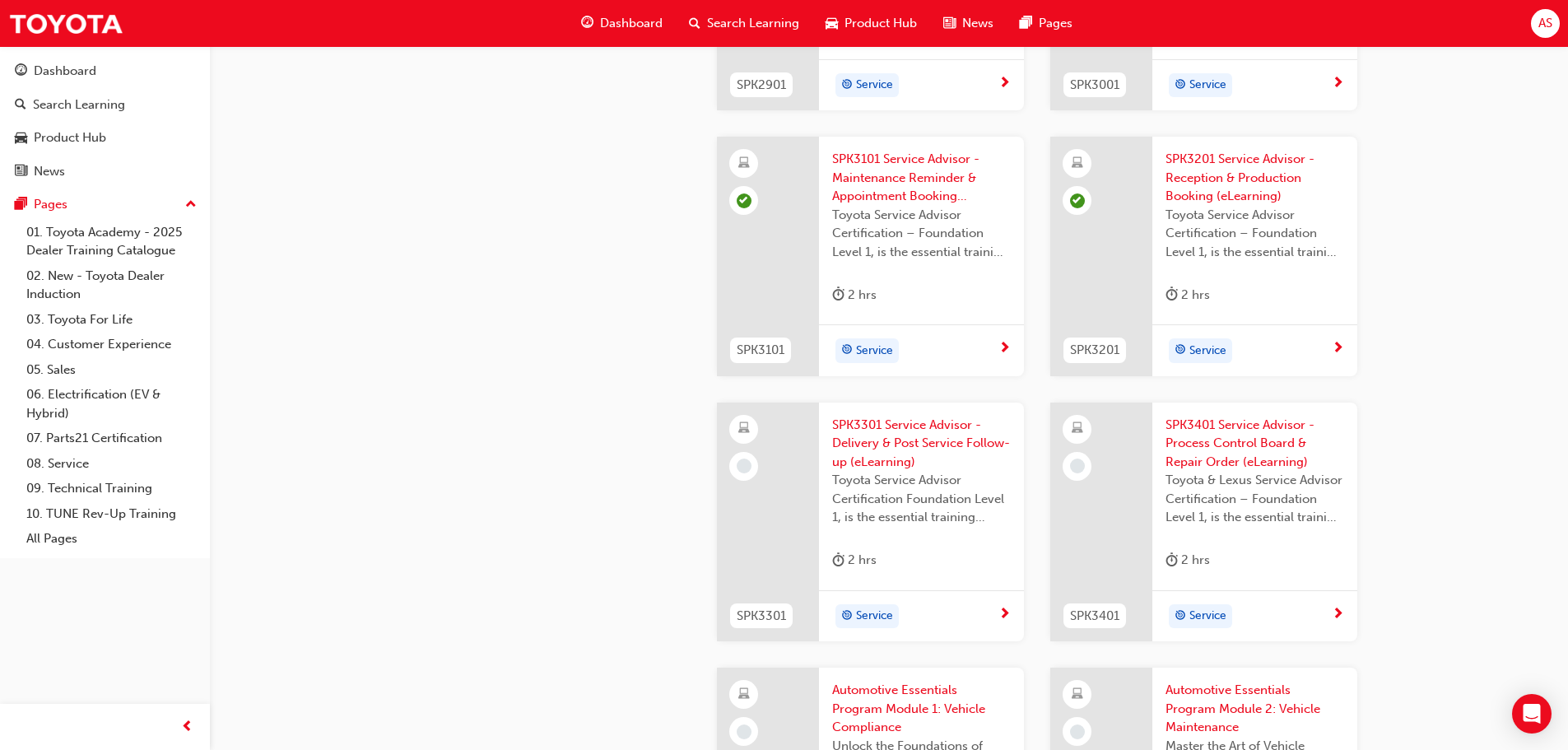
click at [906, 428] on span "SPK3301 Service Advisor - Delivery & Post Service Follow-up (eLearning)" at bounding box center [921, 443] width 179 height 56
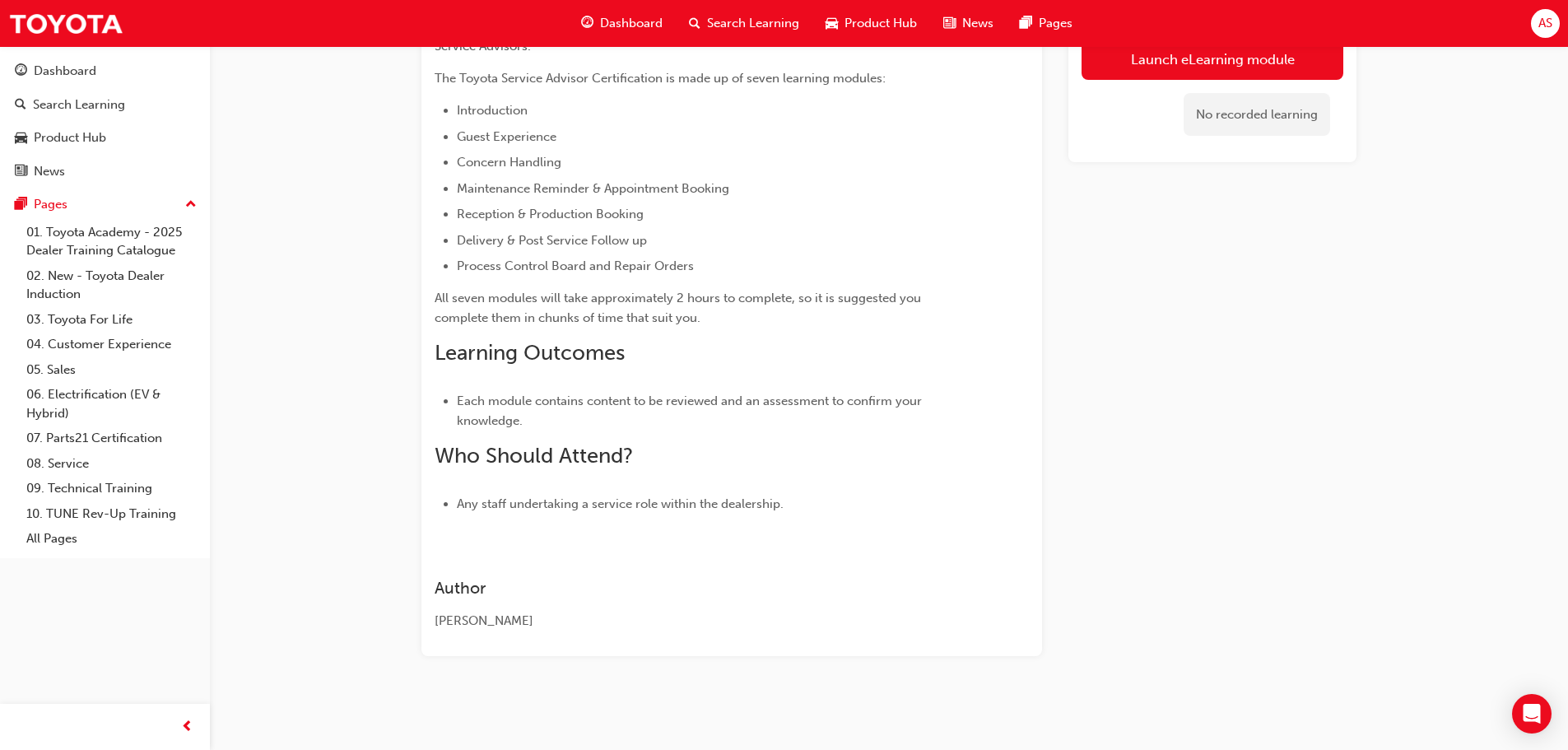
scroll to position [142, 0]
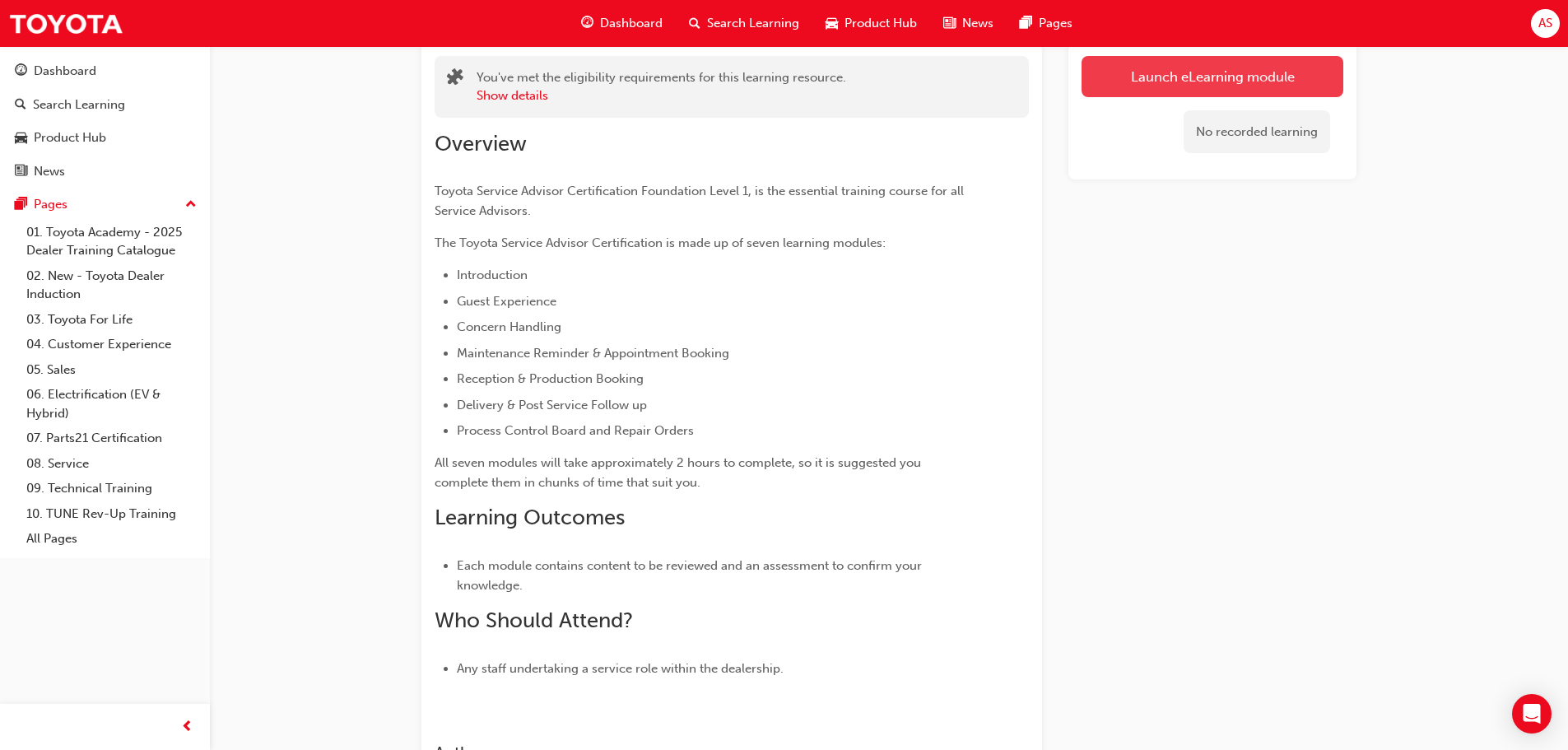
click at [1146, 78] on link "Launch eLearning module" at bounding box center [1212, 76] width 262 height 41
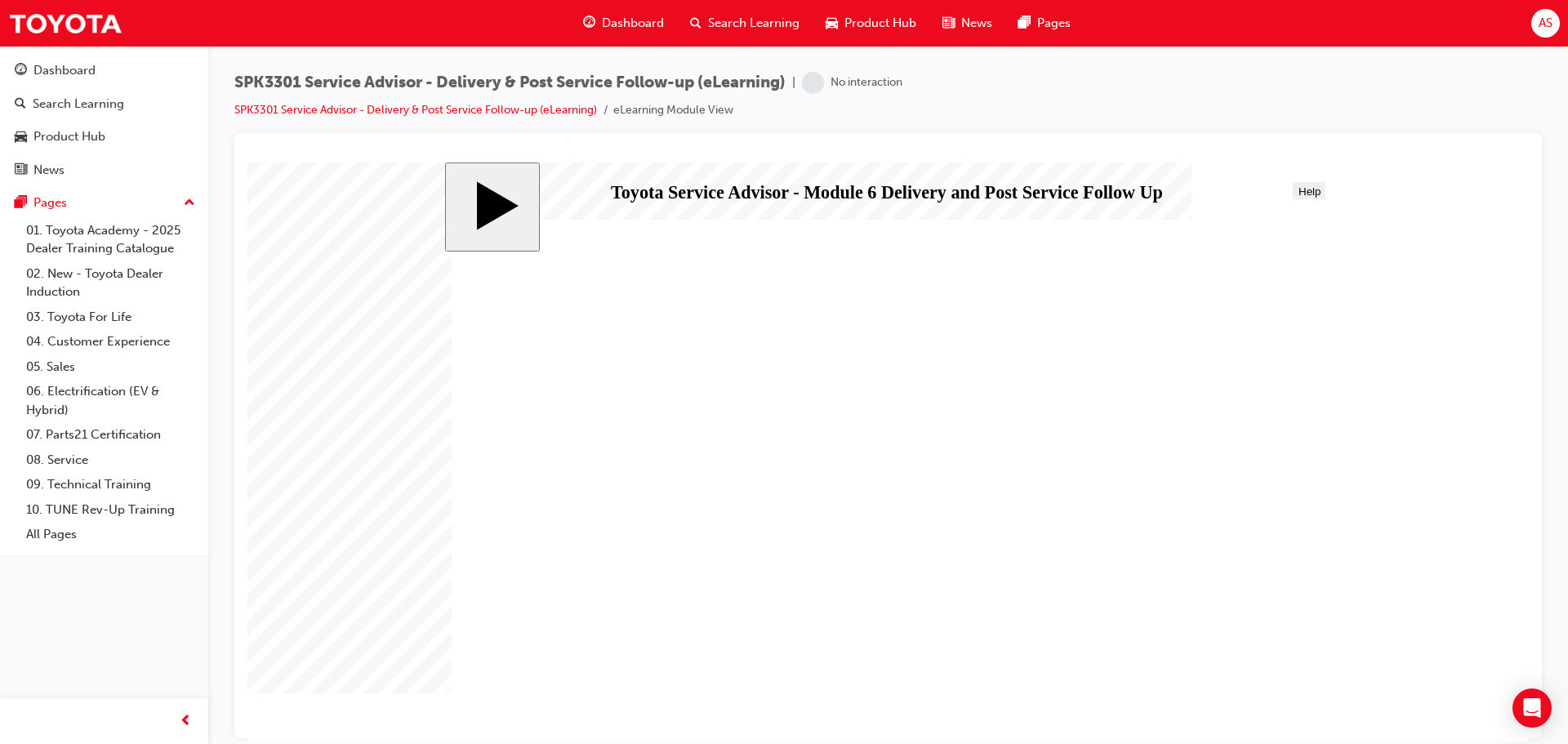
drag, startPoint x: 910, startPoint y: 467, endPoint x: 899, endPoint y: 473, distance: 12.5
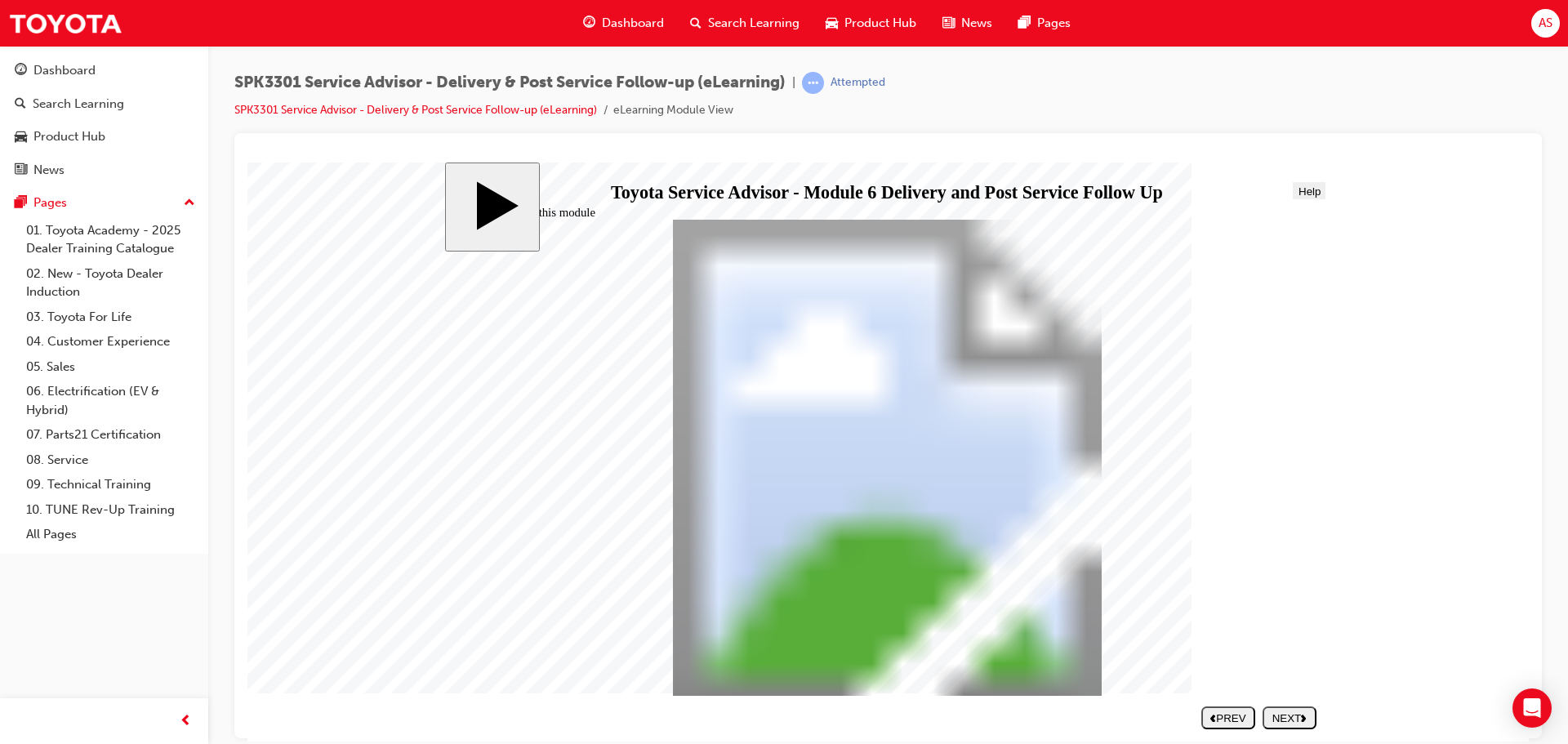
click at [1263, 711] on button "NEXT" at bounding box center [1290, 717] width 54 height 23
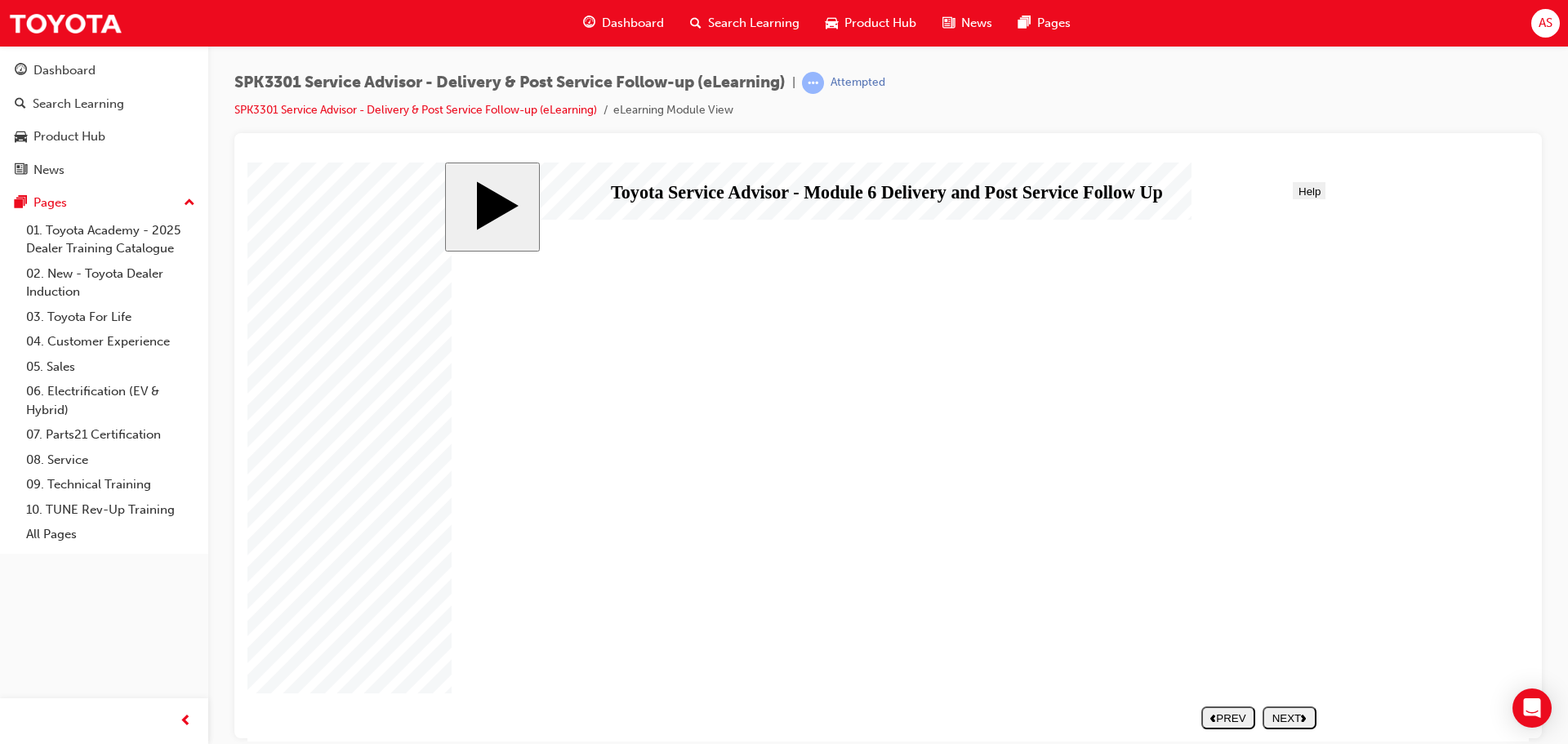
click at [1296, 711] on div "NEXT" at bounding box center [1290, 717] width 41 height 12
click at [1310, 722] on button "NEXT" at bounding box center [1290, 717] width 54 height 23
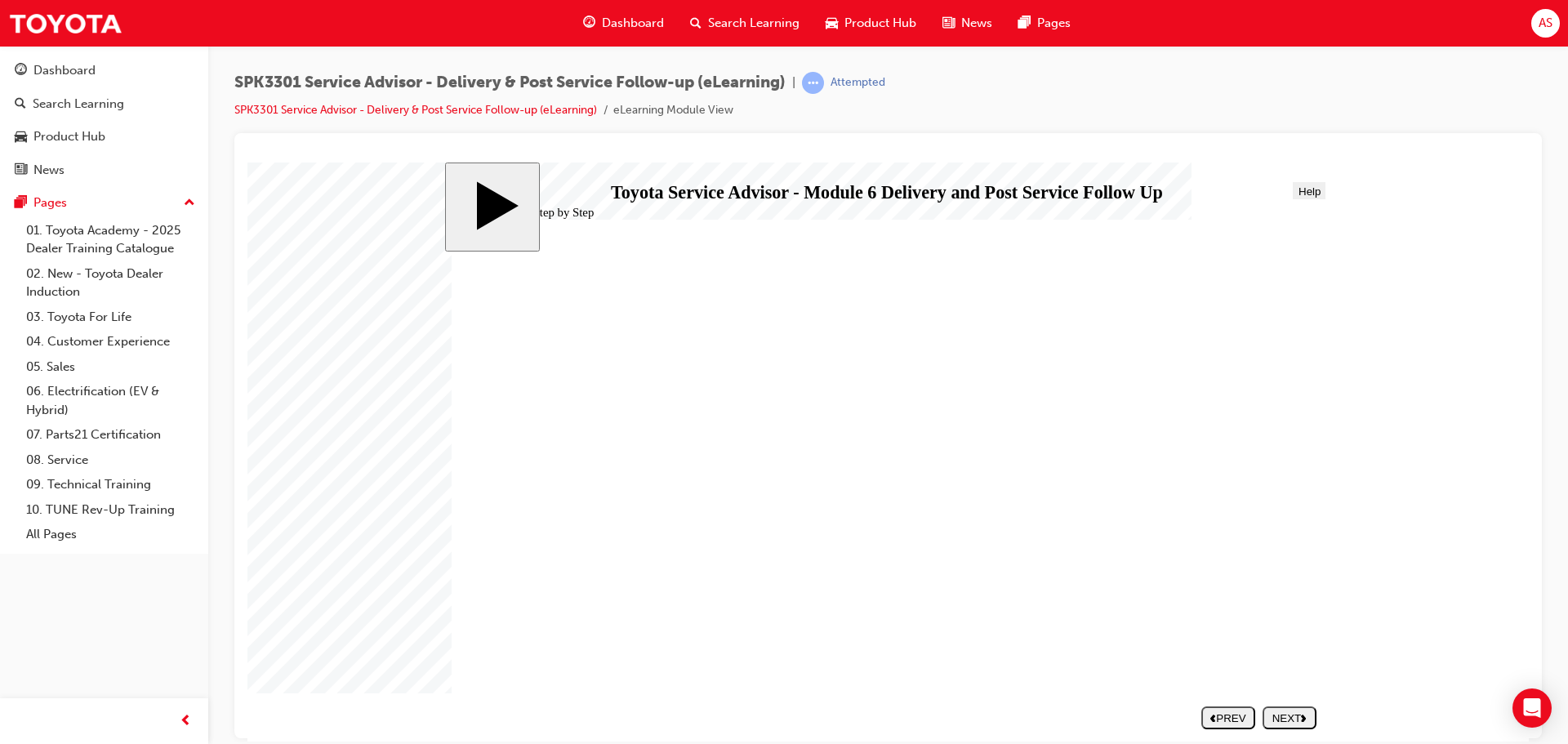
click at [1296, 720] on div "NEXT" at bounding box center [1290, 717] width 41 height 12
drag, startPoint x: 480, startPoint y: 366, endPoint x: 815, endPoint y: 512, distance: 365.4
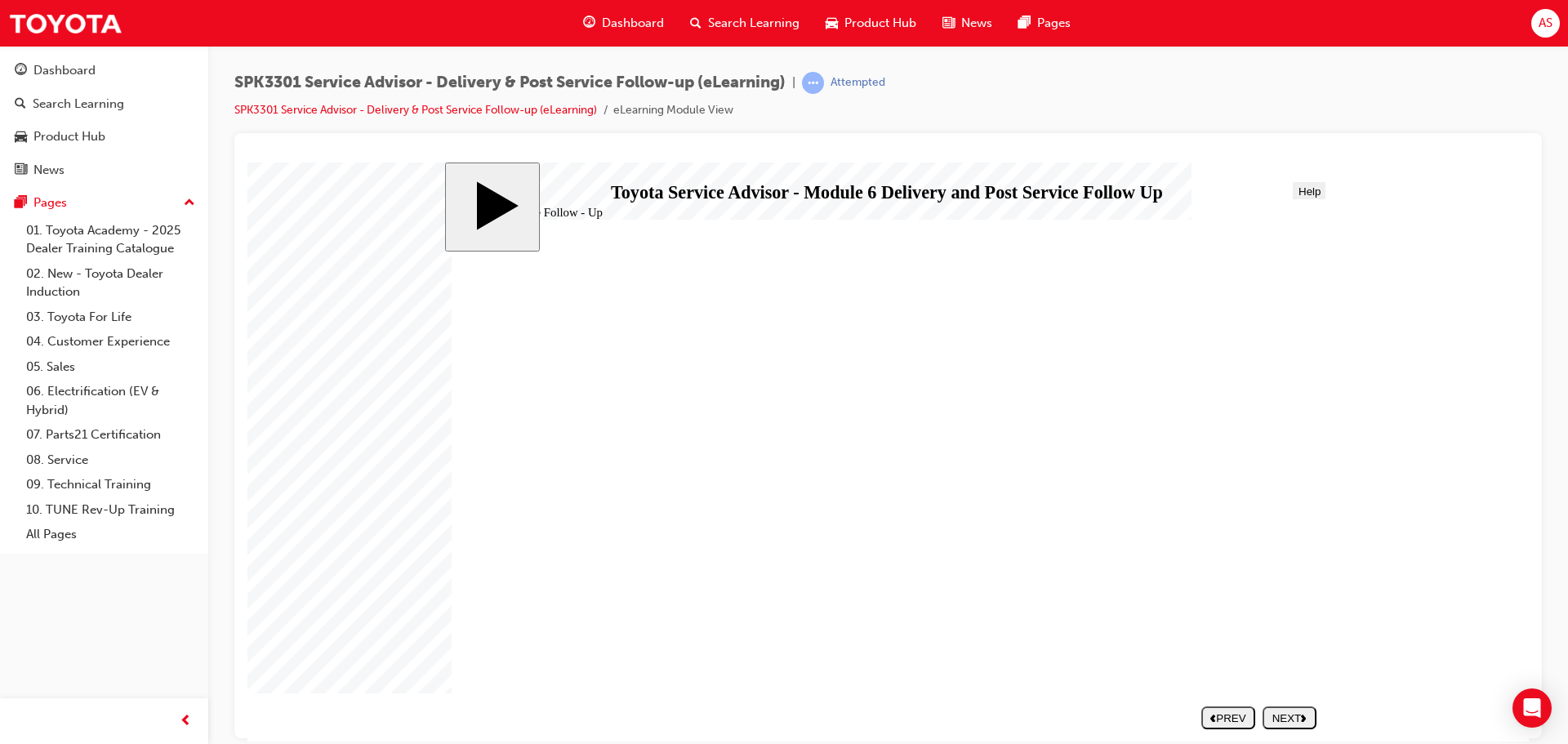
click at [1288, 719] on div "NEXT" at bounding box center [1290, 717] width 41 height 12
drag, startPoint x: 1053, startPoint y: 441, endPoint x: 1054, endPoint y: 433, distance: 8.1
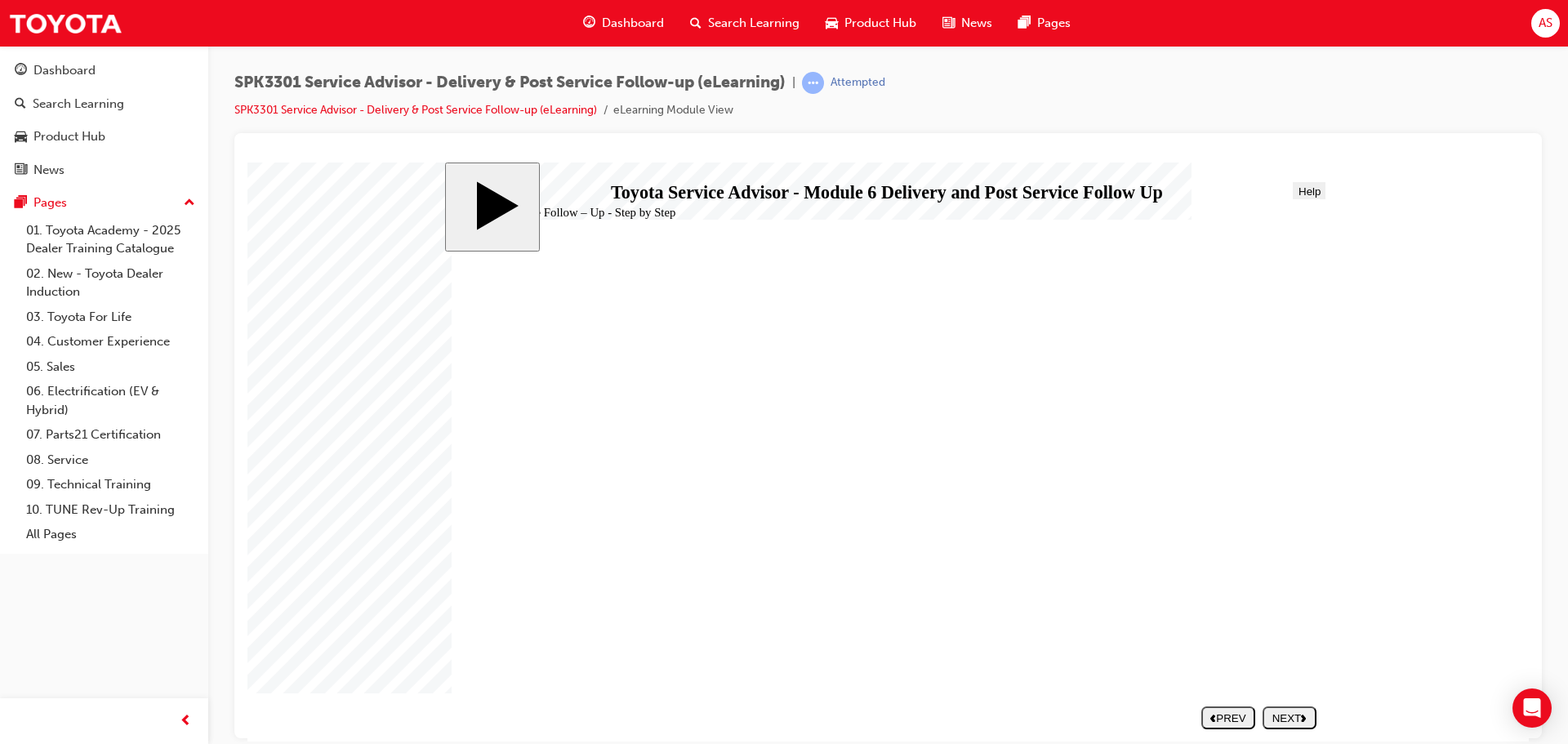
click at [1306, 716] on polygon "next" at bounding box center [1303, 717] width 5 height 8
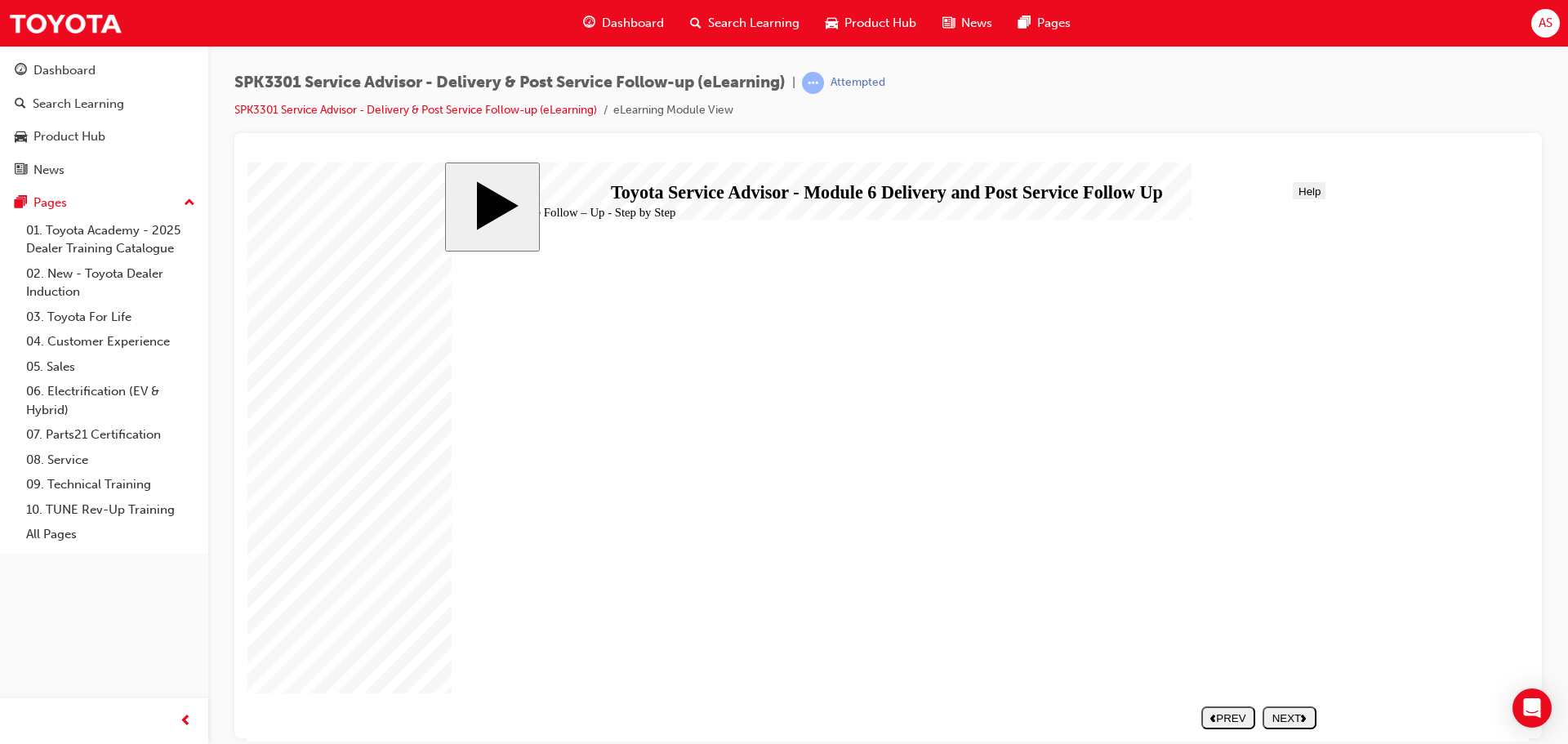
click at [1293, 718] on div "NEXT" at bounding box center [1290, 717] width 41 height 12
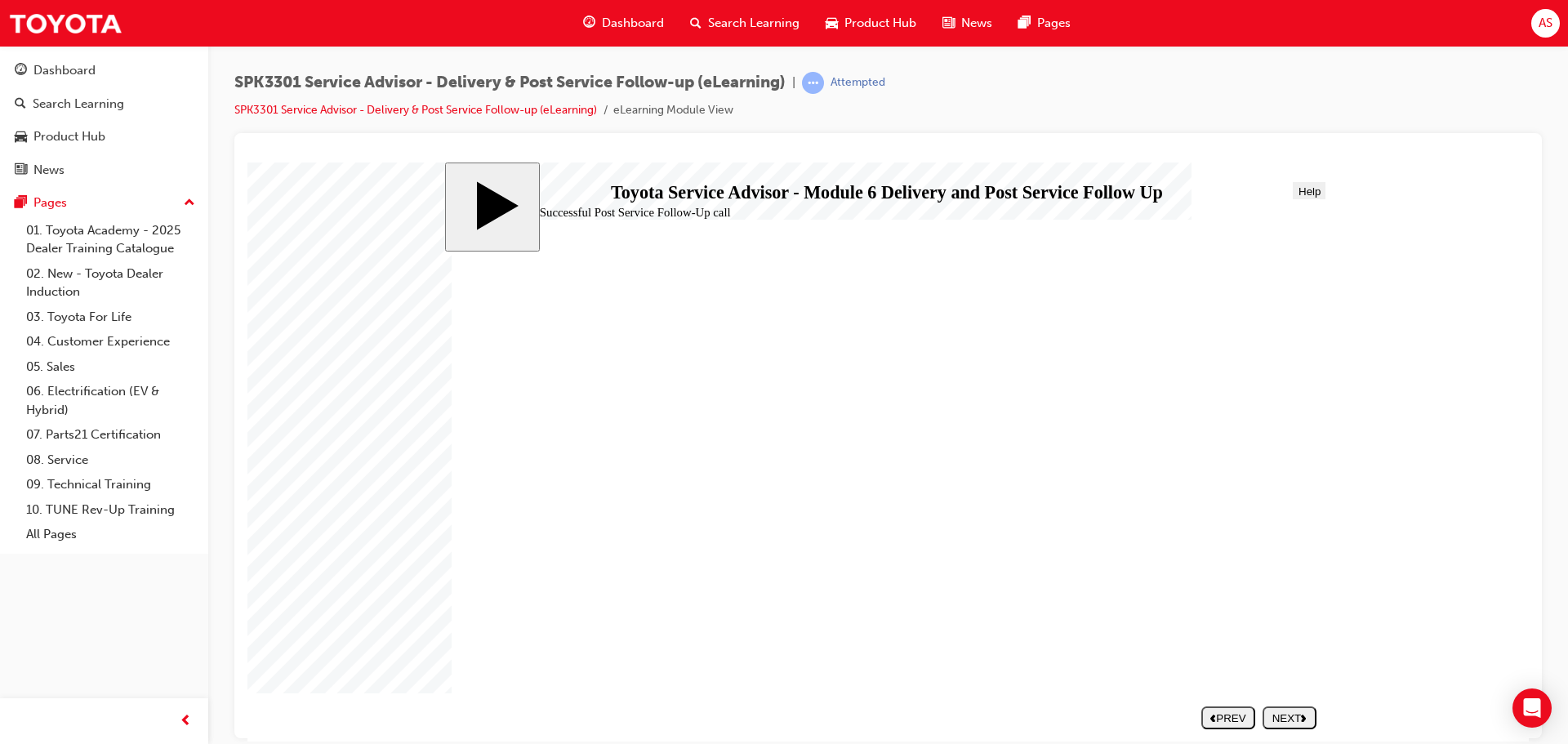
click at [1307, 713] on icon "next" at bounding box center [1303, 717] width 6 height 8
drag, startPoint x: 698, startPoint y: 435, endPoint x: 1143, endPoint y: 406, distance: 445.9
drag, startPoint x: 638, startPoint y: 500, endPoint x: 634, endPoint y: 490, distance: 10.8
drag, startPoint x: 619, startPoint y: 534, endPoint x: 1050, endPoint y: 378, distance: 458.4
drag, startPoint x: 1004, startPoint y: 416, endPoint x: 1105, endPoint y: 381, distance: 106.9
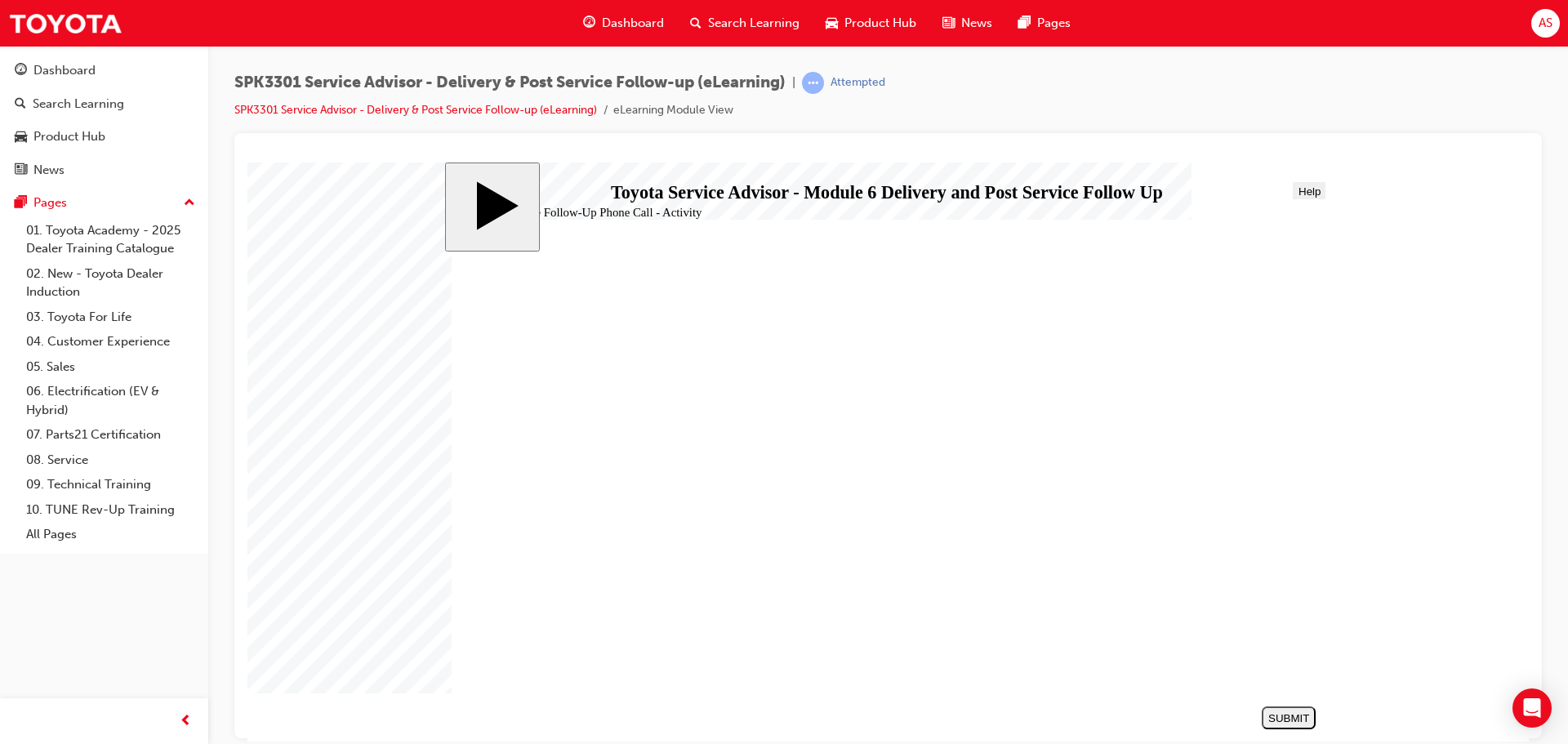
drag, startPoint x: 820, startPoint y: 546, endPoint x: 1039, endPoint y: 394, distance: 266.6
drag, startPoint x: 621, startPoint y: 426, endPoint x: 1075, endPoint y: 434, distance: 454.1
drag, startPoint x: 587, startPoint y: 523, endPoint x: 1012, endPoint y: 463, distance: 429.2
drag, startPoint x: 663, startPoint y: 456, endPoint x: 1128, endPoint y: 508, distance: 467.9
drag, startPoint x: 797, startPoint y: 599, endPoint x: 1044, endPoint y: 551, distance: 251.6
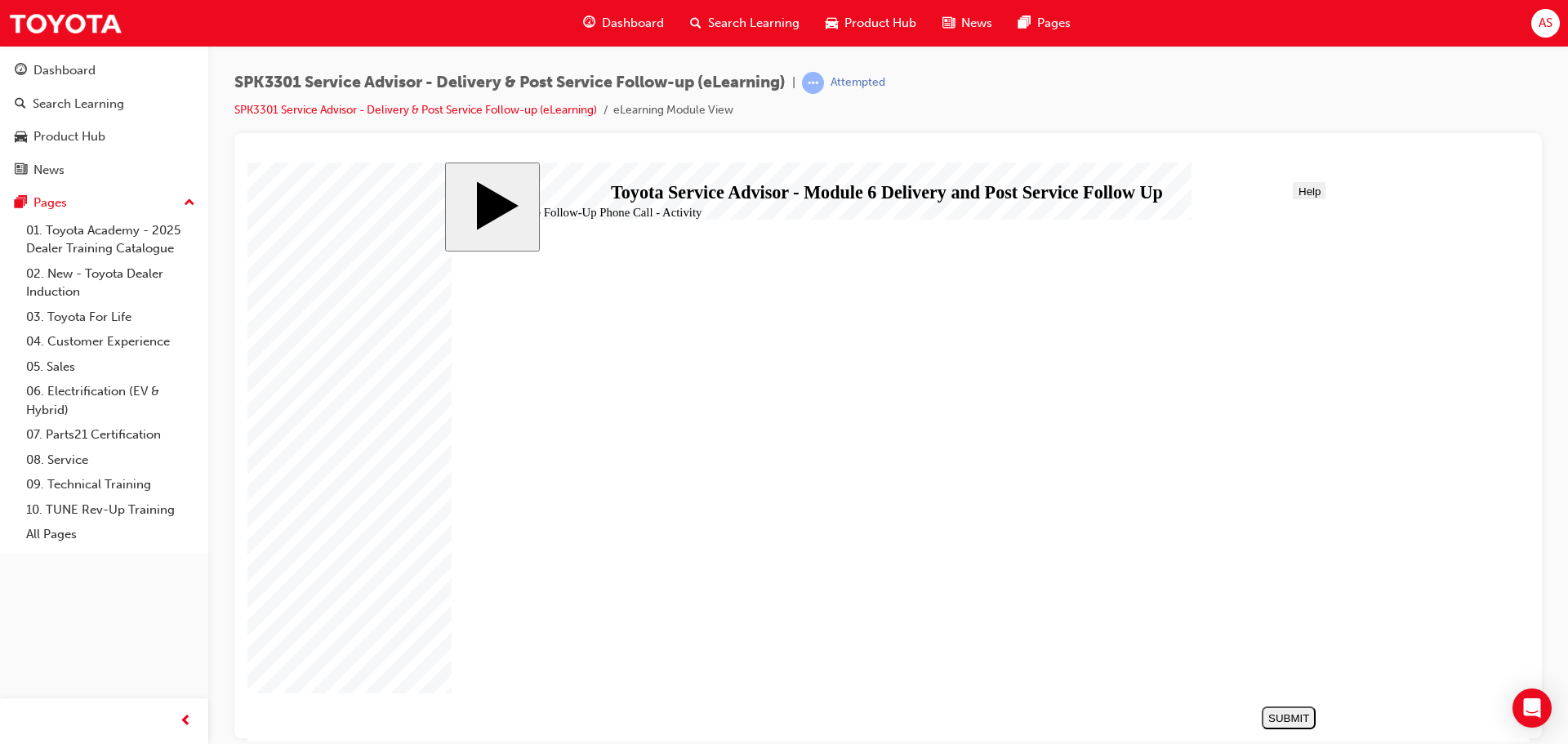
drag, startPoint x: 653, startPoint y: 498, endPoint x: 1116, endPoint y: 603, distance: 474.8
click at [1306, 713] on div "SUBMIT" at bounding box center [1289, 717] width 41 height 12
radio input "false"
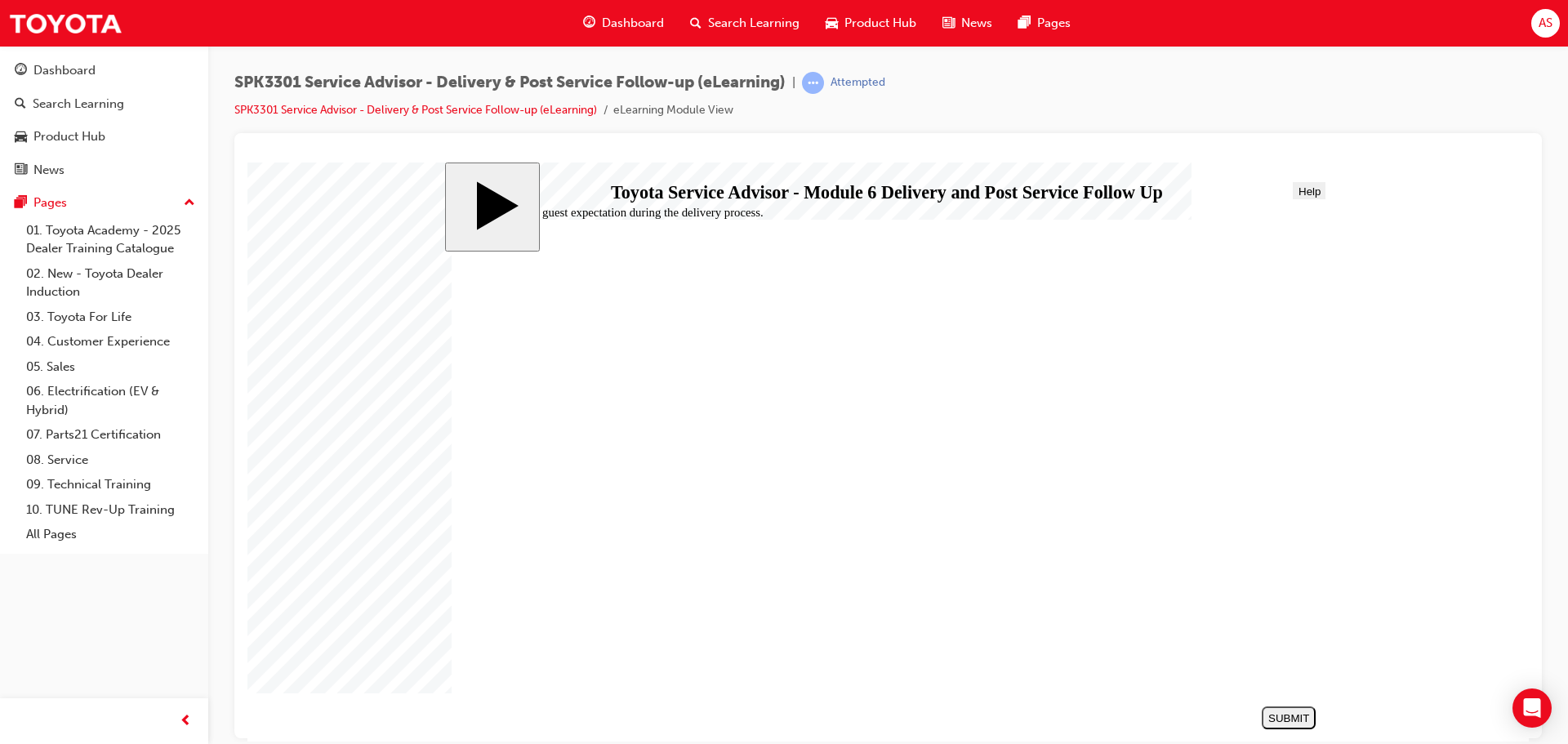
radio input "true"
radio input "false"
radio input "true"
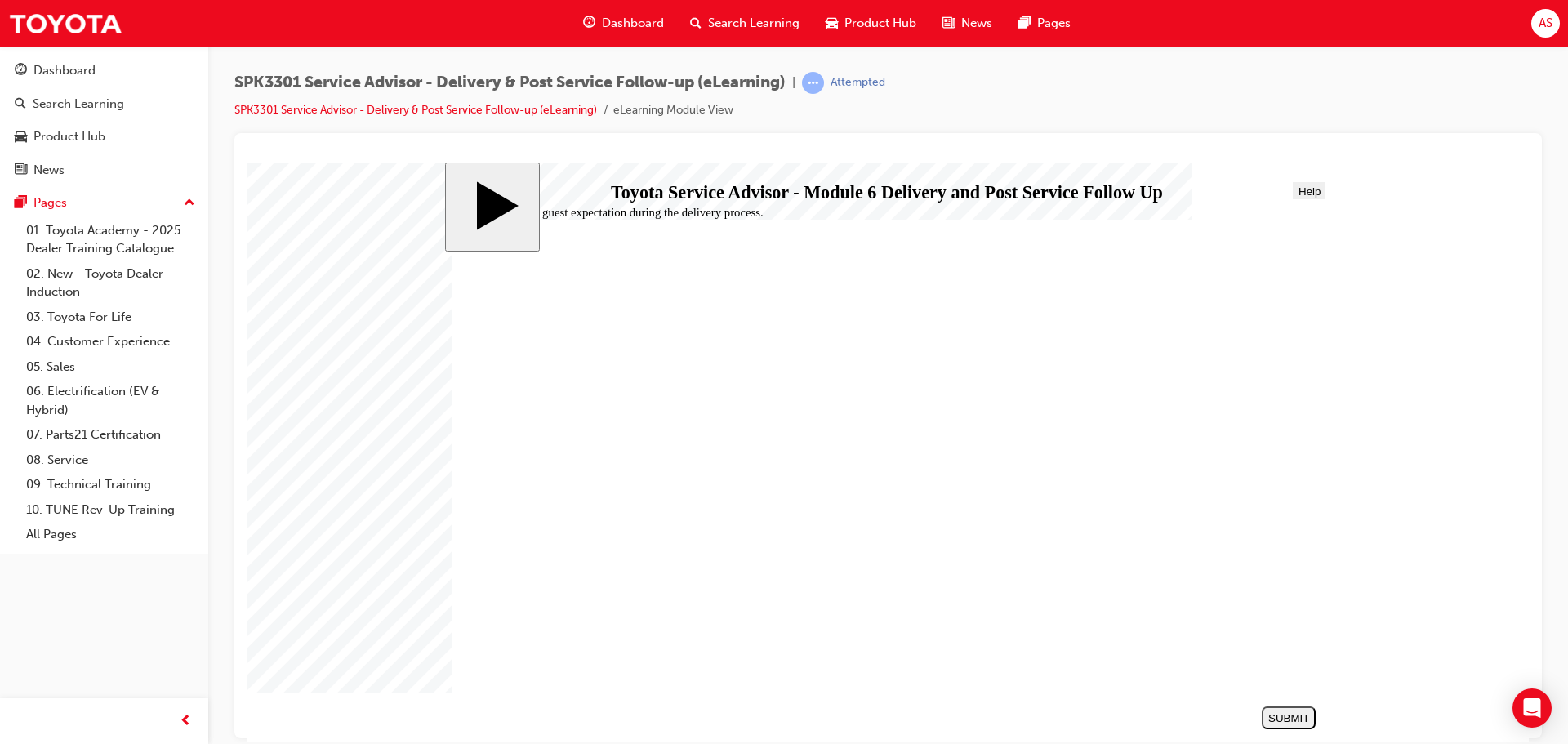
radio input "false"
radio input "true"
click at [1302, 708] on button "SUBMIT" at bounding box center [1289, 717] width 54 height 23
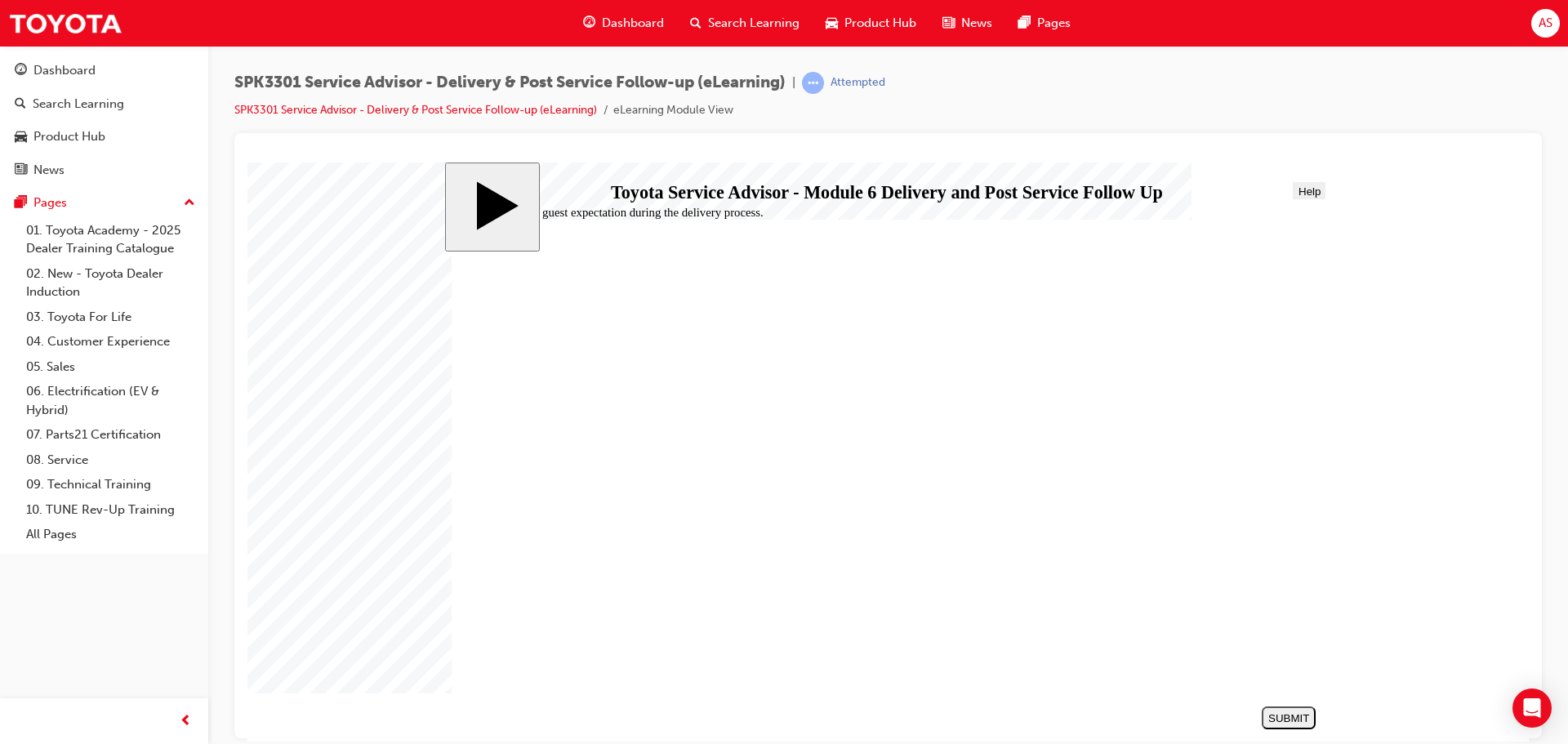
radio input "true"
click at [1288, 720] on div "SUBMIT" at bounding box center [1289, 717] width 41 height 12
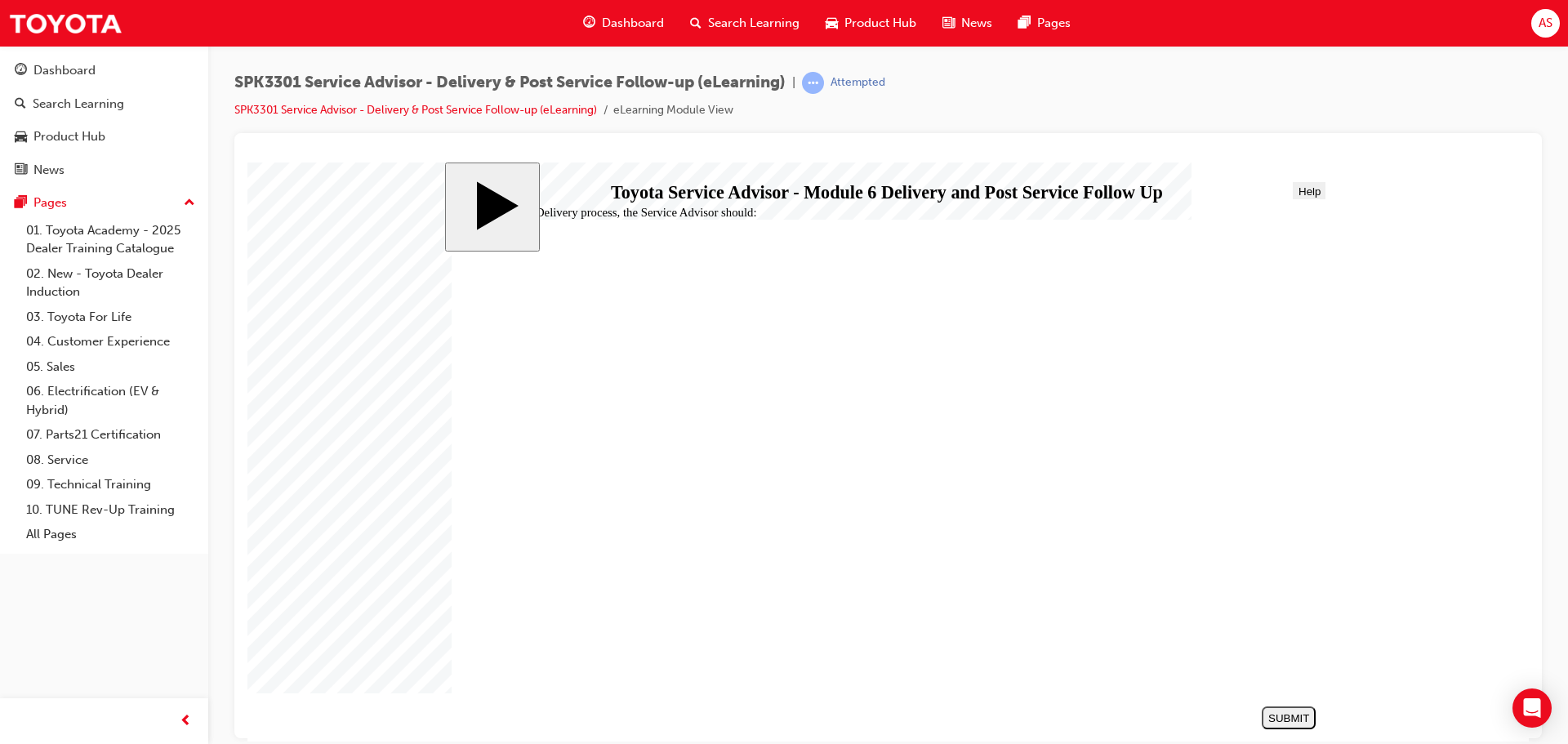
radio input "true"
radio input "false"
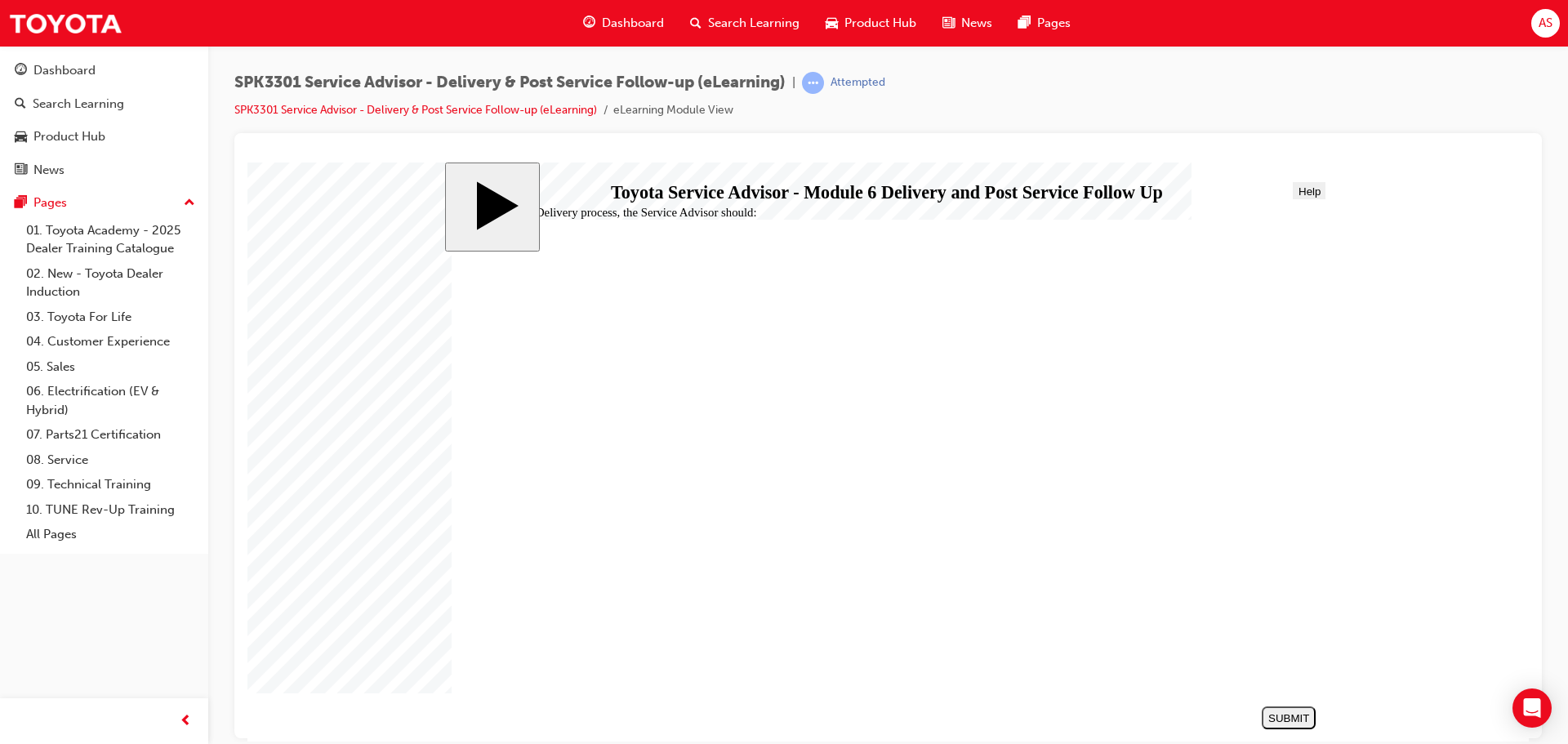
radio input "true"
click at [1271, 712] on div "SUBMIT" at bounding box center [1289, 717] width 41 height 12
drag, startPoint x: 736, startPoint y: 481, endPoint x: 759, endPoint y: 467, distance: 26.9
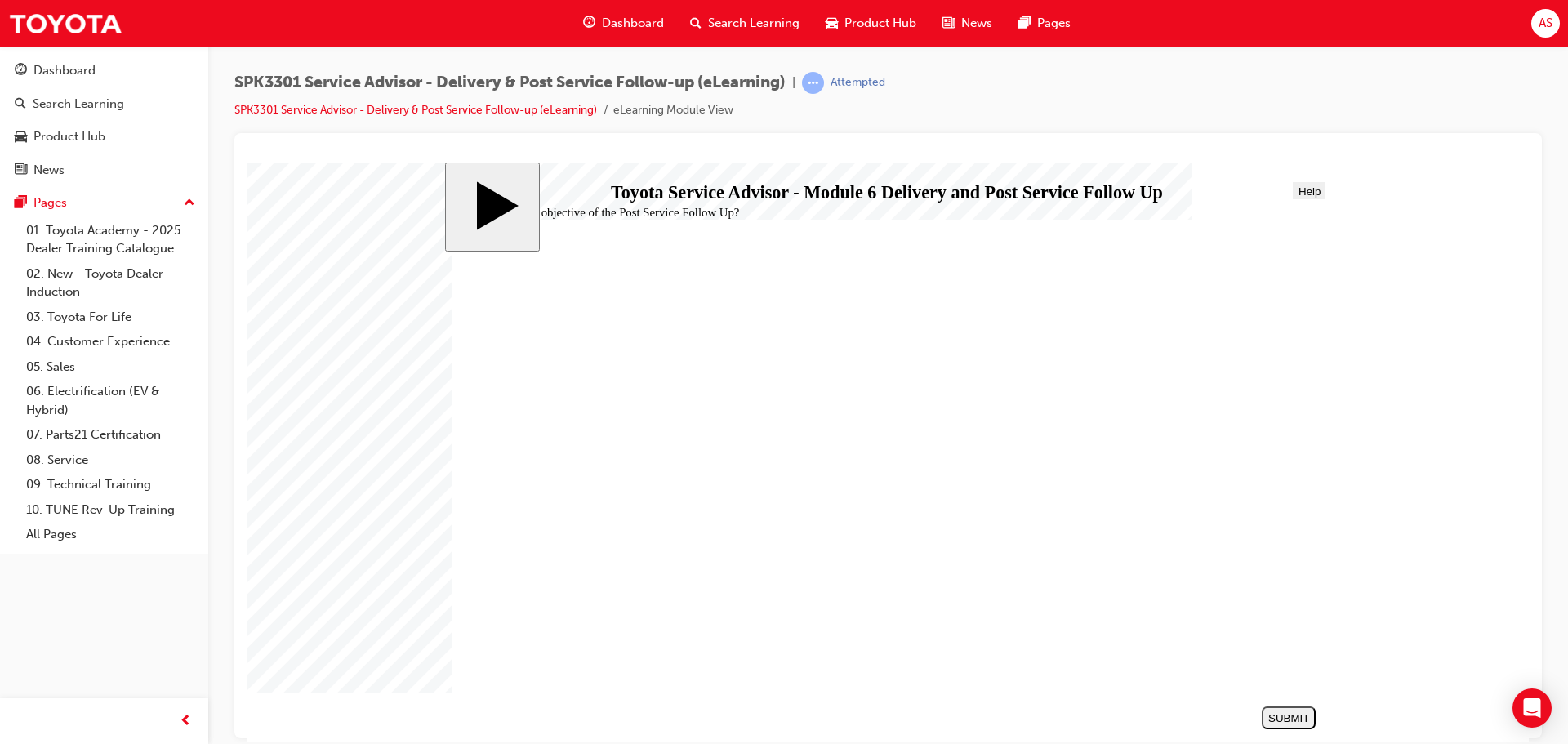
radio input "true"
click at [1317, 713] on section "SUBMIT NEXT PREV" at bounding box center [884, 717] width 879 height 34
click at [1300, 719] on div "SUBMIT" at bounding box center [1289, 717] width 41 height 12
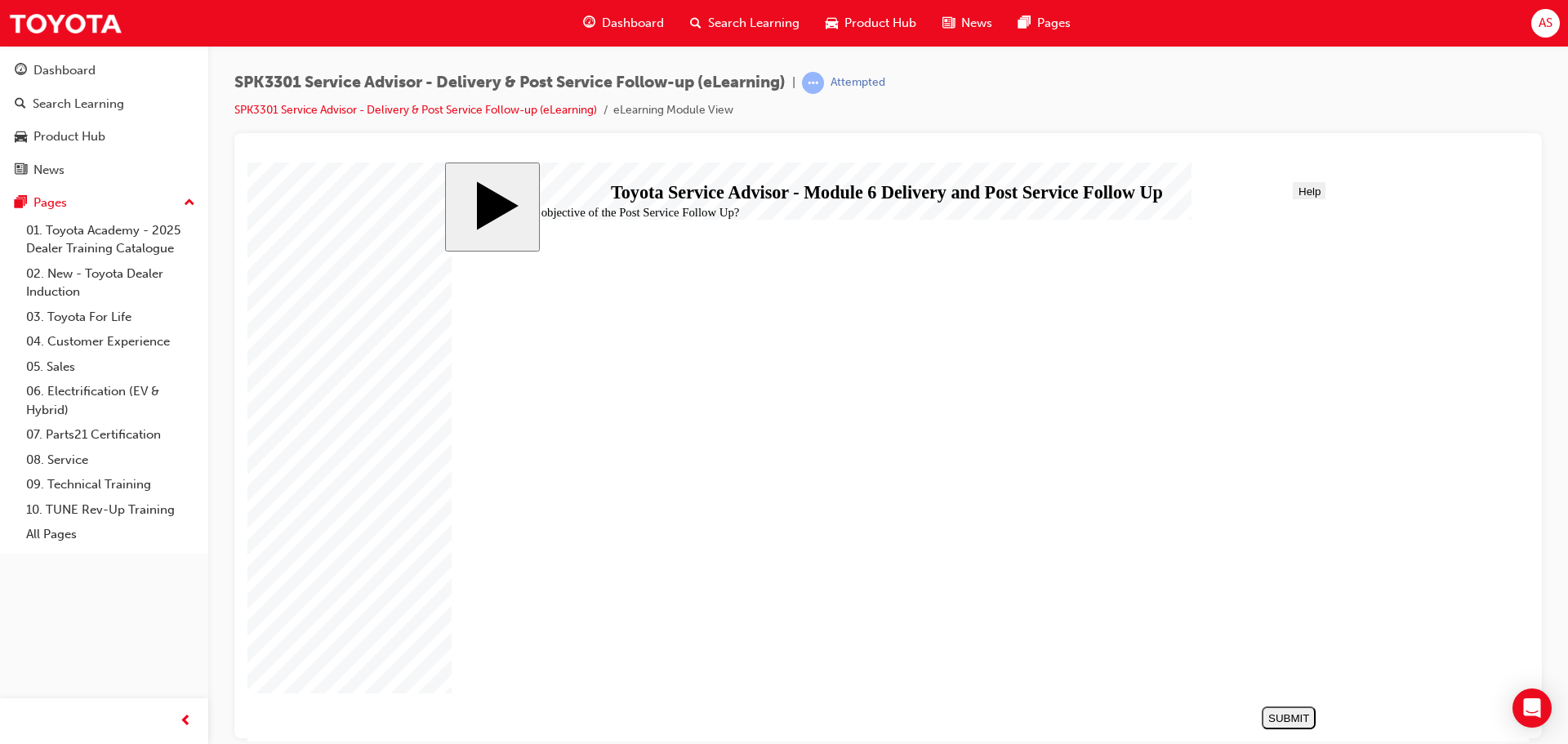
drag, startPoint x: 776, startPoint y: 614, endPoint x: 776, endPoint y: 595, distance: 19.0
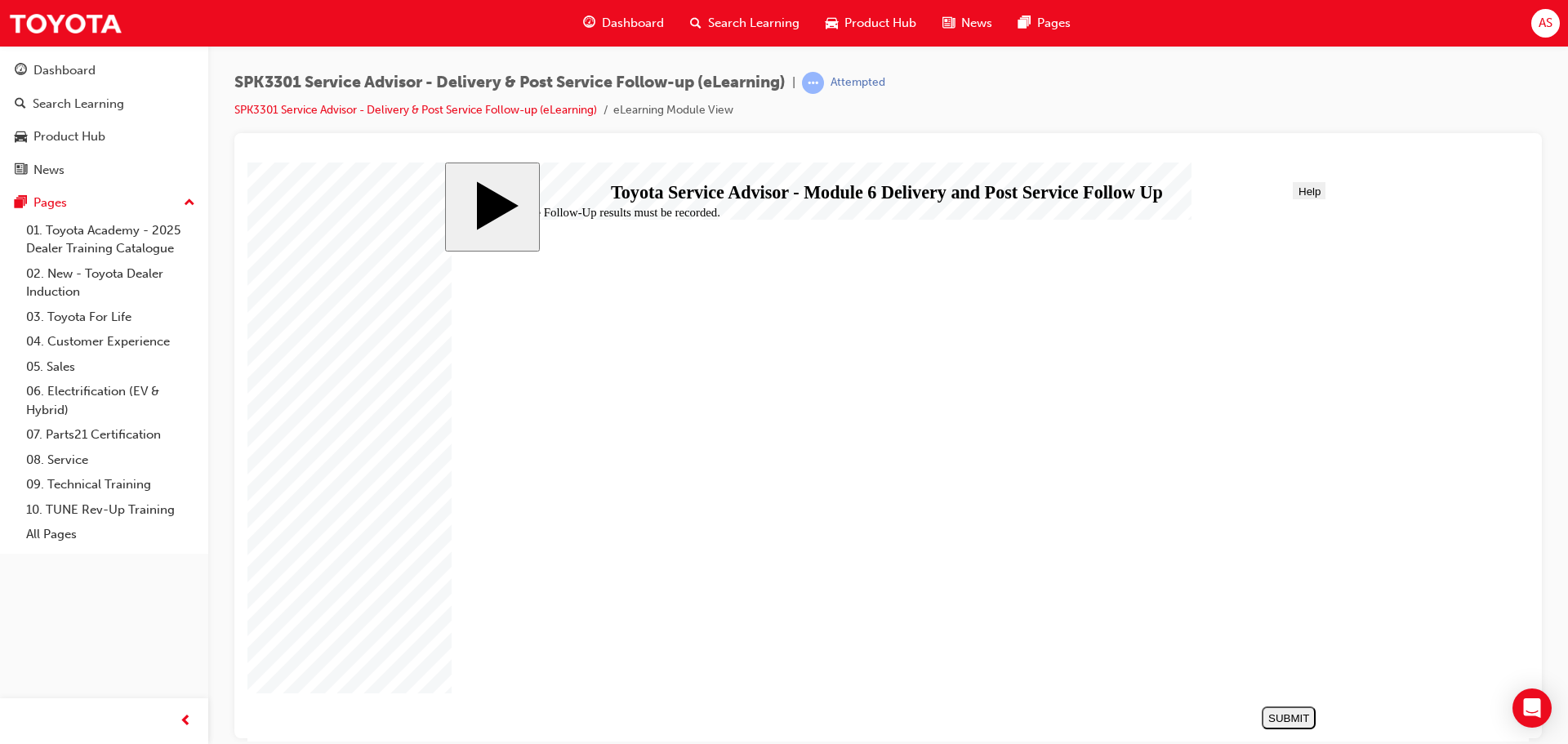
radio input "true"
click at [1296, 709] on button "SUBMIT" at bounding box center [1289, 717] width 54 height 23
checkbox input "true"
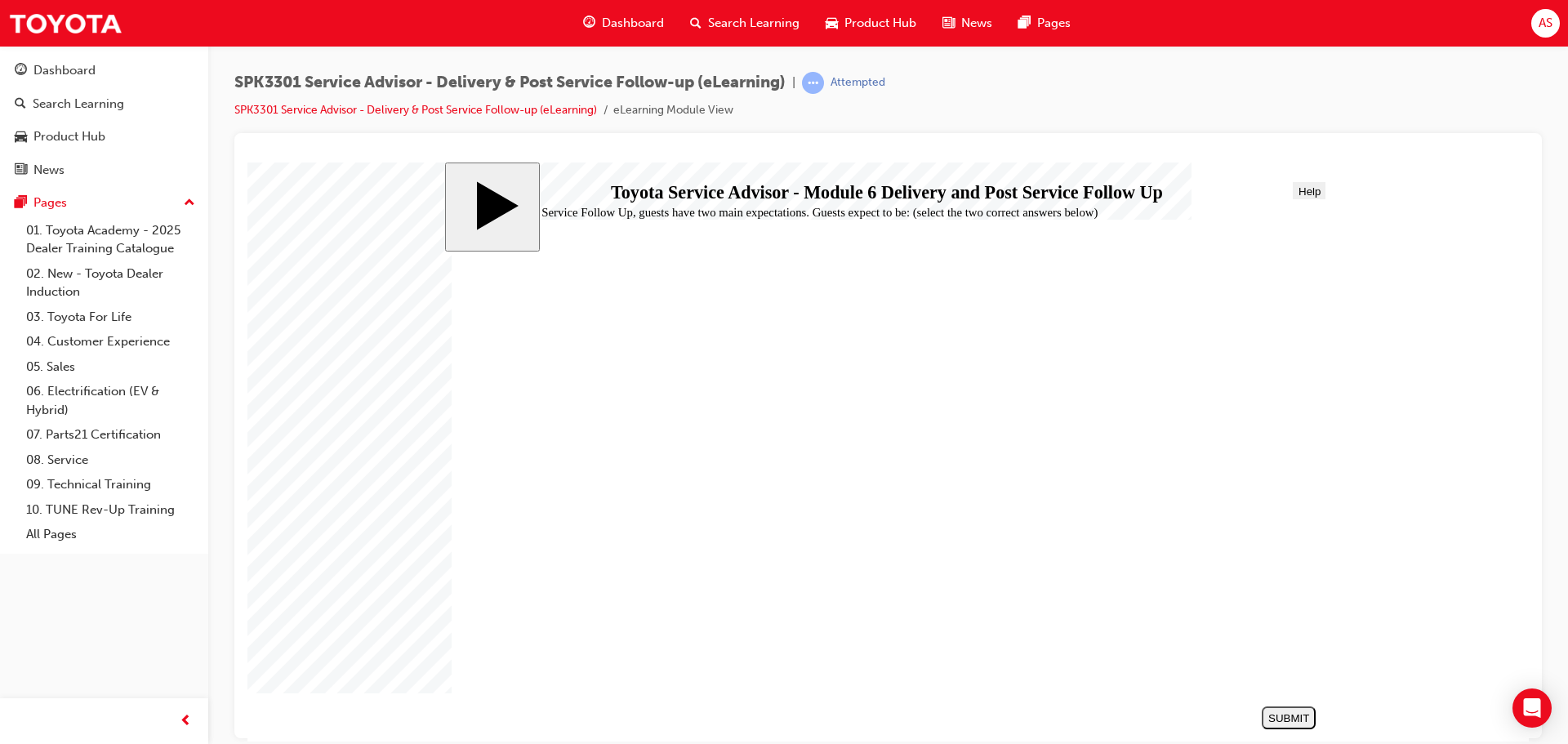
checkbox input "true"
checkbox input "false"
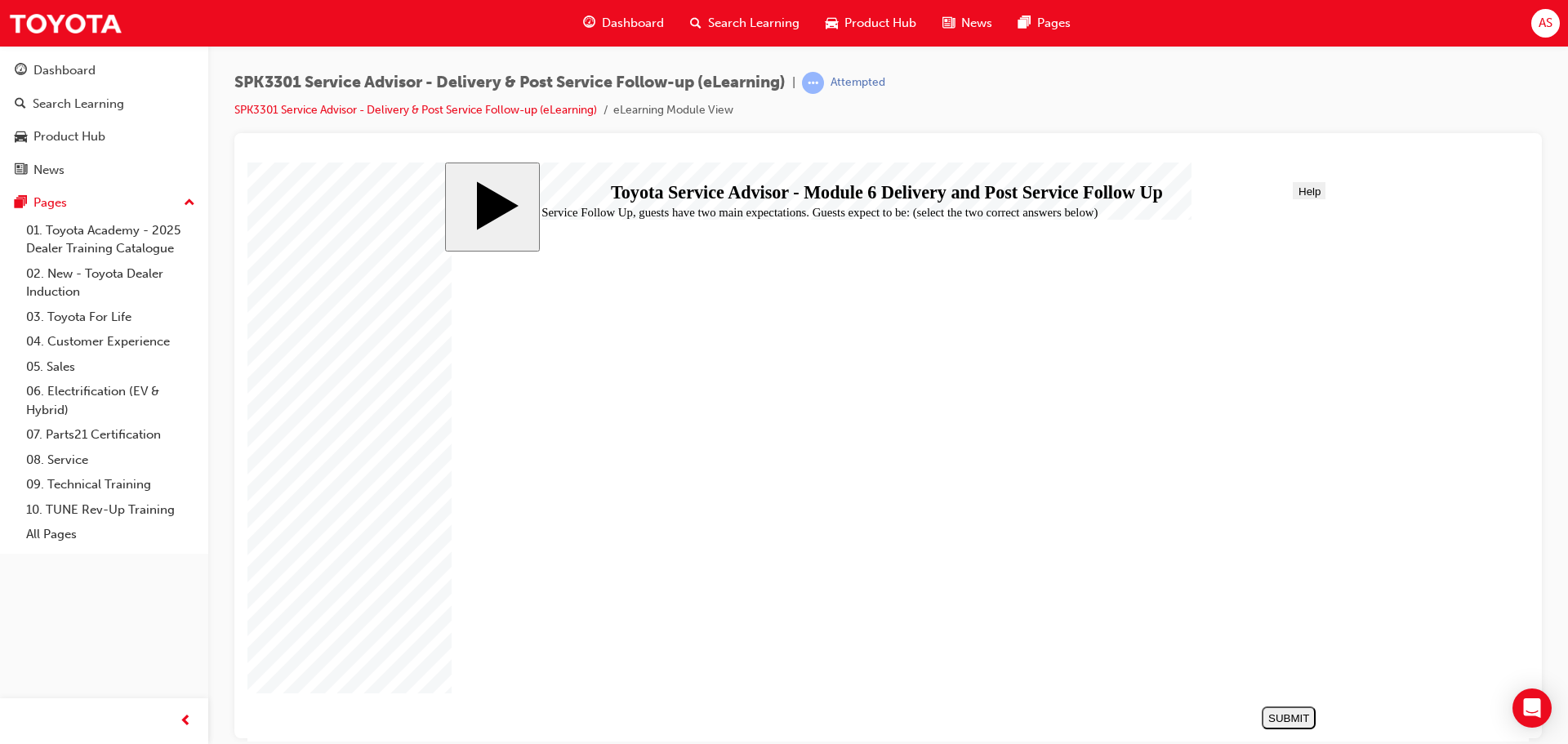
checkbox input "true"
drag, startPoint x: 697, startPoint y: 439, endPoint x: 705, endPoint y: 434, distance: 9.4
checkbox input "false"
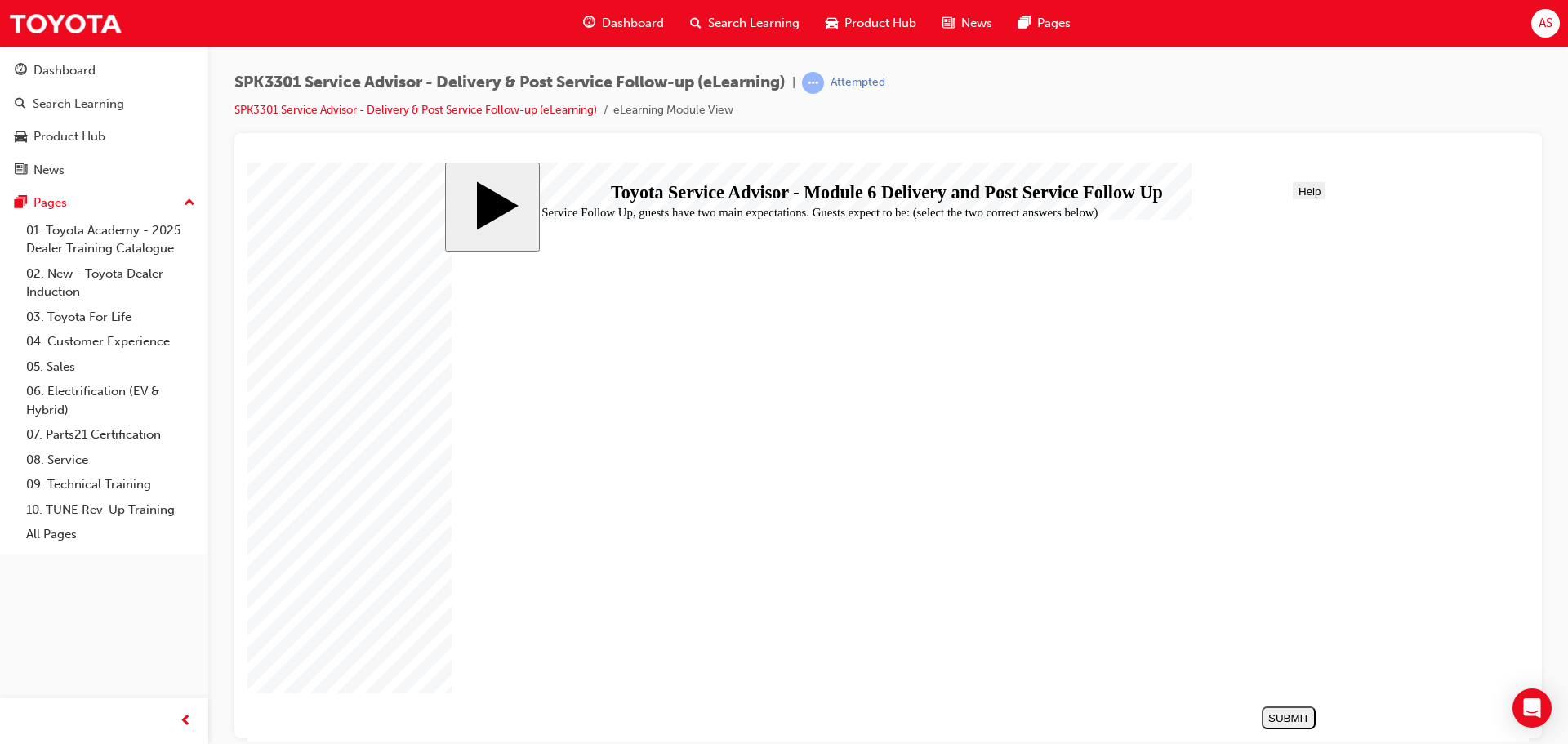
drag, startPoint x: 773, startPoint y: 526, endPoint x: 740, endPoint y: 558, distance: 46.0
checkbox input "false"
click at [1292, 704] on nav "SUBMIT NEXT PREV" at bounding box center [1285, 717] width 61 height 34
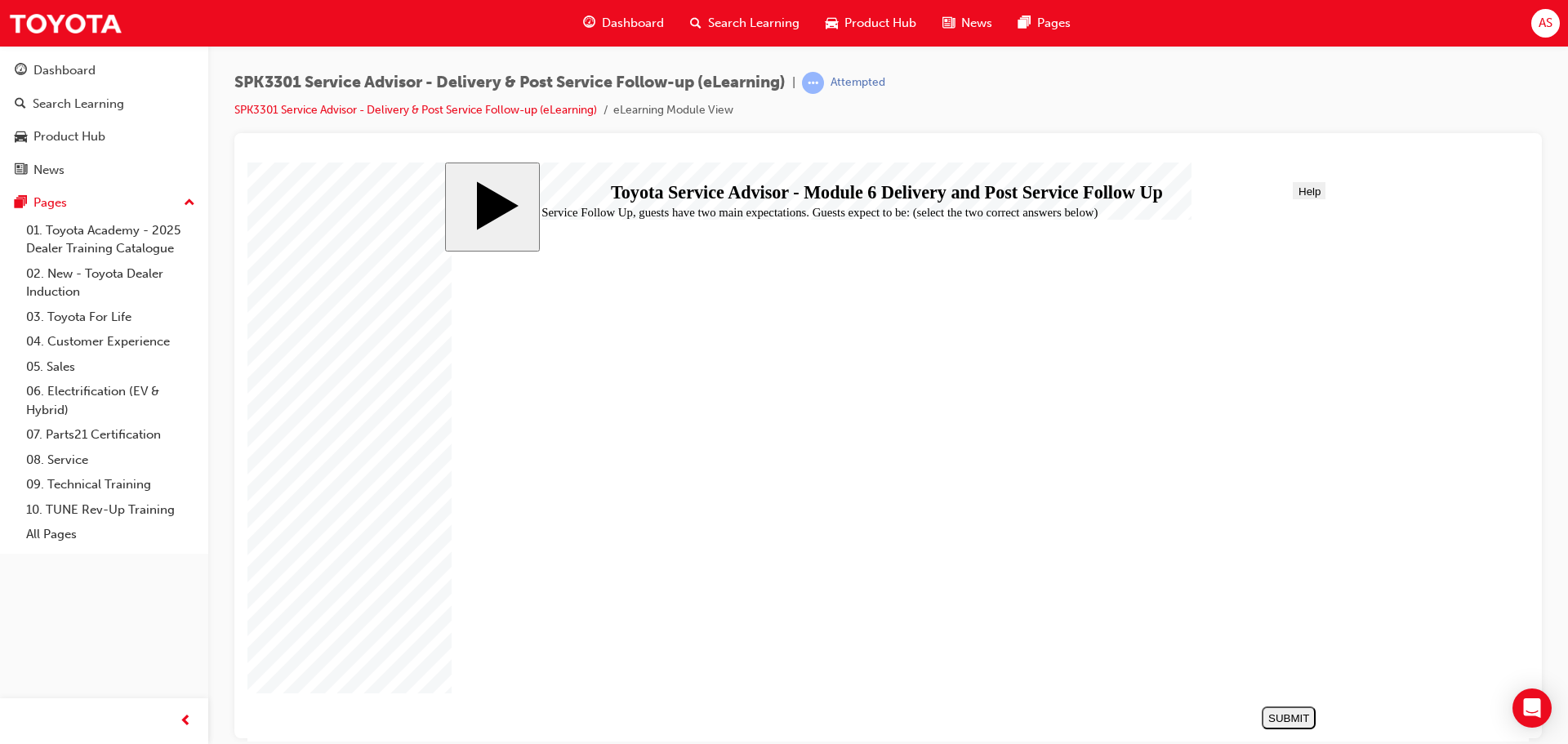
click at [1285, 711] on div "SUBMIT" at bounding box center [1289, 717] width 41 height 12
radio input "true"
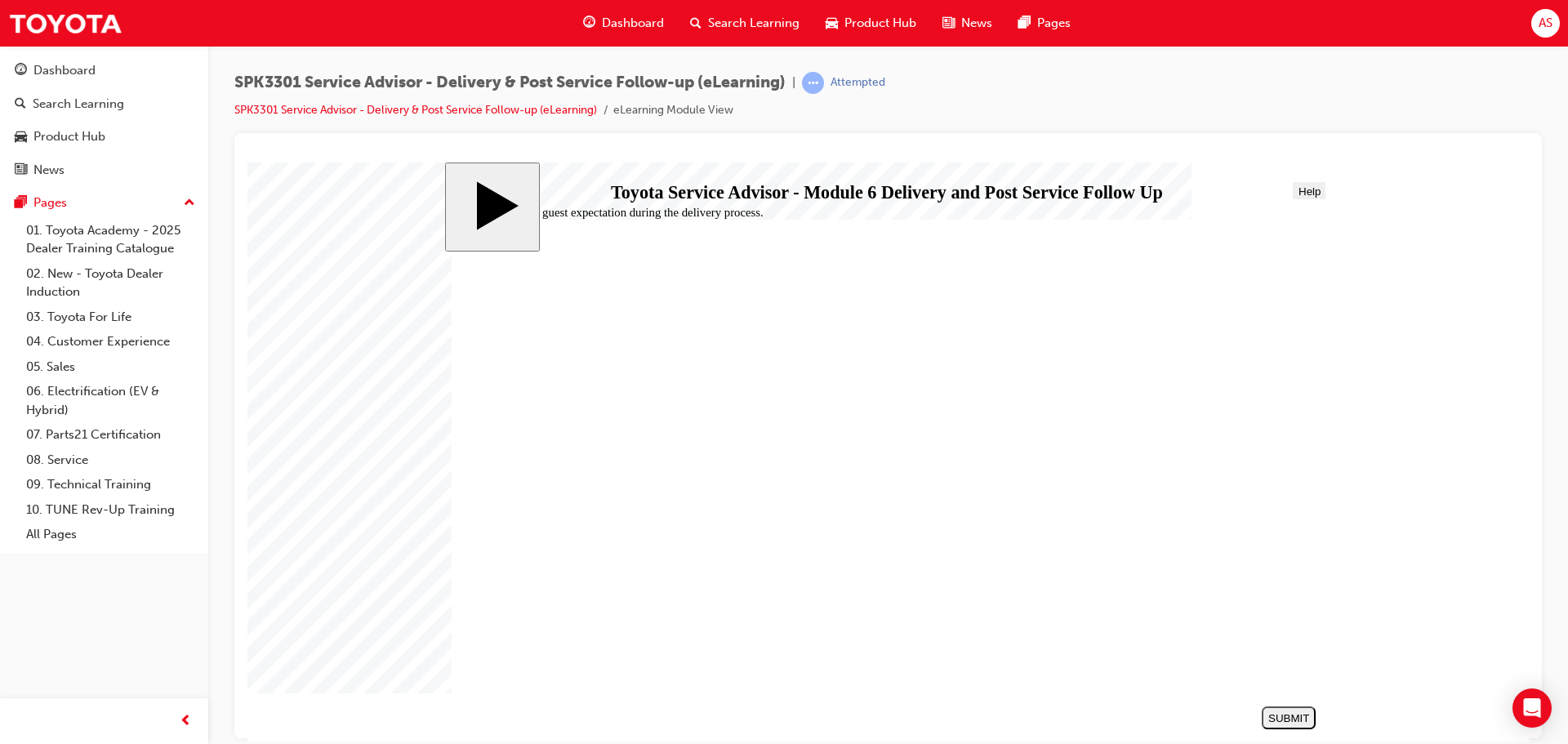
radio input "true"
drag, startPoint x: 1309, startPoint y: 714, endPoint x: 1305, endPoint y: 703, distance: 11.7
click at [1308, 713] on div "SUBMIT" at bounding box center [1289, 717] width 41 height 12
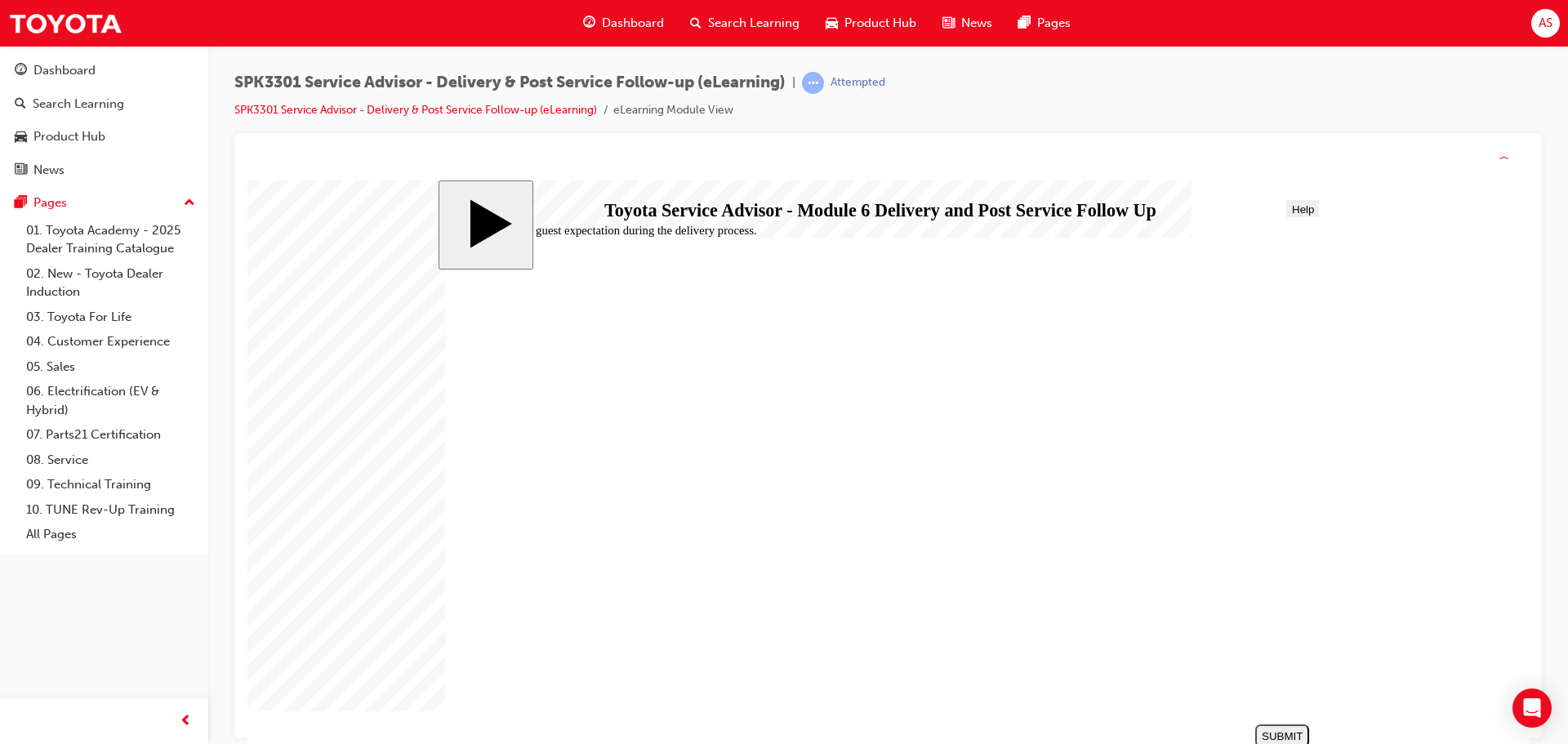
drag, startPoint x: 748, startPoint y: 637, endPoint x: 753, endPoint y: 651, distance: 14.9
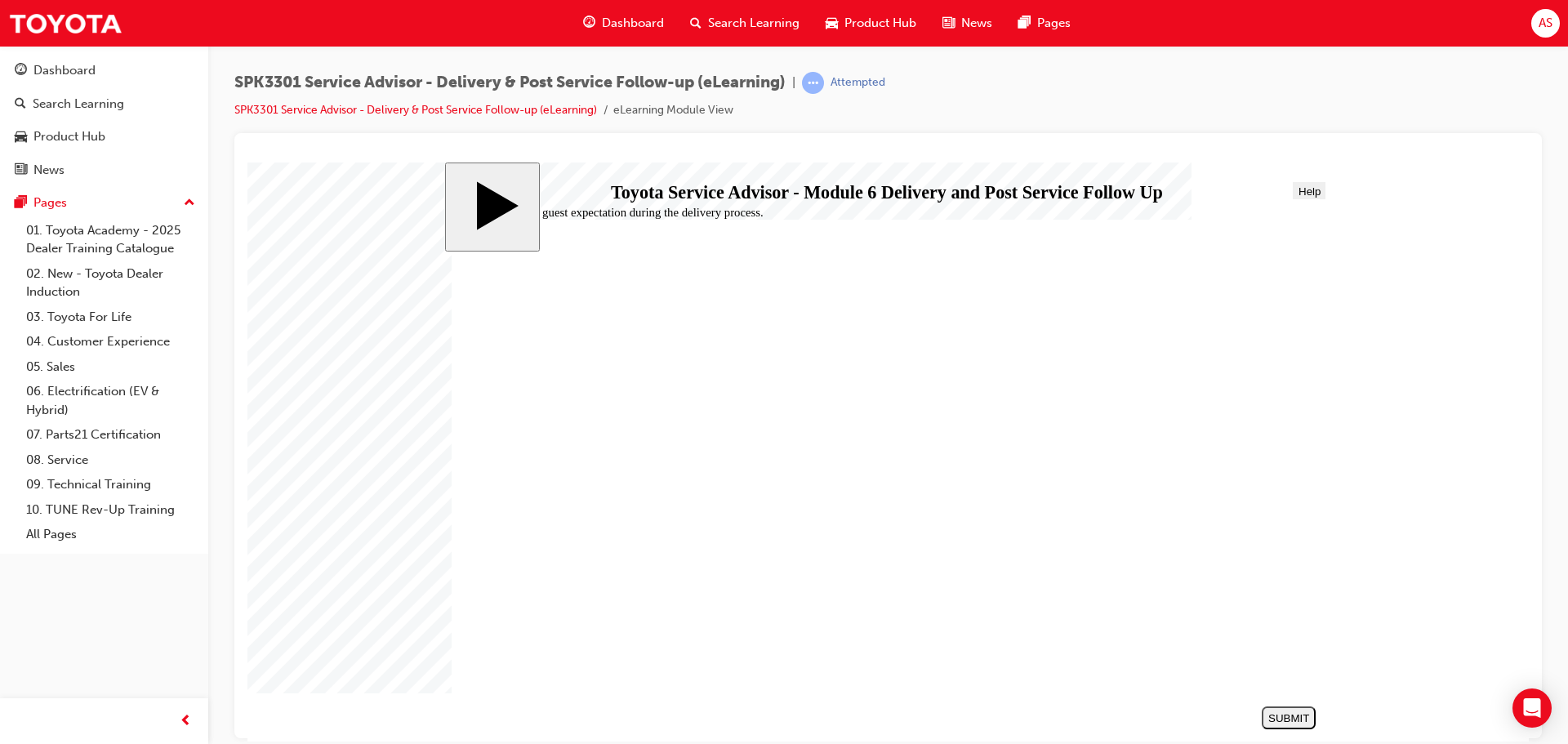
drag, startPoint x: 613, startPoint y: 442, endPoint x: 599, endPoint y: 461, distance: 23.6
radio input "true"
click at [1305, 722] on div "SUBMIT" at bounding box center [1289, 717] width 41 height 12
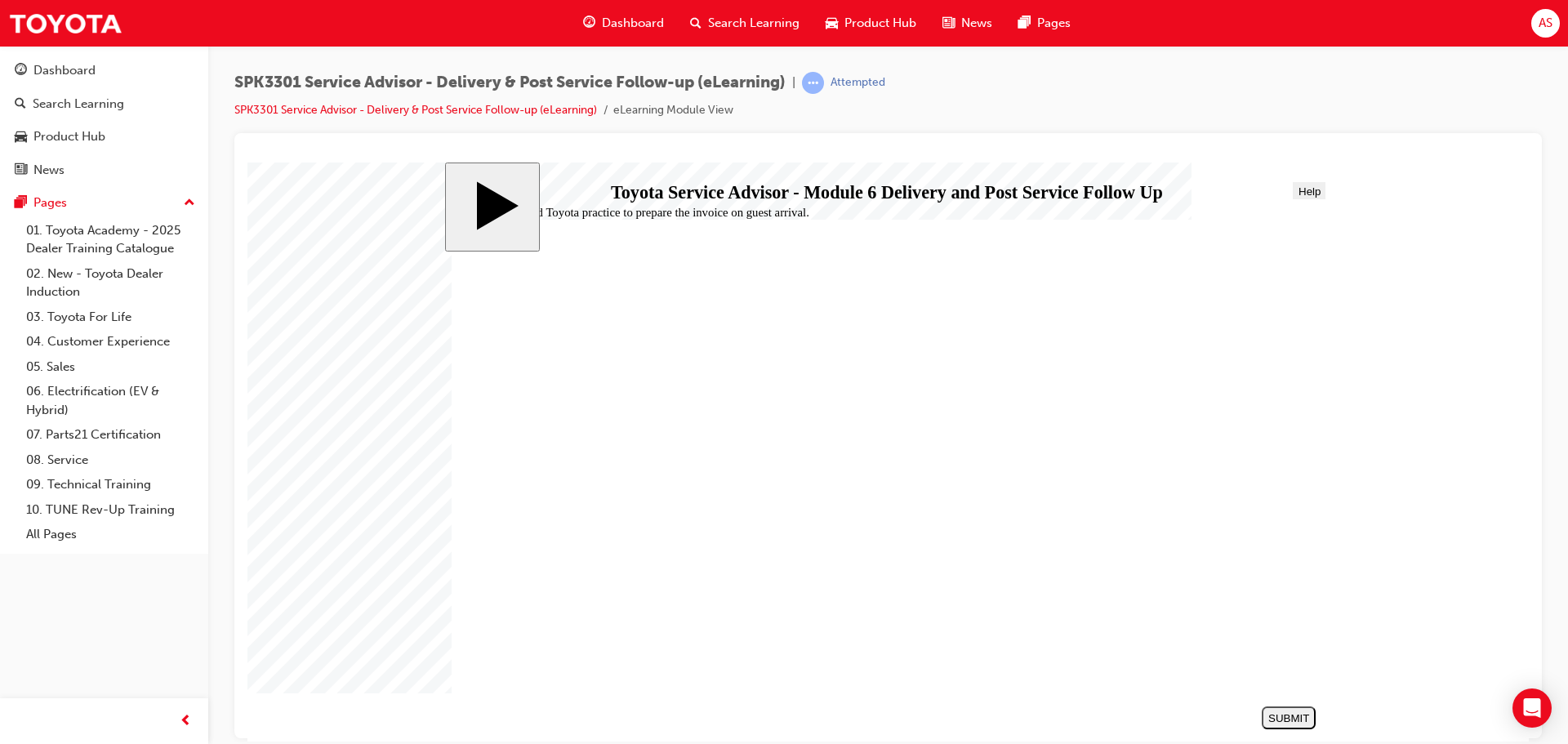
radio input "false"
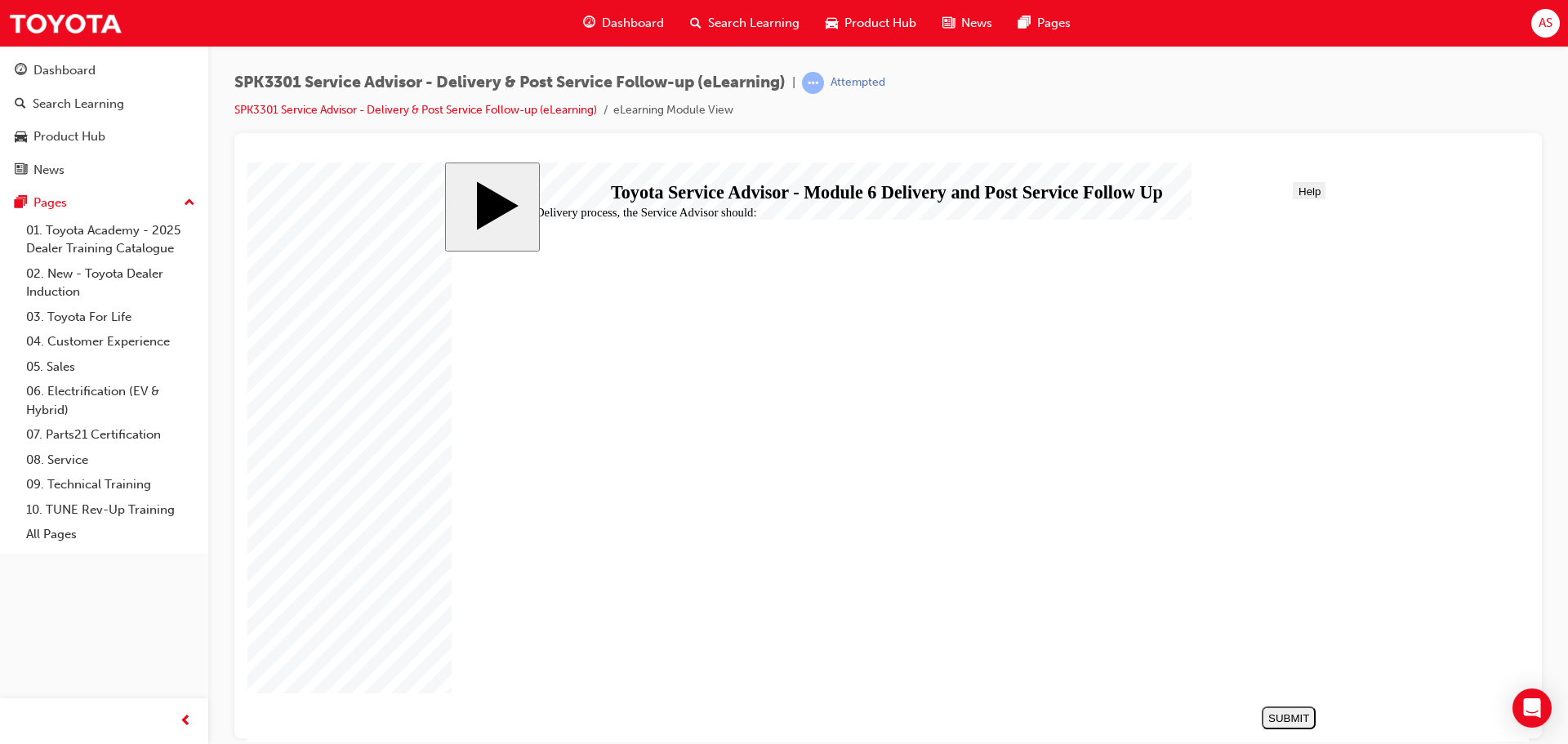
radio input "false"
radio input "true"
click at [1276, 708] on button "SUBMIT" at bounding box center [1289, 717] width 54 height 23
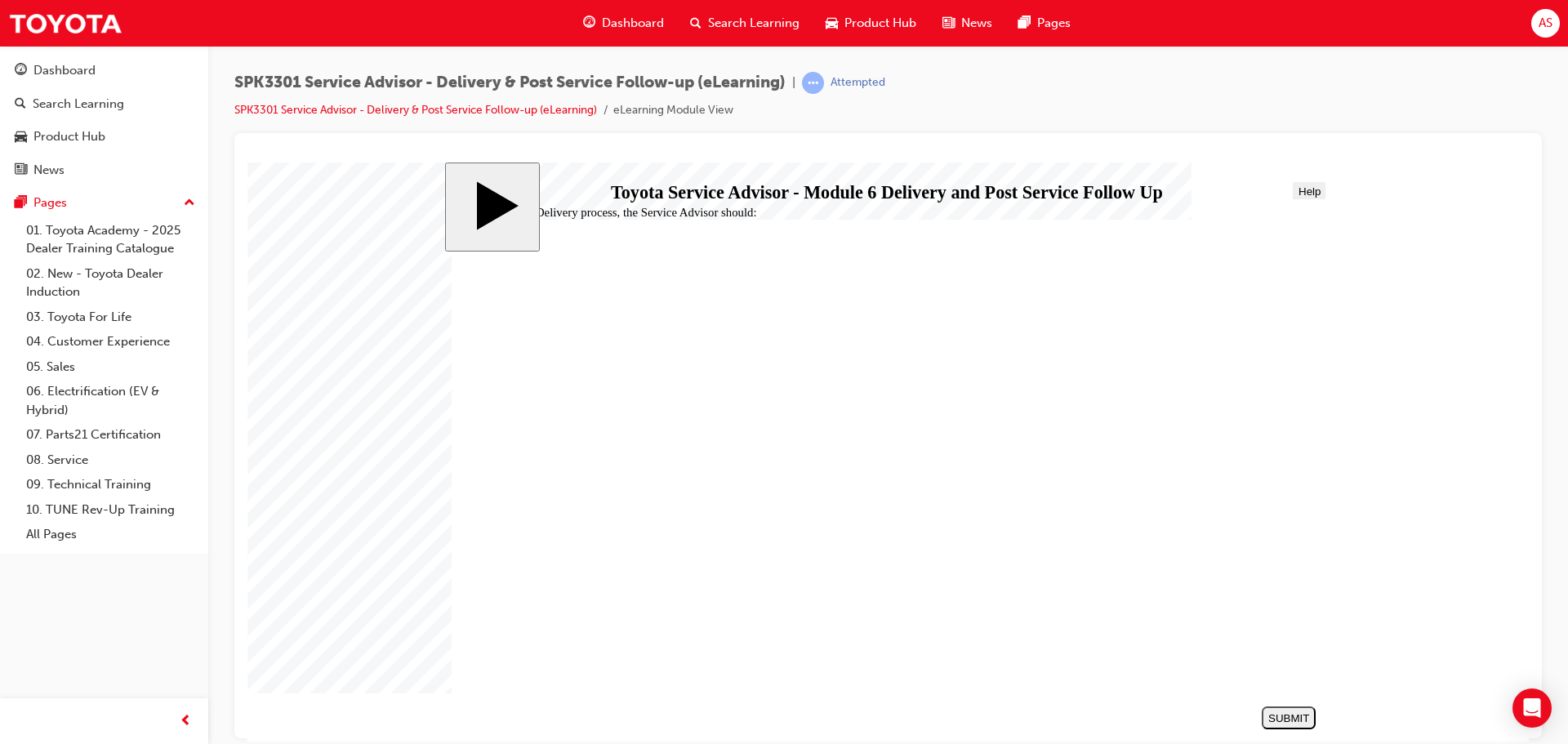
radio input "true"
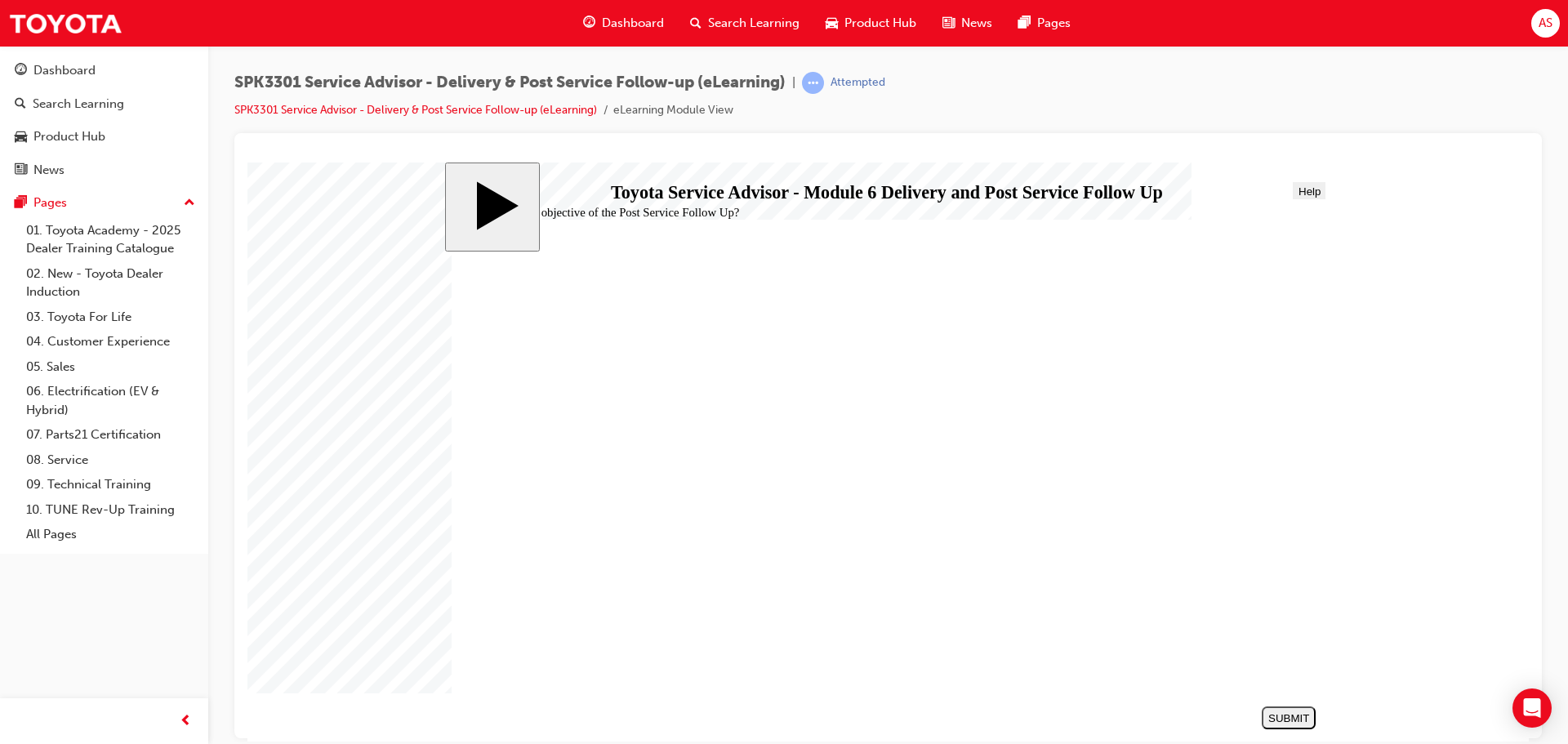
radio input "true"
click at [1302, 712] on div "SUBMIT" at bounding box center [1289, 717] width 41 height 12
drag, startPoint x: 619, startPoint y: 404, endPoint x: 628, endPoint y: 401, distance: 9.5
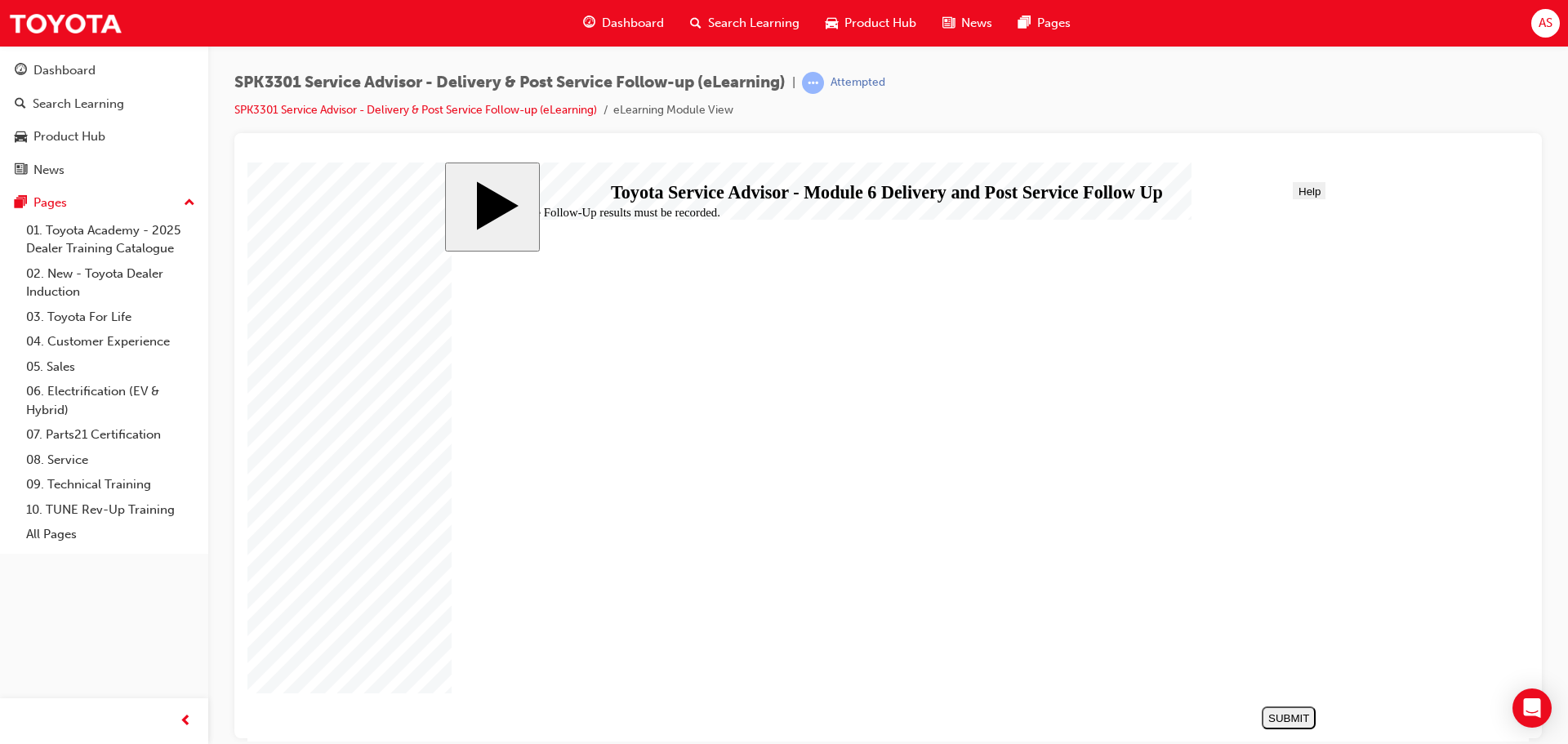
radio input "true"
drag, startPoint x: 1334, startPoint y: 727, endPoint x: 1319, endPoint y: 729, distance: 15.1
click at [1336, 726] on body "slide: Post Service Follow-Up results must be recorded. Delivery and Post Servi…" at bounding box center [888, 451] width 1281 height 579
click at [1269, 713] on div "SUBMIT" at bounding box center [1289, 717] width 41 height 12
drag, startPoint x: 744, startPoint y: 643, endPoint x: 757, endPoint y: 634, distance: 15.8
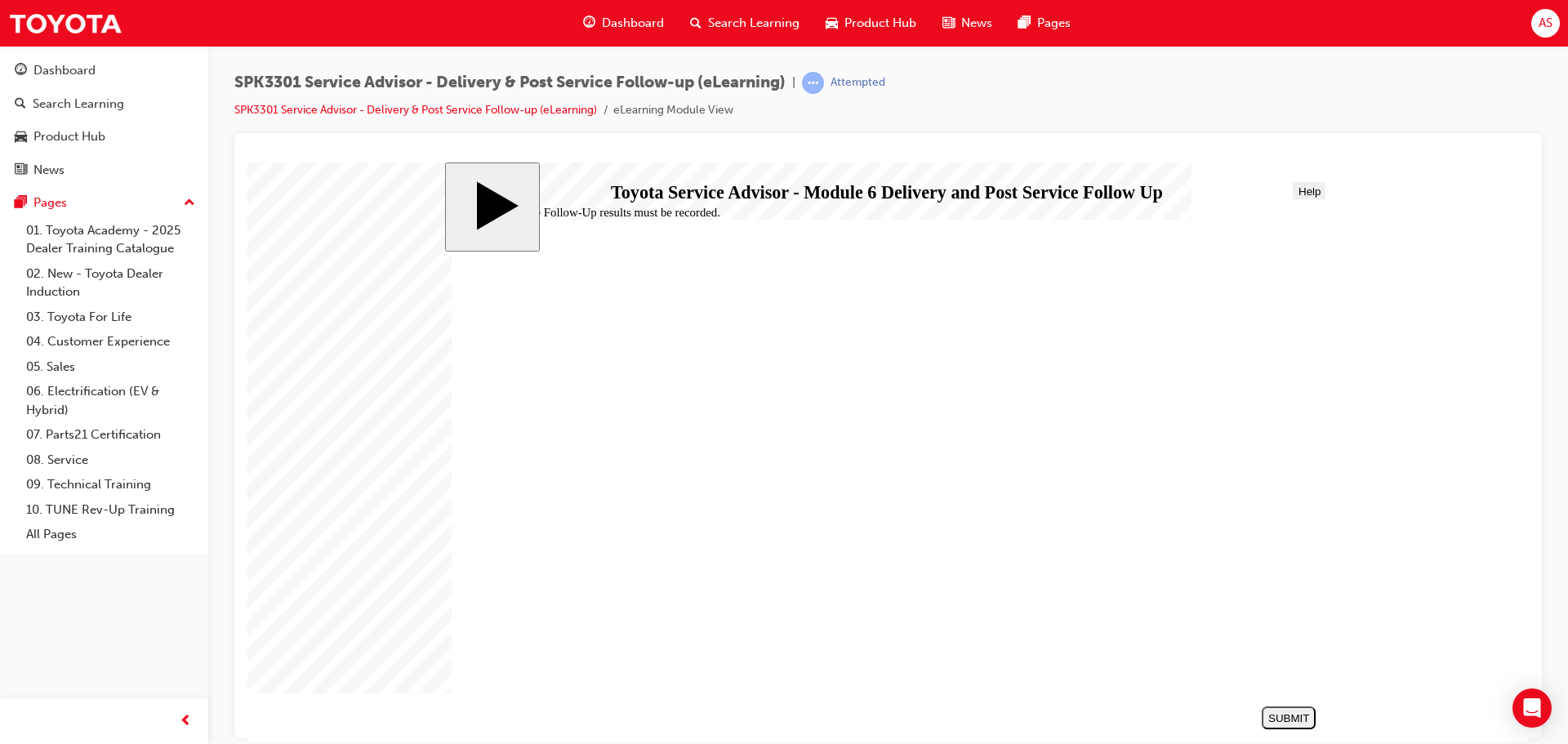
checkbox input "true"
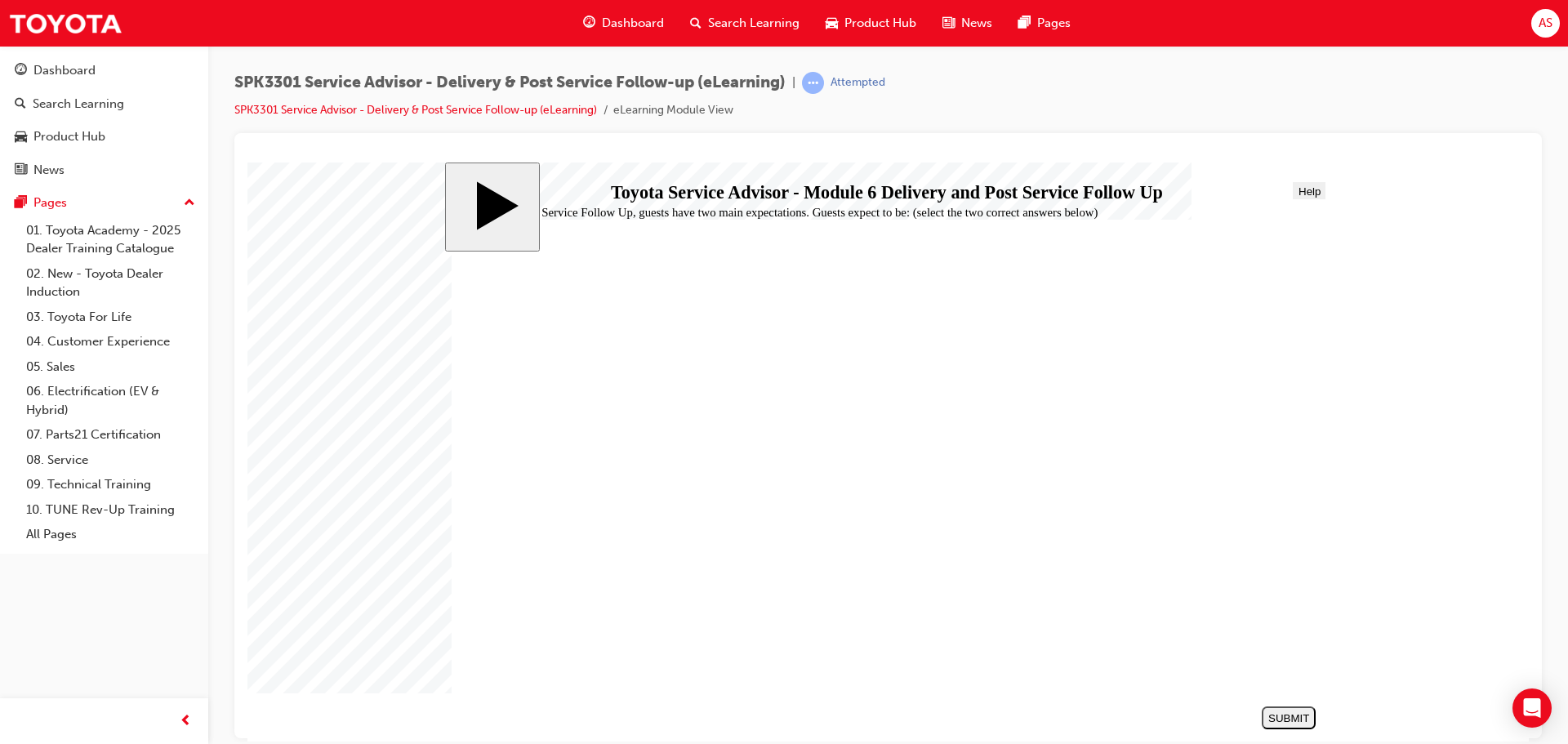
checkbox input "true"
checkbox input "false"
checkbox input "true"
click at [1276, 716] on div "SUBMIT" at bounding box center [1289, 717] width 41 height 12
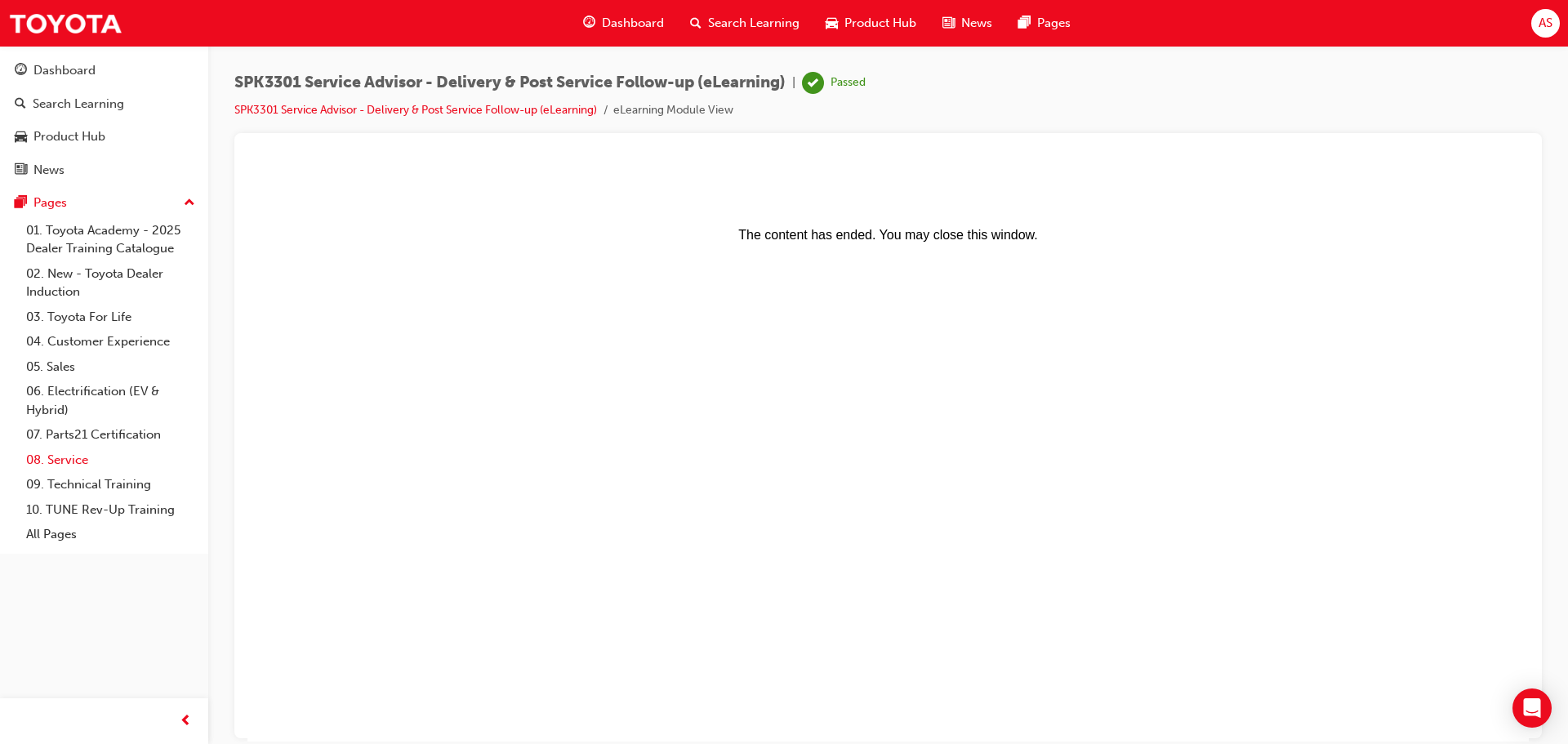
click at [60, 464] on link "08. Service" at bounding box center [110, 460] width 182 height 25
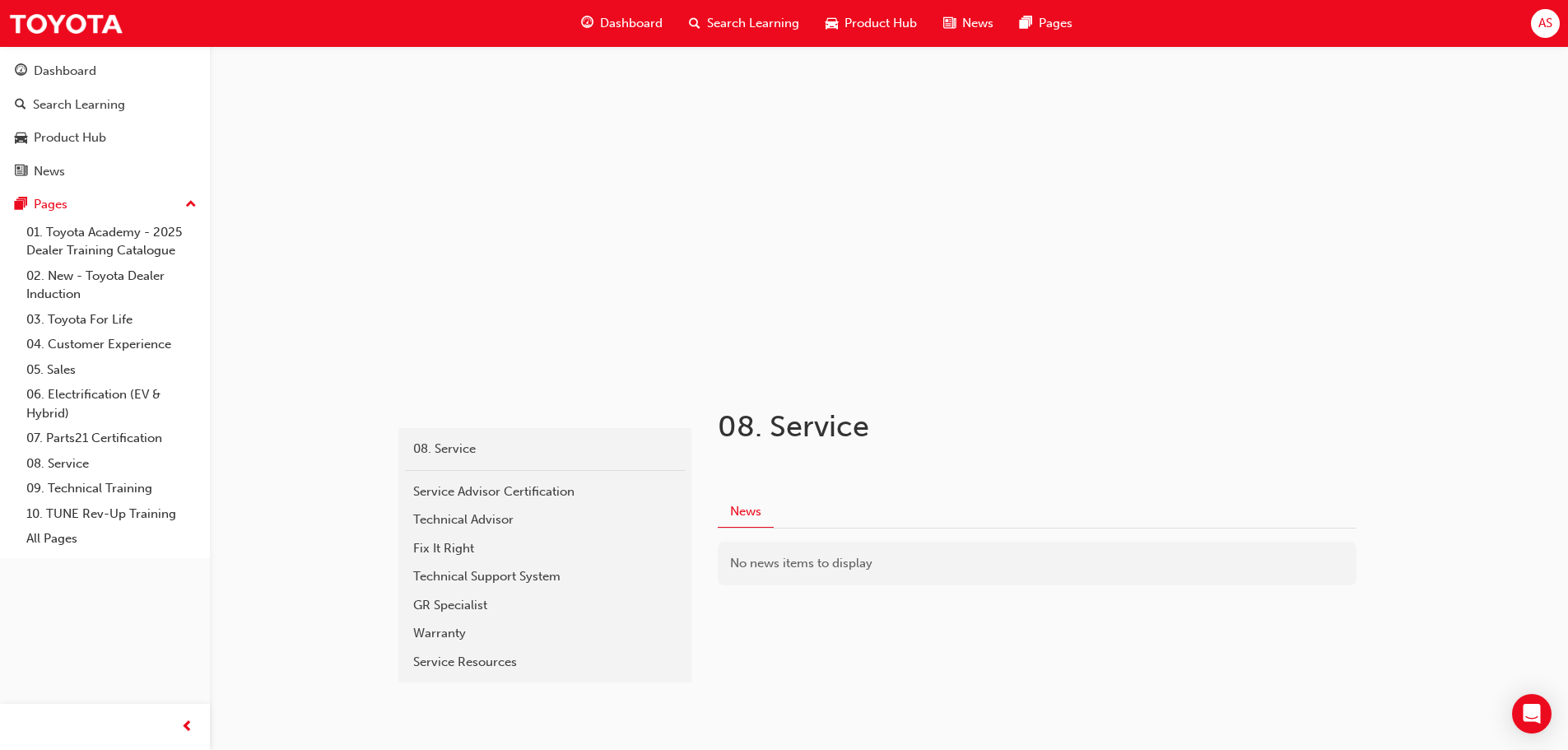
click at [504, 474] on div "08. Service Service Advisor Certification Technical Advisor Fix It Right Techni…" at bounding box center [545, 554] width 293 height 254
click at [547, 495] on div "Service Advisor Certification" at bounding box center [545, 492] width 263 height 19
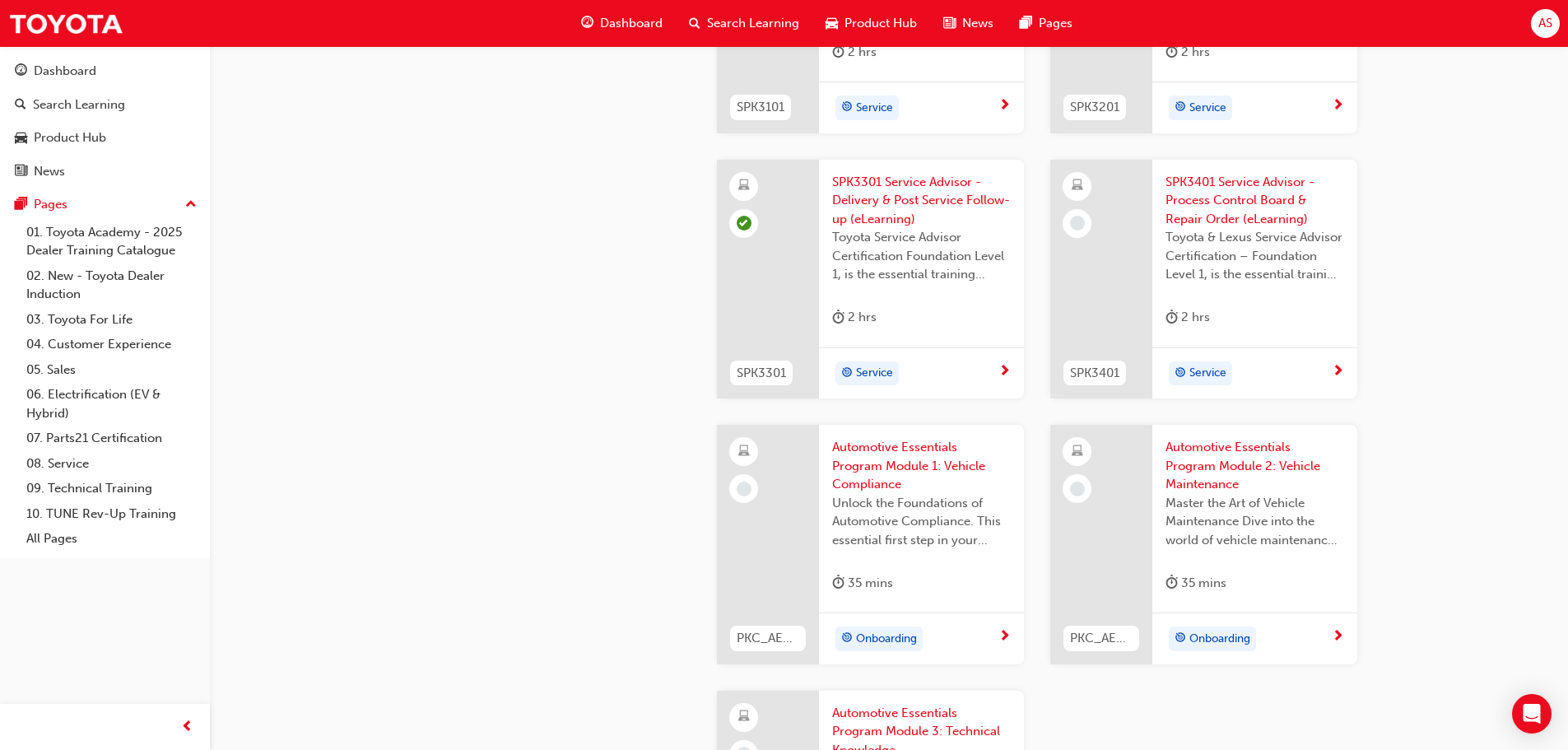
click at [1232, 231] on span "Toyota & Lexus Service Advisor Certification – Foundation Level 1, is the essen…" at bounding box center [1254, 256] width 179 height 56
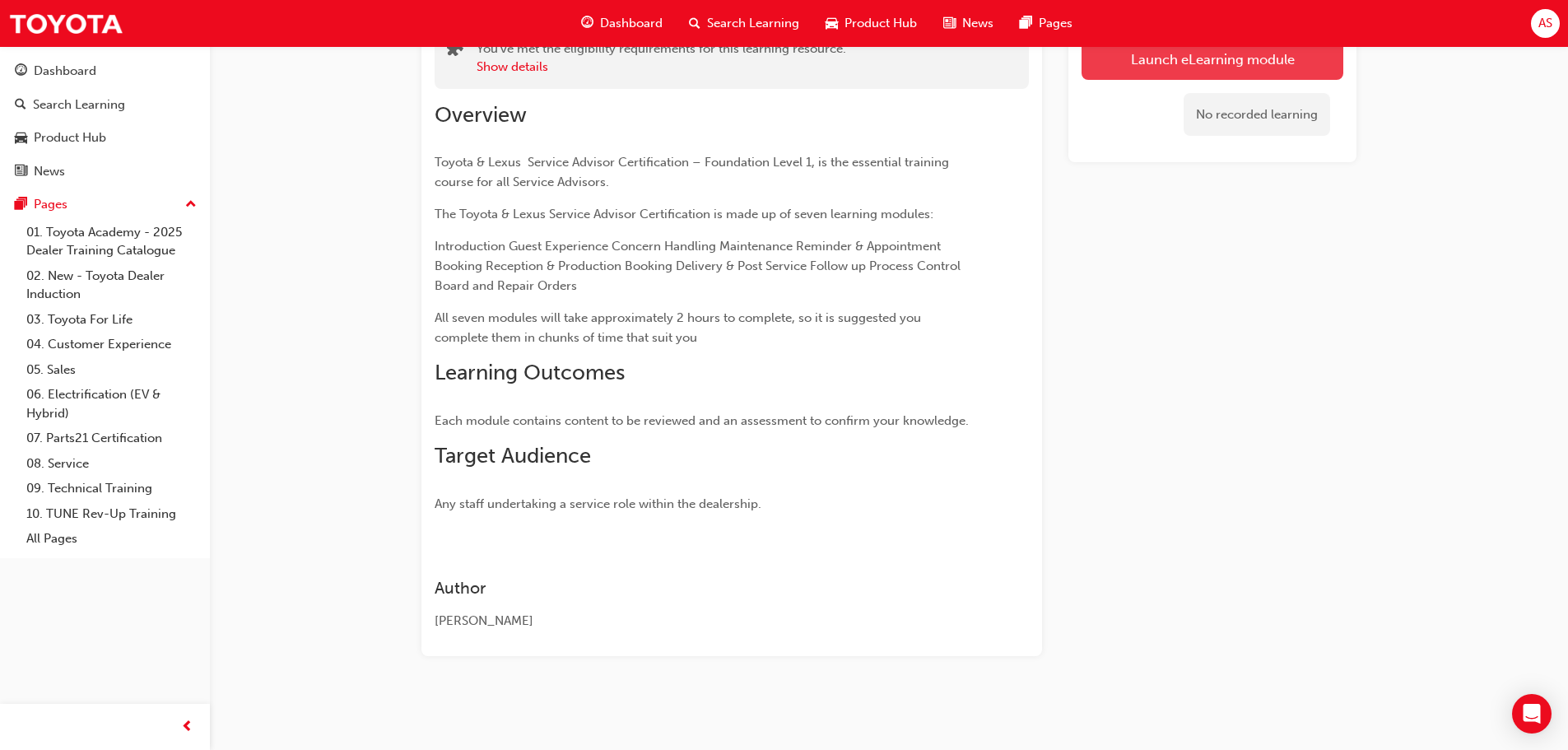
scroll to position [26, 0]
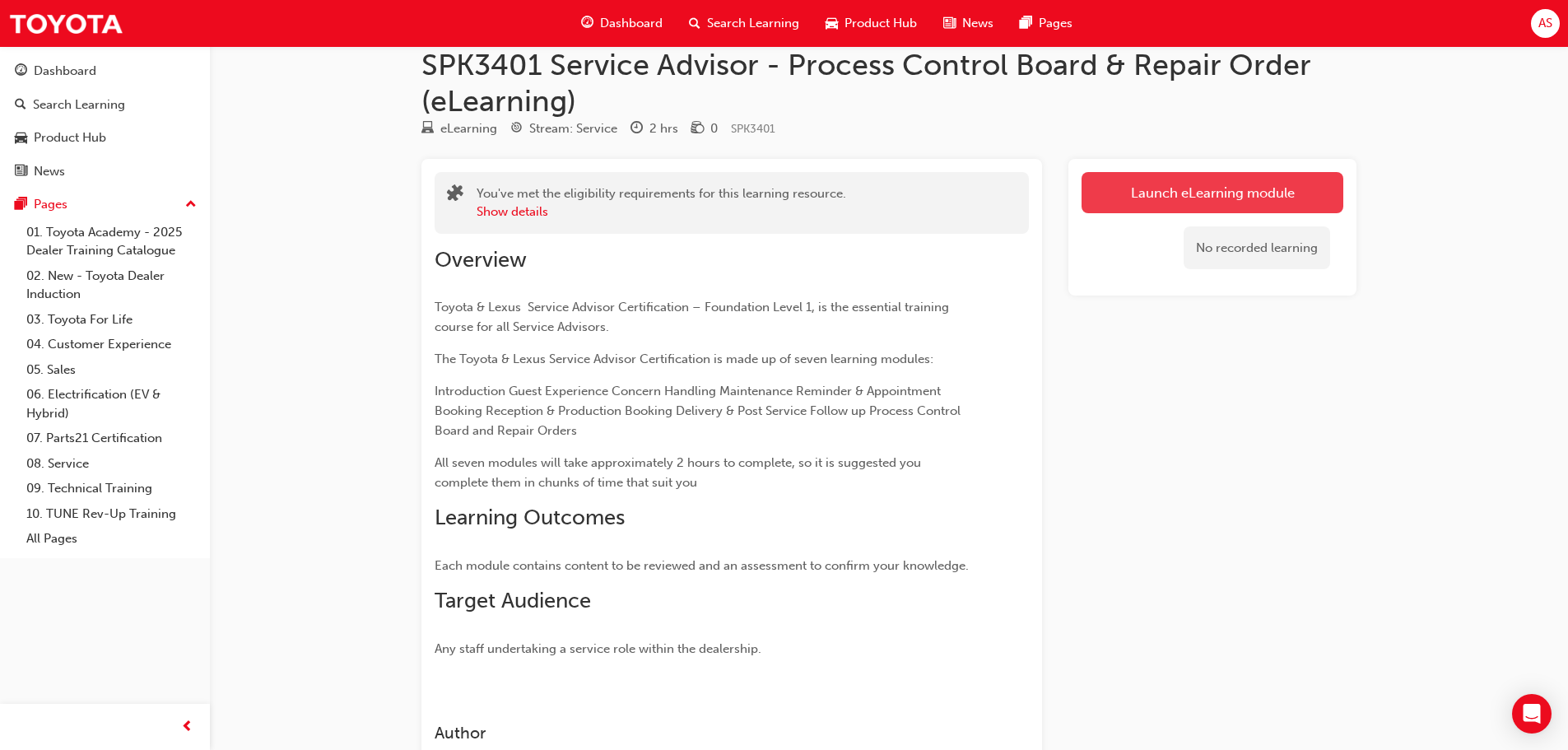
click at [1286, 178] on link "Launch eLearning module" at bounding box center [1212, 192] width 262 height 41
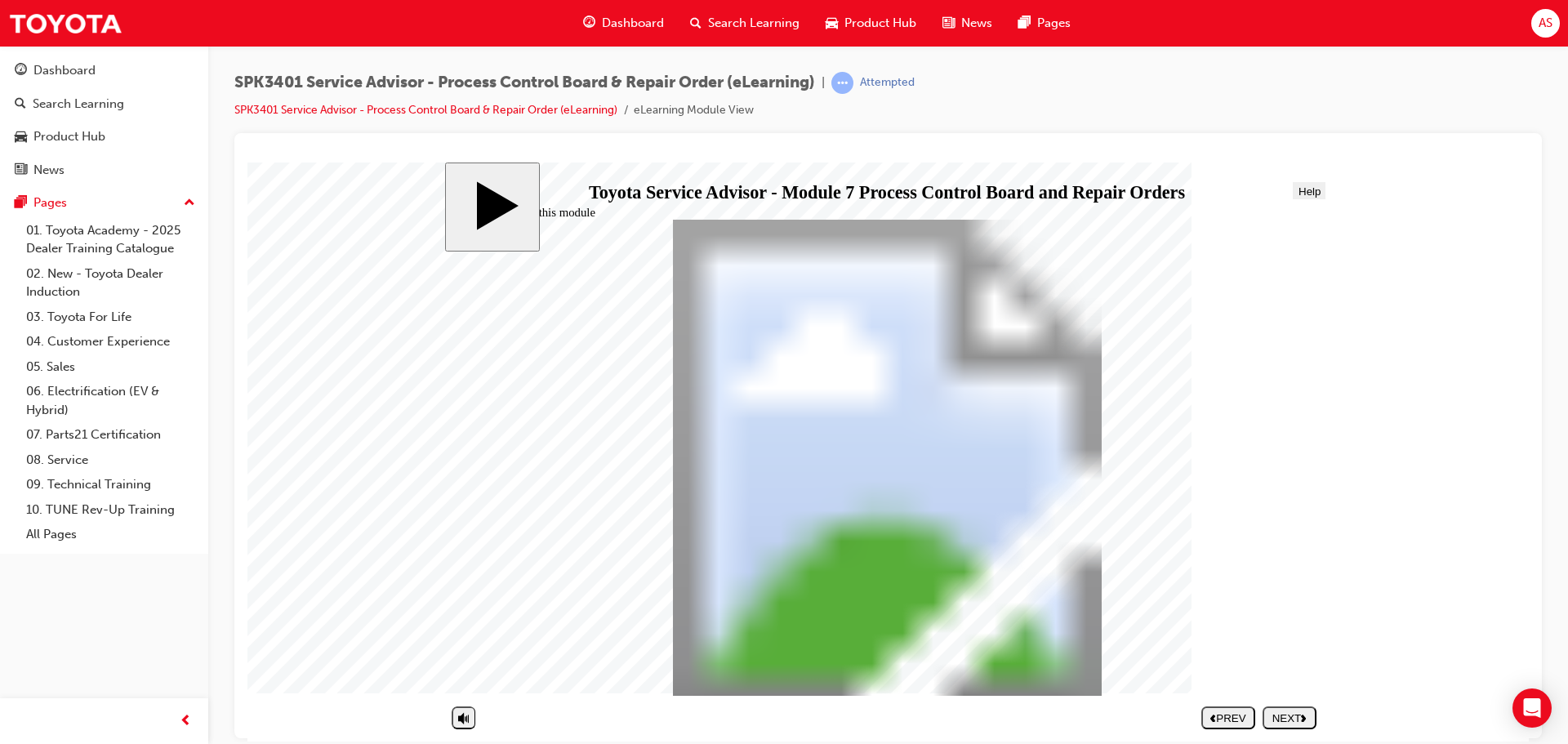
click at [1294, 722] on div "NEXT" at bounding box center [1290, 717] width 41 height 12
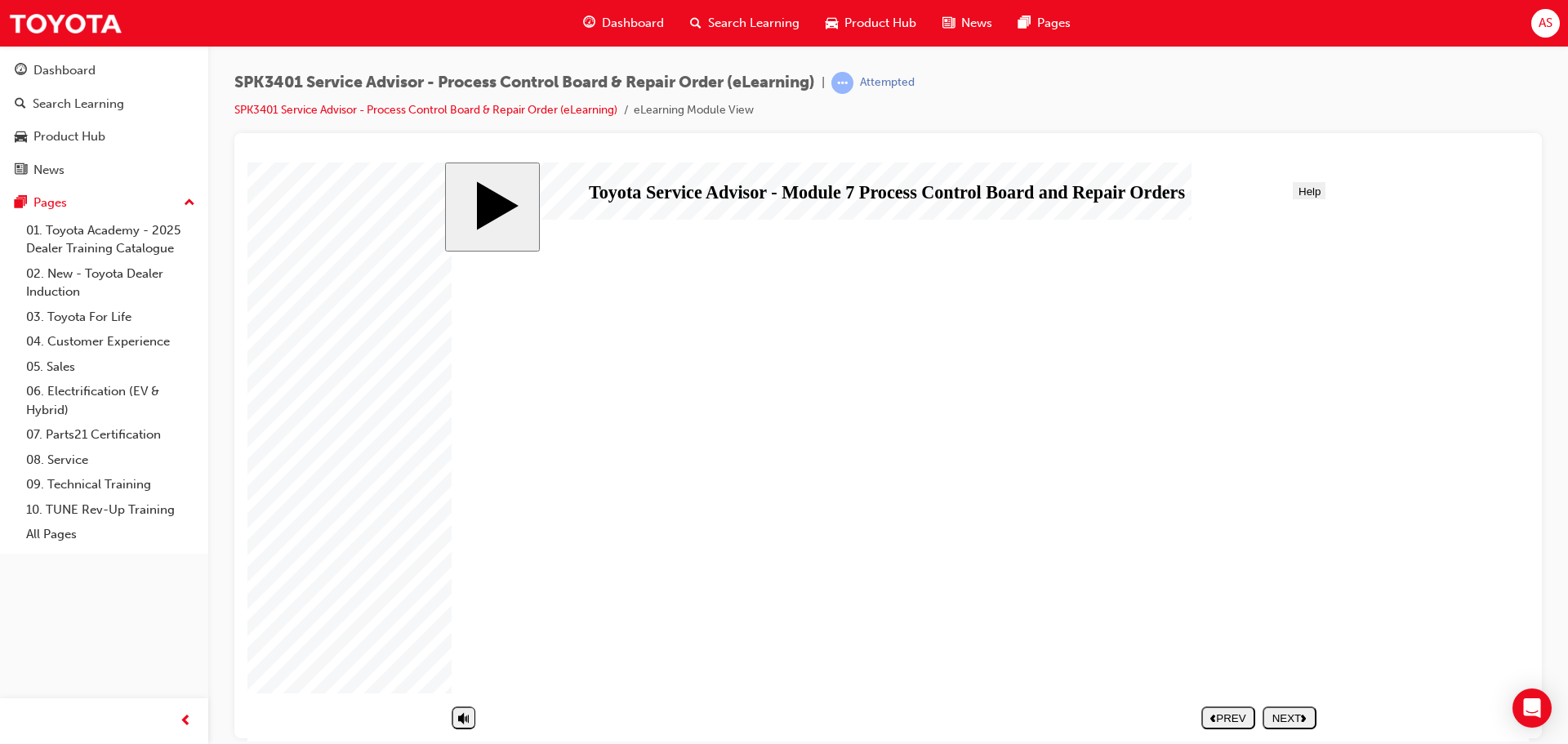
click at [1294, 724] on button "NEXT" at bounding box center [1290, 717] width 54 height 23
click at [1286, 716] on div "NEXT" at bounding box center [1290, 717] width 41 height 12
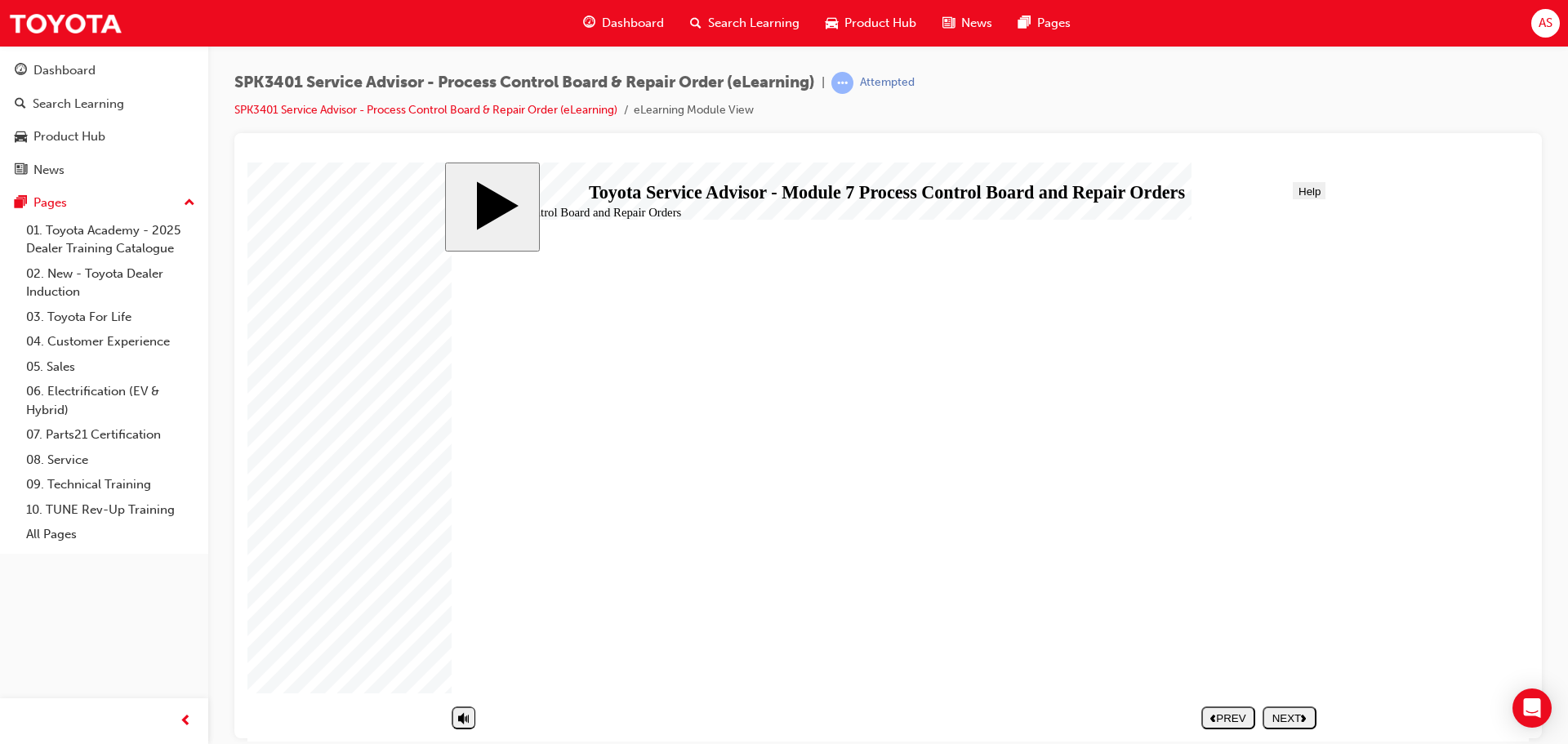
drag, startPoint x: 954, startPoint y: 403, endPoint x: 951, endPoint y: 421, distance: 18.2
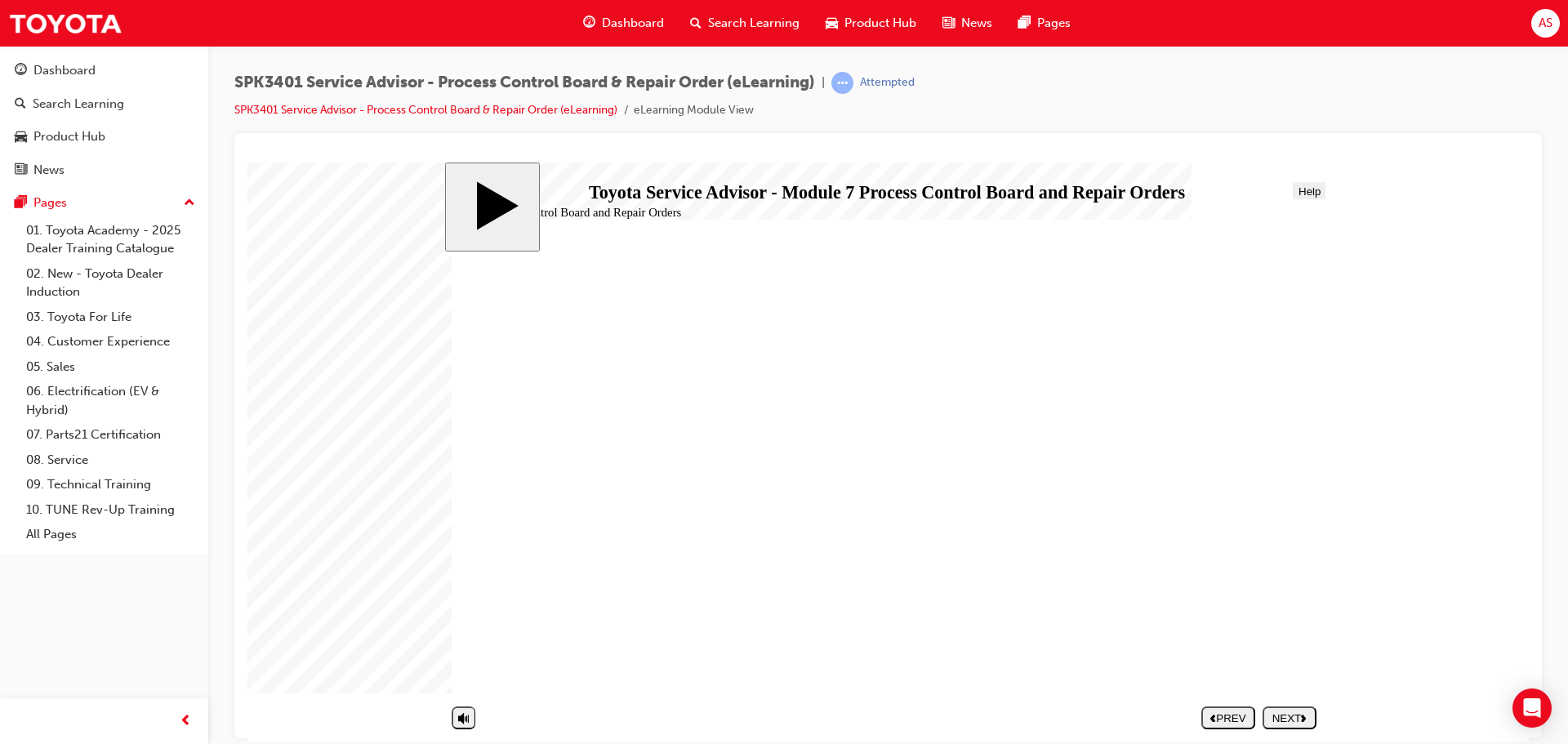
click at [1296, 714] on div "NEXT" at bounding box center [1290, 717] width 41 height 12
click at [1292, 711] on nav "SUBMIT NEXT PREV" at bounding box center [1255, 717] width 122 height 34
click at [1295, 715] on div "NEXT" at bounding box center [1290, 717] width 41 height 12
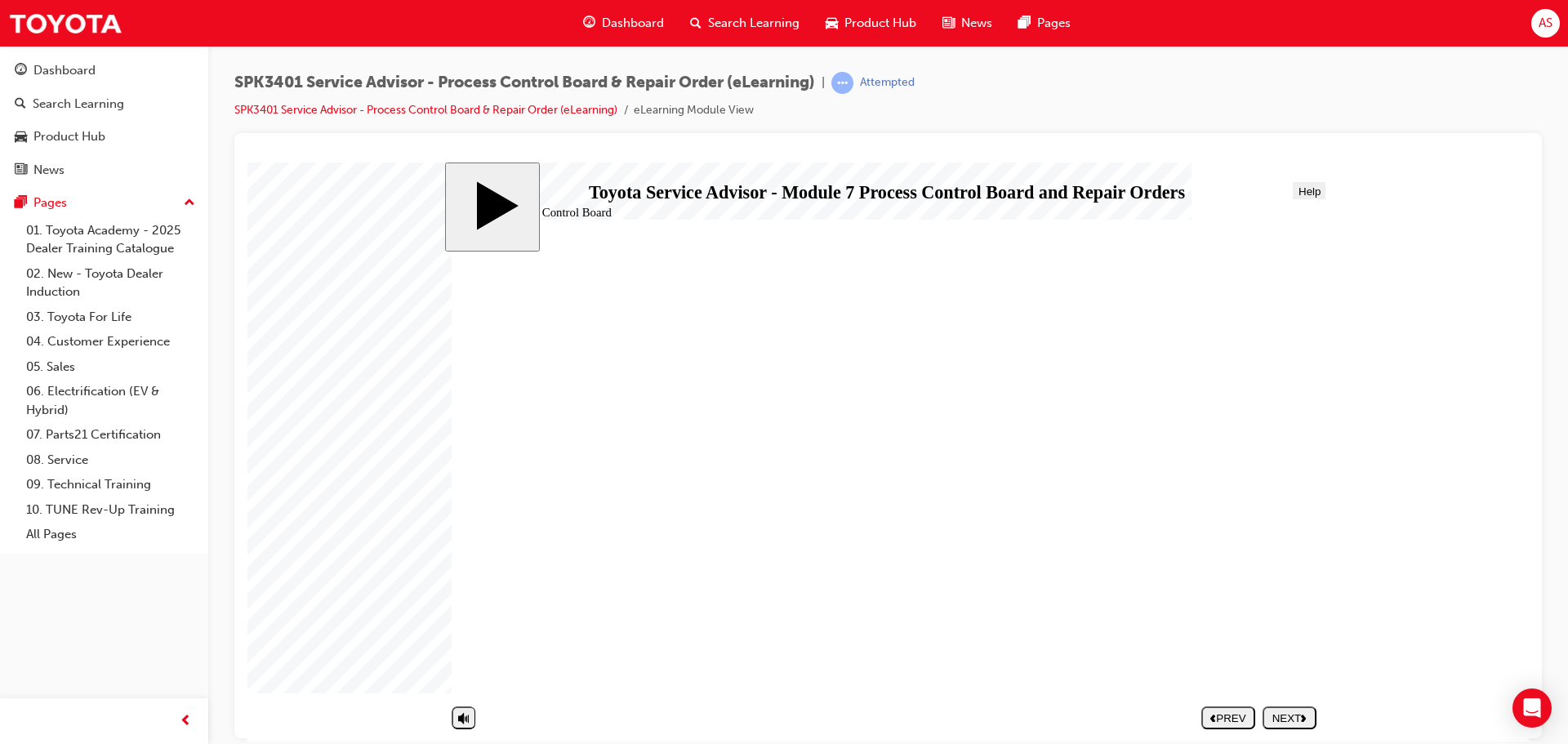
click at [1299, 721] on div "NEXT" at bounding box center [1290, 717] width 41 height 12
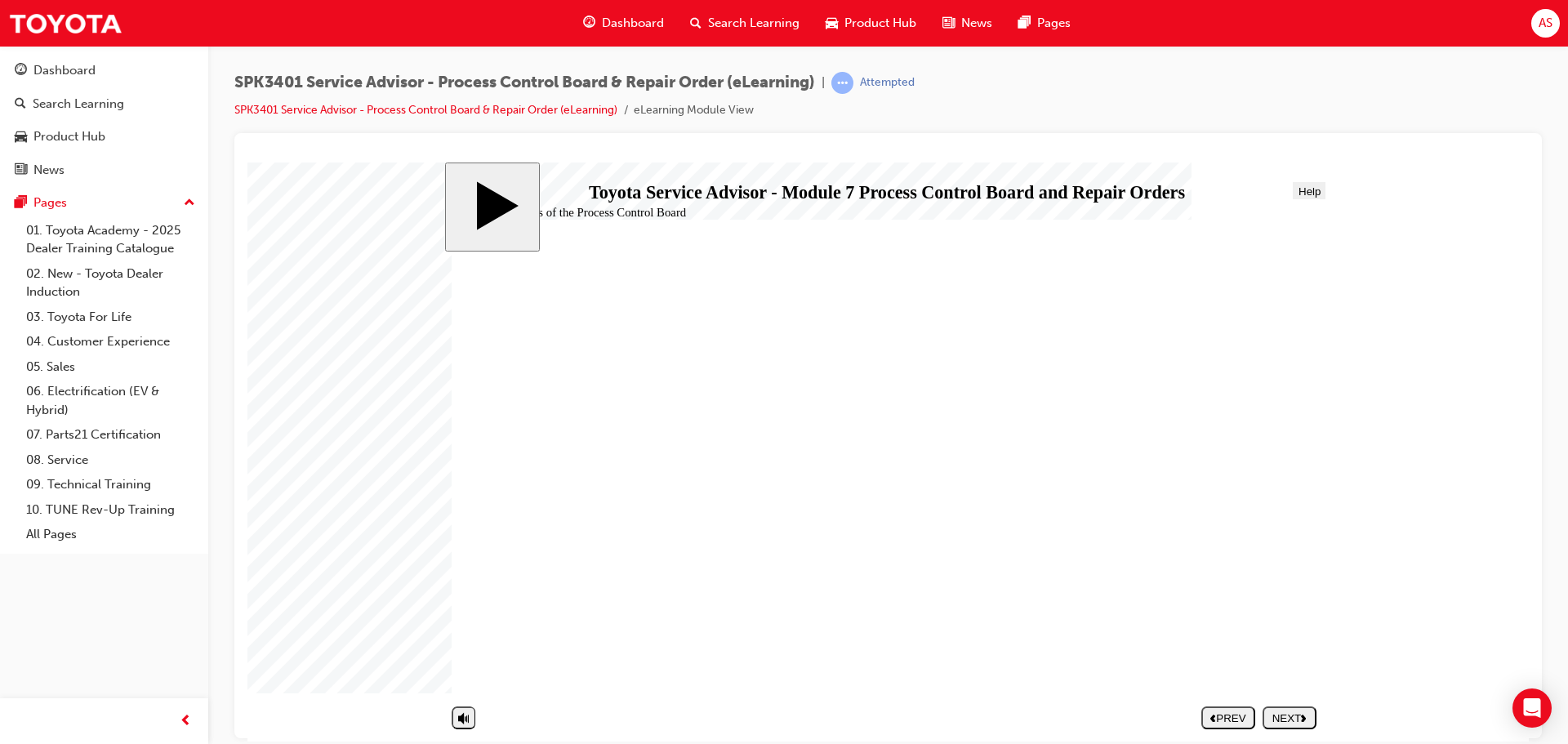
click at [1291, 716] on div "NEXT" at bounding box center [1290, 717] width 41 height 12
drag, startPoint x: 627, startPoint y: 497, endPoint x: 1056, endPoint y: 393, distance: 441.4
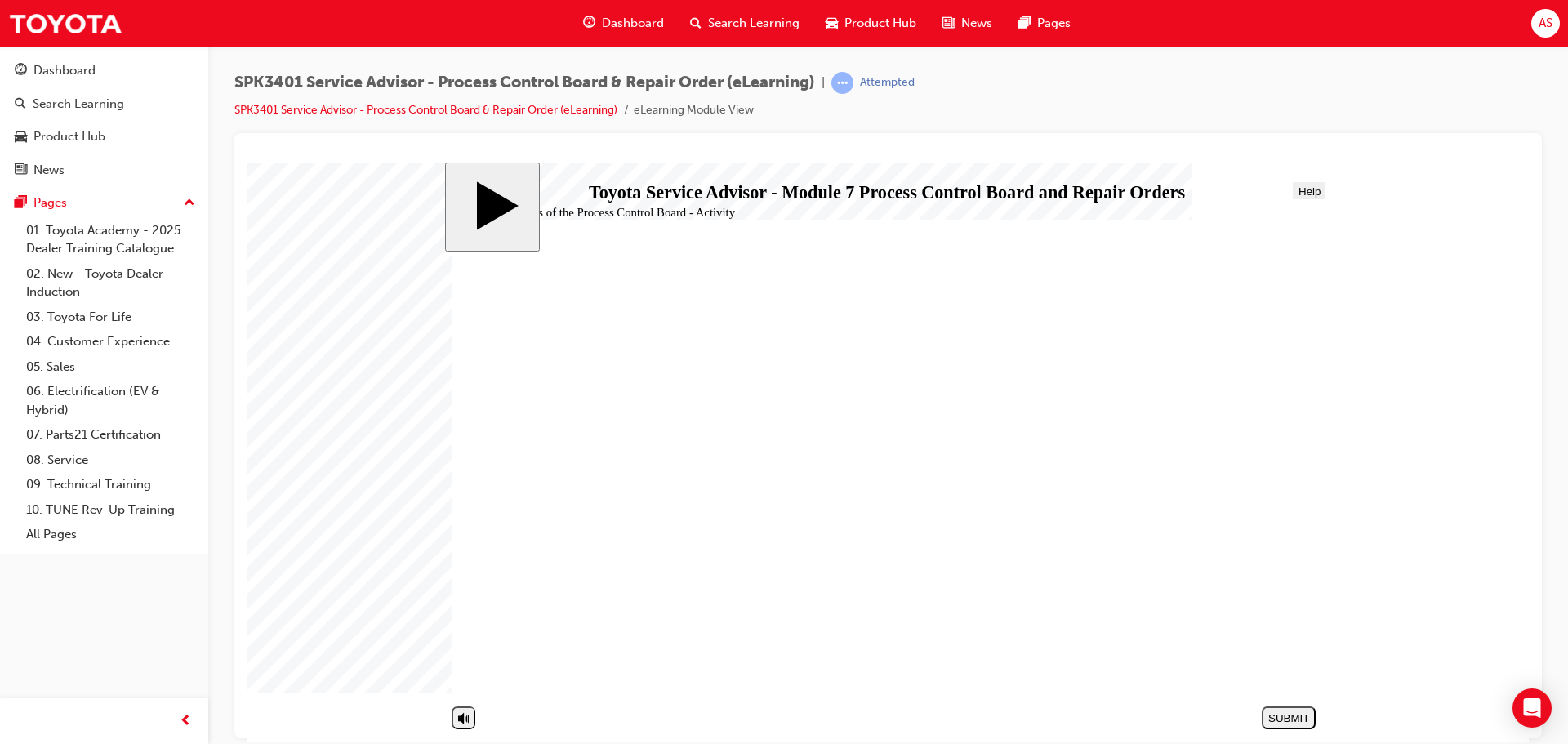
drag, startPoint x: 594, startPoint y: 571, endPoint x: 1039, endPoint y: 429, distance: 467.1
drag, startPoint x: 606, startPoint y: 460, endPoint x: 1069, endPoint y: 456, distance: 463.0
drag, startPoint x: 641, startPoint y: 540, endPoint x: 1095, endPoint y: 506, distance: 455.3
drag, startPoint x: 618, startPoint y: 638, endPoint x: 1076, endPoint y: 542, distance: 468.0
drag, startPoint x: 741, startPoint y: 418, endPoint x: 1196, endPoint y: 594, distance: 487.9
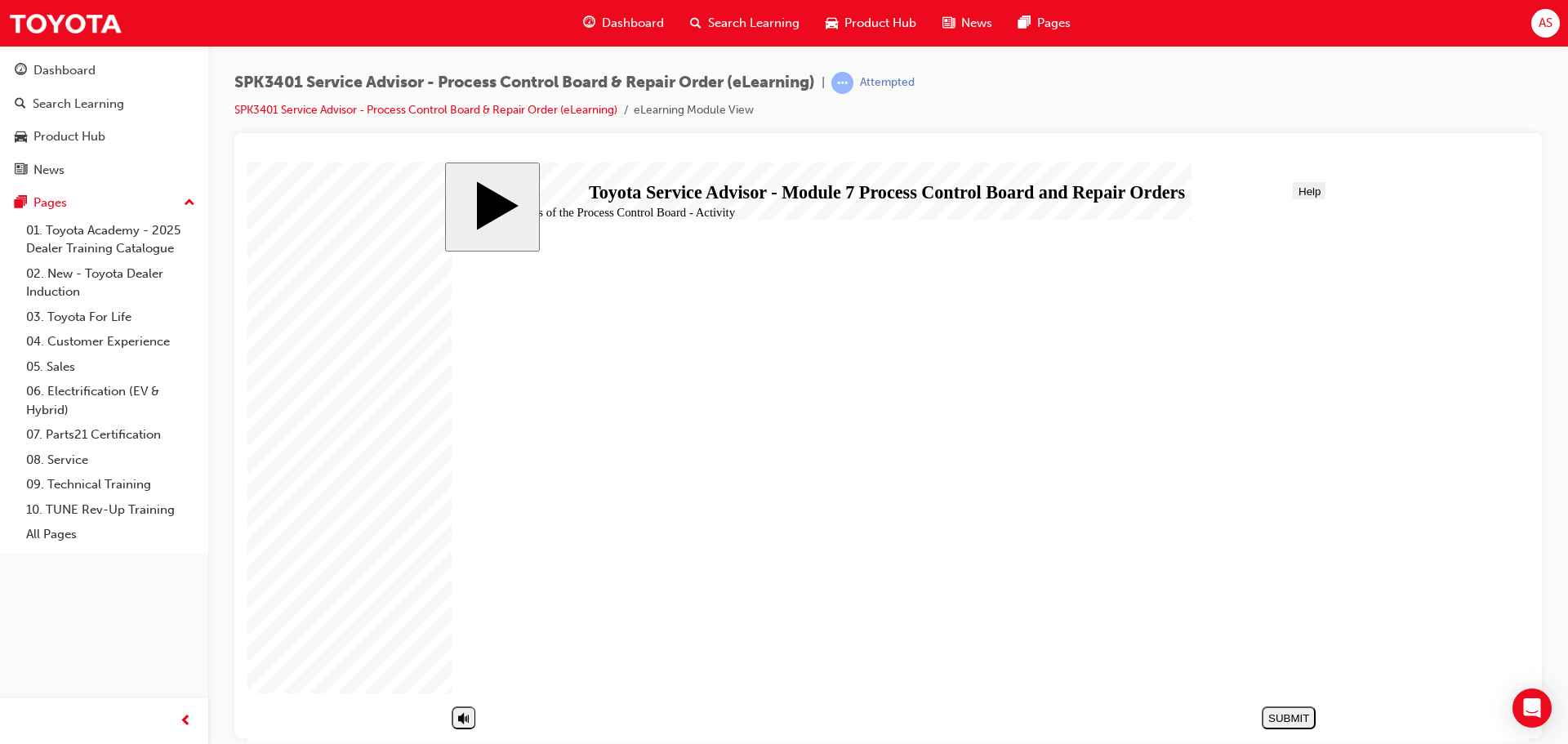
drag, startPoint x: 792, startPoint y: 605, endPoint x: 1212, endPoint y: 648, distance: 422.2
click at [1309, 719] on div "SUBMIT" at bounding box center [1289, 717] width 41 height 12
click at [1289, 721] on div "NEXT" at bounding box center [1290, 717] width 41 height 12
drag, startPoint x: 1110, startPoint y: 345, endPoint x: 985, endPoint y: 376, distance: 128.8
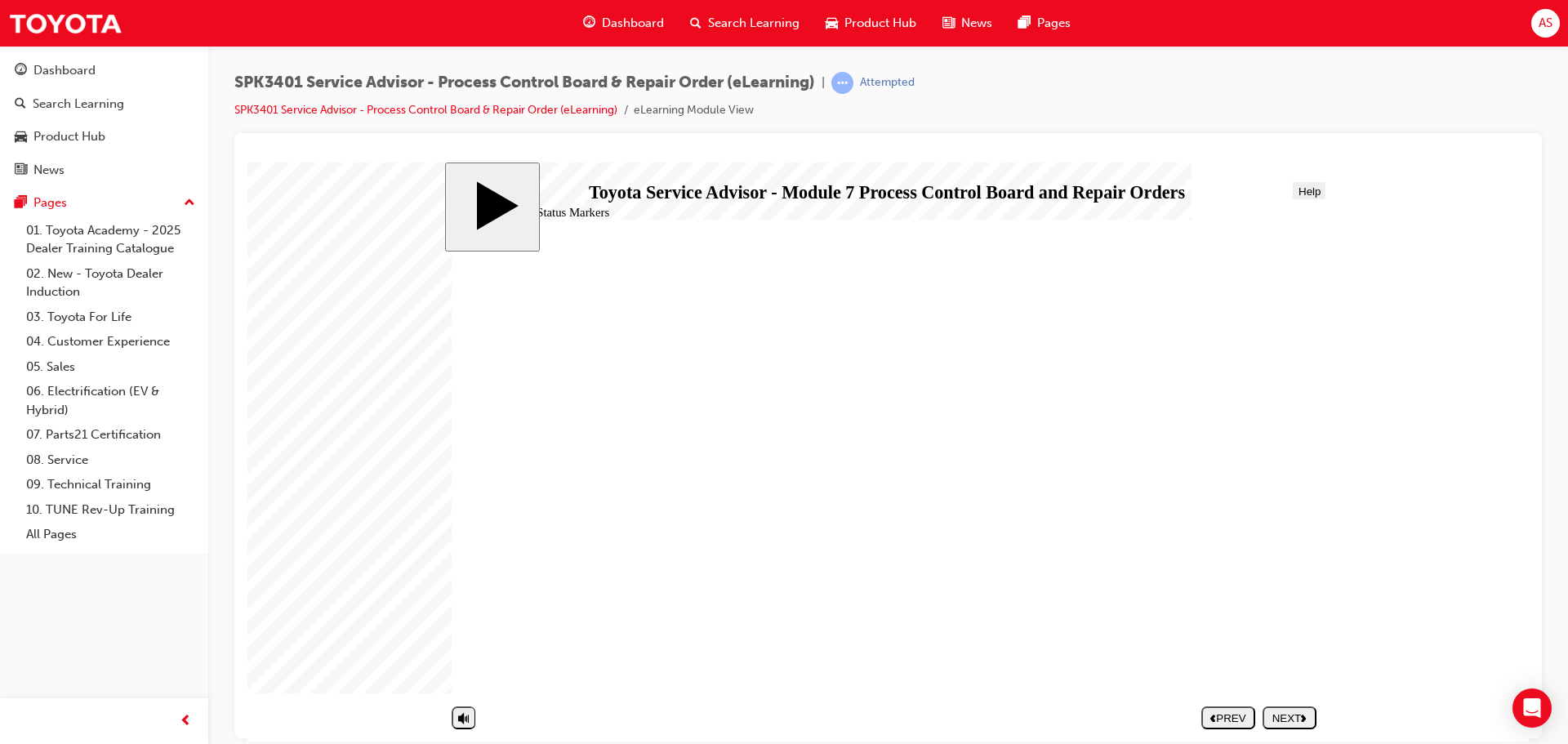
drag, startPoint x: 888, startPoint y: 347, endPoint x: 925, endPoint y: 354, distance: 37.7
drag, startPoint x: 915, startPoint y: 348, endPoint x: 912, endPoint y: 358, distance: 10.4
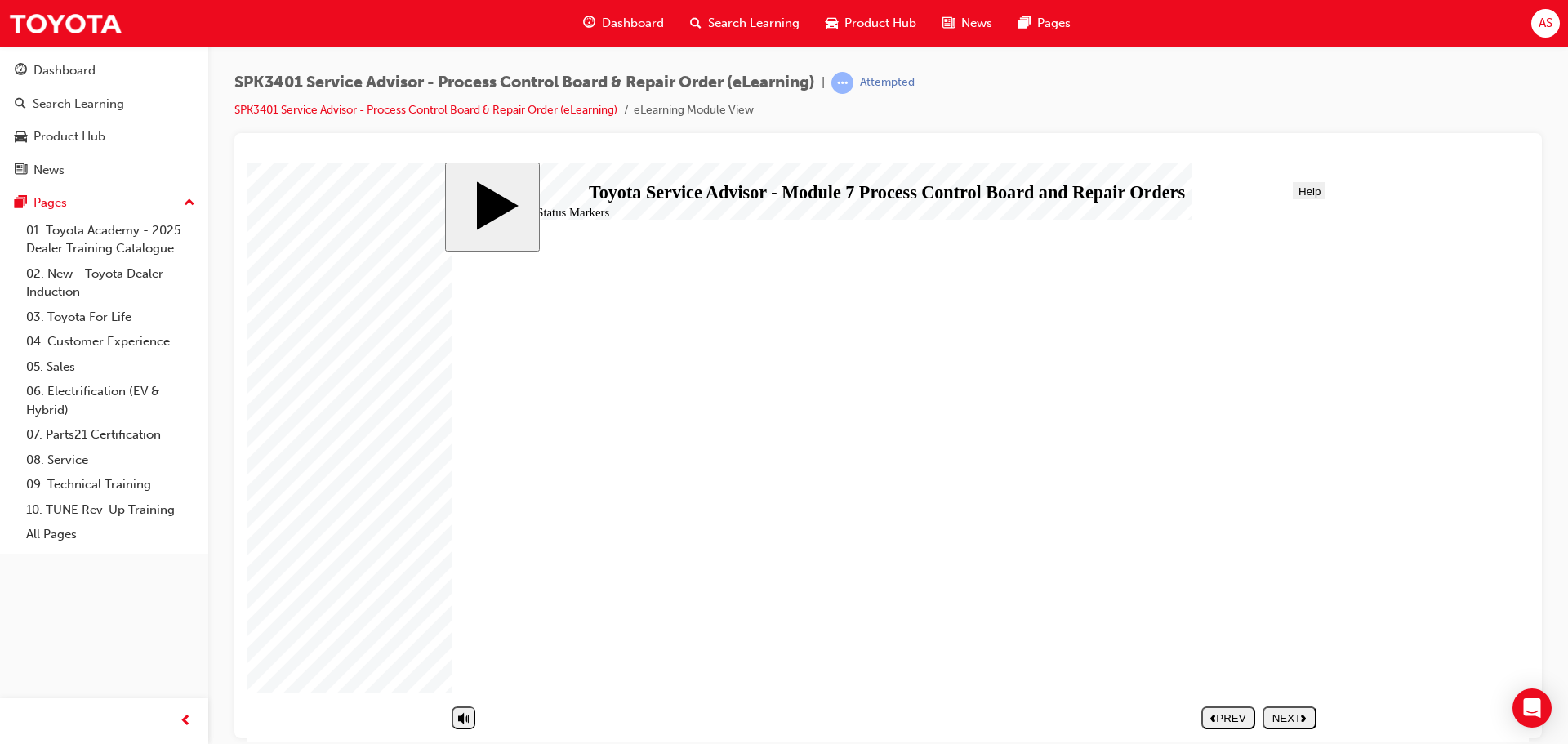
drag, startPoint x: 912, startPoint y: 353, endPoint x: 1014, endPoint y: 472, distance: 156.7
click at [1295, 711] on div "NEXT" at bounding box center [1290, 717] width 41 height 12
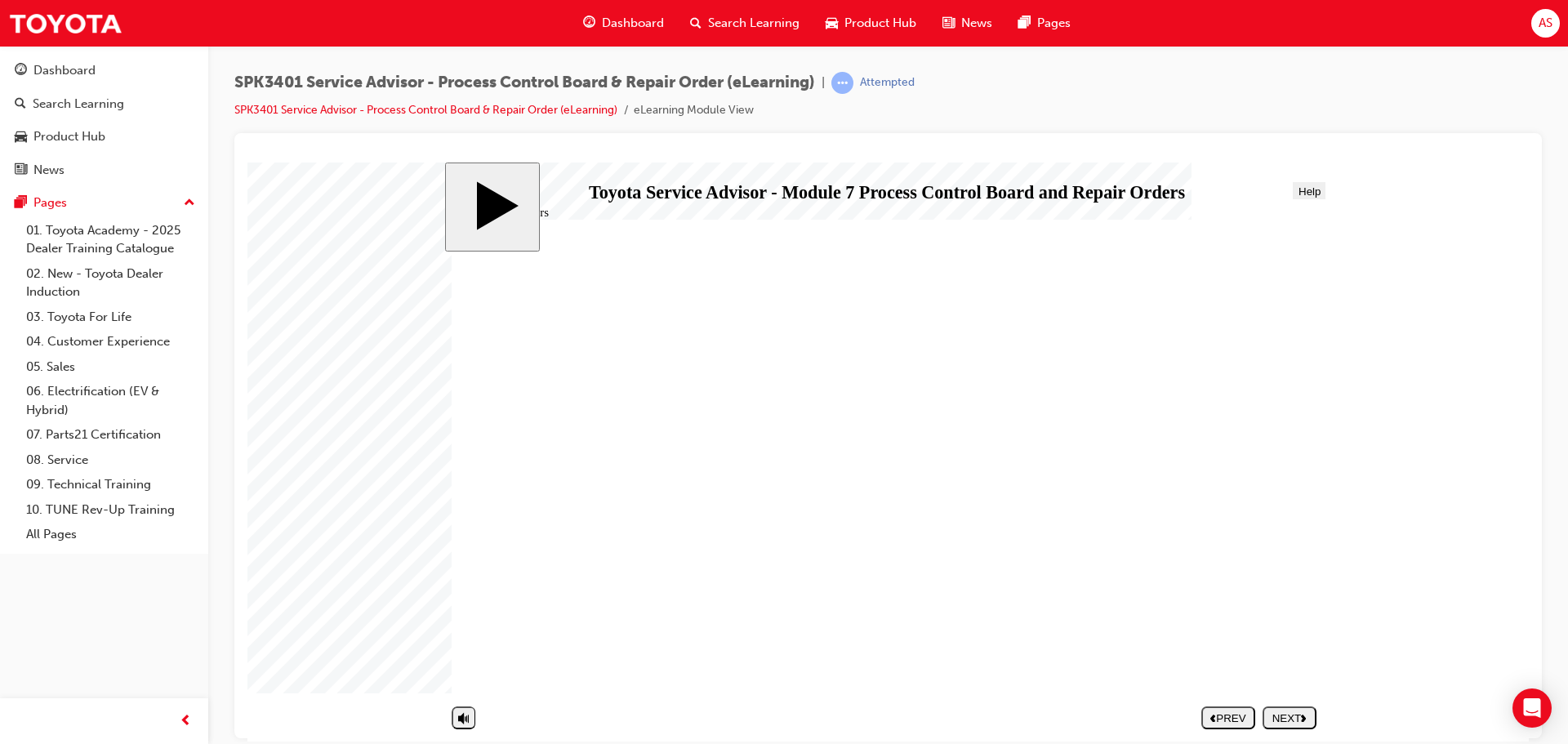
click at [1300, 725] on button "NEXT" at bounding box center [1290, 717] width 54 height 23
click at [1292, 715] on div "NEXT" at bounding box center [1290, 717] width 41 height 12
click at [1240, 716] on div "PREV" at bounding box center [1229, 717] width 41 height 12
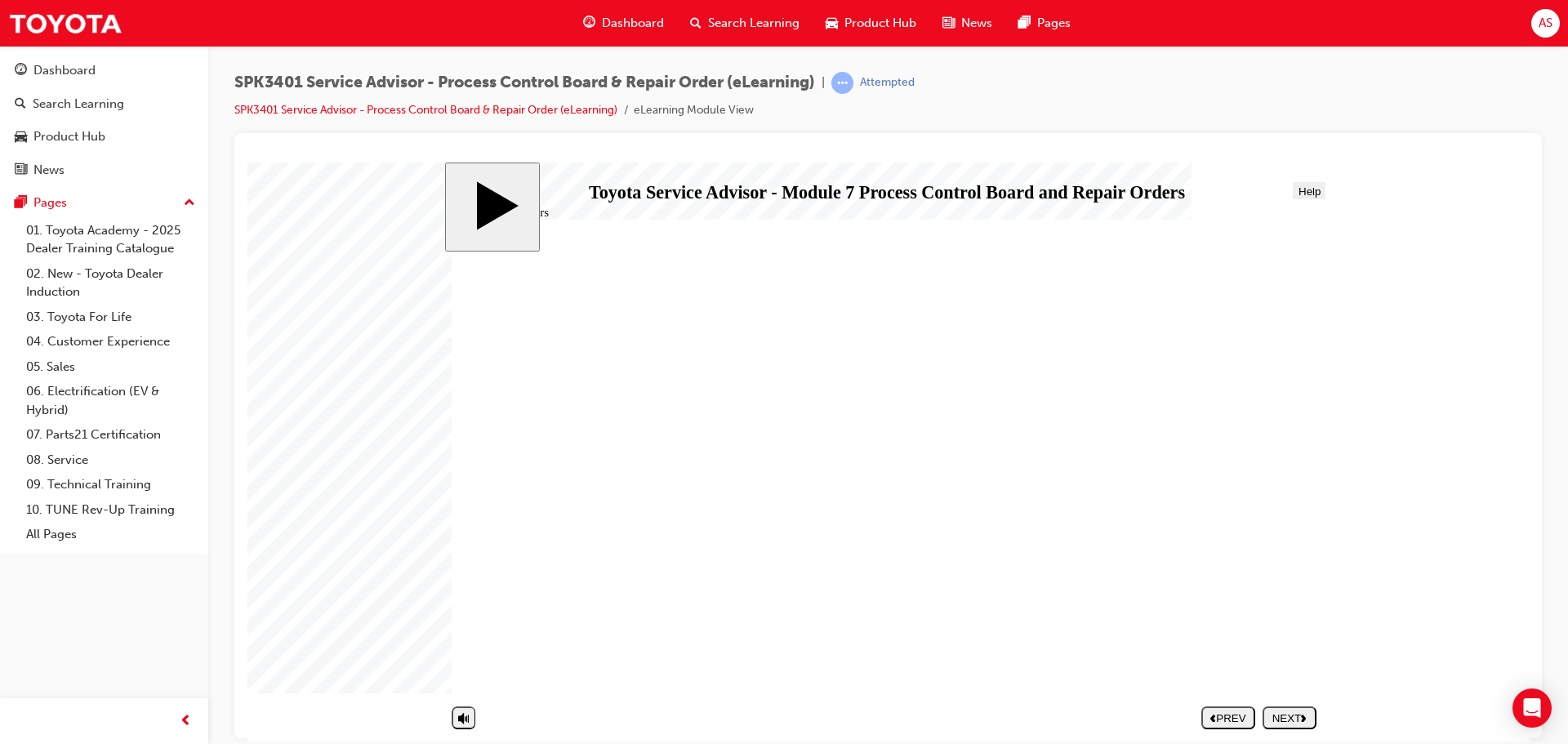
click at [1293, 716] on div "NEXT" at bounding box center [1290, 717] width 41 height 12
click at [1303, 713] on polygon "next" at bounding box center [1303, 717] width 5 height 8
drag, startPoint x: 798, startPoint y: 445, endPoint x: 1035, endPoint y: 397, distance: 241.8
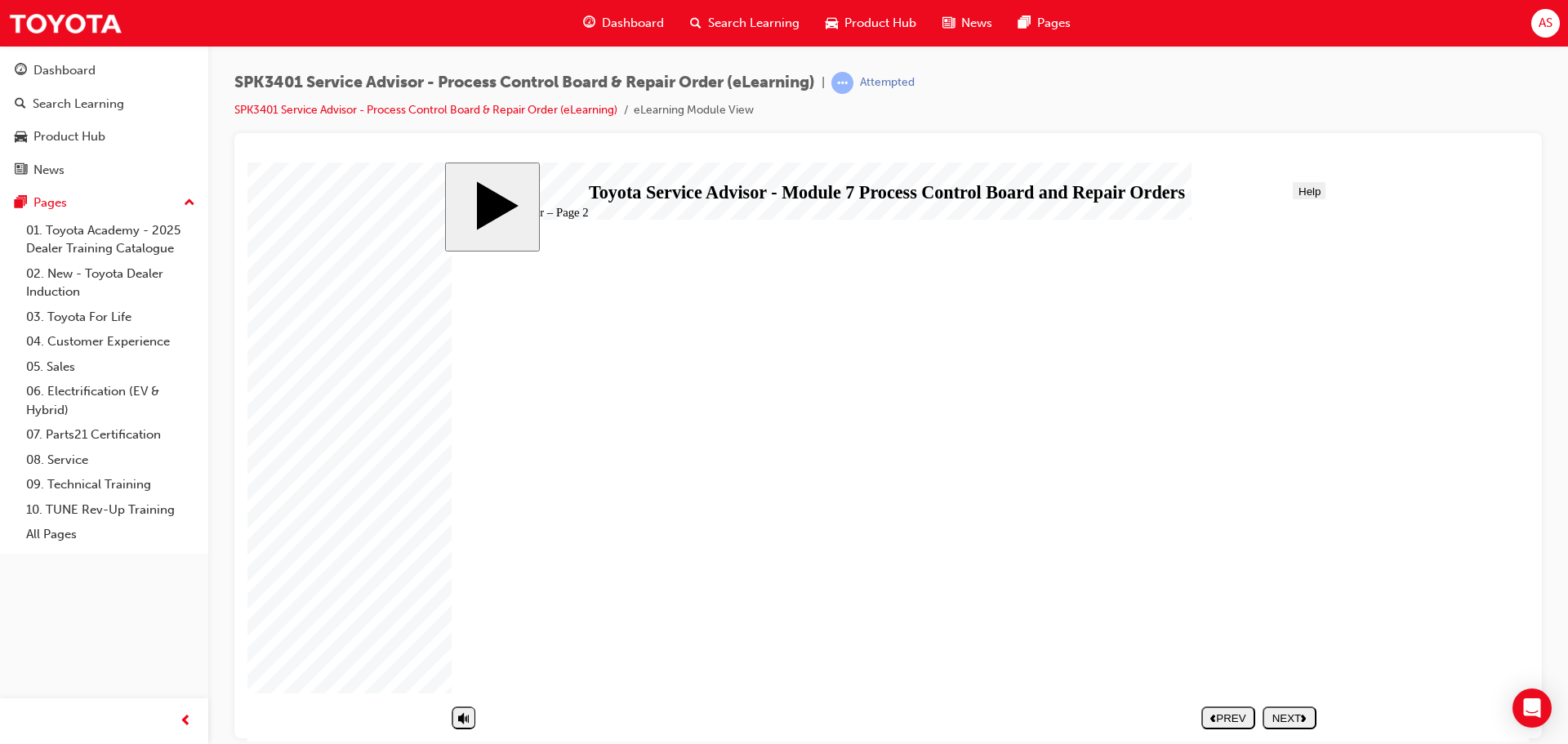
click at [1284, 721] on div "NEXT" at bounding box center [1290, 717] width 41 height 12
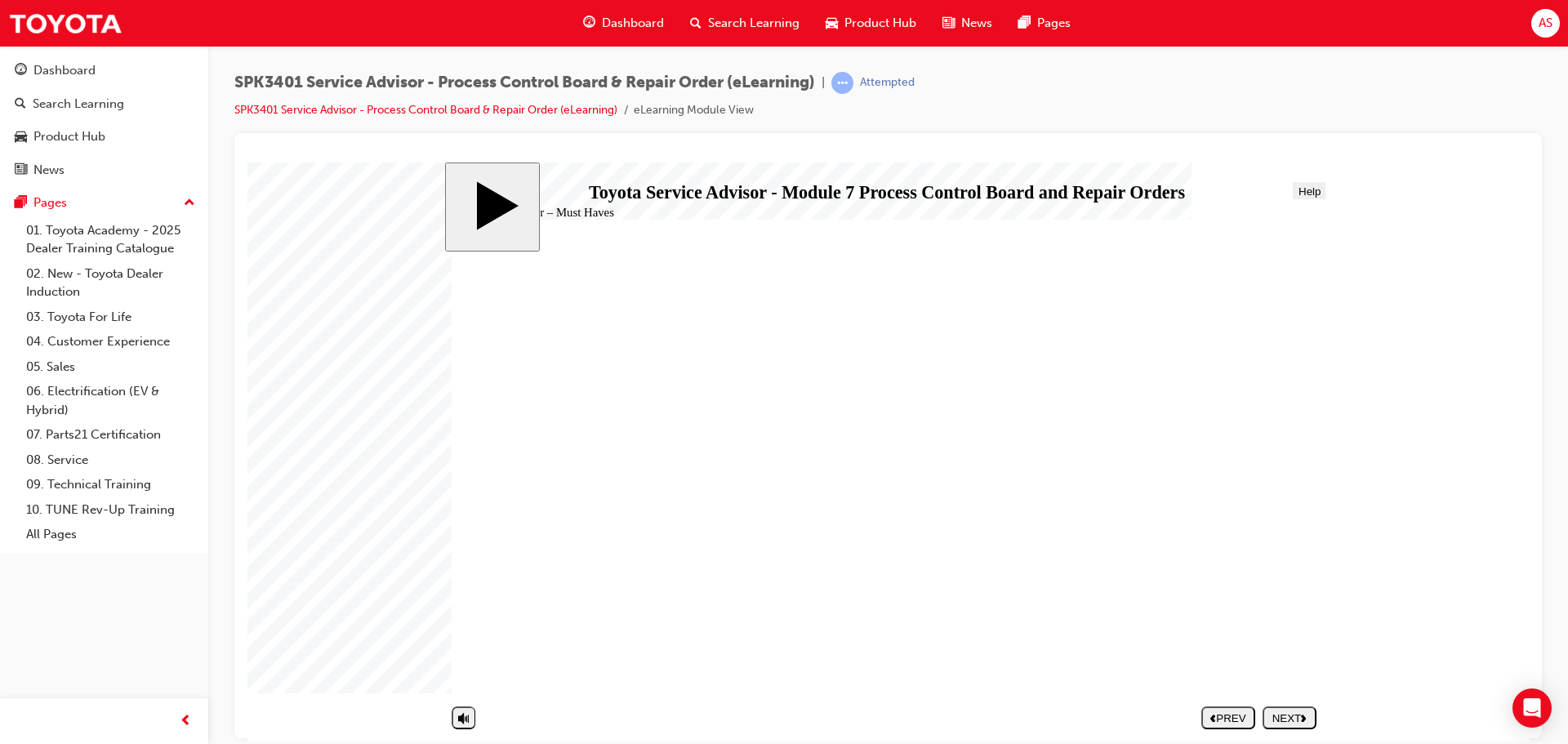
drag, startPoint x: 1012, startPoint y: 481, endPoint x: 1007, endPoint y: 489, distance: 9.4
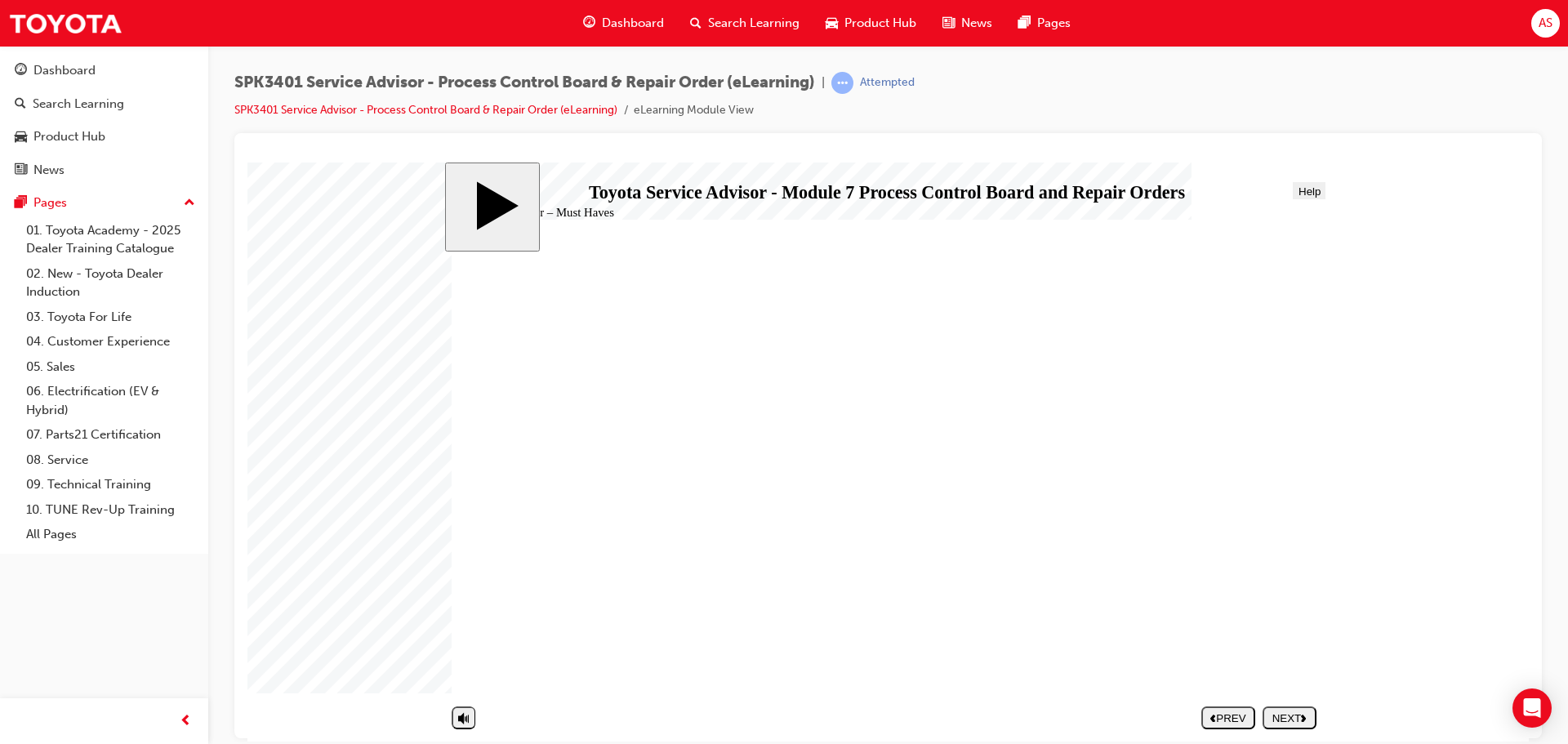
click at [1303, 713] on icon "next" at bounding box center [1303, 717] width 6 height 8
radio input "true"
click at [1282, 713] on div "SUBMIT" at bounding box center [1289, 717] width 41 height 12
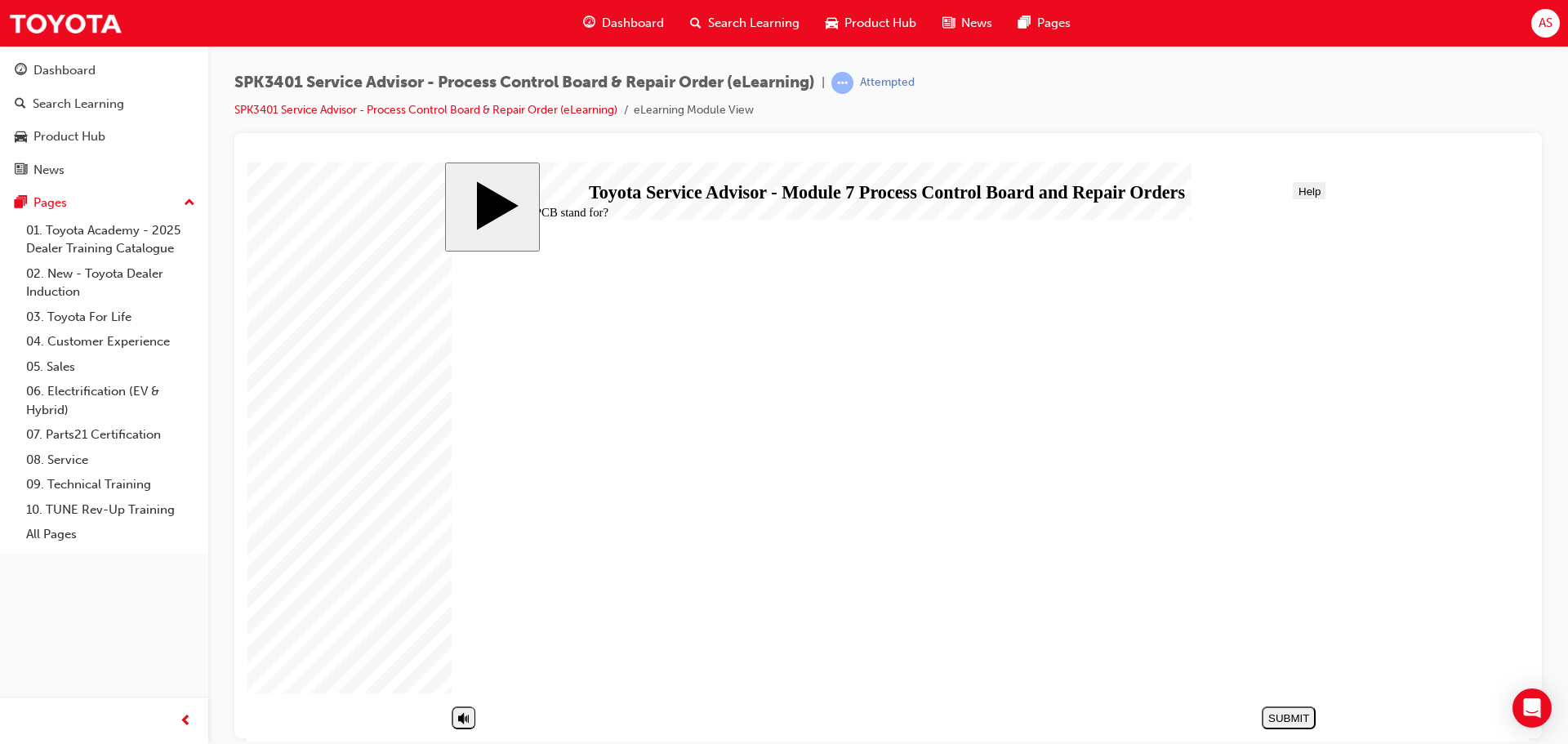
radio input "false"
radio input "true"
click at [1303, 715] on div "SUBMIT" at bounding box center [1289, 717] width 41 height 12
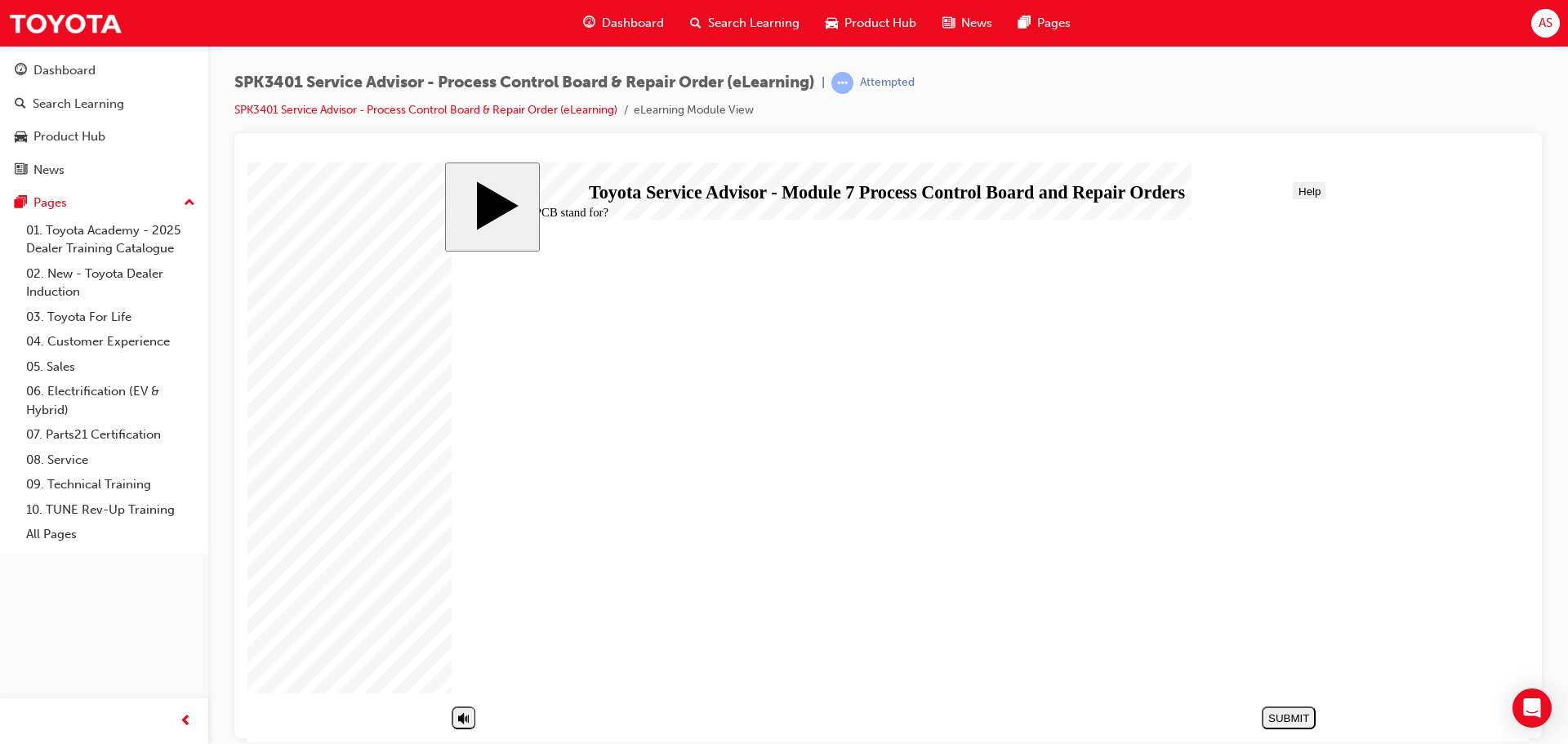
radio input "false"
radio input "true"
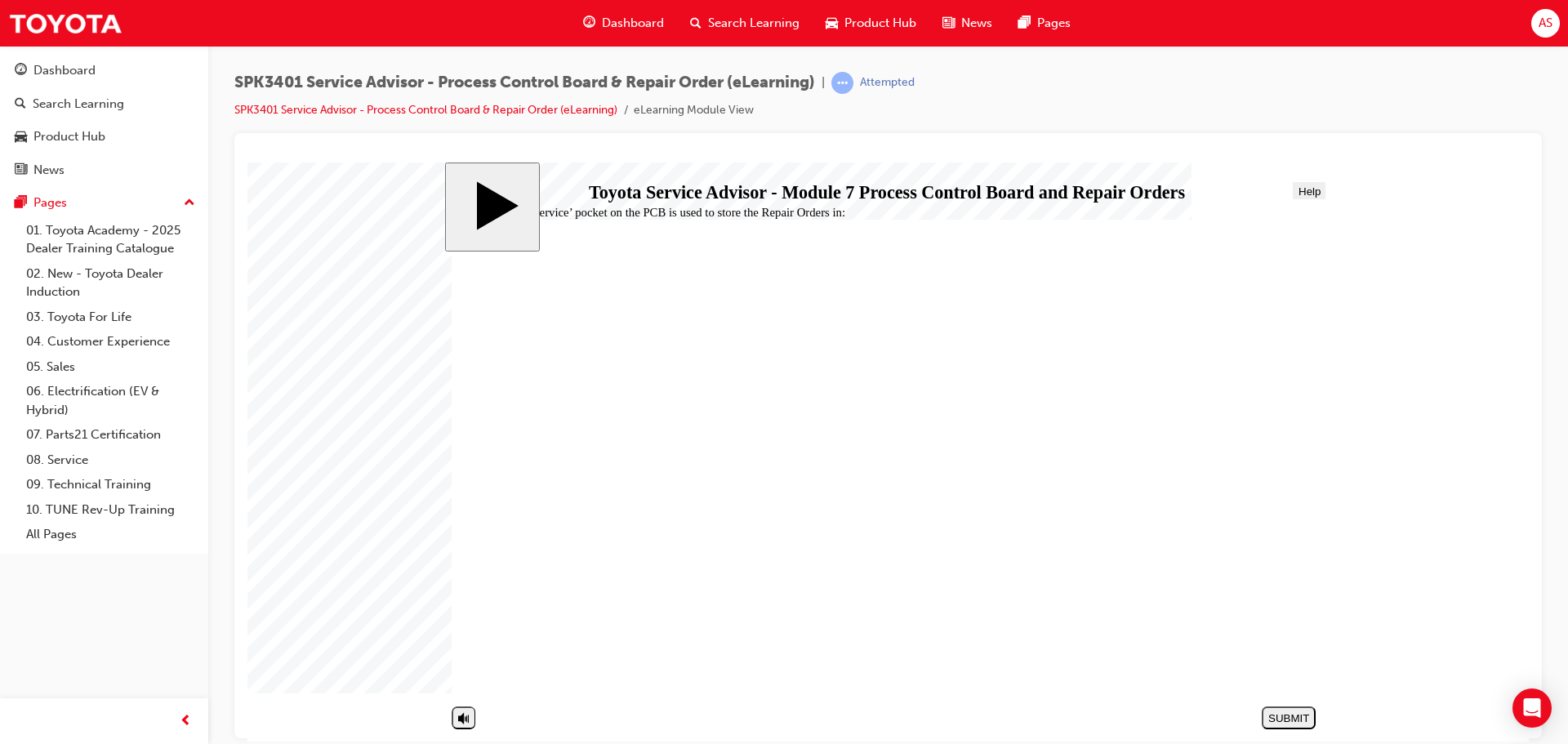
radio input "true"
click at [1293, 714] on div "SUBMIT" at bounding box center [1289, 717] width 41 height 12
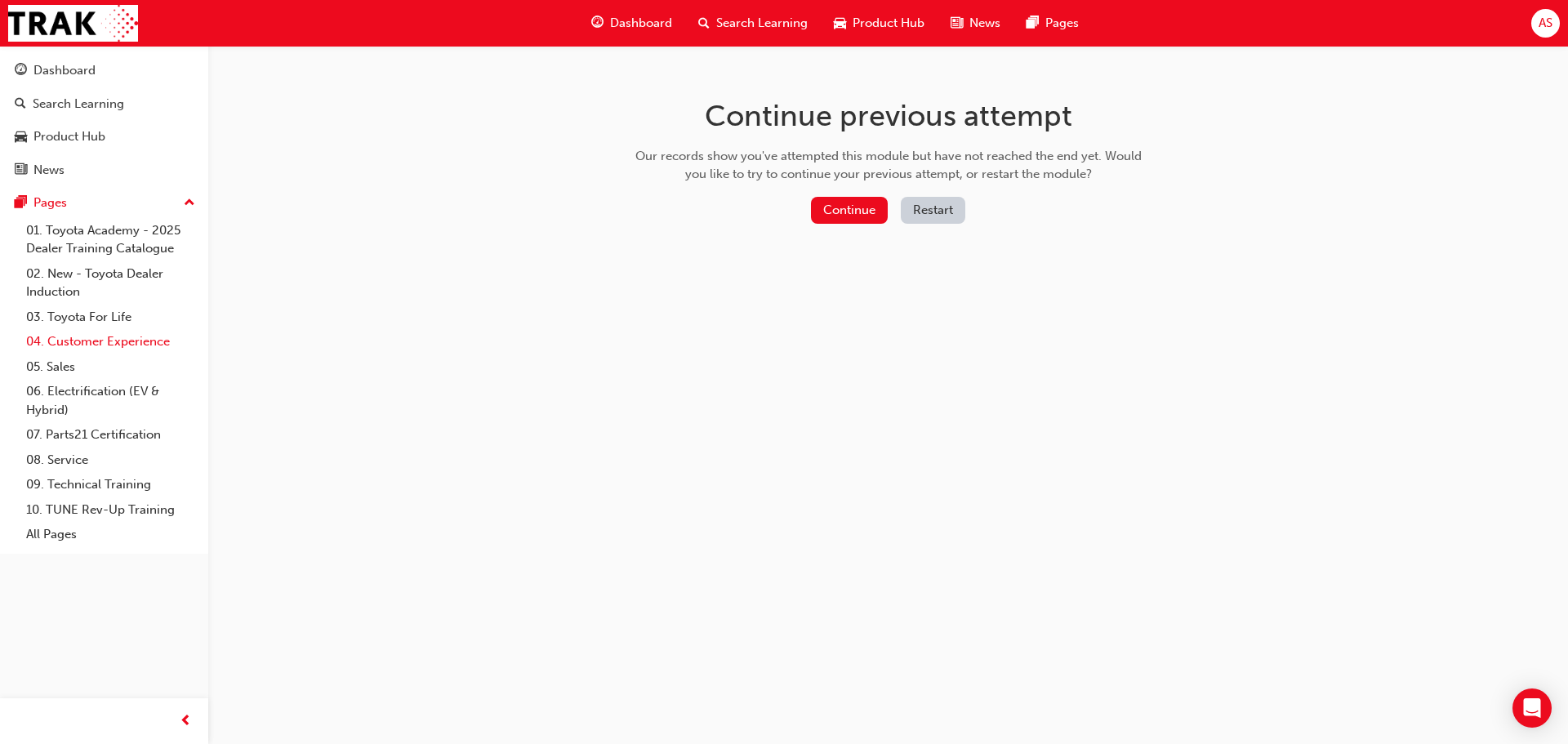
click at [104, 344] on link "04. Customer Experience" at bounding box center [110, 342] width 182 height 25
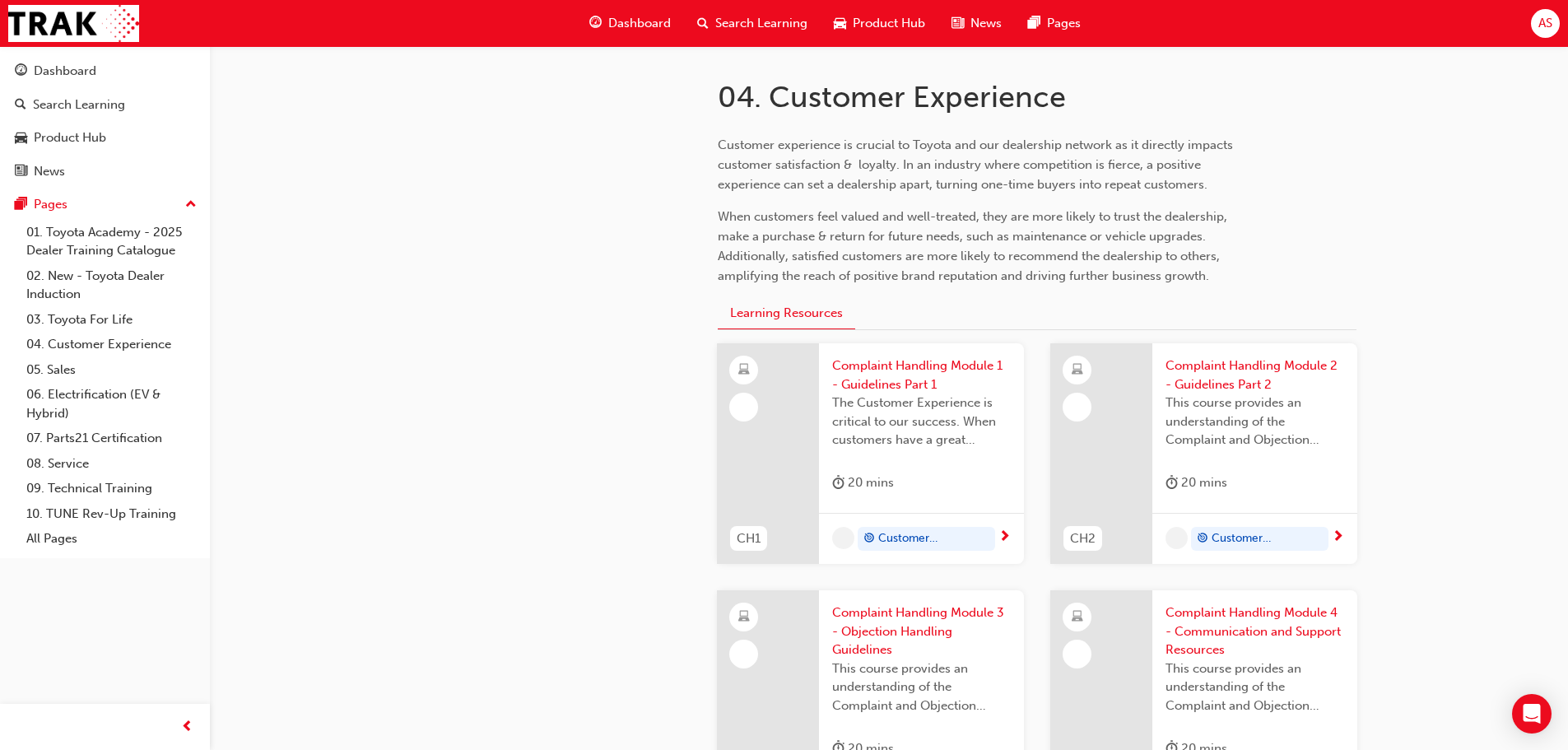
scroll to position [493, 0]
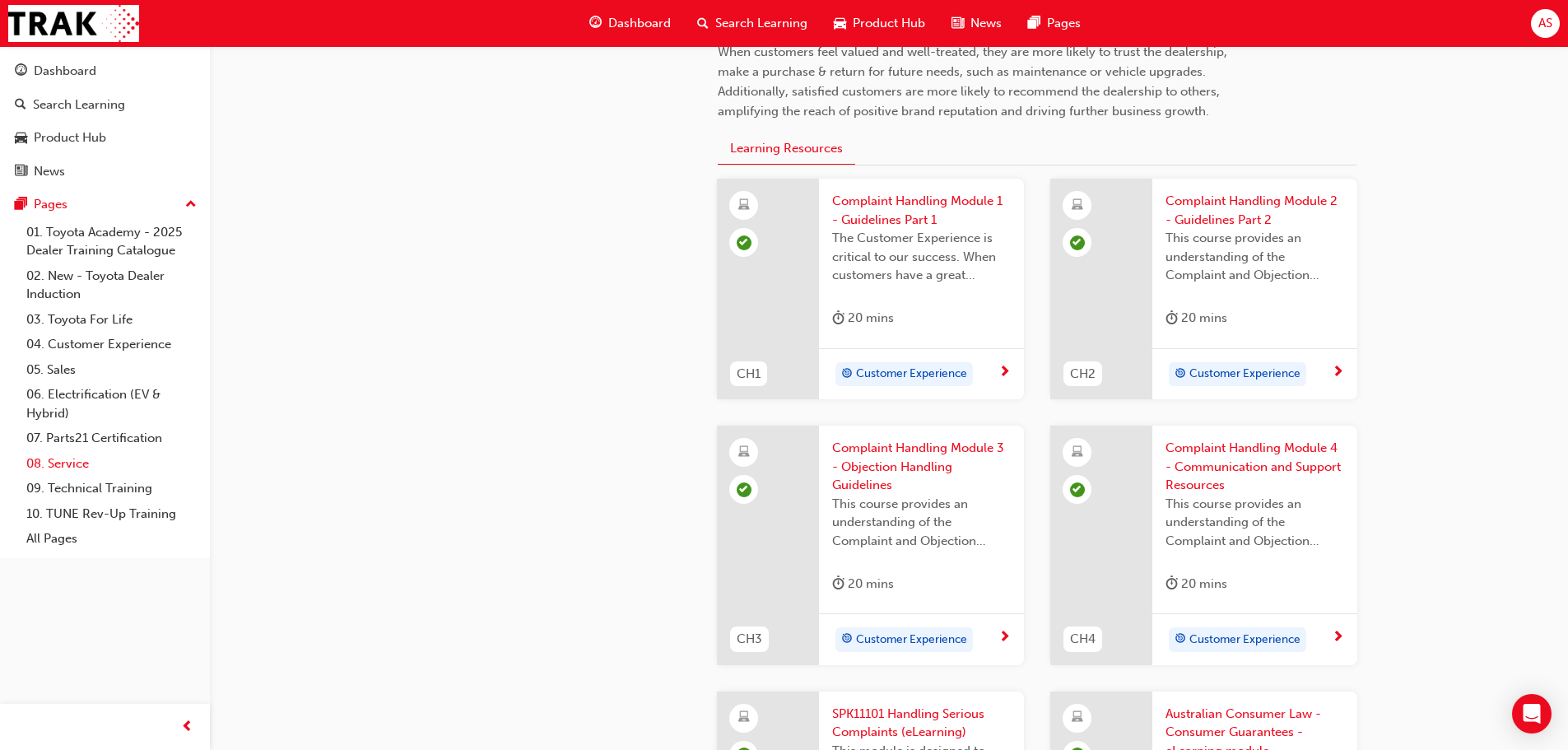
click at [82, 461] on link "08. Service" at bounding box center [111, 464] width 184 height 26
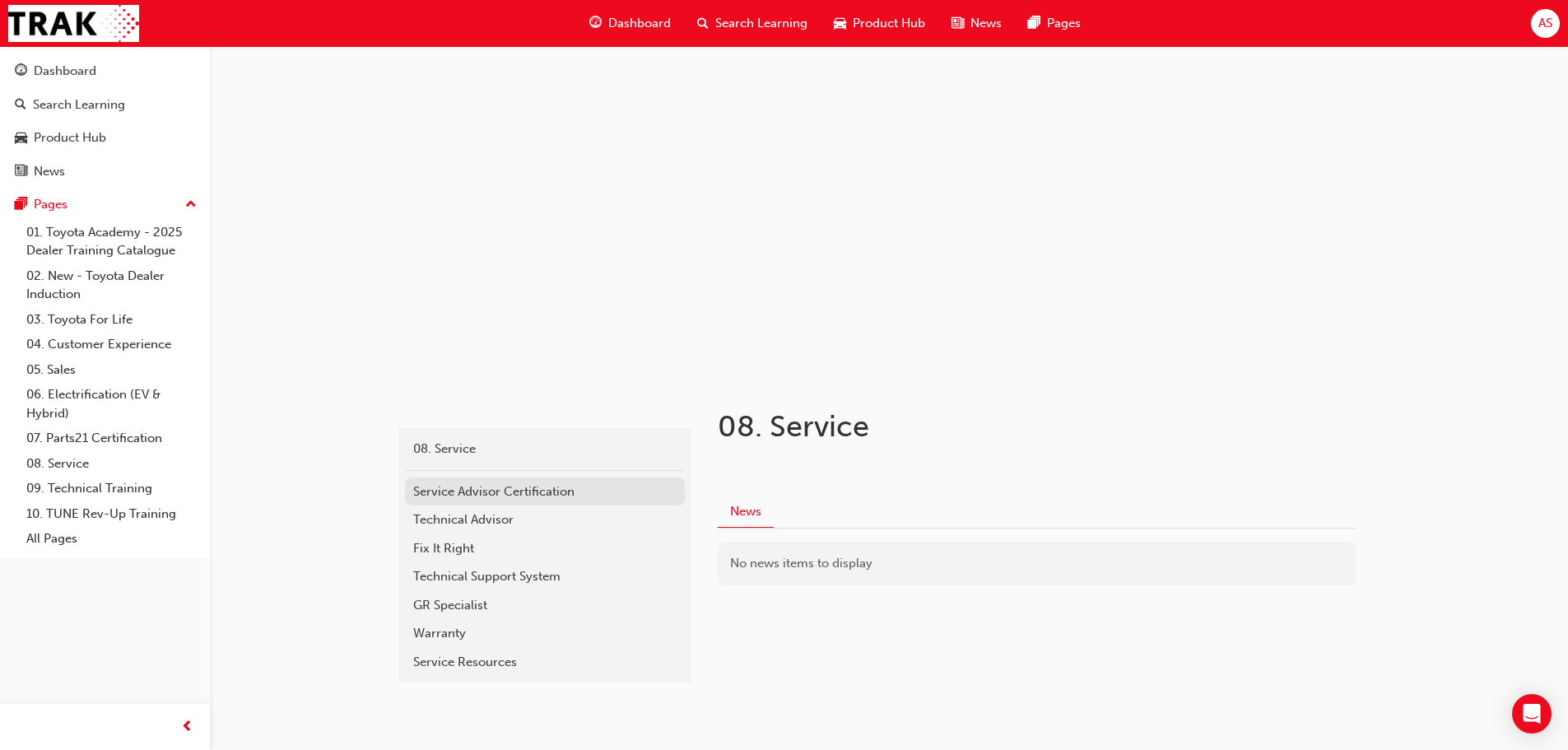
click at [457, 487] on div "Service Advisor Certification" at bounding box center [545, 492] width 263 height 19
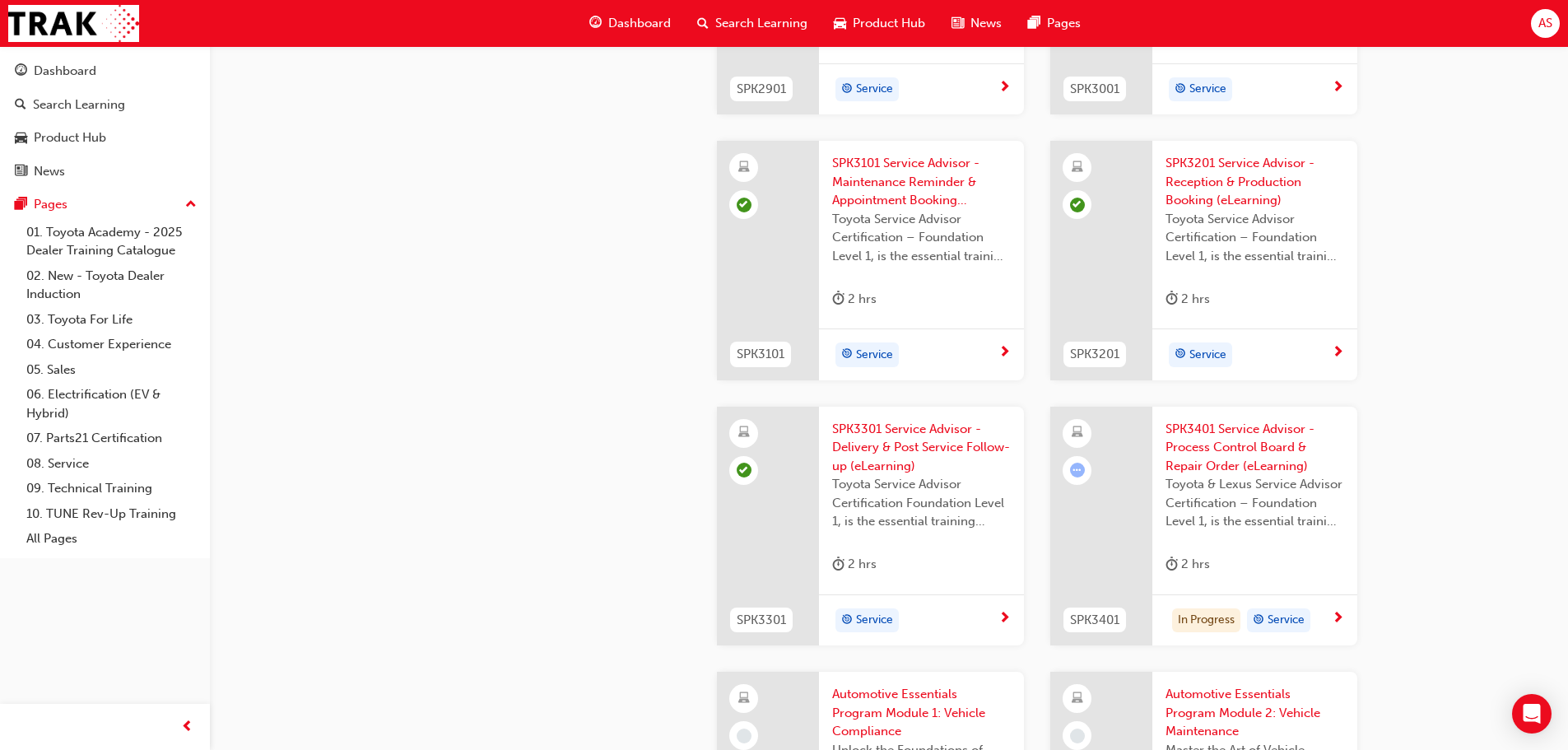
scroll to position [2305, 0]
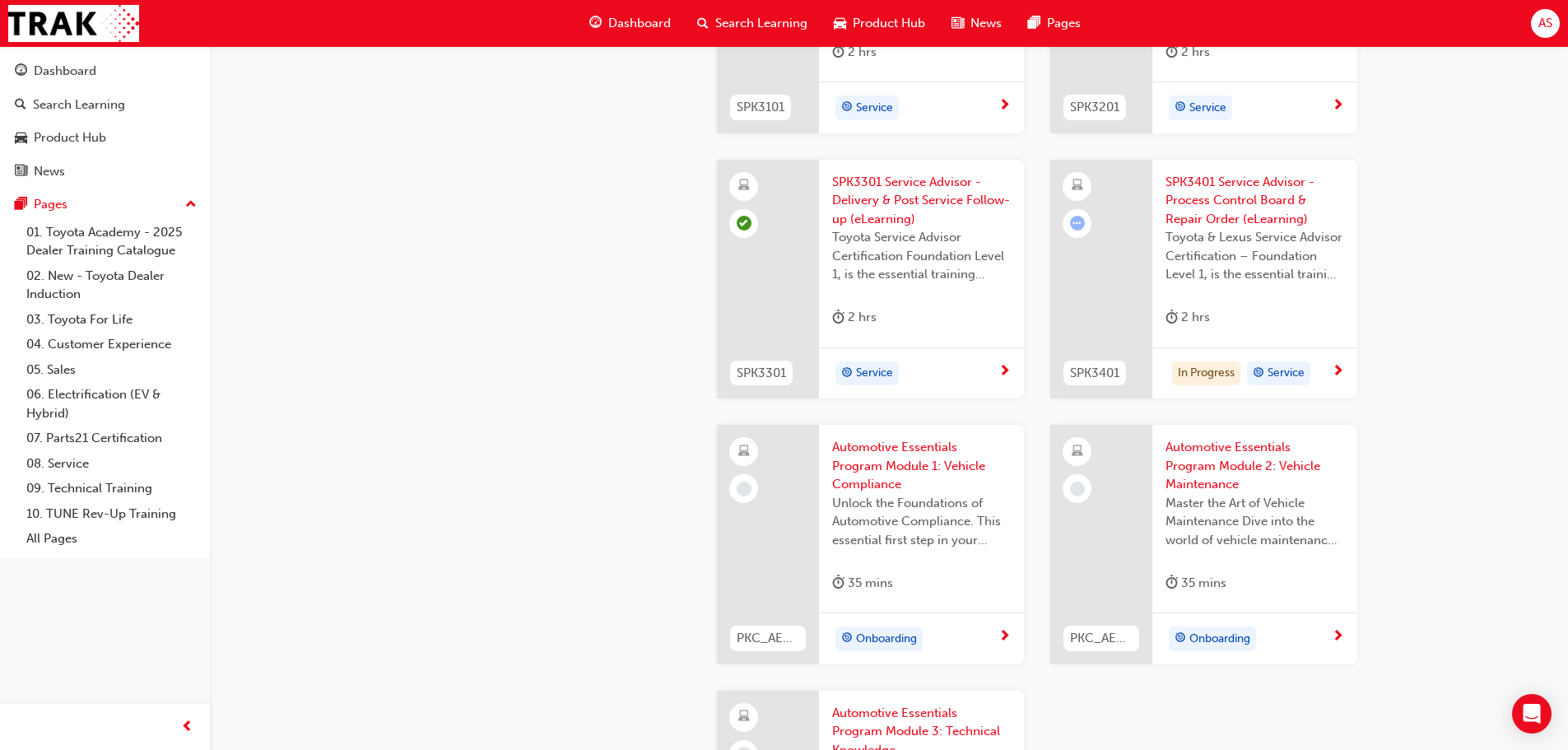
click at [1282, 185] on span "SPK3401 Service Advisor - Process Control Board & Repair Order (eLearning)" at bounding box center [1254, 200] width 179 height 56
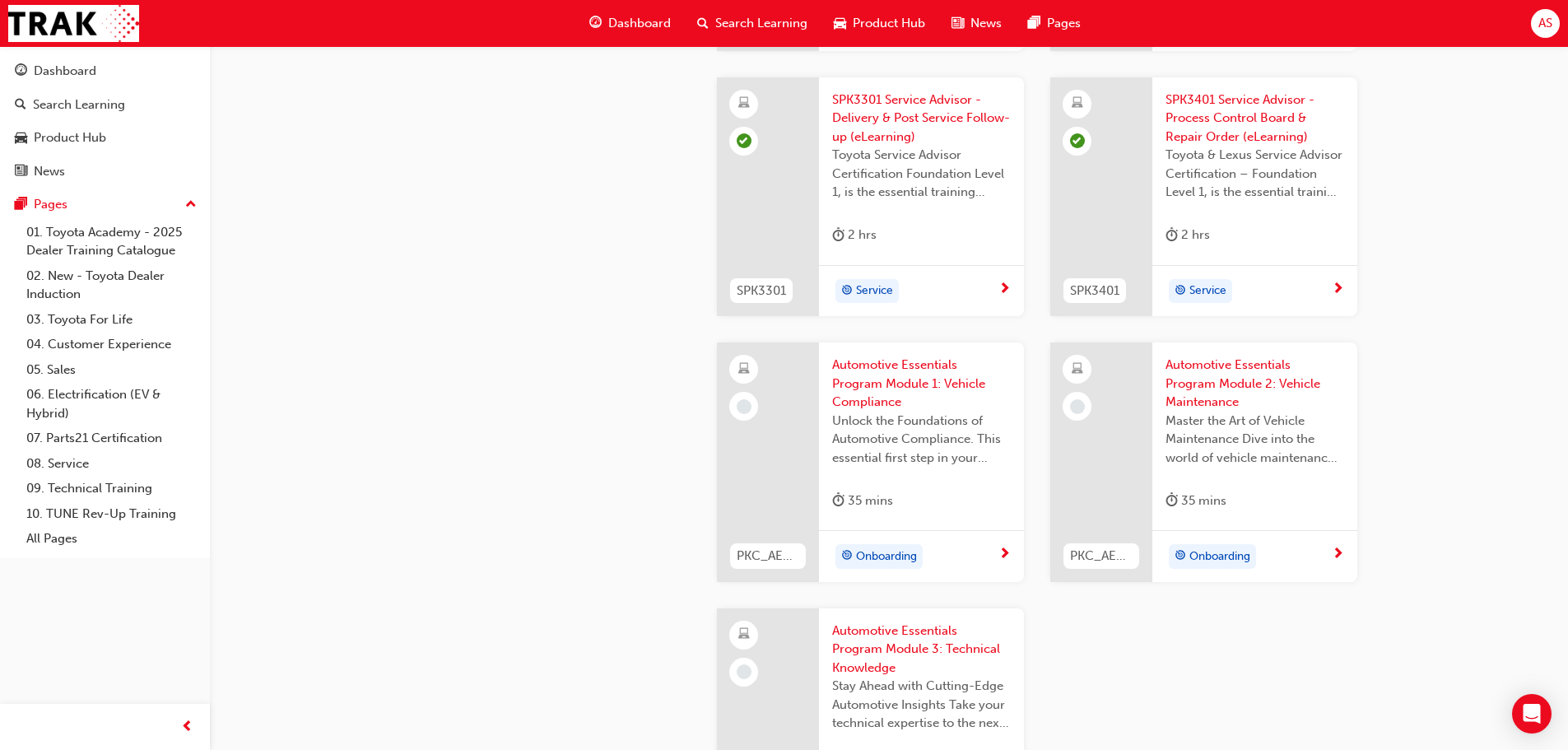
scroll to position [2552, 0]
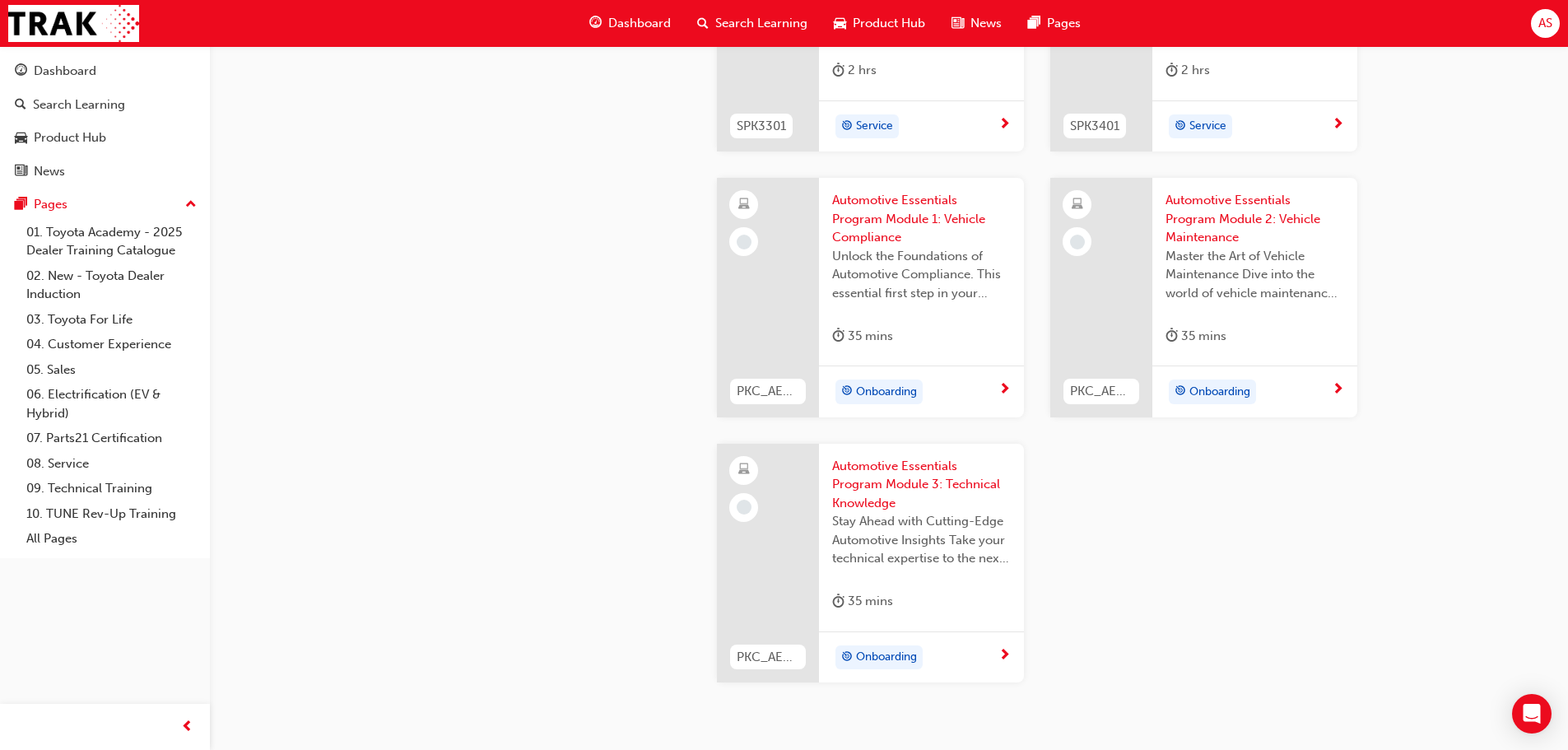
click at [914, 220] on span "Automotive Essentials Program Module 1: Vehicle Compliance" at bounding box center [921, 218] width 179 height 56
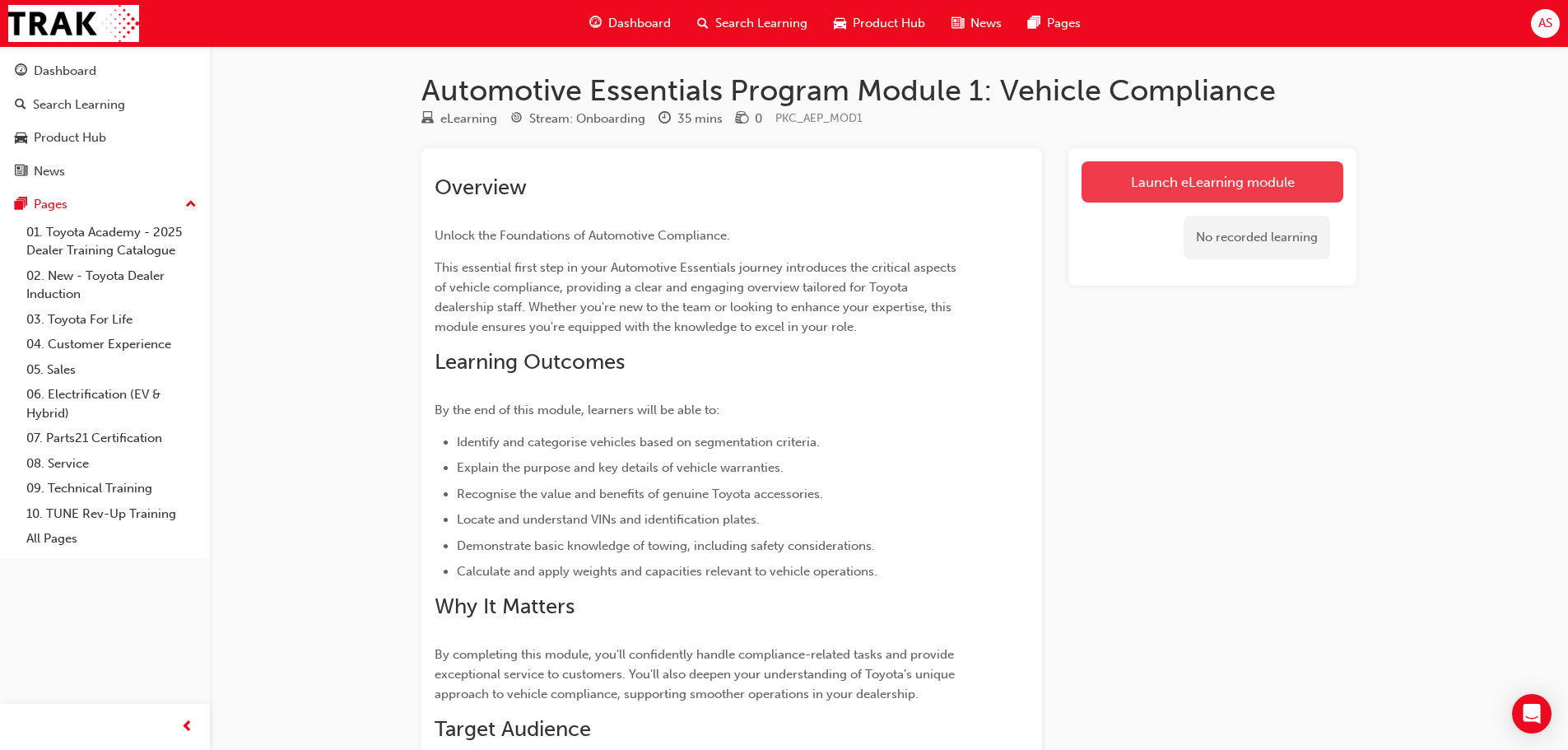
click at [1195, 183] on link "Launch eLearning module" at bounding box center [1212, 182] width 262 height 41
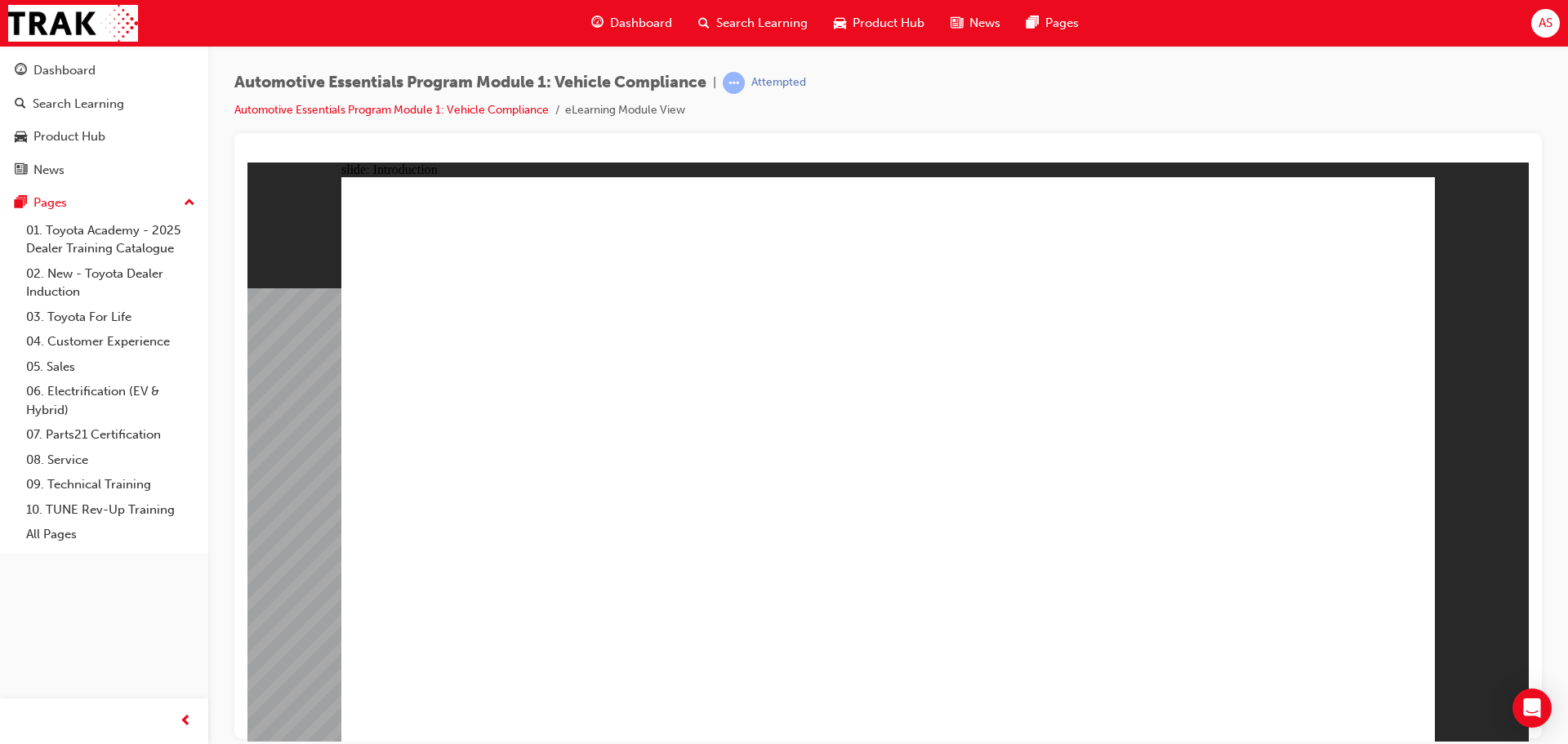
drag, startPoint x: 658, startPoint y: 601, endPoint x: 1356, endPoint y: 723, distance: 708.6
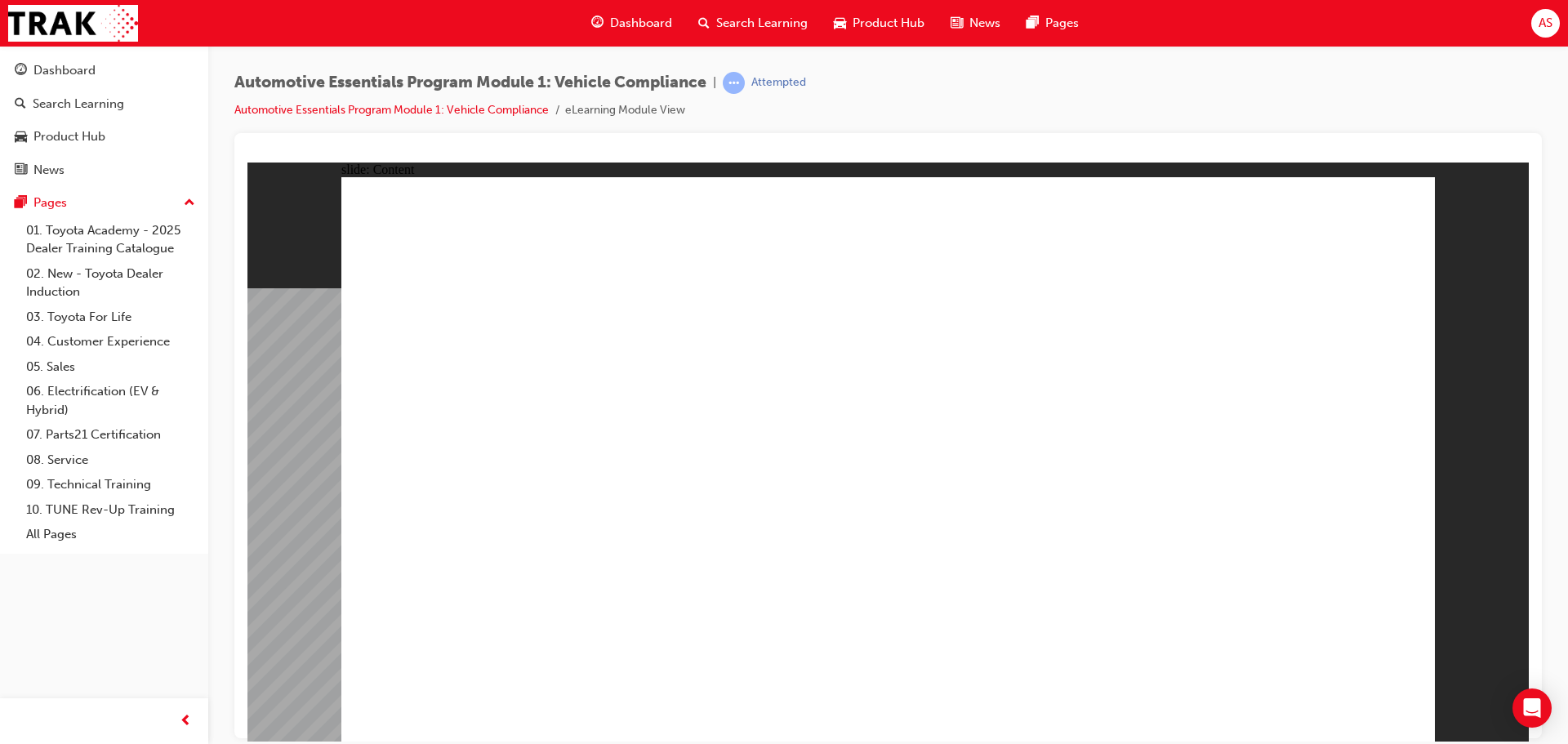
drag, startPoint x: 1263, startPoint y: 180, endPoint x: 1266, endPoint y: 198, distance: 18.2
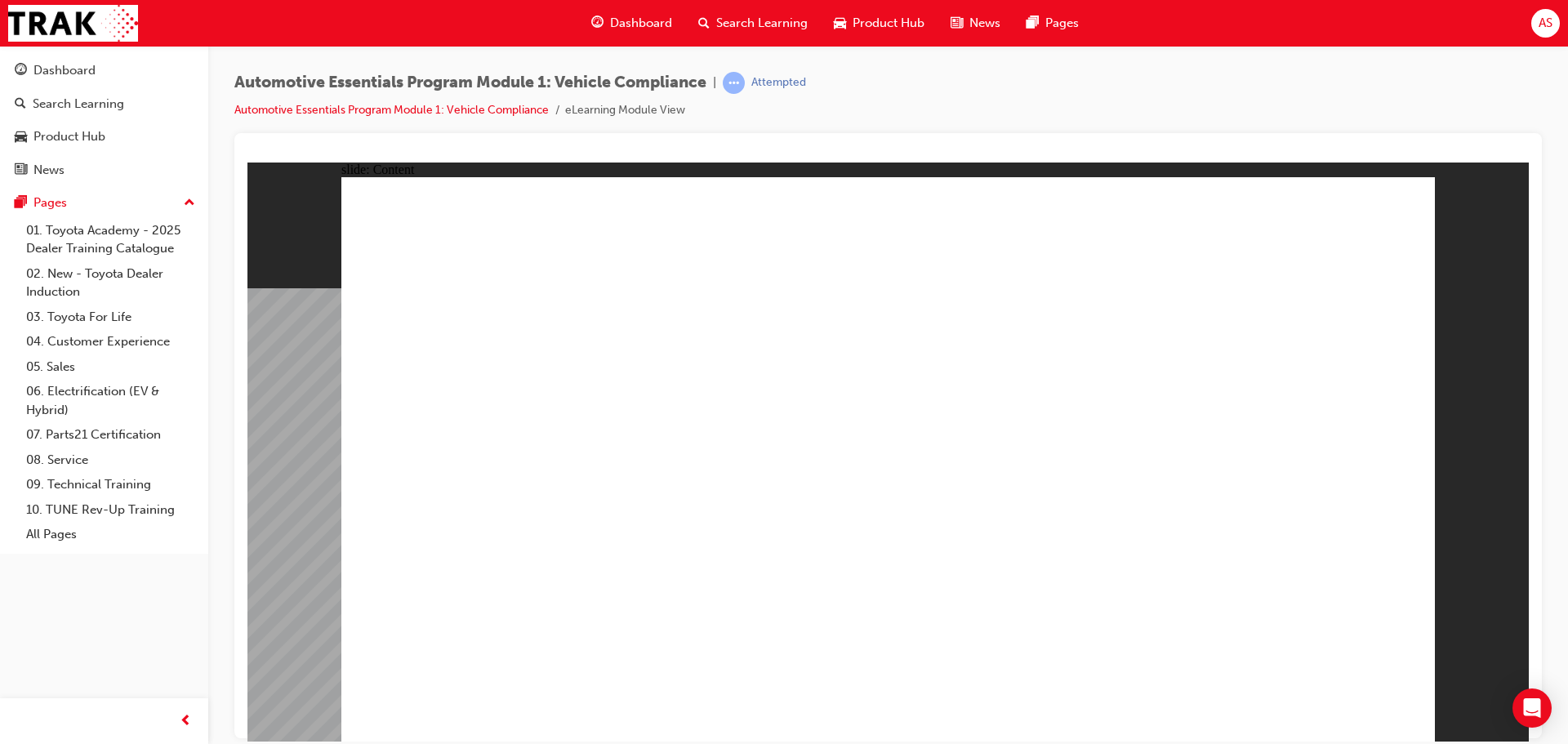
drag, startPoint x: 1187, startPoint y: 456, endPoint x: 1192, endPoint y: 436, distance: 20.6
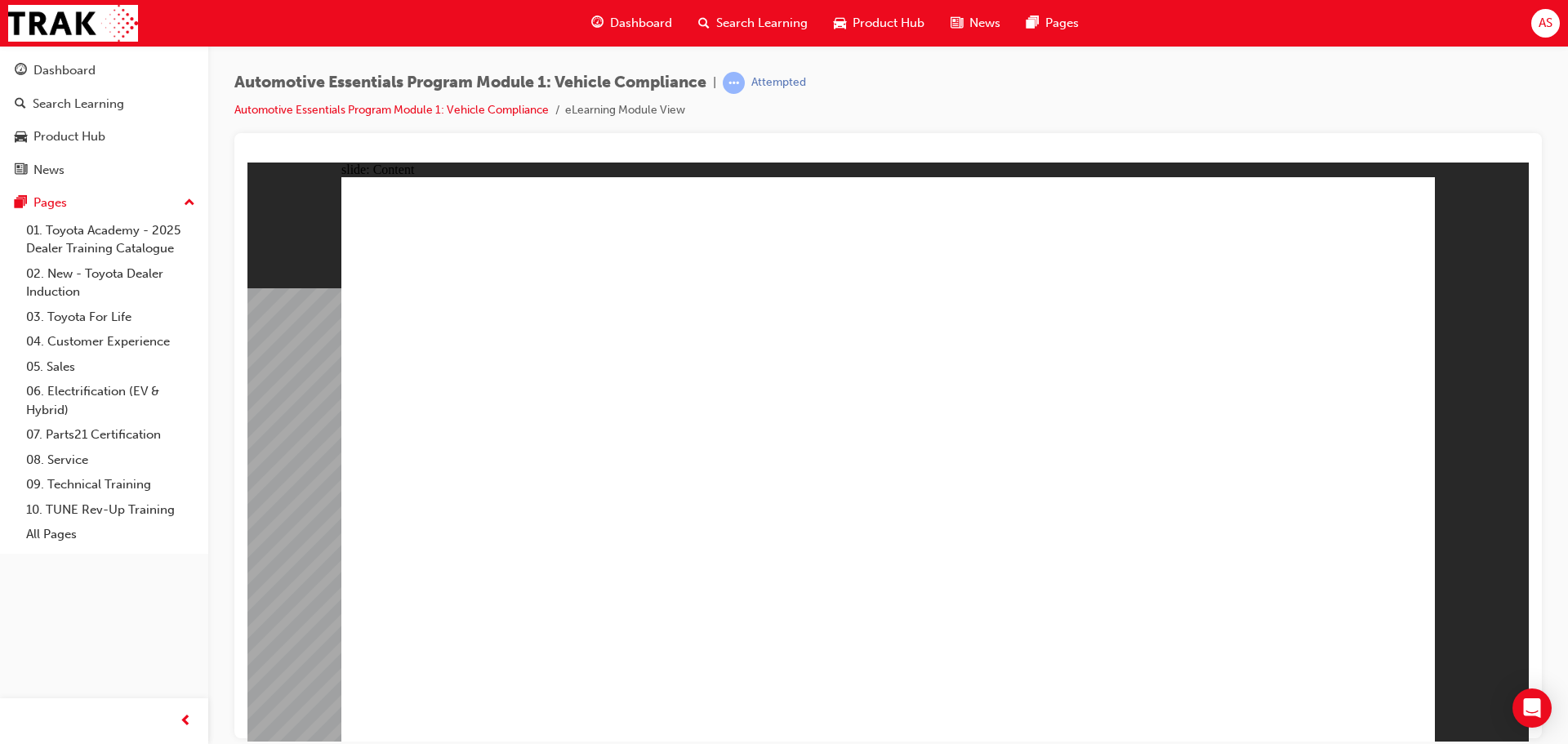
drag, startPoint x: 1370, startPoint y: 229, endPoint x: 1385, endPoint y: 194, distance: 38.1
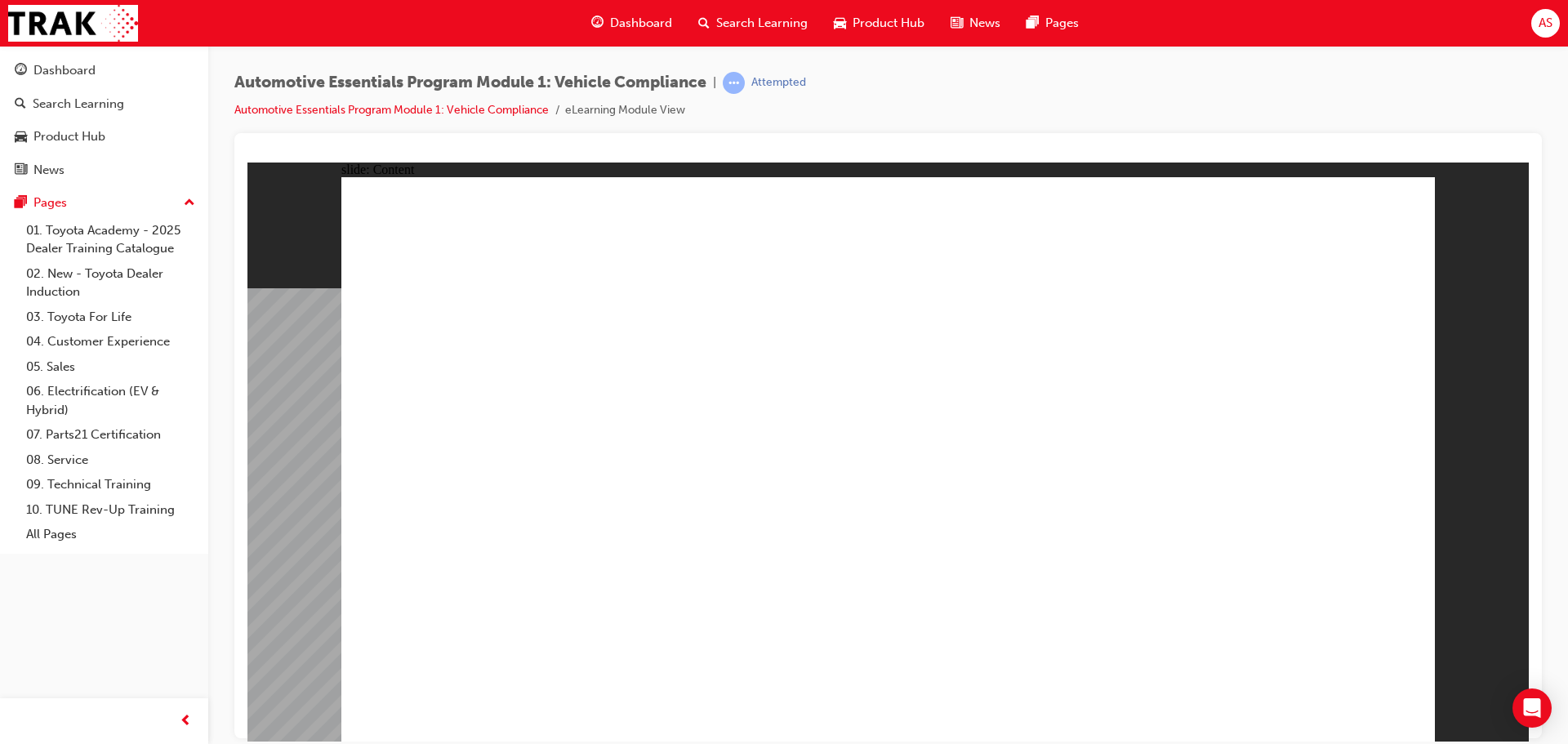
drag, startPoint x: 1076, startPoint y: 533, endPoint x: 1076, endPoint y: 568, distance: 35.0
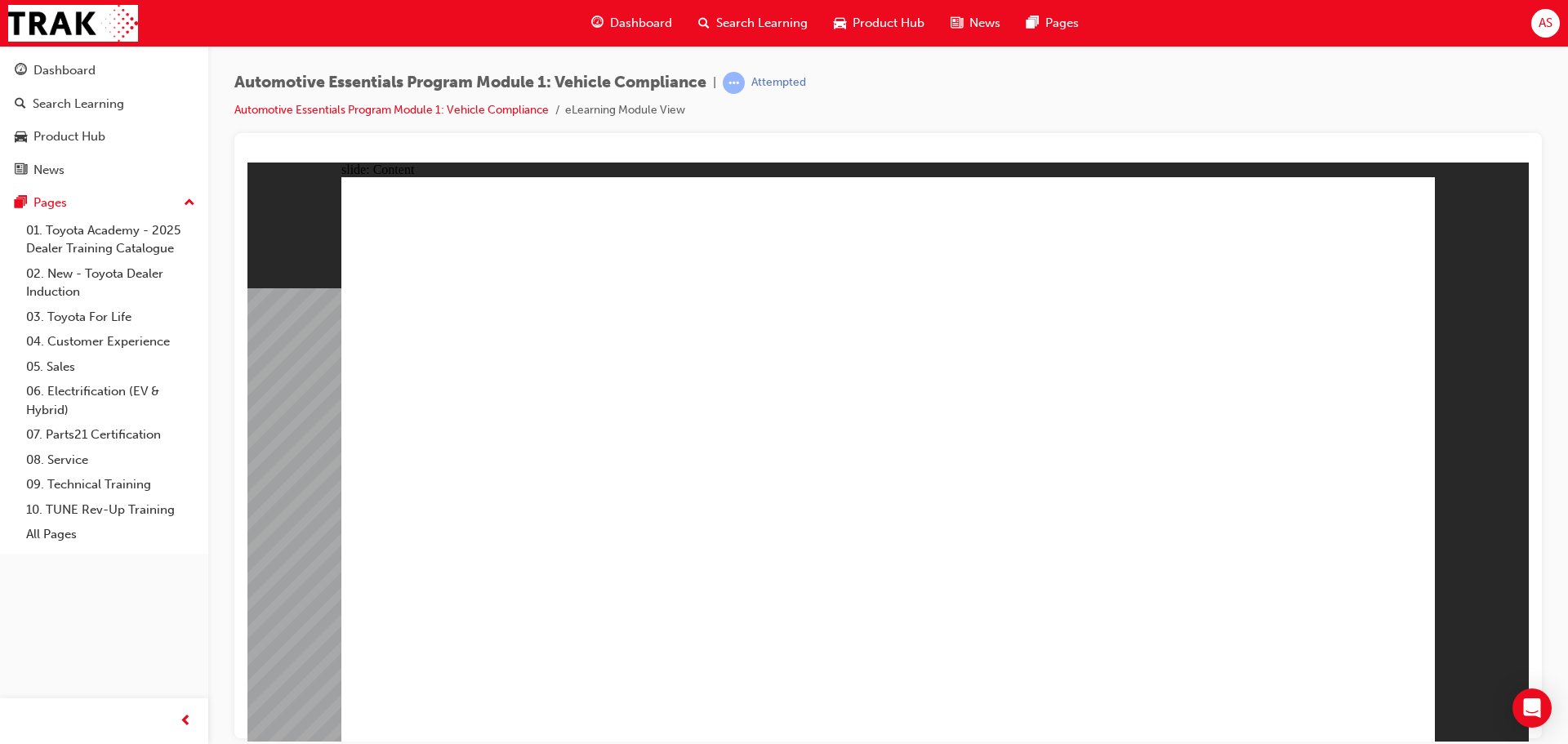
drag, startPoint x: 719, startPoint y: 635, endPoint x: 952, endPoint y: 489, distance: 275.0
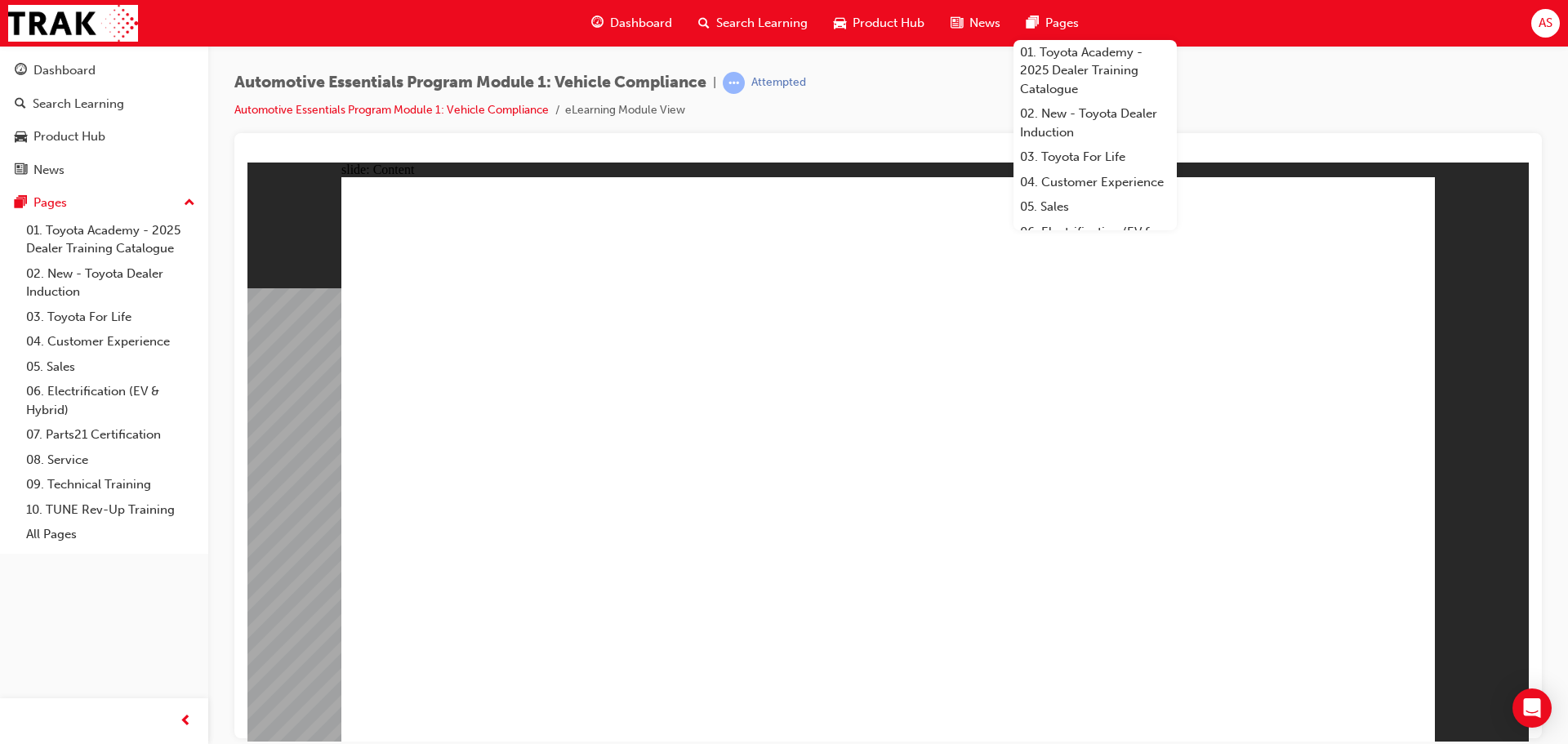
drag, startPoint x: 1293, startPoint y: 480, endPoint x: 982, endPoint y: 423, distance: 316.2
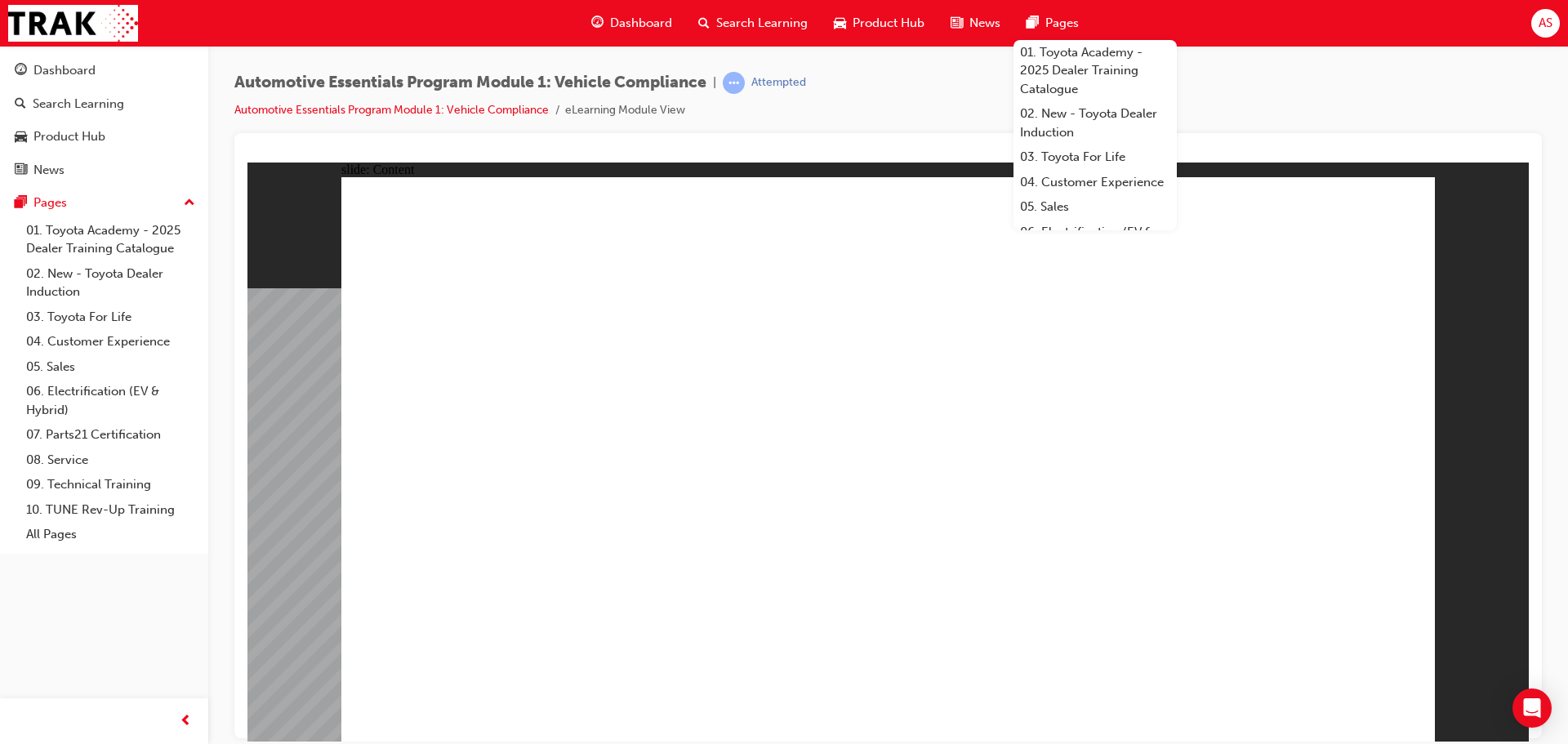
drag, startPoint x: 1119, startPoint y: 352, endPoint x: 1072, endPoint y: 363, distance: 48.3
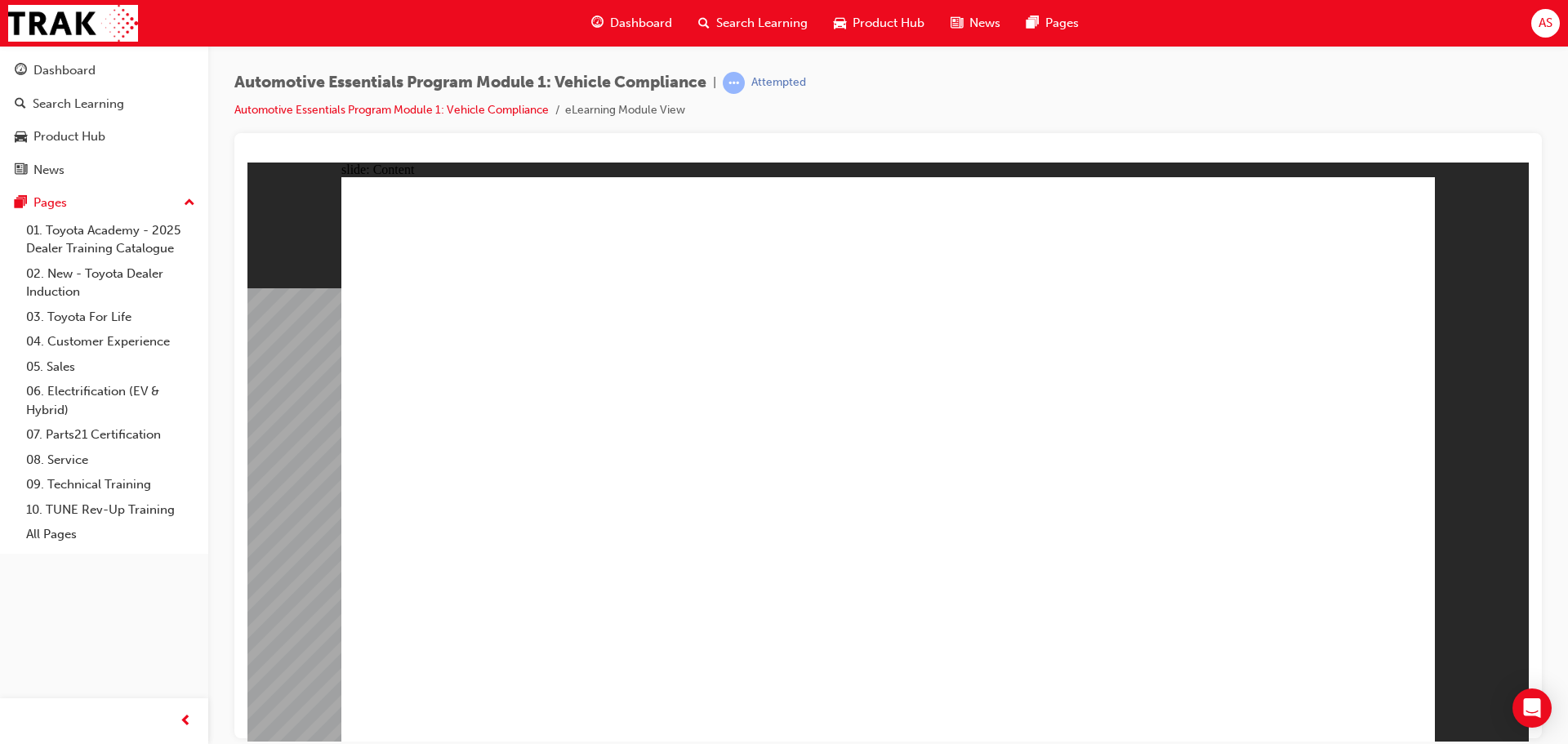
drag, startPoint x: 860, startPoint y: 482, endPoint x: 840, endPoint y: 500, distance: 26.9
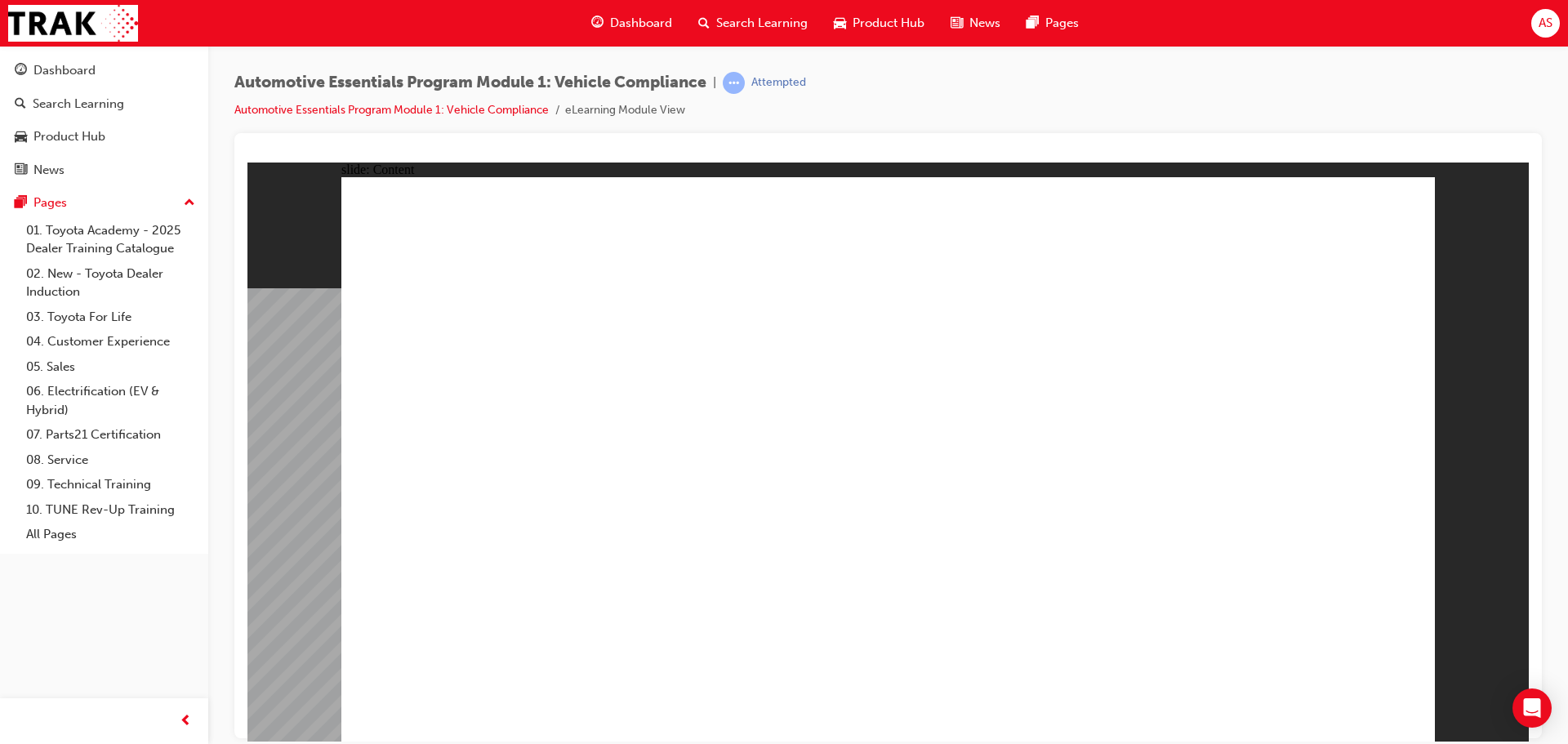
drag, startPoint x: 1280, startPoint y: 595, endPoint x: 1190, endPoint y: 573, distance: 92.6
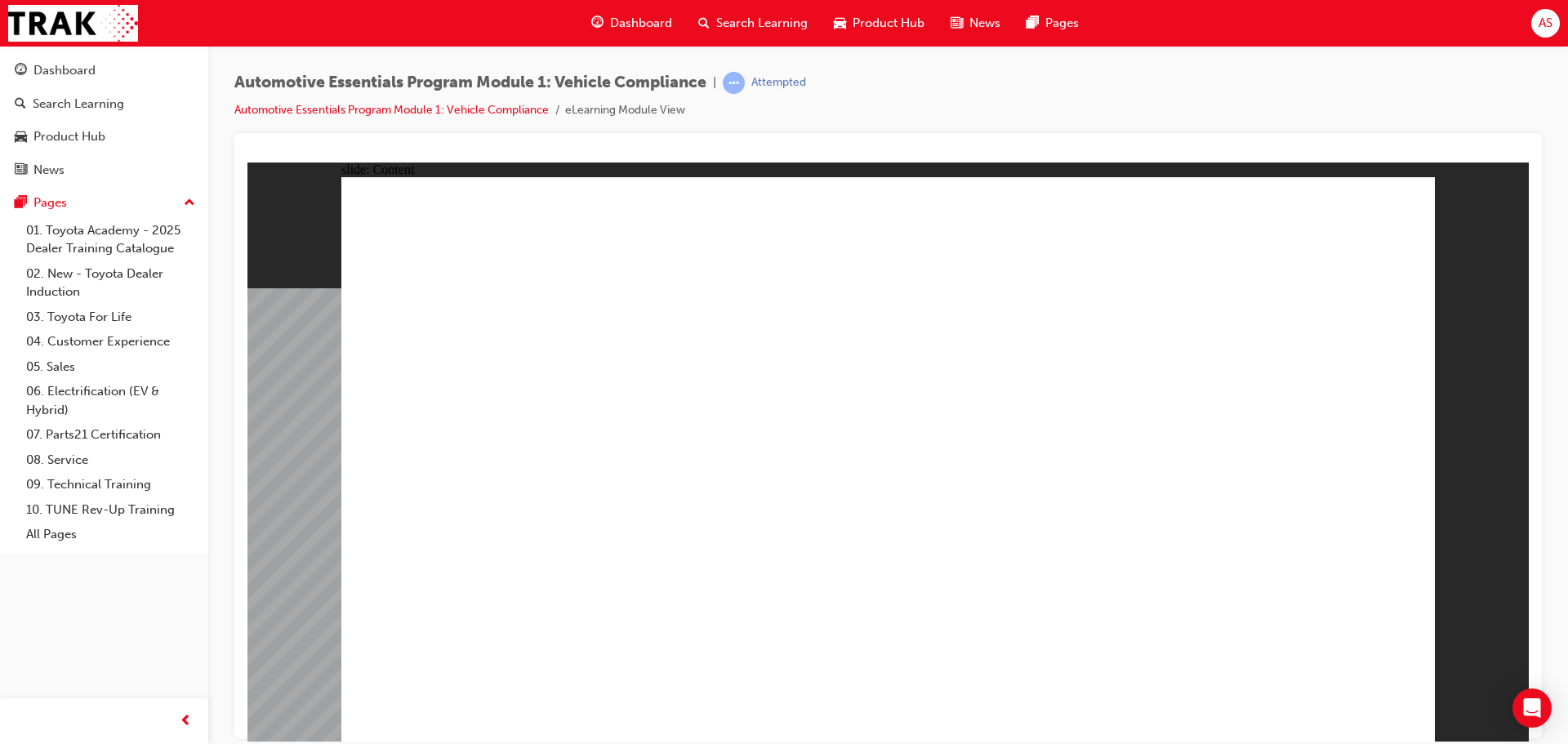
drag, startPoint x: 624, startPoint y: 523, endPoint x: 614, endPoint y: 534, distance: 14.9
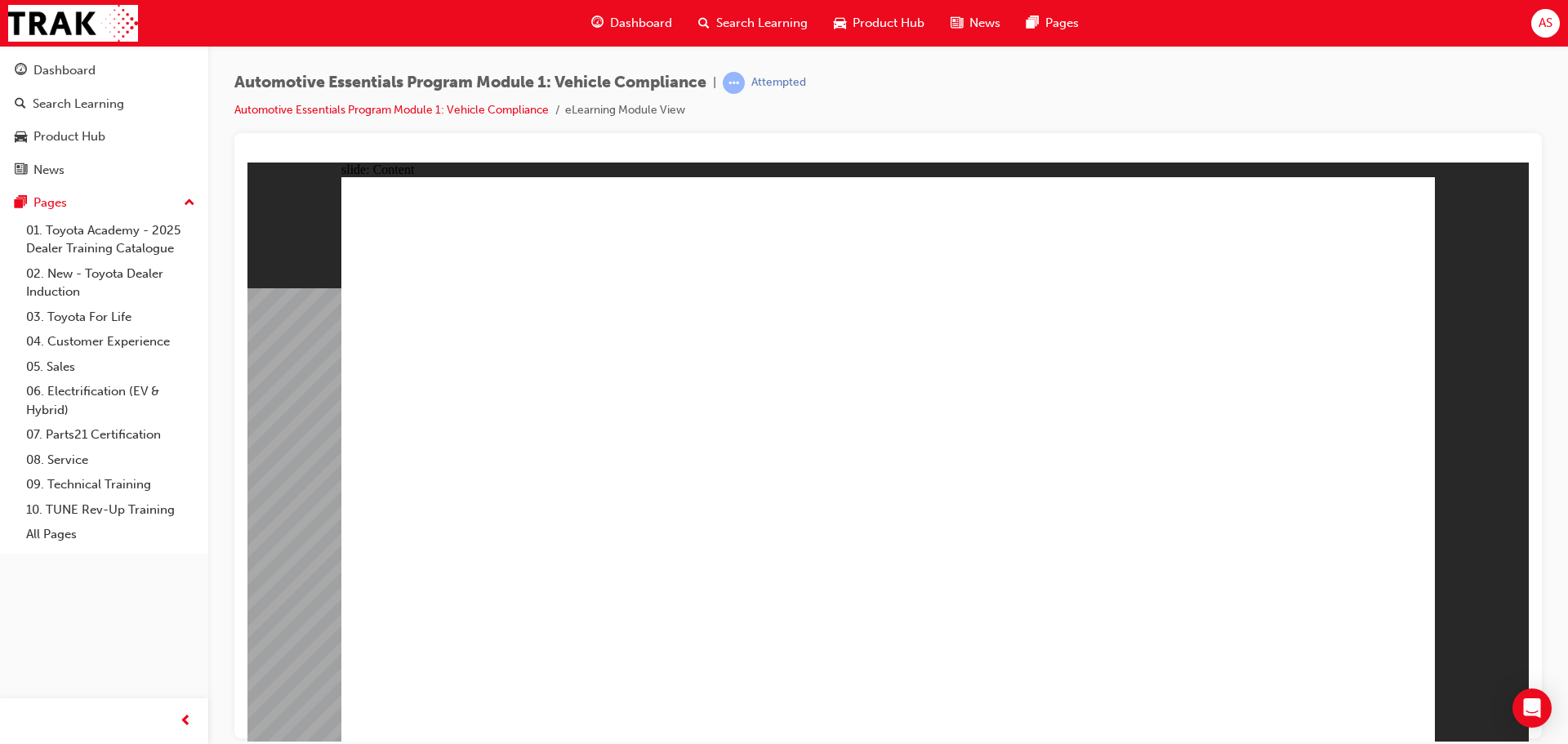
radio input "false"
radio input "true"
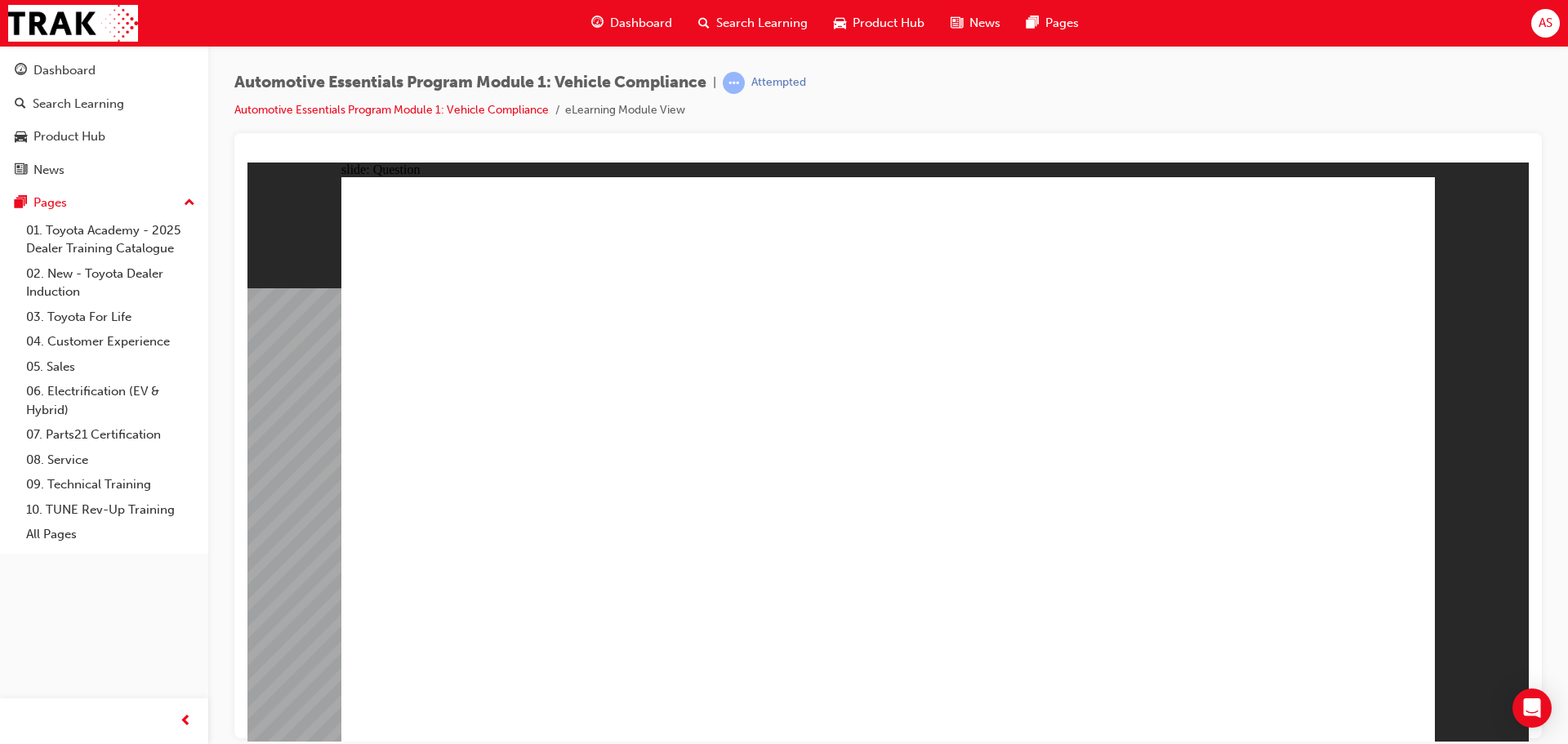
drag, startPoint x: 388, startPoint y: 542, endPoint x: 657, endPoint y: 540, distance: 269.0
drag, startPoint x: 438, startPoint y: 464, endPoint x: 446, endPoint y: 456, distance: 11.3
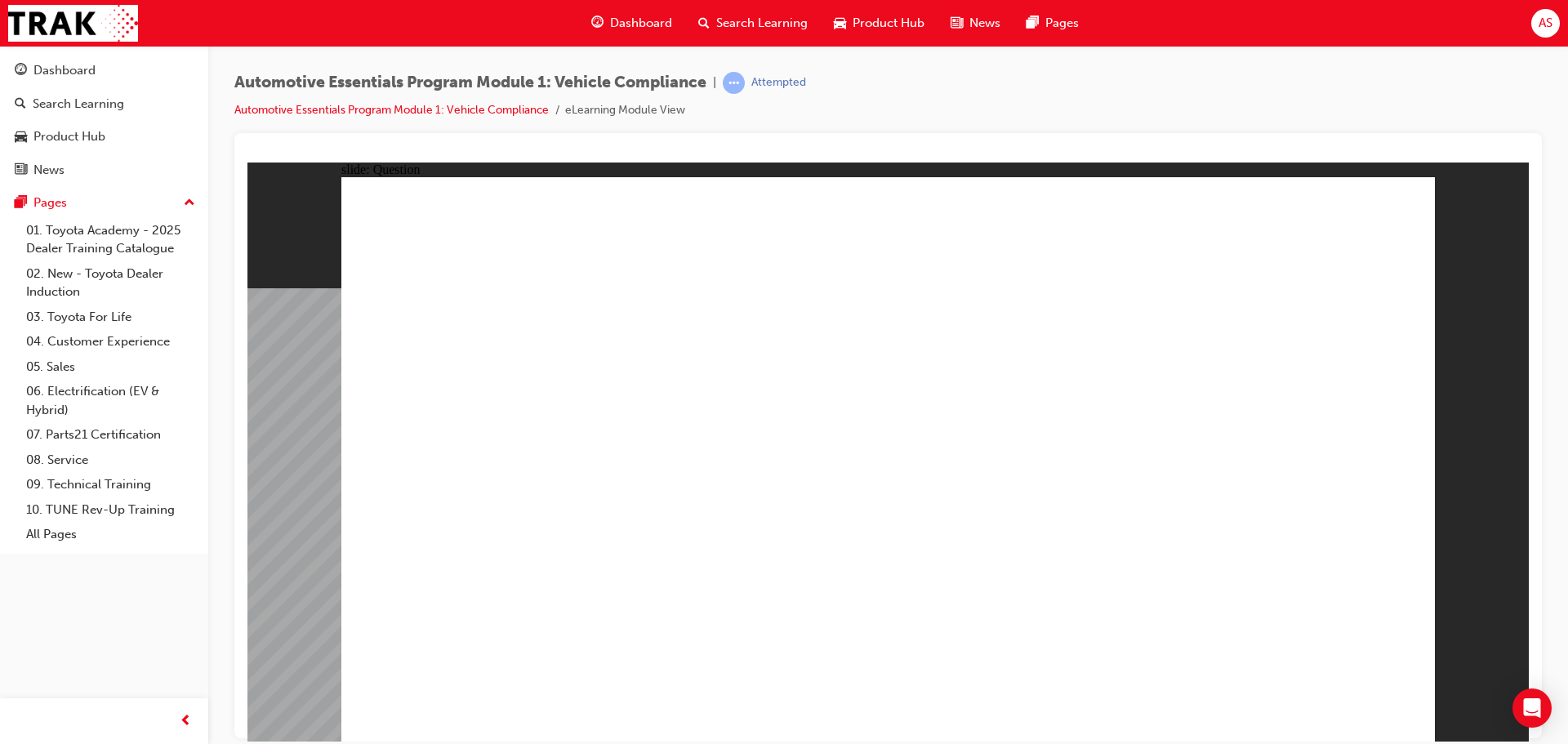
drag, startPoint x: 472, startPoint y: 454, endPoint x: 686, endPoint y: 475, distance: 215.0
drag, startPoint x: 1142, startPoint y: 412, endPoint x: 1084, endPoint y: 382, distance: 65.3
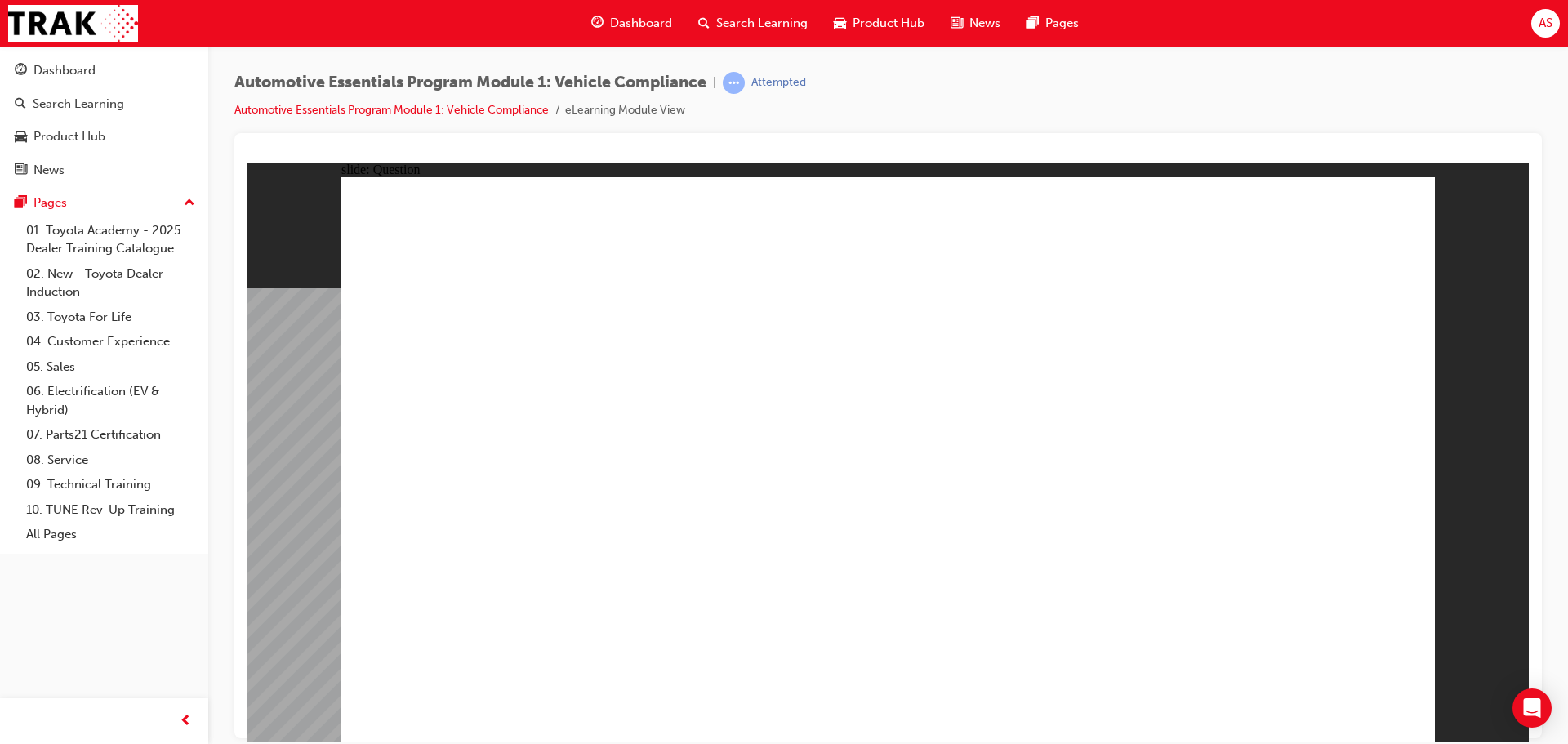
radio input "true"
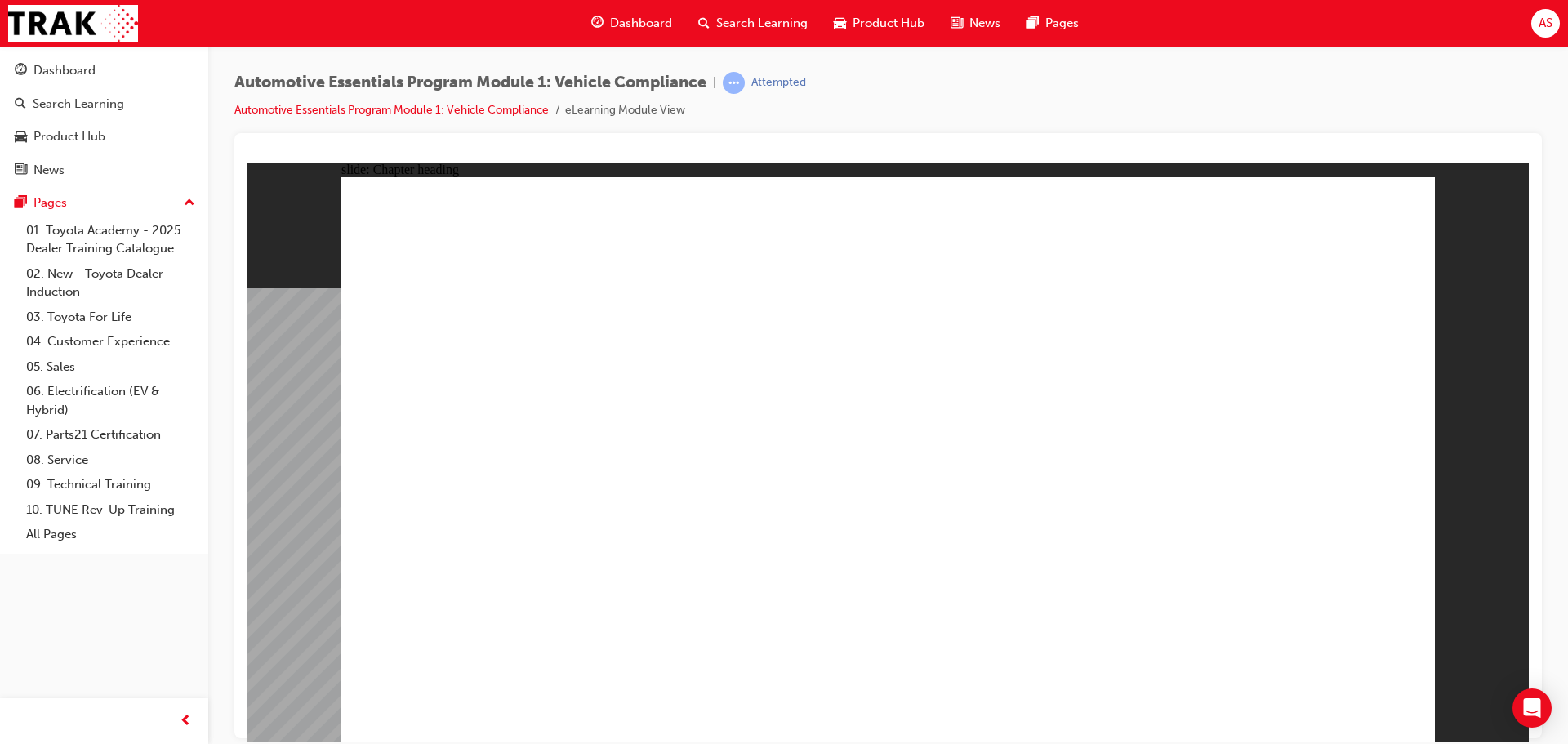
drag, startPoint x: 1022, startPoint y: 514, endPoint x: 896, endPoint y: 492, distance: 127.9
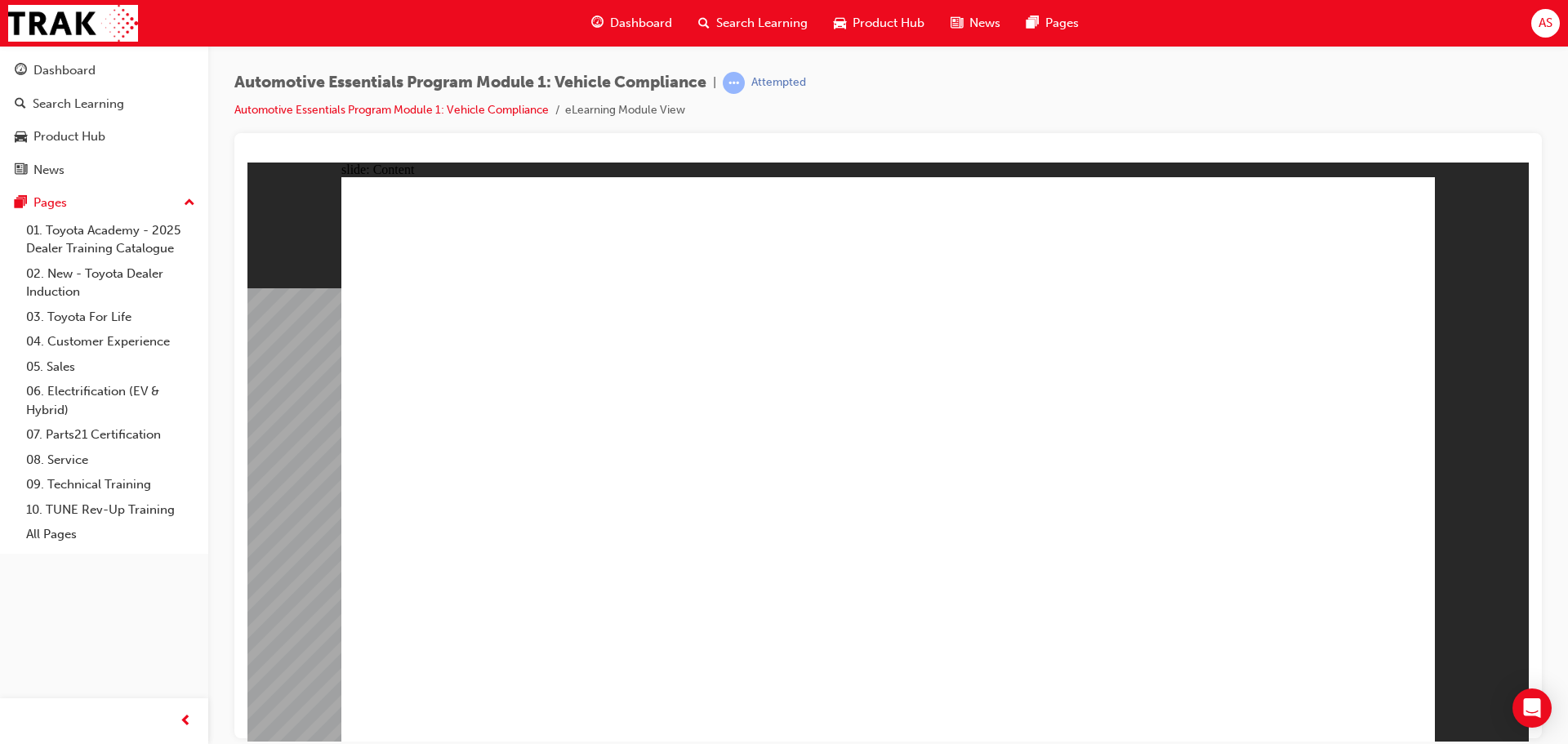
drag, startPoint x: 792, startPoint y: 495, endPoint x: 820, endPoint y: 515, distance: 34.4
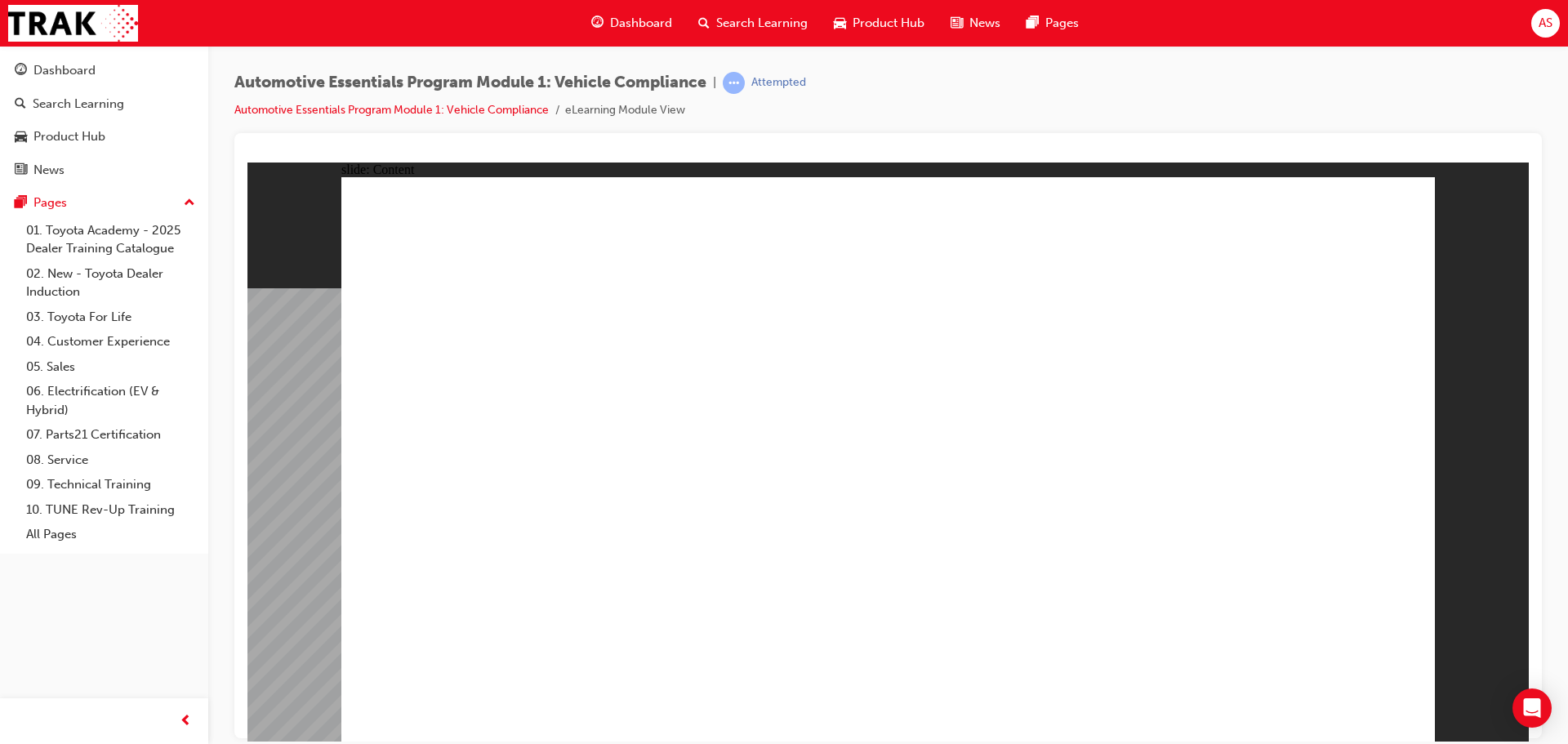
drag, startPoint x: 908, startPoint y: 434, endPoint x: 887, endPoint y: 437, distance: 21.2
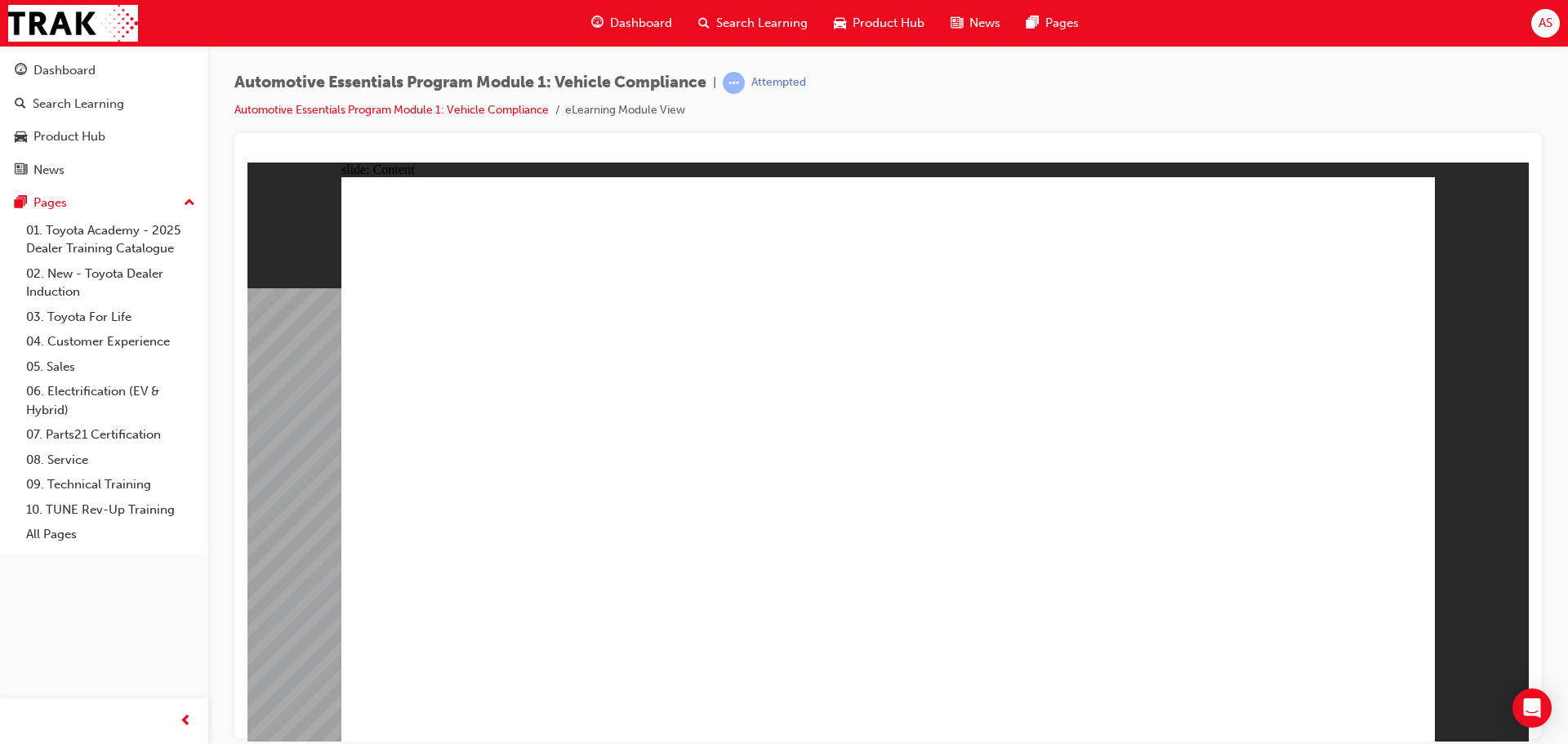
drag, startPoint x: 1294, startPoint y: 403, endPoint x: 1307, endPoint y: 398, distance: 13.9
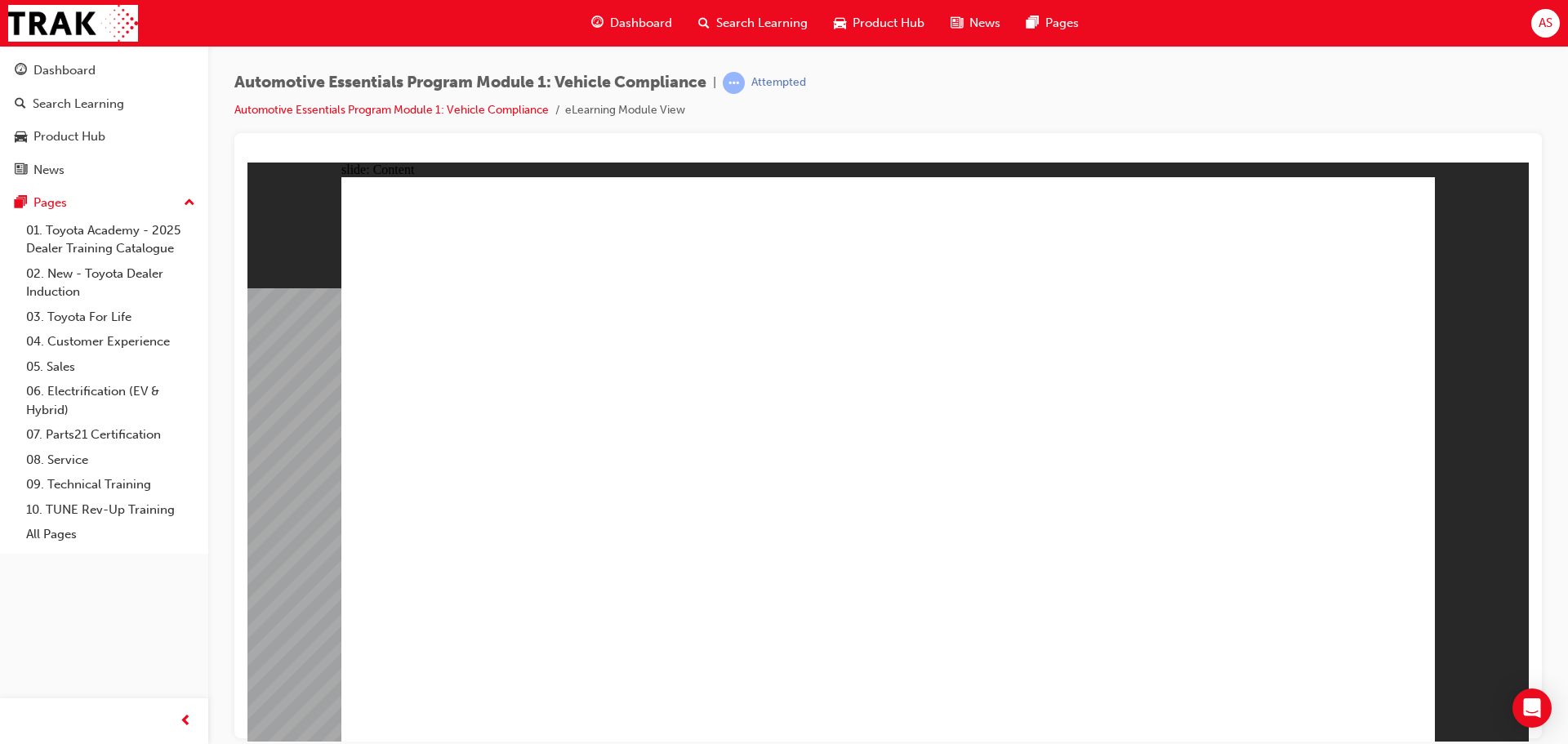
drag, startPoint x: 839, startPoint y: 680, endPoint x: 811, endPoint y: 680, distance: 28.0
drag, startPoint x: 751, startPoint y: 678, endPoint x: 715, endPoint y: 680, distance: 36.1
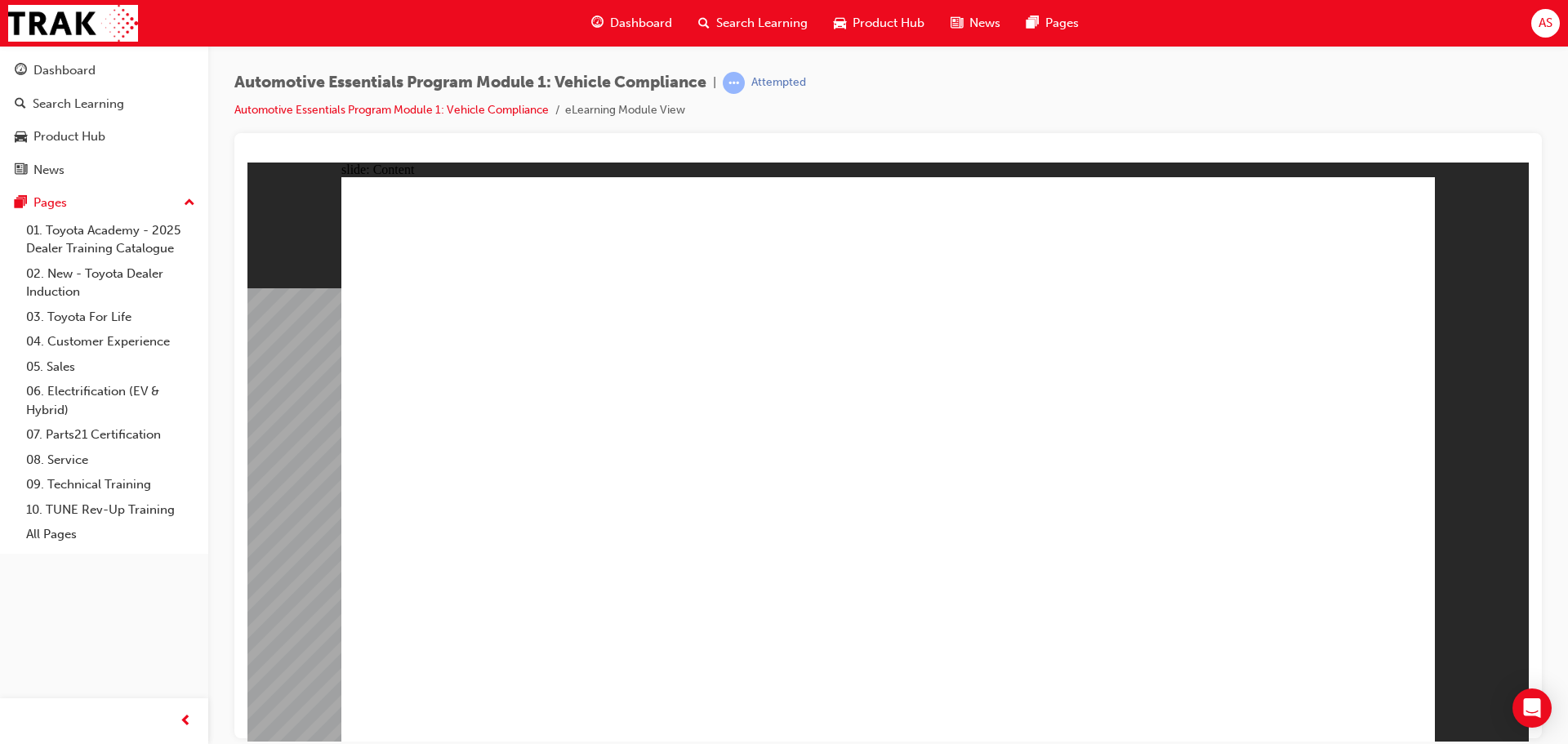
drag, startPoint x: 567, startPoint y: 668, endPoint x: 554, endPoint y: 667, distance: 13.0
drag, startPoint x: 1362, startPoint y: 203, endPoint x: 1364, endPoint y: 211, distance: 8.2
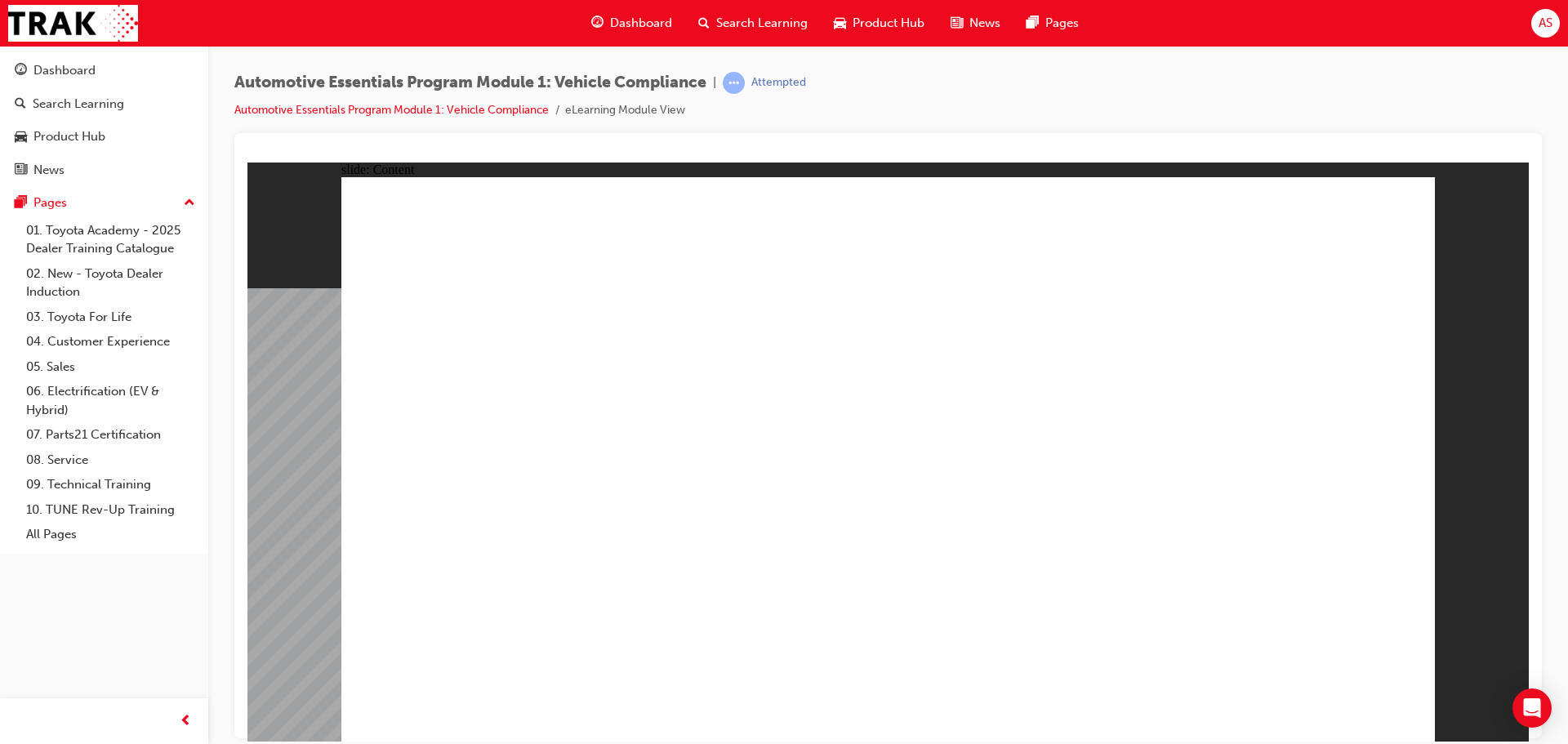
drag, startPoint x: 1372, startPoint y: 210, endPoint x: 1445, endPoint y: 210, distance: 73.0
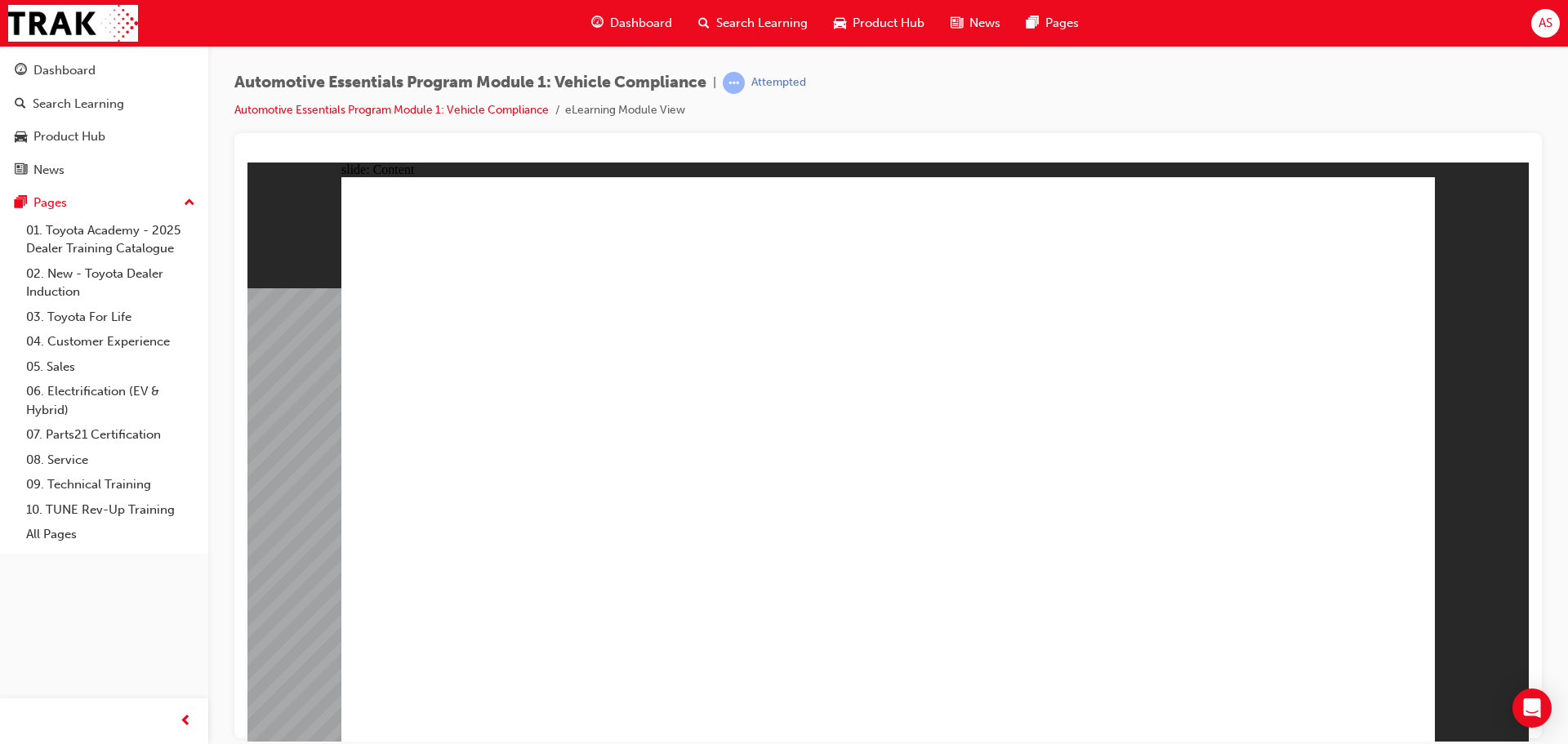
radio input "true"
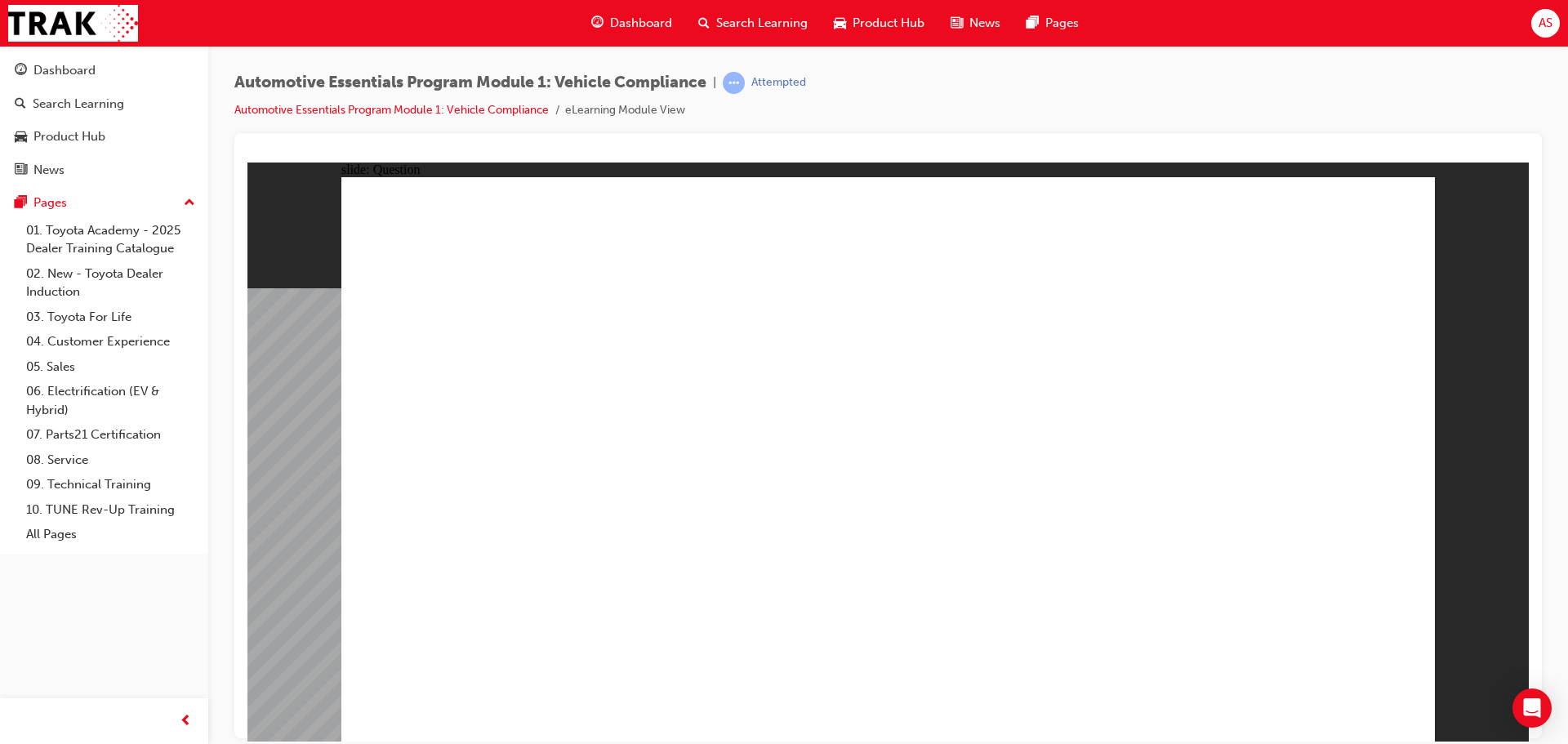
radio input "true"
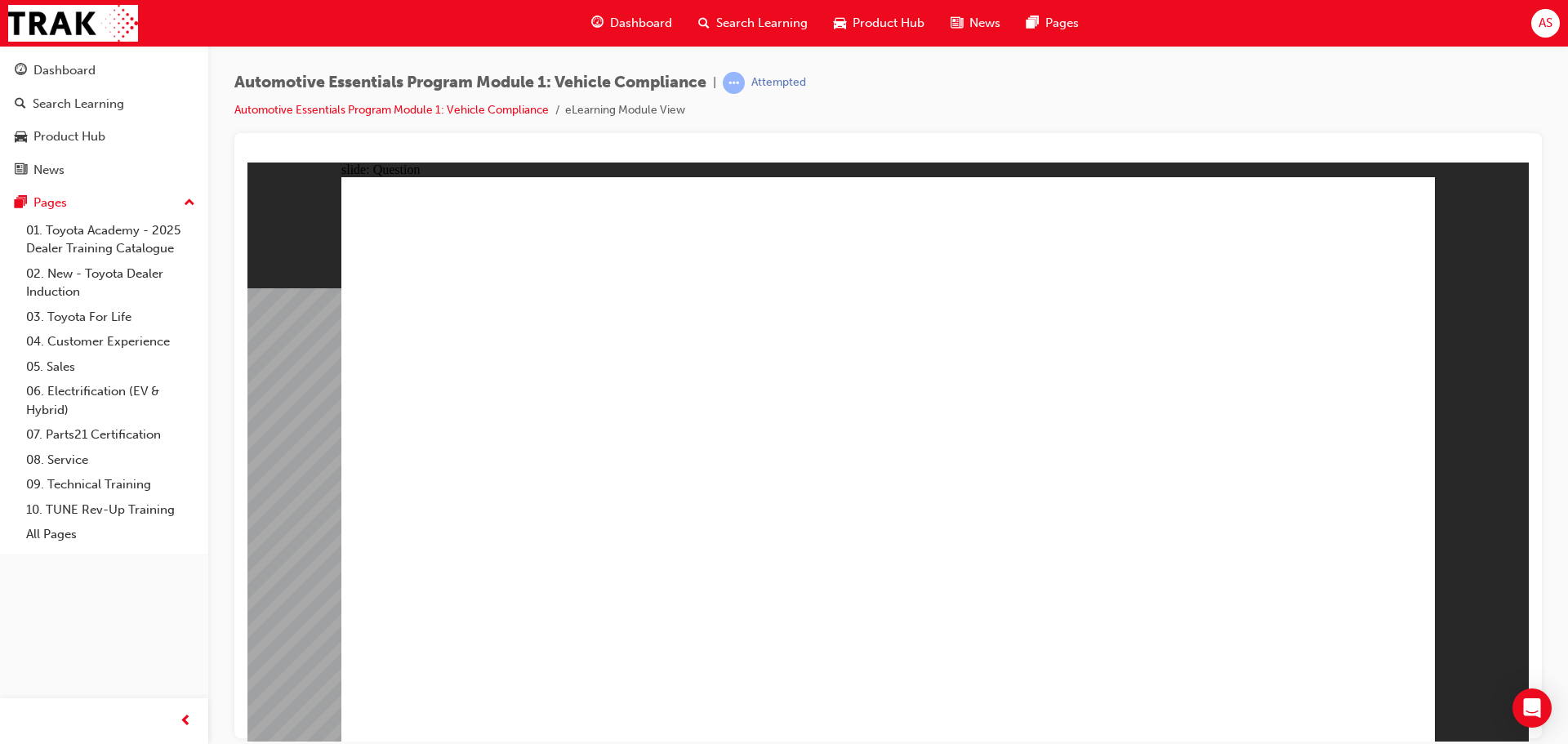
radio input "true"
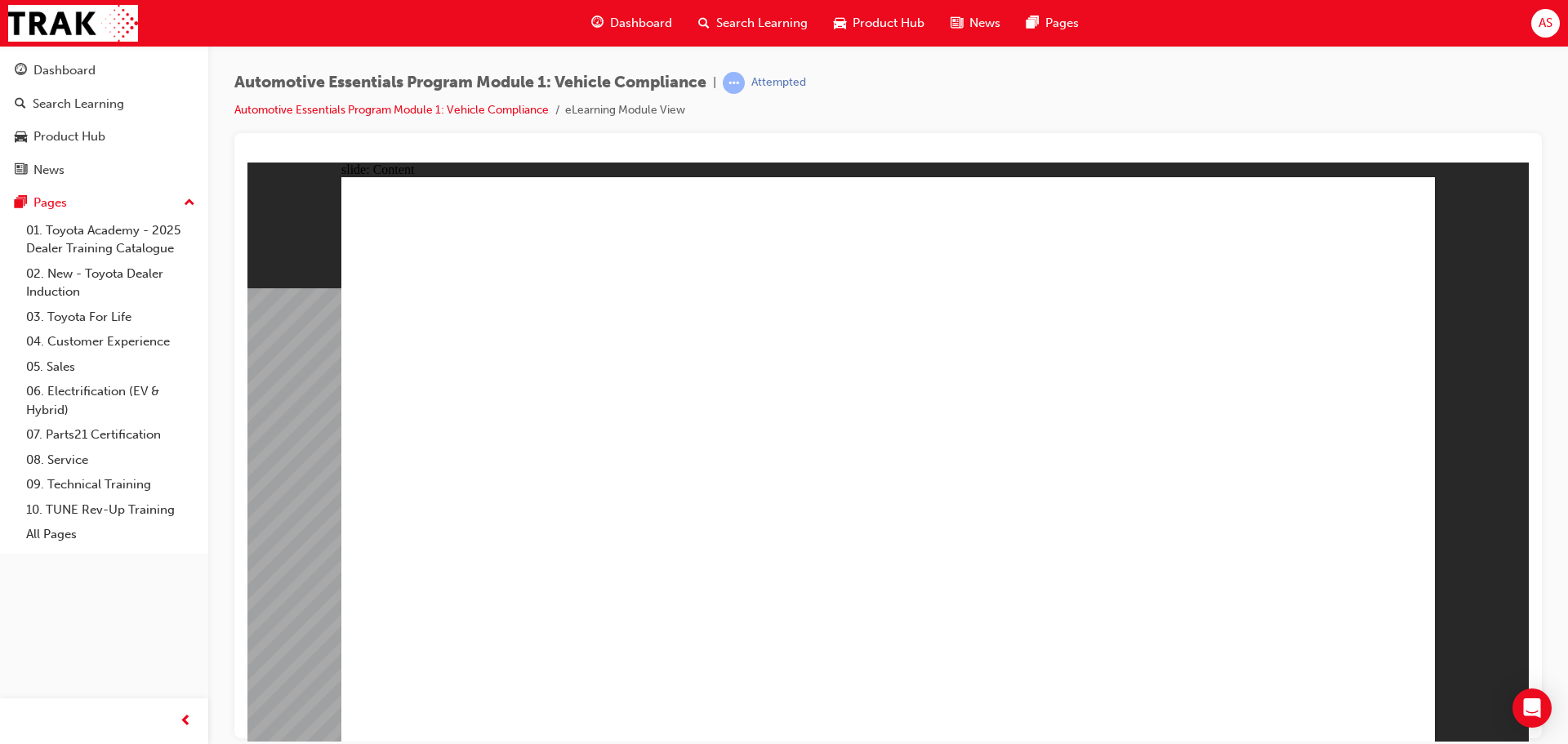
drag, startPoint x: 1187, startPoint y: 545, endPoint x: 1075, endPoint y: 532, distance: 112.8
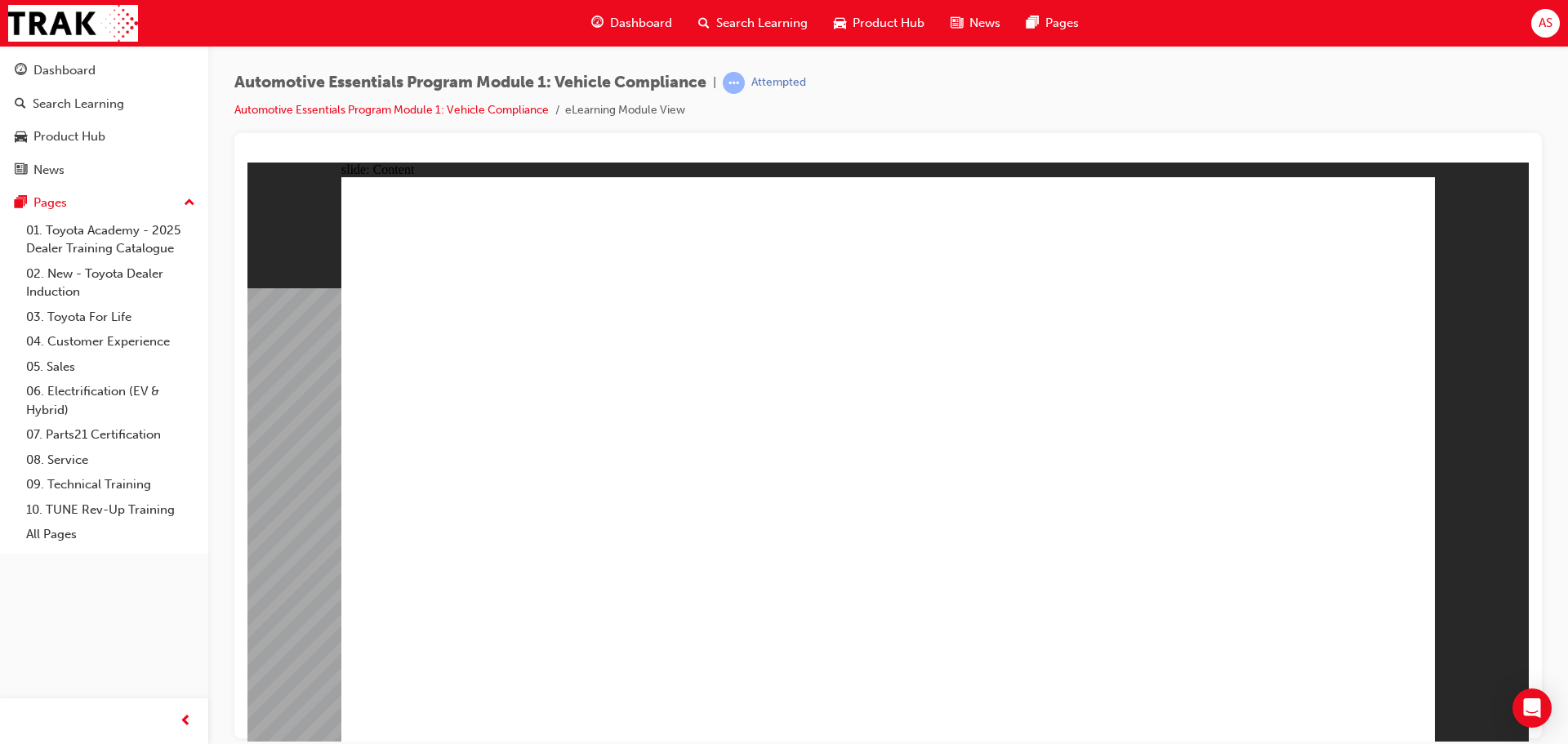
drag, startPoint x: 927, startPoint y: 658, endPoint x: 1415, endPoint y: 493, distance: 515.1
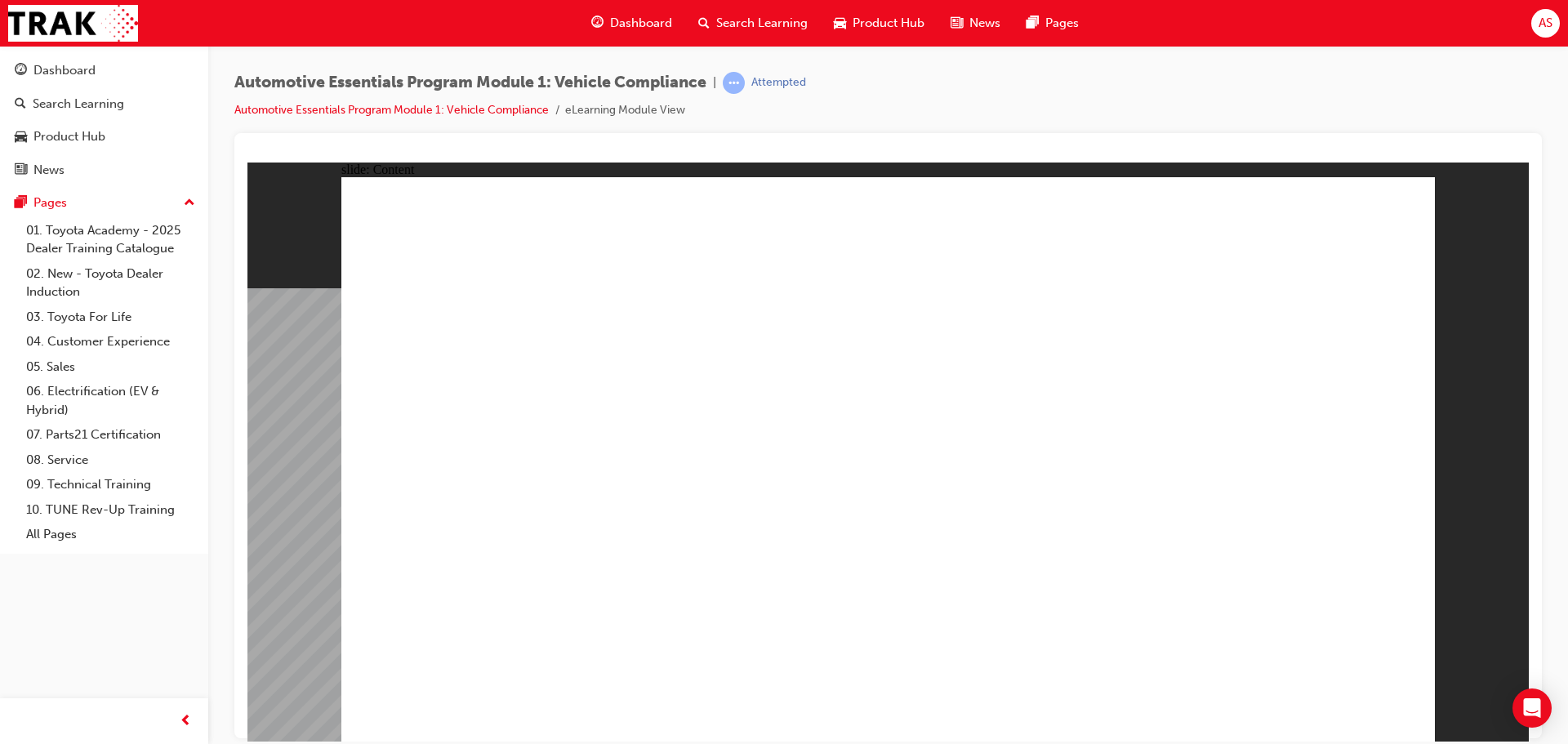
drag, startPoint x: 692, startPoint y: 520, endPoint x: 676, endPoint y: 541, distance: 26.4
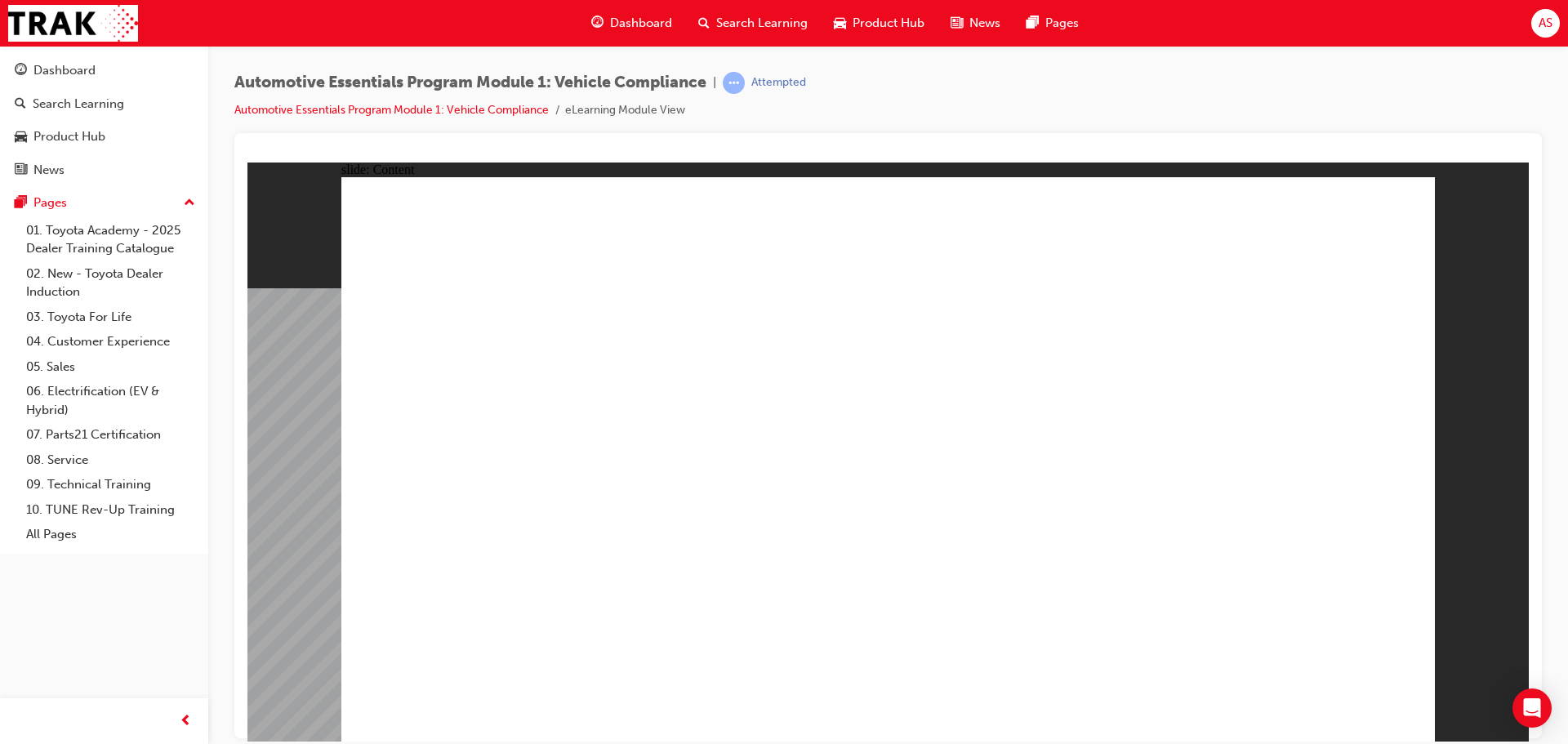
drag, startPoint x: 1449, startPoint y: 416, endPoint x: 1429, endPoint y: 415, distance: 20.0
click at [1449, 415] on div "slide: Content Rectangle 1 close_white.png Rectangle 1 Complete integration Hav…" at bounding box center [888, 451] width 1281 height 579
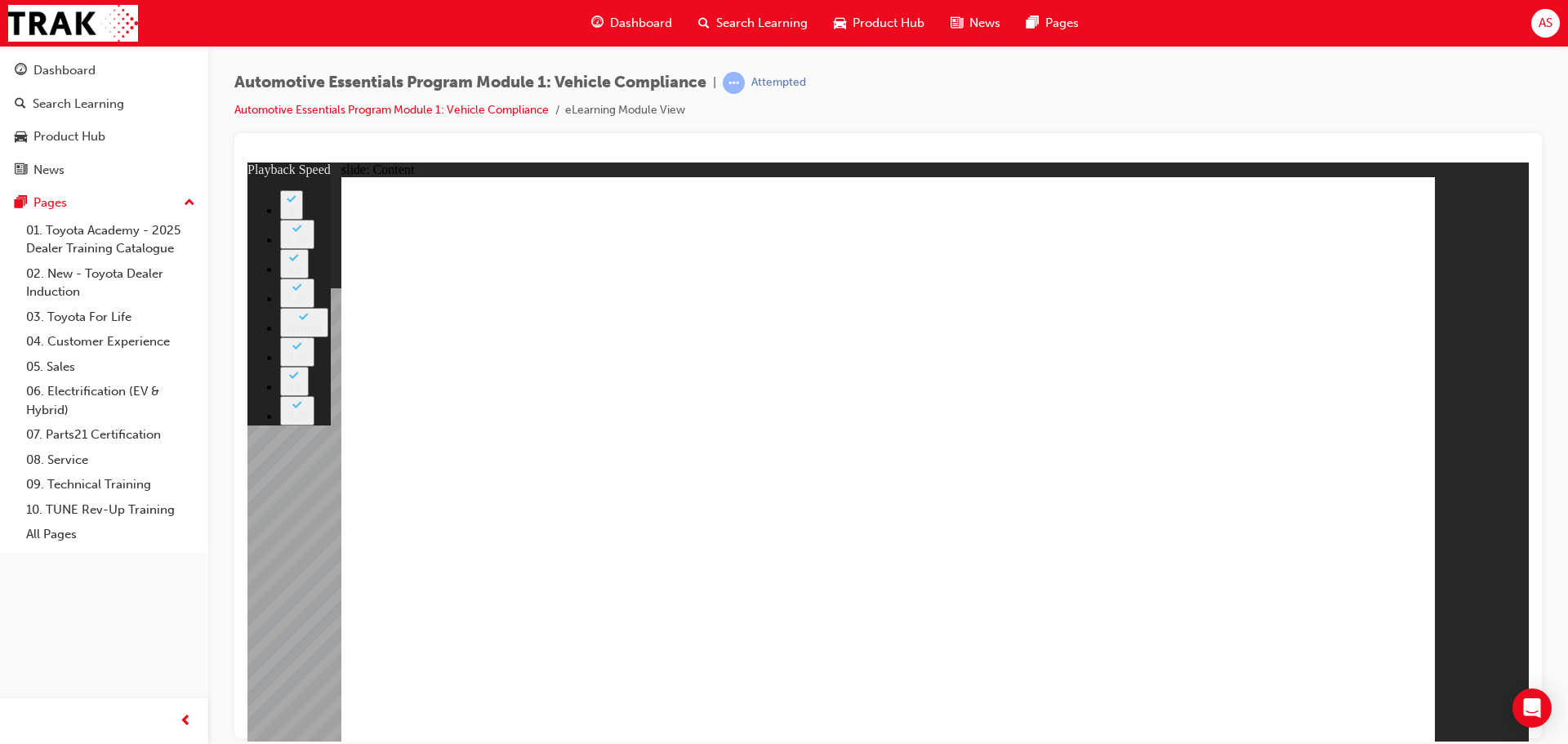
drag, startPoint x: 1329, startPoint y: 536, endPoint x: 1344, endPoint y: 535, distance: 15.0
type input "43"
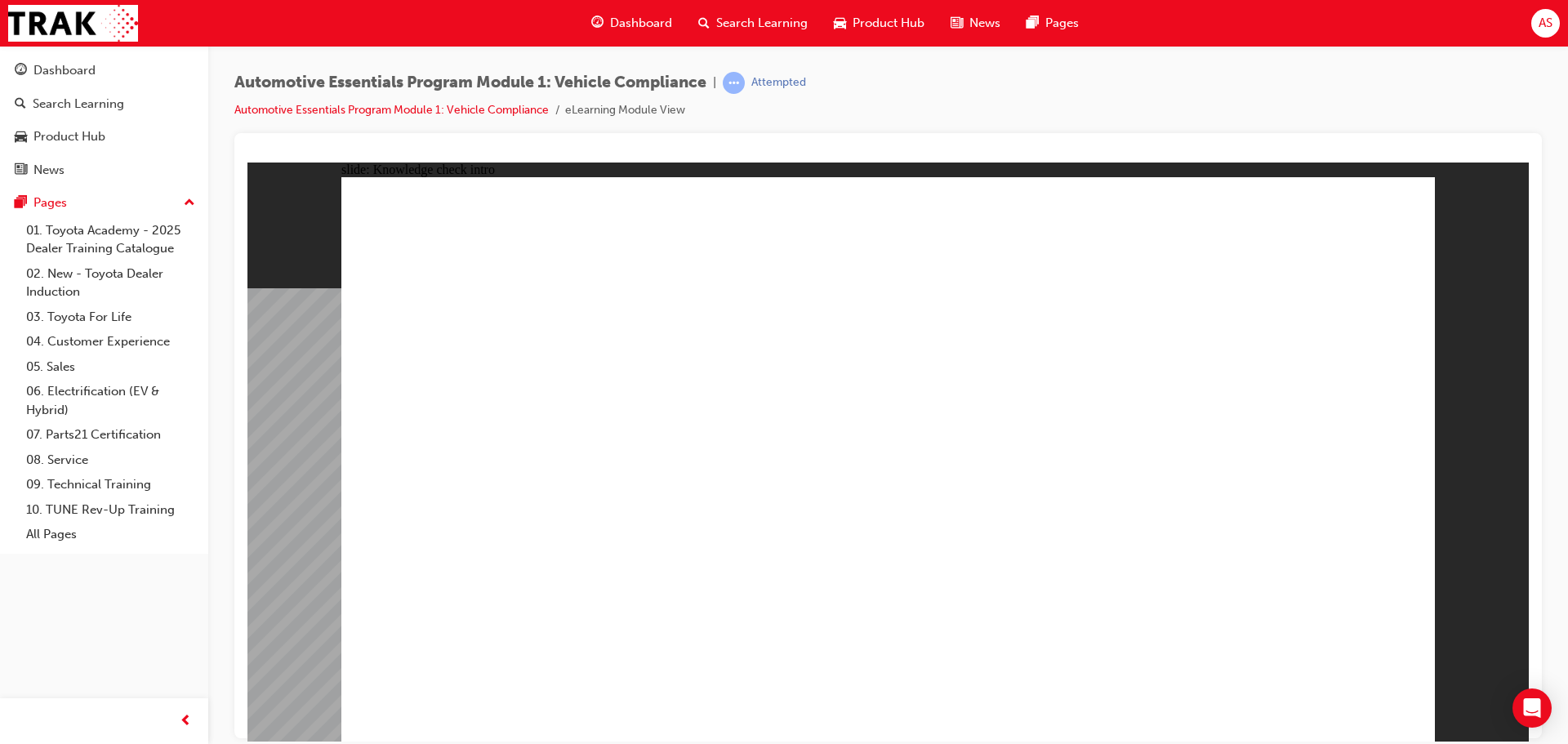
drag, startPoint x: 462, startPoint y: 448, endPoint x: 671, endPoint y: 458, distance: 209.2
drag, startPoint x: 652, startPoint y: 470, endPoint x: 490, endPoint y: 445, distance: 163.9
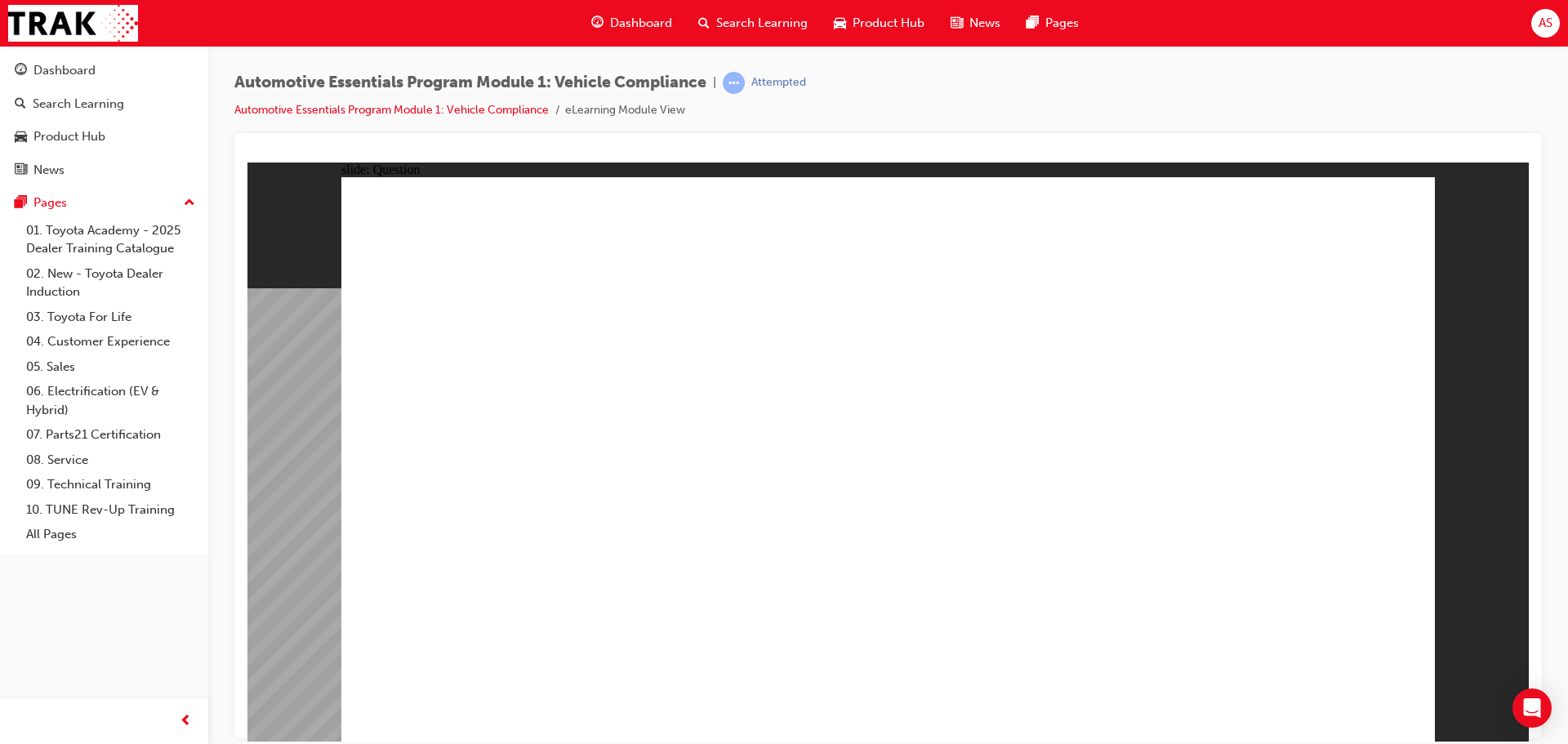
radio input "true"
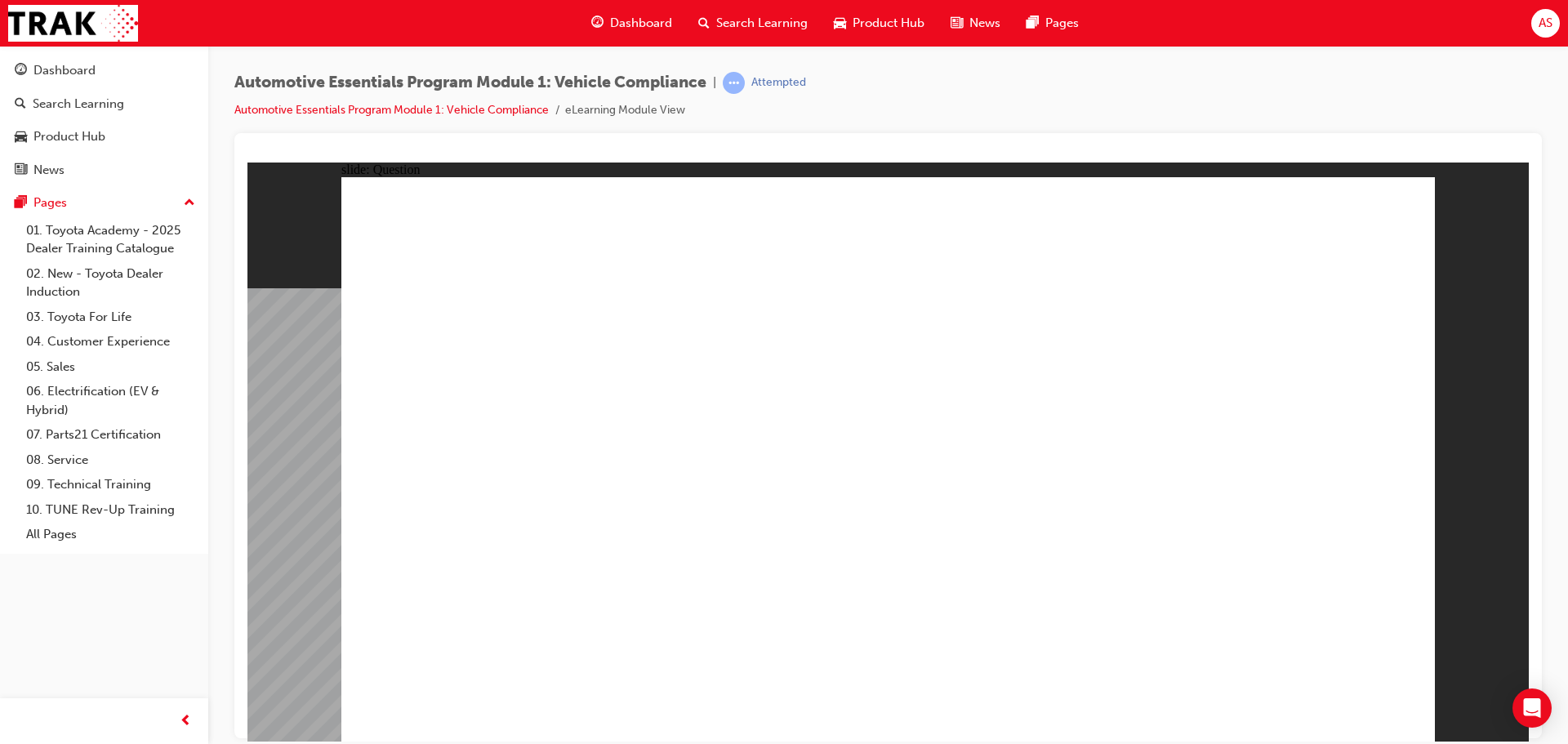
radio input "true"
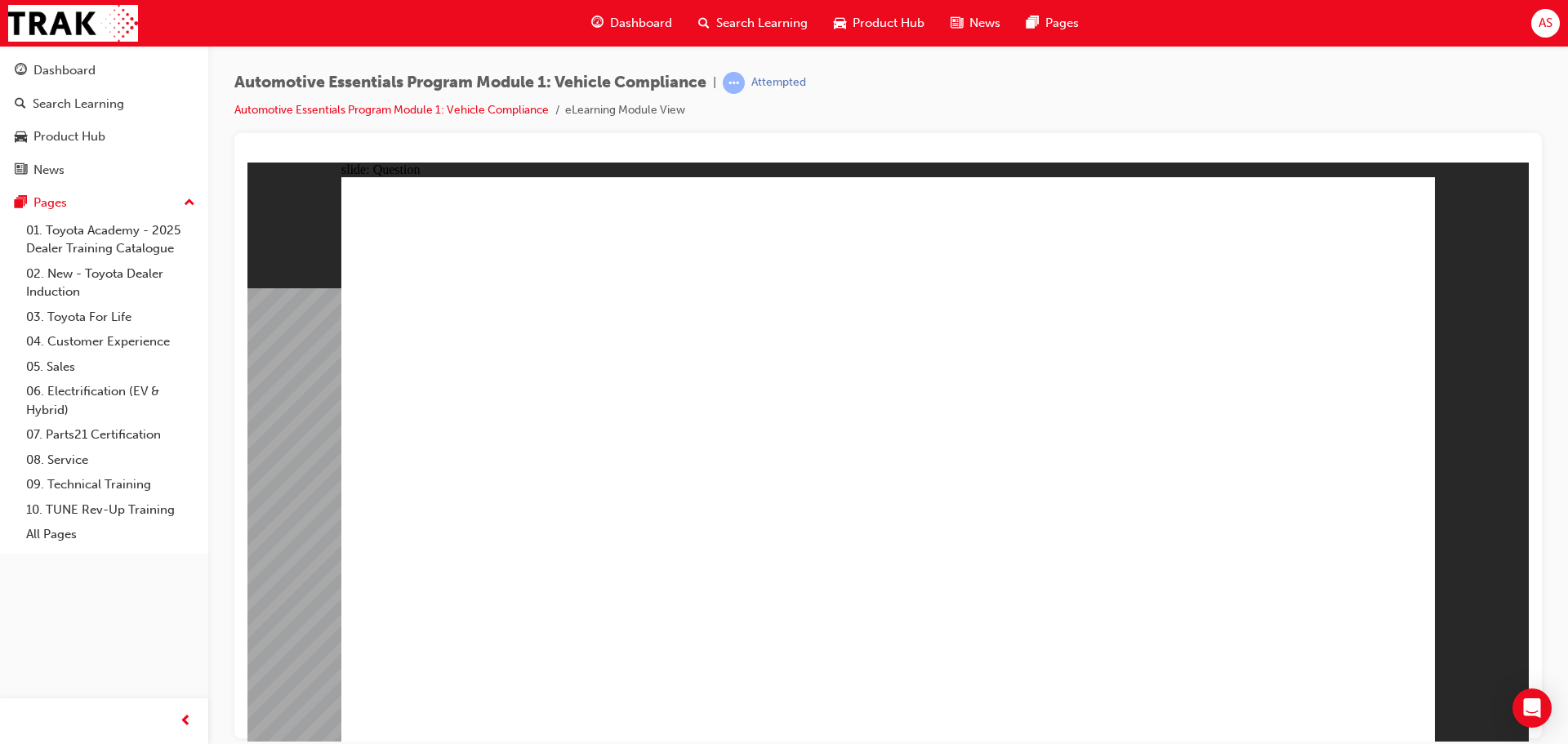
radio input "true"
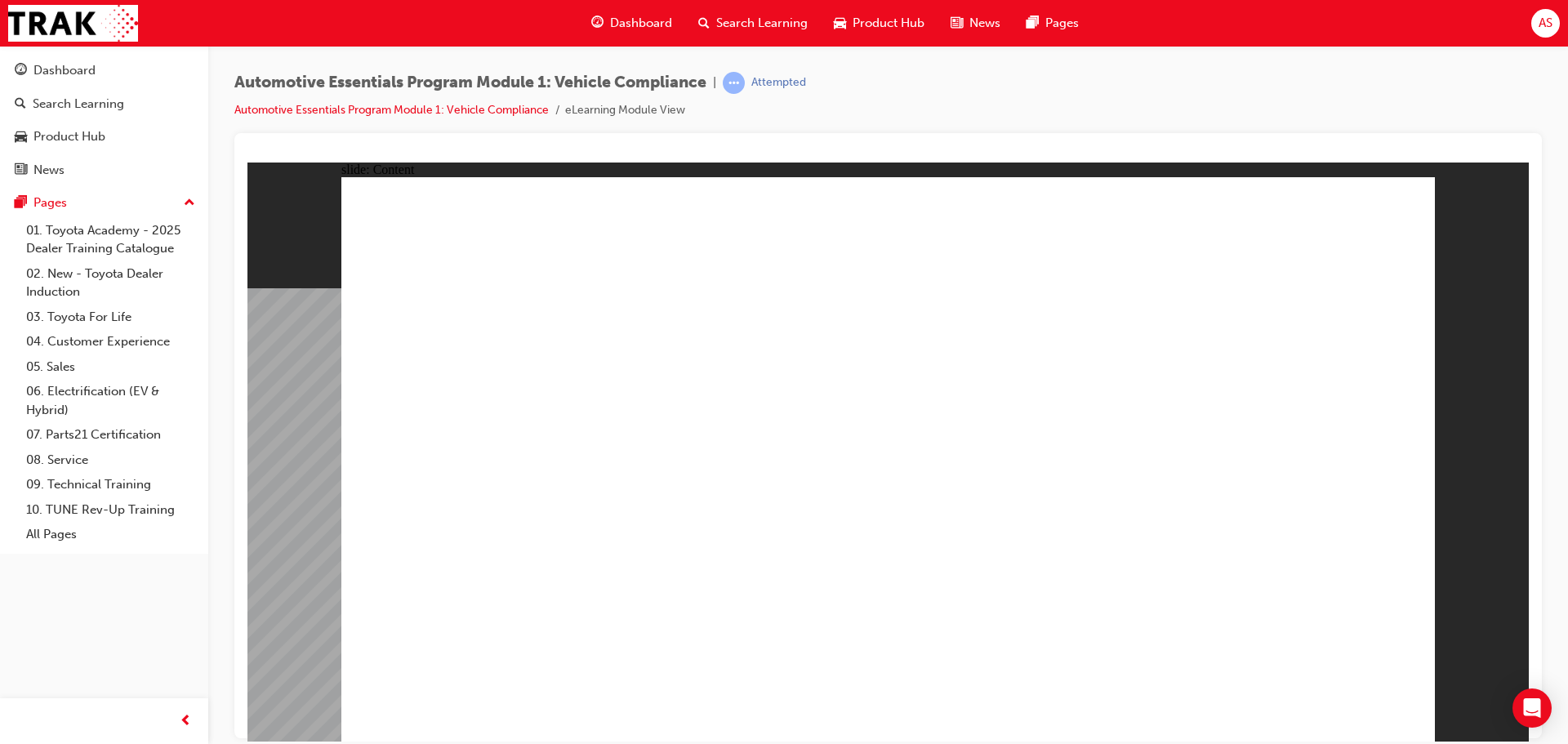
drag, startPoint x: 1177, startPoint y: 632, endPoint x: 1127, endPoint y: 661, distance: 57.8
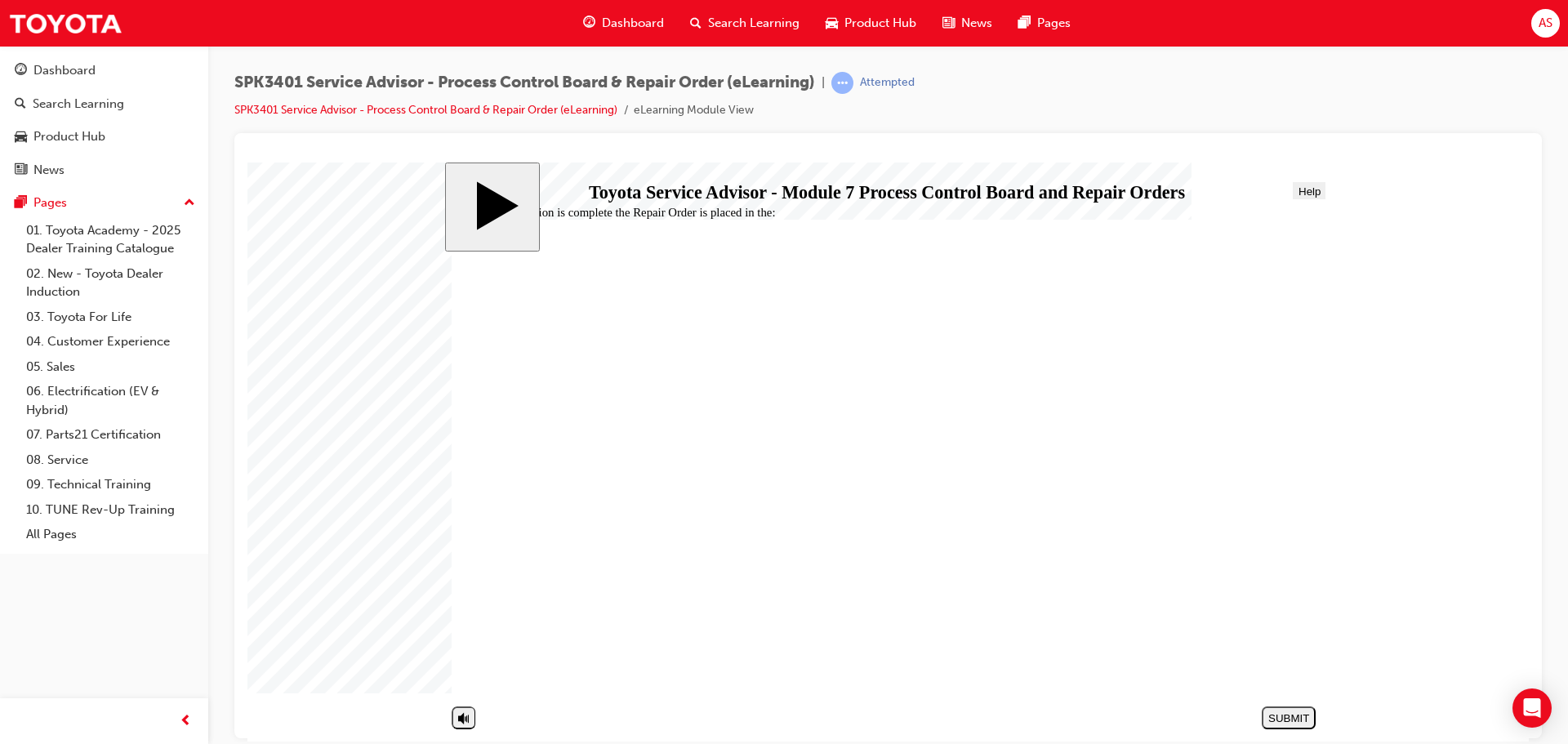
drag, startPoint x: 546, startPoint y: 333, endPoint x: 649, endPoint y: 332, distance: 103.0
drag, startPoint x: 694, startPoint y: 352, endPoint x: 547, endPoint y: 337, distance: 147.8
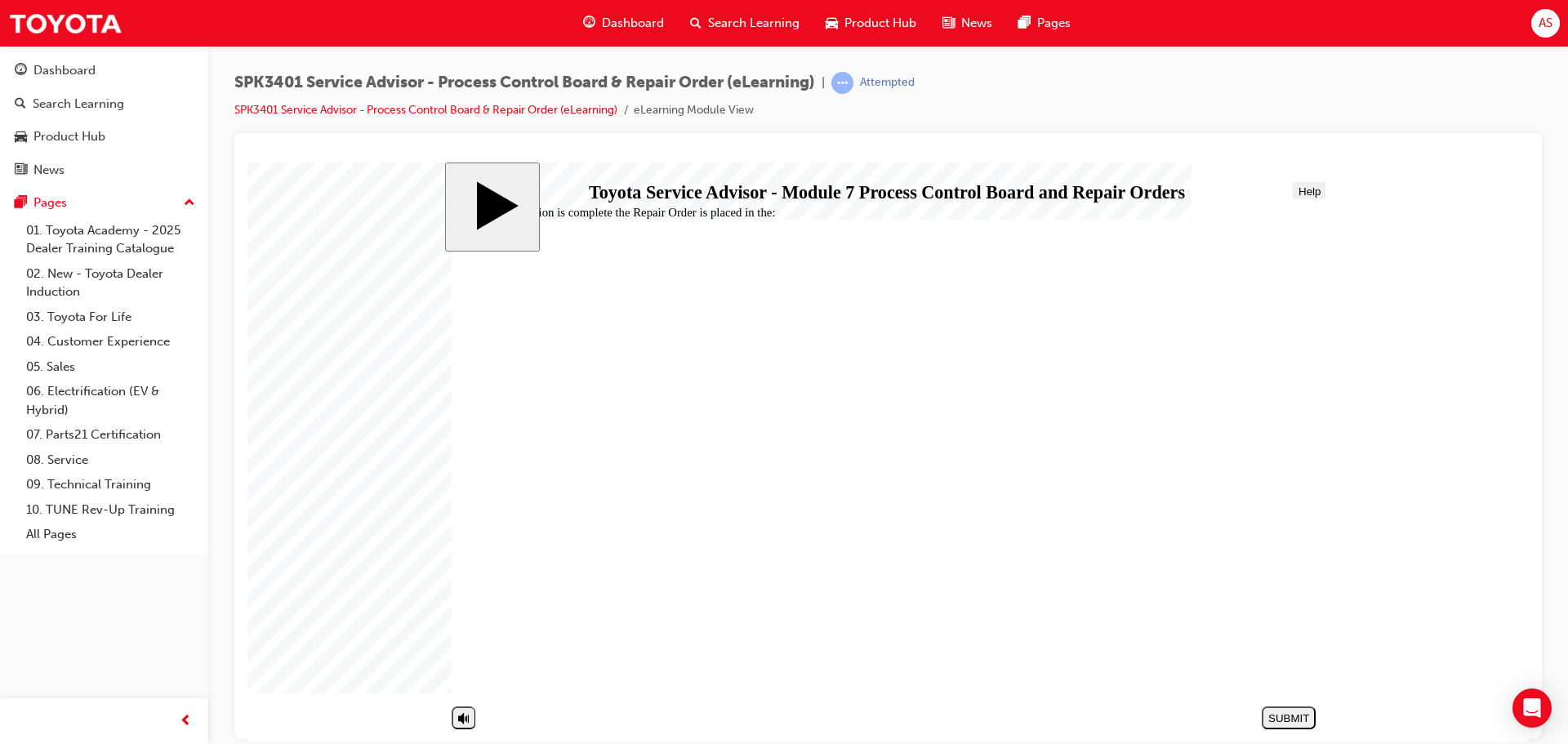
radio input "true"
click at [1285, 722] on div "SUBMIT" at bounding box center [1289, 717] width 41 height 12
radio input "true"
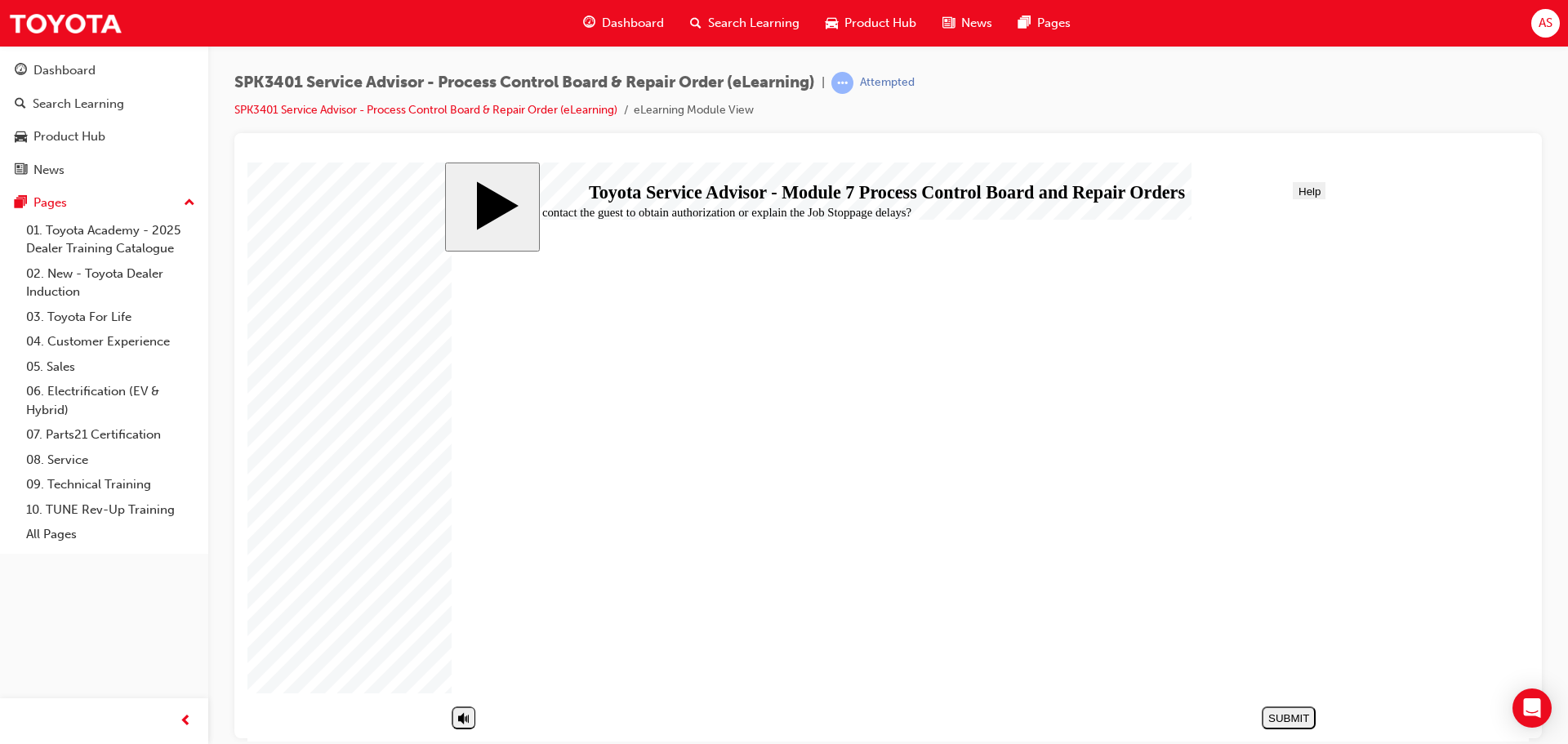
click at [1280, 714] on div "SUBMIT" at bounding box center [1289, 717] width 41 height 12
radio input "true"
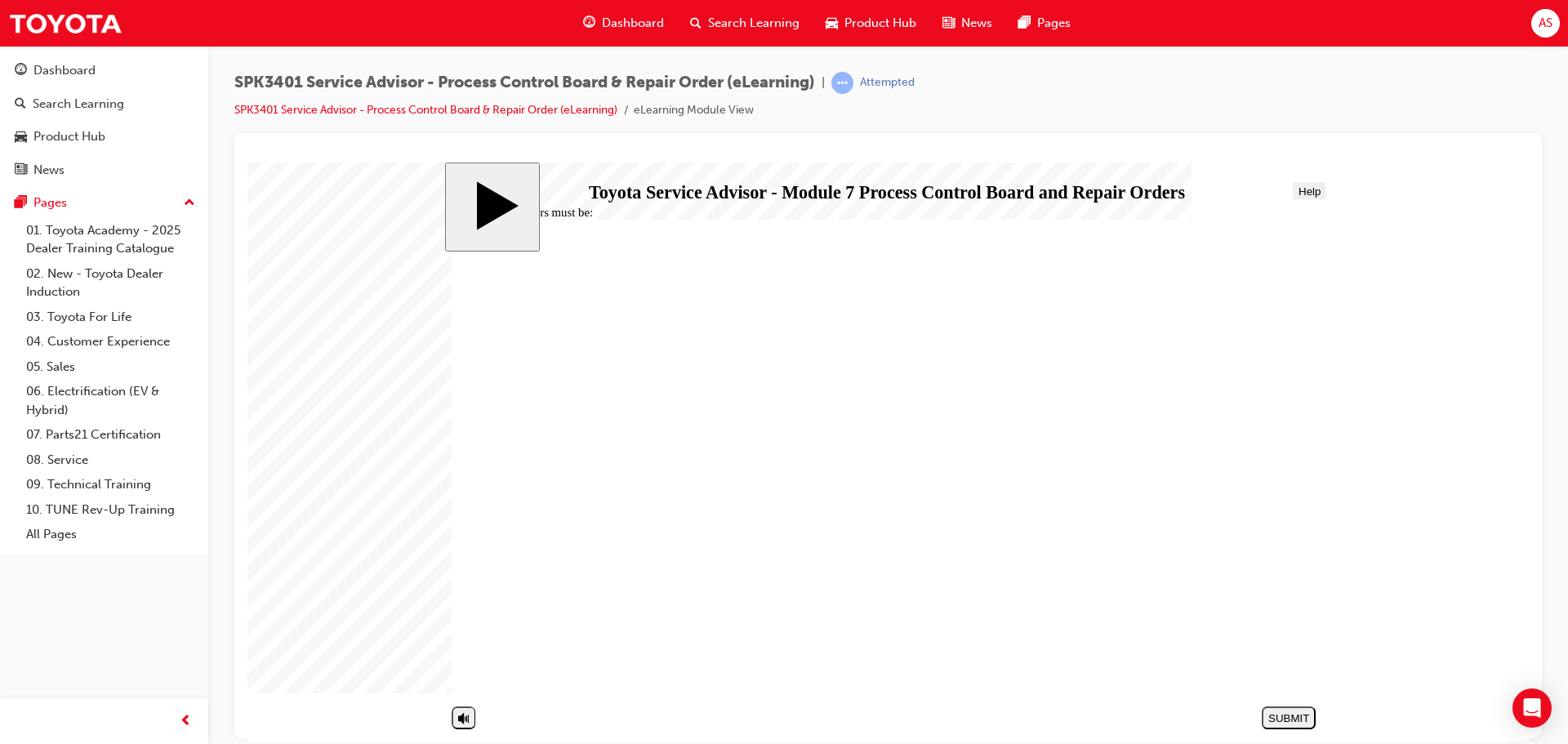
click at [1291, 708] on button "SUBMIT" at bounding box center [1289, 717] width 54 height 23
radio input "true"
click at [1320, 708] on section "SUBMIT NEXT PREV" at bounding box center [884, 717] width 879 height 34
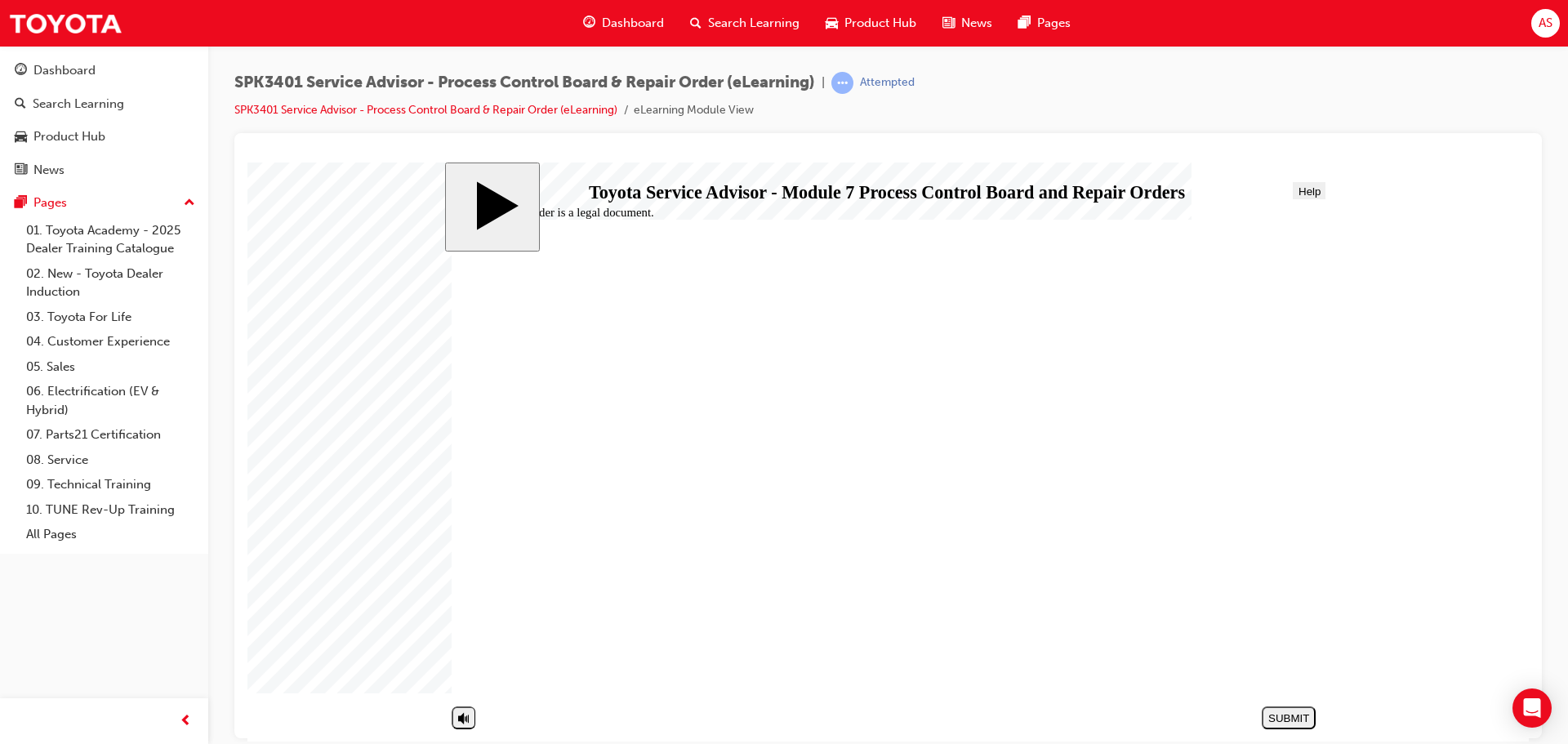
click at [1308, 708] on button "SUBMIT" at bounding box center [1289, 717] width 54 height 23
drag, startPoint x: 542, startPoint y: 327, endPoint x: 624, endPoint y: 331, distance: 82.1
drag, startPoint x: 766, startPoint y: 243, endPoint x: 947, endPoint y: 231, distance: 181.4
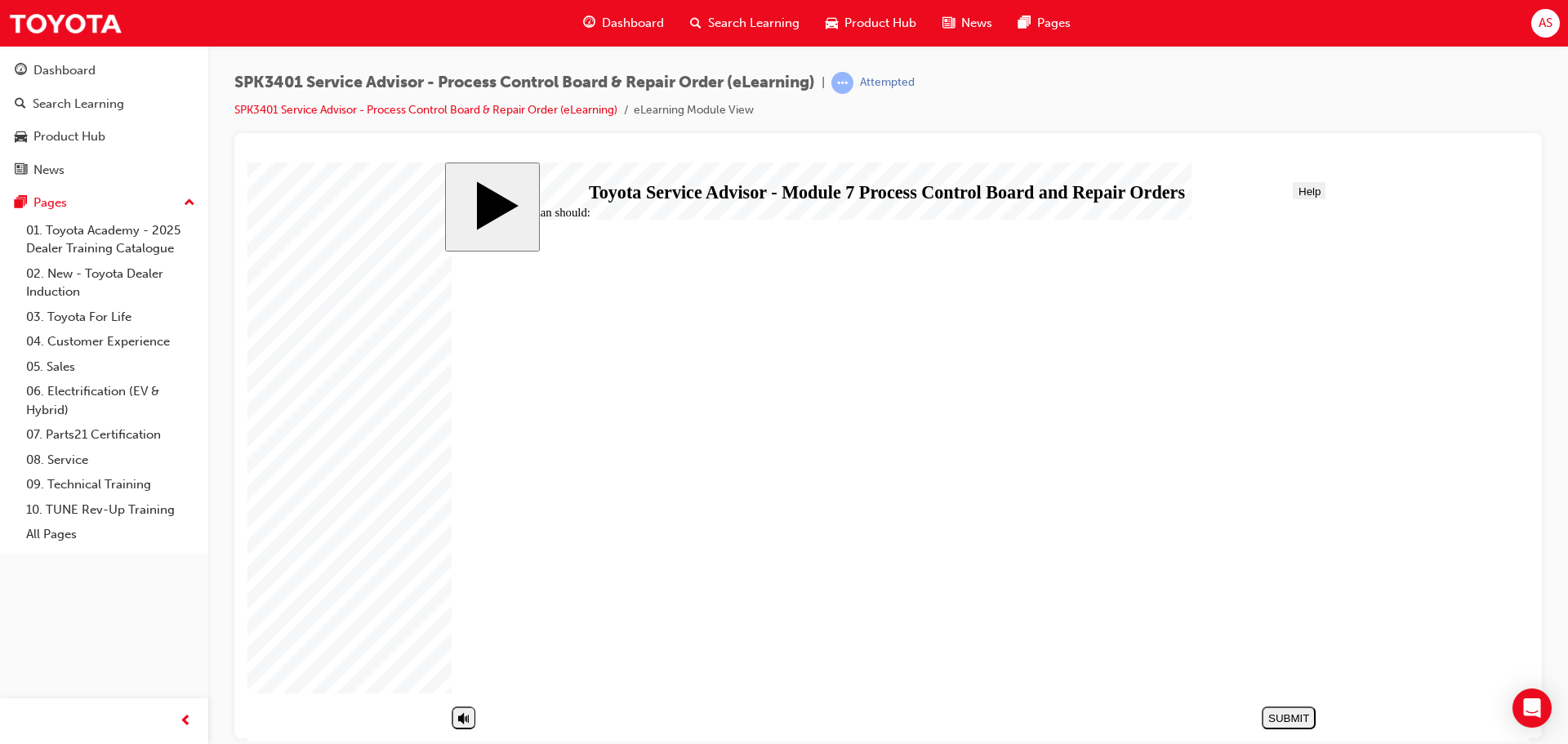
radio input "true"
click at [1291, 719] on div "SUBMIT" at bounding box center [1289, 717] width 41 height 12
drag, startPoint x: 824, startPoint y: 612, endPoint x: 764, endPoint y: 635, distance: 64.3
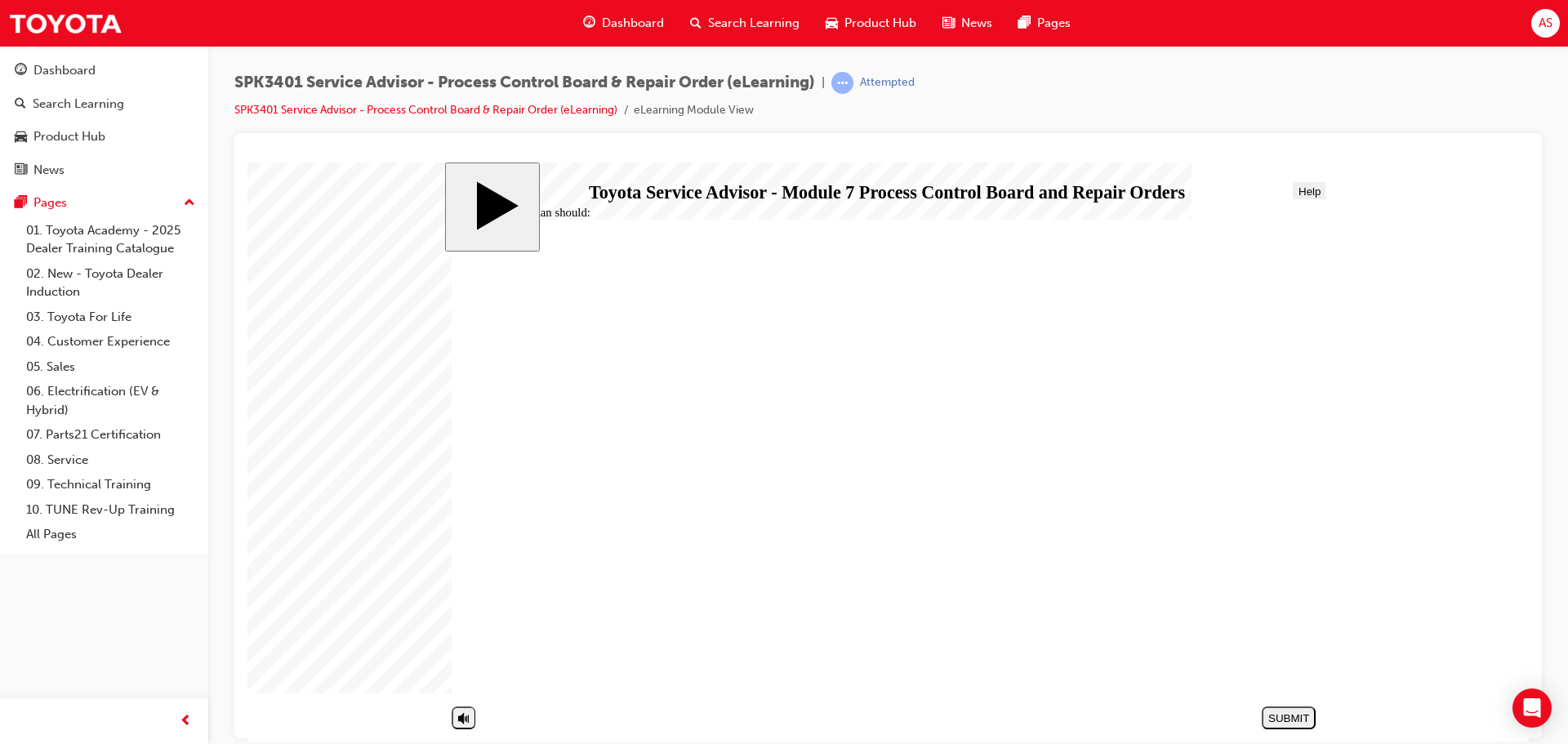
radio input "true"
click at [1291, 712] on div "SUBMIT" at bounding box center [1289, 717] width 41 height 12
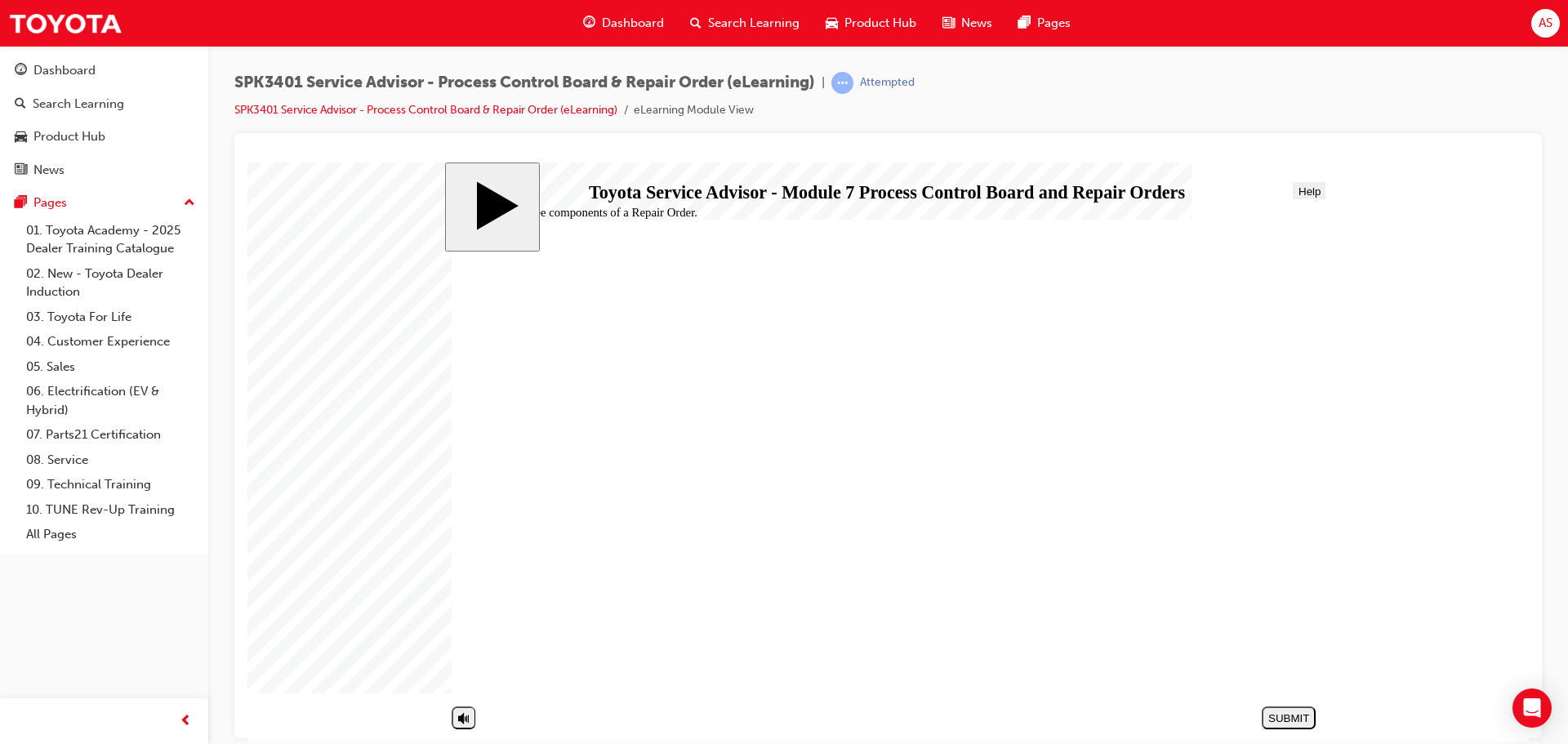
radio input "true"
click at [1274, 707] on button "SUBMIT" at bounding box center [1289, 717] width 54 height 23
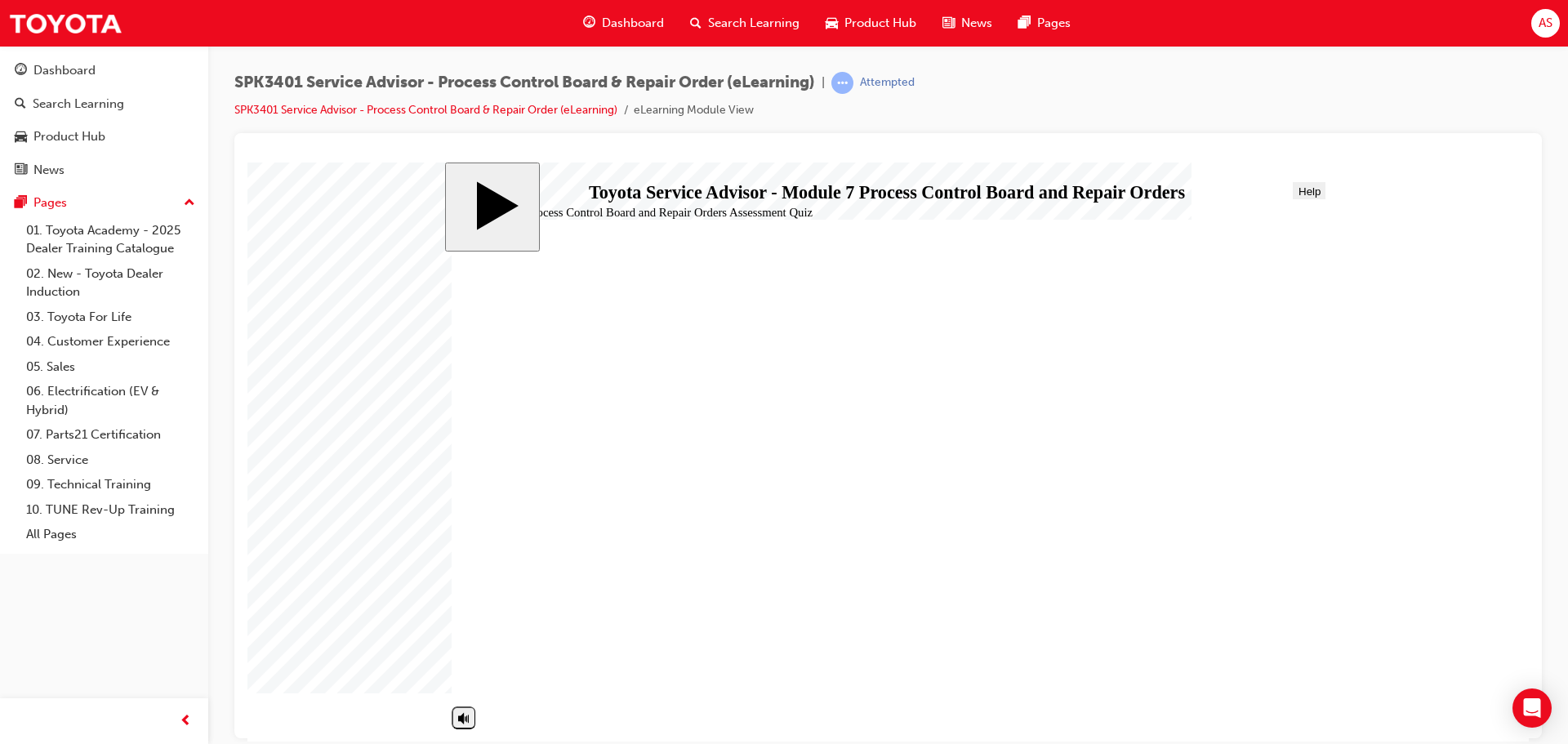
click at [1286, 724] on button "PREV" at bounding box center [1289, 717] width 54 height 23
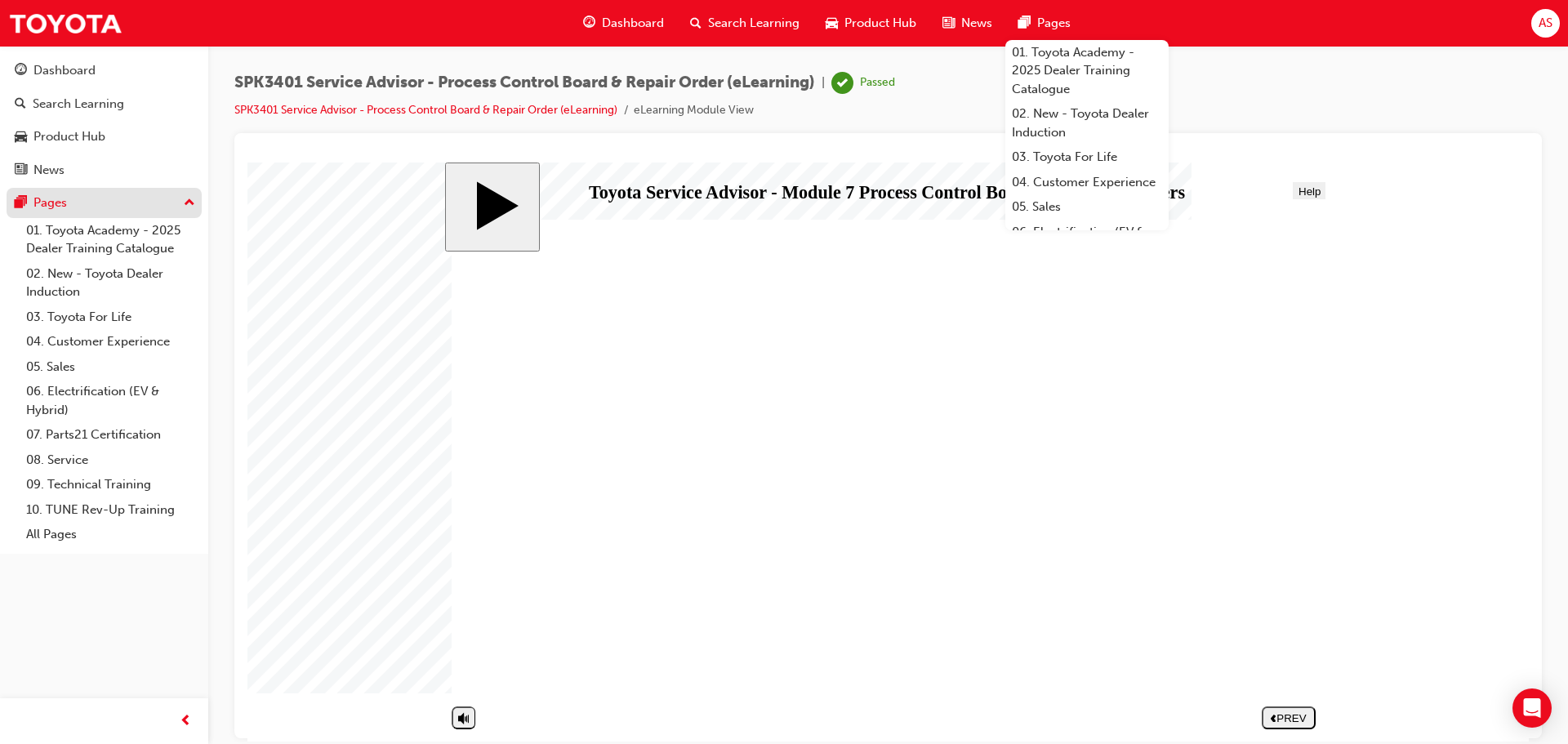
click at [82, 201] on div "Pages" at bounding box center [104, 203] width 179 height 20
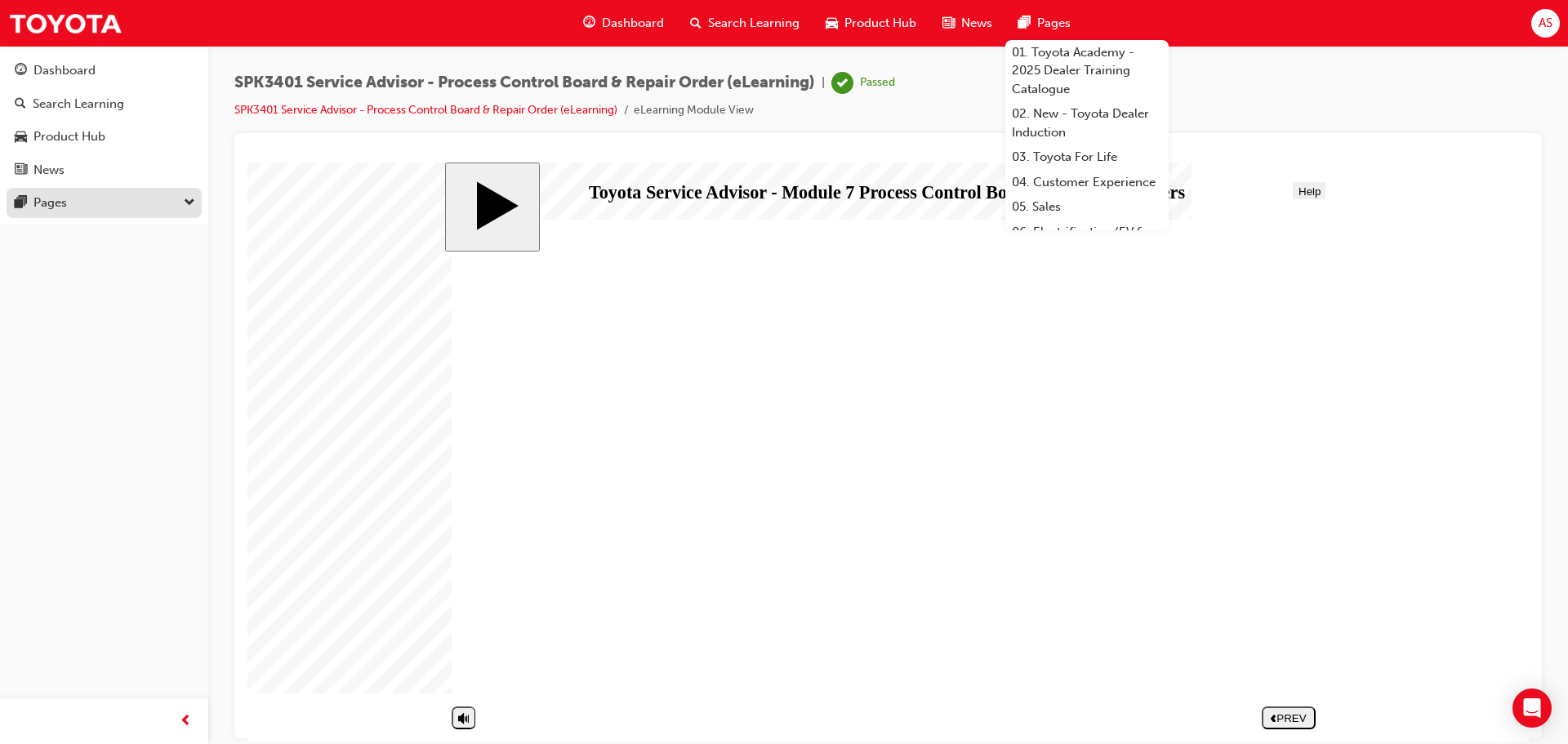
click at [84, 201] on div "Pages" at bounding box center [104, 203] width 179 height 20
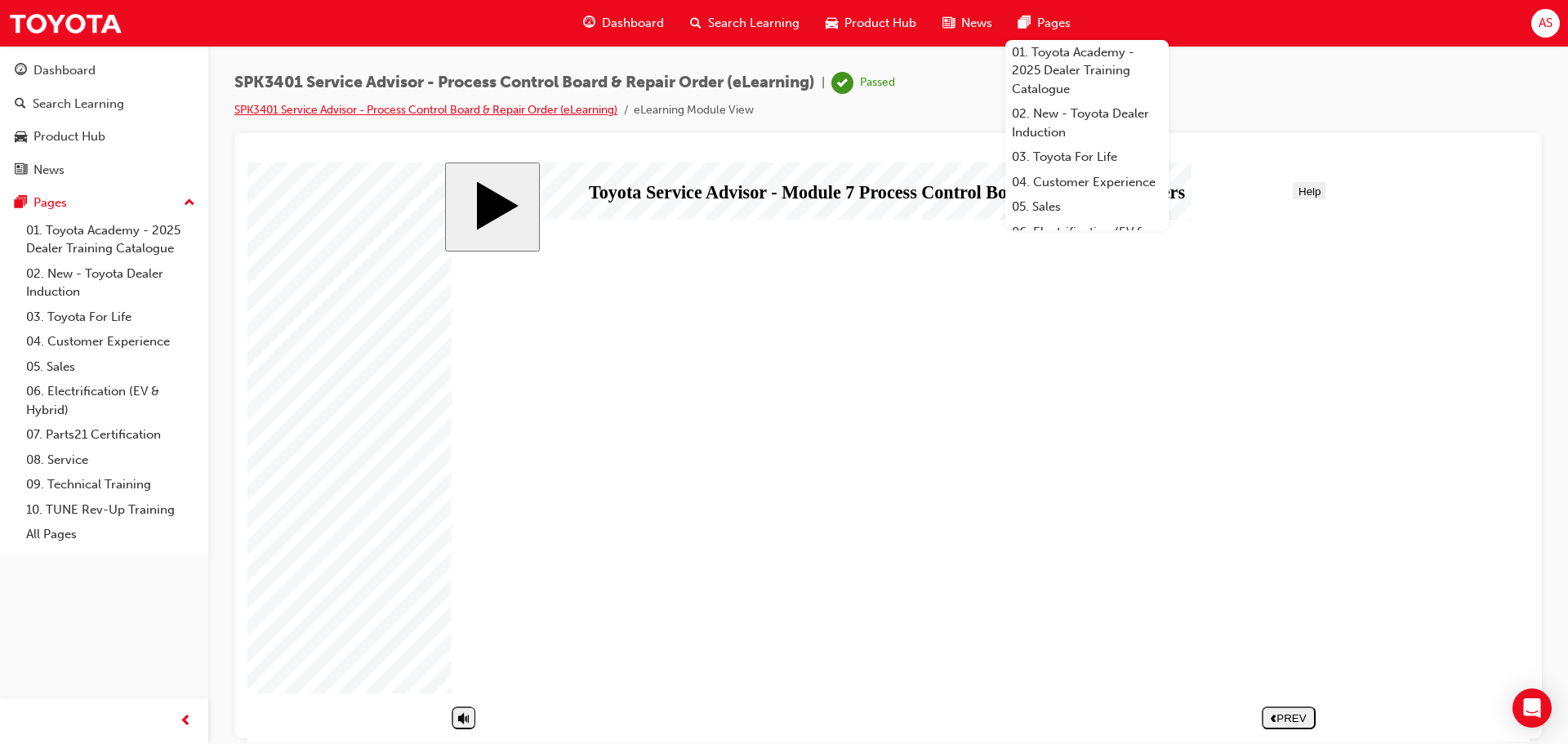
click at [476, 103] on link "SPK3401 Service Advisor - Process Control Board & Repair Order (eLearning)" at bounding box center [425, 109] width 383 height 14
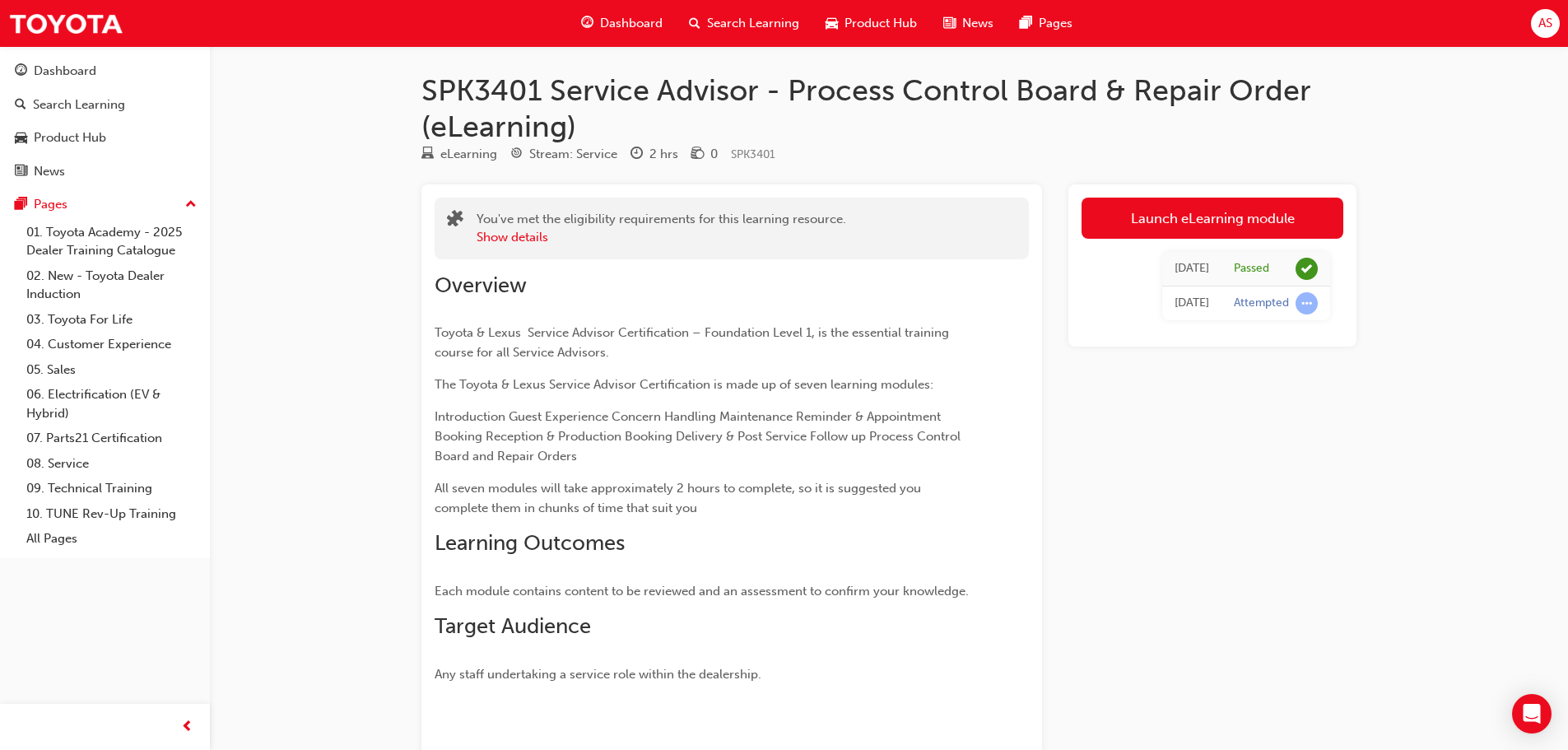
click at [474, 146] on div "eLearning" at bounding box center [469, 154] width 56 height 19
click at [71, 472] on link "08. Service" at bounding box center [111, 464] width 184 height 26
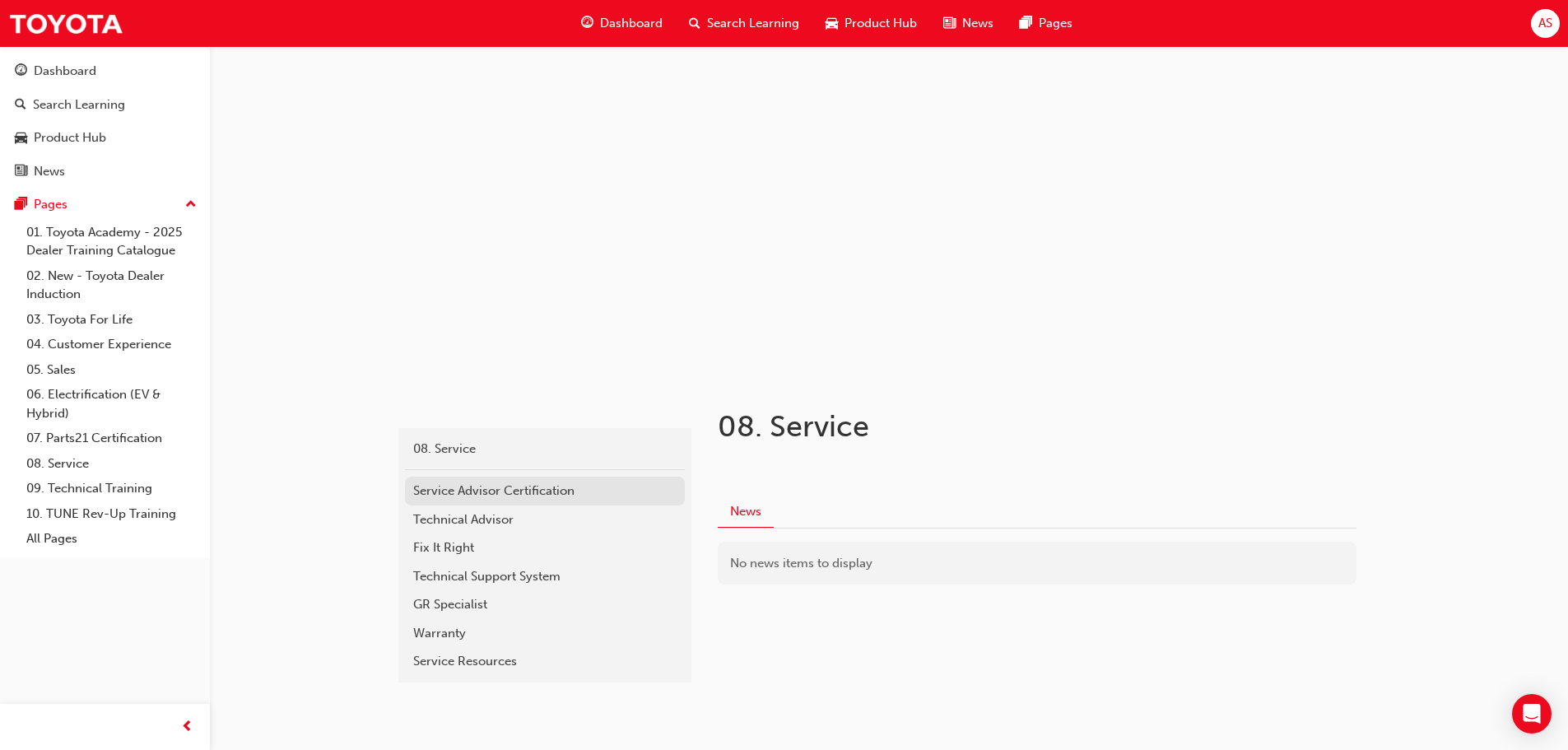
click at [502, 493] on div "Service Advisor Certification" at bounding box center [545, 491] width 263 height 19
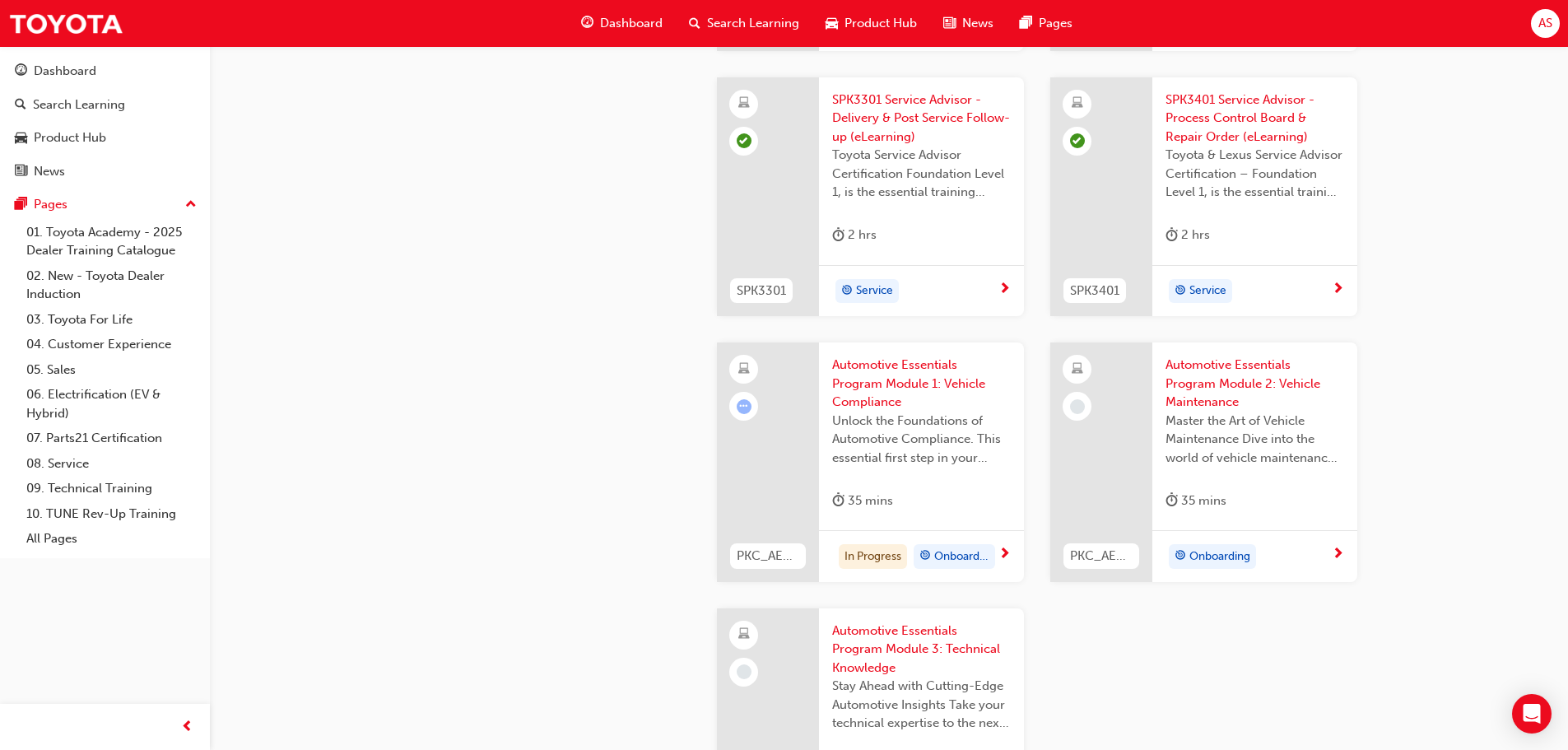
scroll to position [2469, 0]
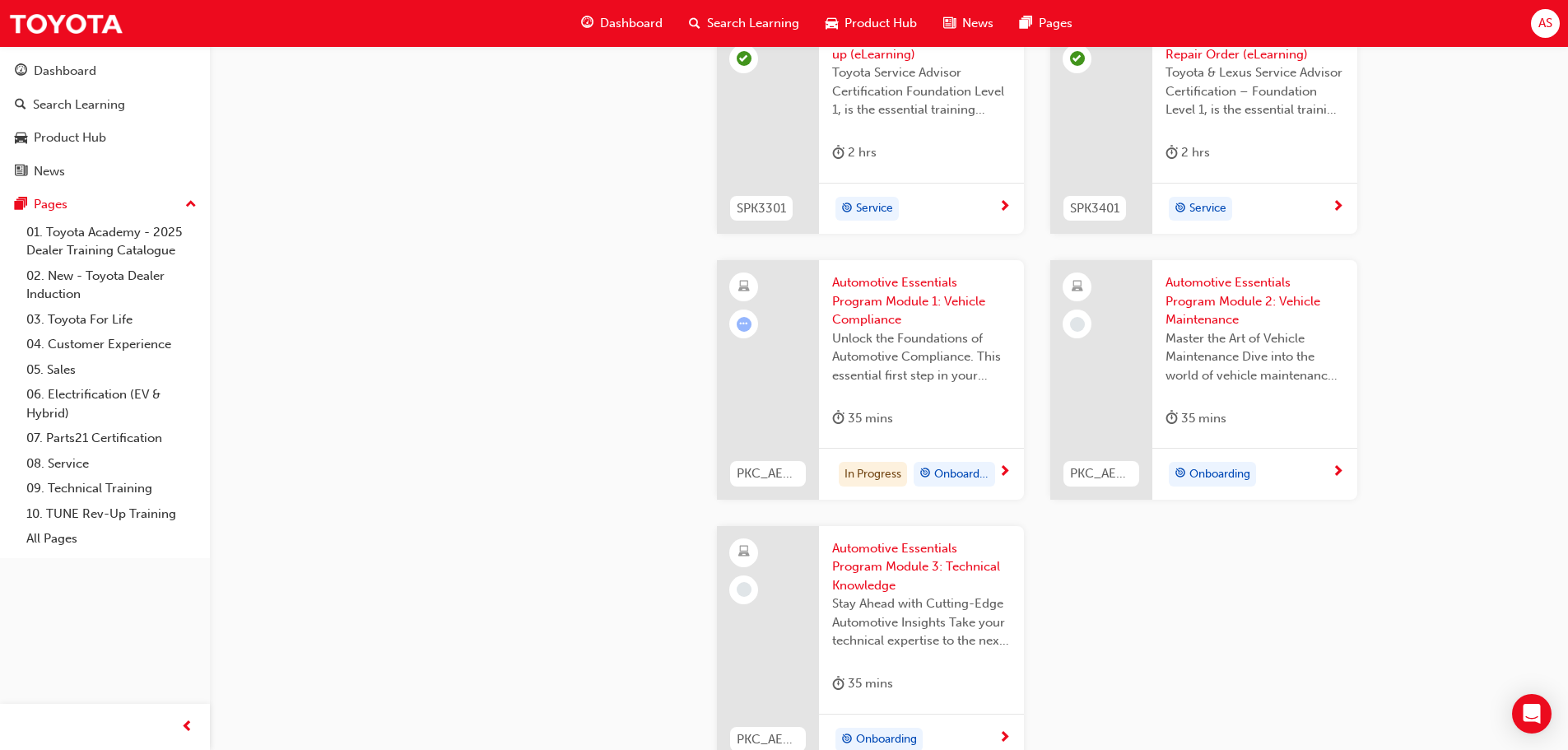
click at [1119, 341] on div at bounding box center [1100, 380] width 102 height 239
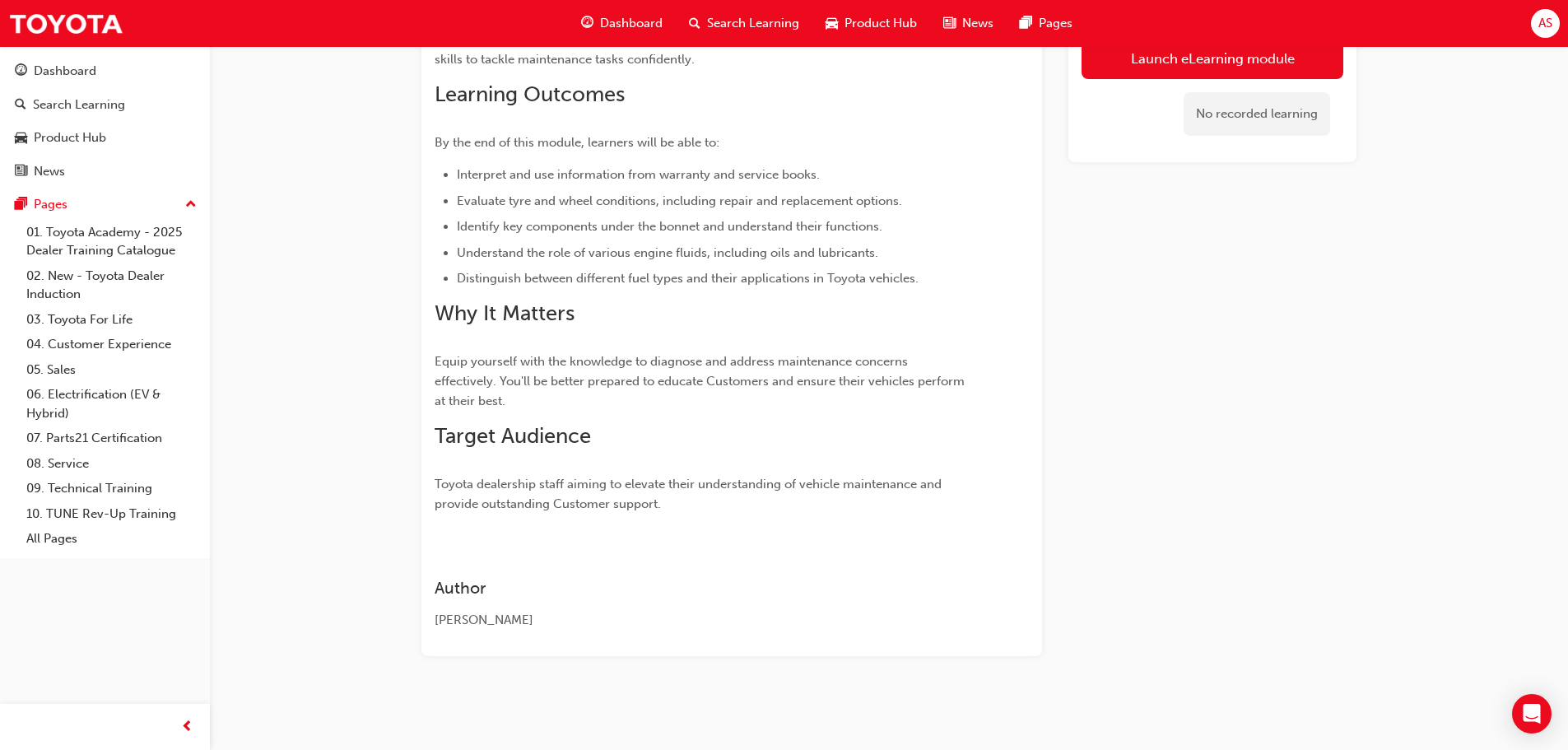
scroll to position [183, 0]
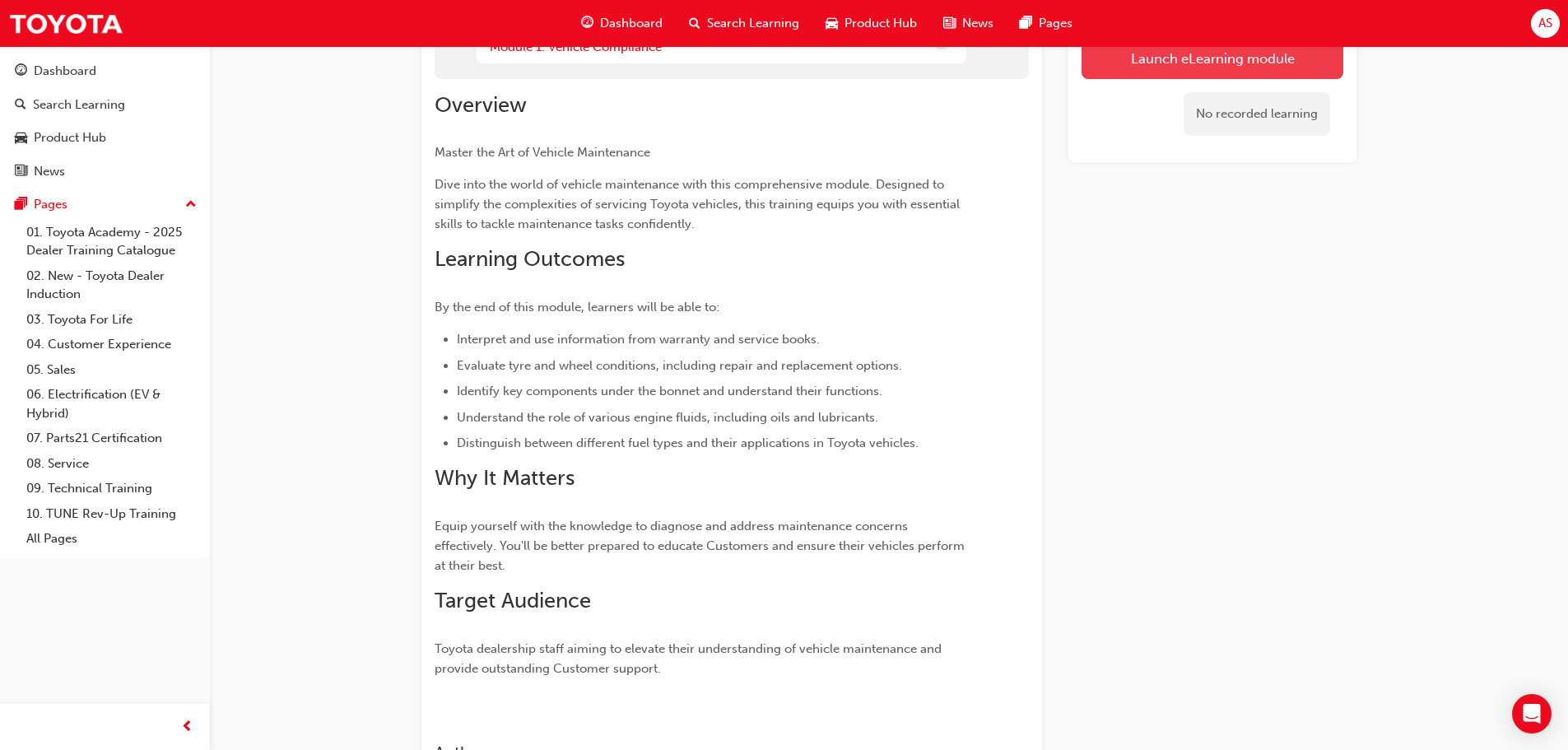
click at [1217, 69] on button "Launch eLearning module" at bounding box center [1212, 58] width 262 height 41
